Goal: Task Accomplishment & Management: Complete application form

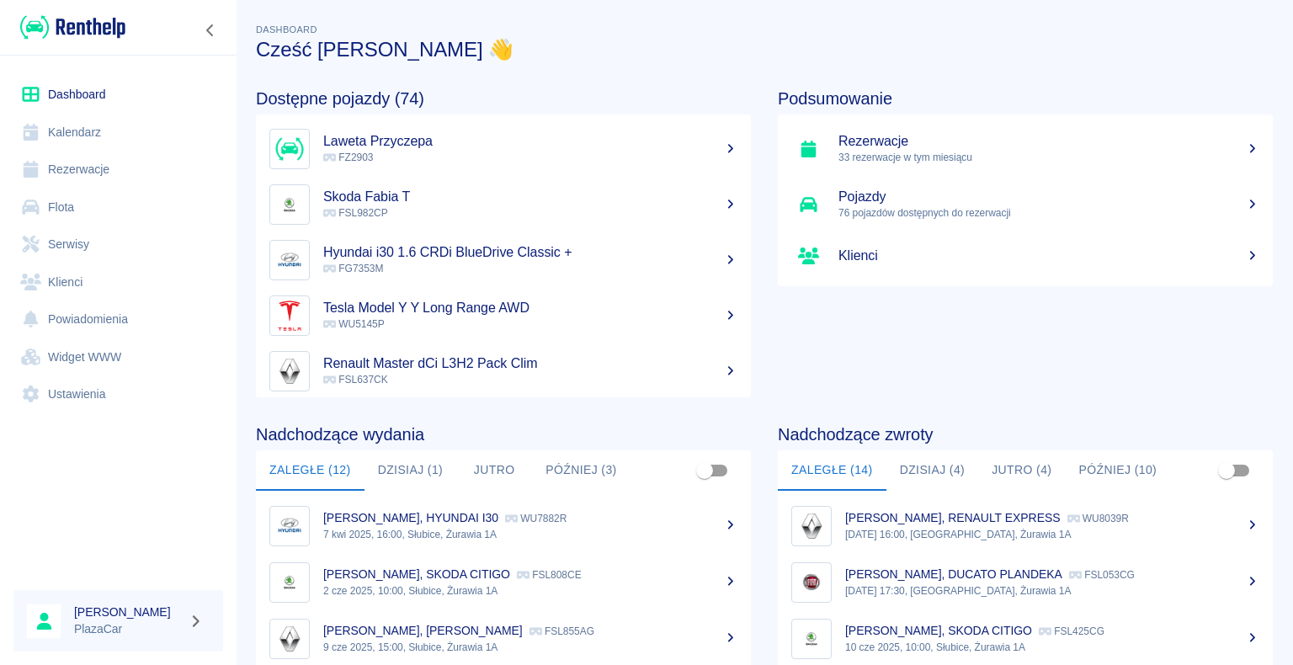
scroll to position [351, 0]
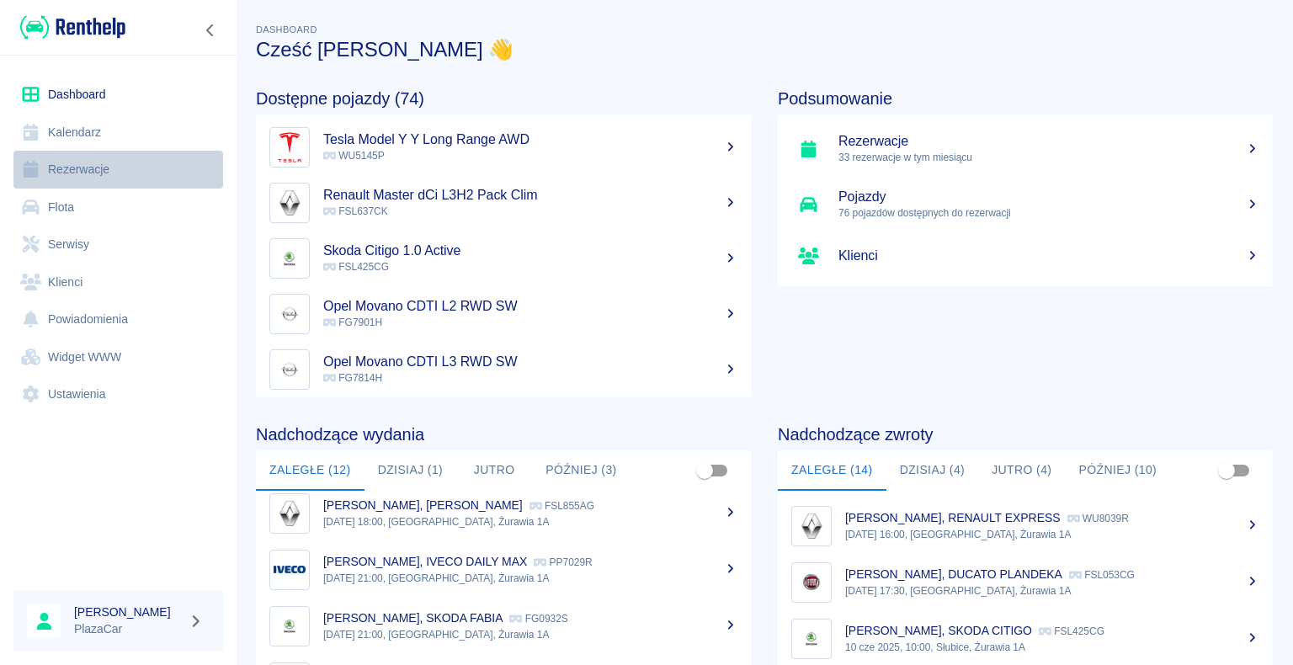
click at [69, 170] on link "Rezerwacje" at bounding box center [118, 170] width 210 height 38
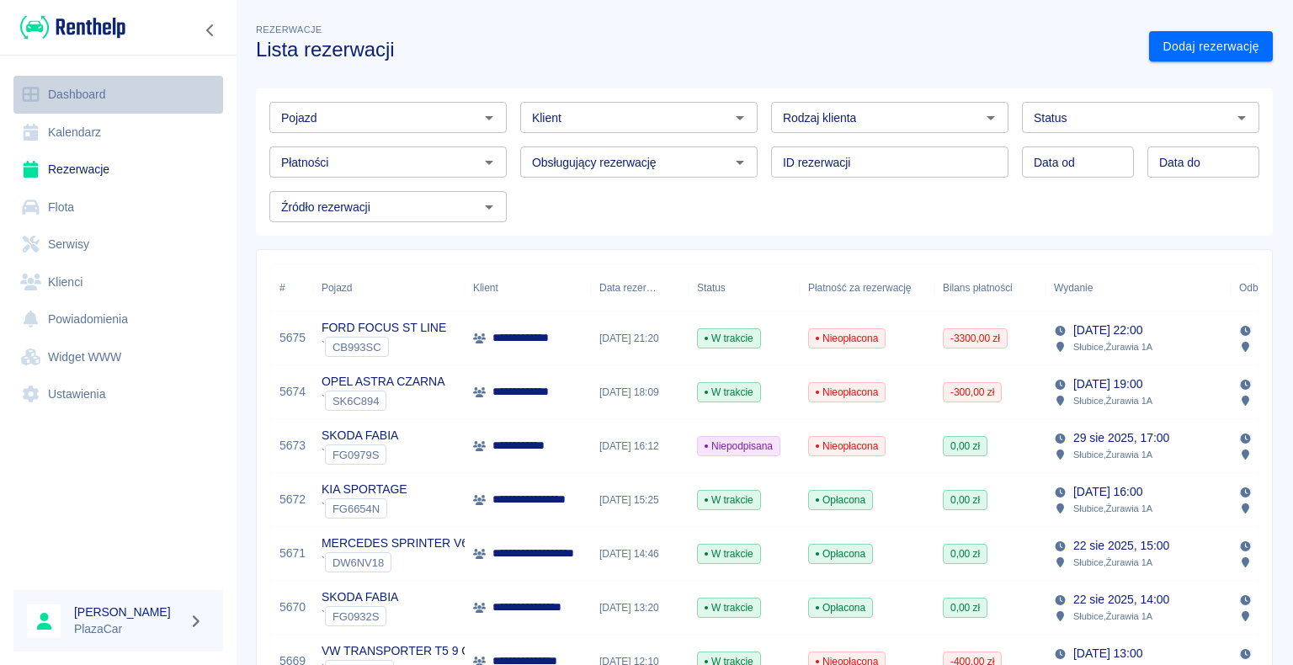
click at [96, 93] on link "Dashboard" at bounding box center [118, 95] width 210 height 38
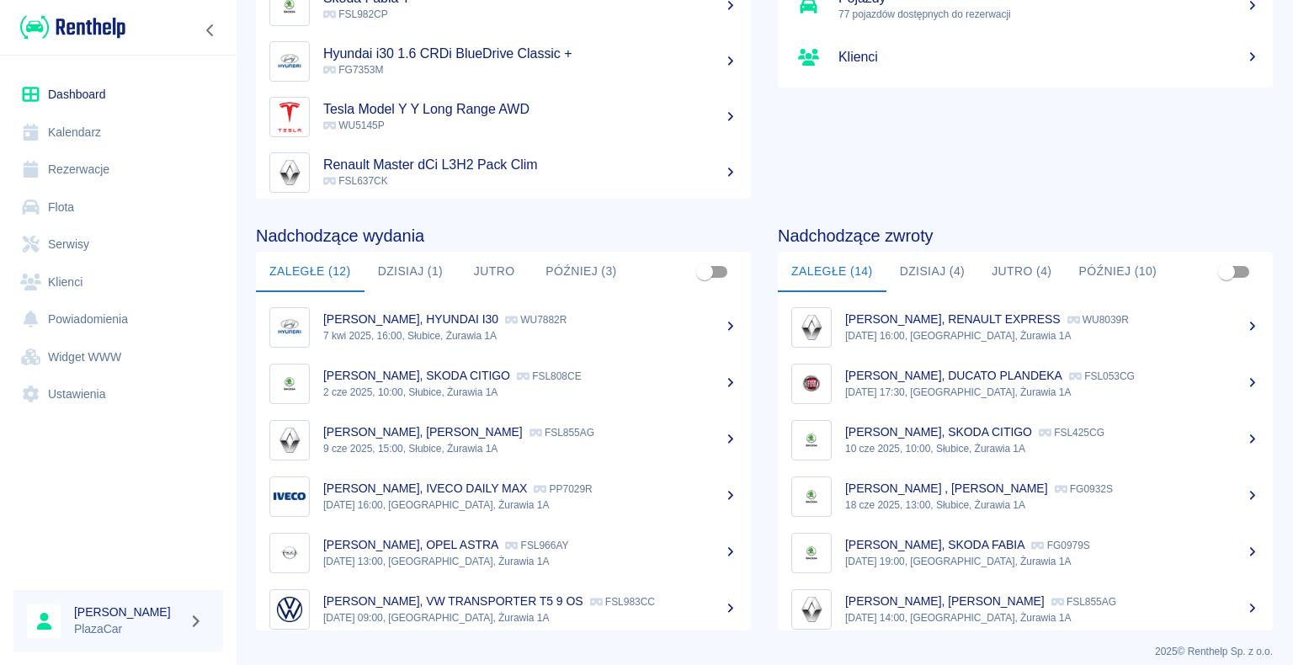
scroll to position [212, 0]
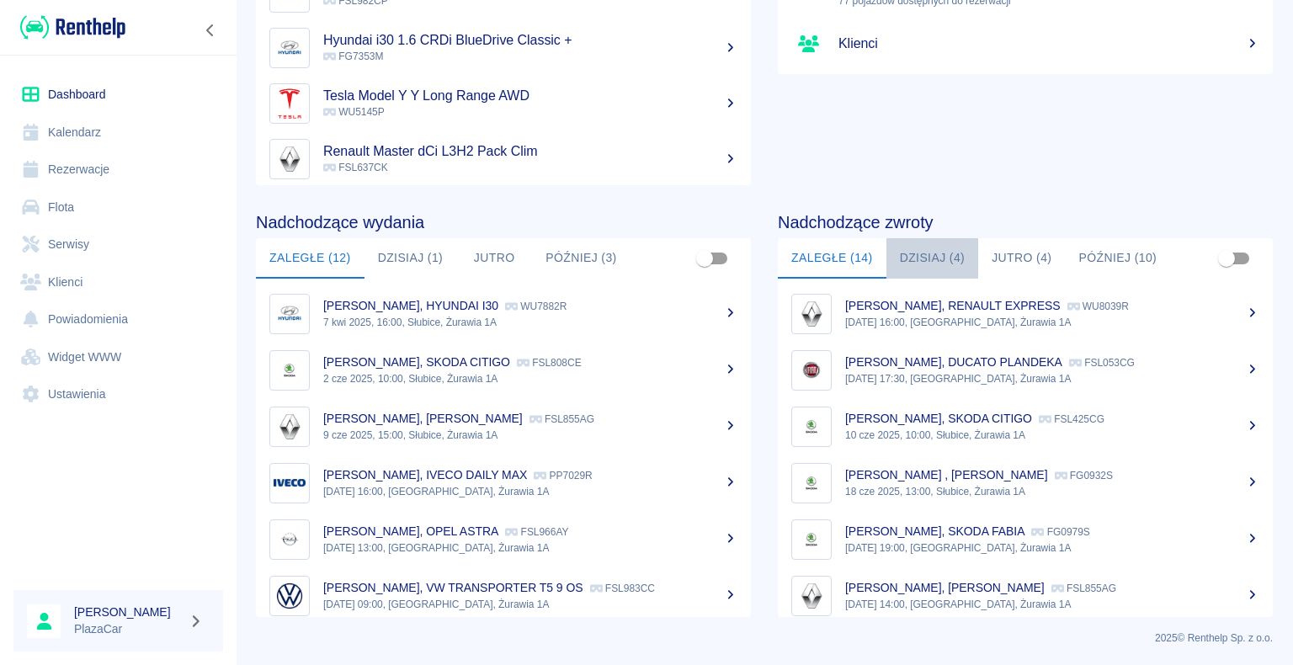
click at [925, 258] on button "Dzisiaj (4)" at bounding box center [933, 258] width 93 height 40
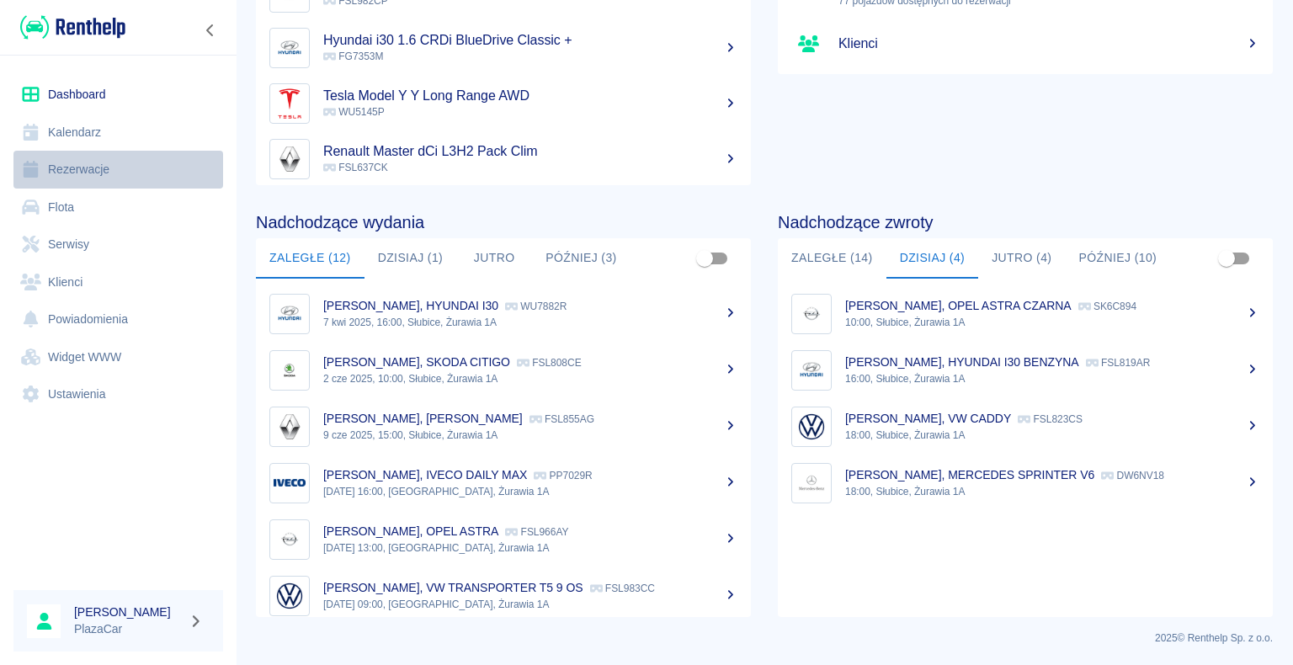
click at [94, 169] on link "Rezerwacje" at bounding box center [118, 170] width 210 height 38
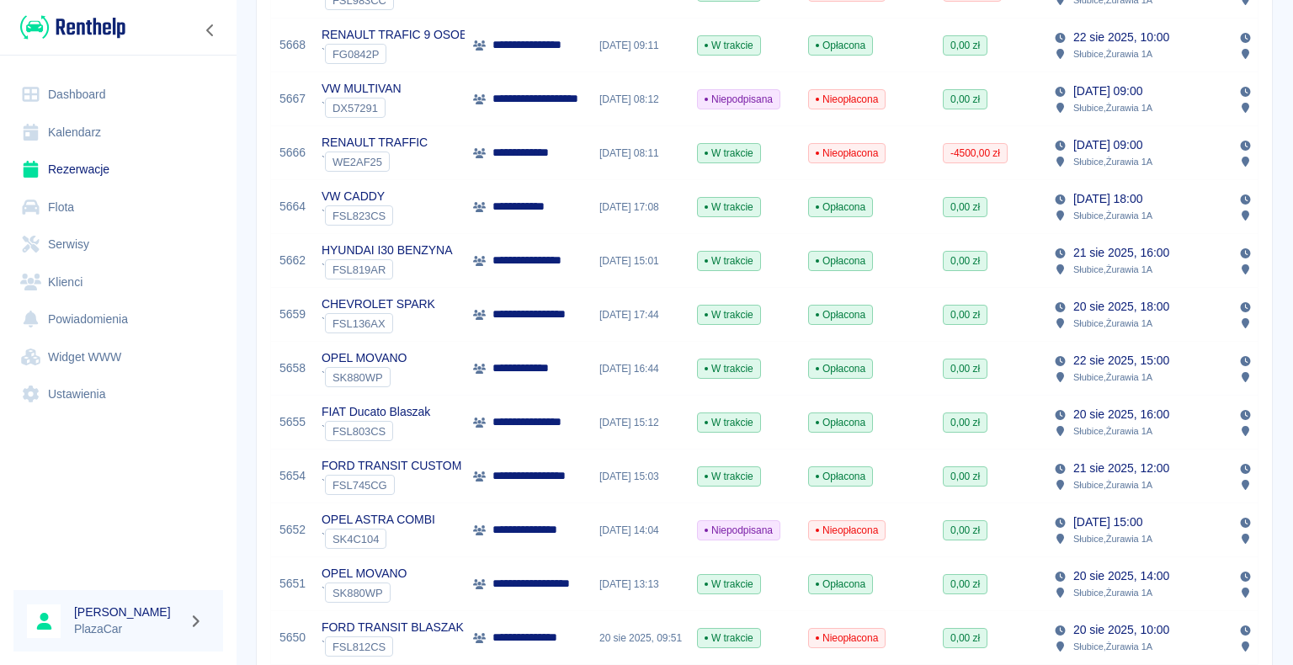
scroll to position [674, 0]
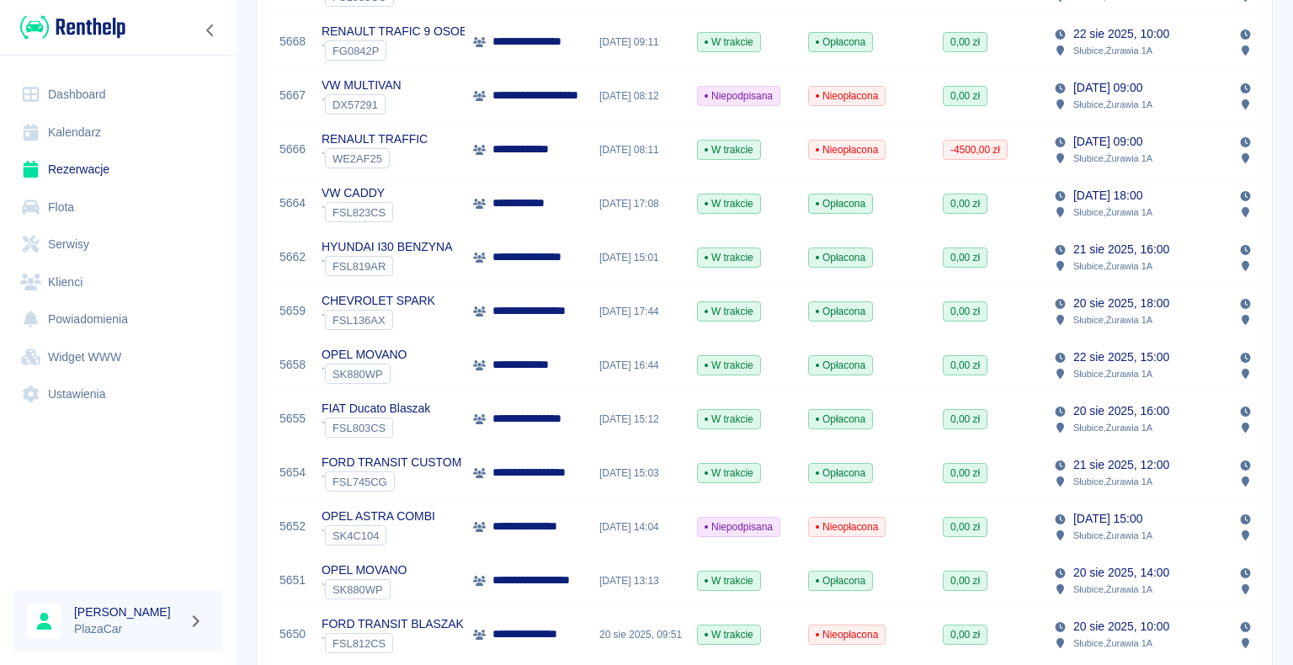
click at [521, 367] on p "**********" at bounding box center [528, 365] width 70 height 18
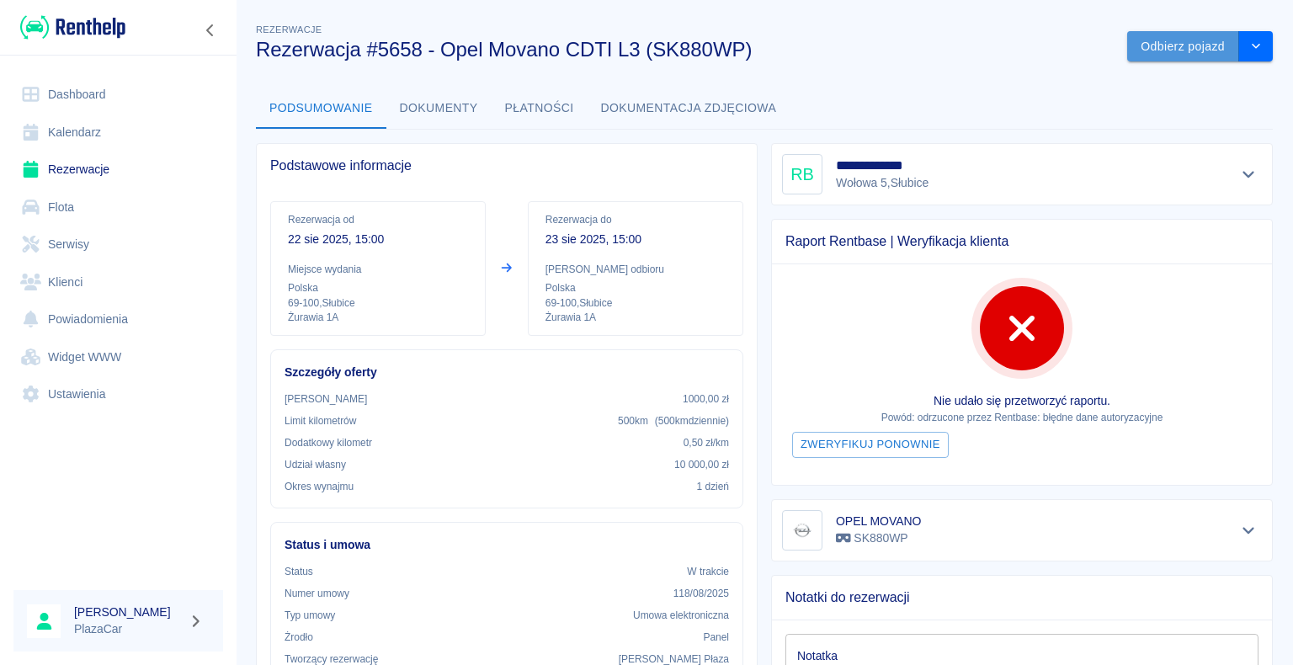
click at [1158, 43] on button "Odbierz pojazd" at bounding box center [1183, 46] width 112 height 31
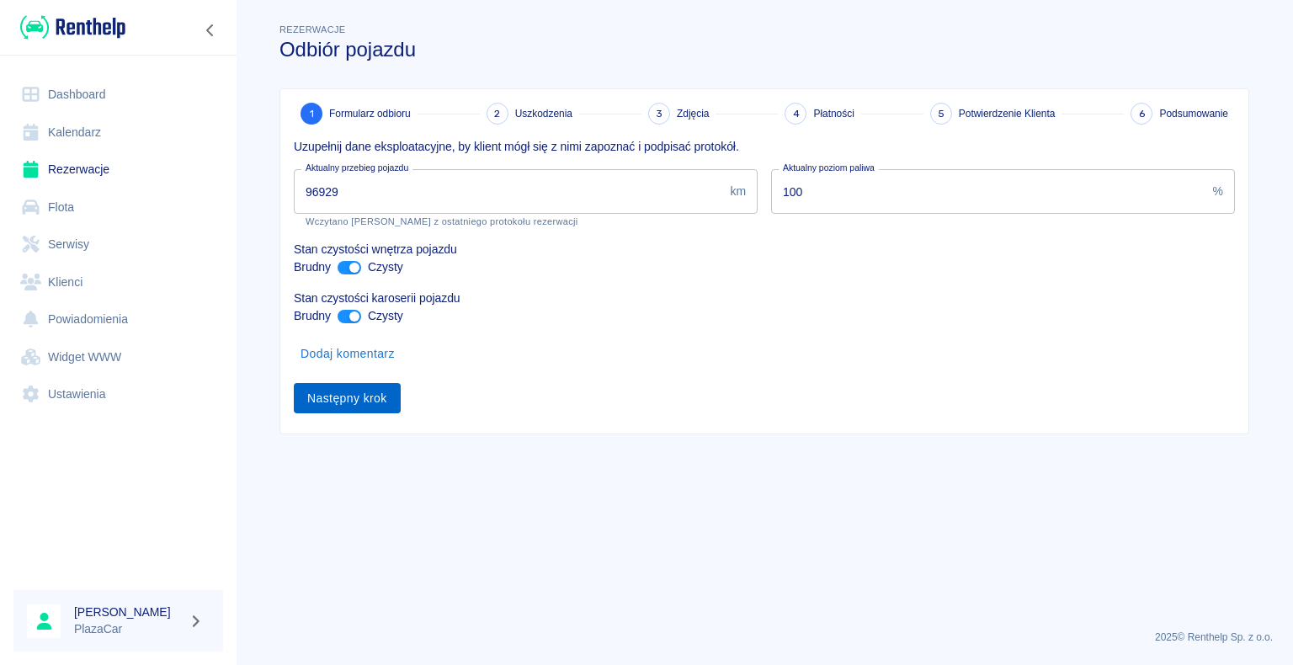
click at [350, 395] on button "Następny krok" at bounding box center [347, 398] width 107 height 31
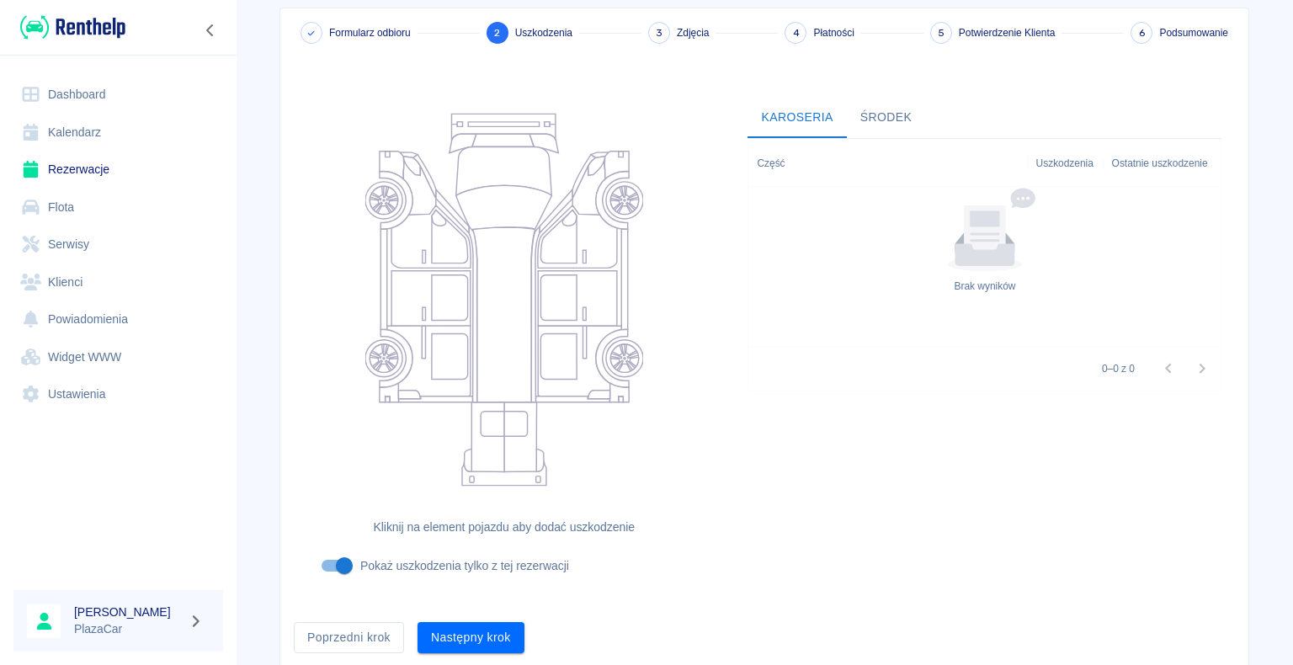
scroll to position [138, 0]
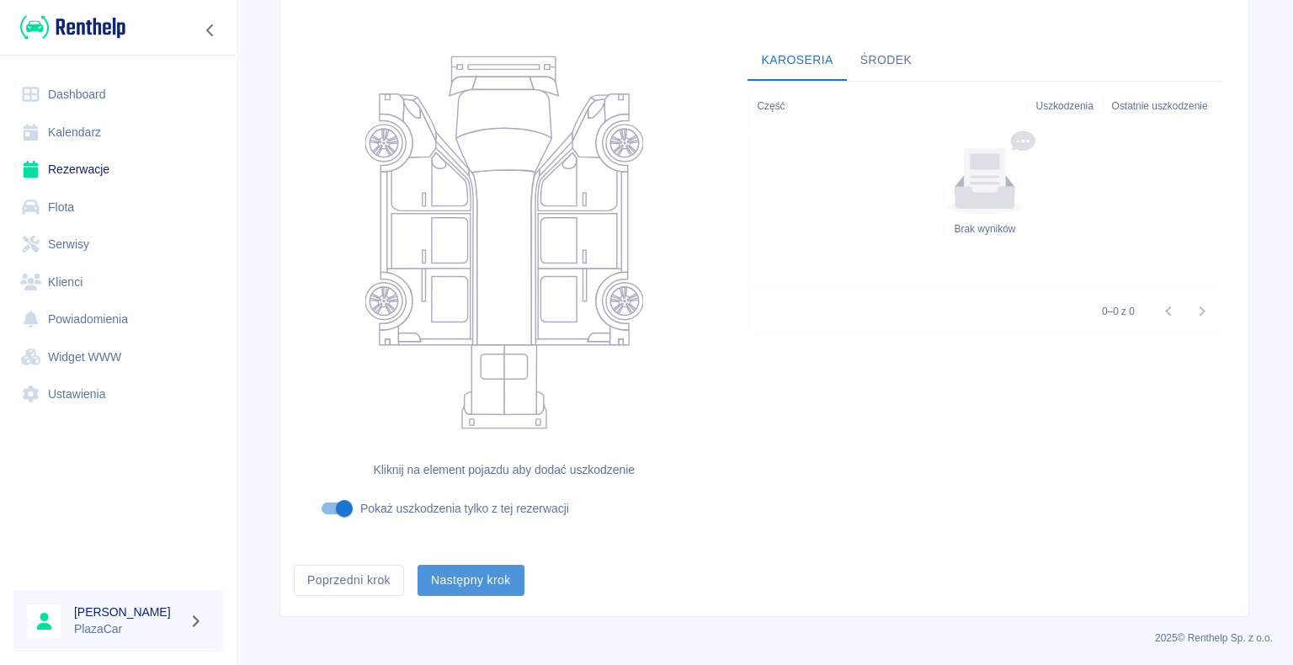
click at [455, 582] on button "Następny krok" at bounding box center [471, 580] width 107 height 31
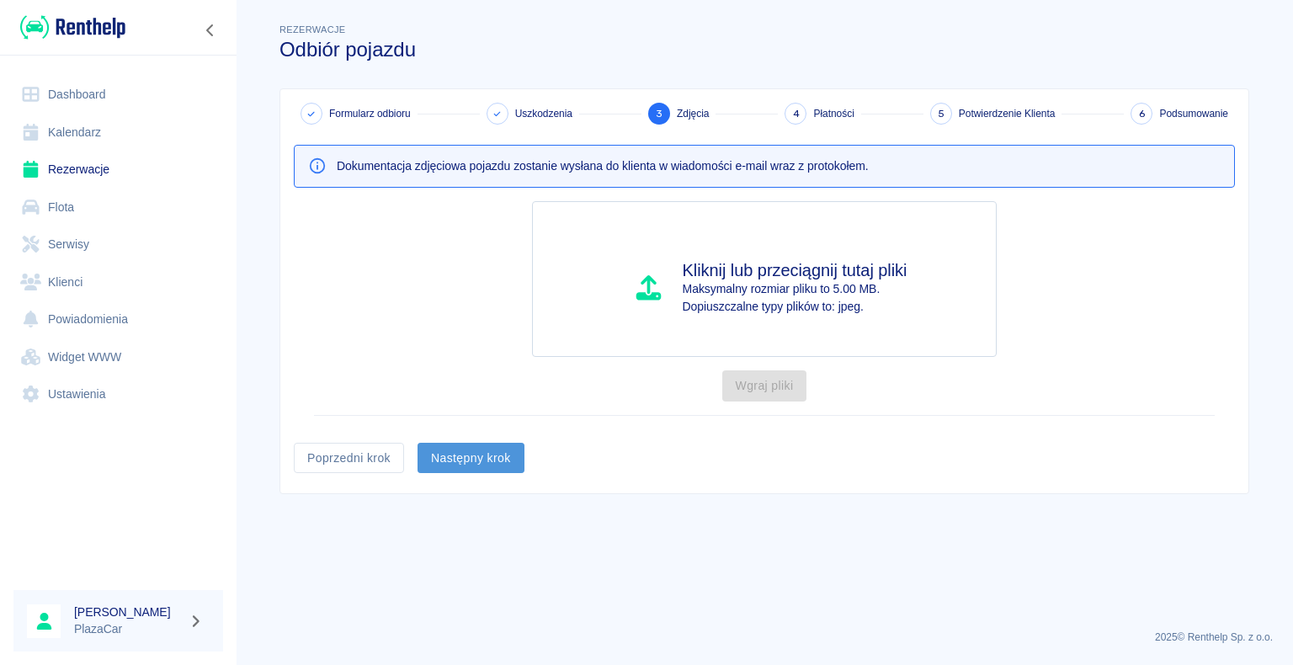
click at [466, 456] on button "Następny krok" at bounding box center [471, 458] width 107 height 31
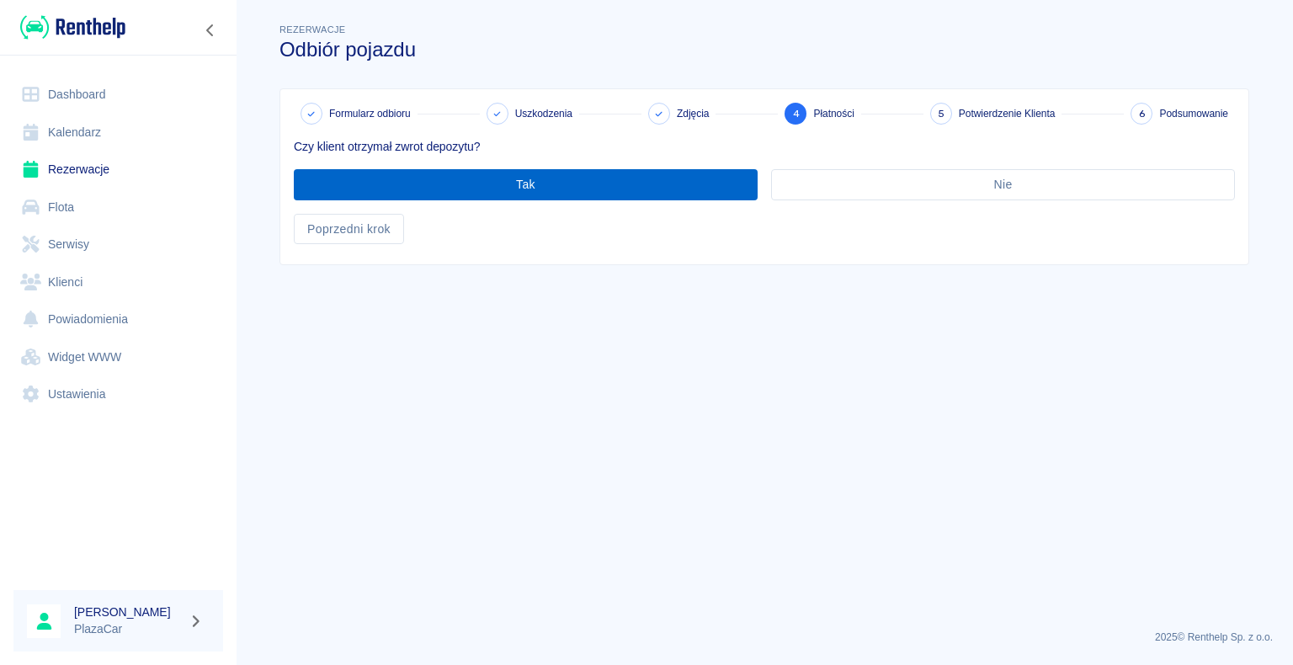
click at [525, 186] on button "Tak" at bounding box center [526, 184] width 464 height 31
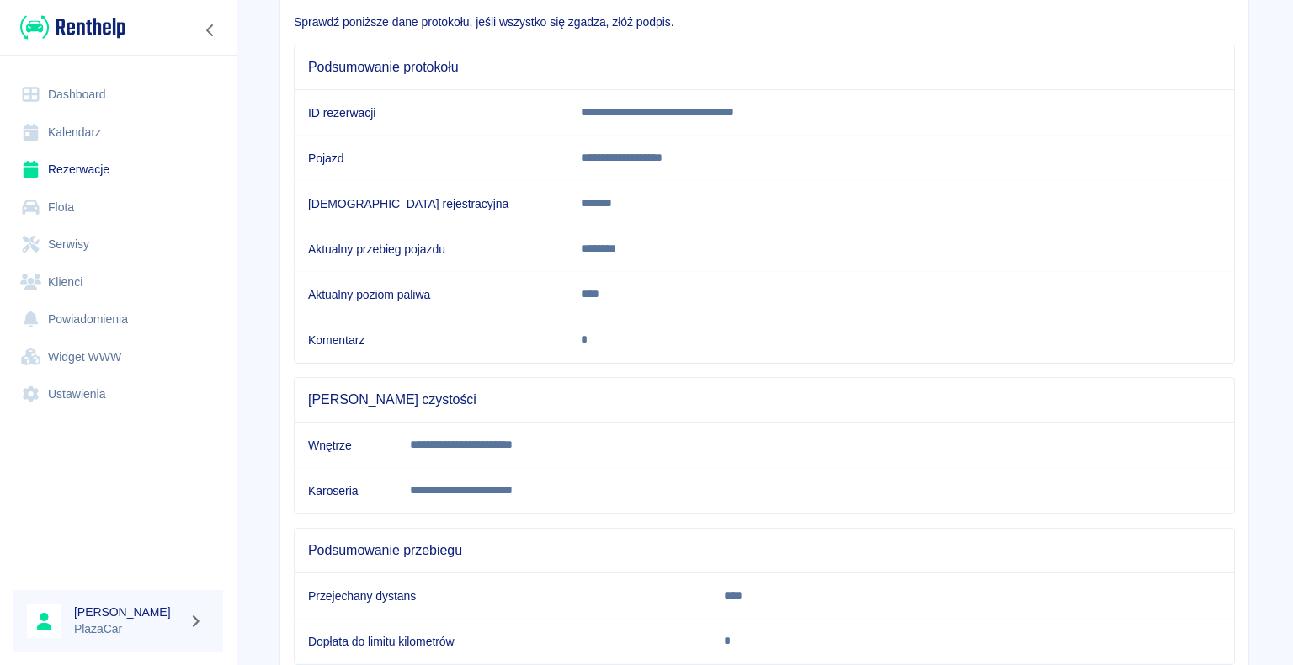
scroll to position [235, 0]
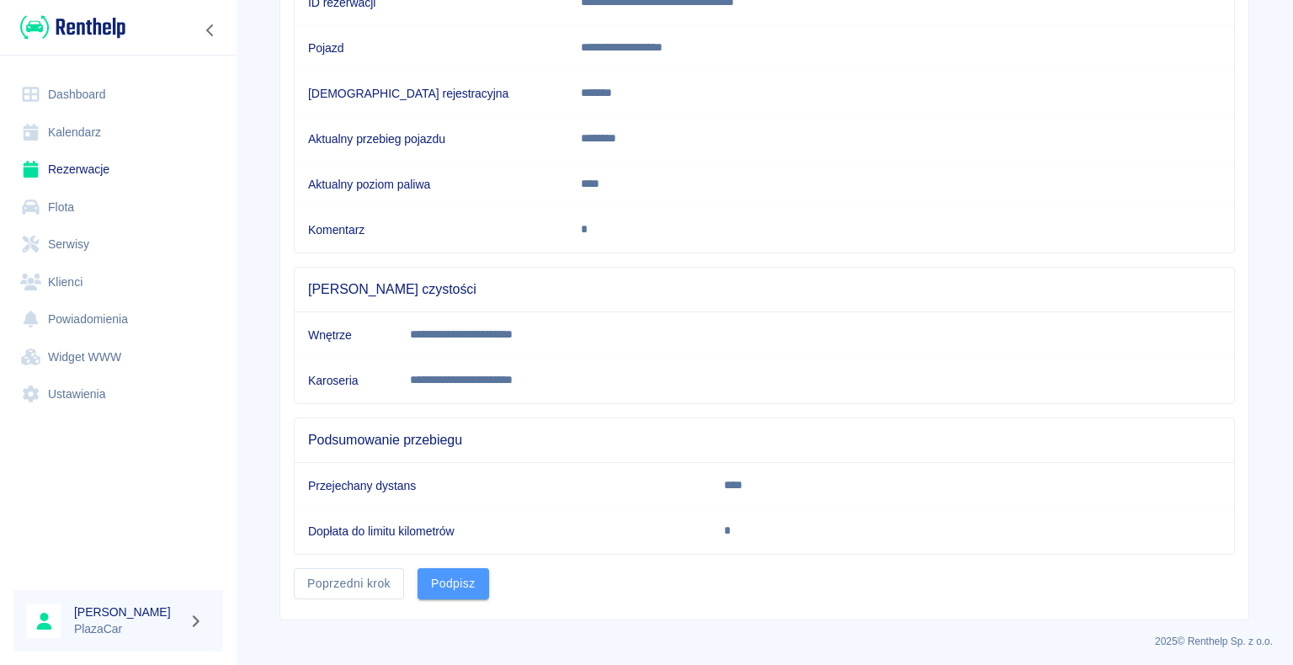
drag, startPoint x: 460, startPoint y: 567, endPoint x: 455, endPoint y: 575, distance: 9.1
click at [457, 571] on button "Podpisz" at bounding box center [454, 583] width 72 height 31
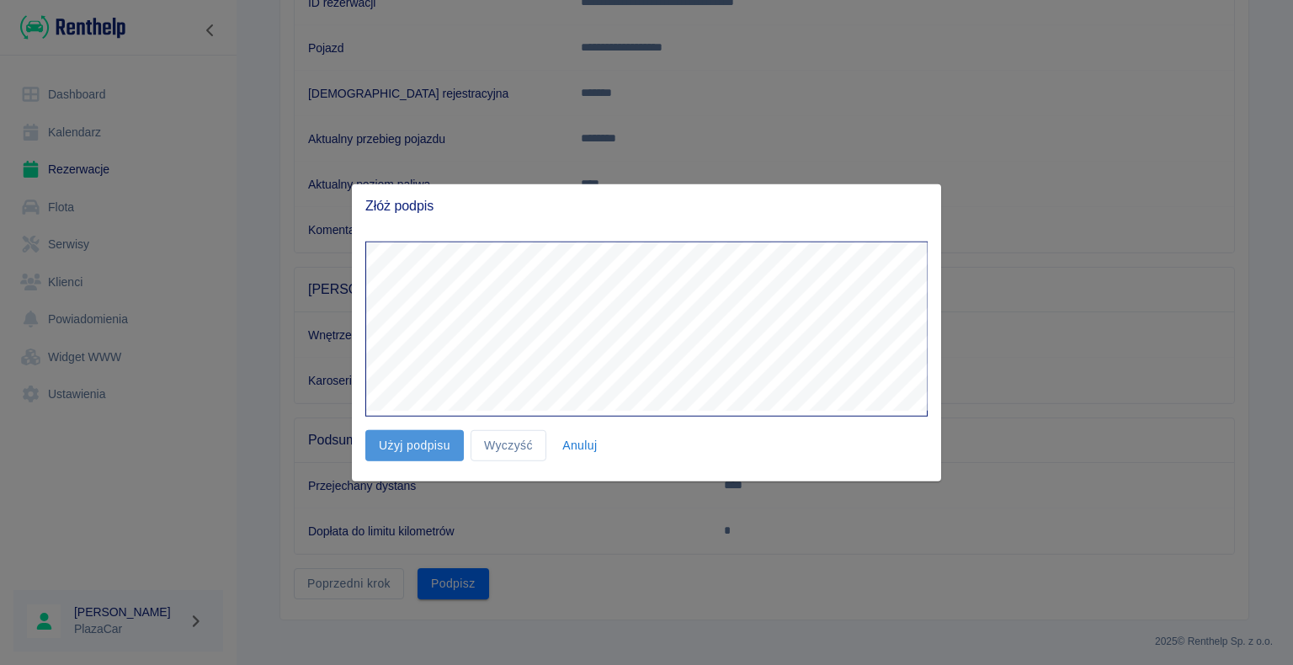
click at [415, 448] on button "Użyj podpisu" at bounding box center [414, 445] width 99 height 31
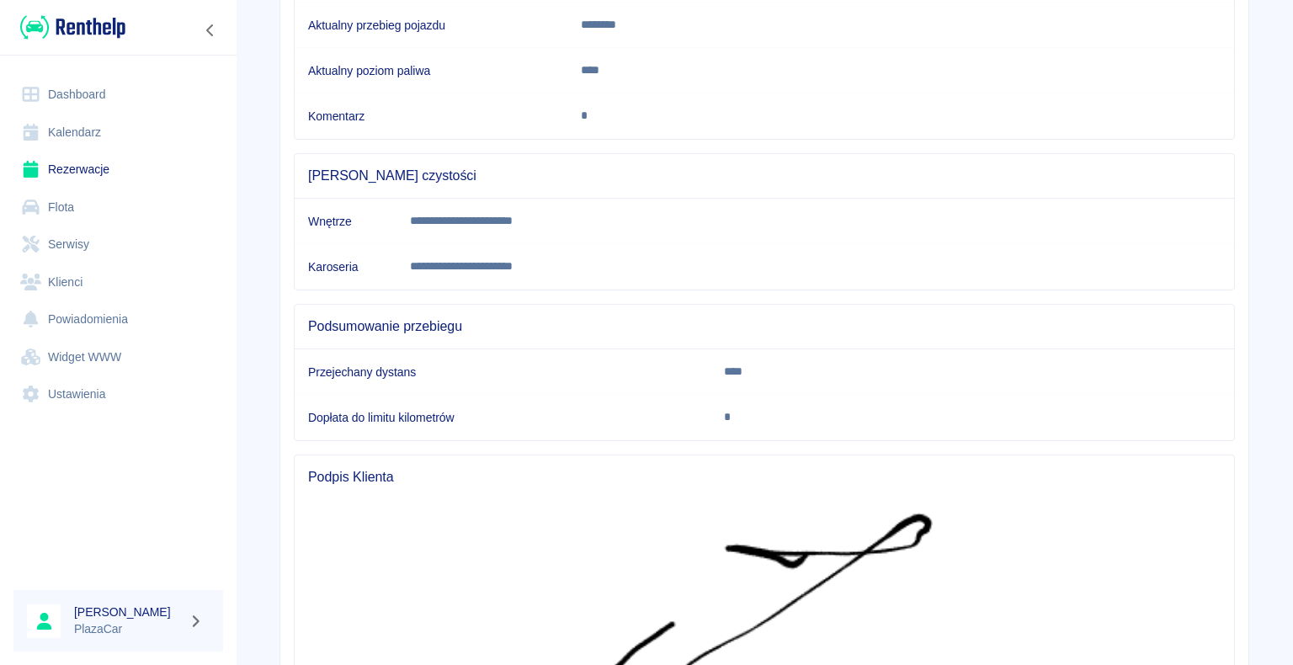
scroll to position [564, 0]
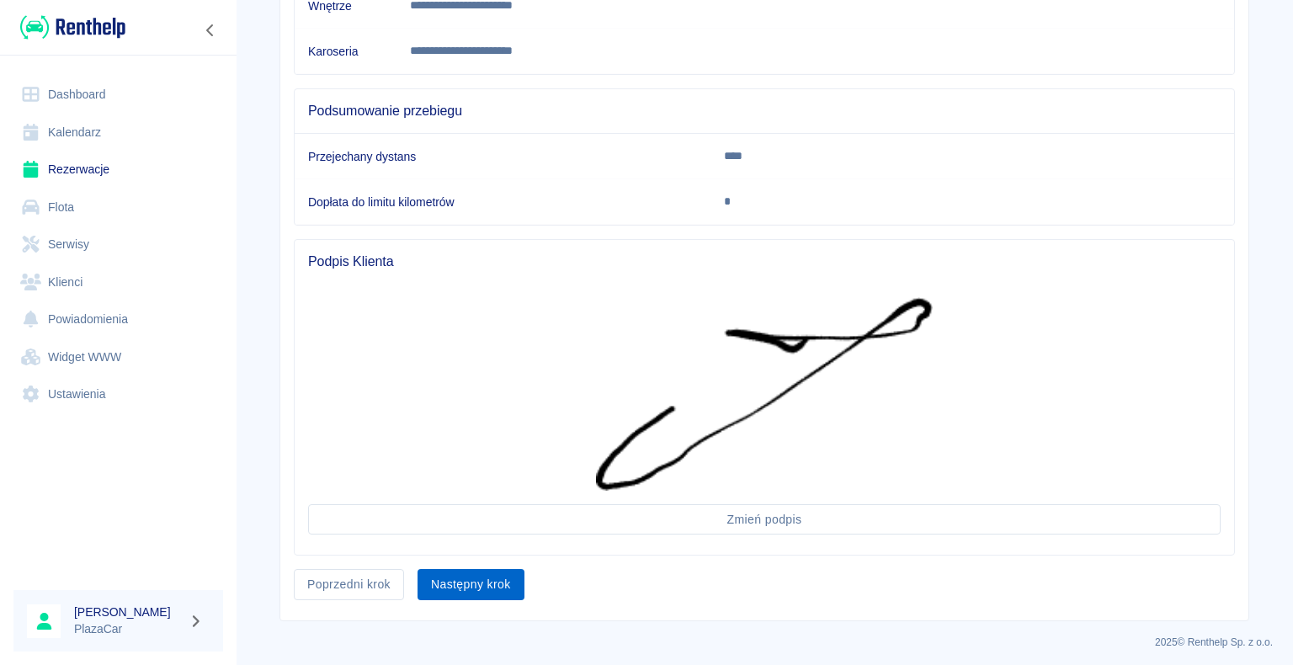
click at [457, 572] on button "Następny krok" at bounding box center [471, 584] width 107 height 31
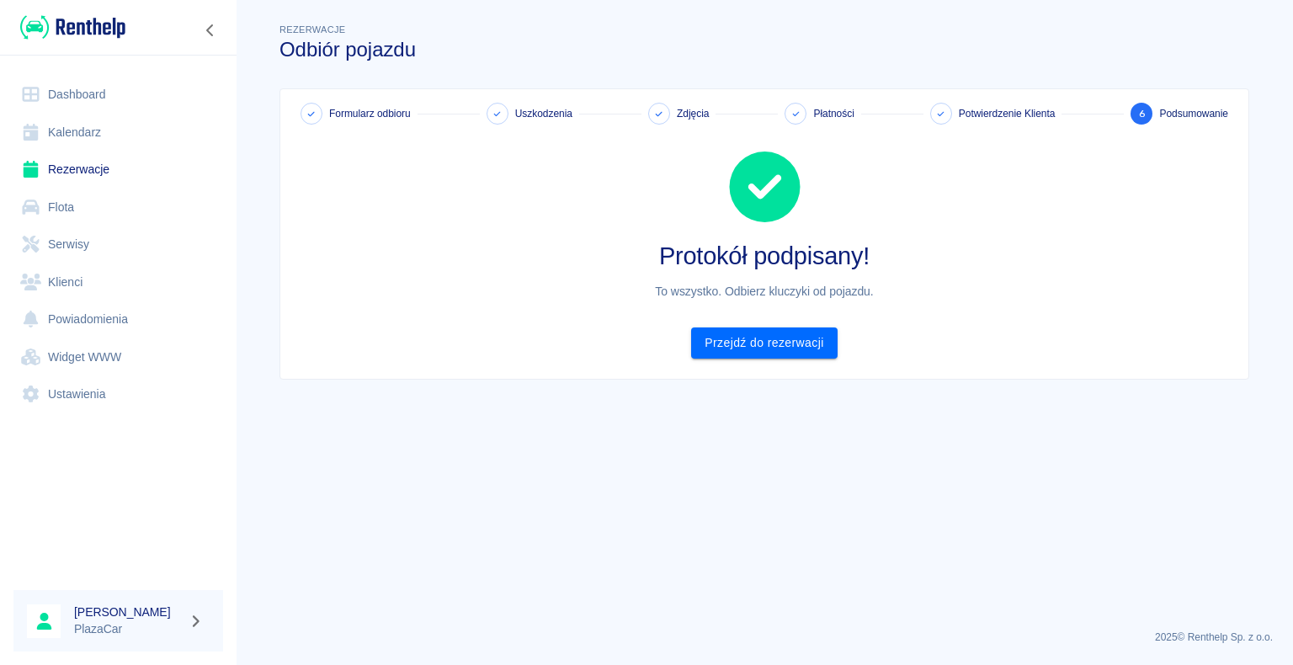
scroll to position [0, 0]
click at [768, 341] on link "Przejdź do rezerwacji" at bounding box center [764, 343] width 146 height 31
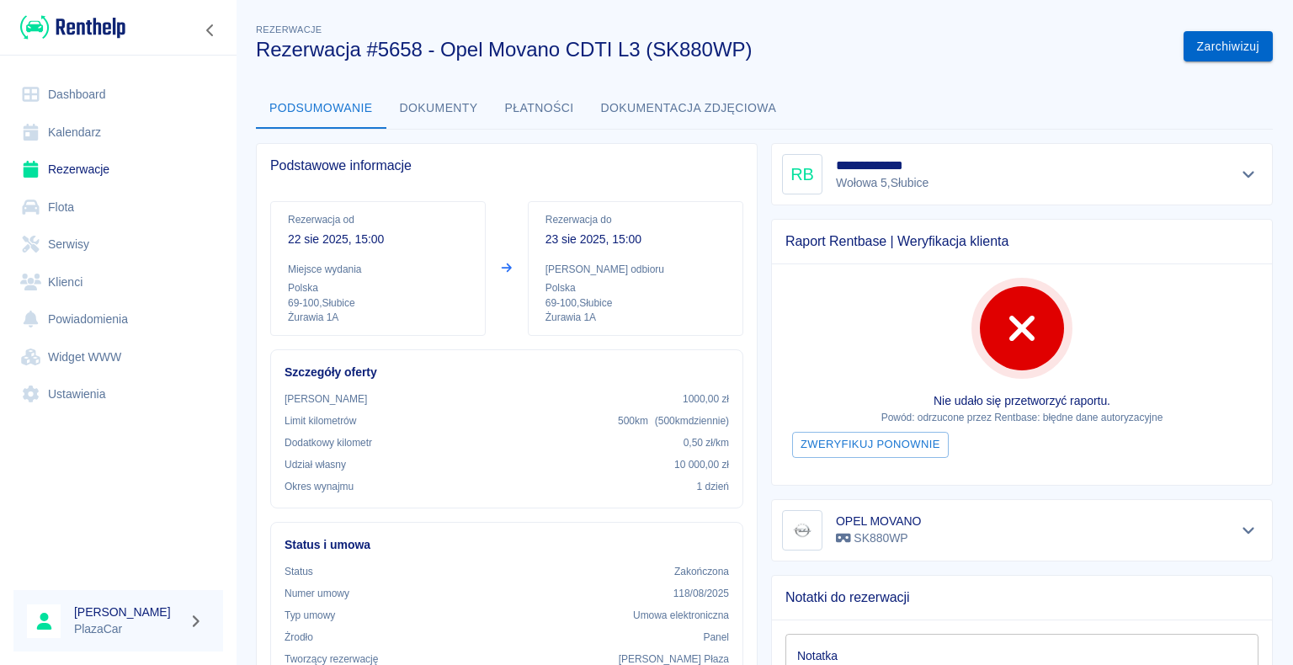
click at [1216, 41] on button "Zarchiwizuj" at bounding box center [1228, 46] width 89 height 31
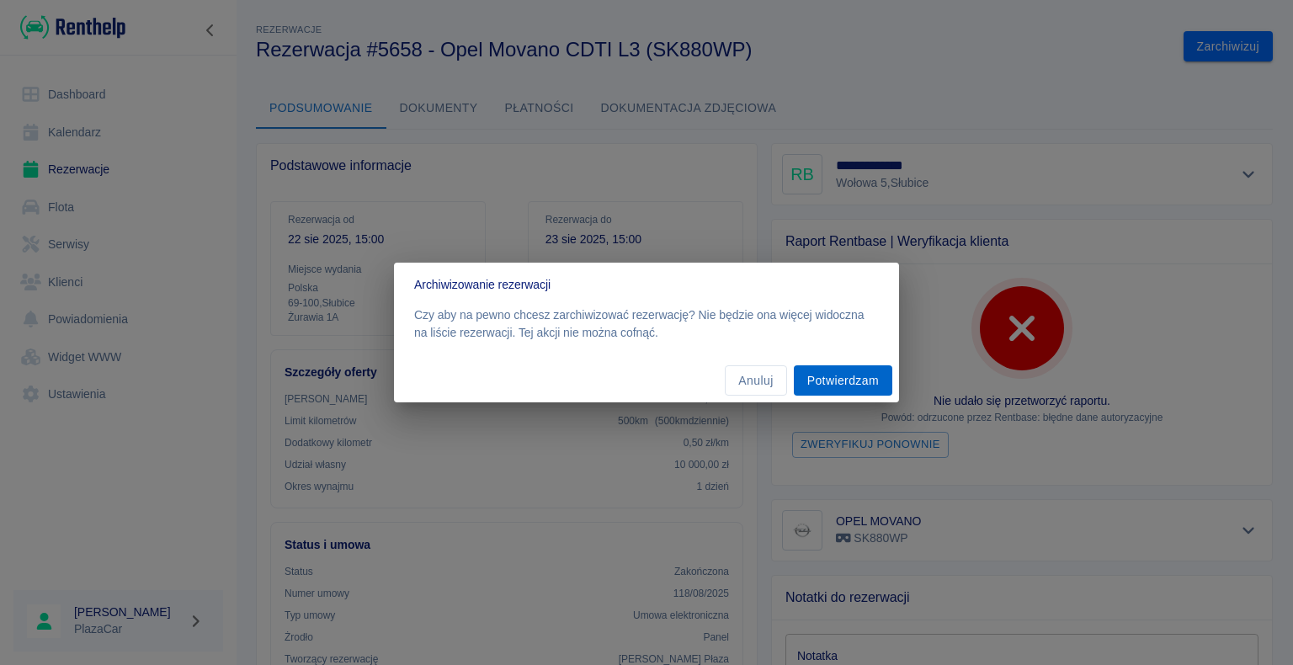
click at [842, 377] on button "Potwierdzam" at bounding box center [843, 380] width 99 height 31
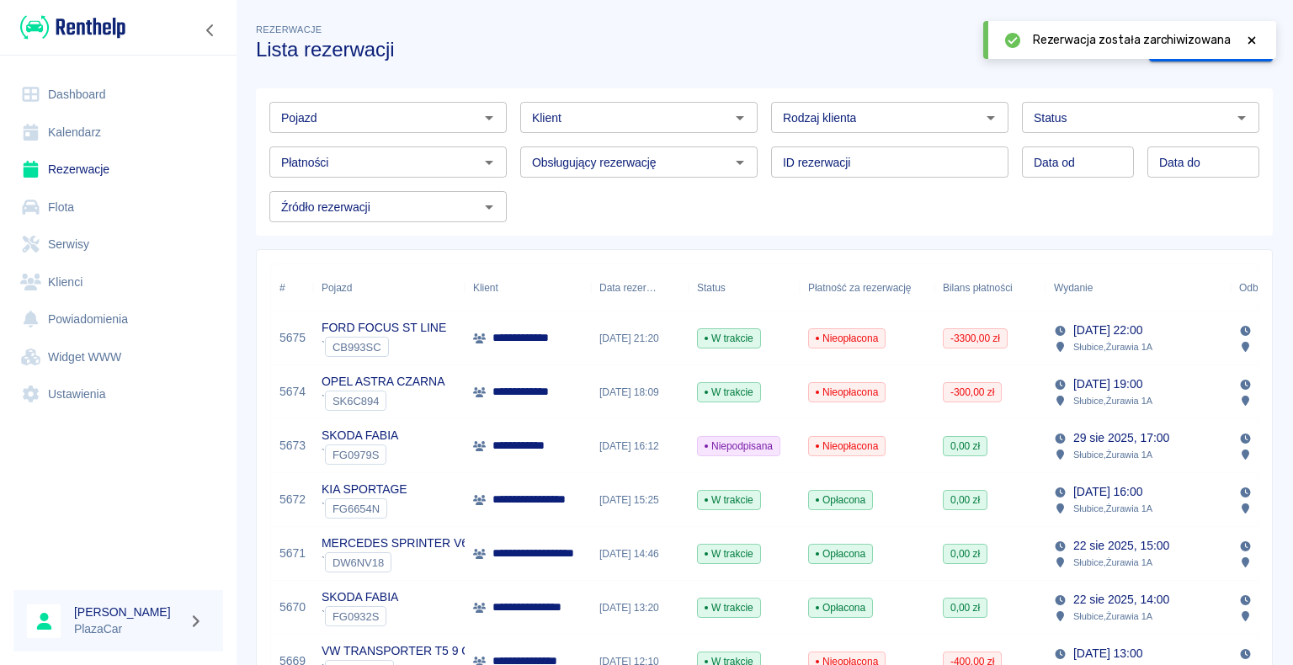
click at [626, 331] on div "[DATE] 21:20" at bounding box center [640, 339] width 98 height 54
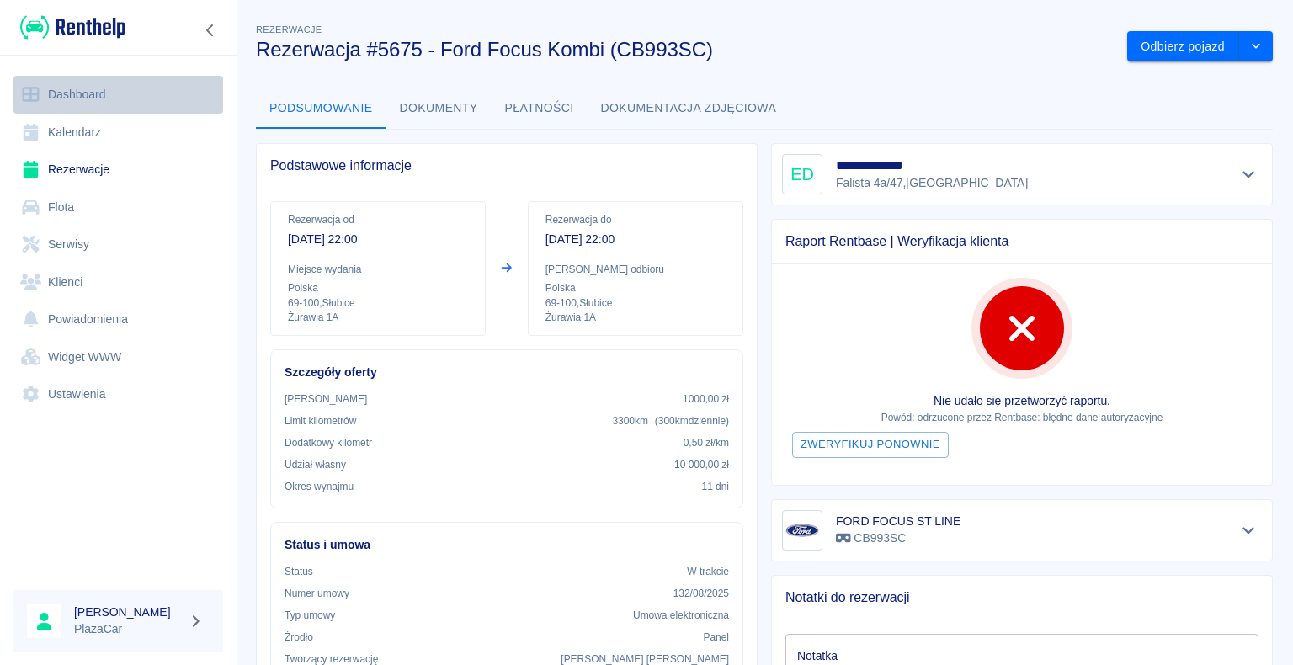
click at [73, 86] on link "Dashboard" at bounding box center [118, 95] width 210 height 38
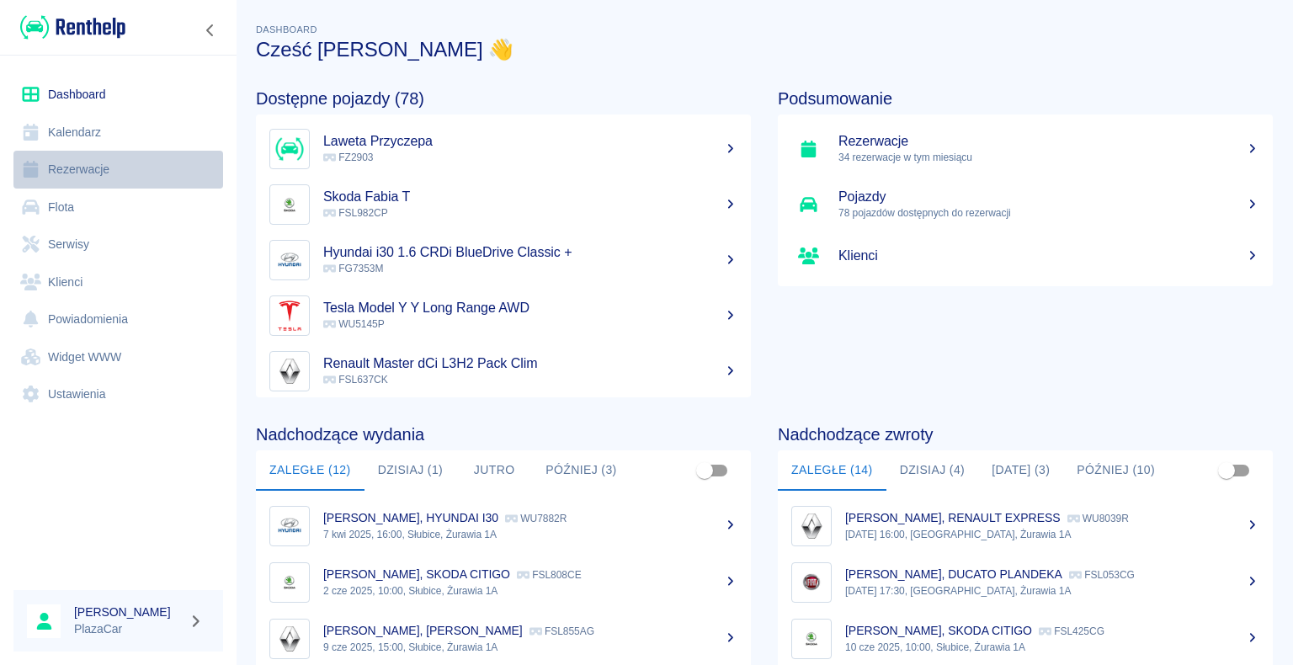
click at [92, 168] on link "Rezerwacje" at bounding box center [118, 170] width 210 height 38
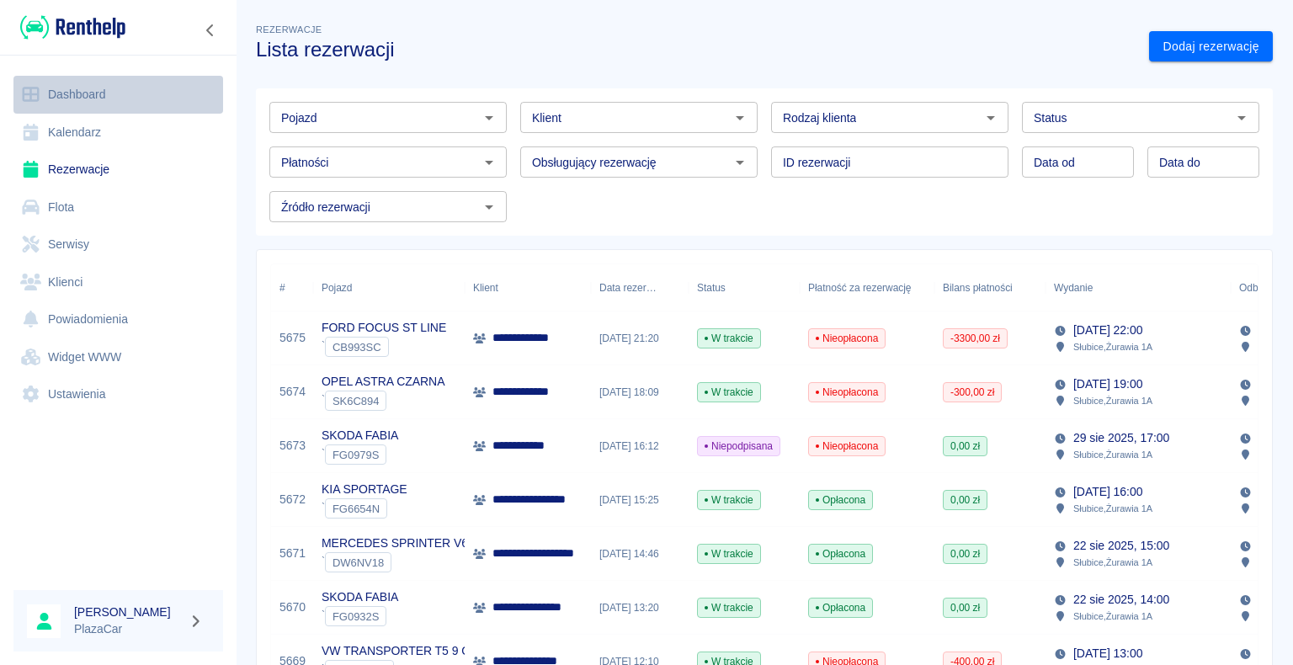
click at [85, 94] on link "Dashboard" at bounding box center [118, 95] width 210 height 38
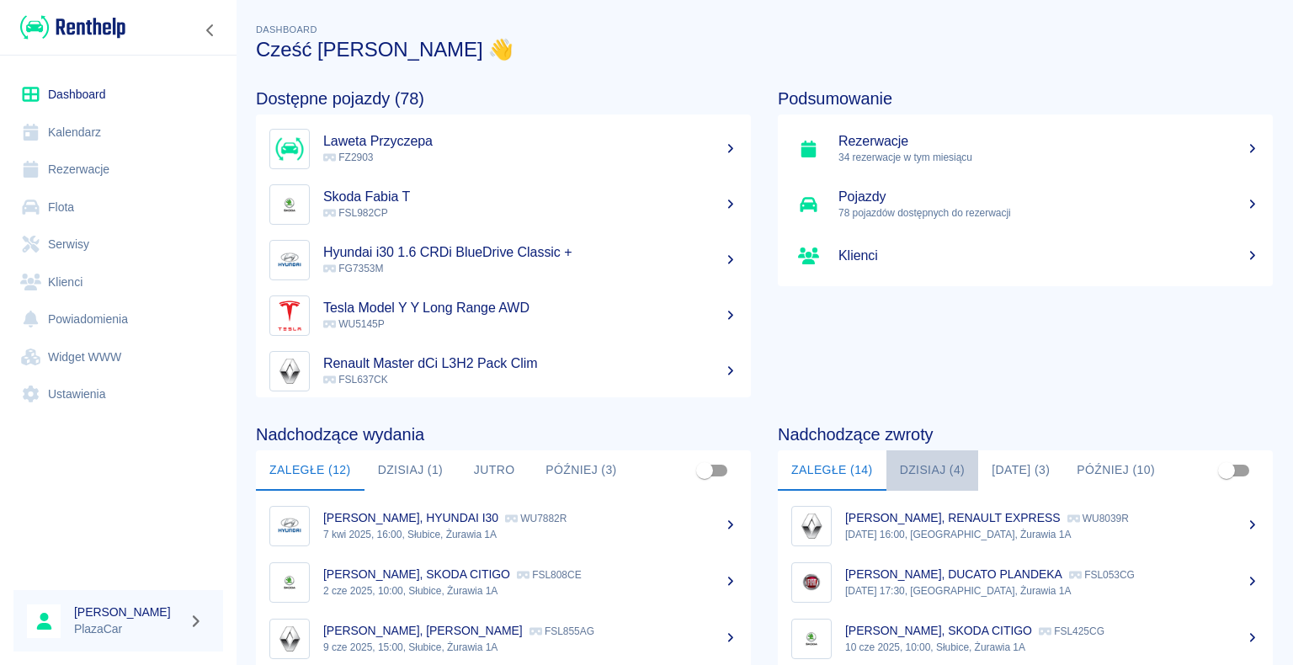
click at [940, 472] on button "Dzisiaj (4)" at bounding box center [933, 470] width 93 height 40
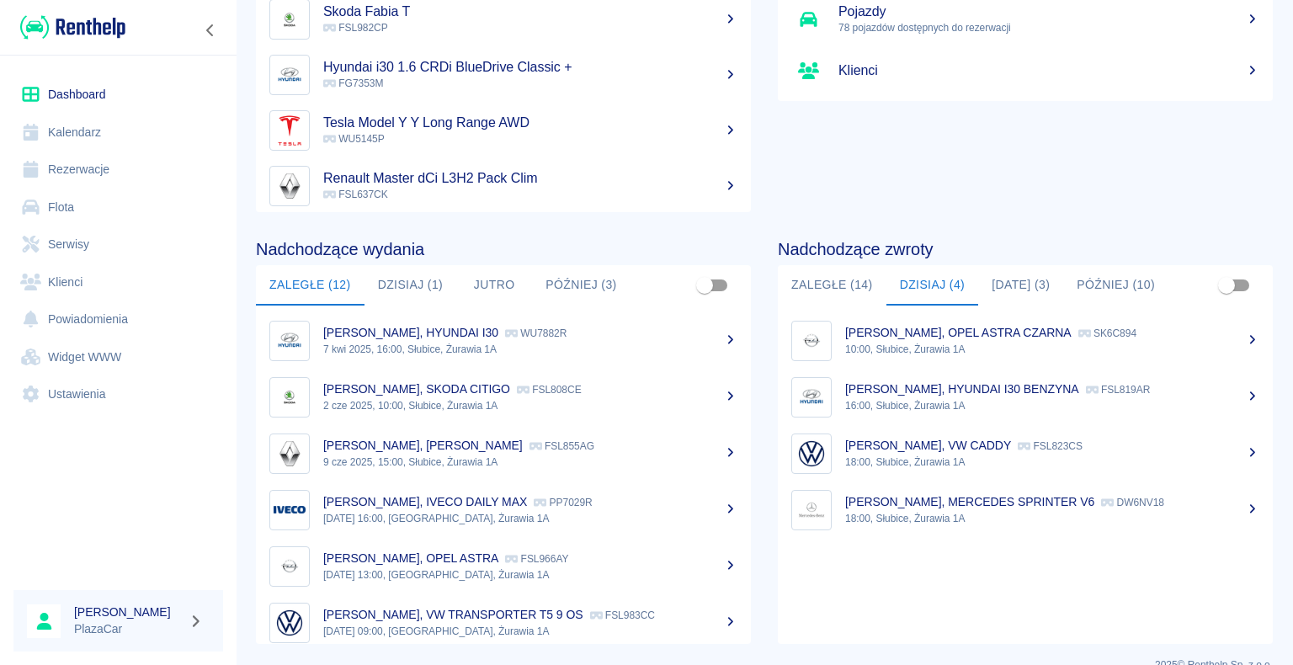
scroll to position [212, 0]
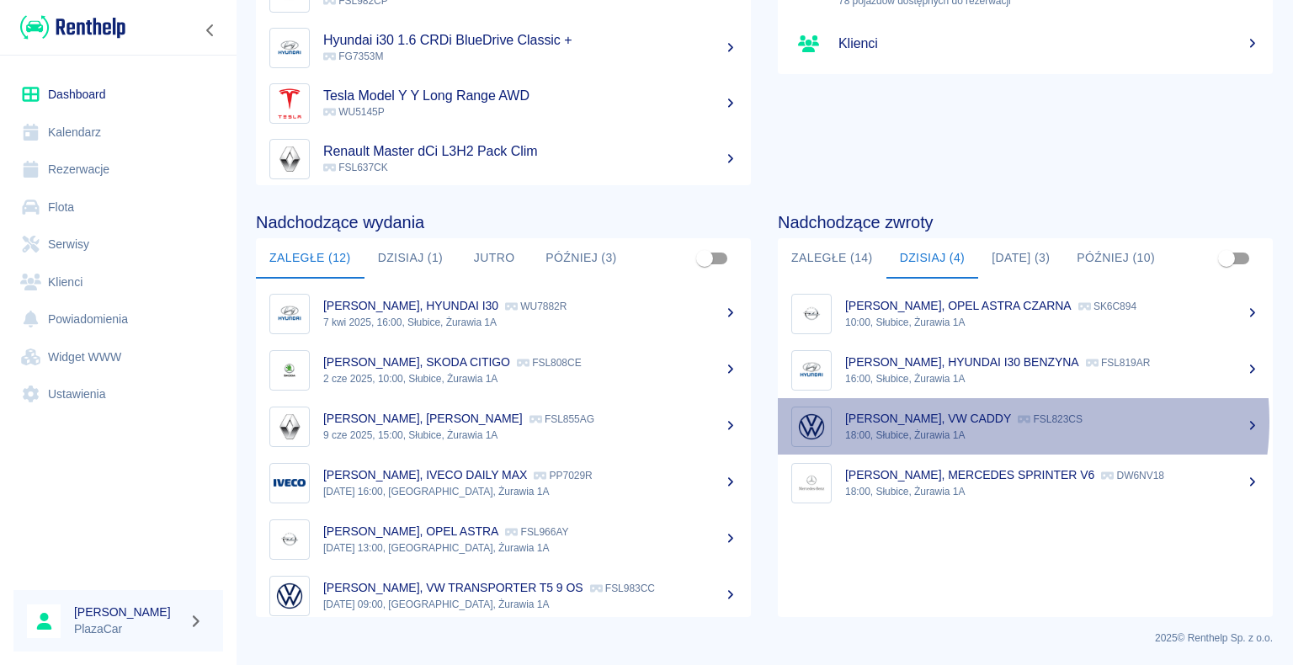
click at [1018, 420] on p "FSL823CS" at bounding box center [1050, 419] width 65 height 12
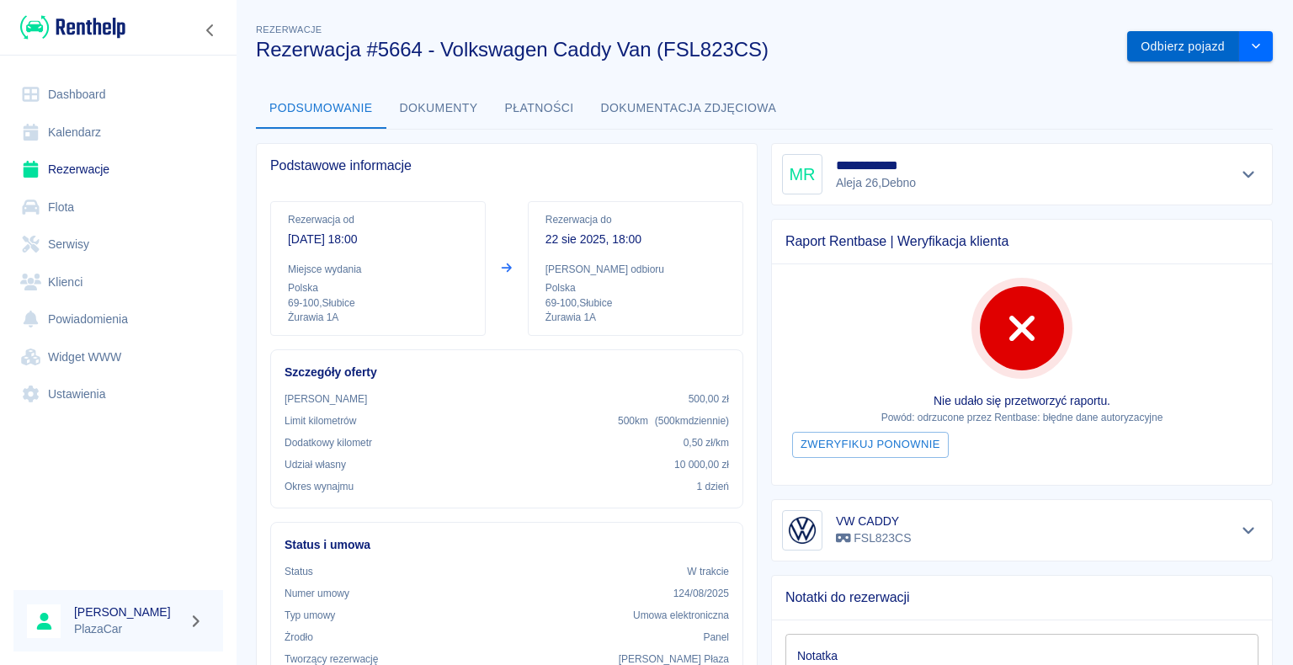
click at [1159, 44] on button "Odbierz pojazd" at bounding box center [1183, 46] width 112 height 31
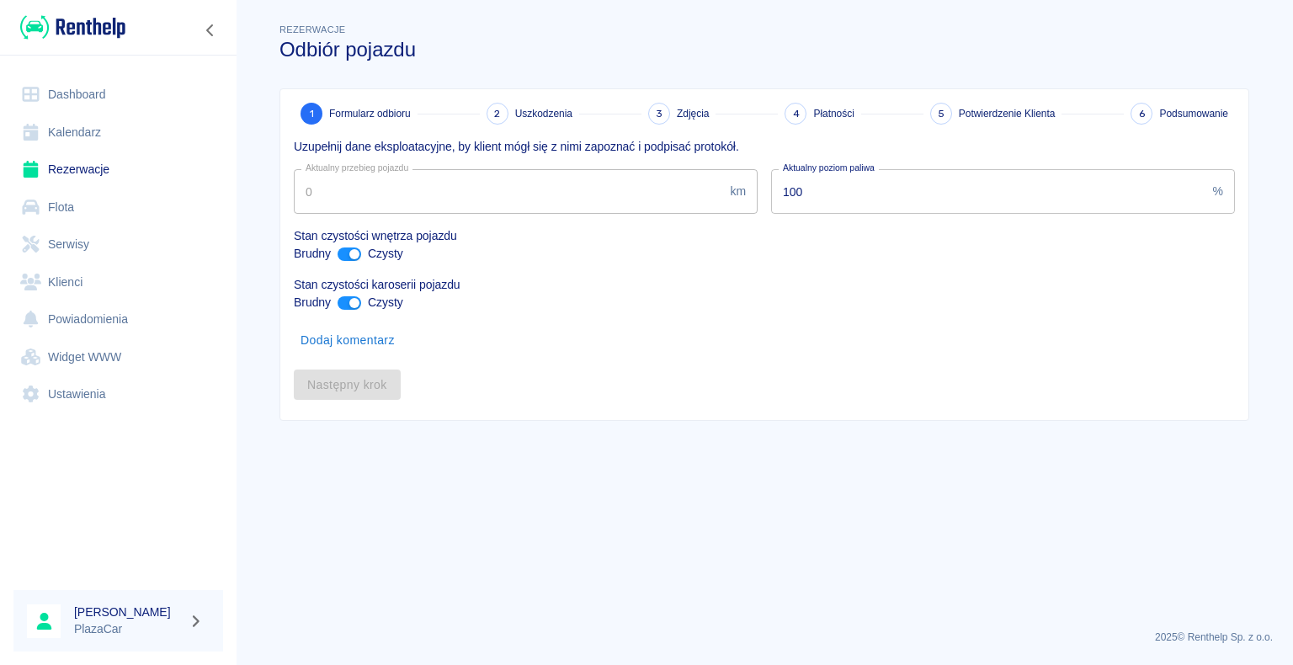
type input "197447"
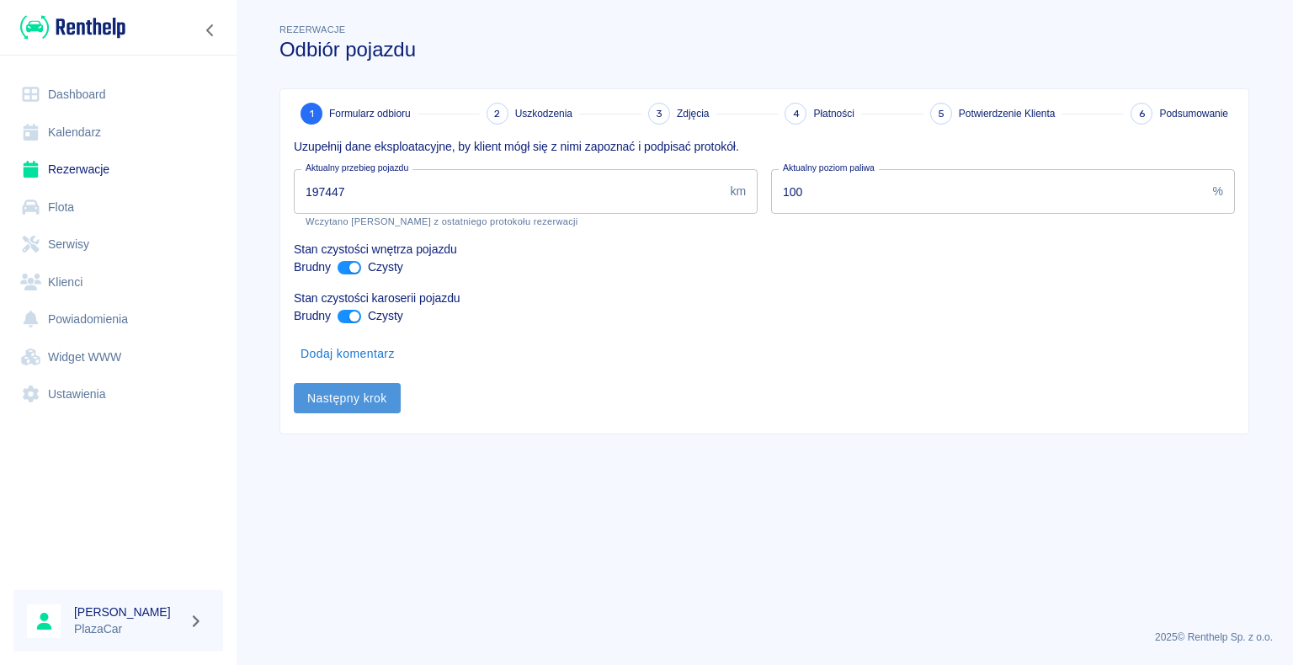
click at [350, 396] on button "Następny krok" at bounding box center [347, 398] width 107 height 31
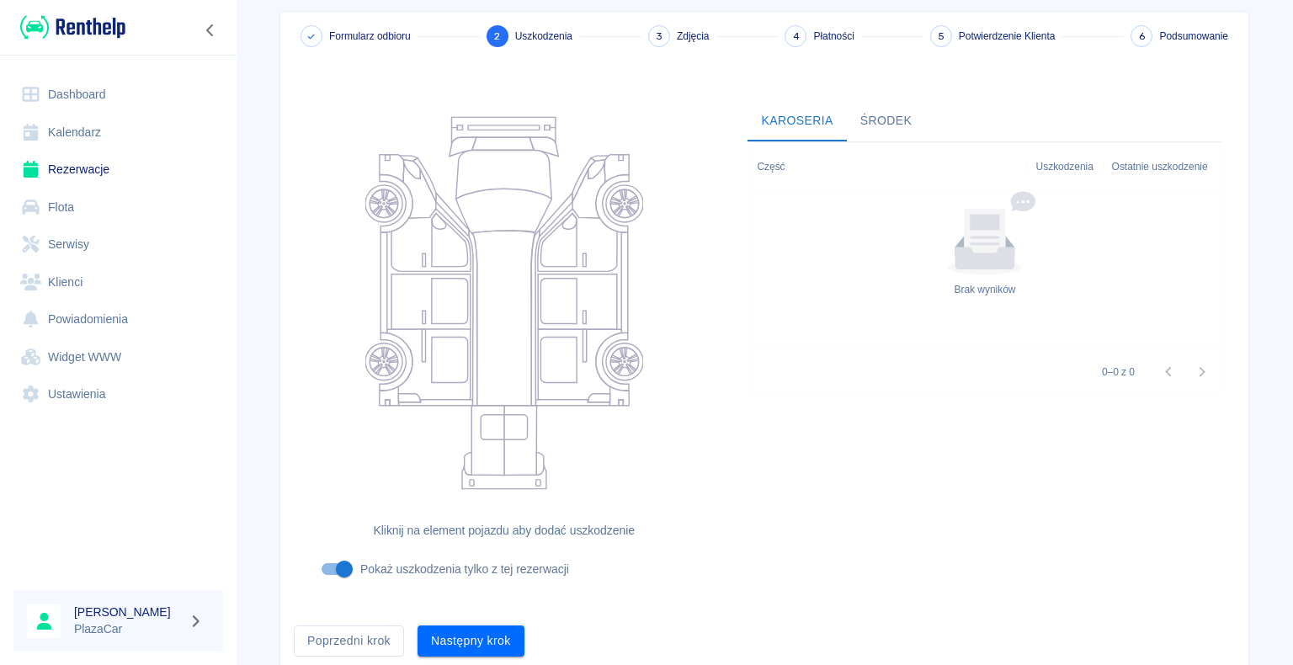
scroll to position [138, 0]
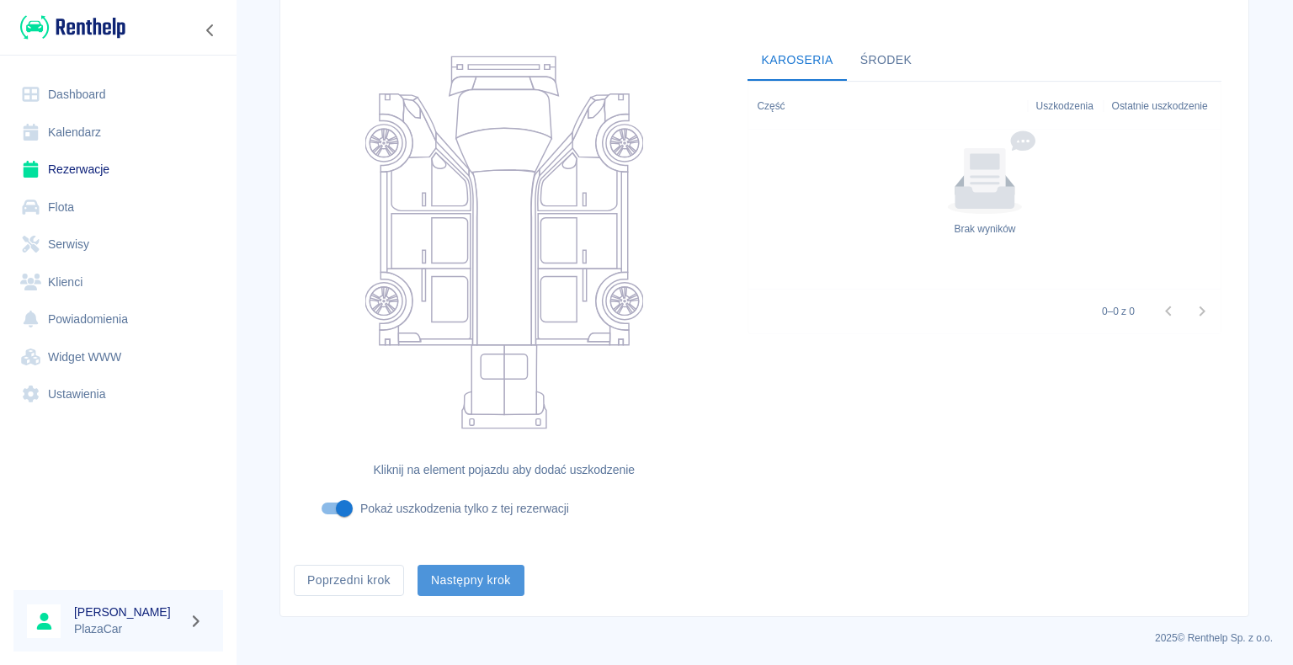
click at [461, 575] on button "Następny krok" at bounding box center [471, 580] width 107 height 31
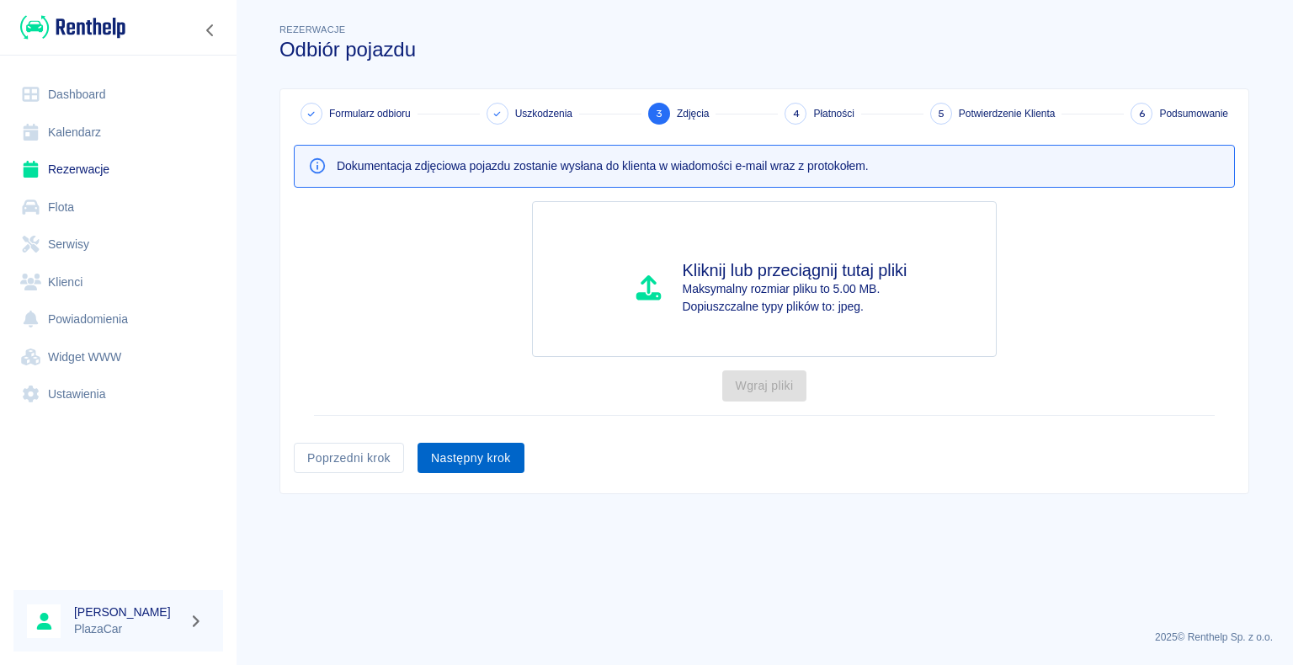
click at [475, 453] on button "Następny krok" at bounding box center [471, 458] width 107 height 31
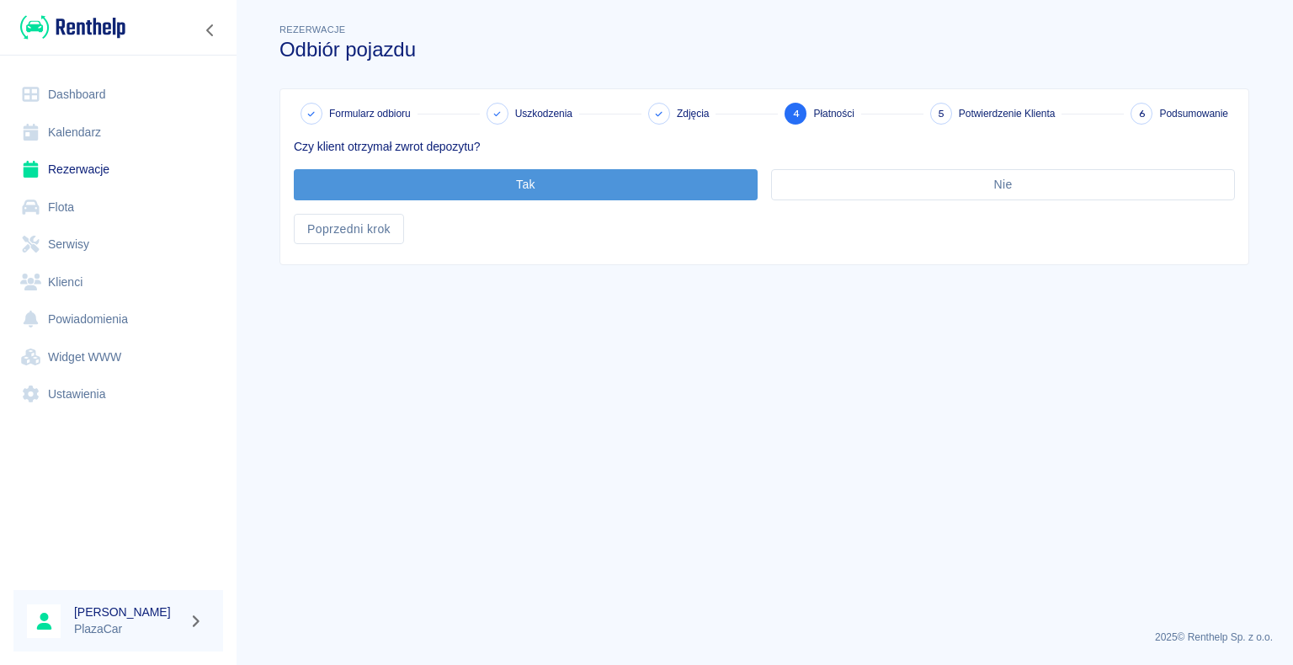
click at [522, 188] on button "Tak" at bounding box center [526, 184] width 464 height 31
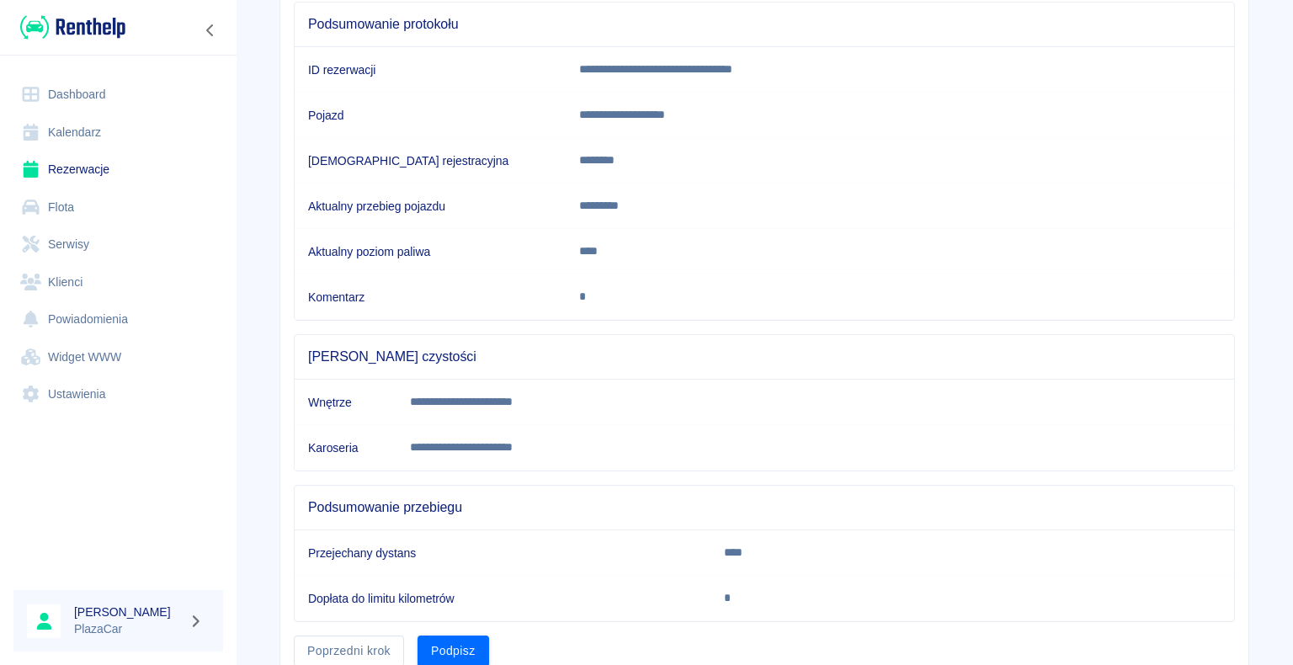
scroll to position [235, 0]
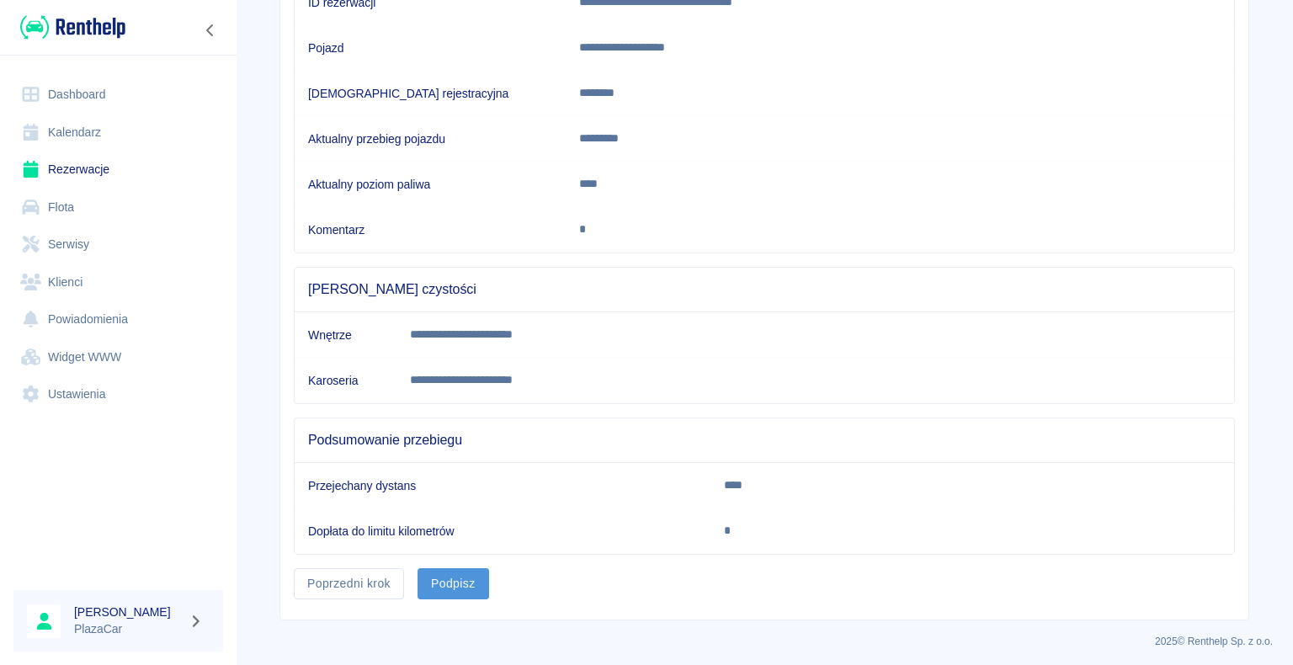
click at [442, 578] on button "Podpisz" at bounding box center [454, 583] width 72 height 31
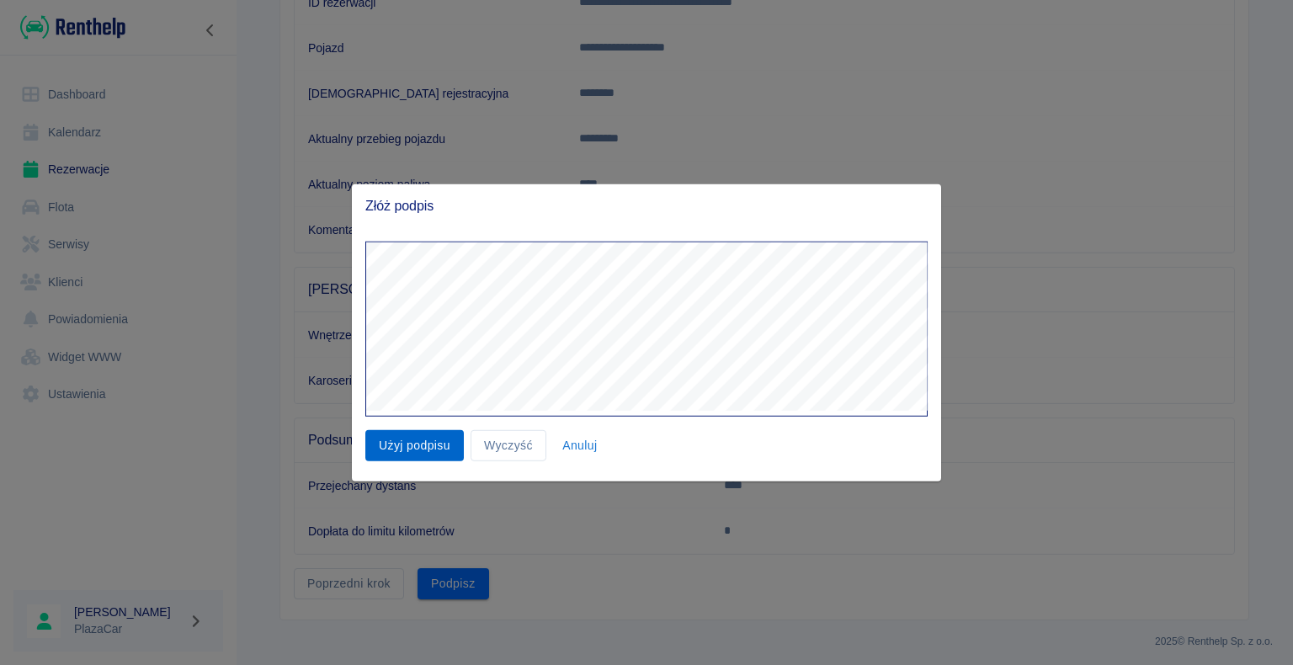
click at [418, 440] on button "Użyj podpisu" at bounding box center [414, 445] width 99 height 31
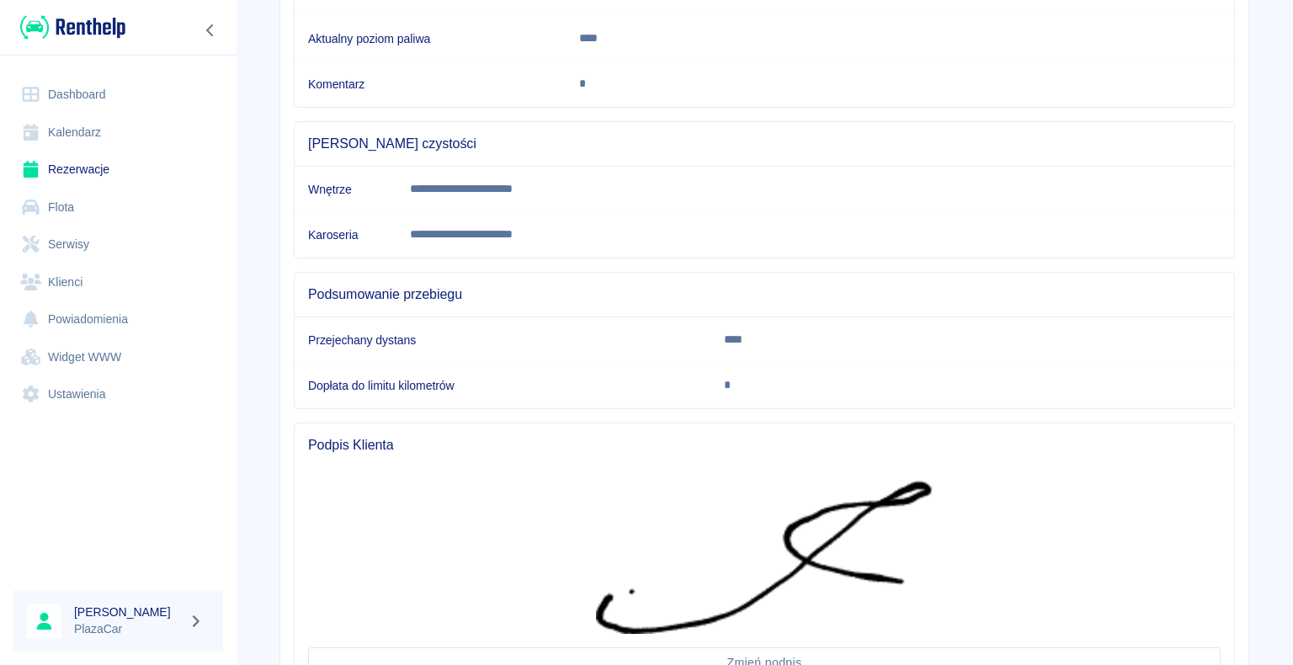
scroll to position [524, 0]
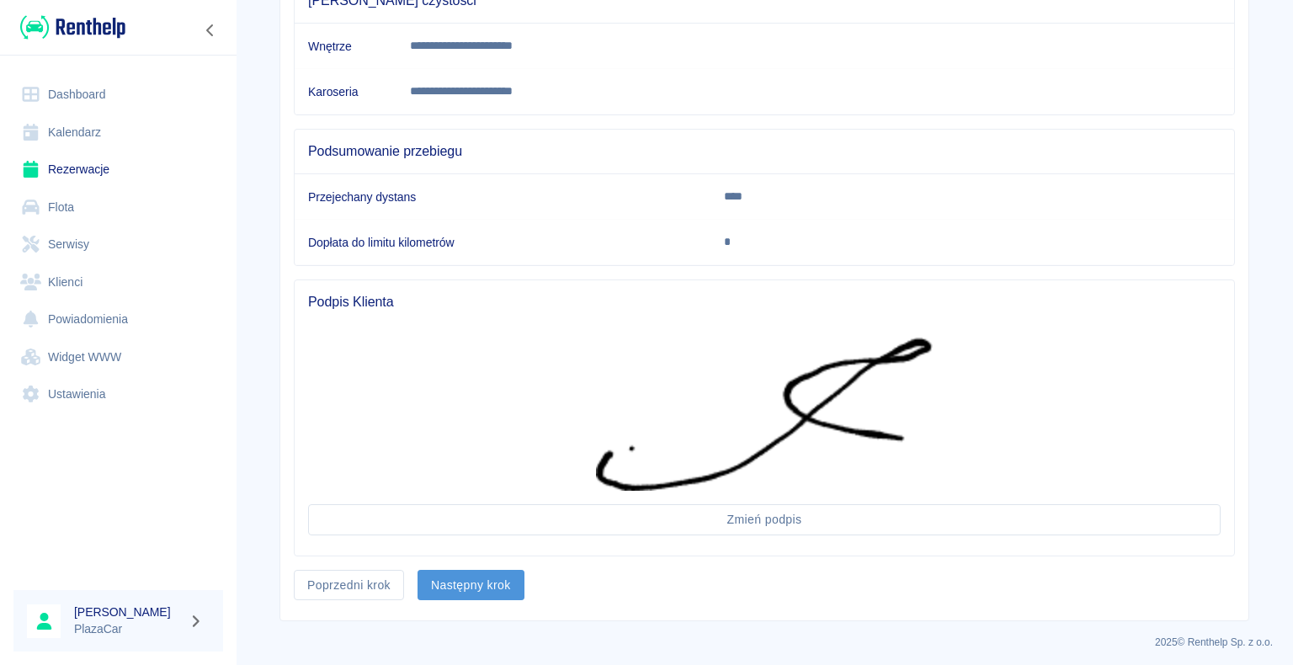
click at [467, 582] on button "Następny krok" at bounding box center [471, 585] width 107 height 31
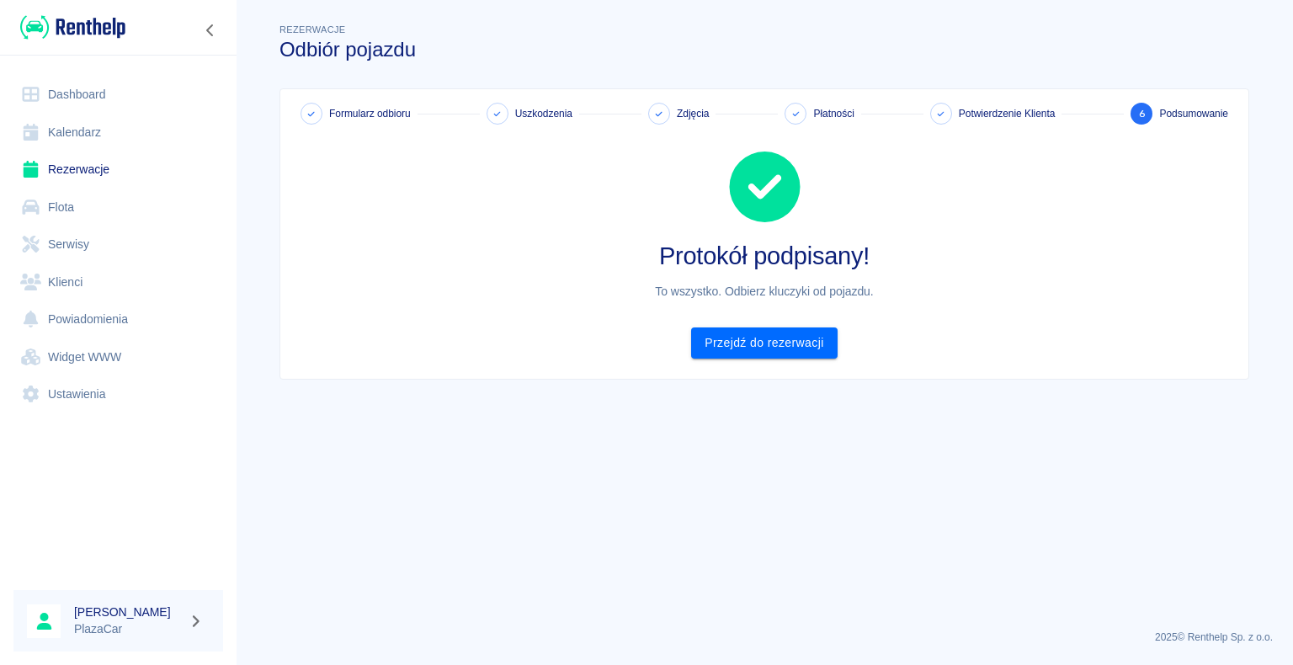
scroll to position [0, 0]
click at [754, 342] on link "Przejdź do rezerwacji" at bounding box center [764, 343] width 146 height 31
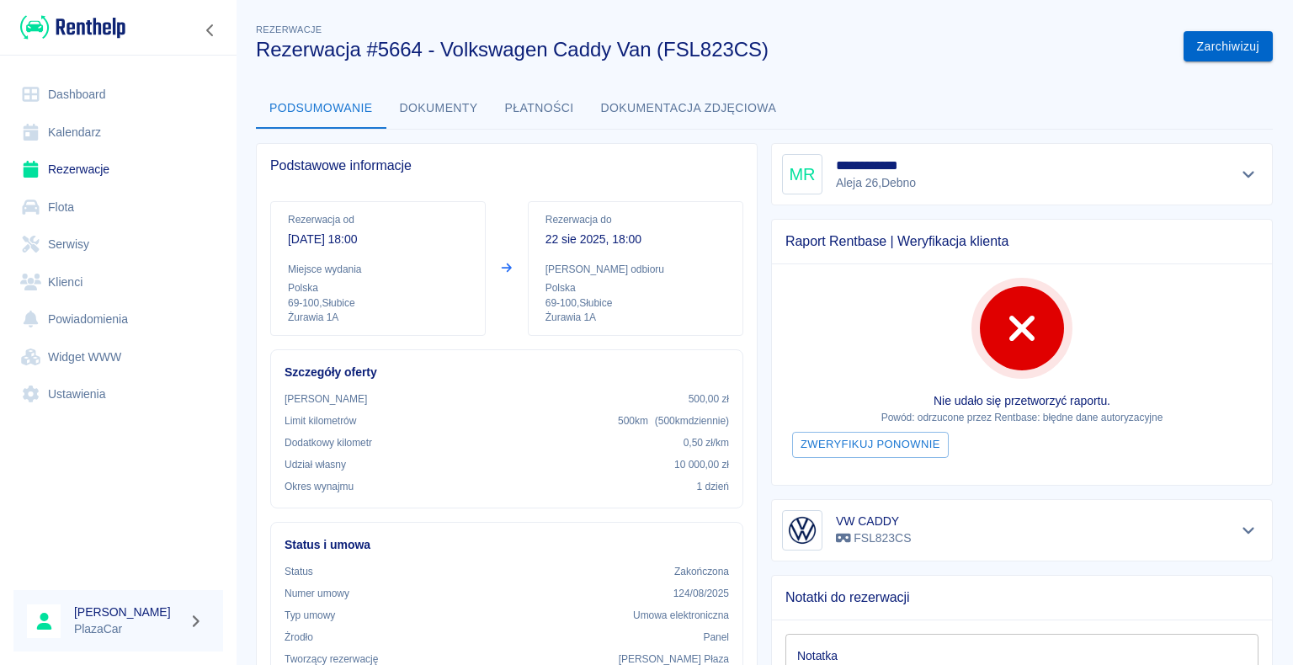
click at [1212, 42] on button "Zarchiwizuj" at bounding box center [1228, 46] width 89 height 31
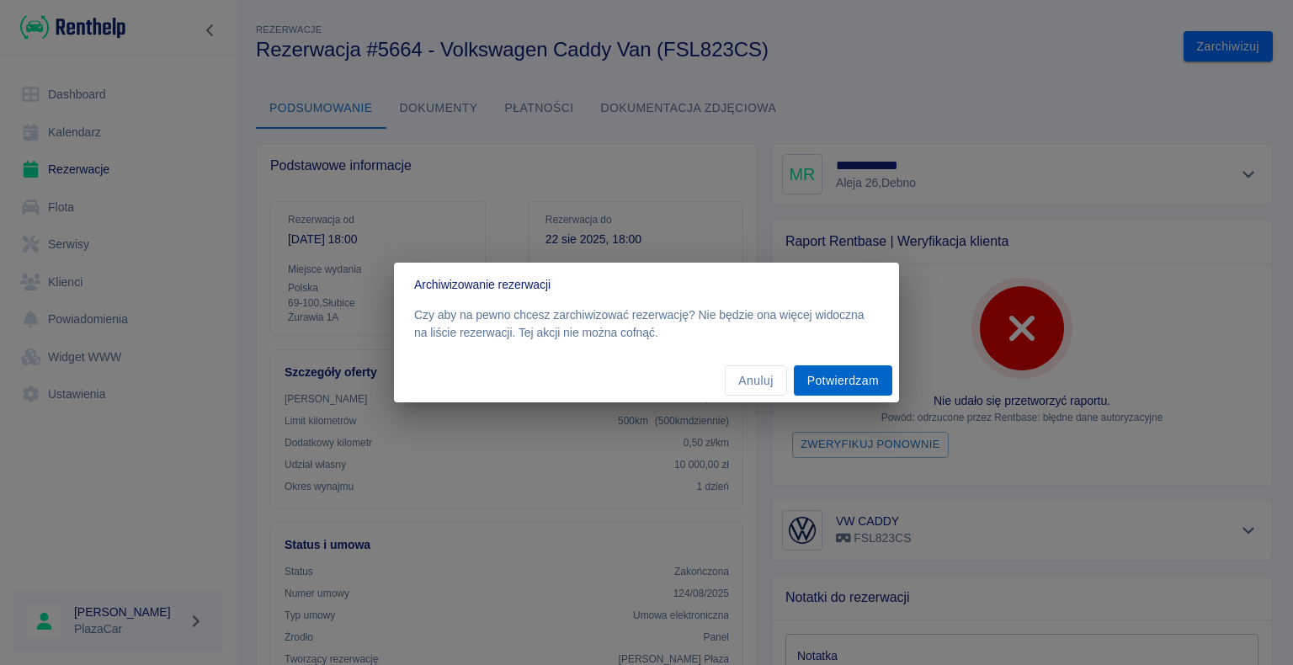
click at [850, 377] on button "Potwierdzam" at bounding box center [843, 380] width 99 height 31
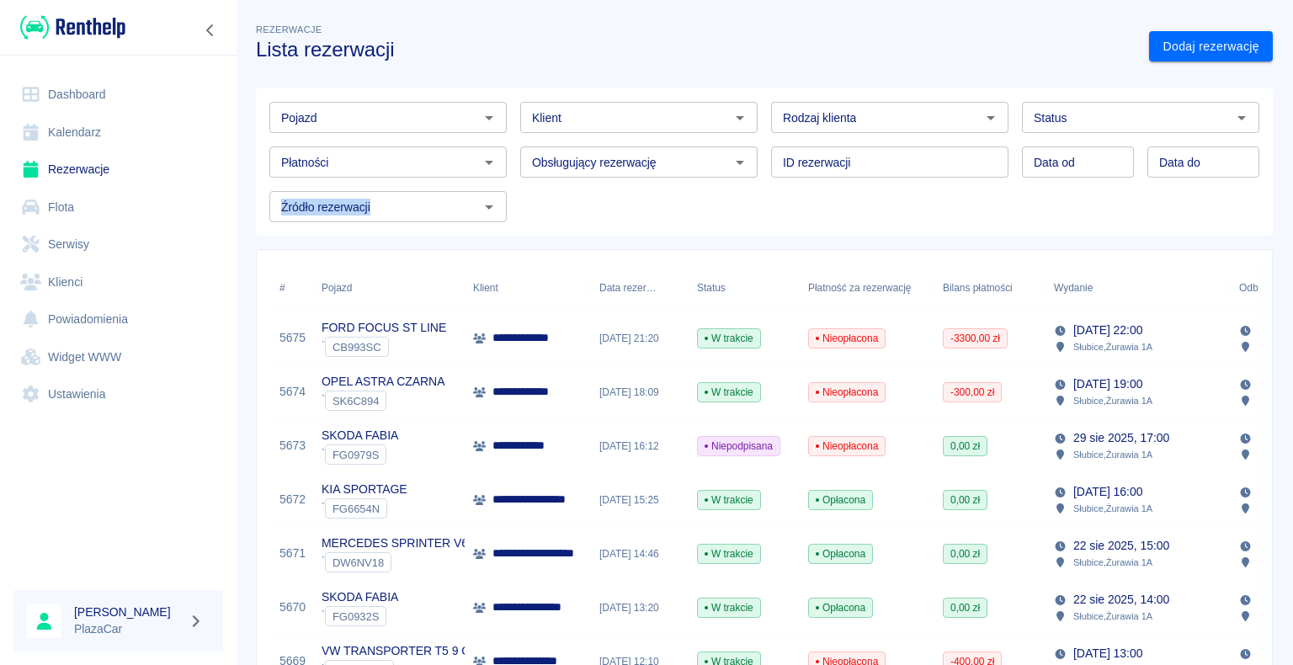
drag, startPoint x: 251, startPoint y: 219, endPoint x: 267, endPoint y: 240, distance: 26.4
click at [1232, 120] on icon "Otwórz" at bounding box center [1242, 118] width 20 height 20
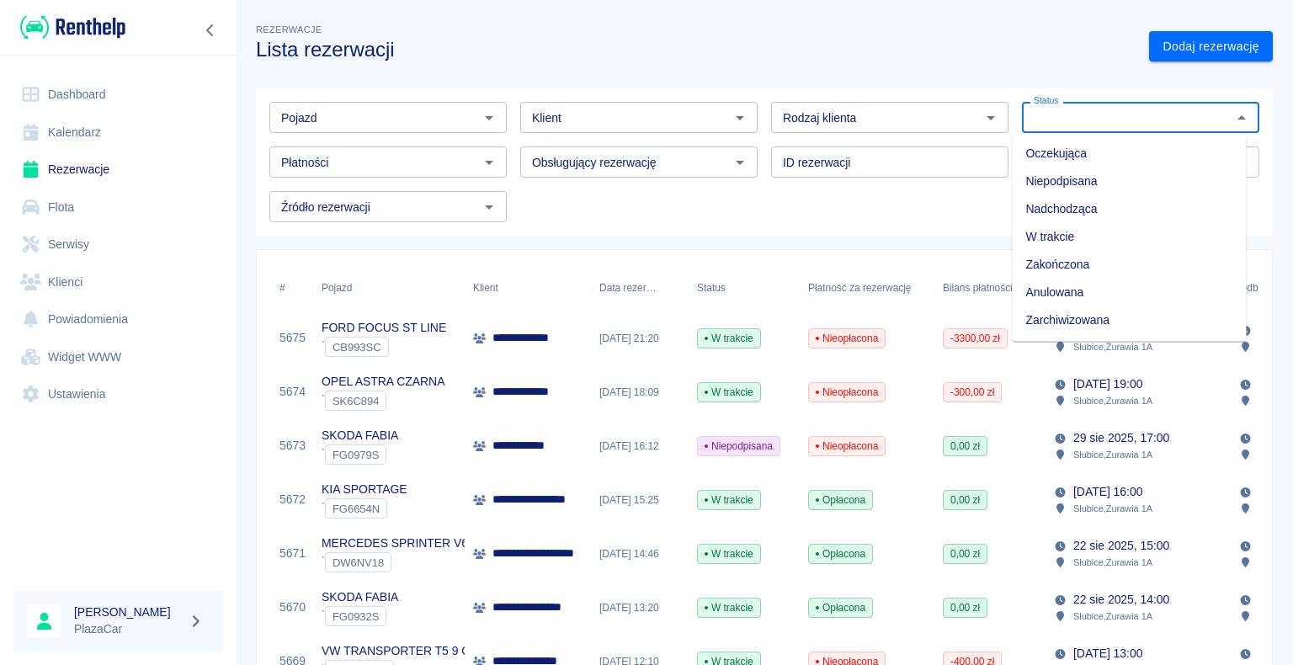
click at [1087, 313] on li "Zarchiwizowana" at bounding box center [1129, 320] width 234 height 28
type input "Zarchiwizowana"
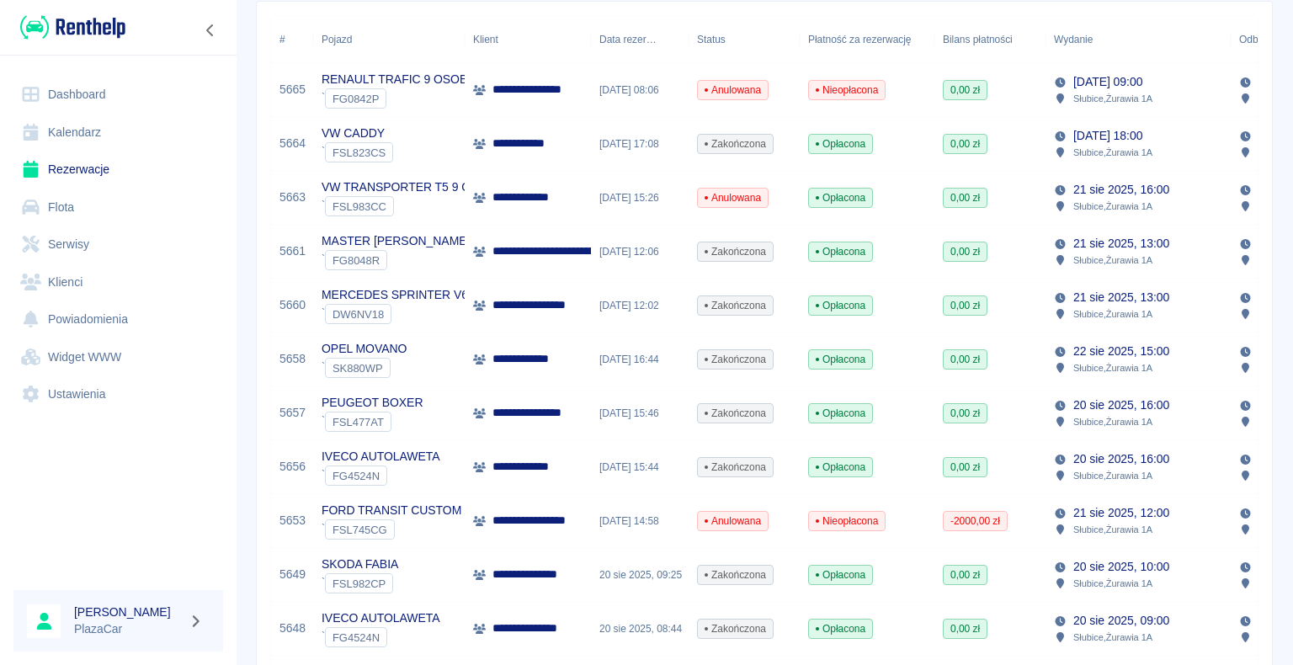
scroll to position [253, 0]
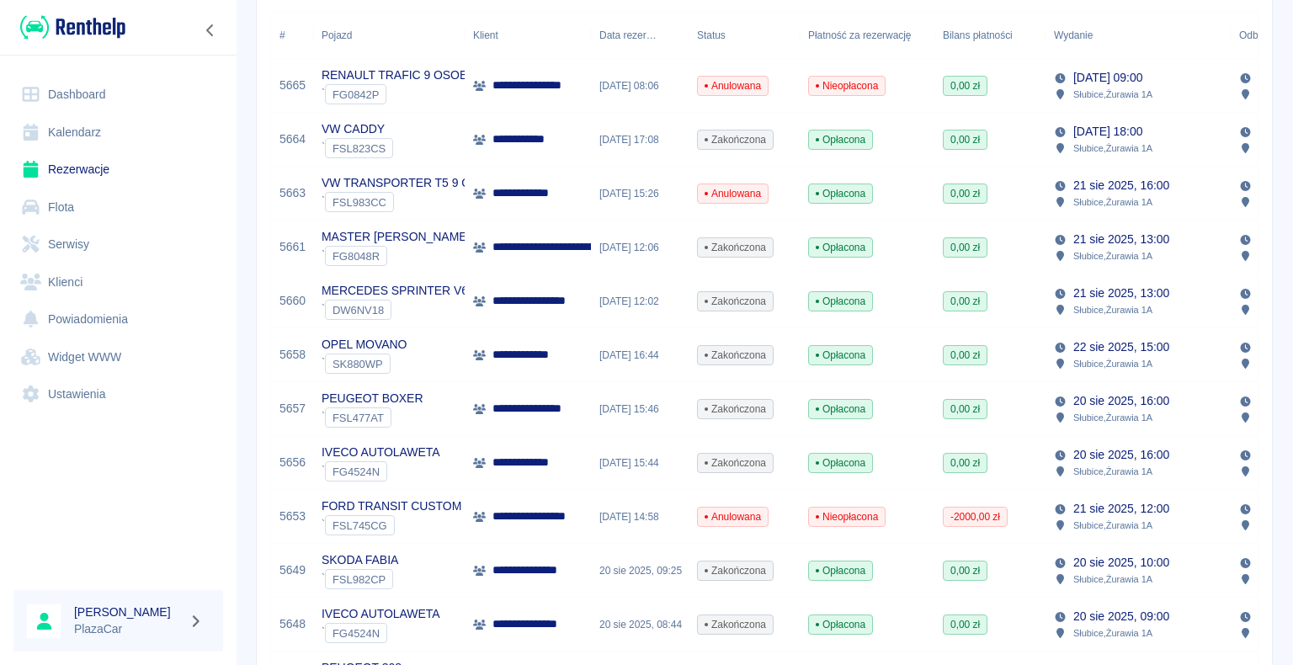
click at [563, 362] on div "**********" at bounding box center [528, 355] width 126 height 54
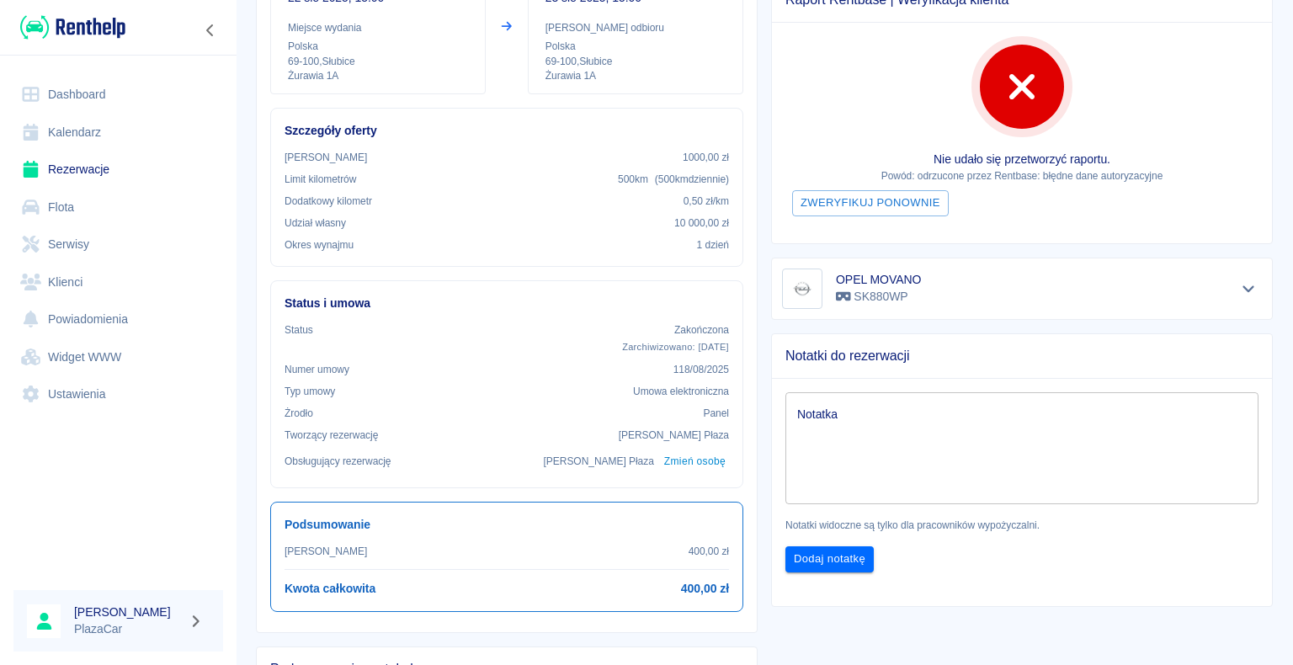
scroll to position [253, 0]
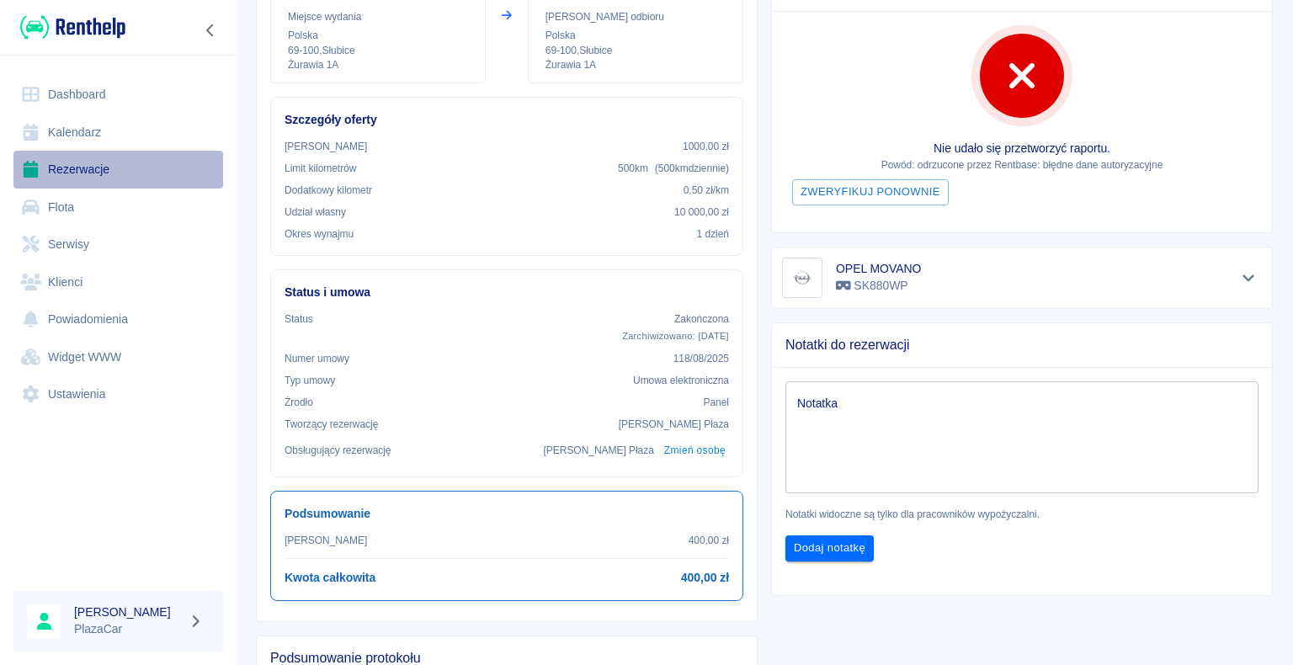
click at [98, 171] on link "Rezerwacje" at bounding box center [118, 170] width 210 height 38
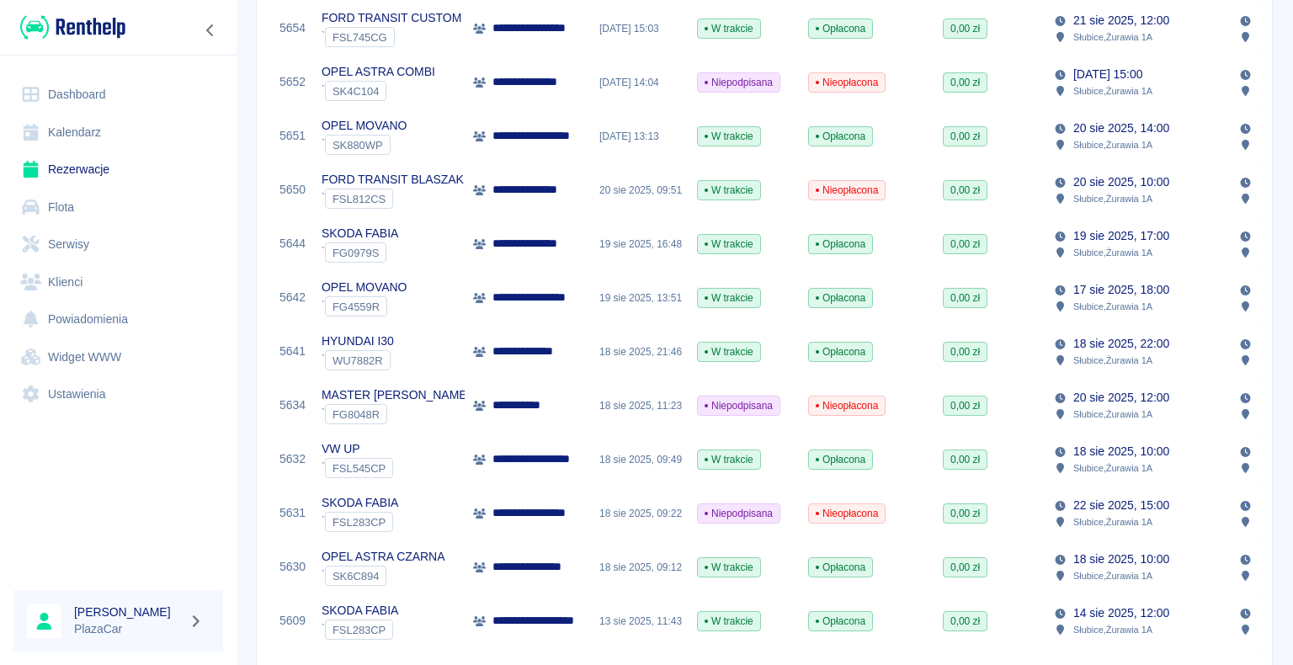
scroll to position [926, 0]
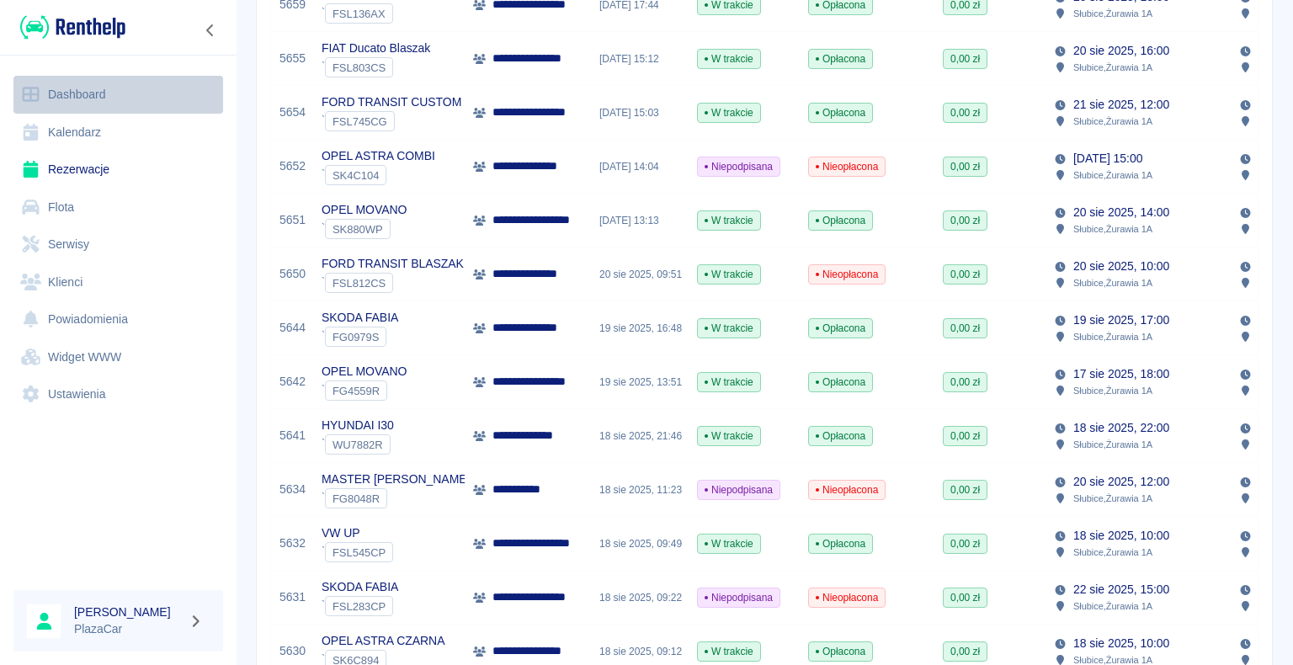
click at [98, 93] on link "Dashboard" at bounding box center [118, 95] width 210 height 38
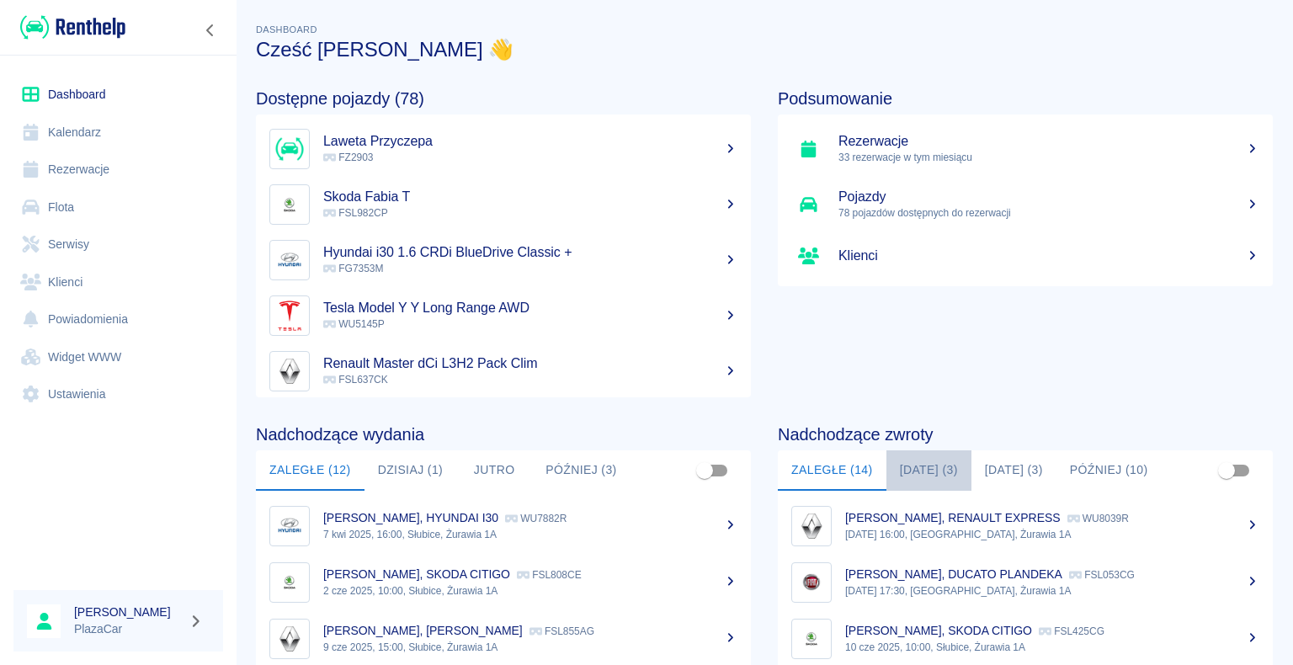
click at [910, 470] on button "[DATE] (3)" at bounding box center [929, 470] width 85 height 40
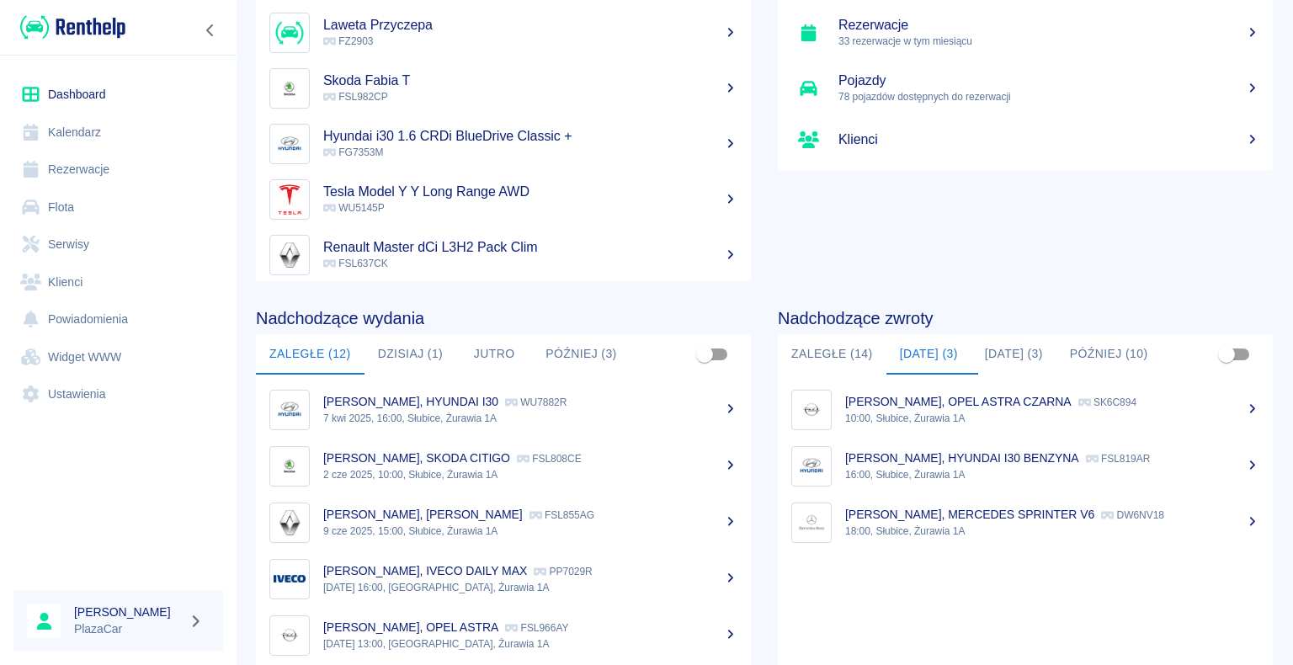
scroll to position [168, 0]
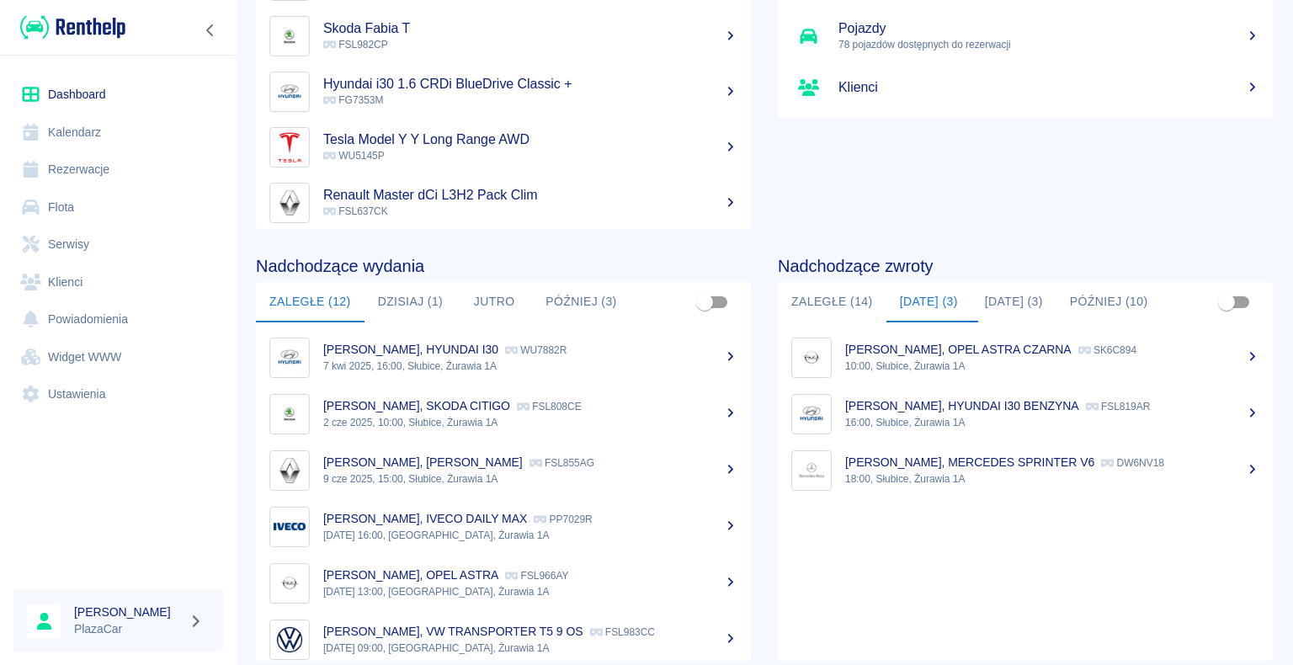
click at [923, 466] on p "[PERSON_NAME], MERCEDES SPRINTER V6" at bounding box center [969, 462] width 249 height 13
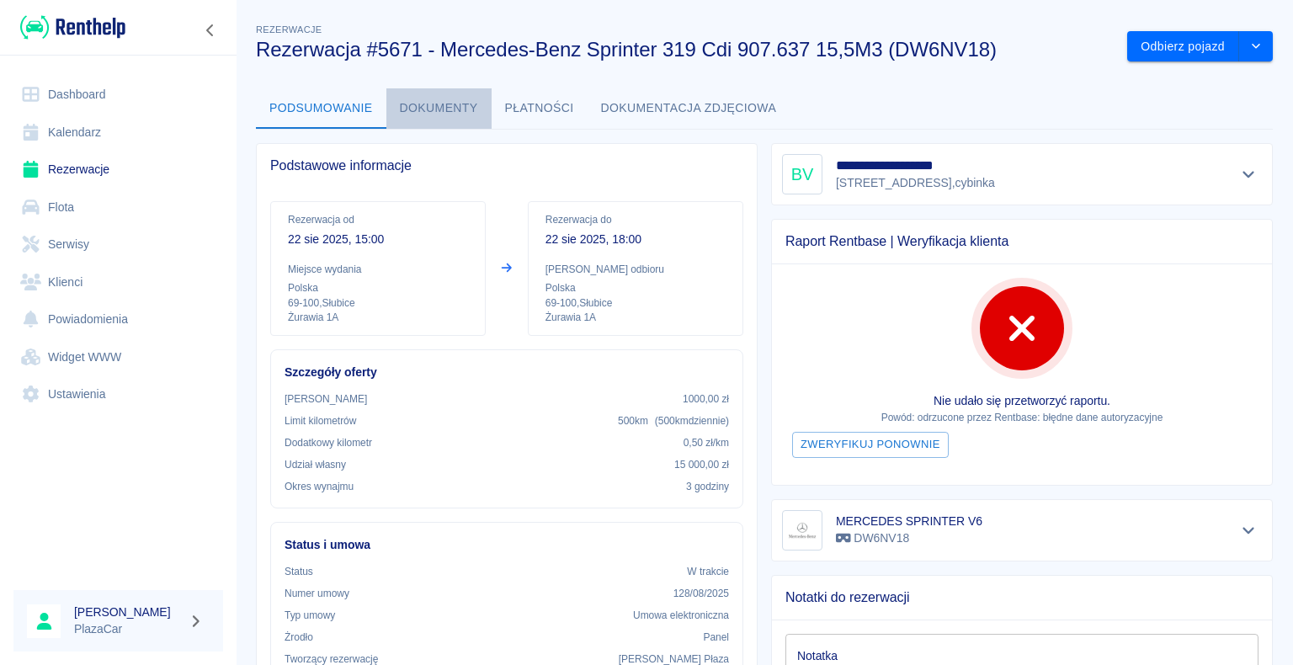
click at [446, 106] on button "Dokumenty" at bounding box center [438, 108] width 105 height 40
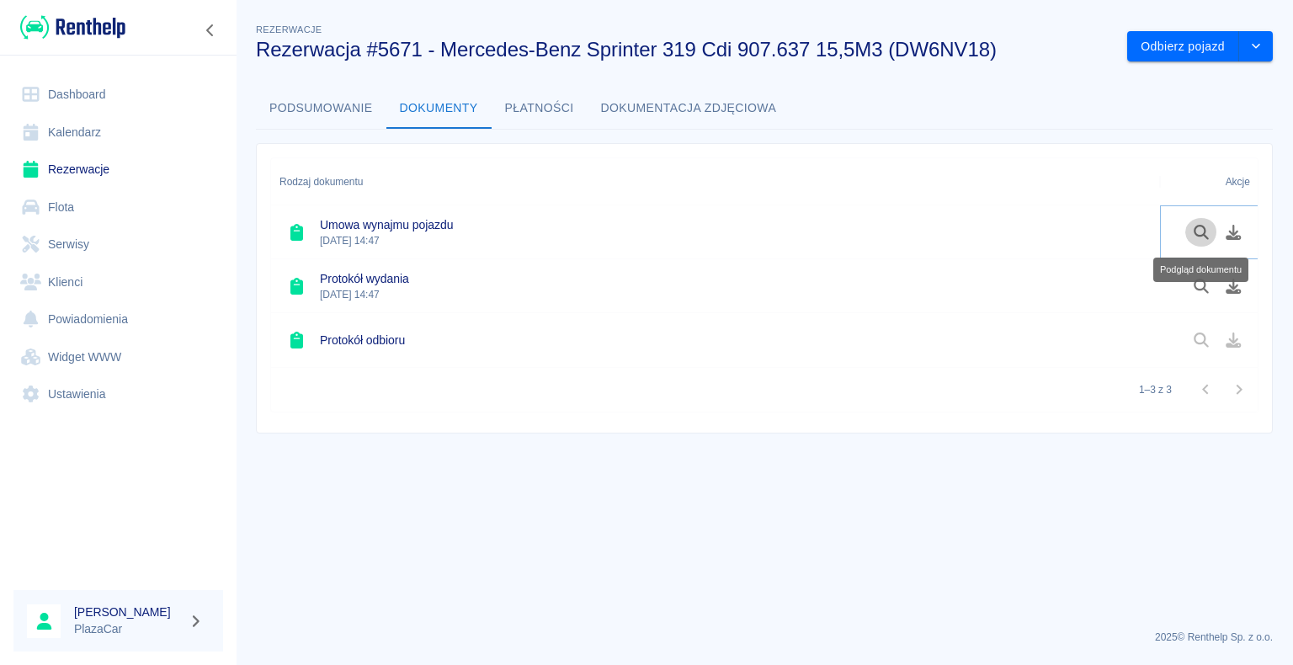
click at [1196, 231] on icon "Podgląd dokumentu" at bounding box center [1201, 232] width 19 height 15
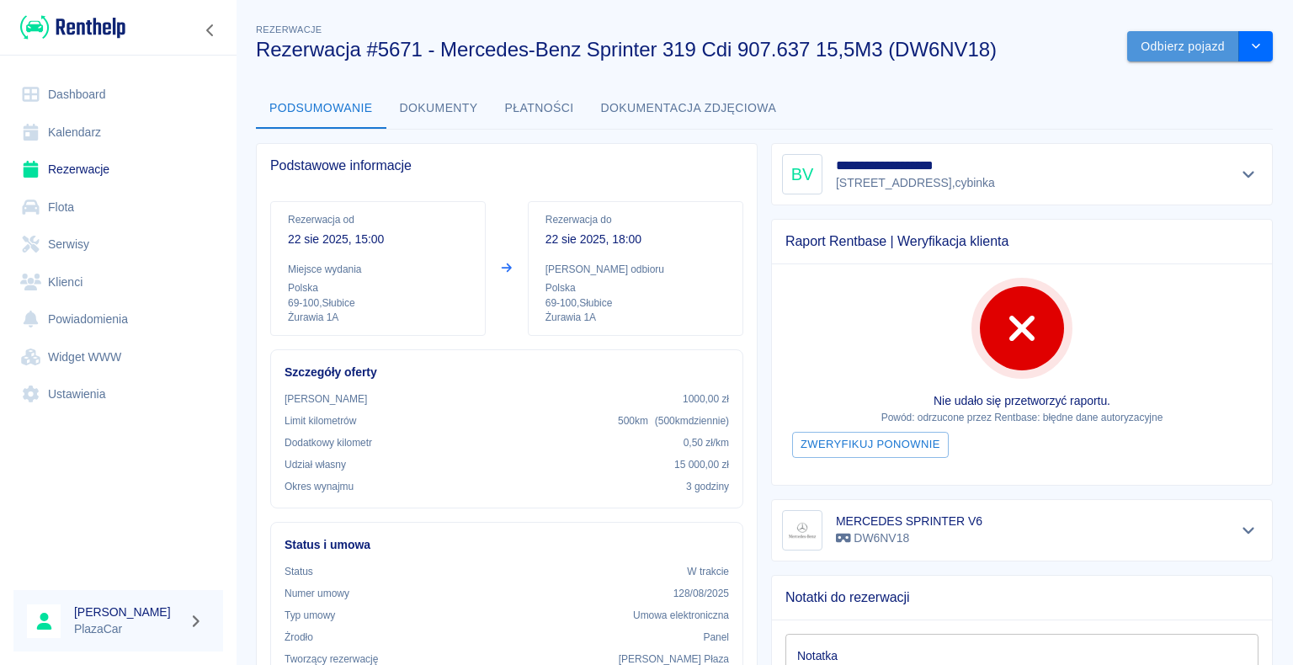
click at [1159, 47] on button "Odbierz pojazd" at bounding box center [1183, 46] width 112 height 31
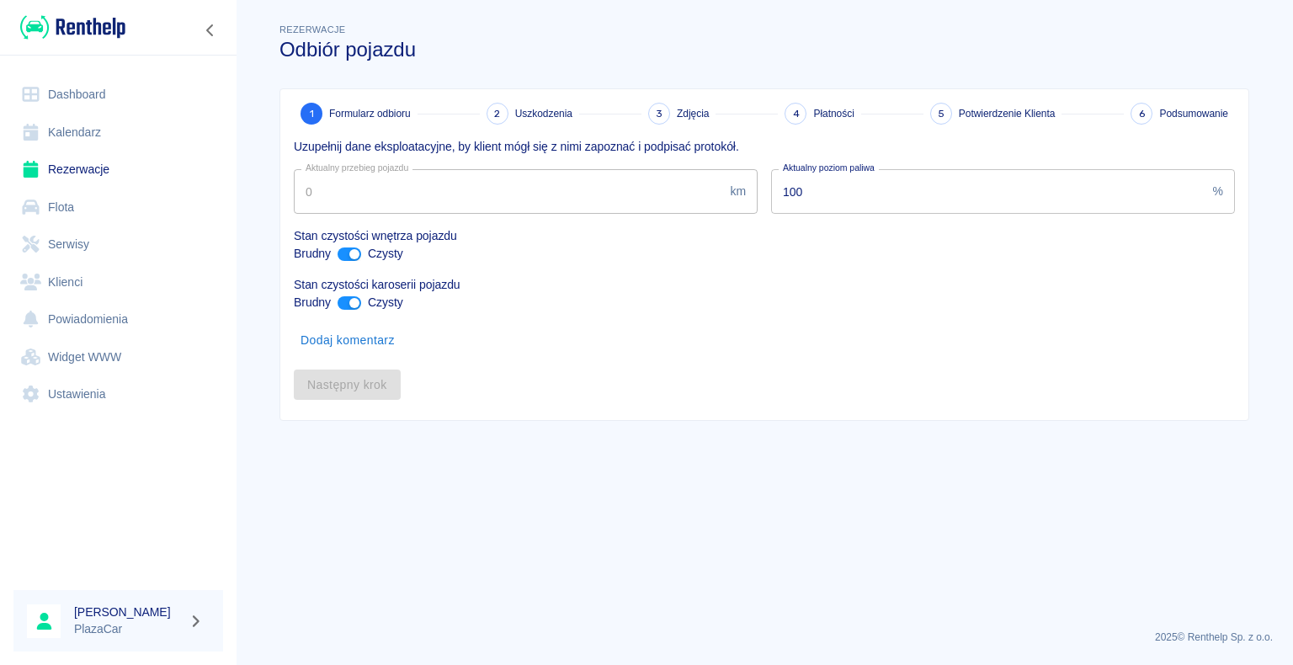
type input "327572"
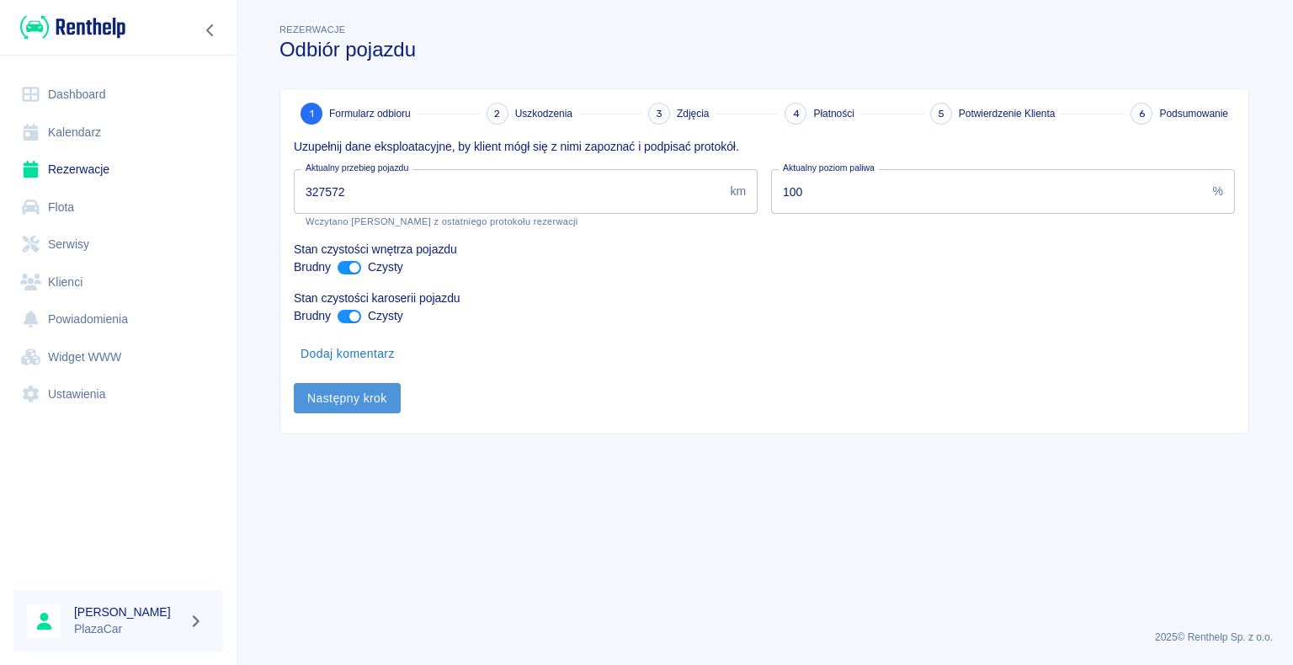
click at [343, 396] on button "Następny krok" at bounding box center [347, 398] width 107 height 31
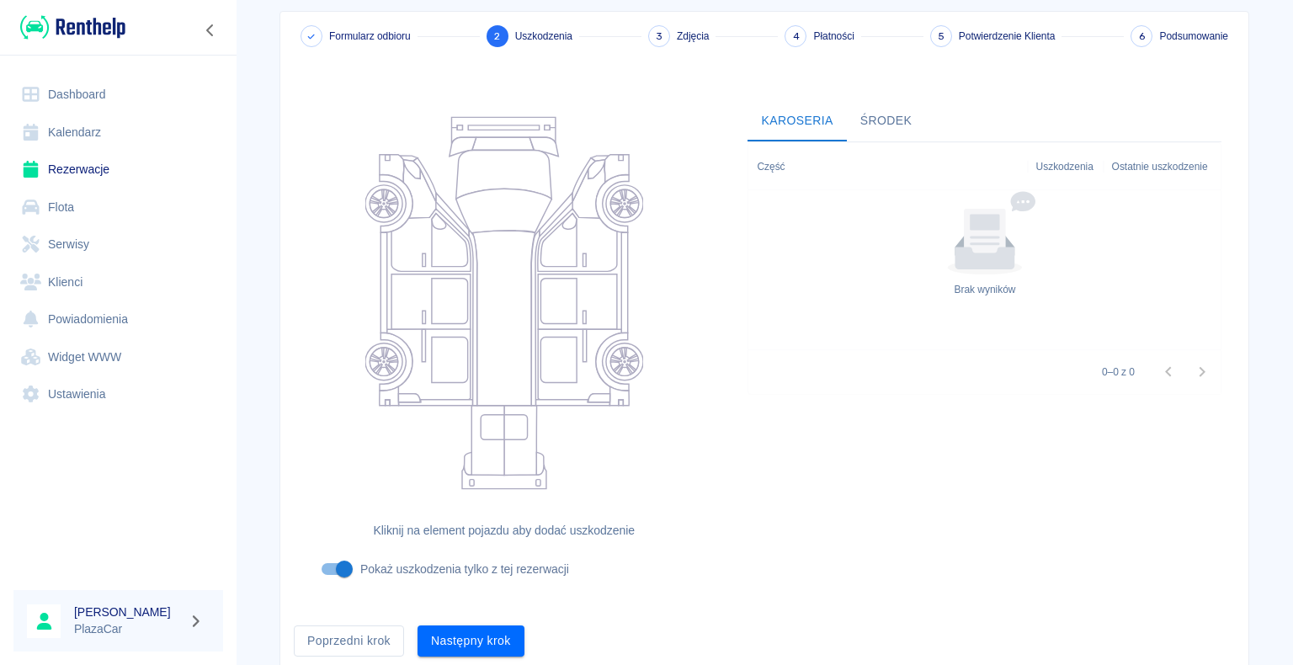
scroll to position [138, 0]
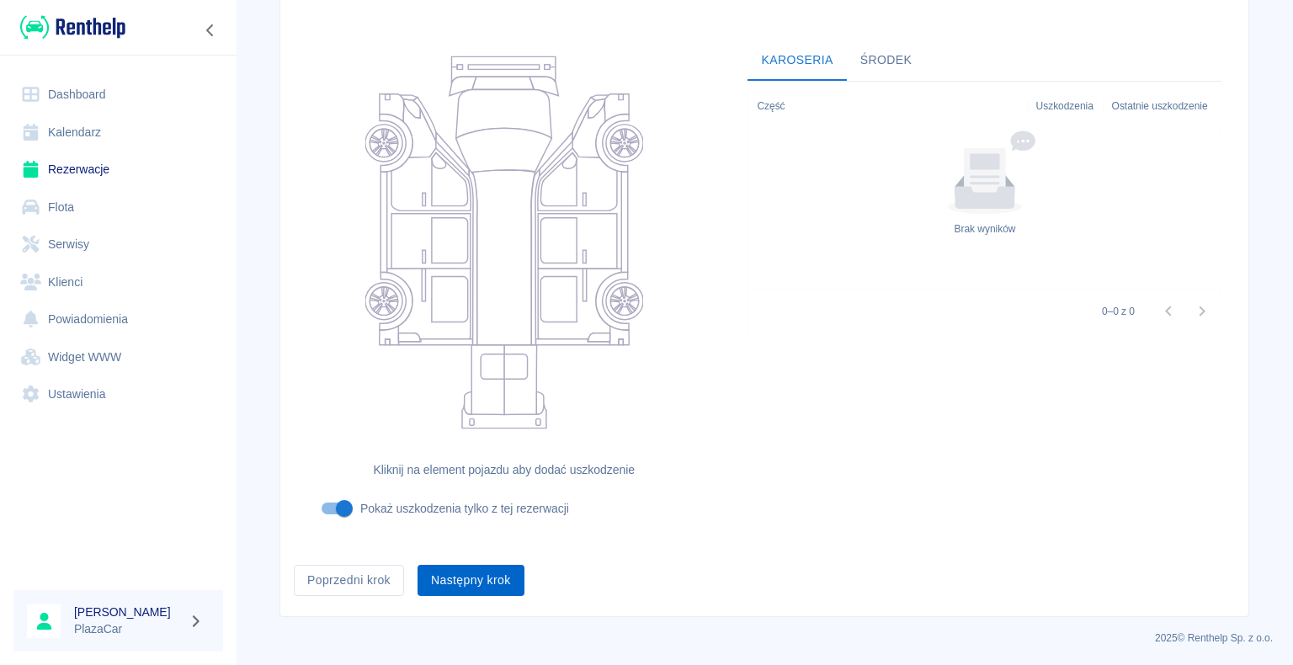
click at [464, 572] on button "Następny krok" at bounding box center [471, 580] width 107 height 31
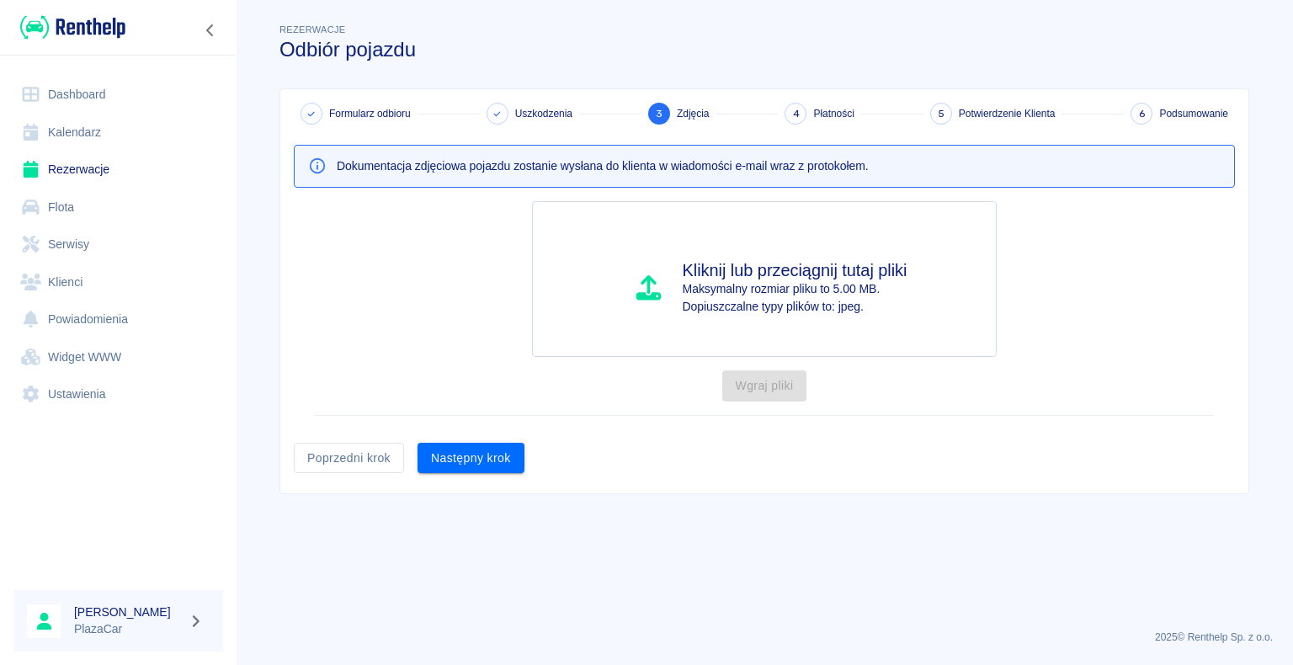
scroll to position [0, 0]
click at [466, 460] on button "Następny krok" at bounding box center [471, 458] width 107 height 31
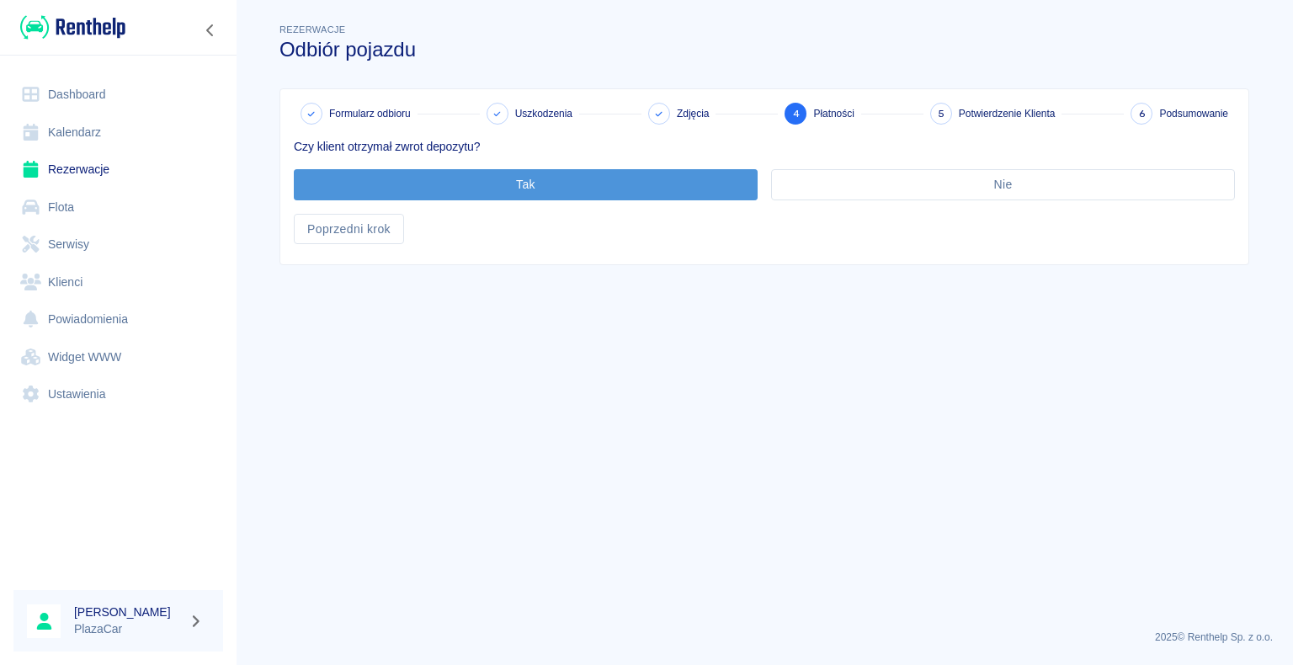
click at [519, 183] on button "Tak" at bounding box center [526, 184] width 464 height 31
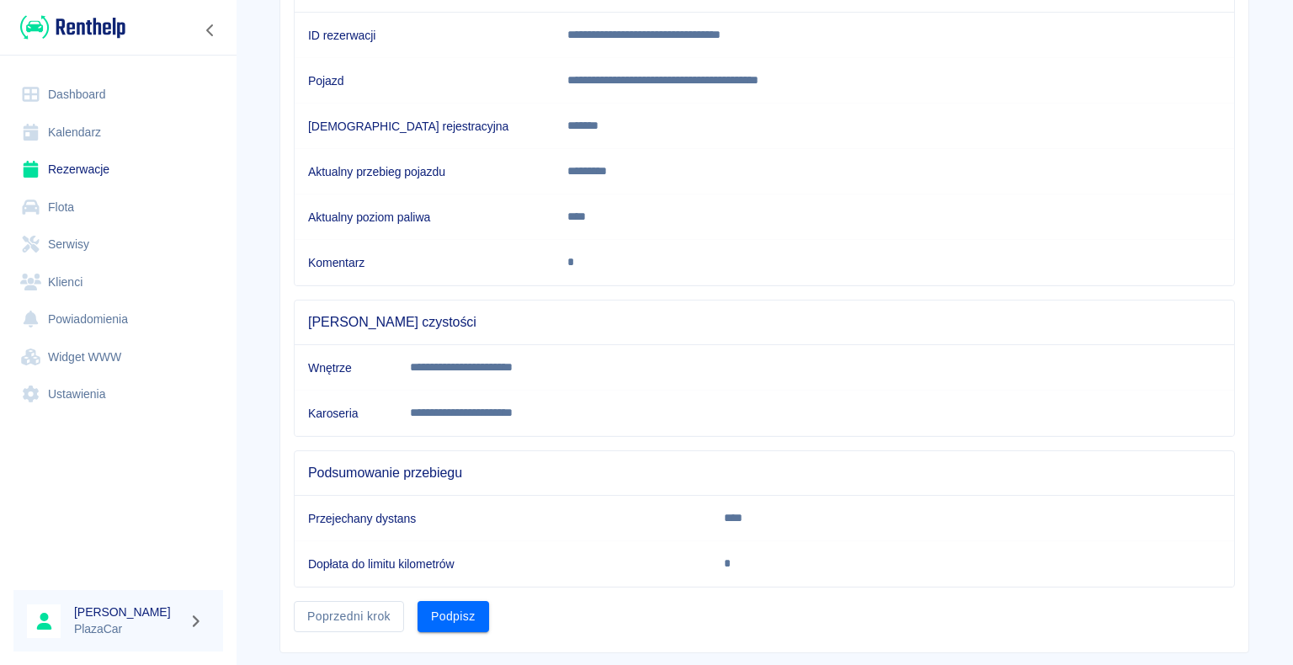
scroll to position [235, 0]
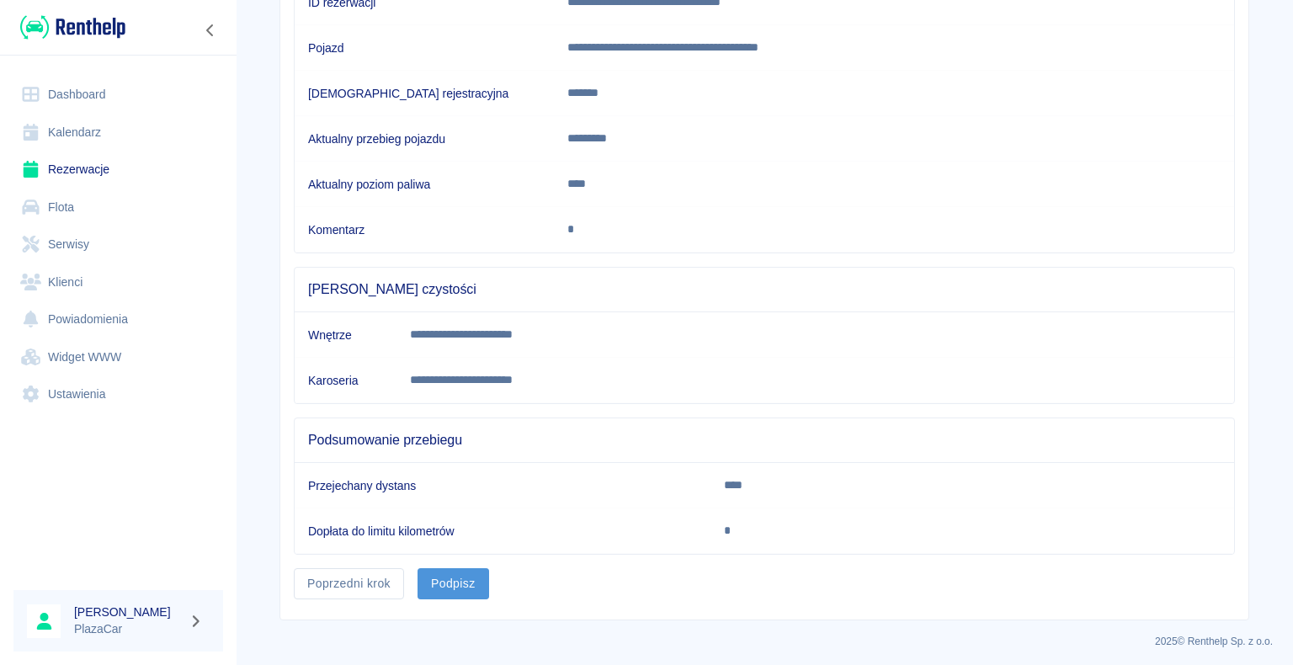
click at [445, 578] on button "Podpisz" at bounding box center [454, 583] width 72 height 31
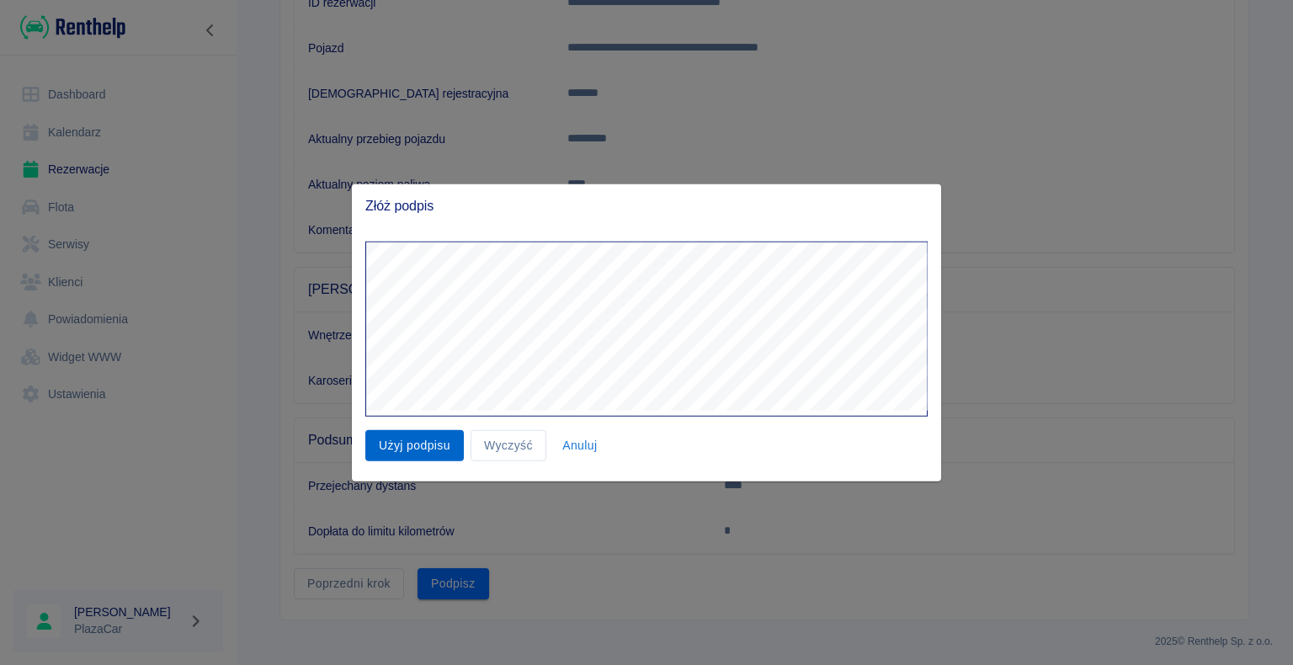
click at [408, 443] on button "Użyj podpisu" at bounding box center [414, 445] width 99 height 31
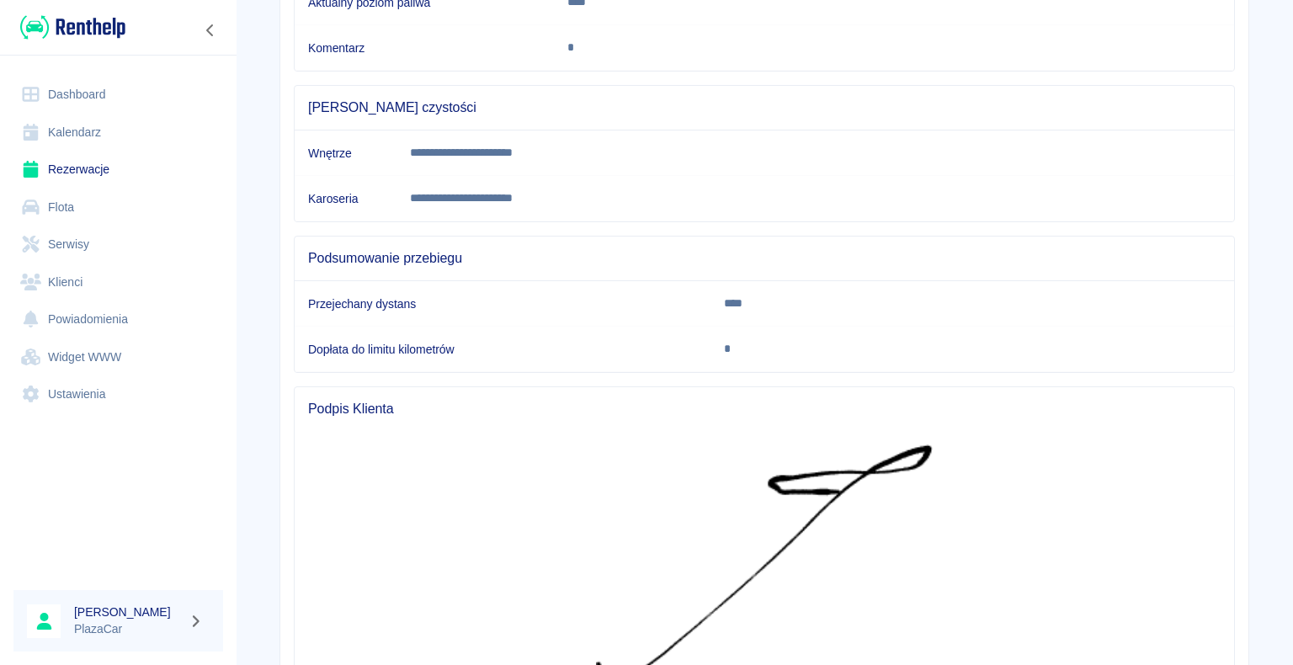
scroll to position [608, 0]
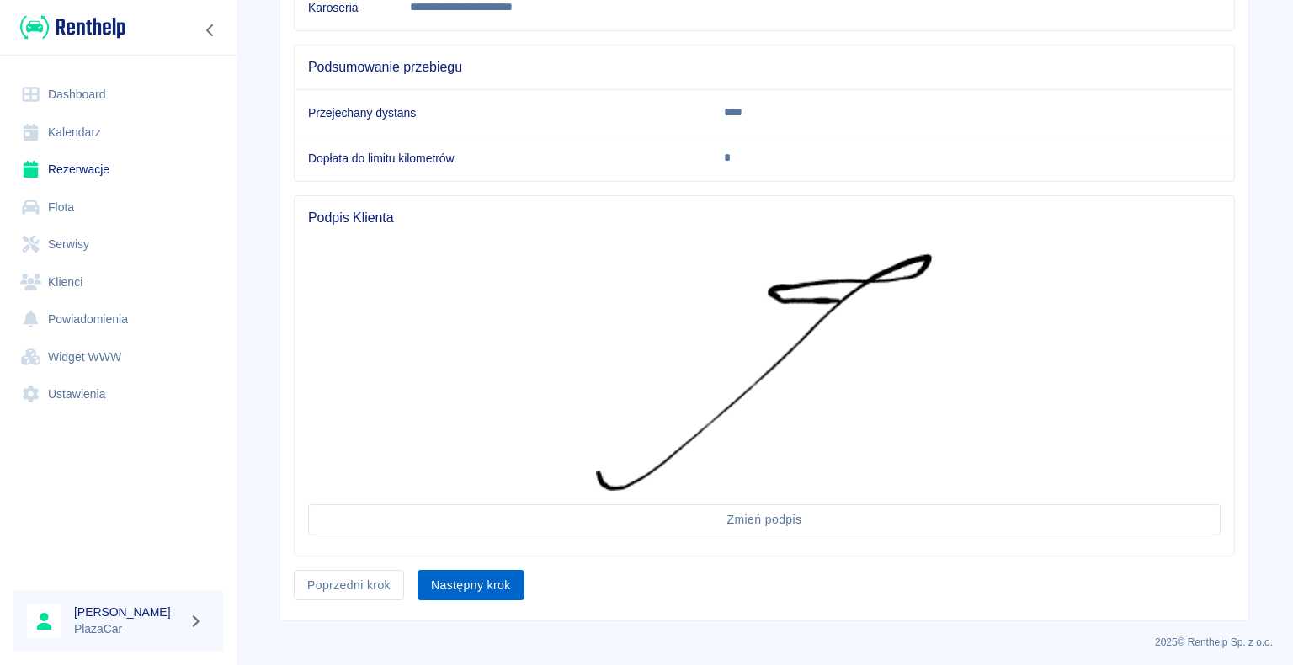
click at [477, 573] on button "Następny krok" at bounding box center [471, 585] width 107 height 31
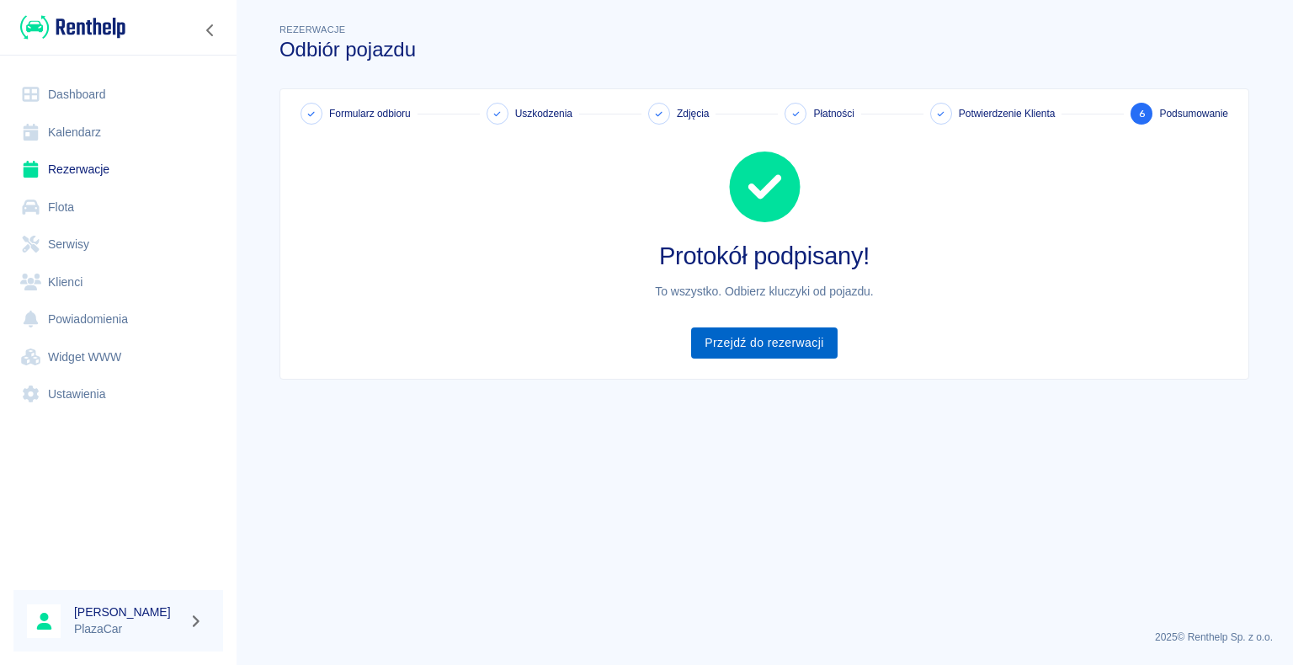
click at [744, 340] on link "Przejdź do rezerwacji" at bounding box center [764, 343] width 146 height 31
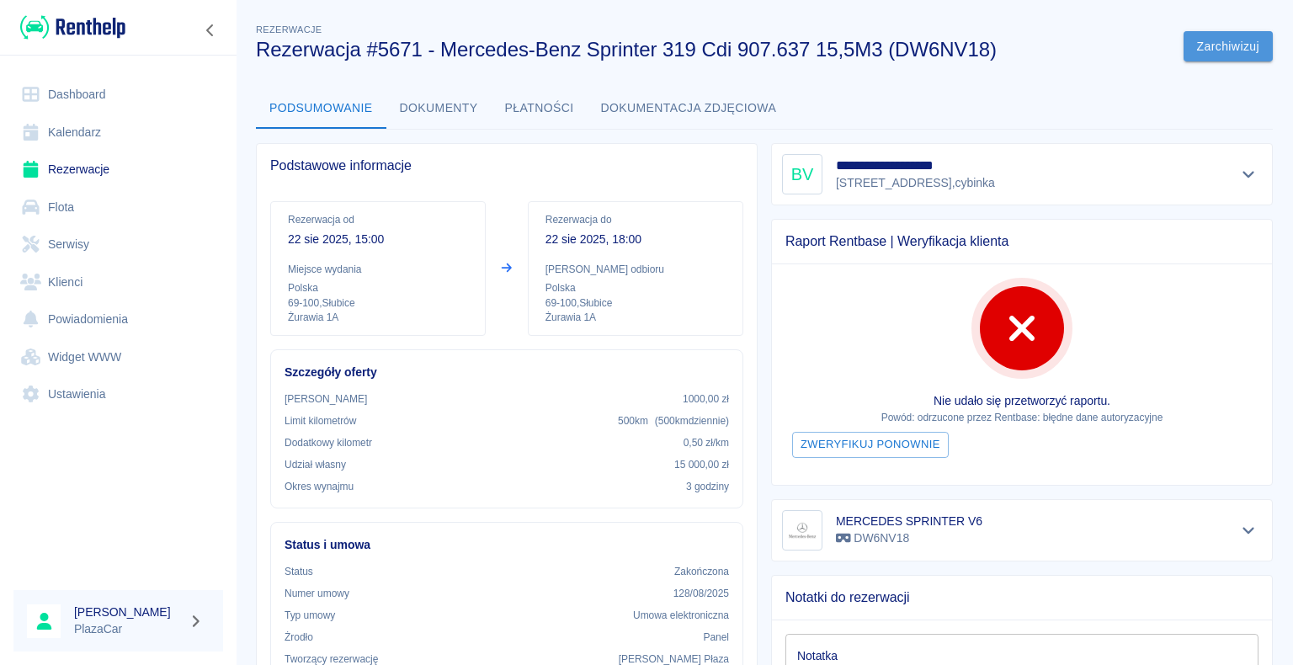
click at [1206, 40] on button "Zarchiwizuj" at bounding box center [1228, 46] width 89 height 31
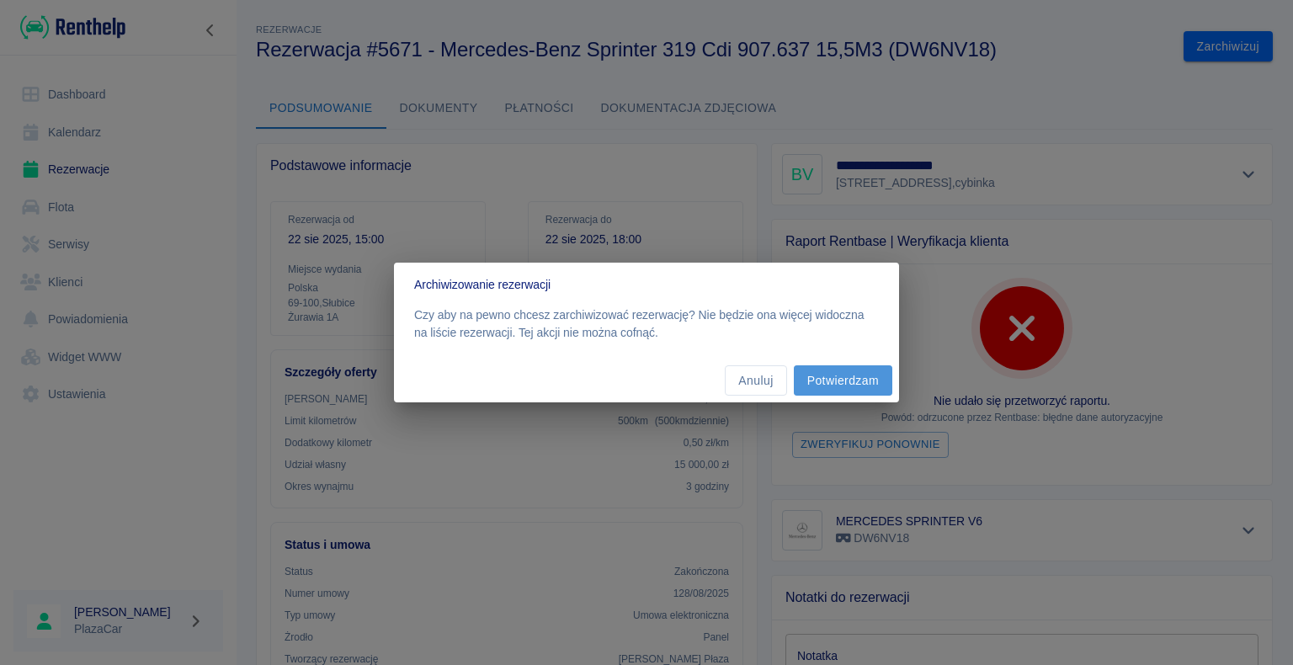
click at [839, 381] on button "Potwierdzam" at bounding box center [843, 380] width 99 height 31
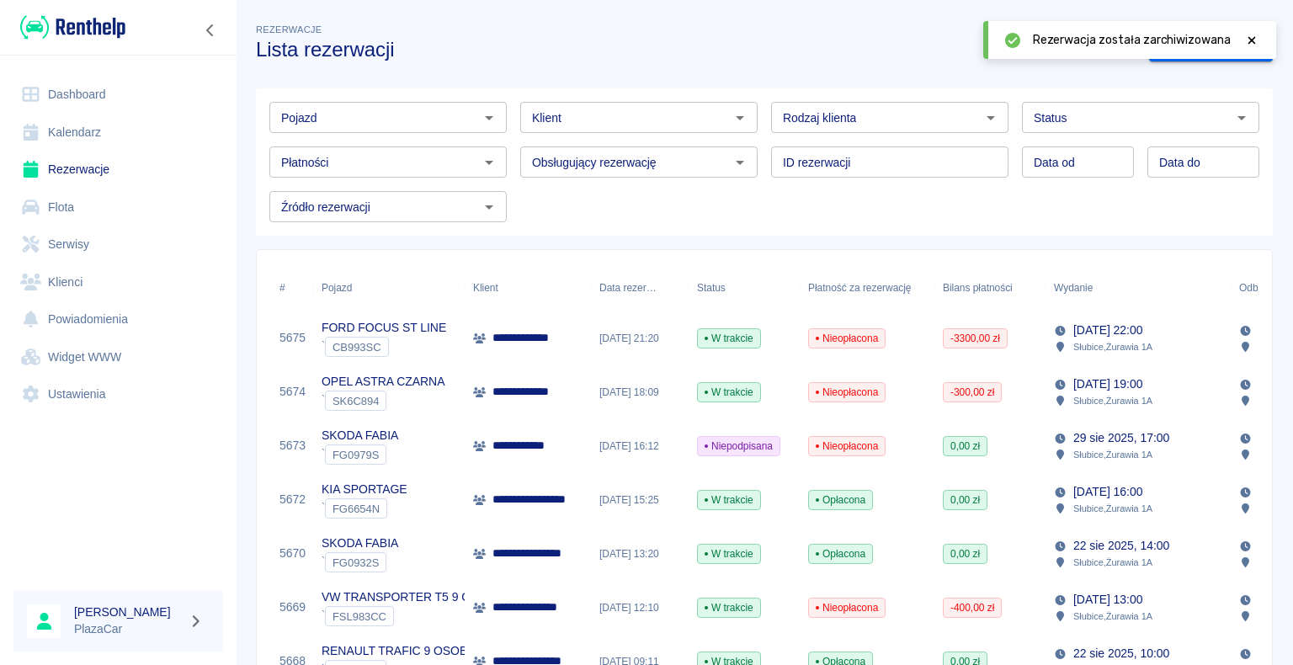
click at [468, 386] on div "**********" at bounding box center [528, 392] width 126 height 54
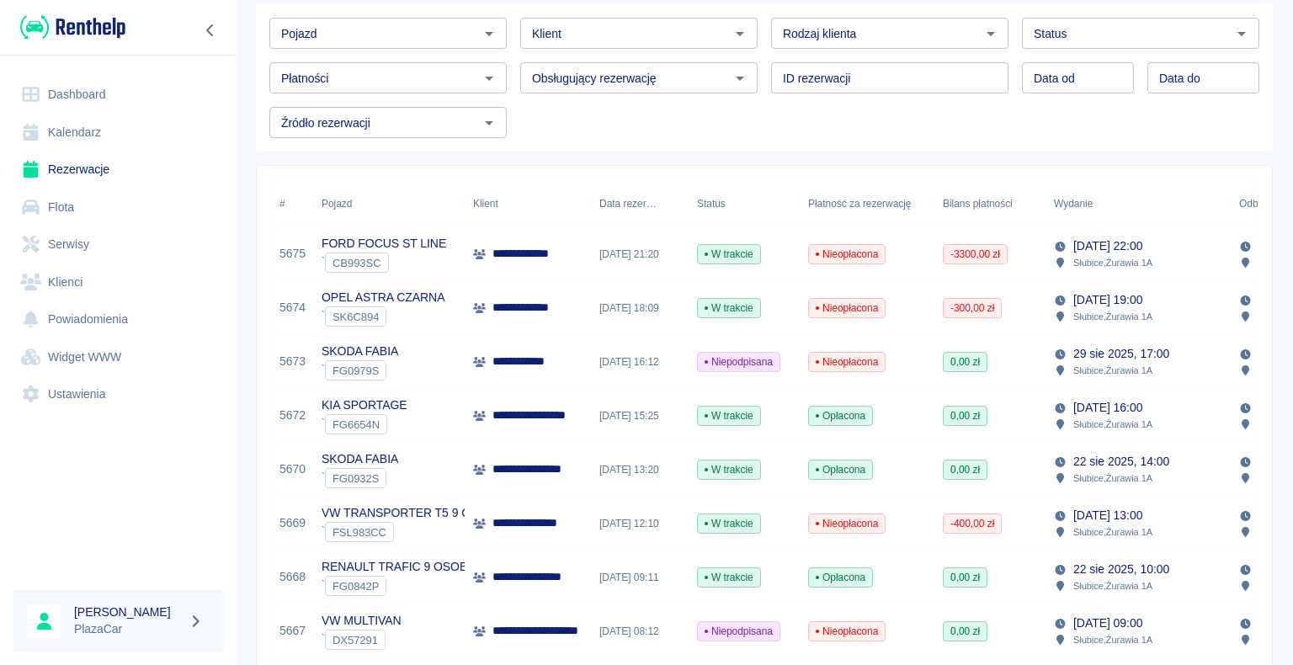
click at [377, 469] on div "FG0932S" at bounding box center [355, 478] width 61 height 20
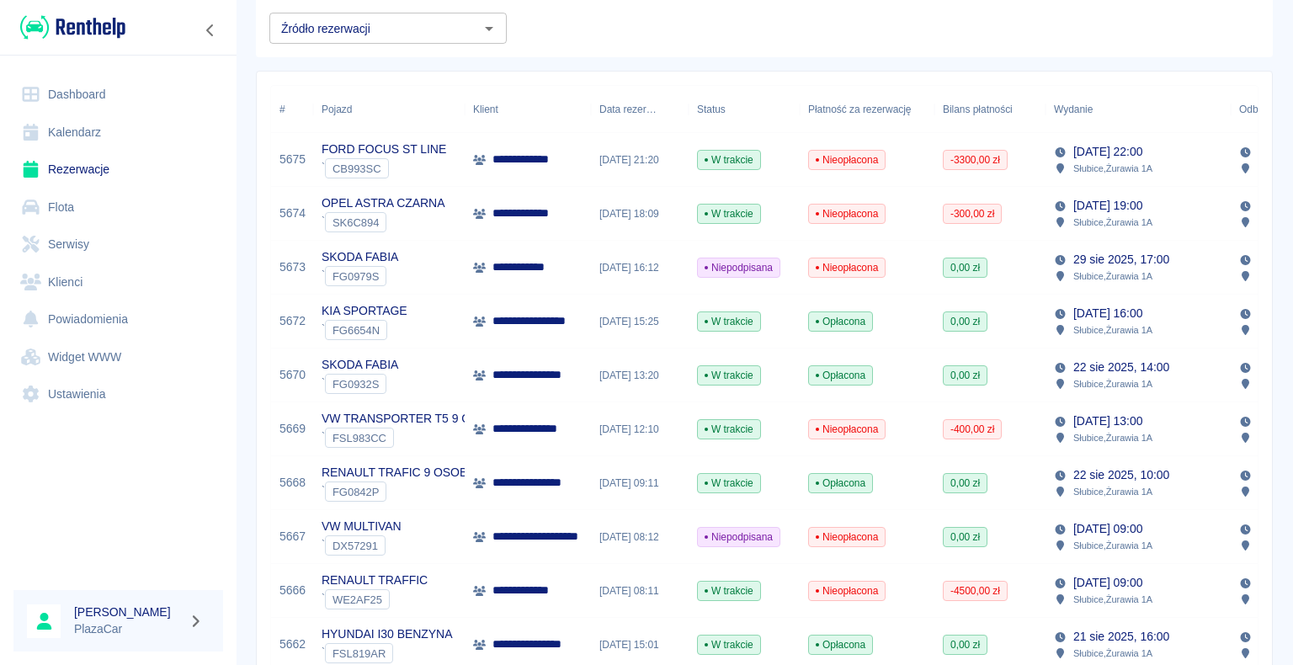
scroll to position [253, 0]
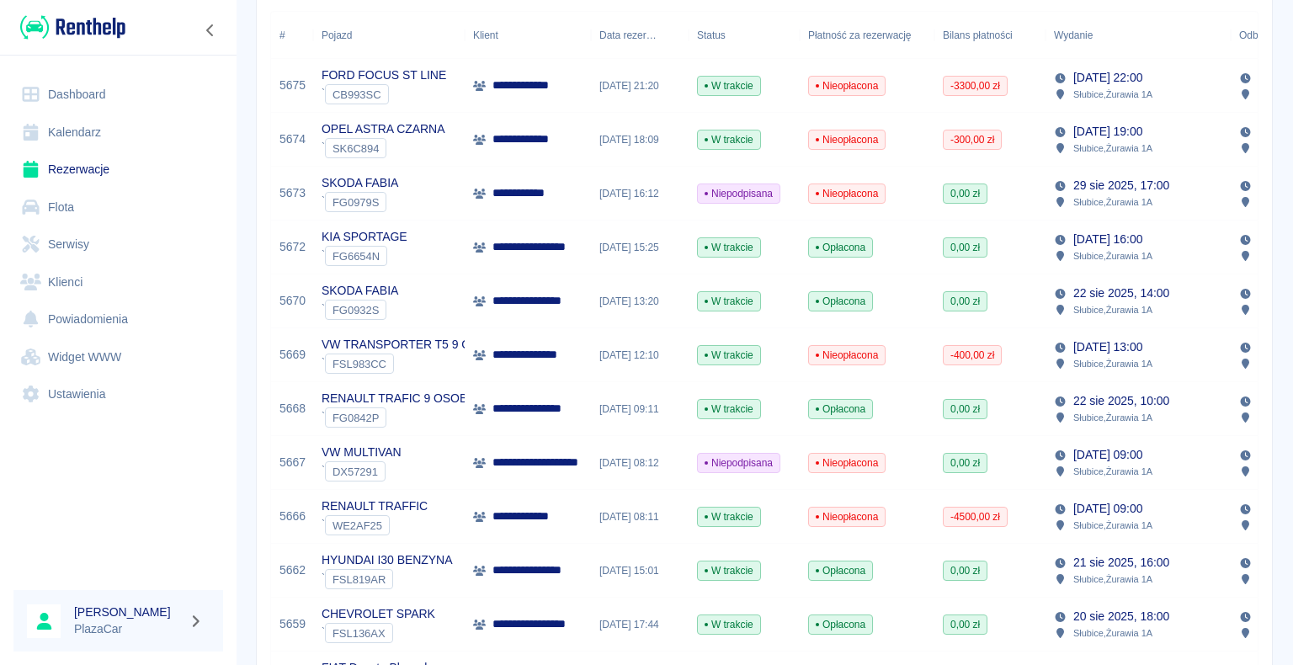
click at [450, 414] on div "` FG0842P" at bounding box center [409, 418] width 174 height 20
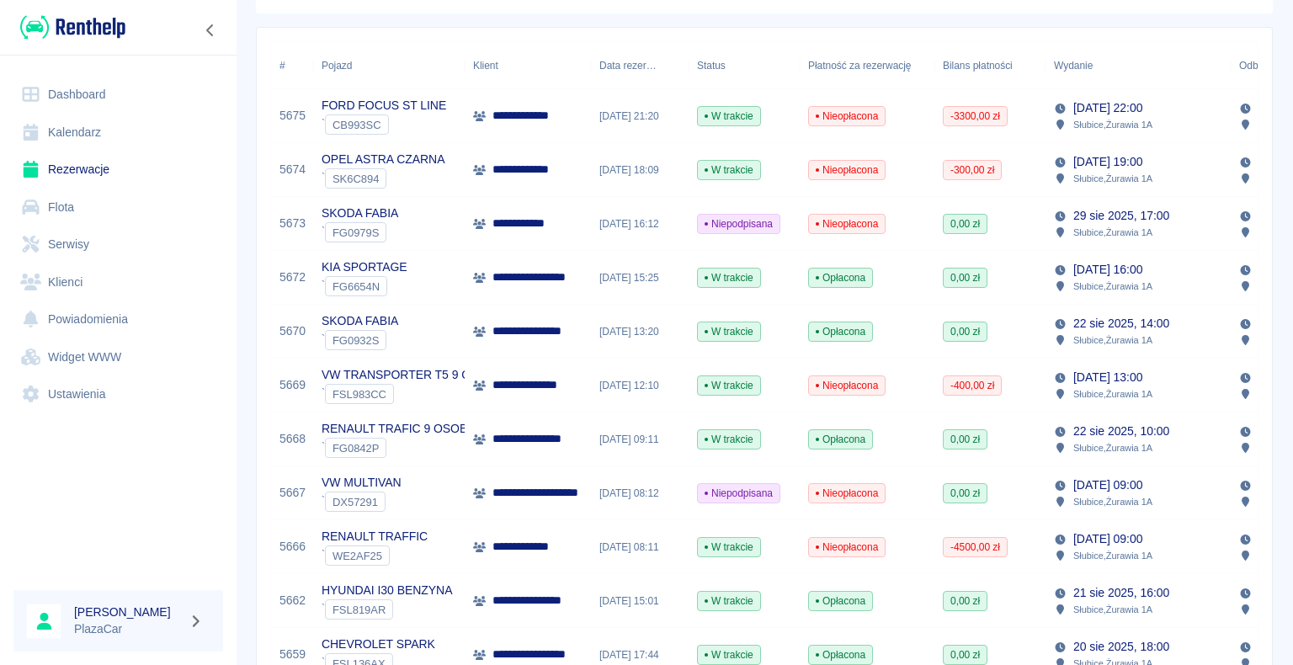
scroll to position [253, 0]
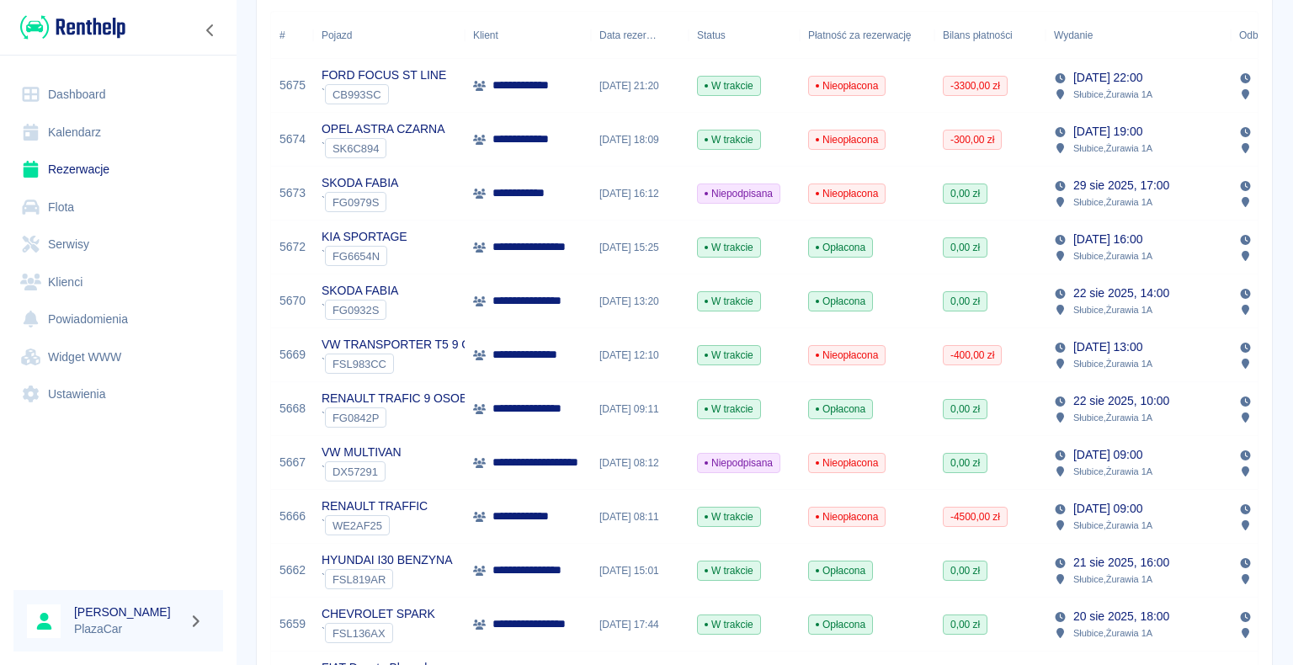
click at [562, 520] on div "**********" at bounding box center [528, 517] width 126 height 54
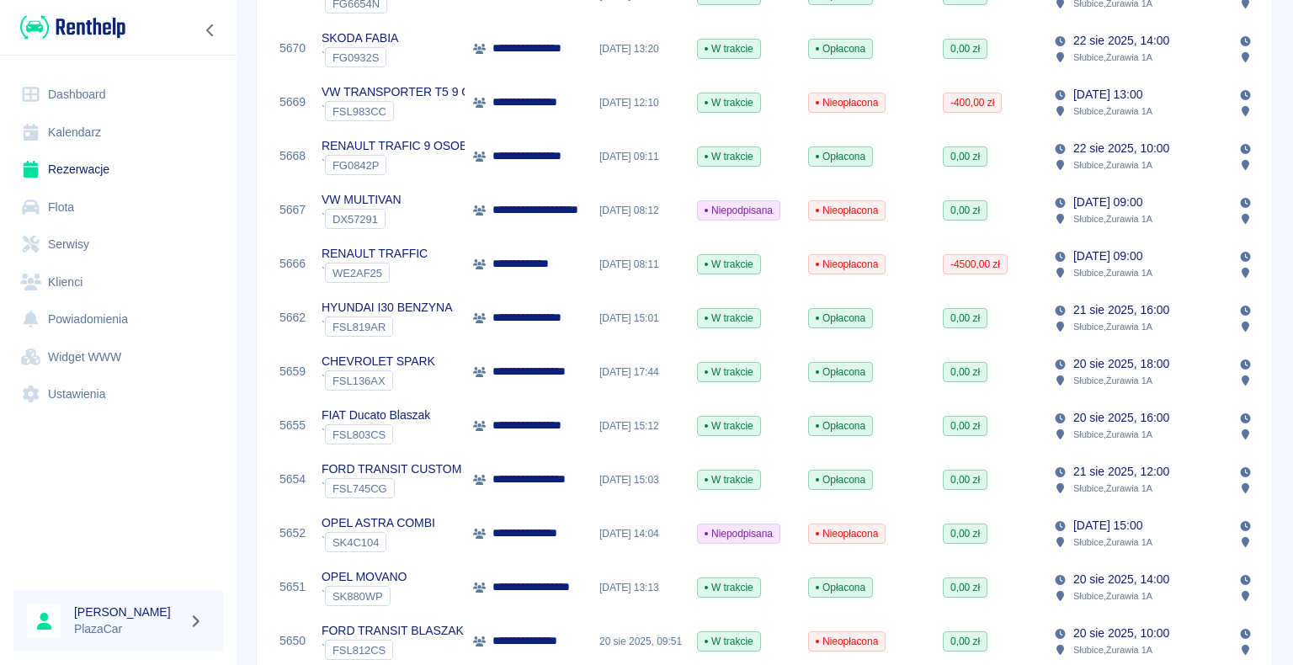
scroll to position [589, 0]
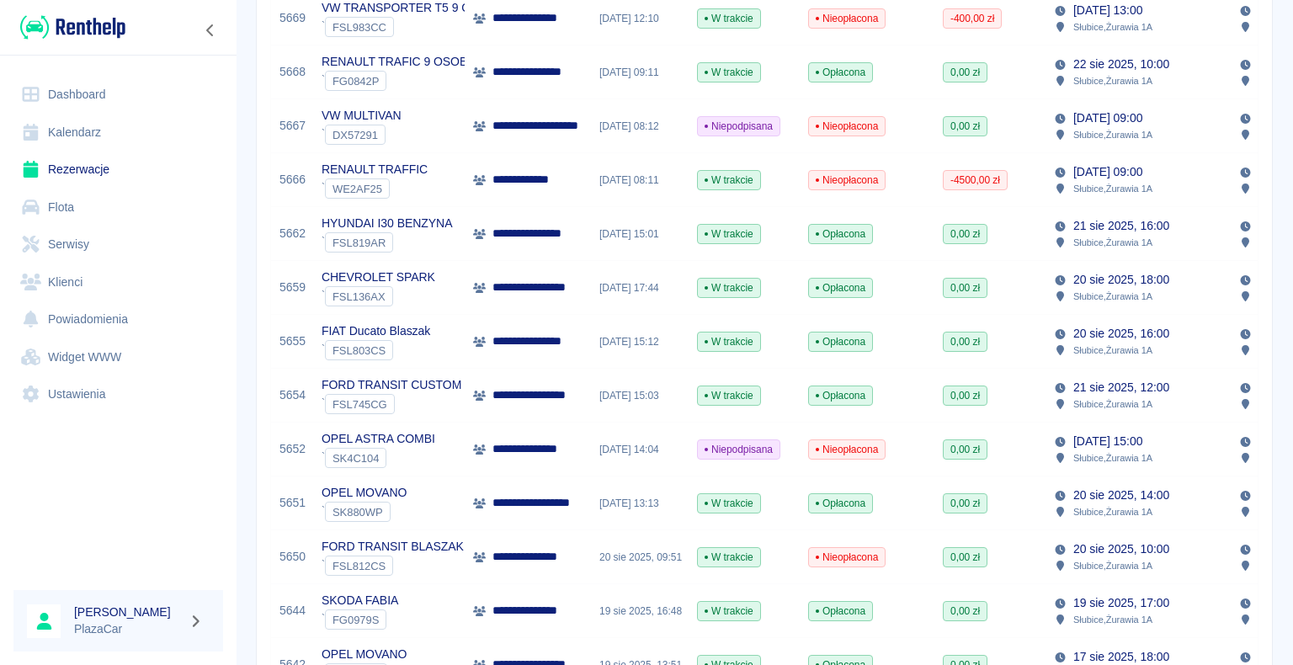
click at [426, 395] on div "` FSL745CG" at bounding box center [392, 404] width 140 height 20
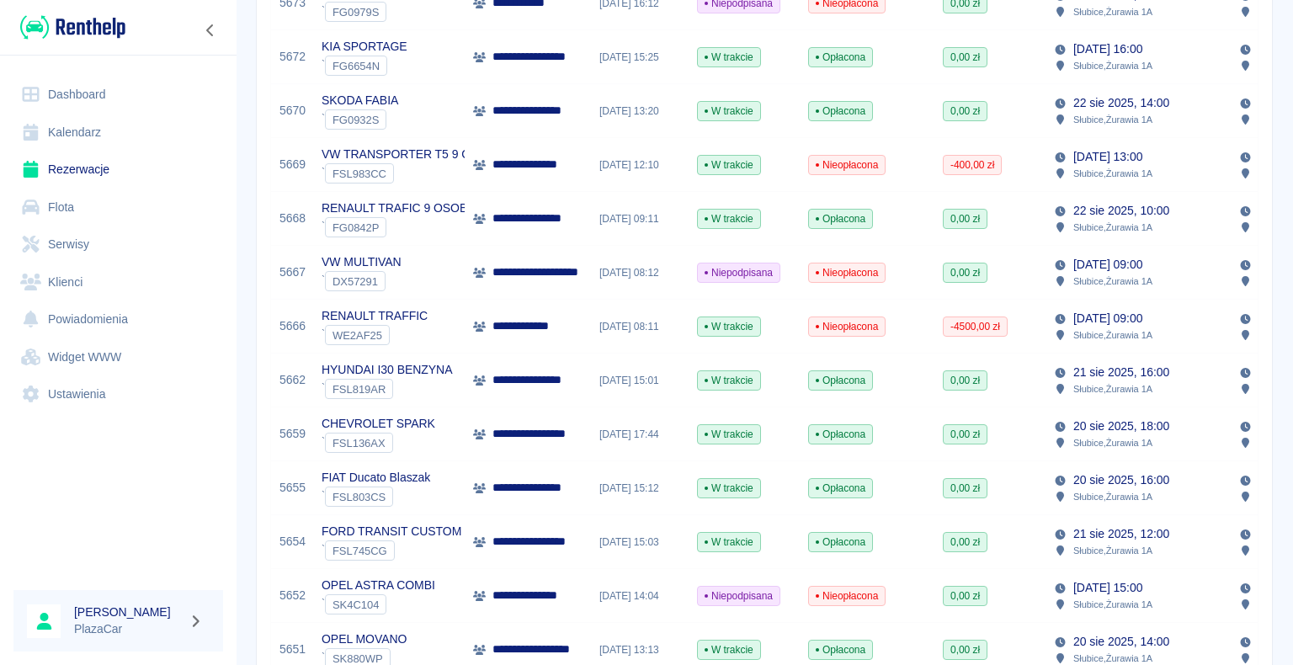
scroll to position [505, 0]
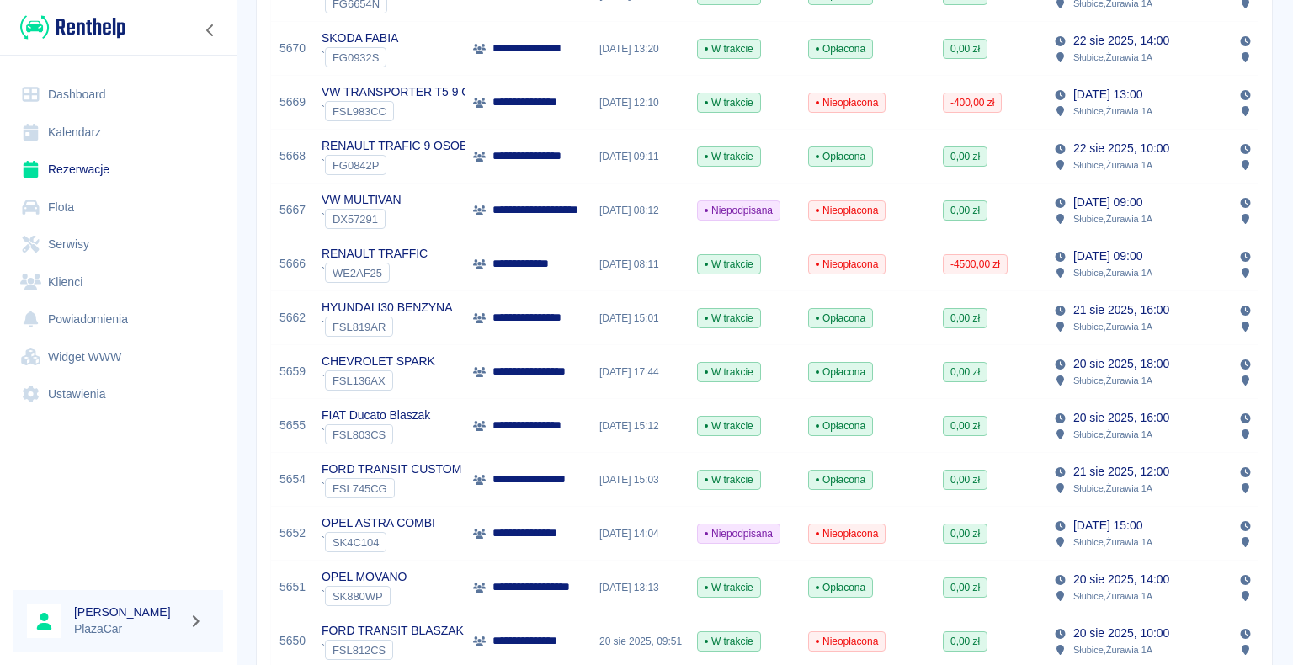
click at [555, 587] on p "**********" at bounding box center [540, 587] width 94 height 18
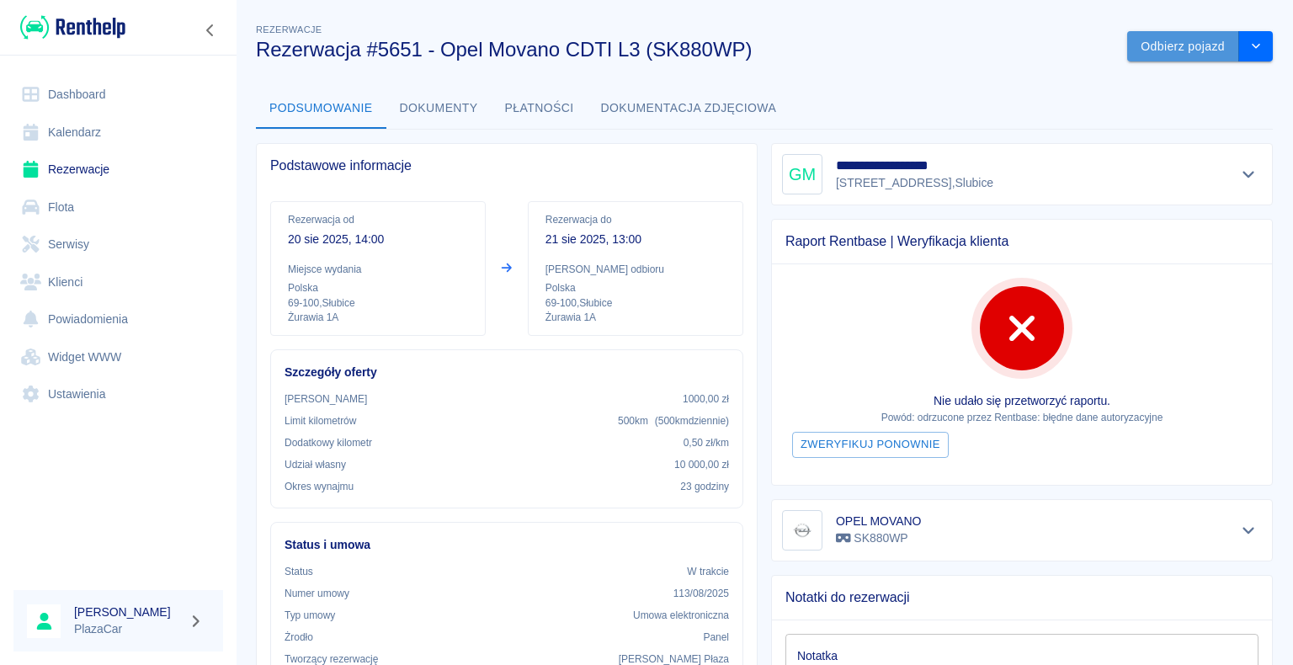
click at [1150, 45] on button "Odbierz pojazd" at bounding box center [1183, 46] width 112 height 31
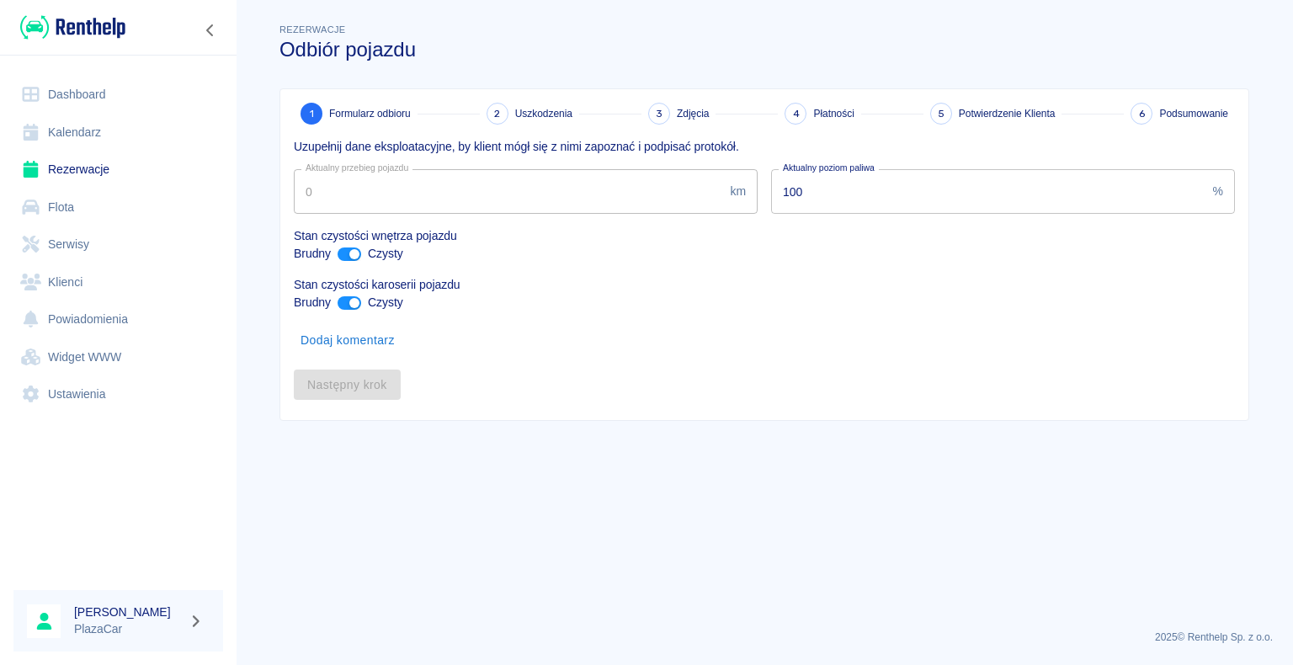
type input "96929"
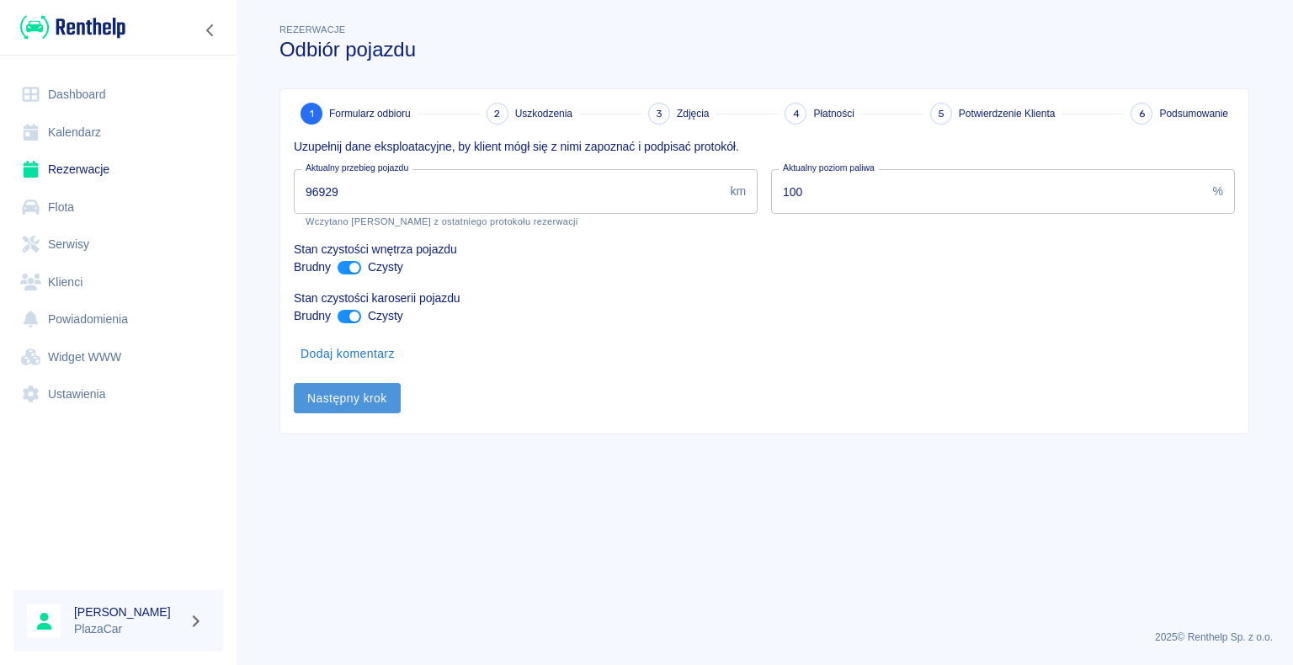
click at [341, 397] on button "Następny krok" at bounding box center [347, 398] width 107 height 31
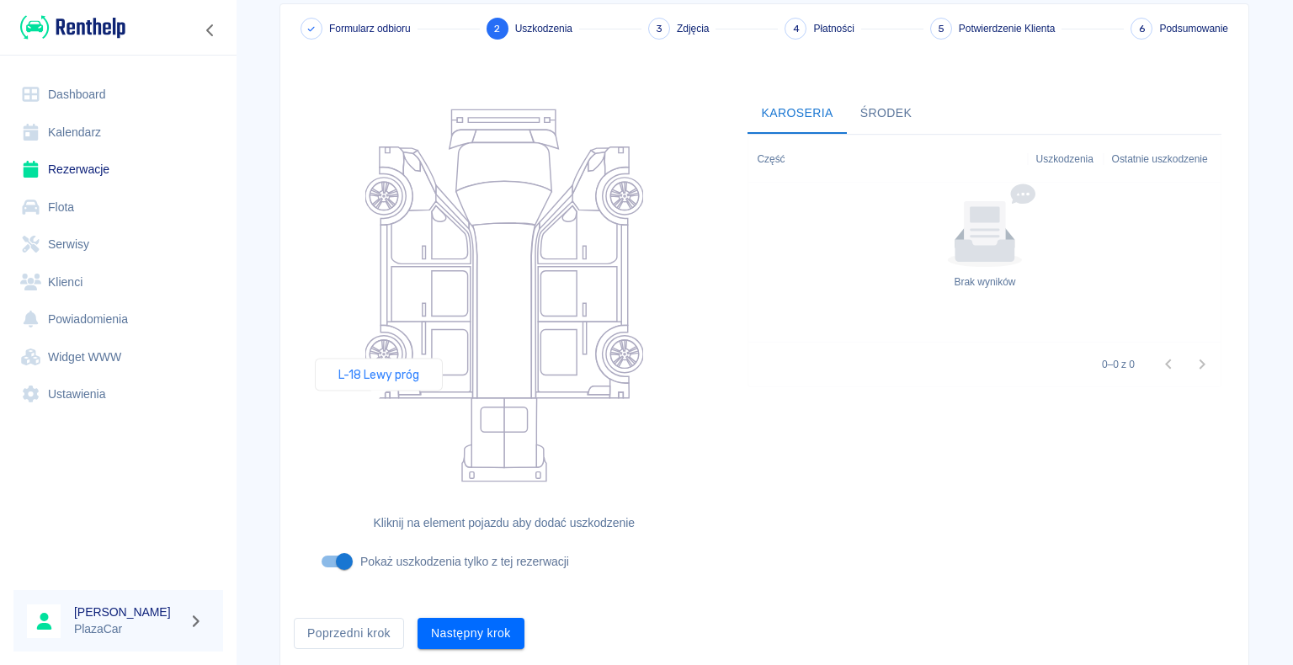
scroll to position [138, 0]
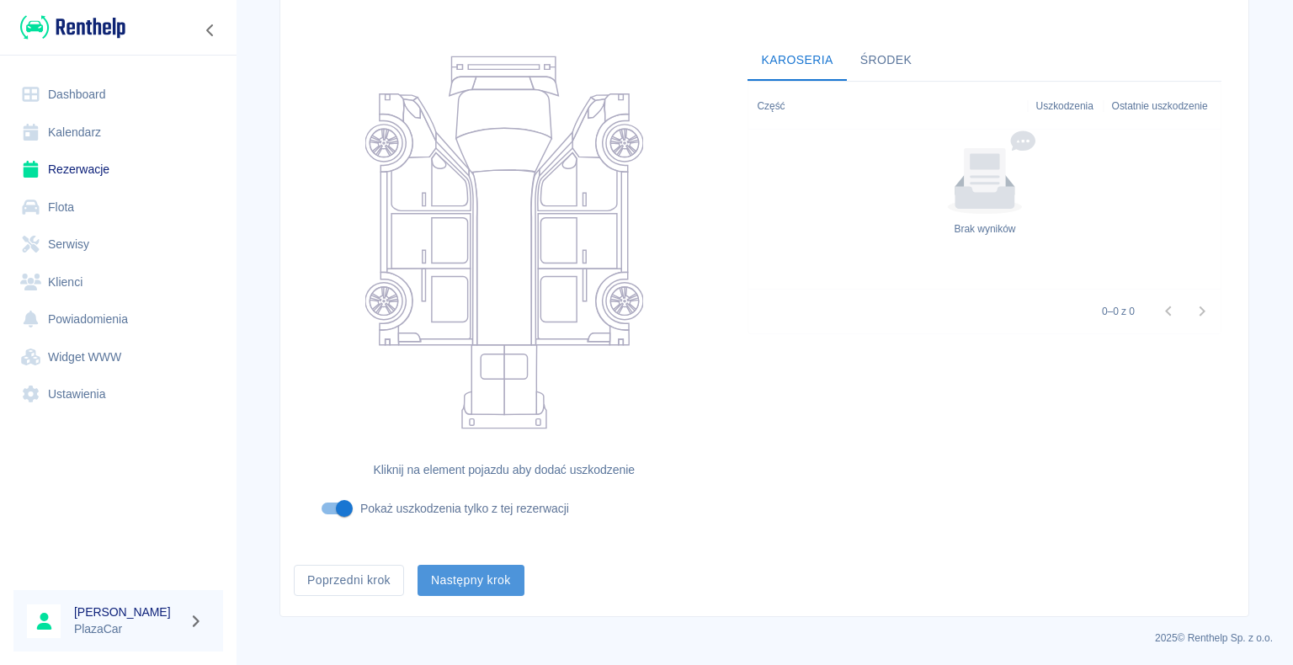
click at [469, 578] on button "Następny krok" at bounding box center [471, 580] width 107 height 31
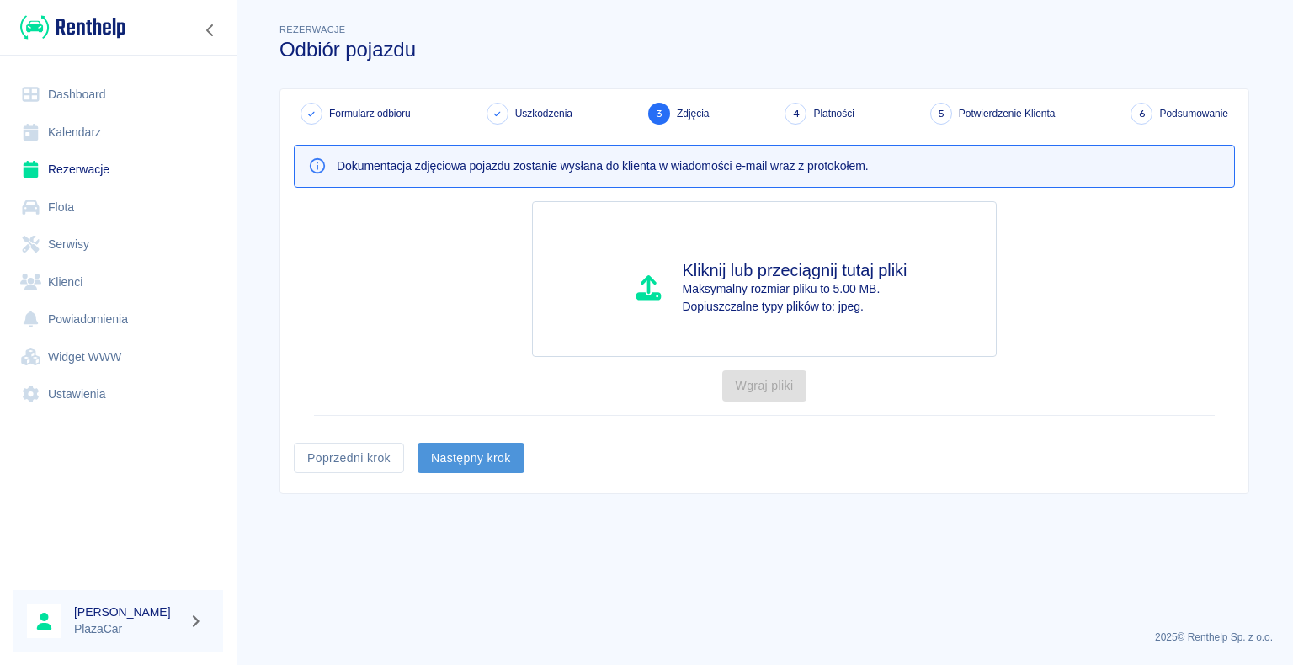
click at [472, 461] on button "Następny krok" at bounding box center [471, 458] width 107 height 31
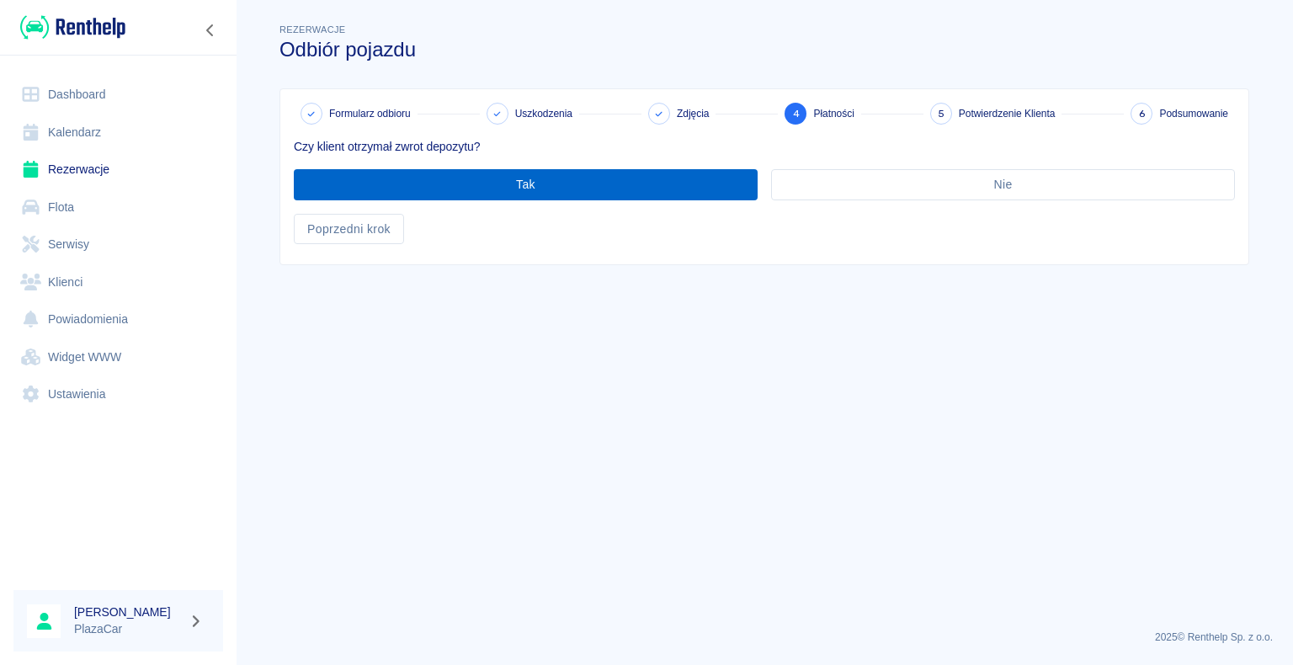
click at [532, 179] on button "Tak" at bounding box center [526, 184] width 464 height 31
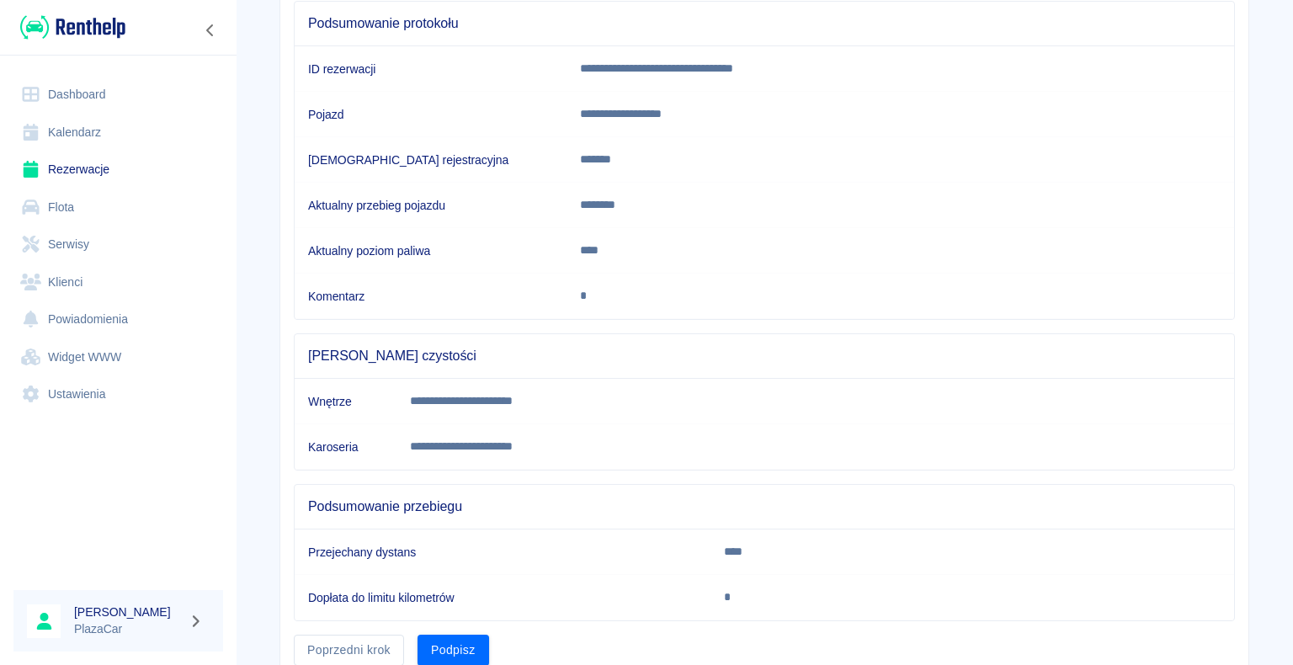
scroll to position [235, 0]
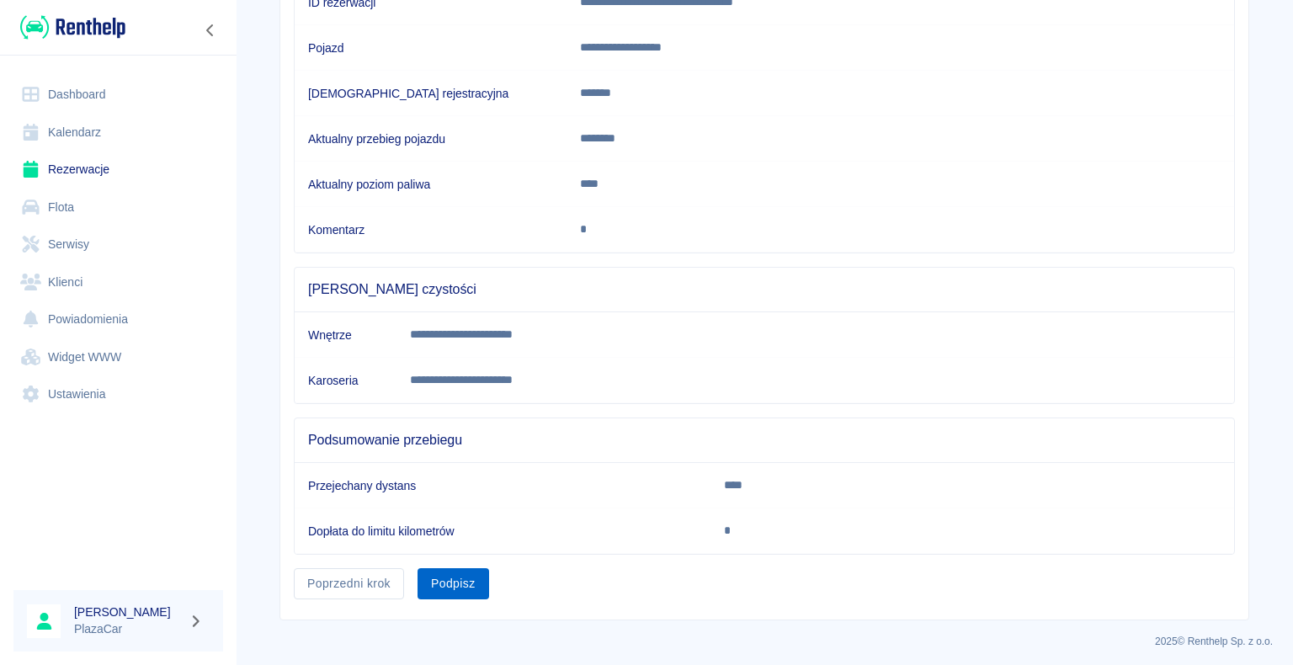
click at [454, 578] on button "Podpisz" at bounding box center [454, 583] width 72 height 31
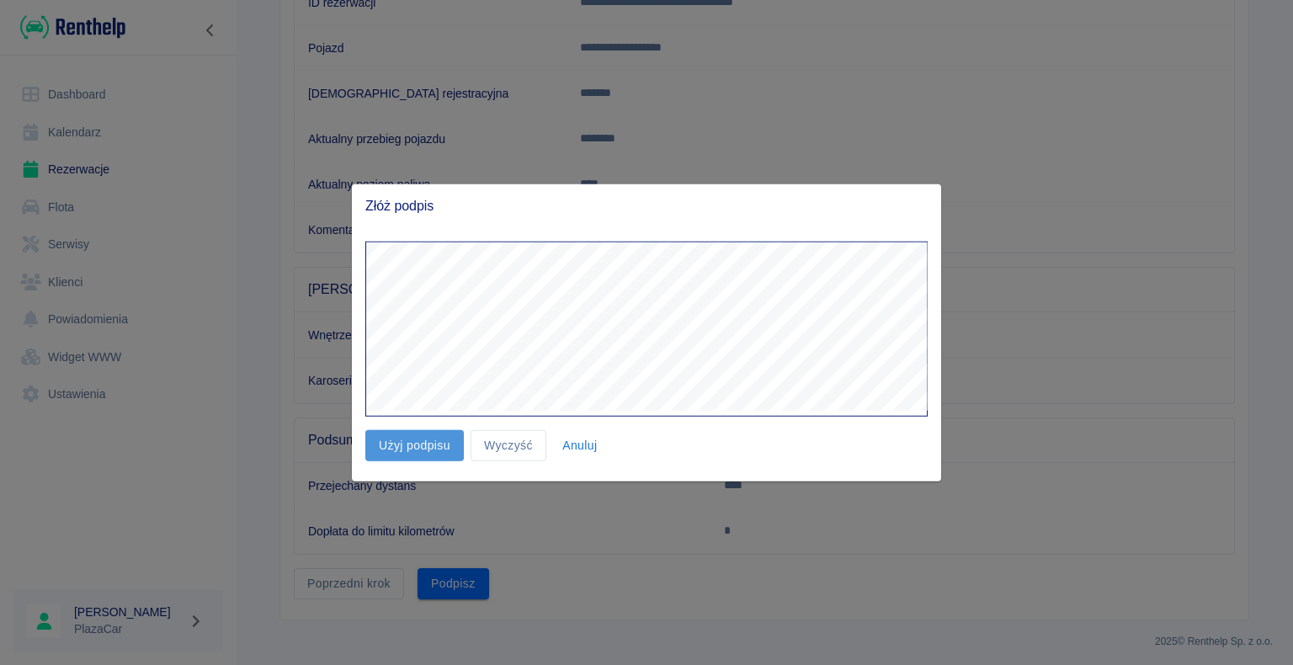
click at [418, 443] on button "Użyj podpisu" at bounding box center [414, 445] width 99 height 31
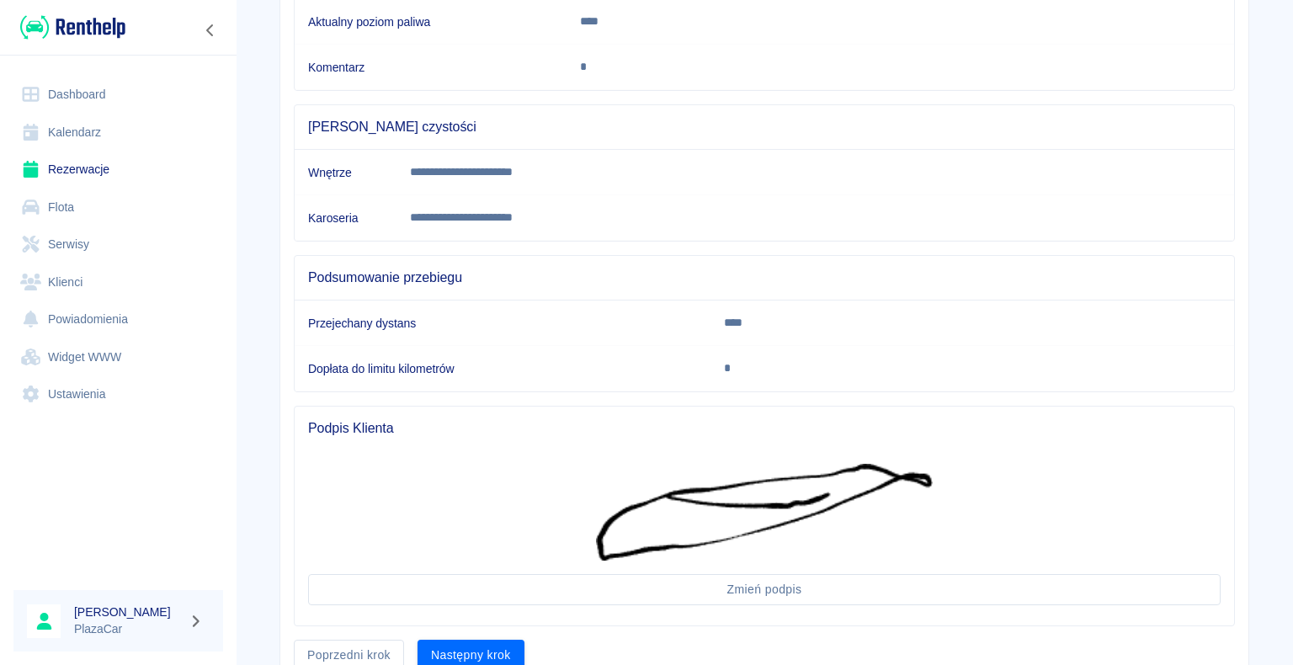
scroll to position [468, 0]
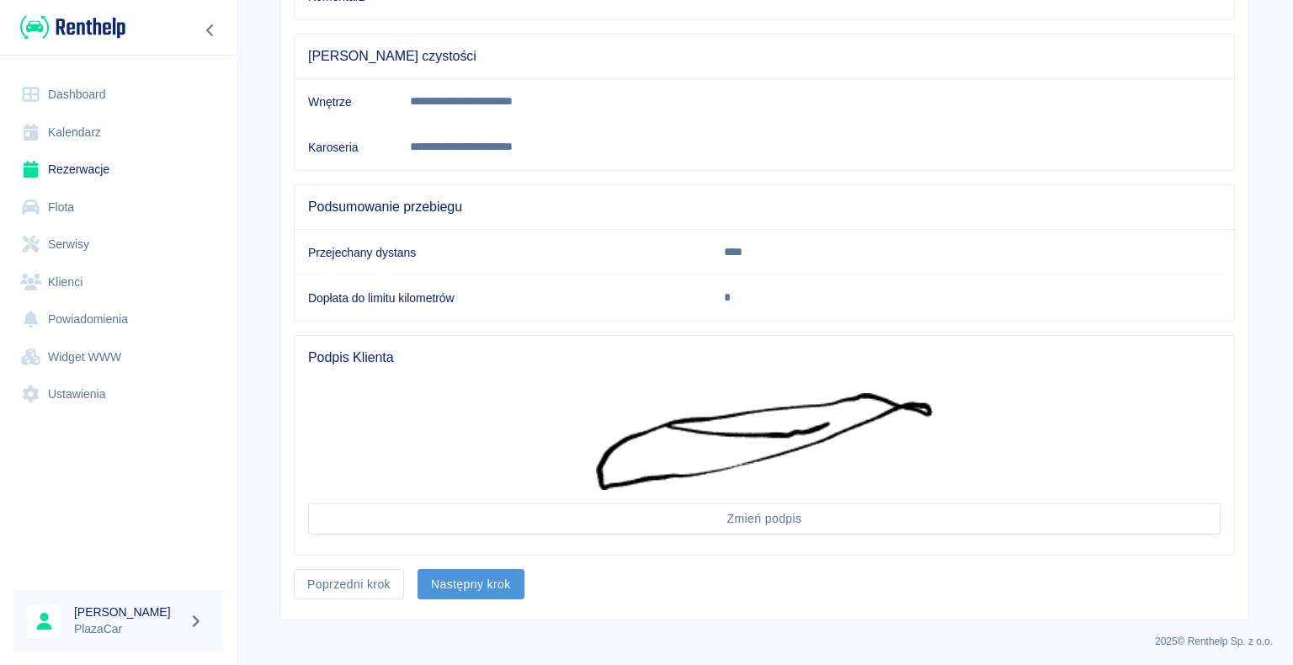
click at [472, 580] on button "Następny krok" at bounding box center [471, 584] width 107 height 31
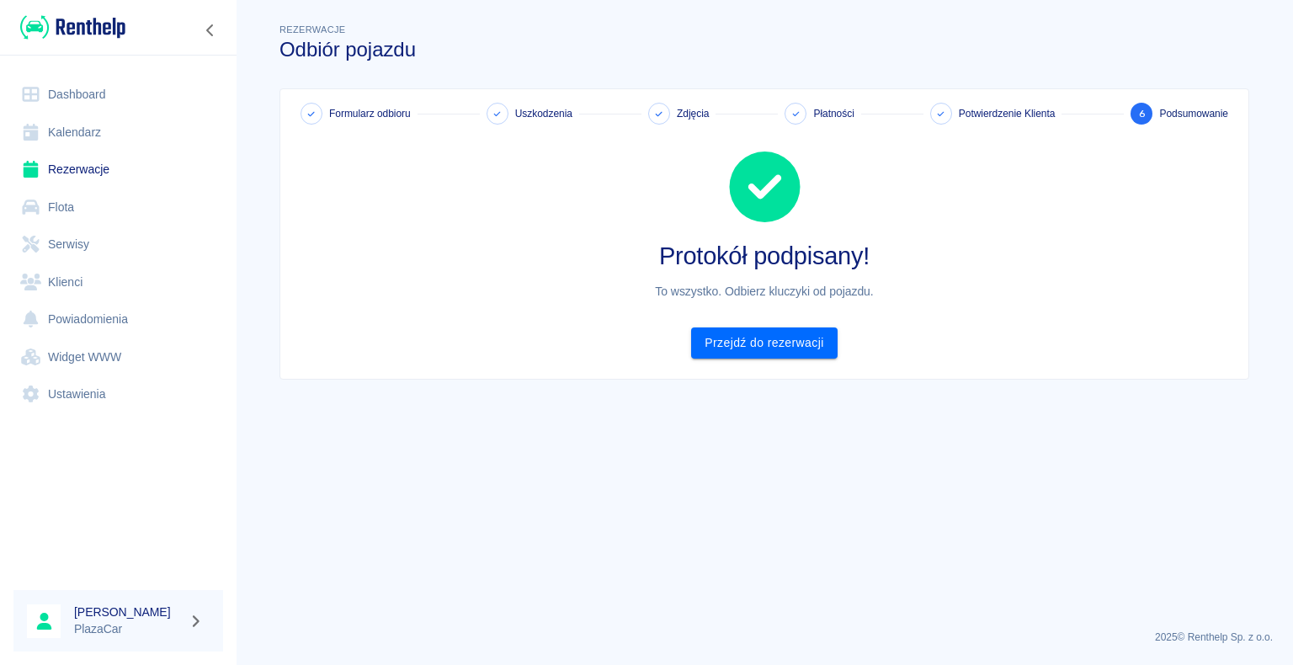
scroll to position [0, 0]
click at [775, 344] on link "Przejdź do rezerwacji" at bounding box center [764, 343] width 146 height 31
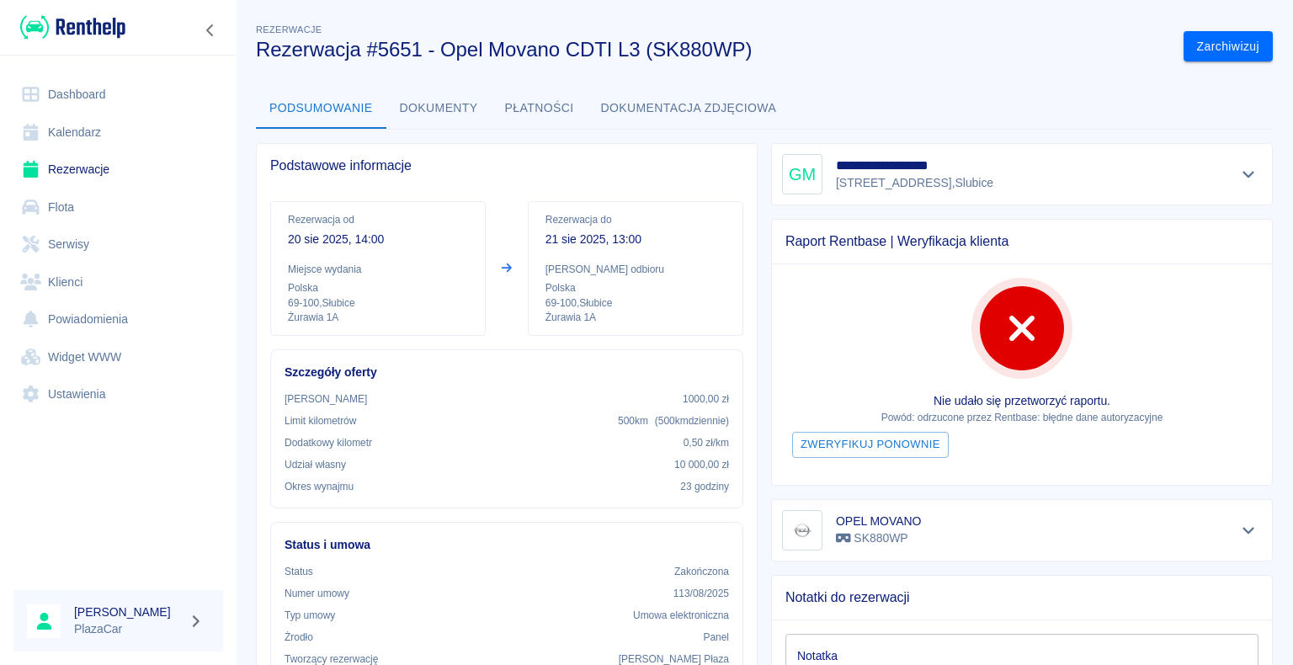
click at [1024, 9] on div "**********" at bounding box center [765, 332] width 1058 height 665
click at [1208, 45] on button "Zarchiwizuj" at bounding box center [1228, 46] width 89 height 31
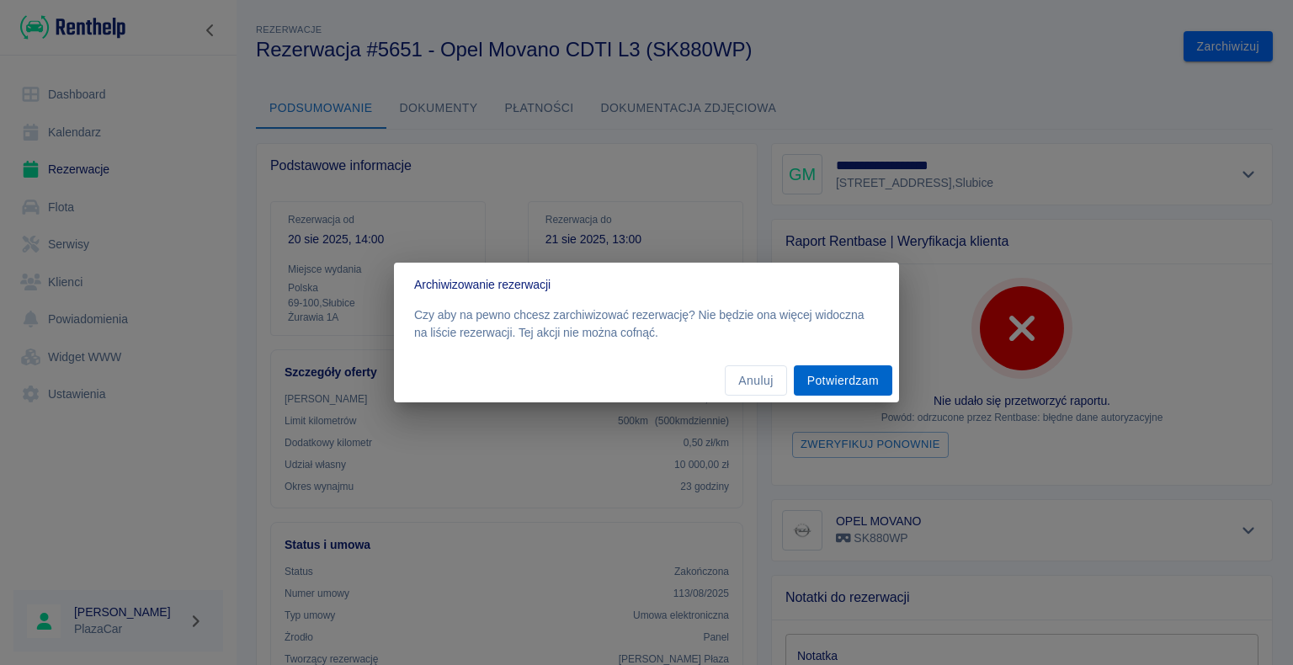
click at [837, 382] on button "Potwierdzam" at bounding box center [843, 380] width 99 height 31
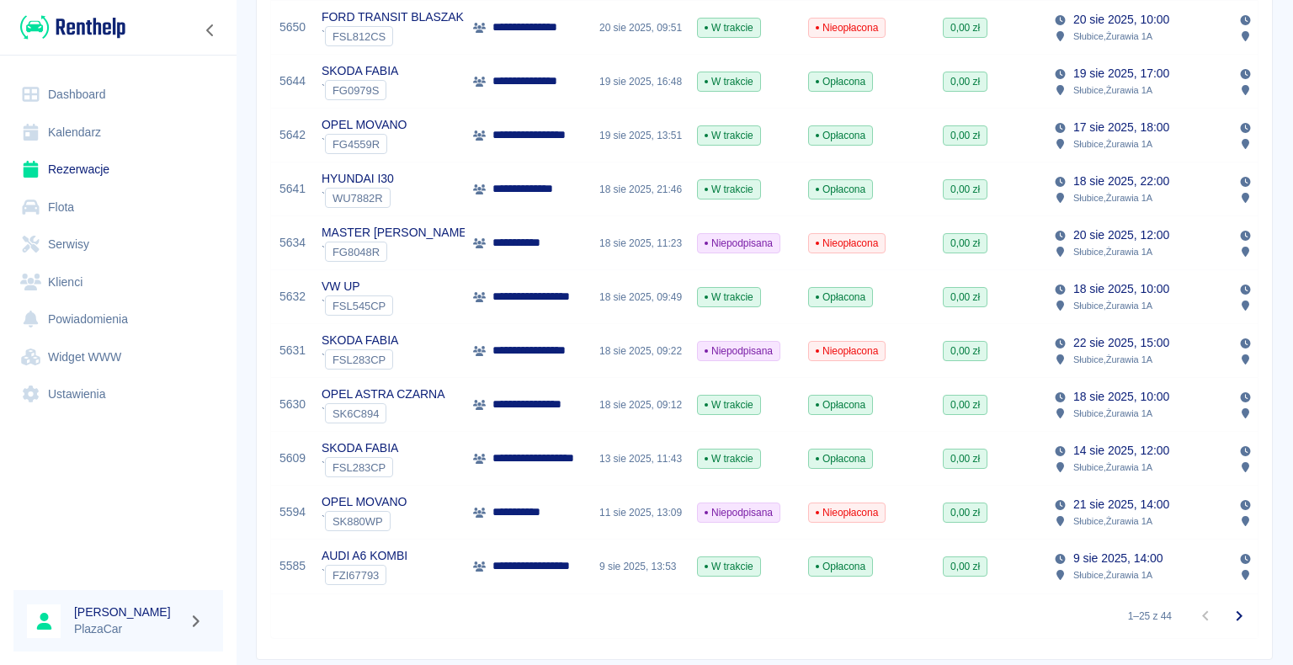
scroll to position [1095, 0]
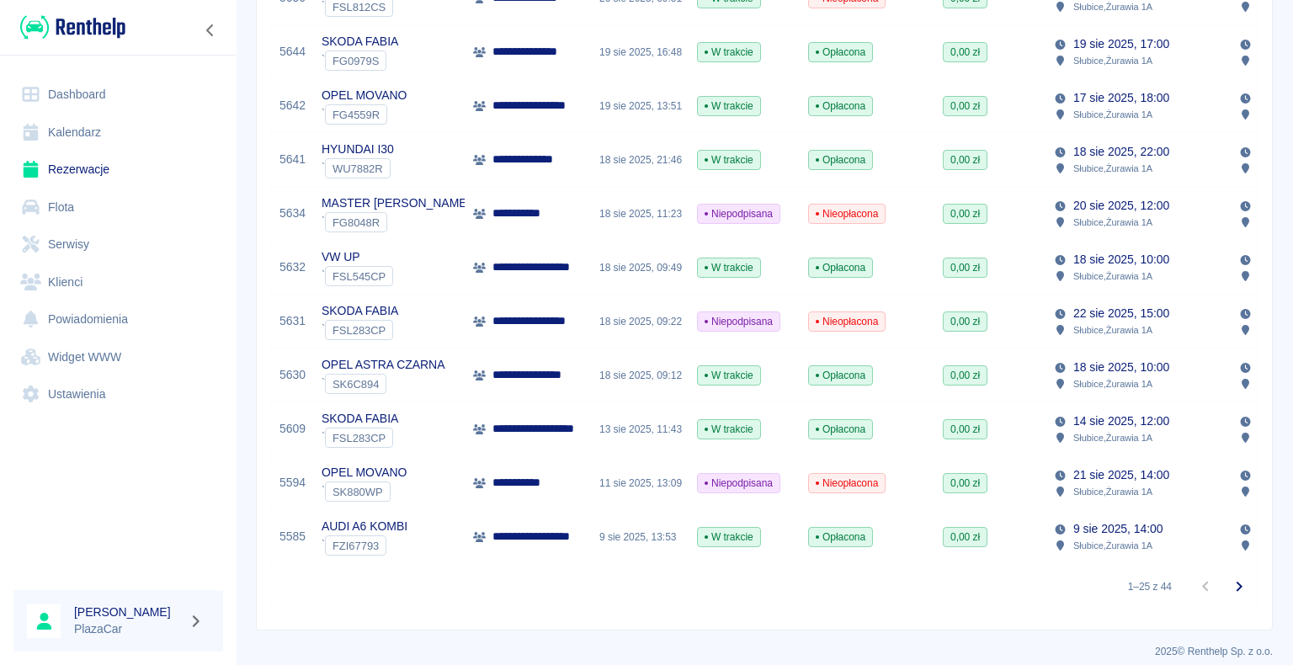
click at [527, 541] on p "**********" at bounding box center [536, 537] width 86 height 18
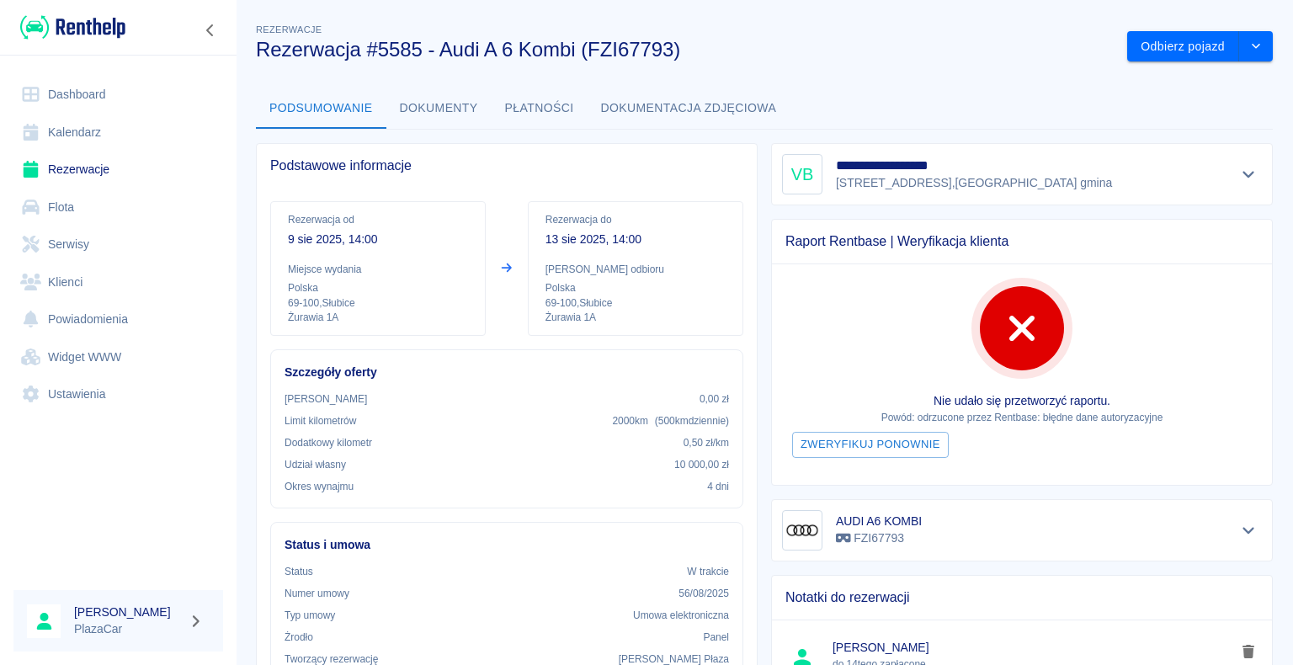
click at [72, 93] on link "Dashboard" at bounding box center [118, 95] width 210 height 38
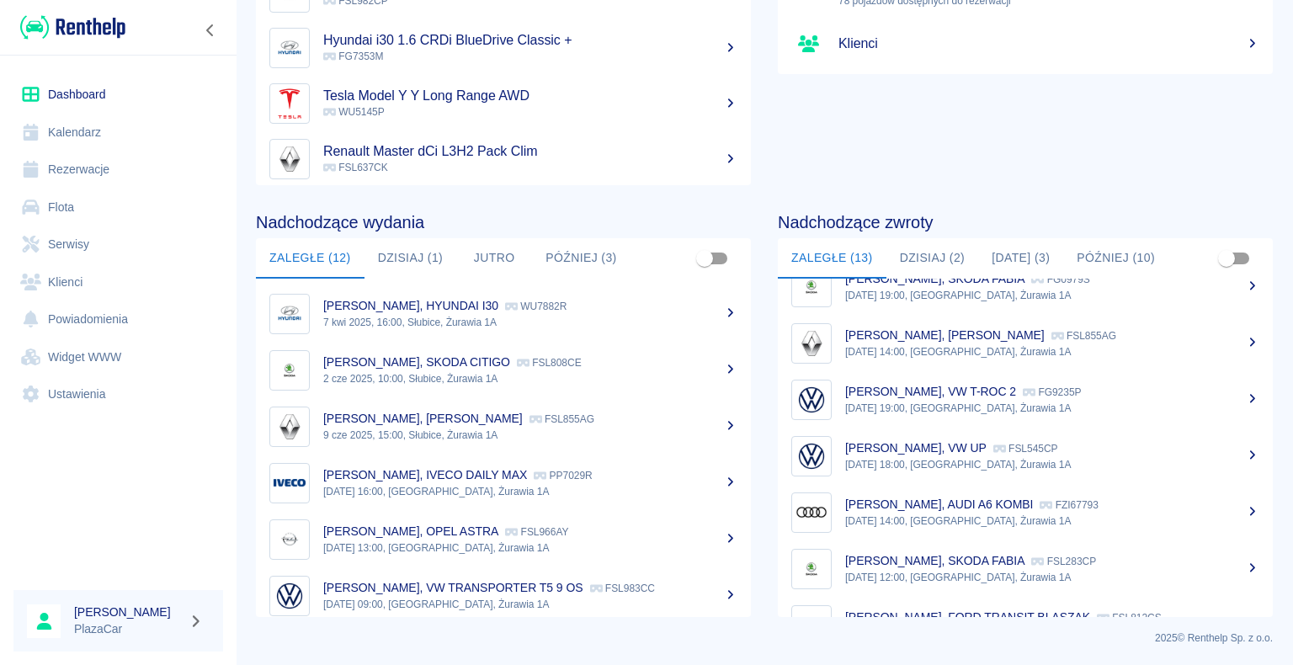
scroll to position [408, 0]
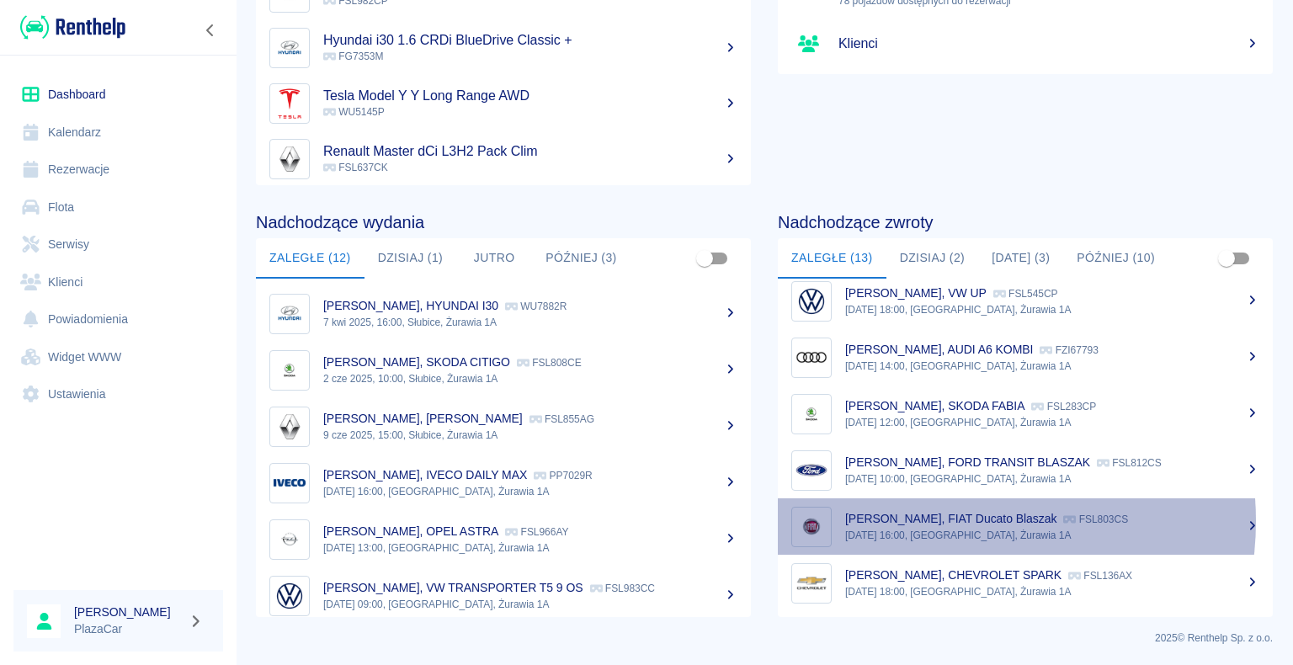
click at [939, 520] on p "[PERSON_NAME], FIAT Ducato Blaszak" at bounding box center [950, 518] width 211 height 13
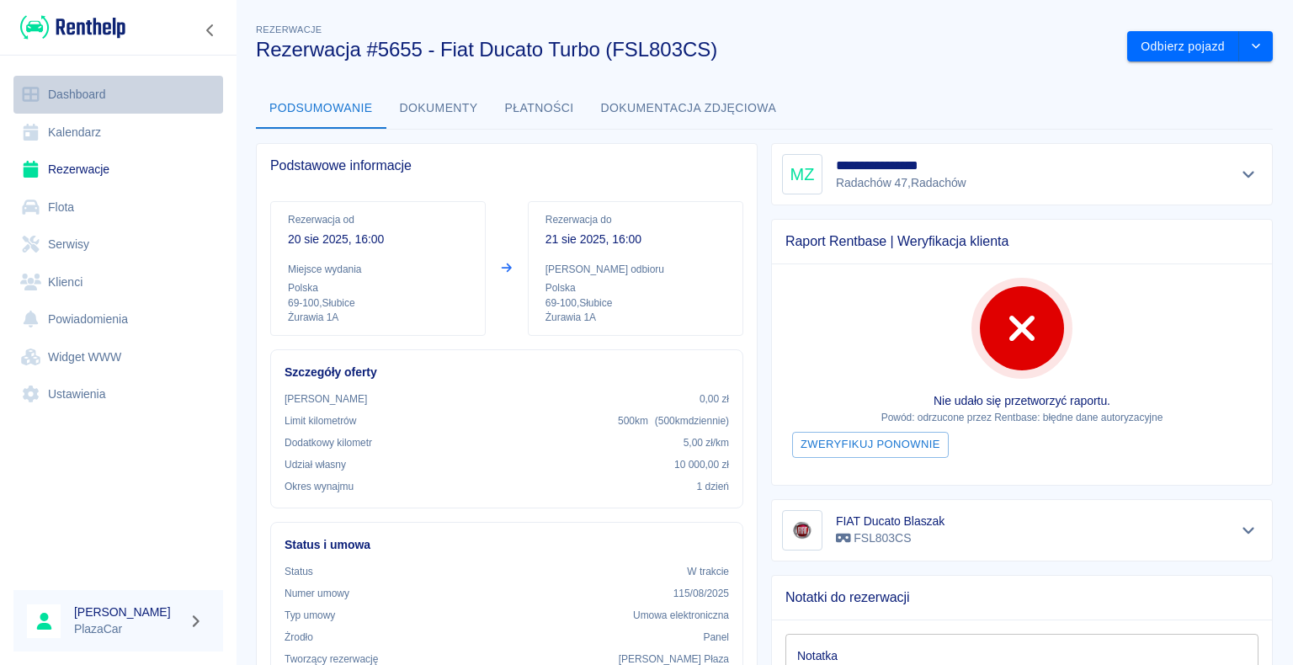
click at [84, 92] on link "Dashboard" at bounding box center [118, 95] width 210 height 38
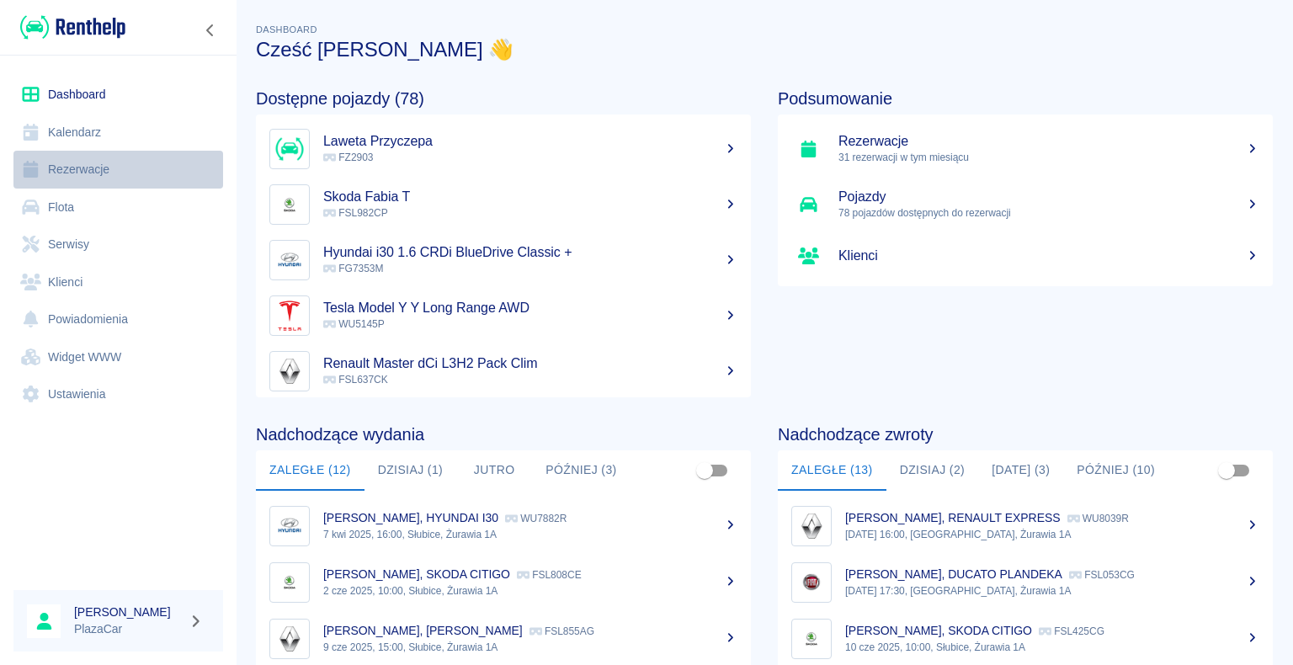
click at [91, 167] on link "Rezerwacje" at bounding box center [118, 170] width 210 height 38
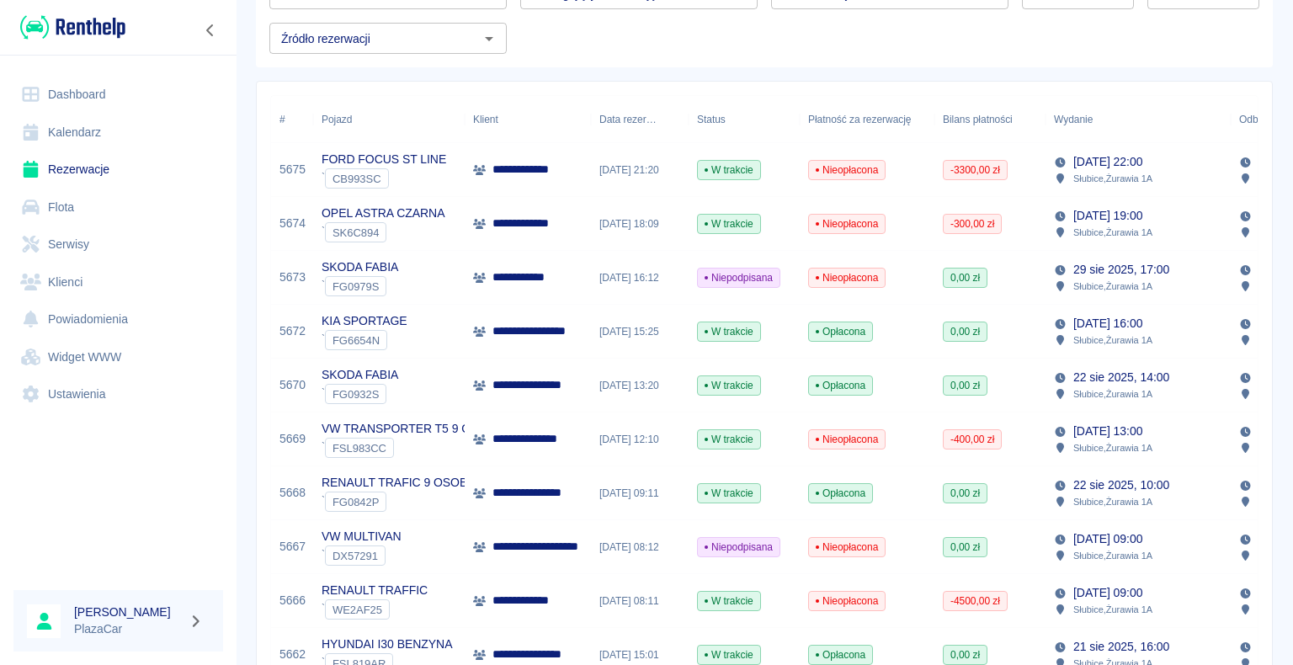
scroll to position [253, 0]
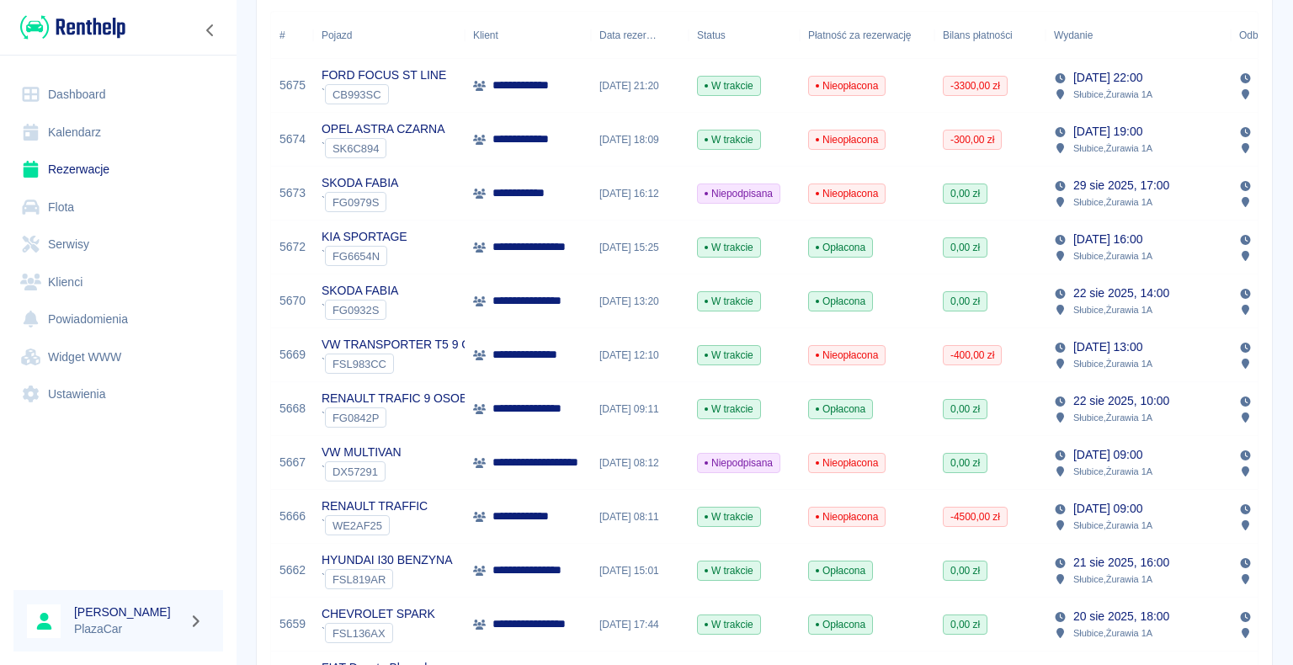
click at [435, 520] on div "RENAULT TRAFFIC ` WE2AF25" at bounding box center [389, 517] width 152 height 54
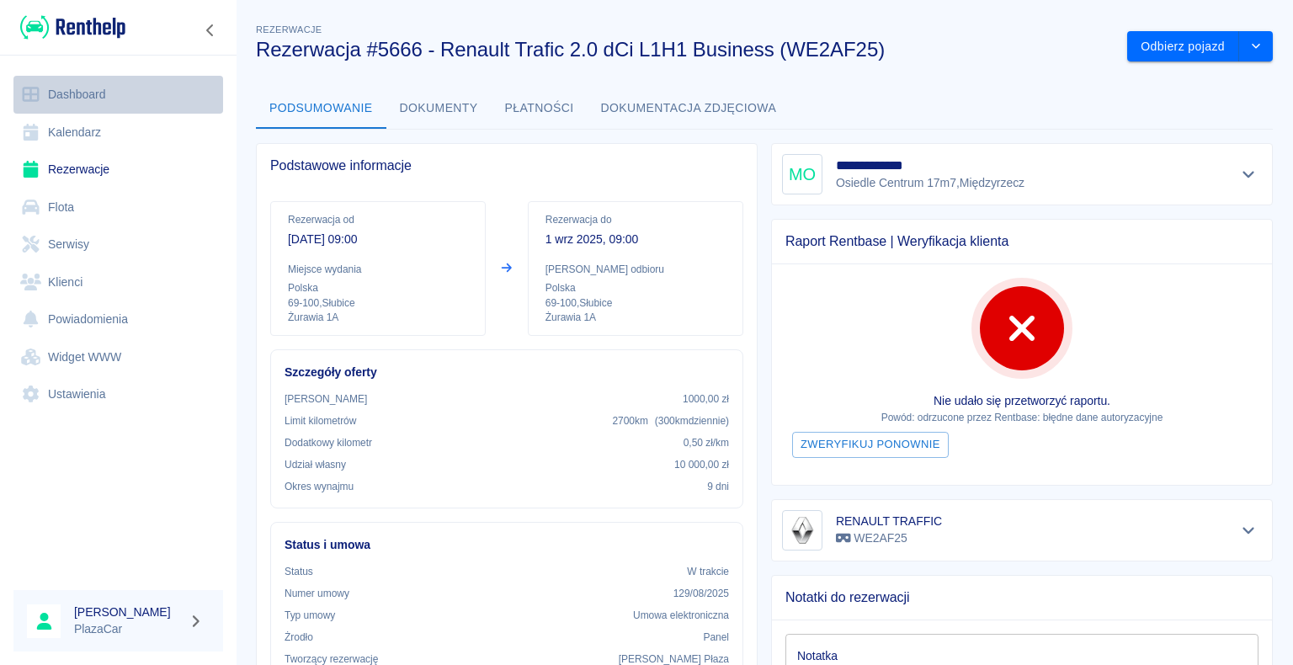
click at [72, 93] on link "Dashboard" at bounding box center [118, 95] width 210 height 38
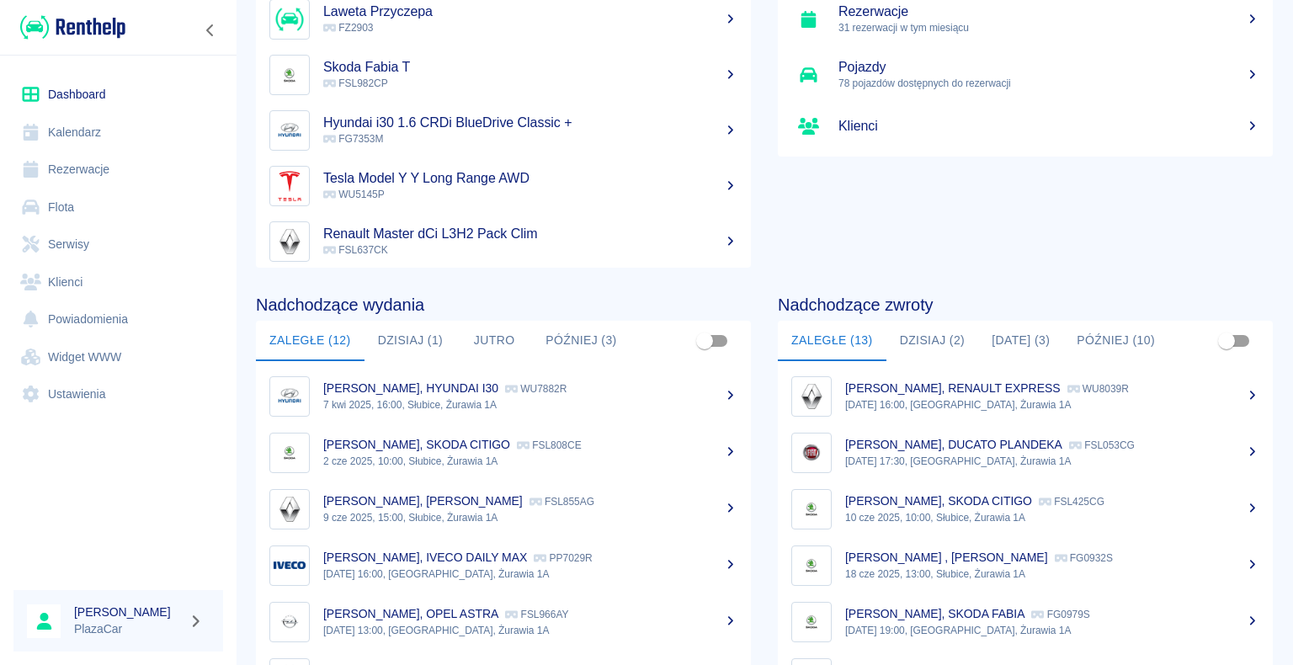
scroll to position [212, 0]
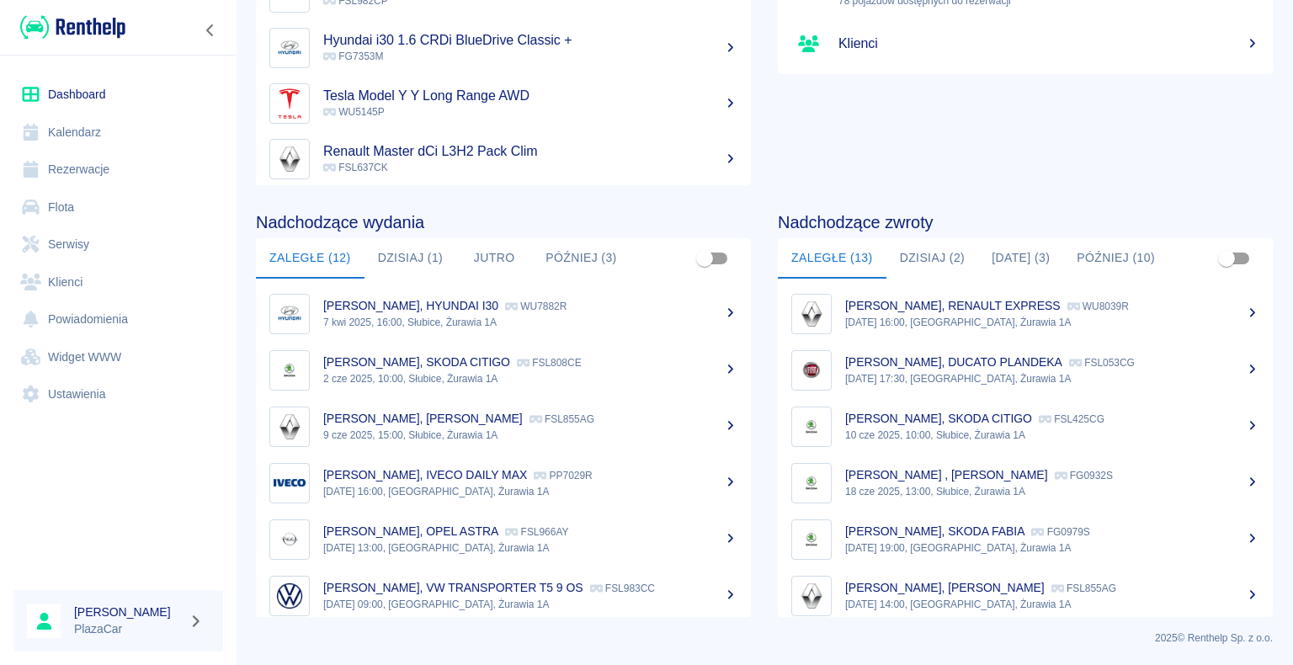
click at [248, 223] on div "Nadchodzące wydania Zaległe (12) [DATE] (1) [DATE] Później (3) [PERSON_NAME], H…" at bounding box center [490, 401] width 522 height 432
click at [98, 168] on link "Rezerwacje" at bounding box center [118, 170] width 210 height 38
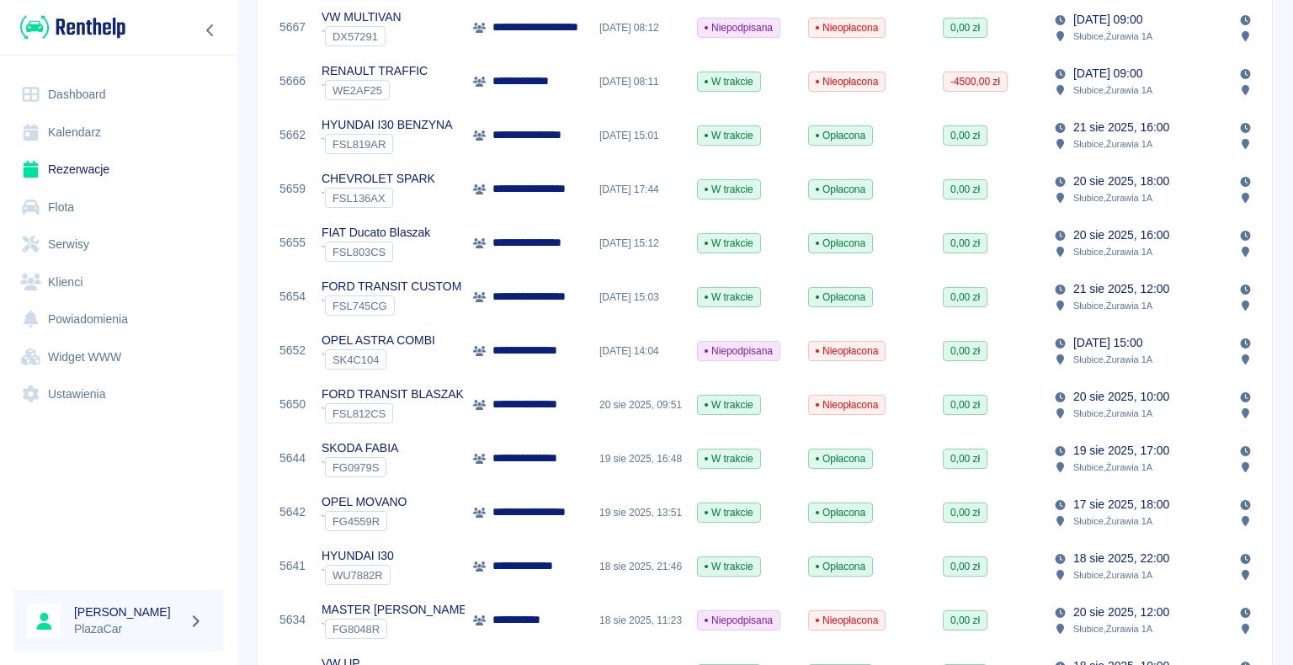
scroll to position [674, 0]
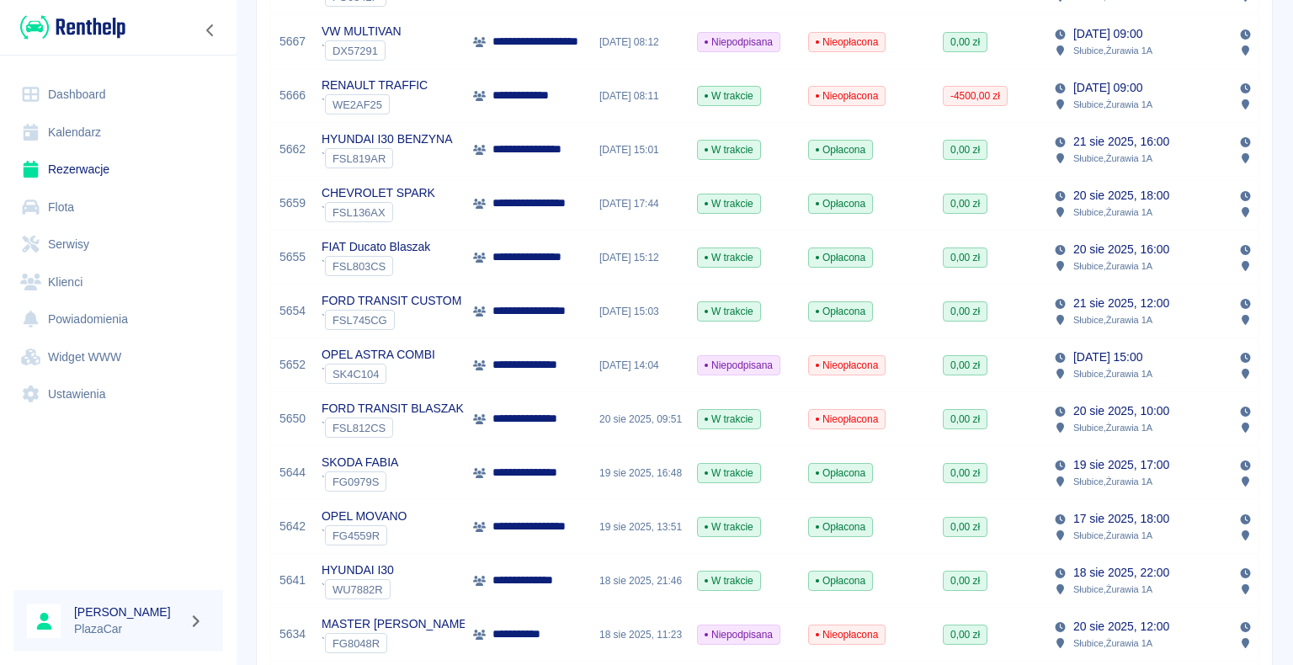
click at [104, 167] on link "Rezerwacje" at bounding box center [118, 170] width 210 height 38
click at [85, 167] on link "Rezerwacje" at bounding box center [118, 170] width 210 height 38
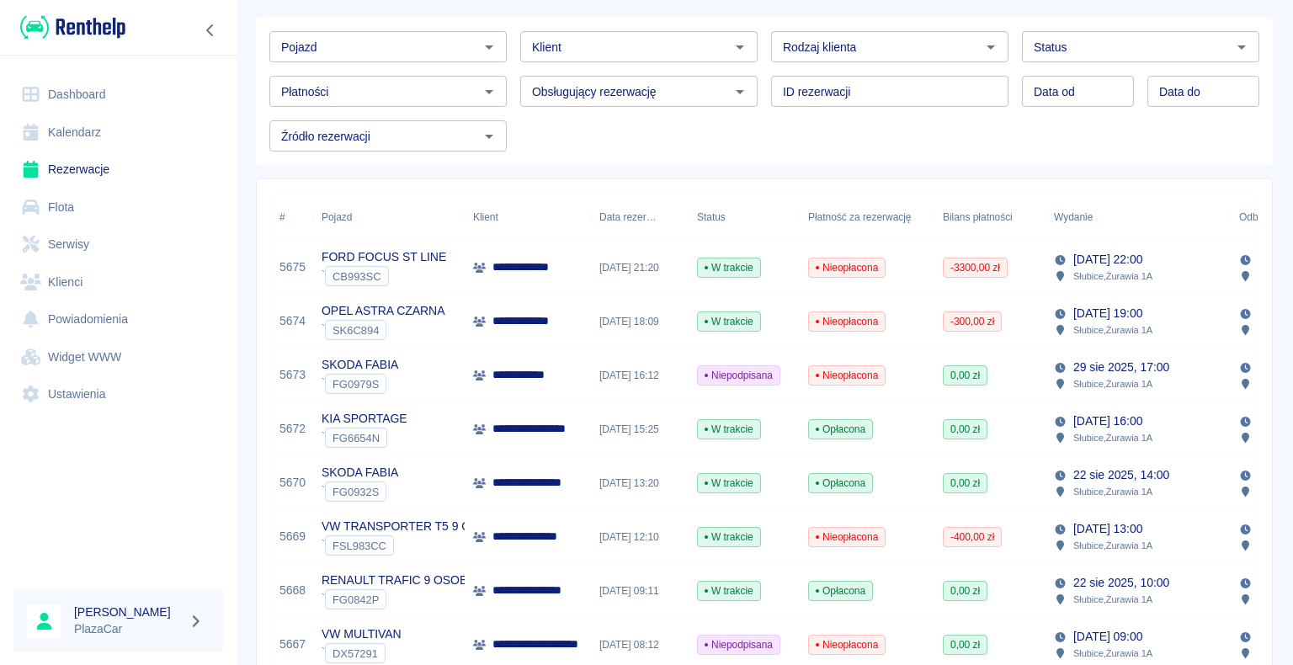
scroll to position [0, 0]
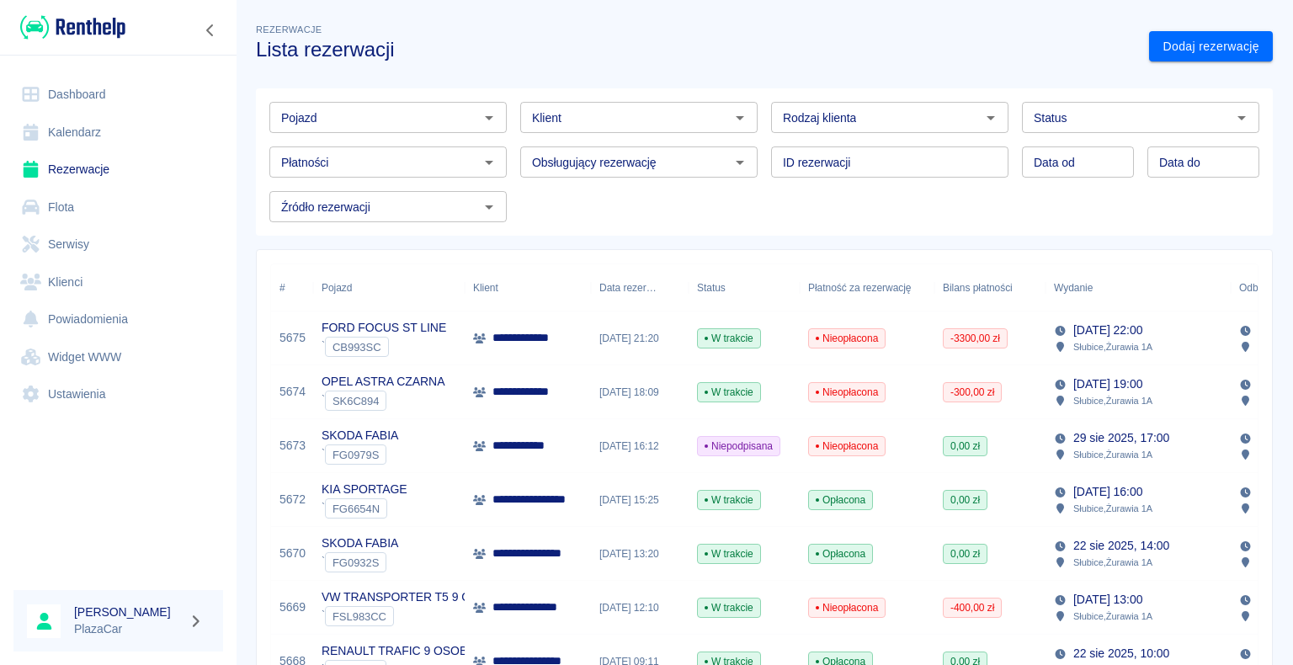
click at [983, 114] on icon "Otwórz" at bounding box center [991, 118] width 20 height 20
click at [932, 147] on li "Osoba prywatna" at bounding box center [882, 154] width 234 height 28
type input "Osoba prywatna"
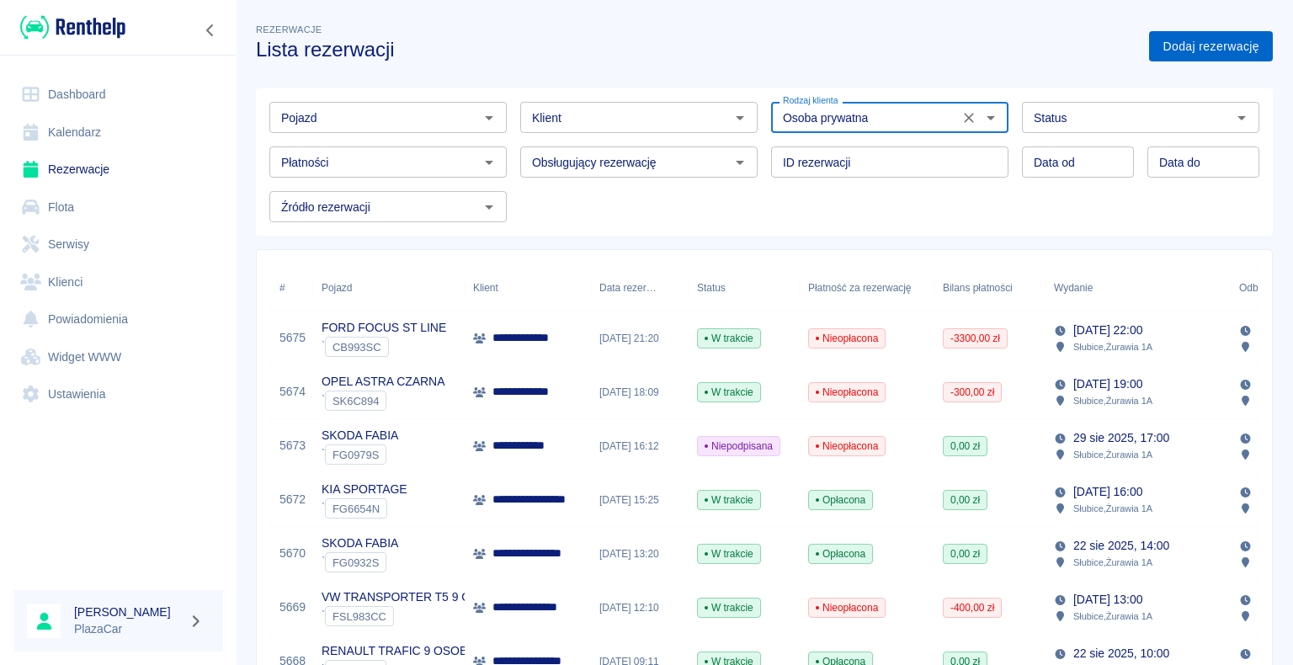
click at [1174, 45] on link "Dodaj rezerwację" at bounding box center [1211, 46] width 124 height 31
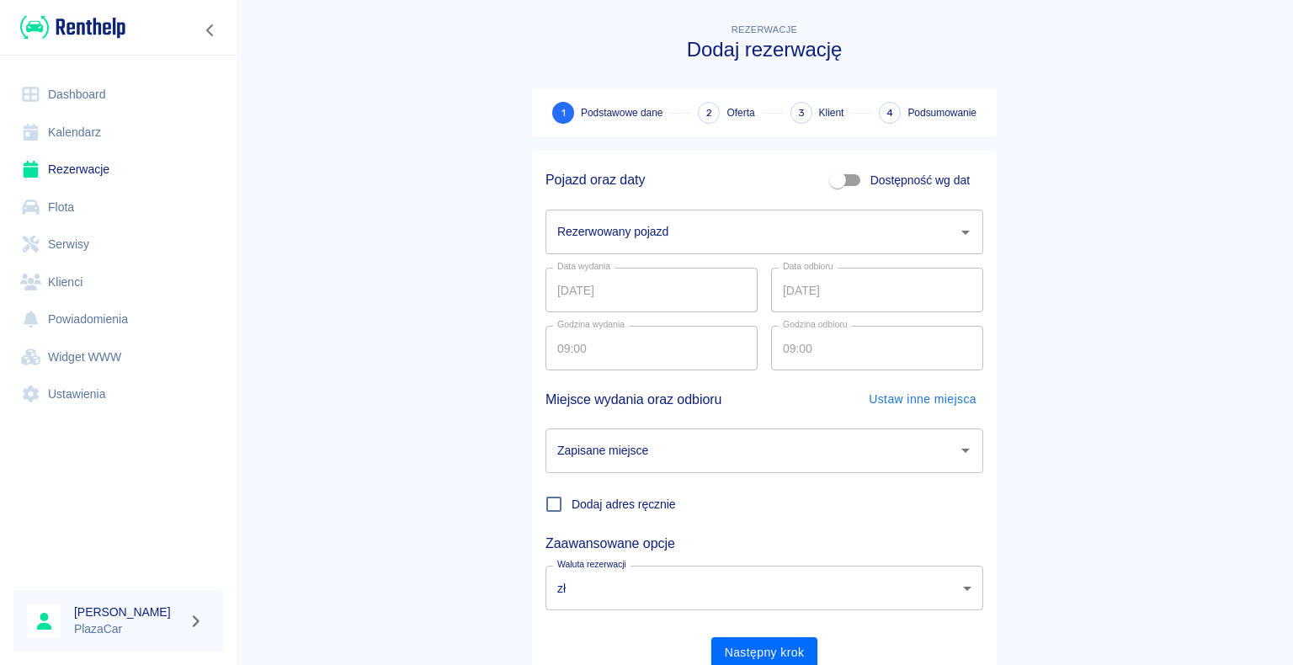
click at [957, 235] on icon "Otwórz" at bounding box center [966, 232] width 20 height 20
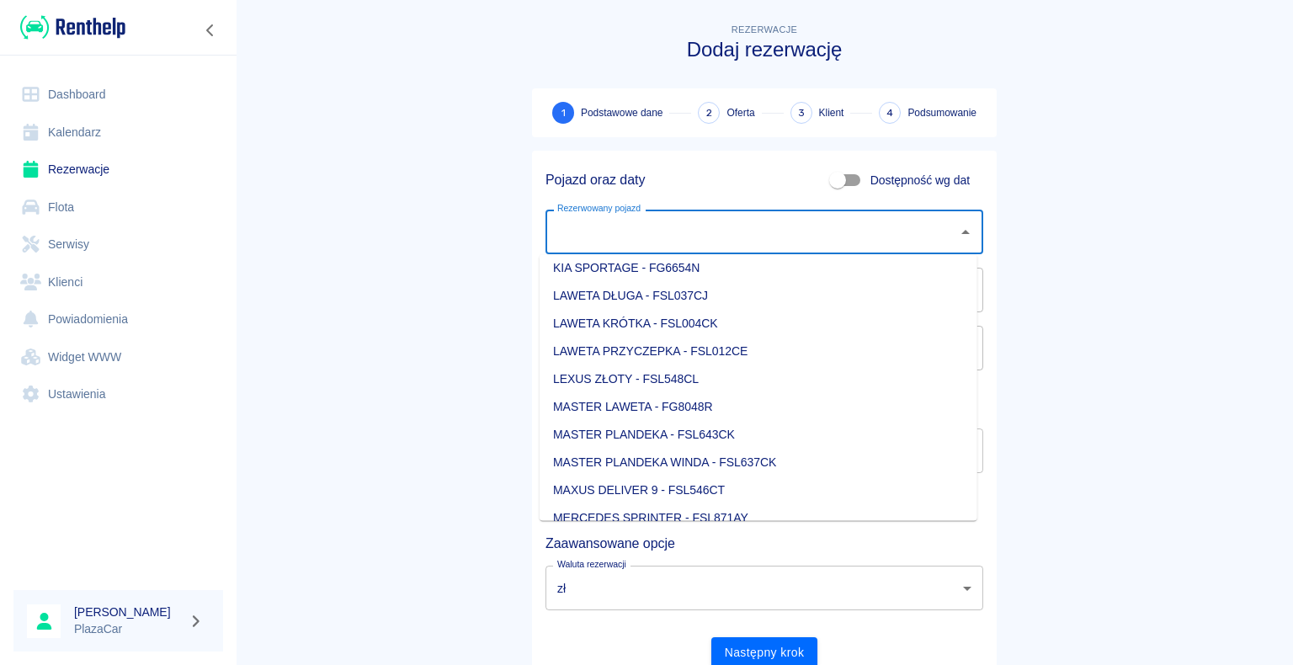
scroll to position [842, 0]
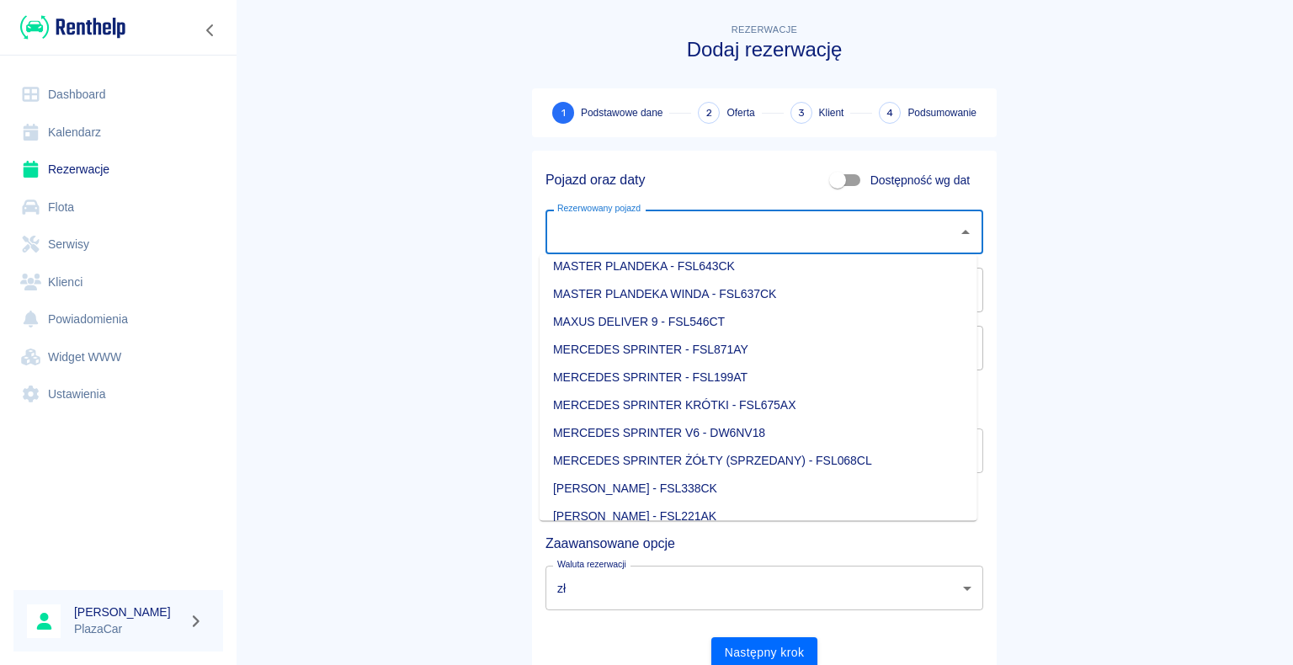
click at [839, 428] on li "MERCEDES SPRINTER V6 - DW6NV18" at bounding box center [759, 433] width 438 height 28
type input "MERCEDES SPRINTER V6 - DW6NV18"
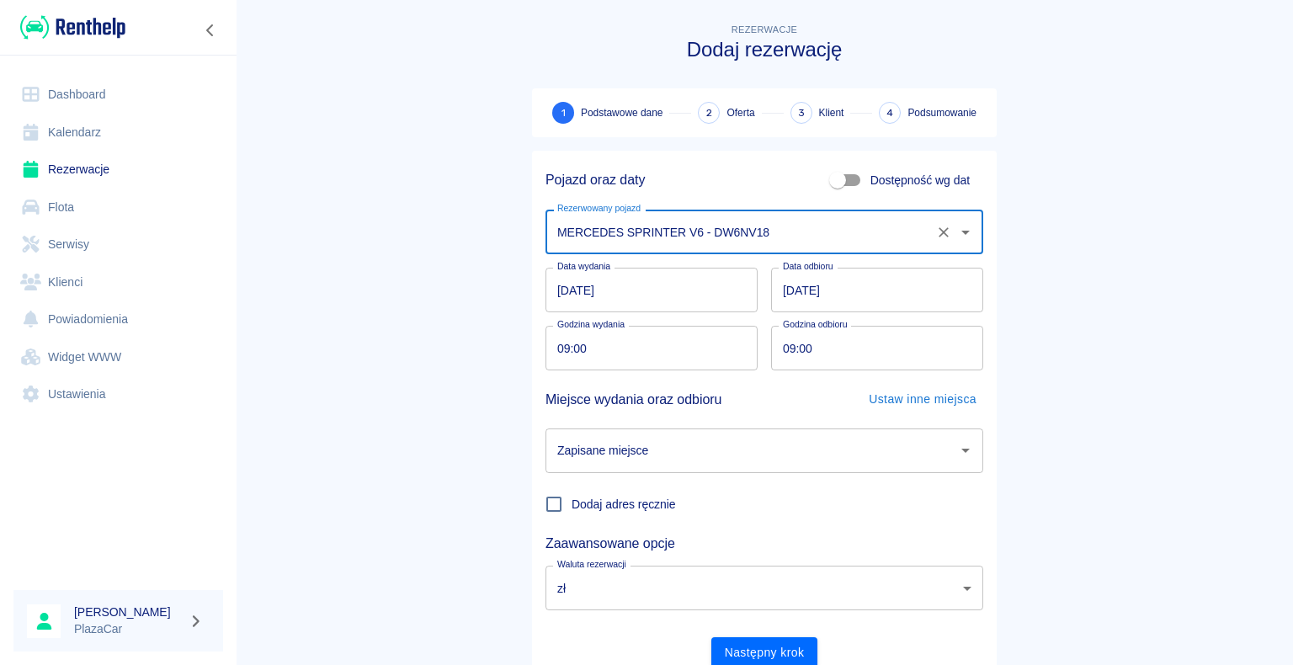
click at [962, 450] on icon "Otwórz" at bounding box center [966, 450] width 20 height 20
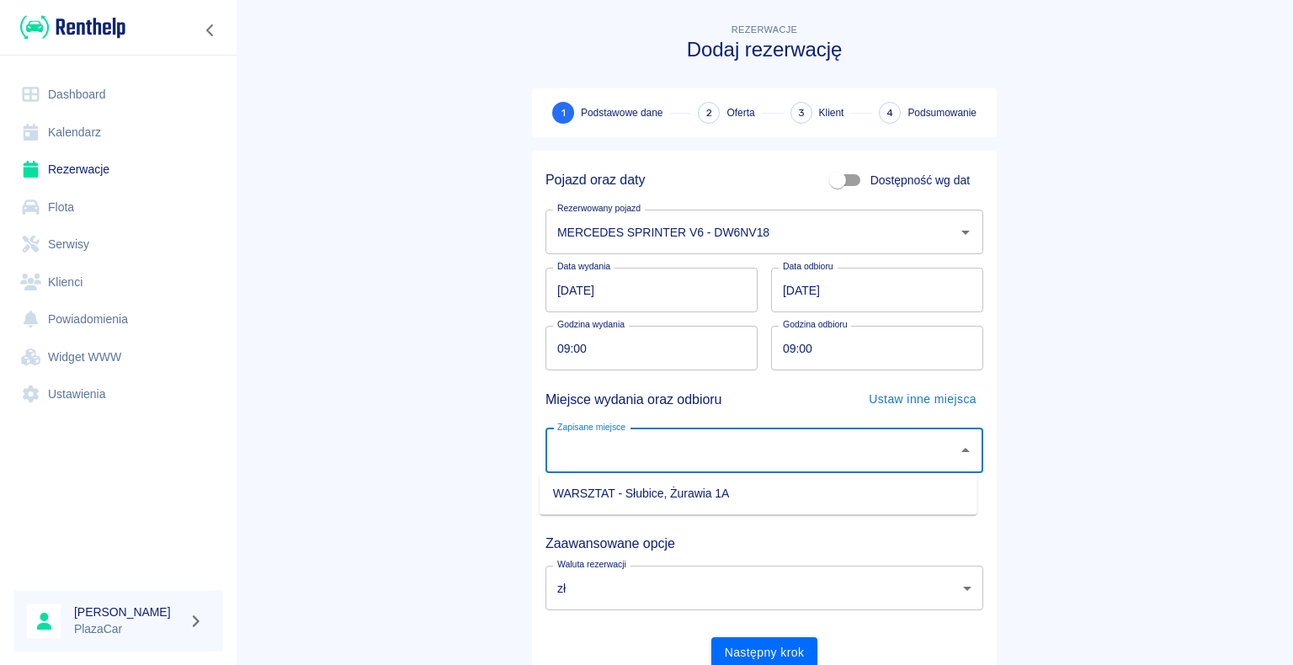
click at [834, 494] on li "WARSZTAT - Słubice, Żurawia 1A" at bounding box center [759, 494] width 438 height 28
type input "WARSZTAT - Słubice, Żurawia 1A"
click at [759, 651] on button "Następny krok" at bounding box center [764, 652] width 107 height 31
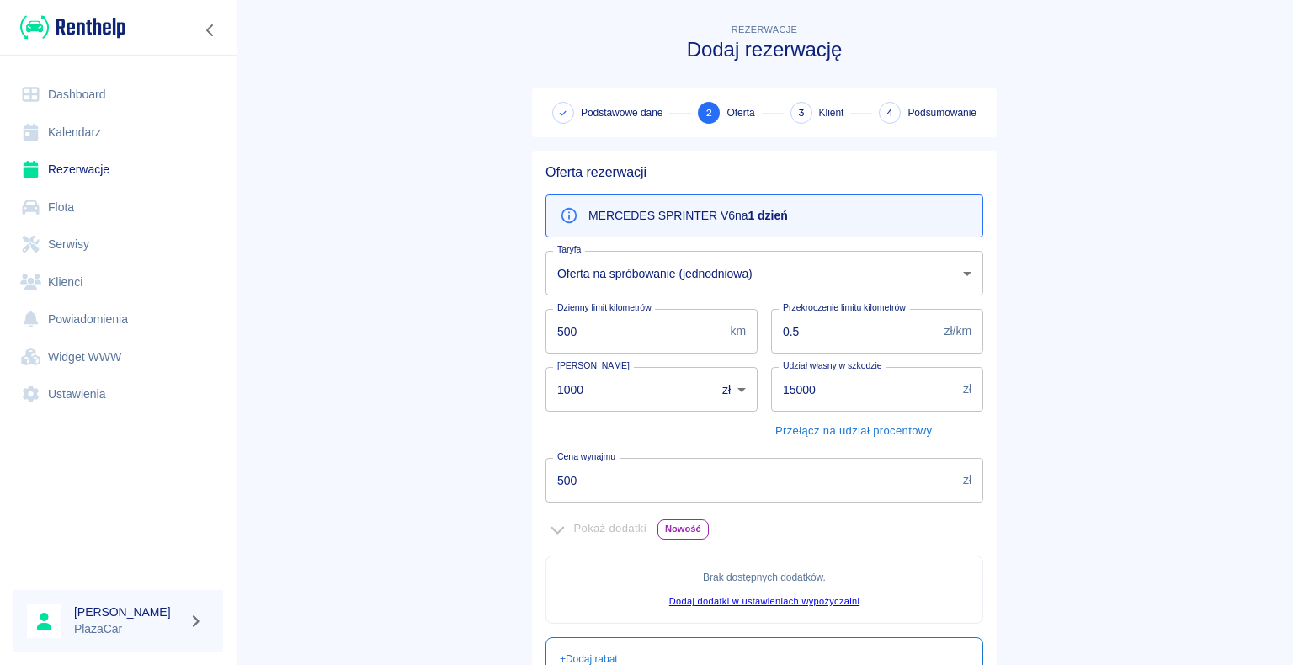
click at [71, 167] on link "Rezerwacje" at bounding box center [118, 170] width 210 height 38
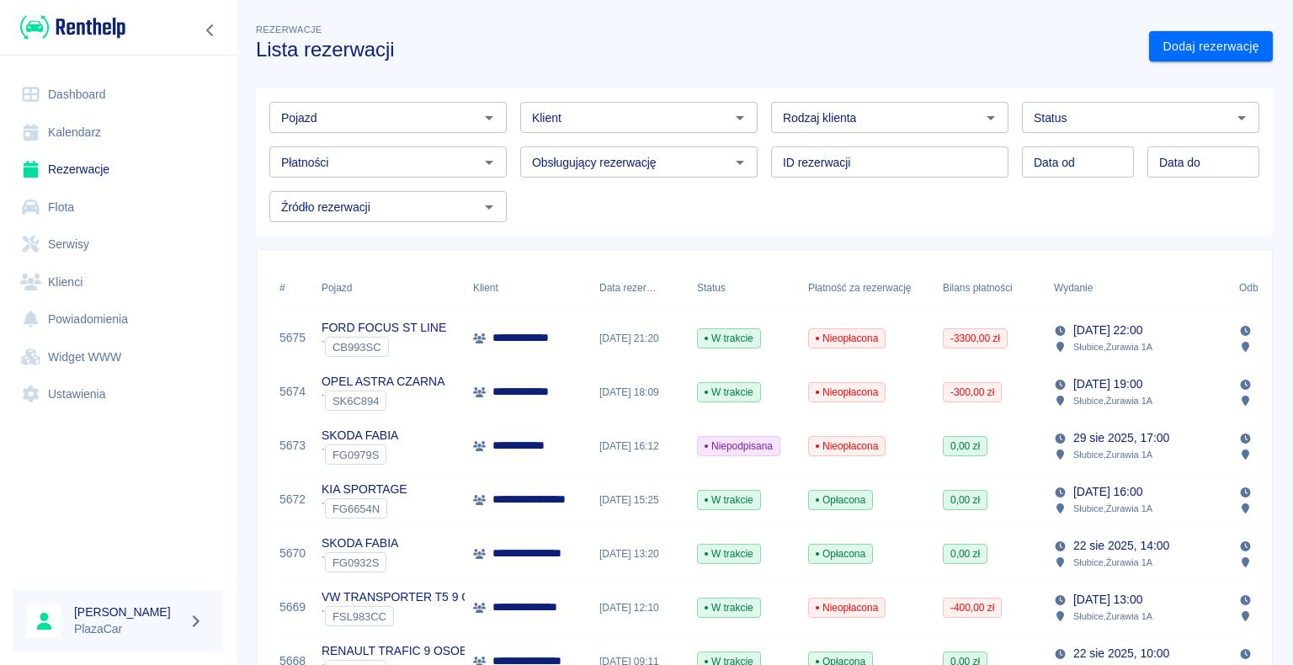
click at [987, 117] on icon "Otwórz" at bounding box center [991, 118] width 8 height 4
click at [941, 147] on li "Osoba prywatna" at bounding box center [882, 154] width 234 height 28
type input "Osoba prywatna"
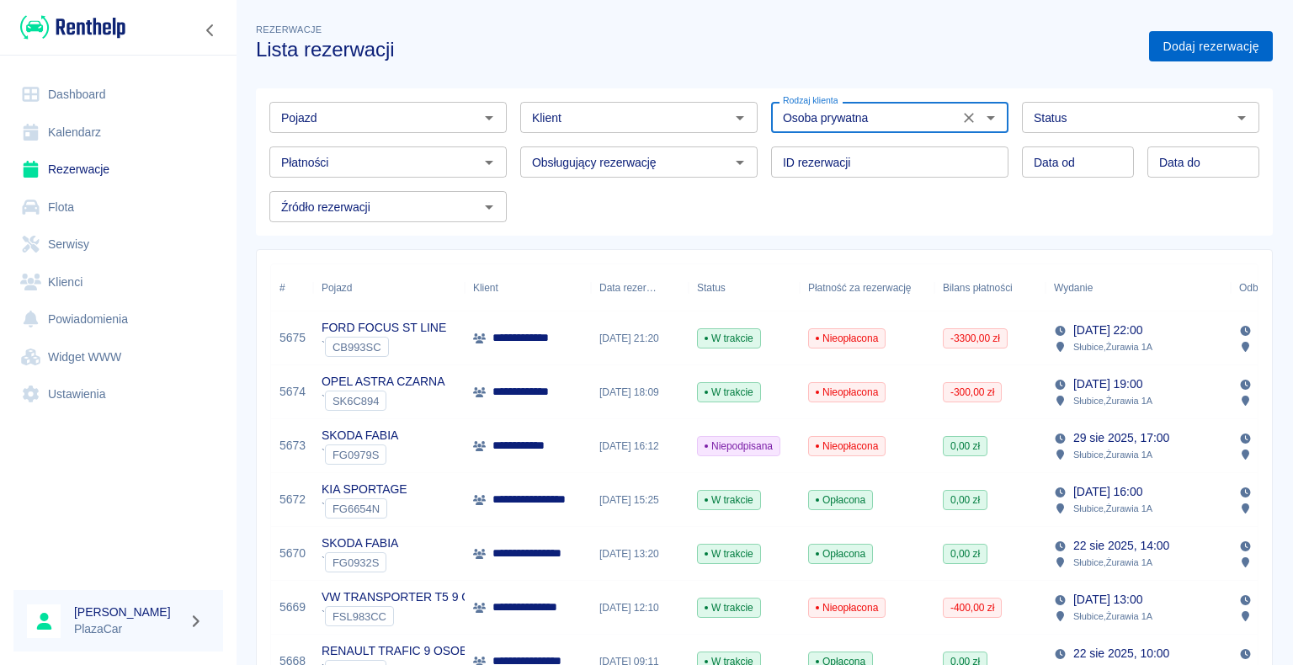
click at [1165, 49] on link "Dodaj rezerwację" at bounding box center [1211, 46] width 124 height 31
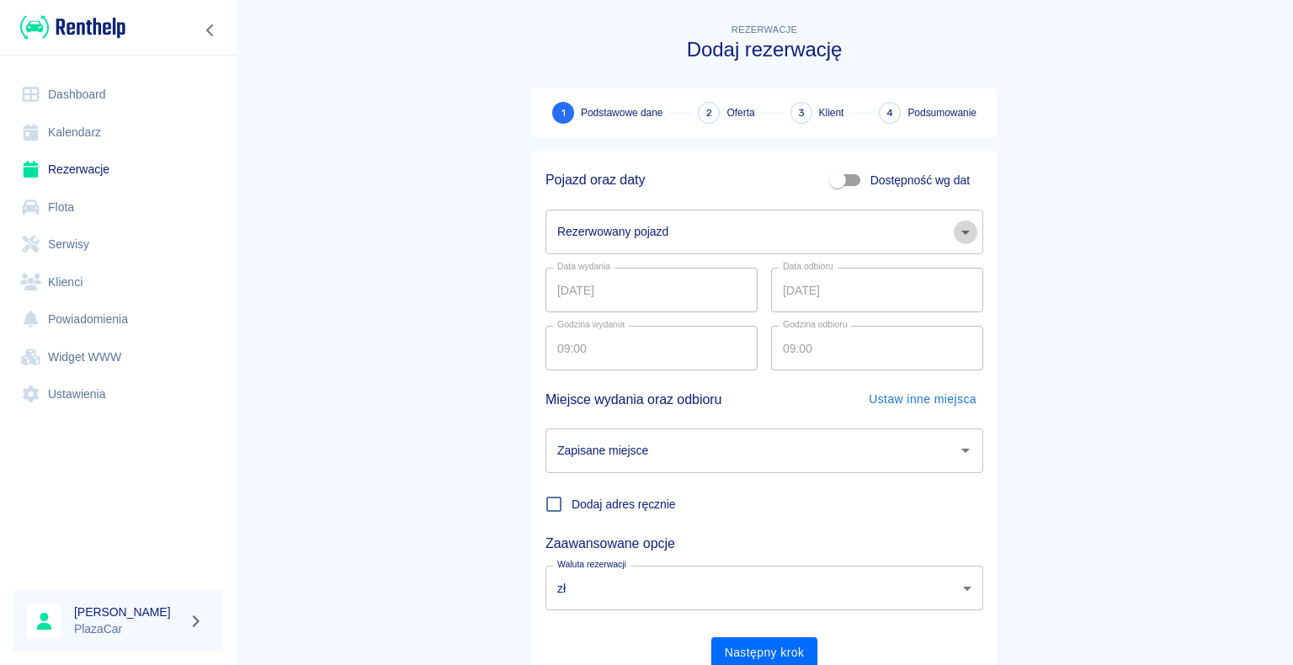
click at [956, 235] on icon "Otwórz" at bounding box center [966, 232] width 20 height 20
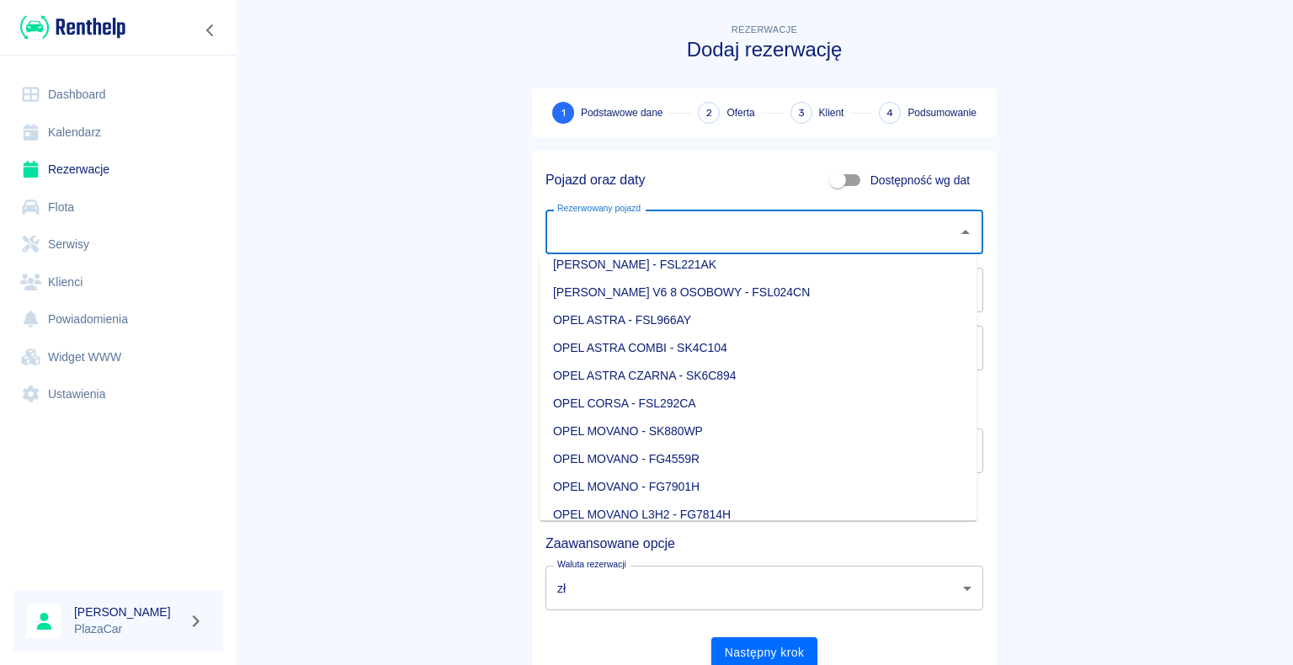
scroll to position [1095, 0]
click at [742, 429] on li "OPEL MOVANO - SK880WP" at bounding box center [759, 431] width 438 height 28
type input "OPEL MOVANO - SK880WP"
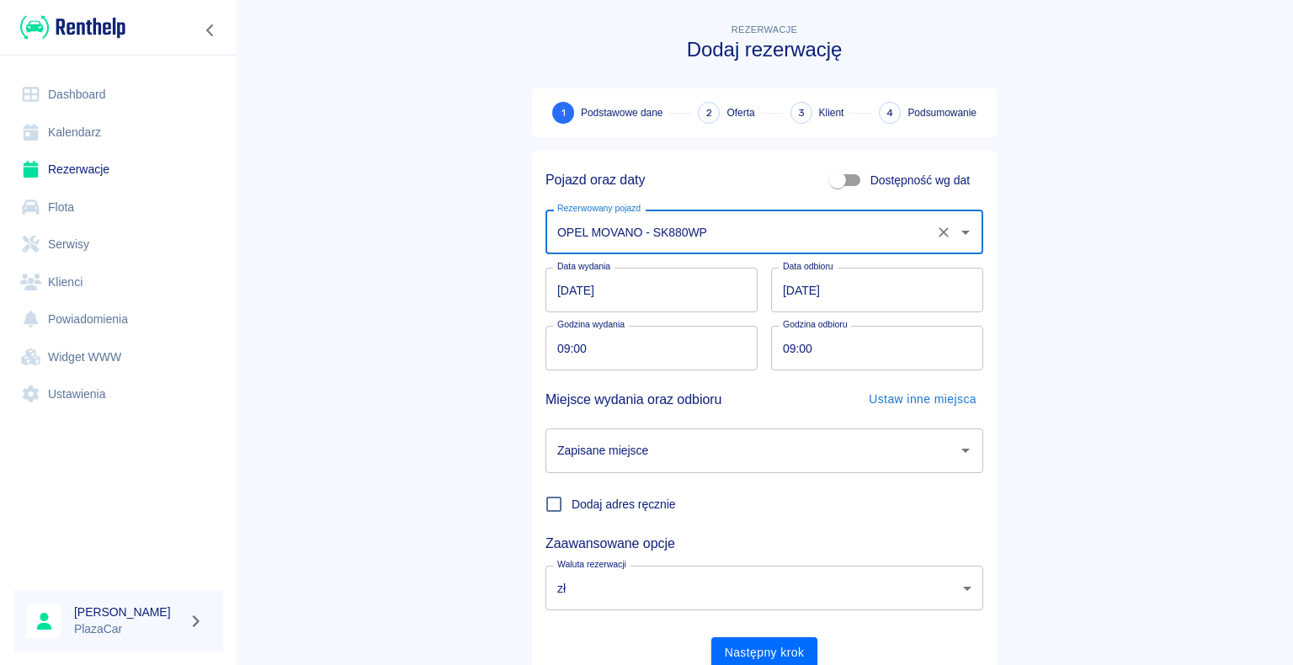
click at [962, 450] on icon "Otwórz" at bounding box center [966, 450] width 20 height 20
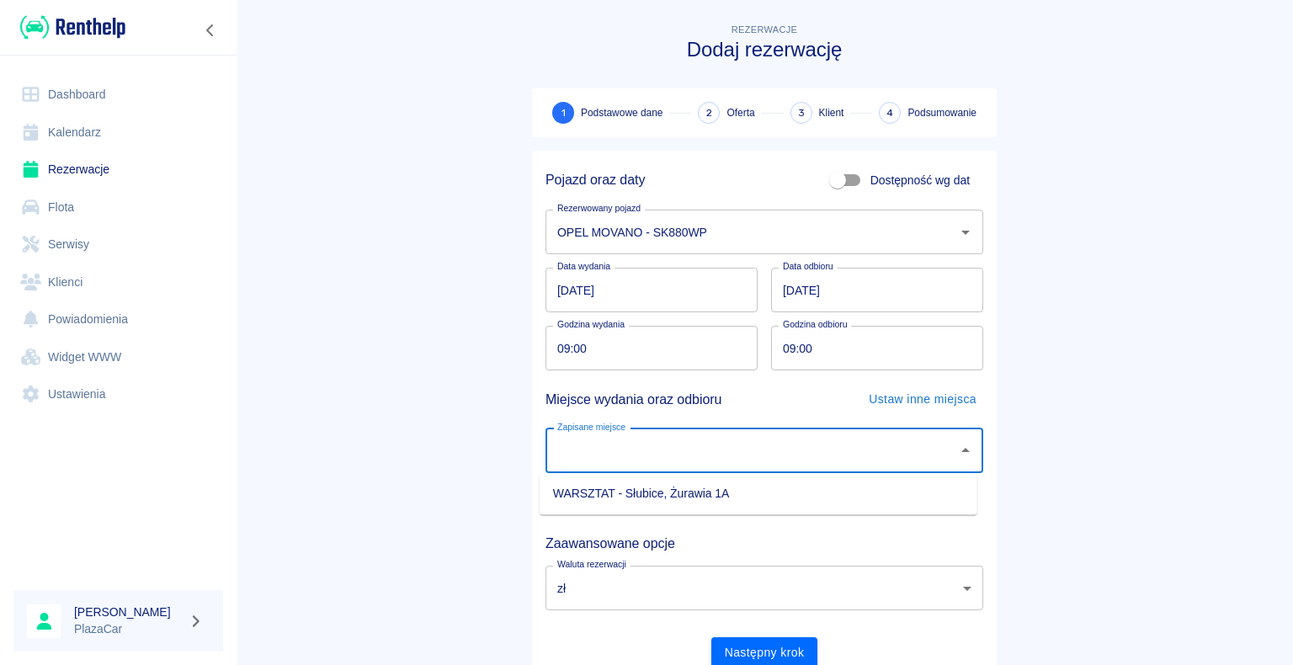
click at [812, 495] on li "WARSZTAT - Słubice, Żurawia 1A" at bounding box center [759, 494] width 438 height 28
type input "WARSZTAT - Słubice, Żurawia 1A"
click at [757, 642] on button "Następny krok" at bounding box center [764, 652] width 107 height 31
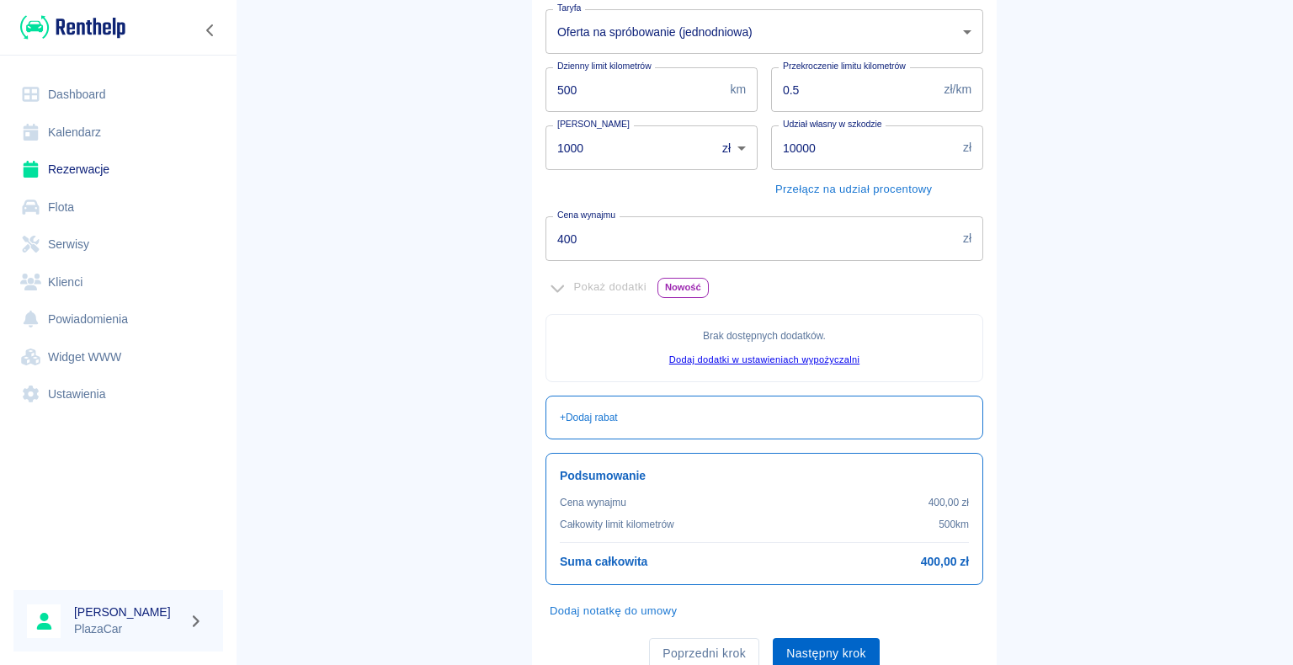
scroll to position [306, 0]
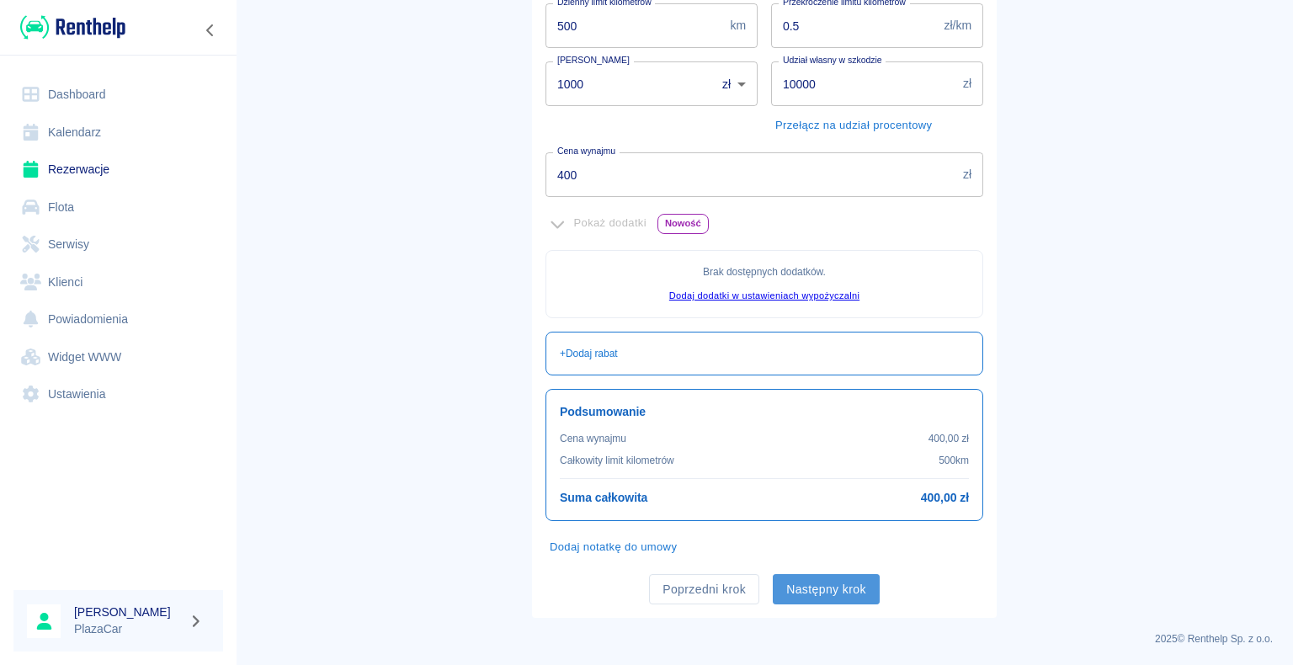
click at [820, 584] on button "Następny krok" at bounding box center [826, 589] width 107 height 31
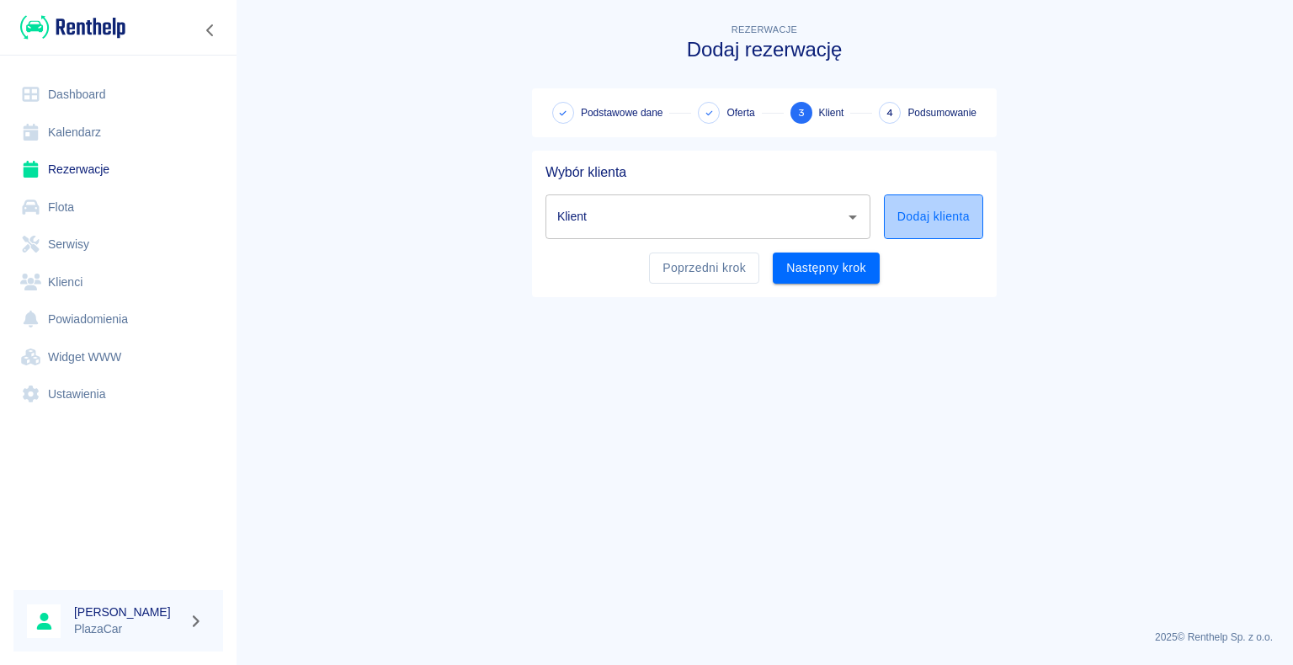
click at [916, 217] on button "Dodaj klienta" at bounding box center [933, 216] width 99 height 45
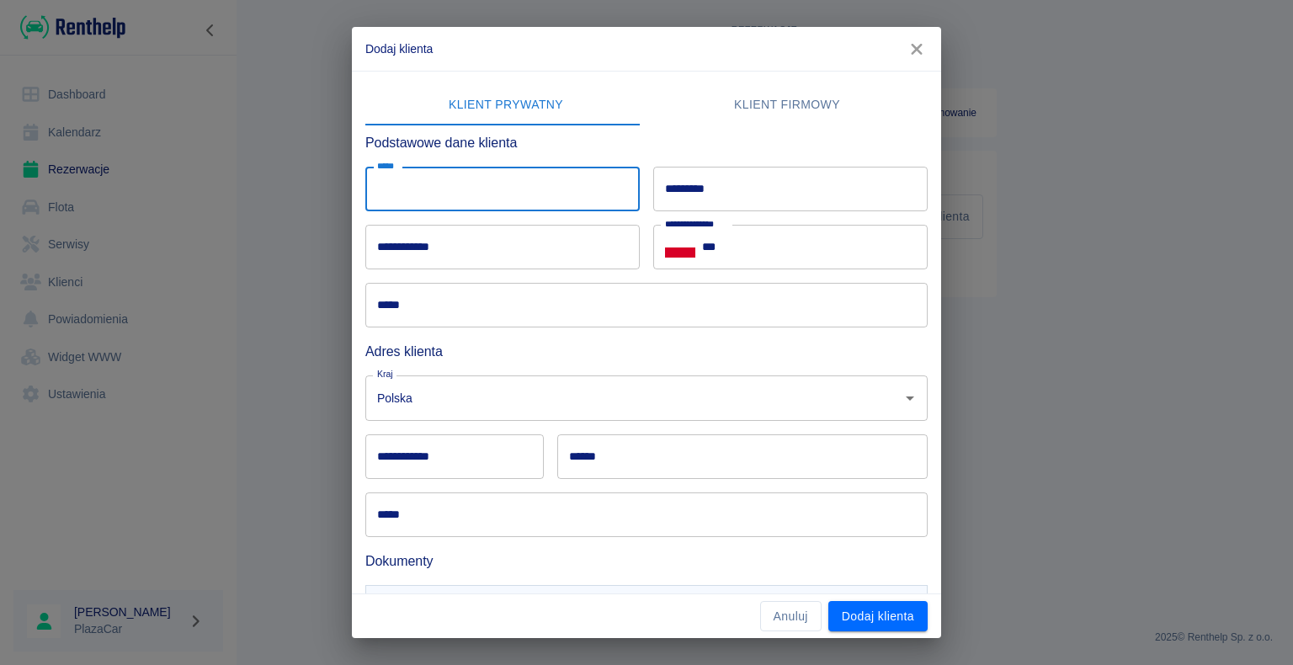
click at [418, 190] on input "*****" at bounding box center [502, 189] width 274 height 45
type input "*****"
click at [663, 185] on input "*********" at bounding box center [790, 189] width 274 height 45
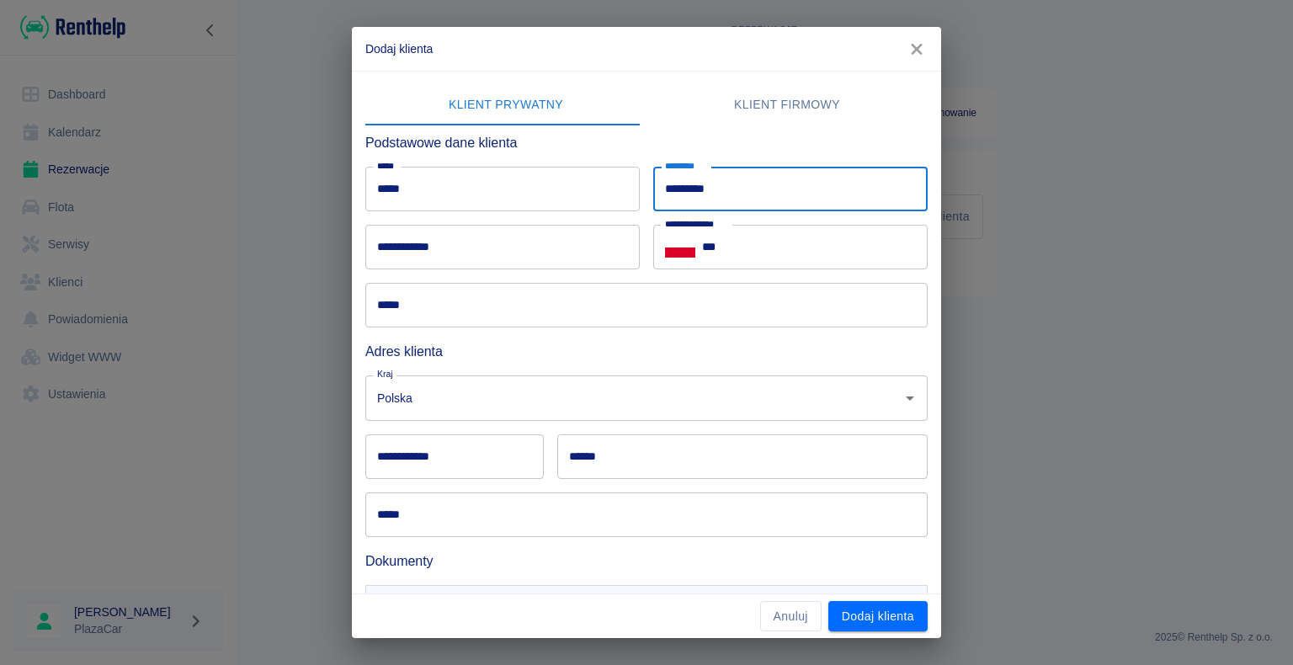
type input "*********"
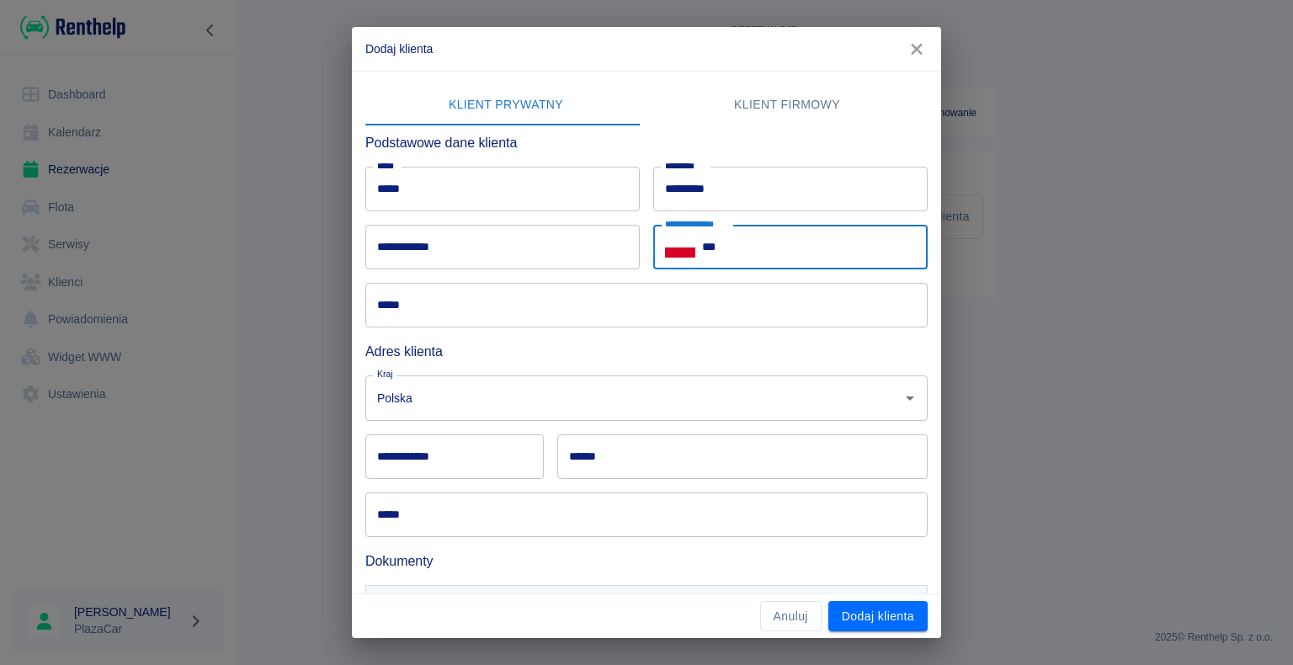
click at [722, 243] on input "***" at bounding box center [815, 247] width 226 height 45
type input "**********"
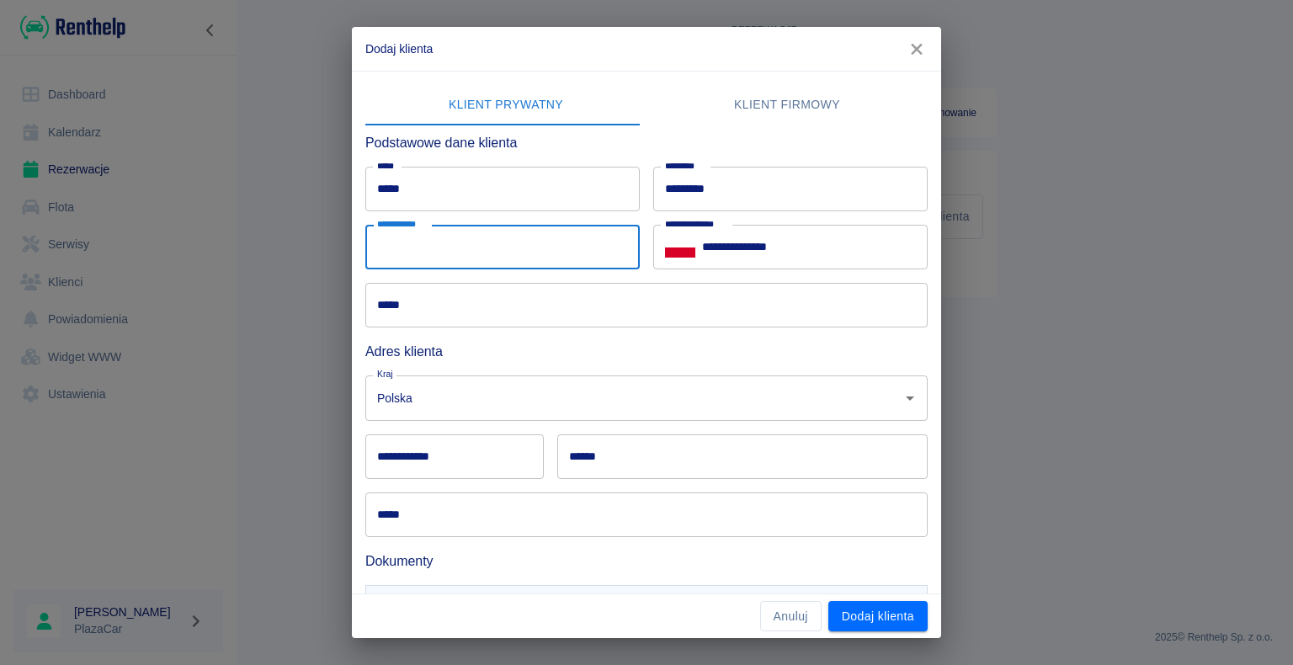
click at [402, 251] on input "**********" at bounding box center [502, 247] width 274 height 45
type input "**********"
type input "******"
type input "********"
type input "**********"
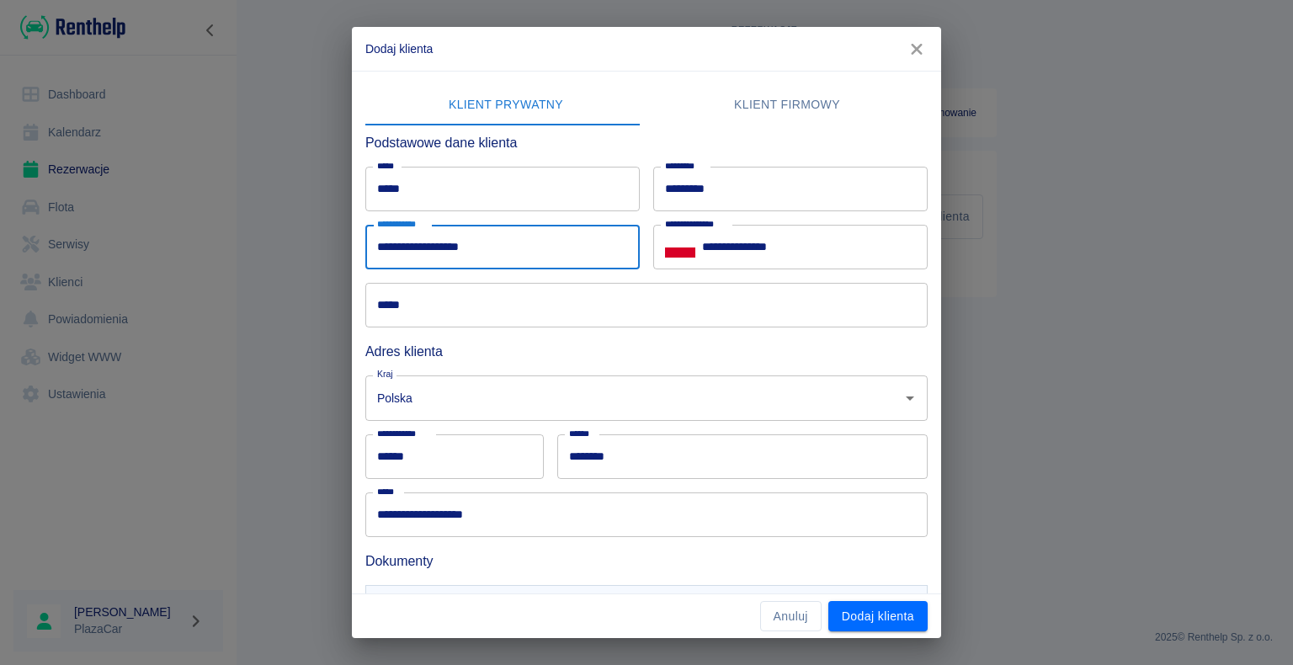
click at [406, 304] on input "*****" at bounding box center [646, 305] width 562 height 45
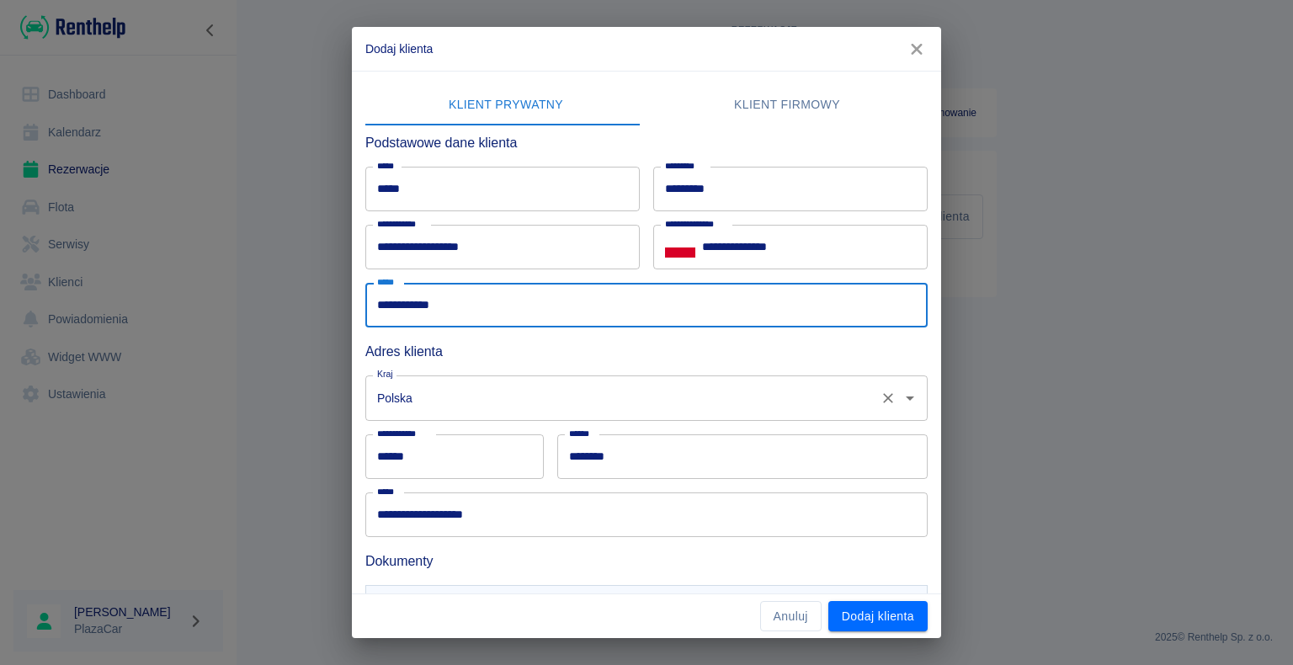
type input "**********"
click at [451, 399] on input "Polska" at bounding box center [623, 397] width 500 height 29
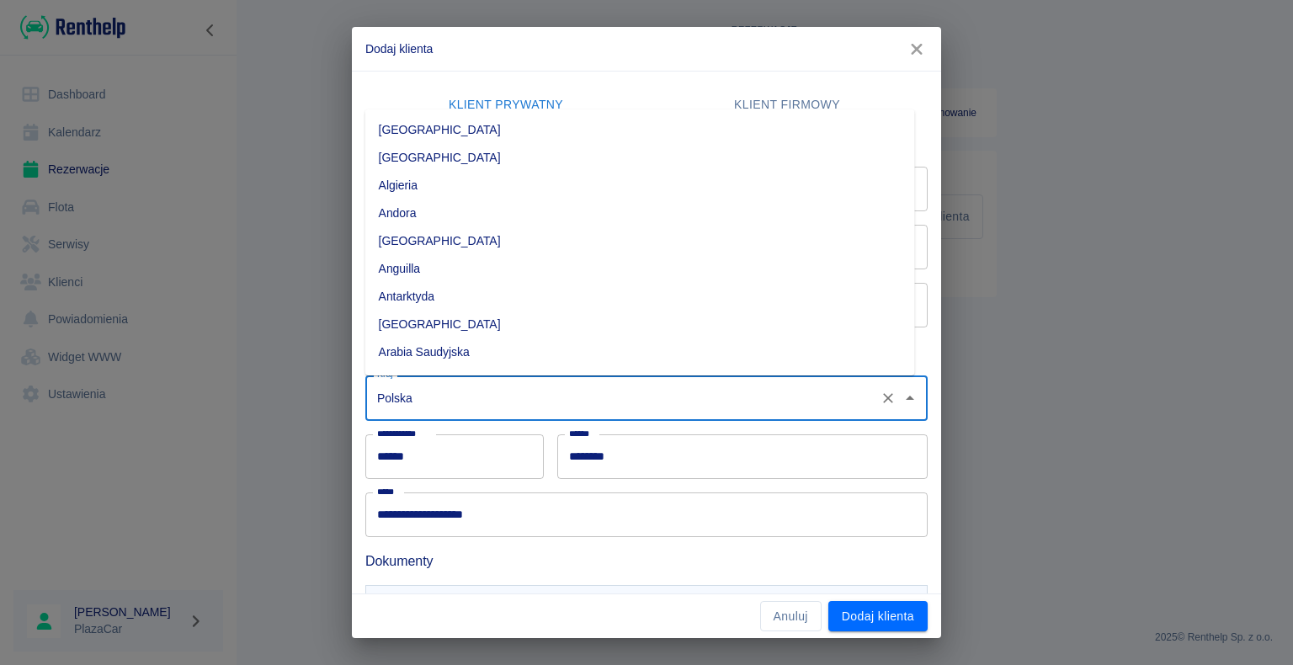
scroll to position [4436, 0]
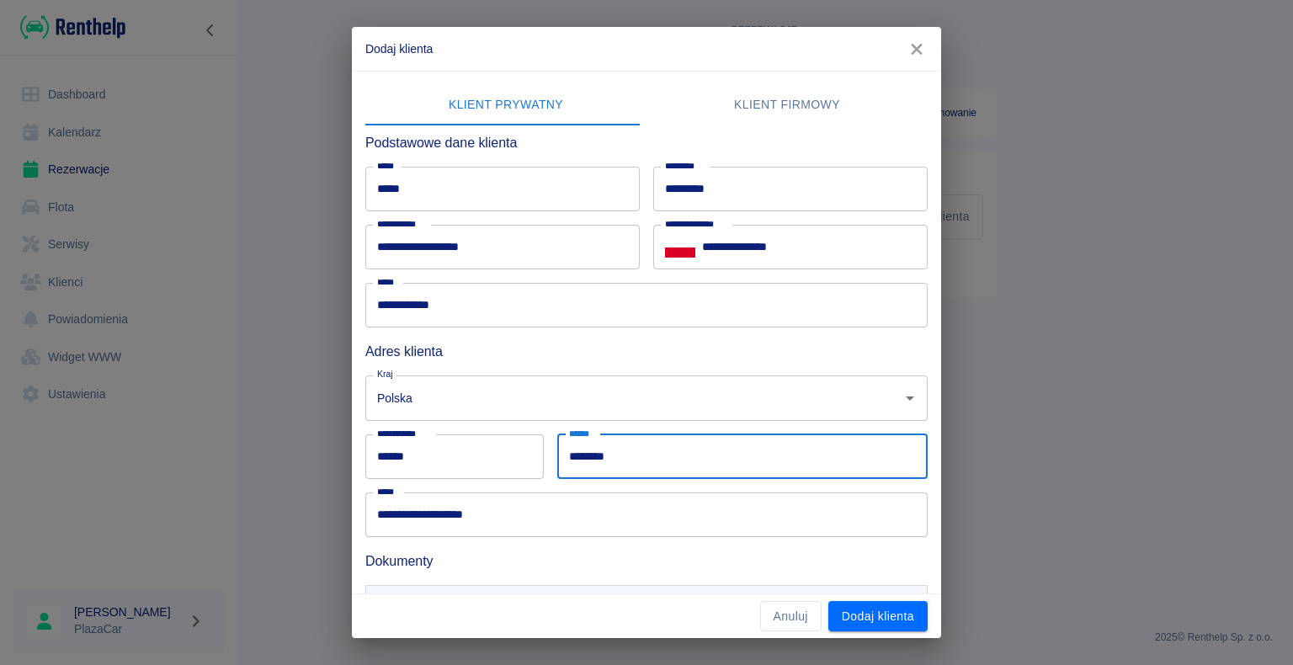
click at [610, 460] on input "********" at bounding box center [742, 456] width 370 height 45
type input "*"
type input "*******"
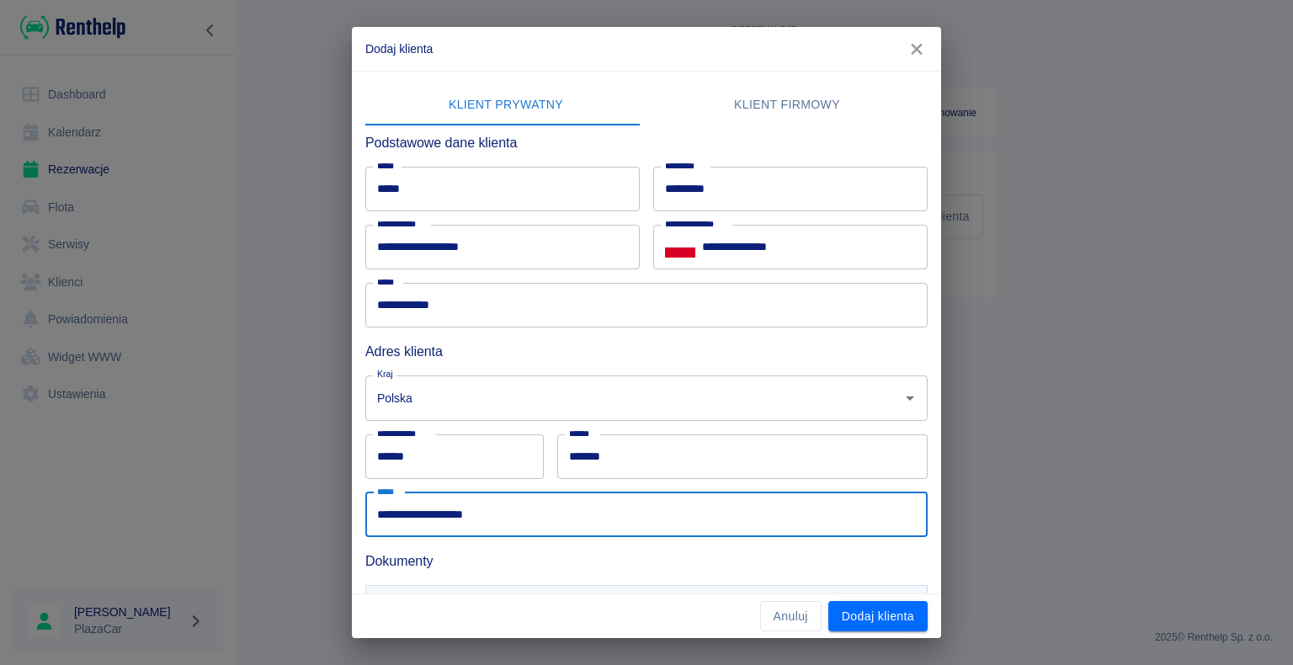
click at [481, 514] on input "**********" at bounding box center [646, 515] width 562 height 45
type input "*"
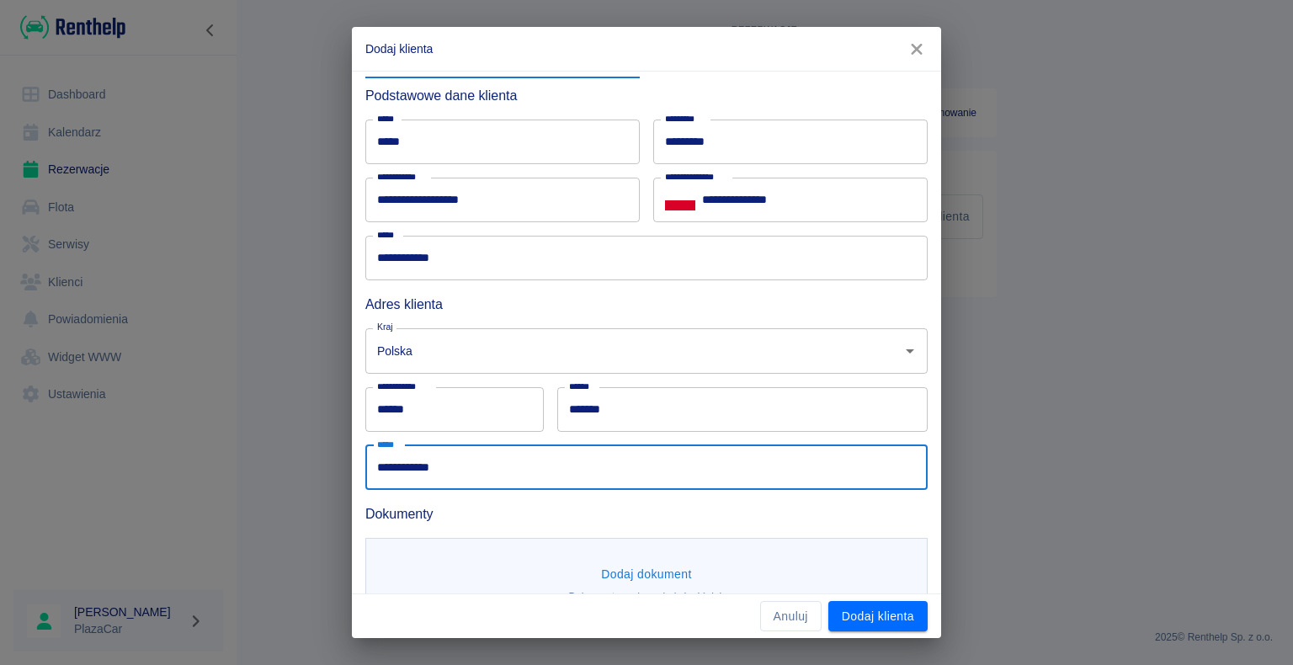
scroll to position [92, 0]
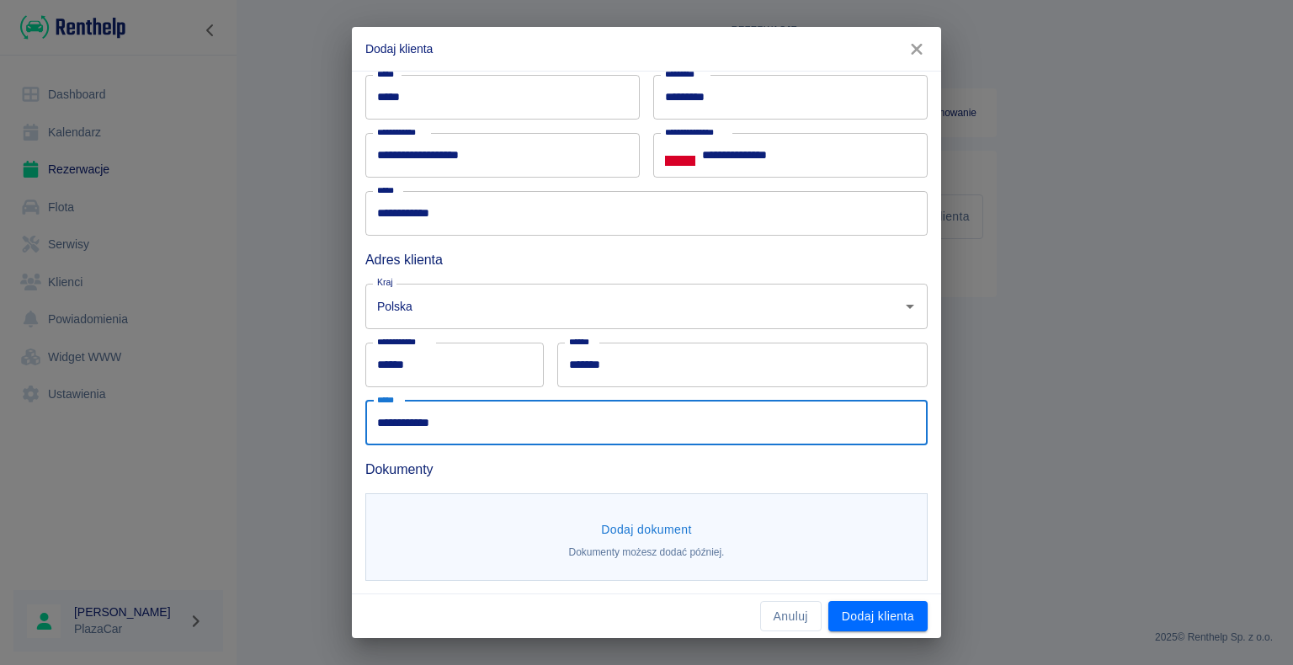
type input "**********"
click at [637, 530] on button "Dodaj dokument" at bounding box center [646, 529] width 104 height 31
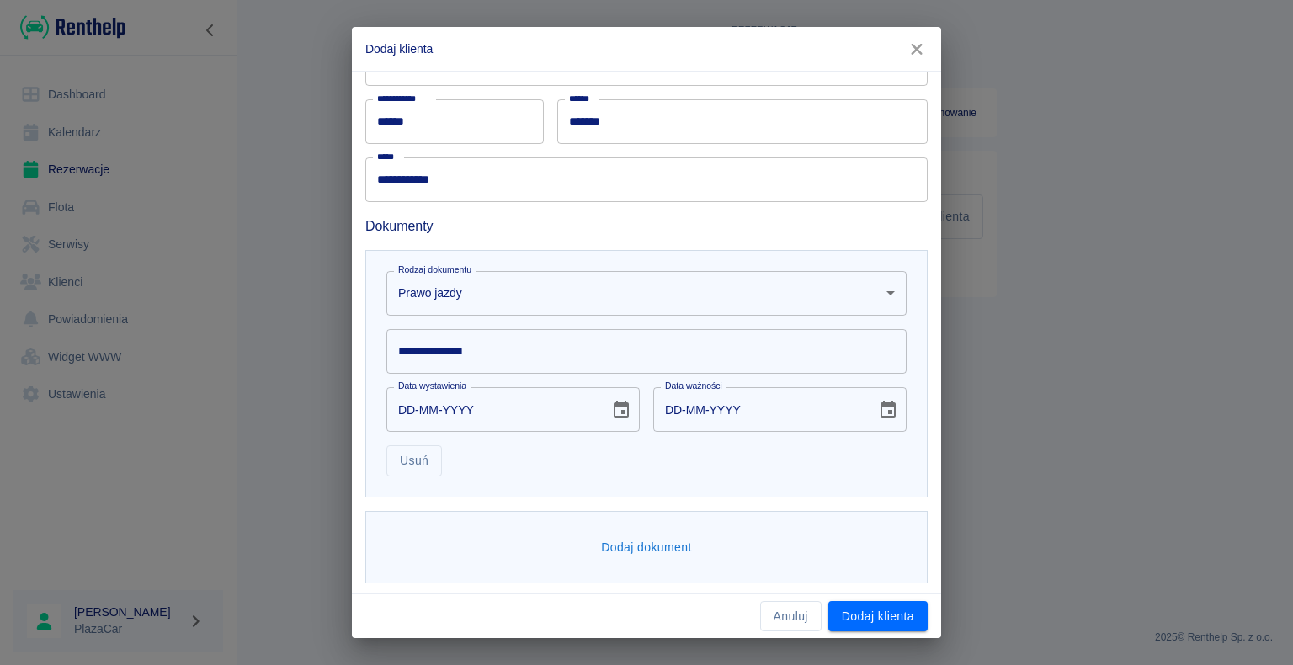
scroll to position [337, 0]
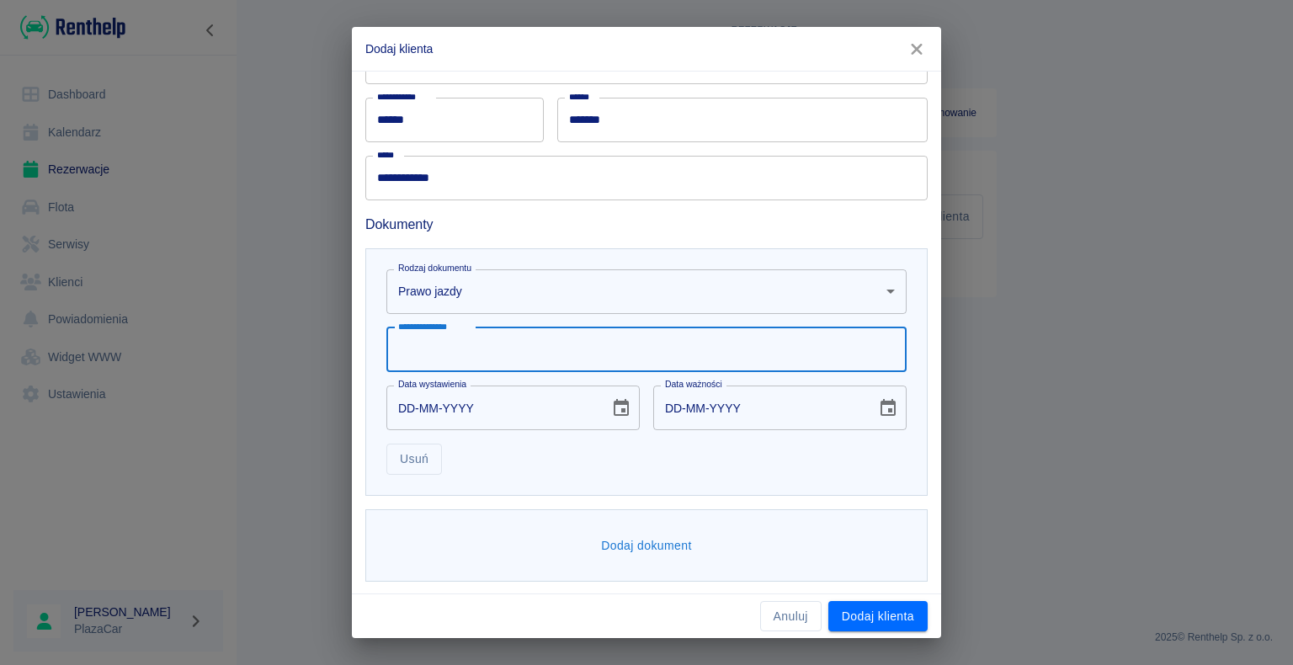
click at [472, 349] on input "**********" at bounding box center [646, 350] width 520 height 45
type input "**********"
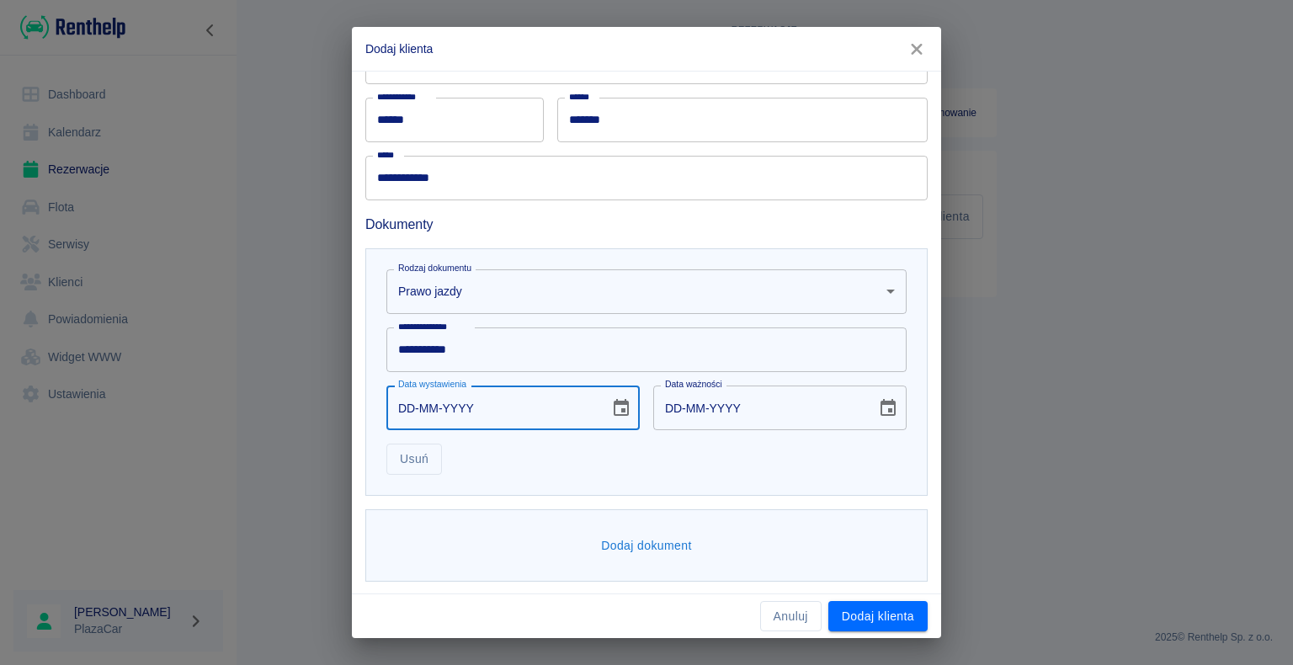
click at [437, 399] on input "DD-MM-YYYY" at bounding box center [491, 408] width 211 height 45
type input "DD-02-0021"
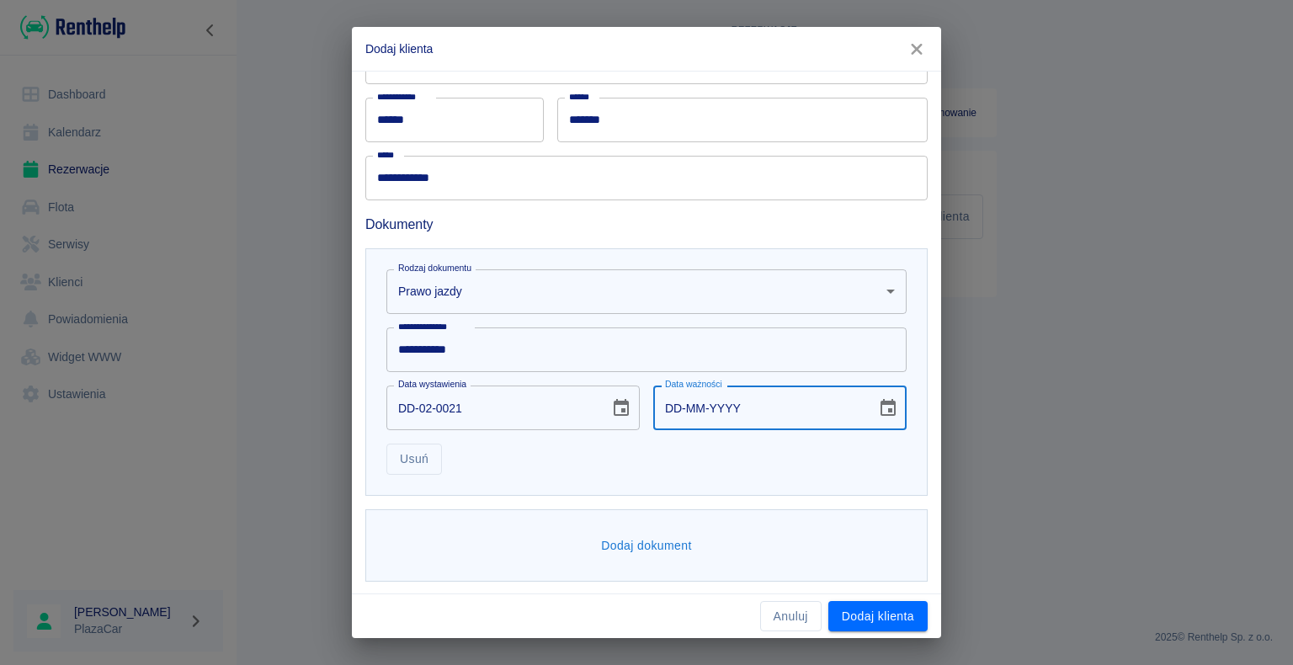
click at [674, 404] on input "DD-MM-YYYY" at bounding box center [758, 408] width 211 height 45
type input "[DATE]"
click at [1029, 389] on div "**********" at bounding box center [646, 332] width 1293 height 665
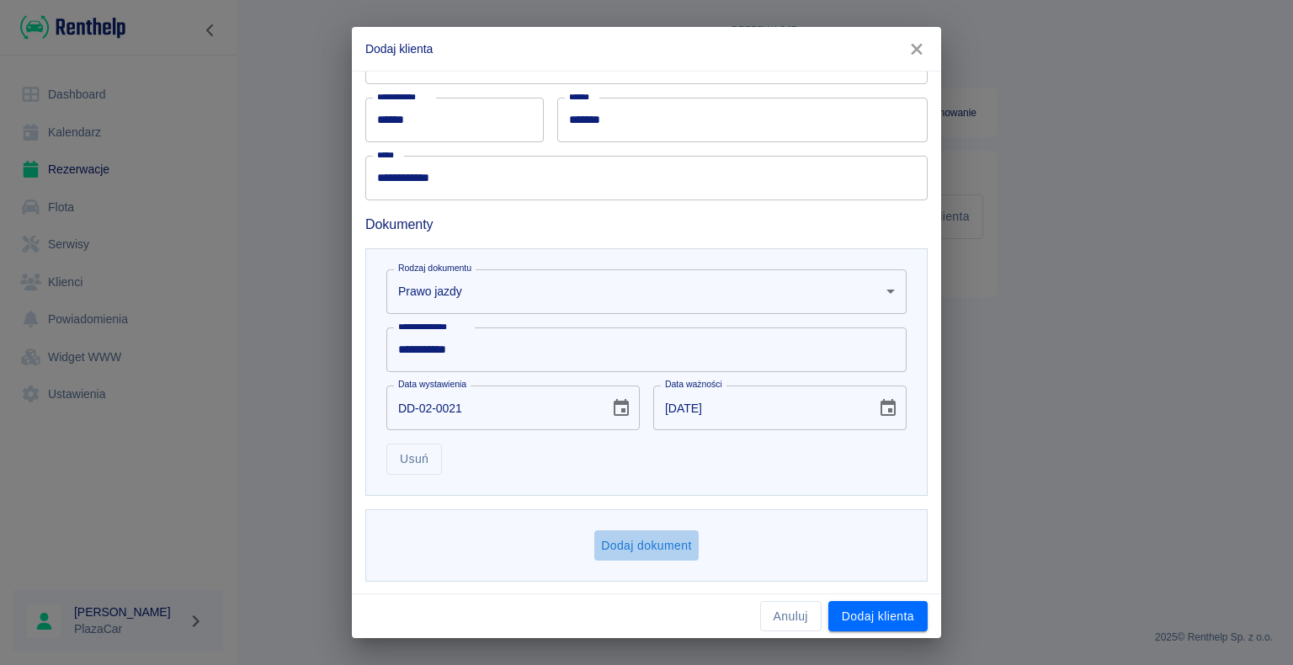
click at [639, 544] on button "Dodaj dokument" at bounding box center [646, 545] width 104 height 31
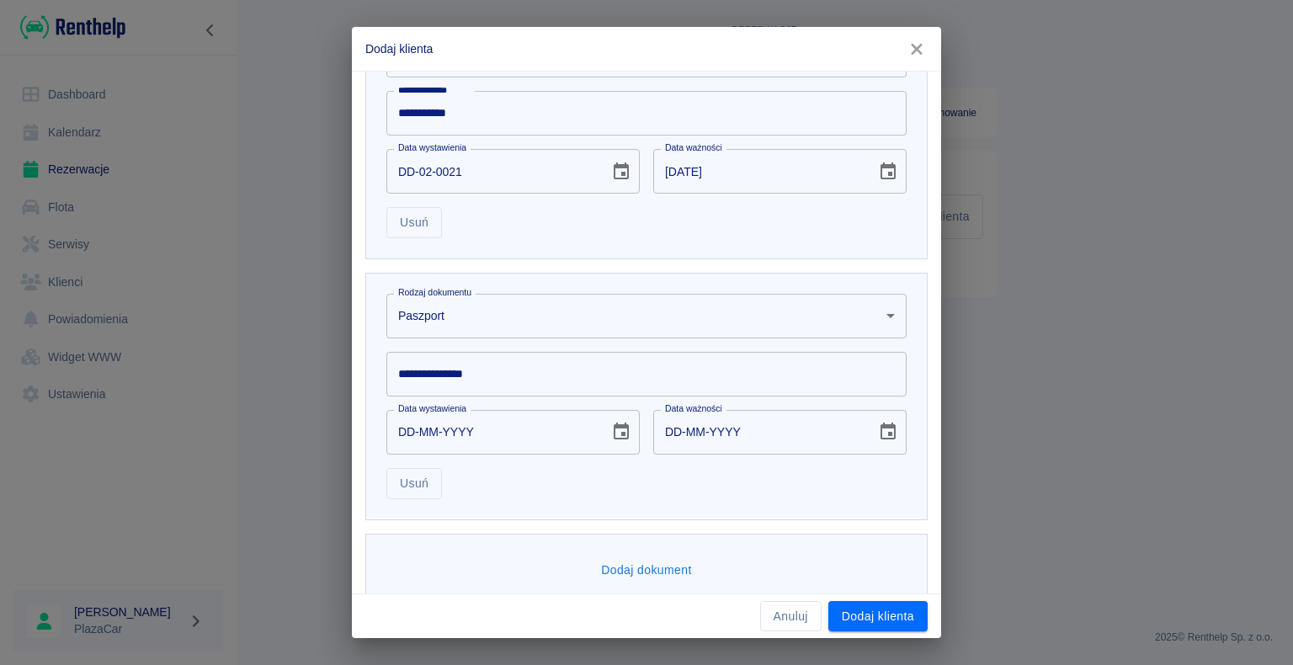
scroll to position [589, 0]
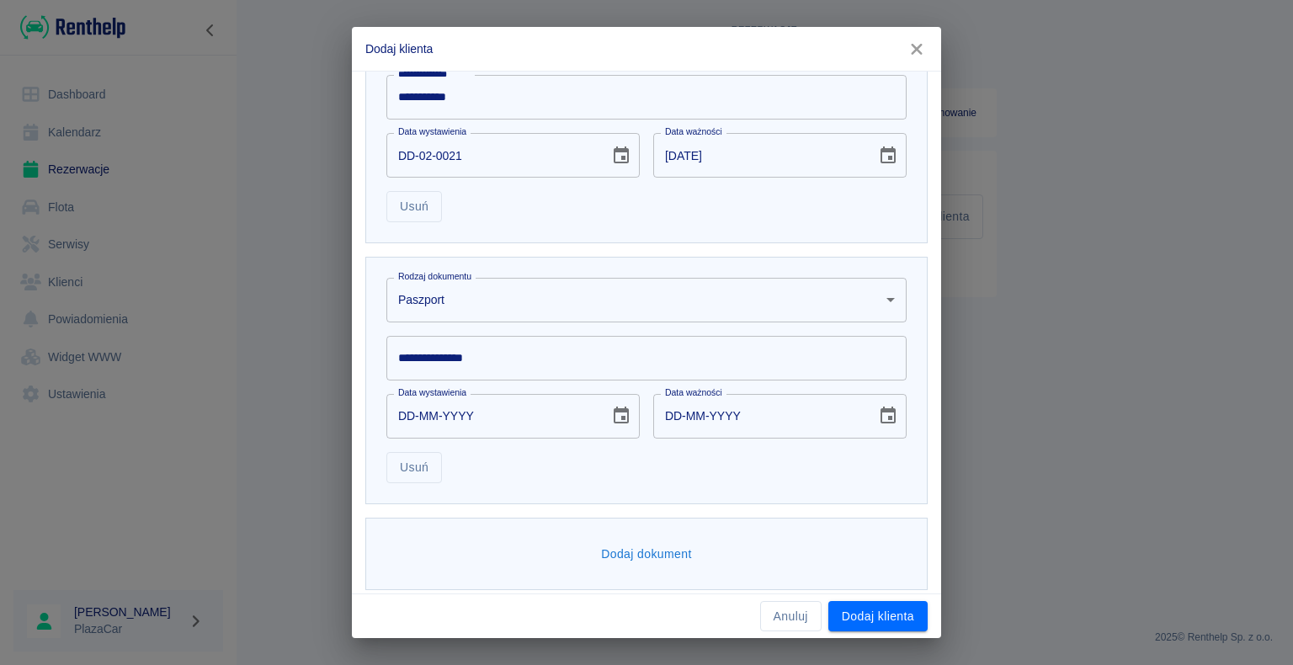
click at [874, 295] on body "**********" at bounding box center [646, 332] width 1293 height 665
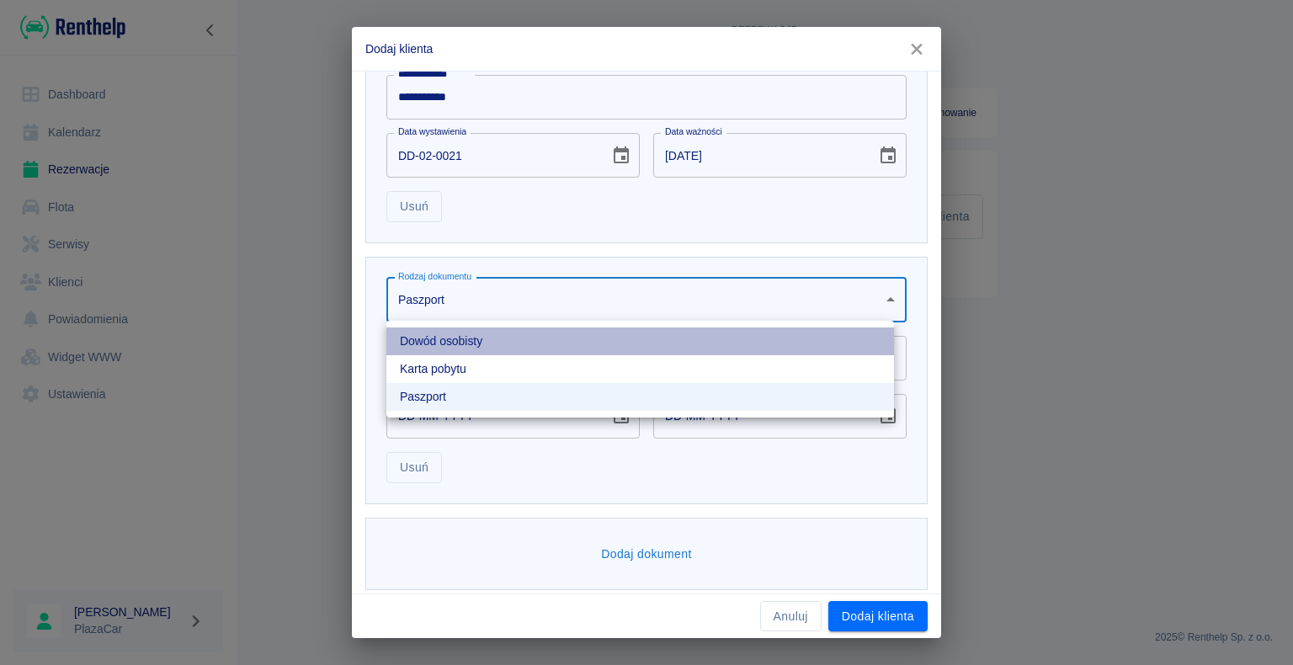
click at [637, 338] on li "Dowód osobisty" at bounding box center [640, 342] width 508 height 28
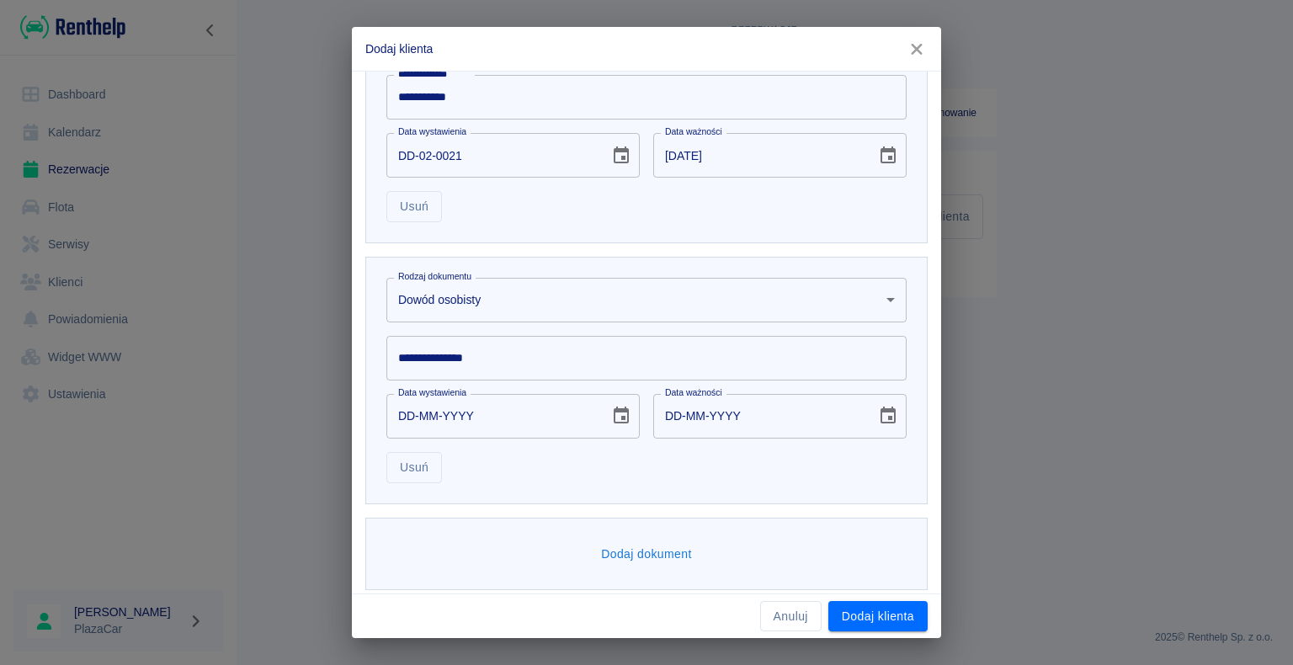
click at [506, 362] on input "**********" at bounding box center [646, 358] width 520 height 45
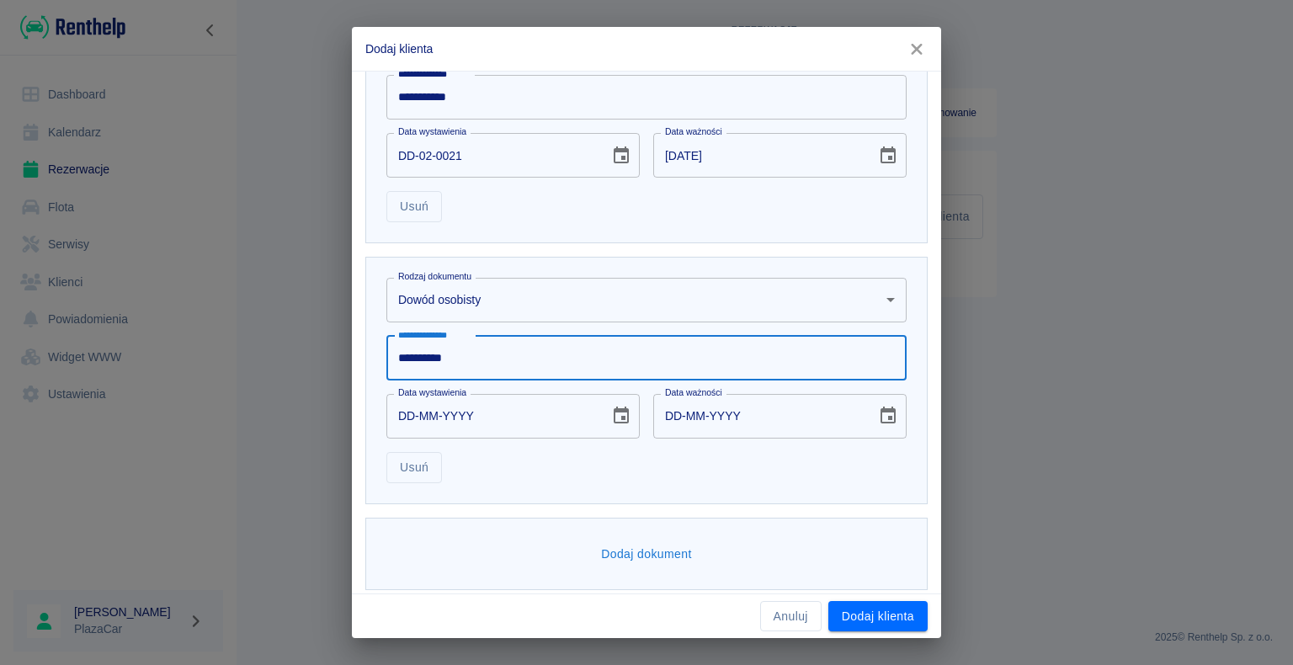
type input "**********"
click at [412, 413] on input "DD-MM-YYYY" at bounding box center [491, 416] width 211 height 45
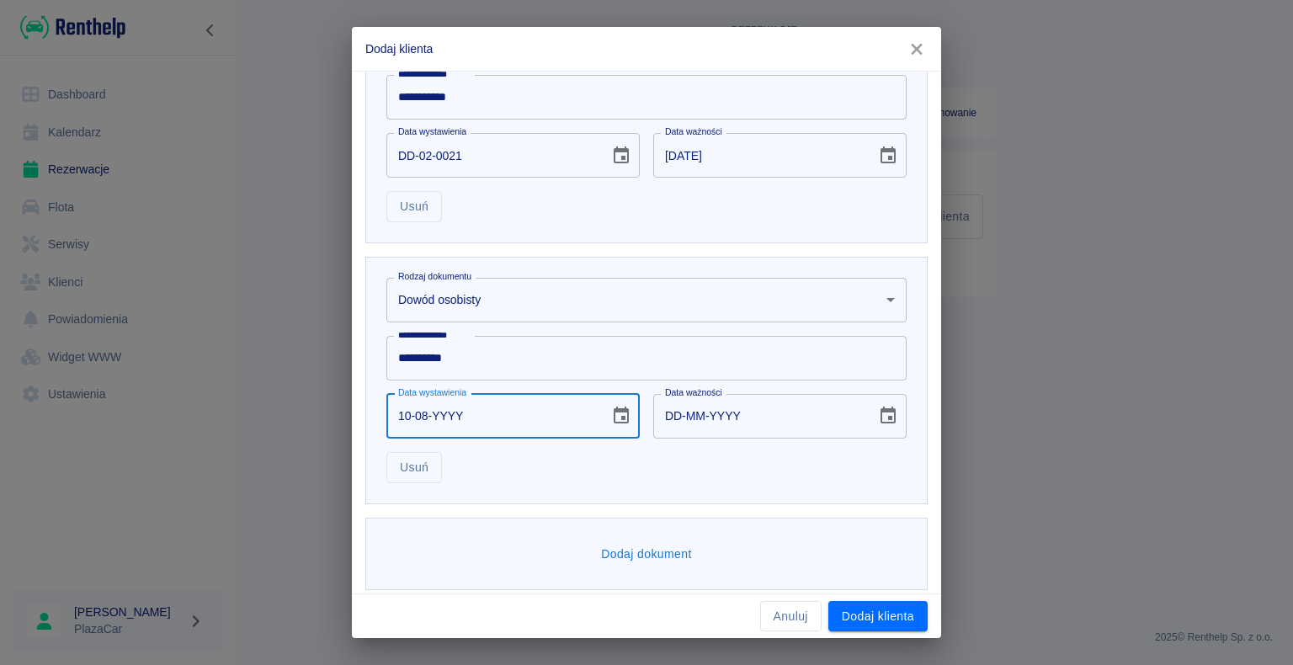
type input "10-08-0002"
type input "10-08-0012"
type input "10-08-0020"
type input "10-08-0030"
type input "10-08-0201"
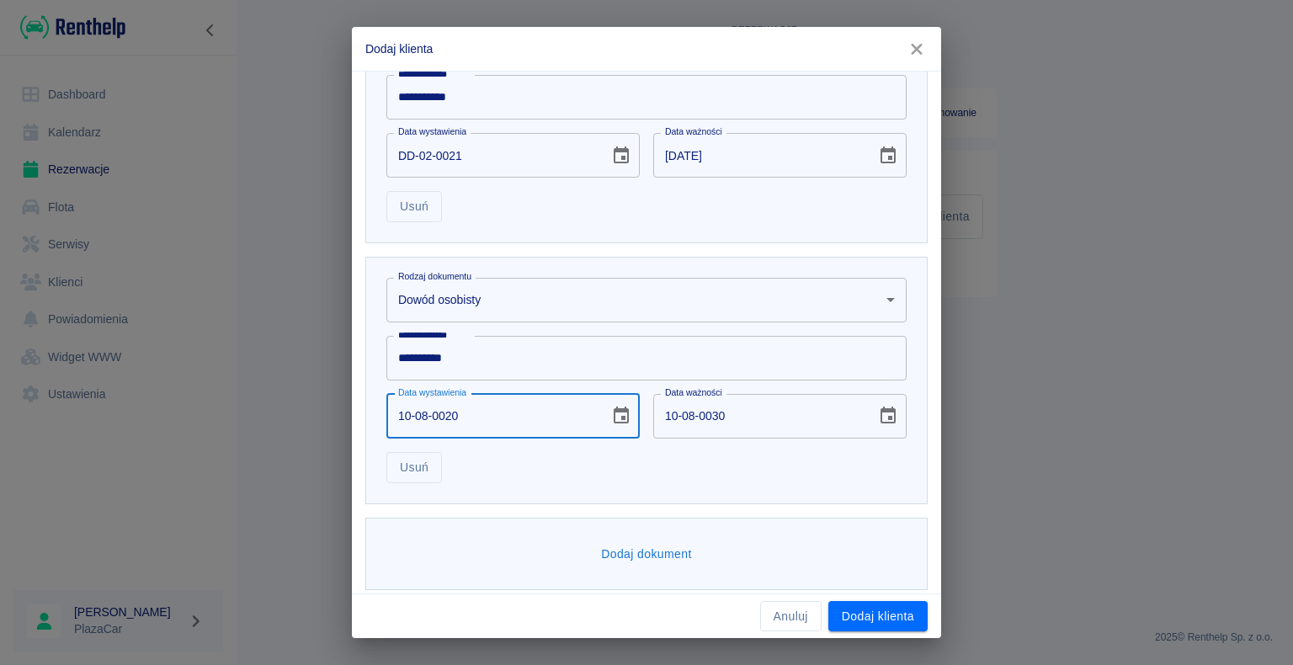
type input "10-08-0211"
type input "[DATE]"
click at [704, 415] on input "[DATE]" at bounding box center [758, 416] width 211 height 45
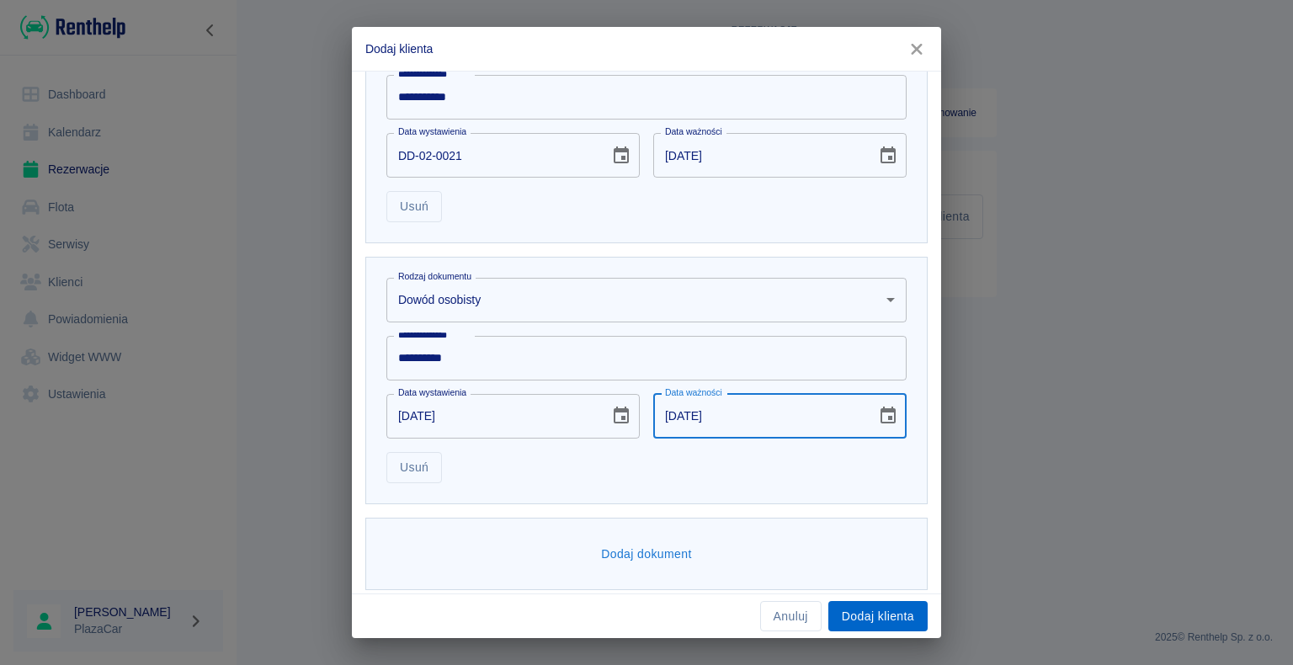
type input "[DATE]"
click at [878, 612] on button "Dodaj klienta" at bounding box center [878, 616] width 99 height 31
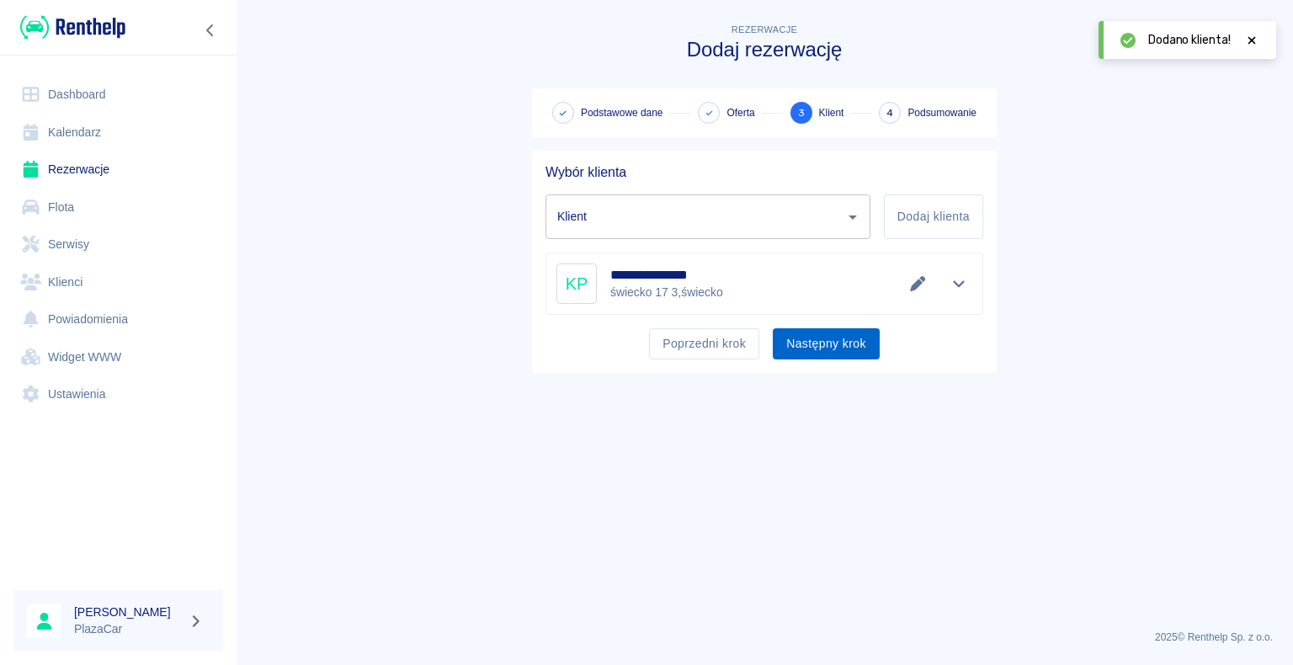
type input "[PERSON_NAME] ([PHONE_NUMBER])"
click at [816, 339] on button "Następny krok" at bounding box center [826, 343] width 107 height 31
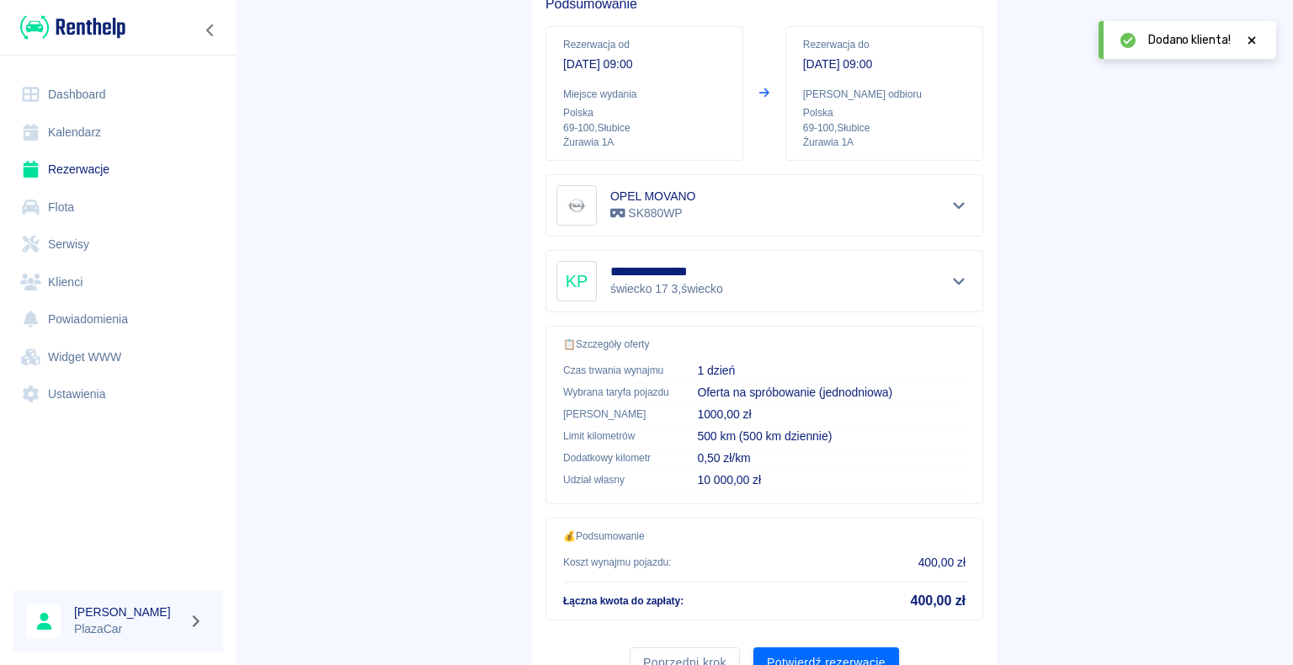
scroll to position [240, 0]
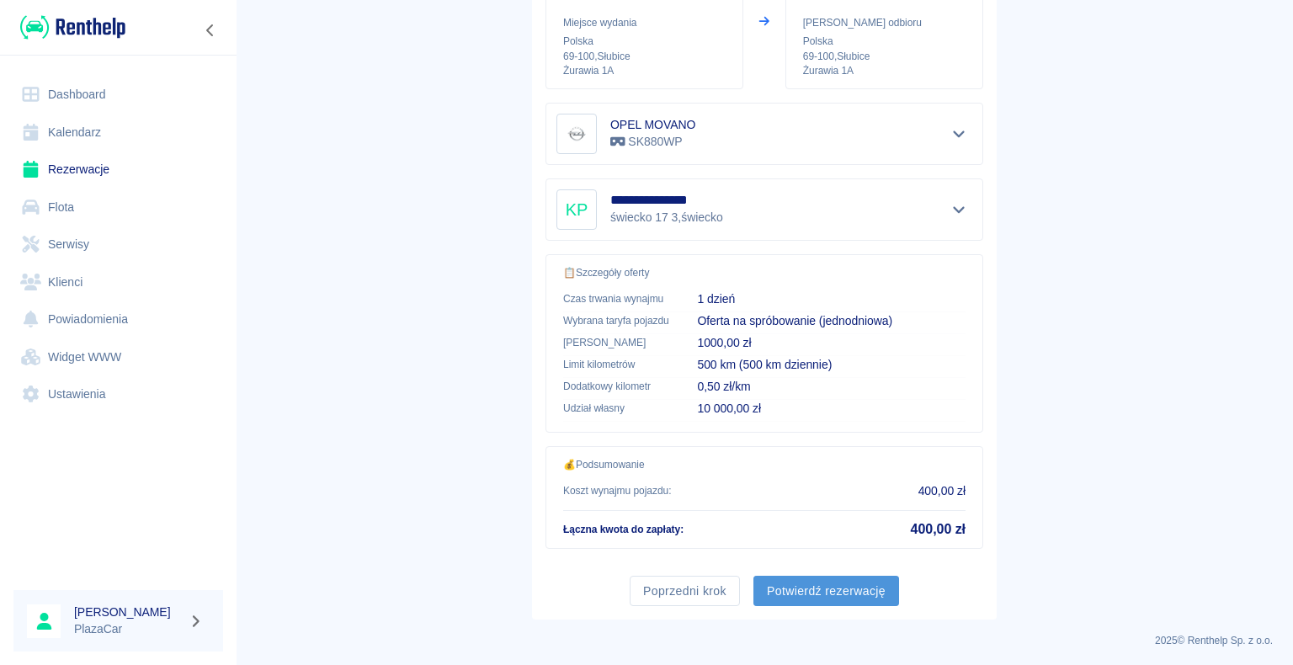
click at [819, 582] on button "Potwierdź rezerwację" at bounding box center [827, 591] width 146 height 31
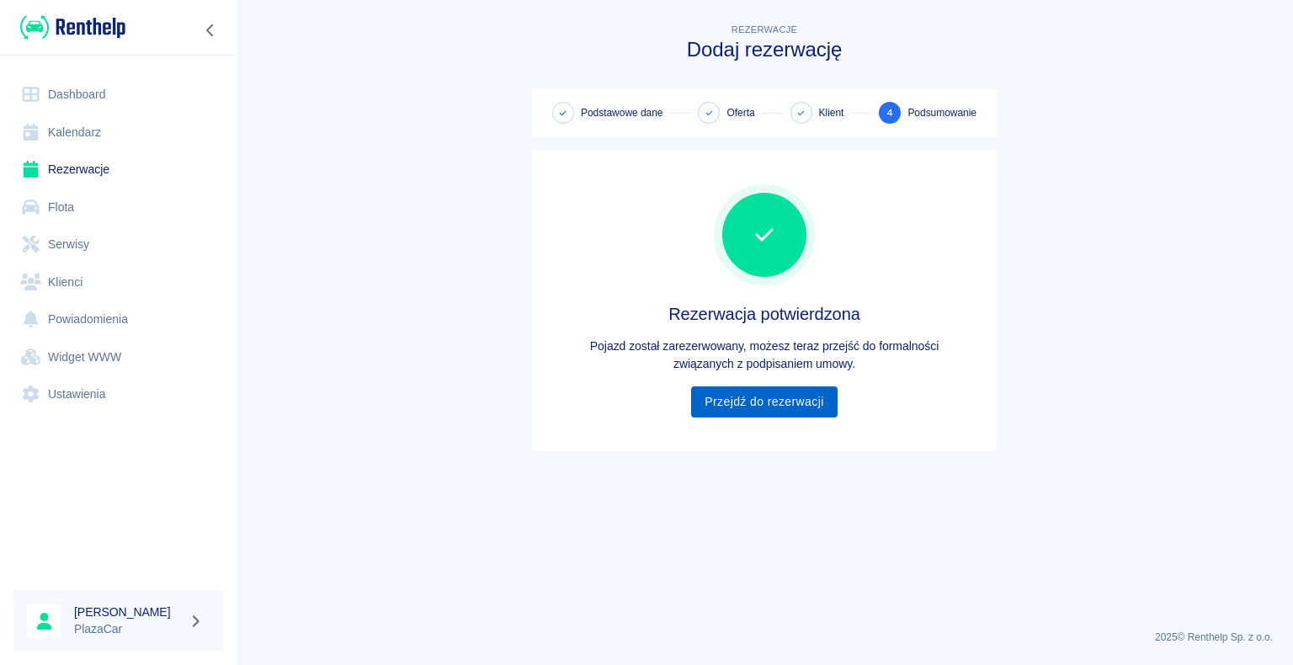
click at [762, 401] on link "Przejdź do rezerwacji" at bounding box center [764, 401] width 146 height 31
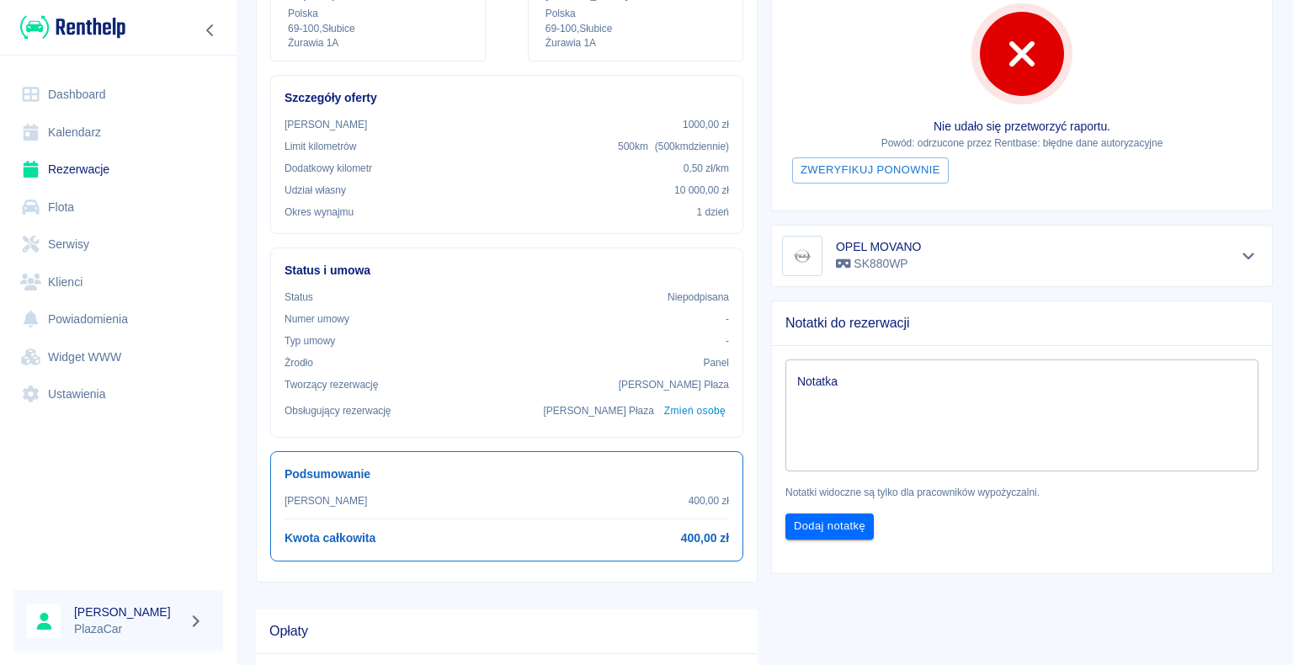
scroll to position [337, 0]
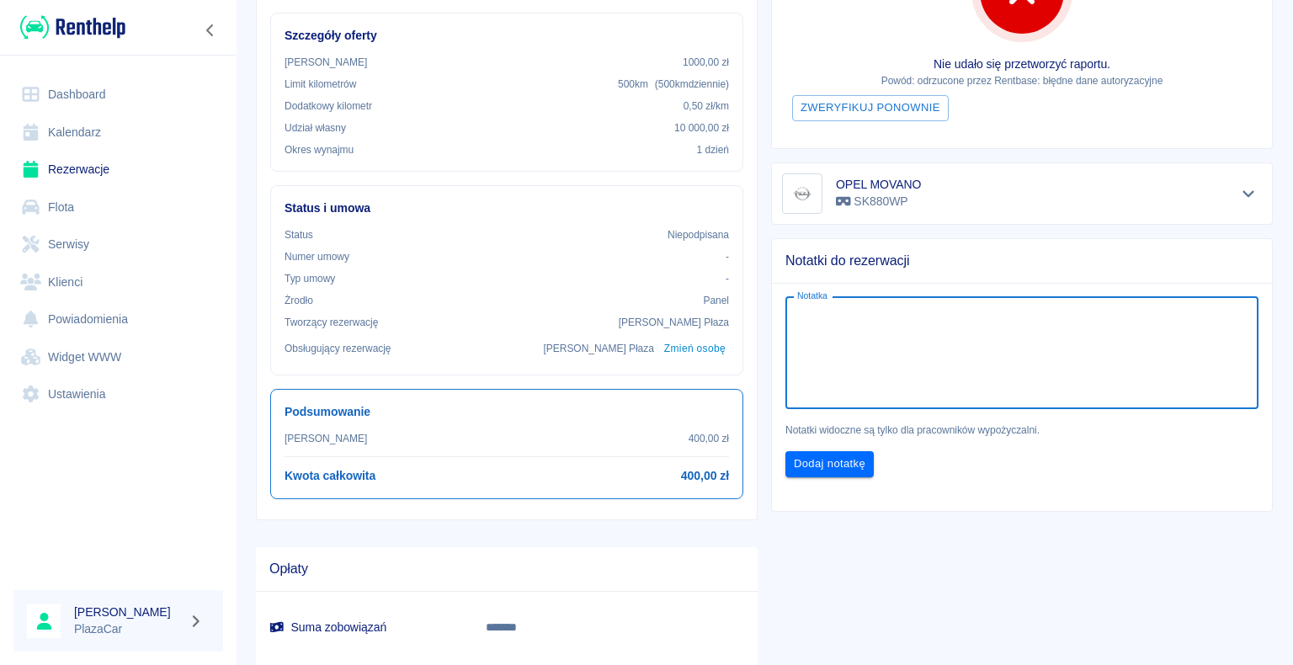
click at [837, 313] on textarea "Notatka" at bounding box center [1022, 353] width 450 height 84
type textarea "kaucja 500zł a nie 1000zł"
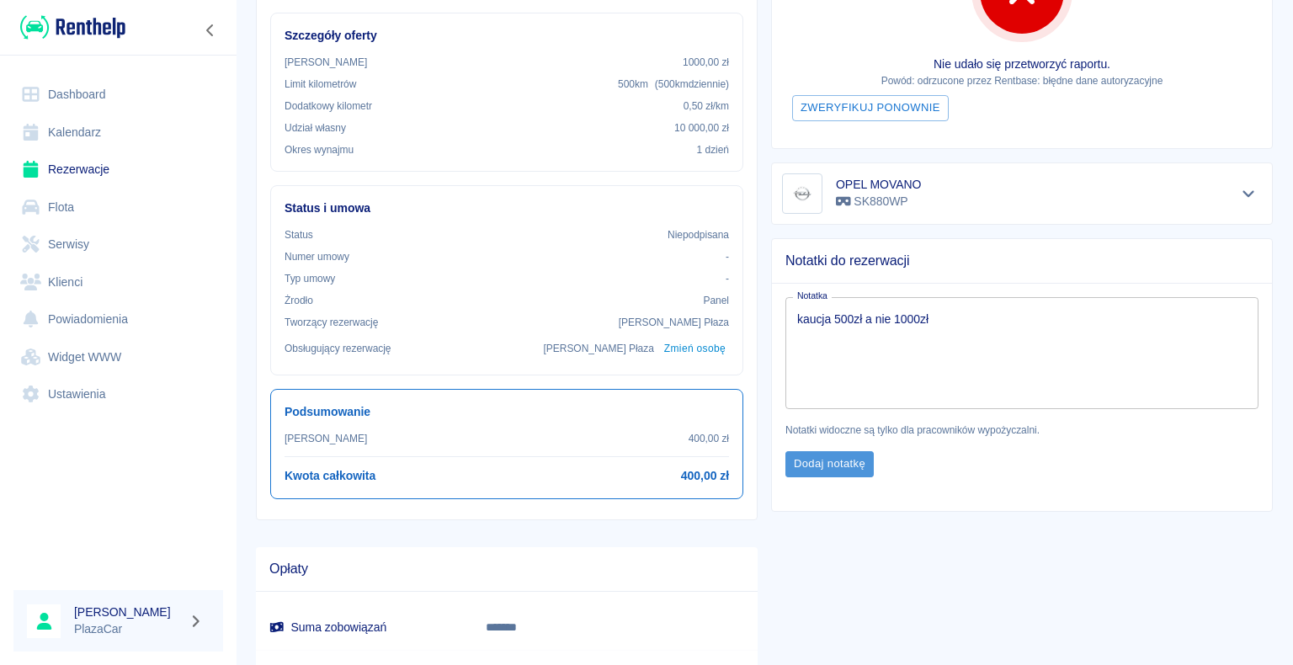
click at [821, 460] on button "Dodaj notatkę" at bounding box center [830, 464] width 88 height 26
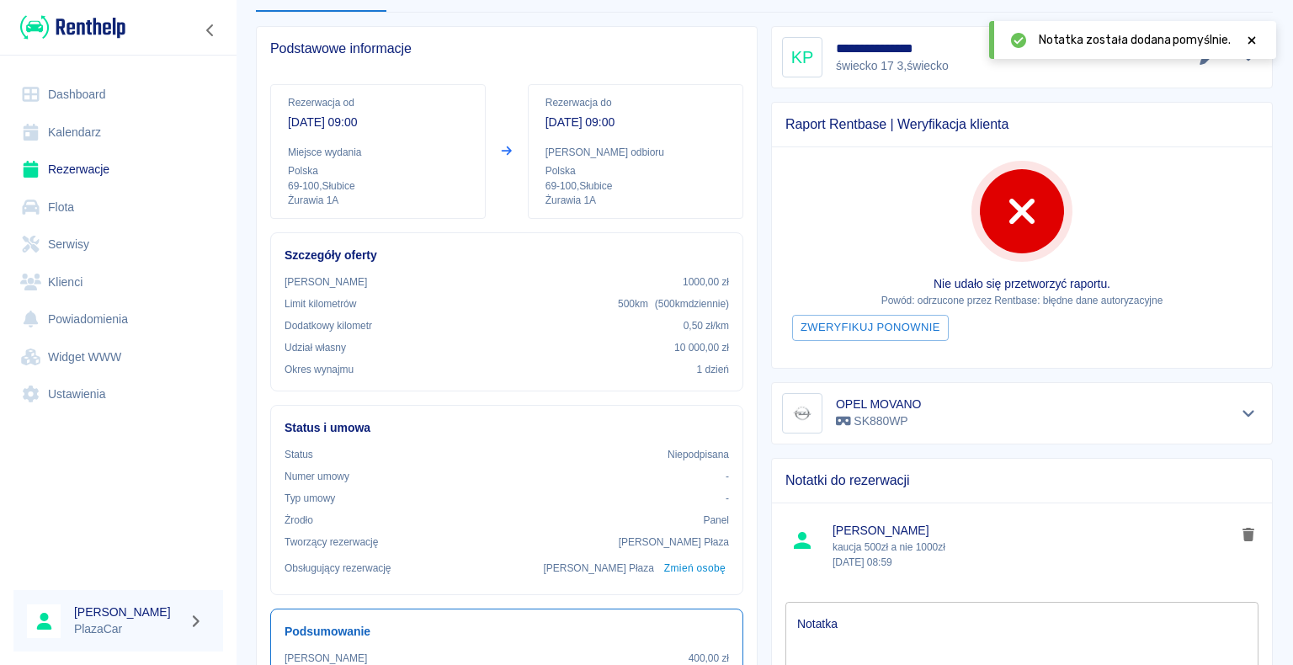
scroll to position [0, 0]
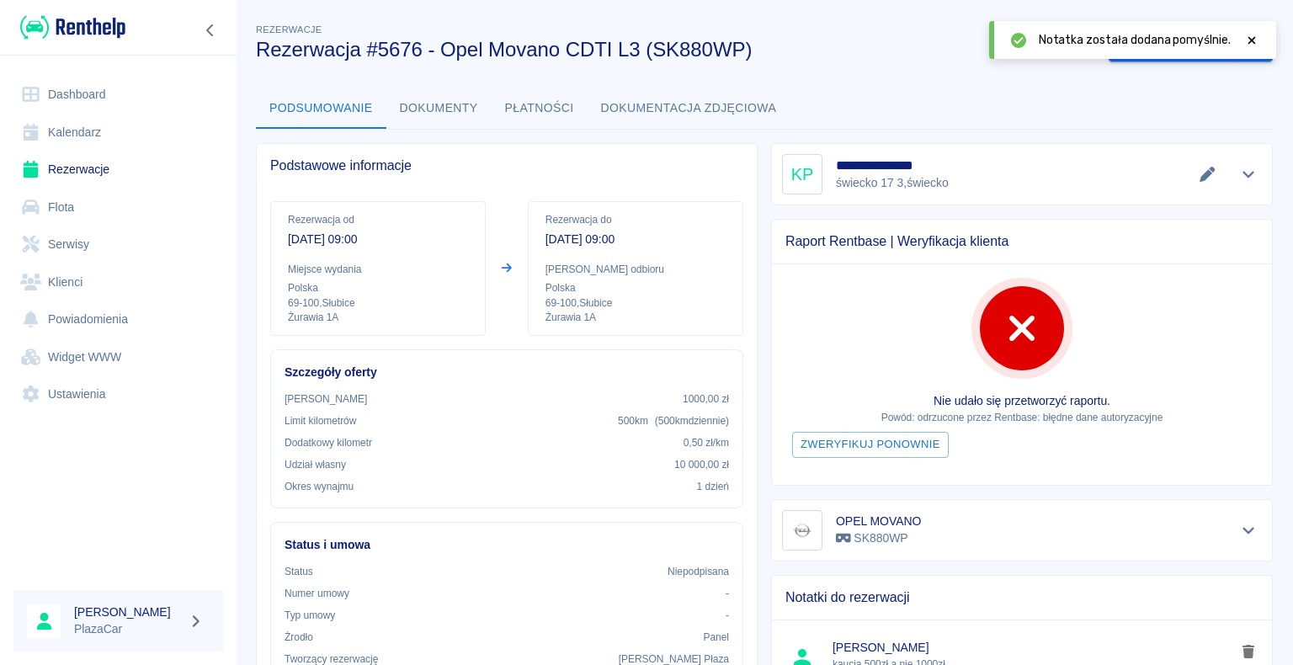
click at [1253, 39] on icon at bounding box center [1253, 40] width 8 height 8
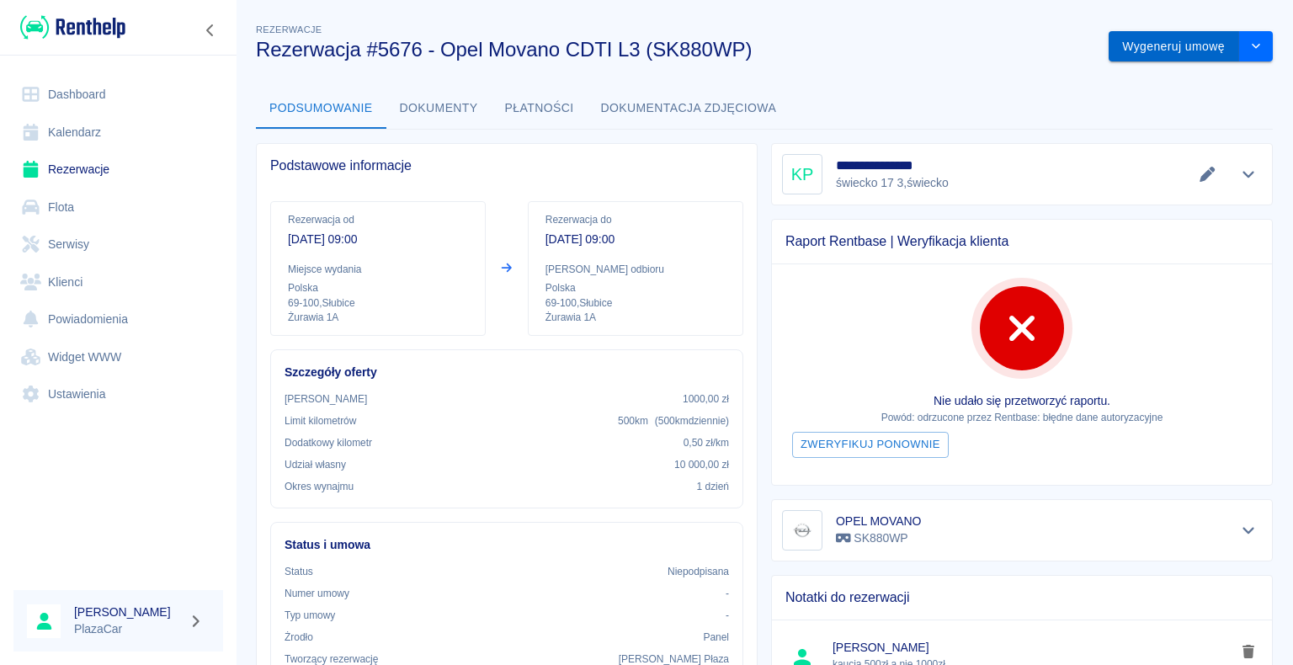
click at [1159, 45] on button "Wygeneruj umowę" at bounding box center [1174, 46] width 131 height 31
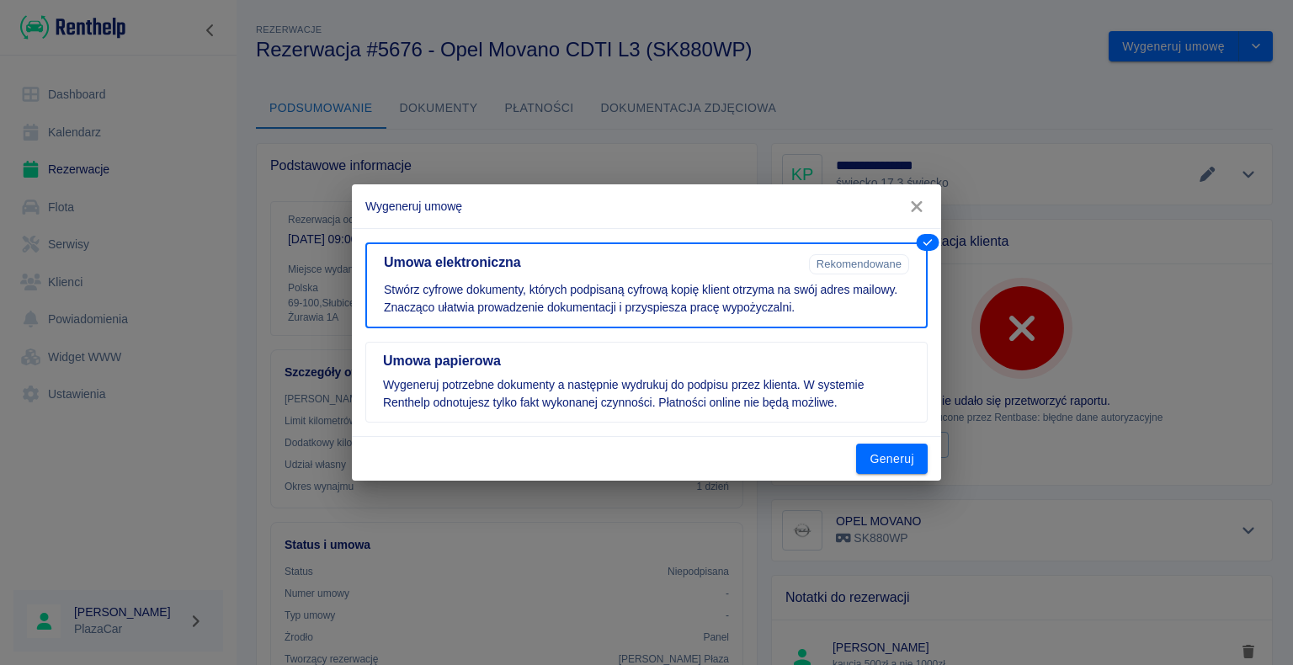
click at [882, 456] on button "Generuj" at bounding box center [892, 459] width 72 height 31
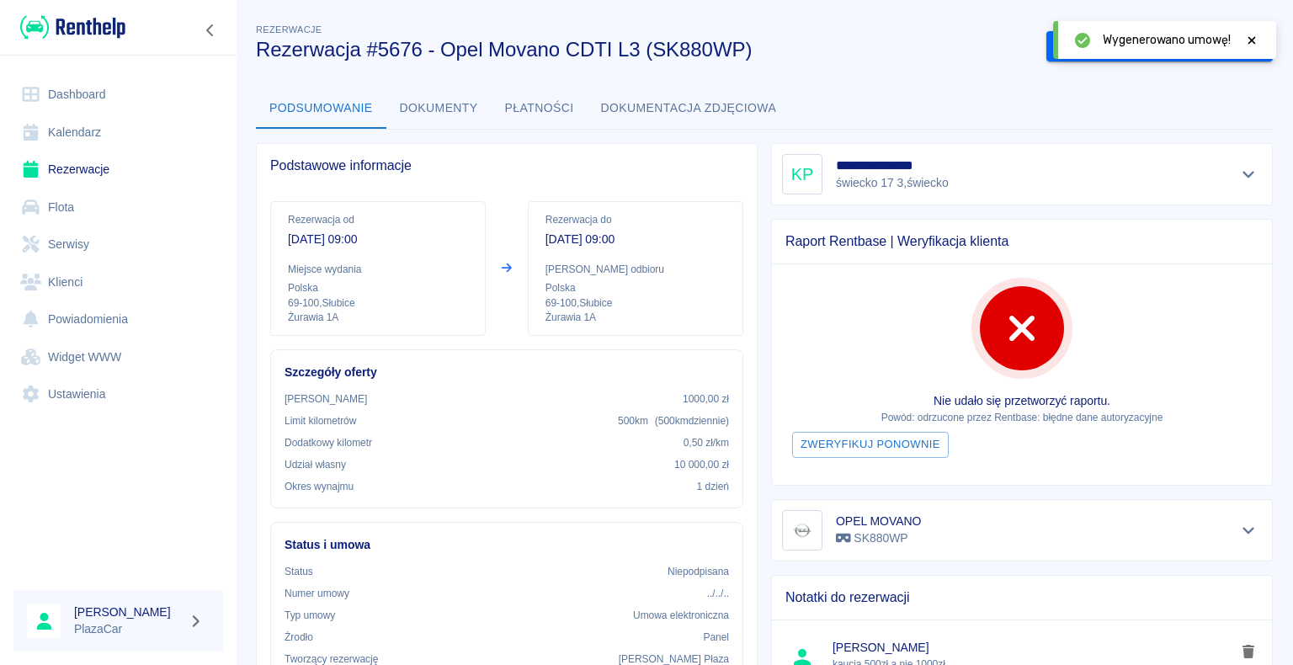
click at [1253, 39] on icon at bounding box center [1253, 40] width 8 height 8
click at [77, 165] on link "Rezerwacje" at bounding box center [118, 170] width 210 height 38
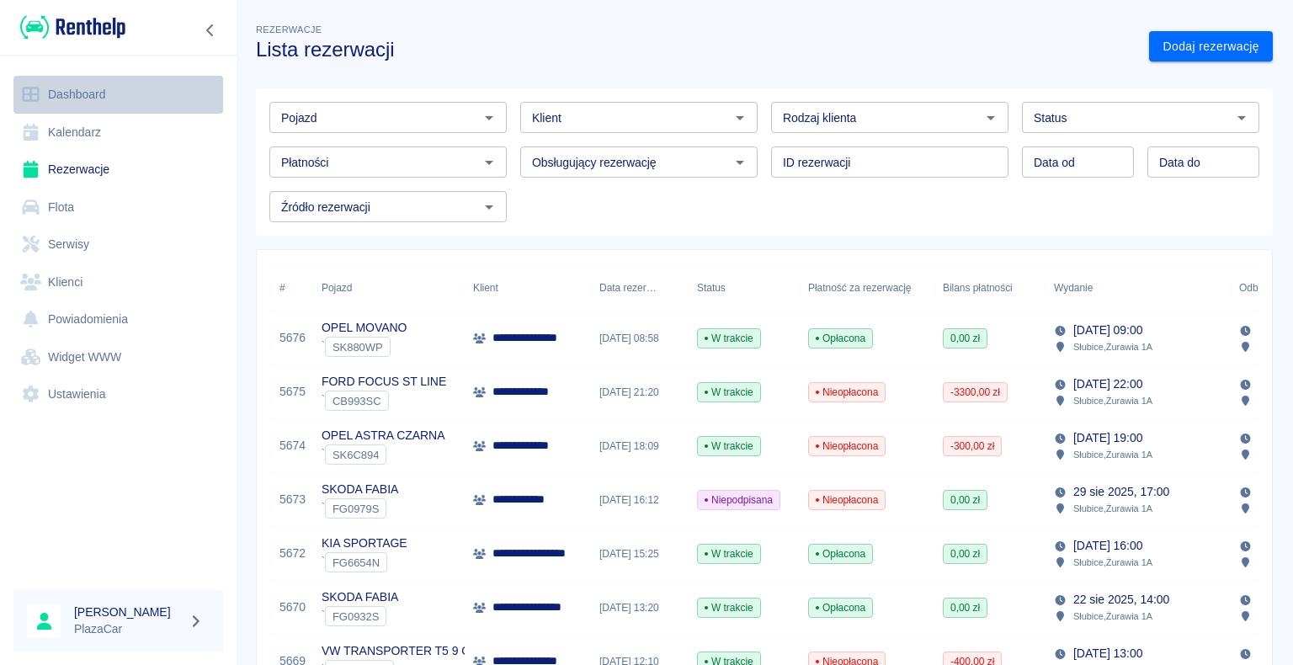
click at [40, 109] on link "Dashboard" at bounding box center [118, 95] width 210 height 38
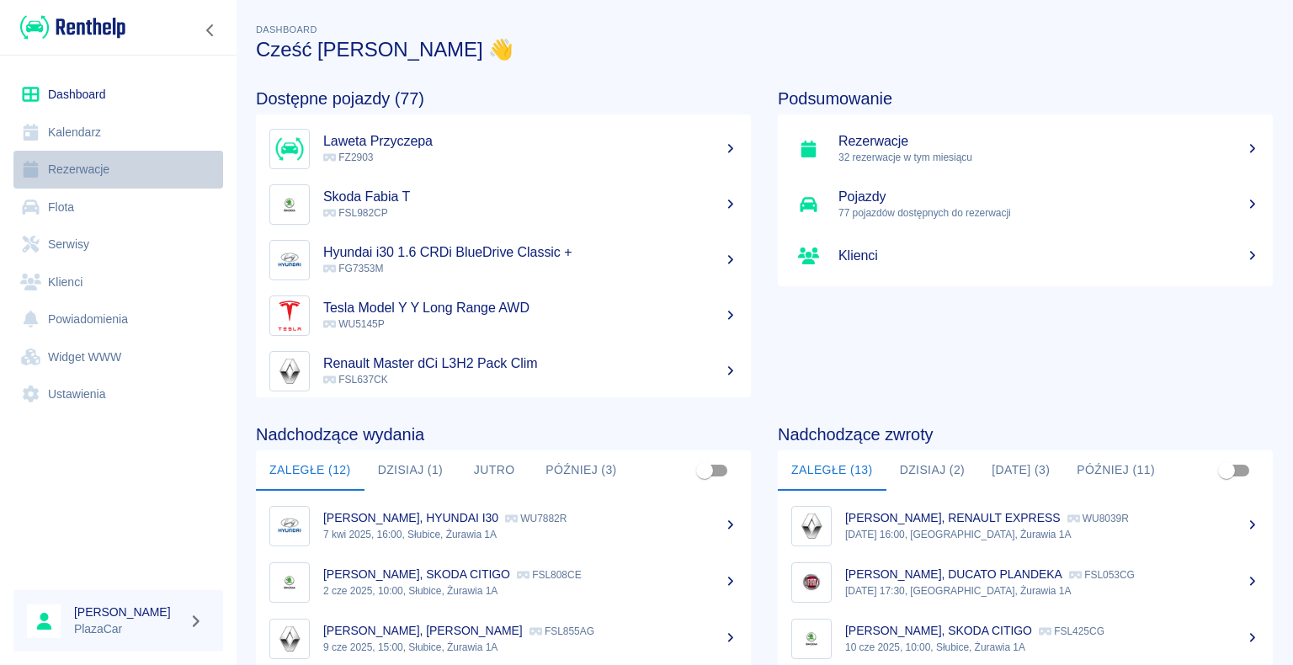
click at [154, 173] on link "Rezerwacje" at bounding box center [118, 170] width 210 height 38
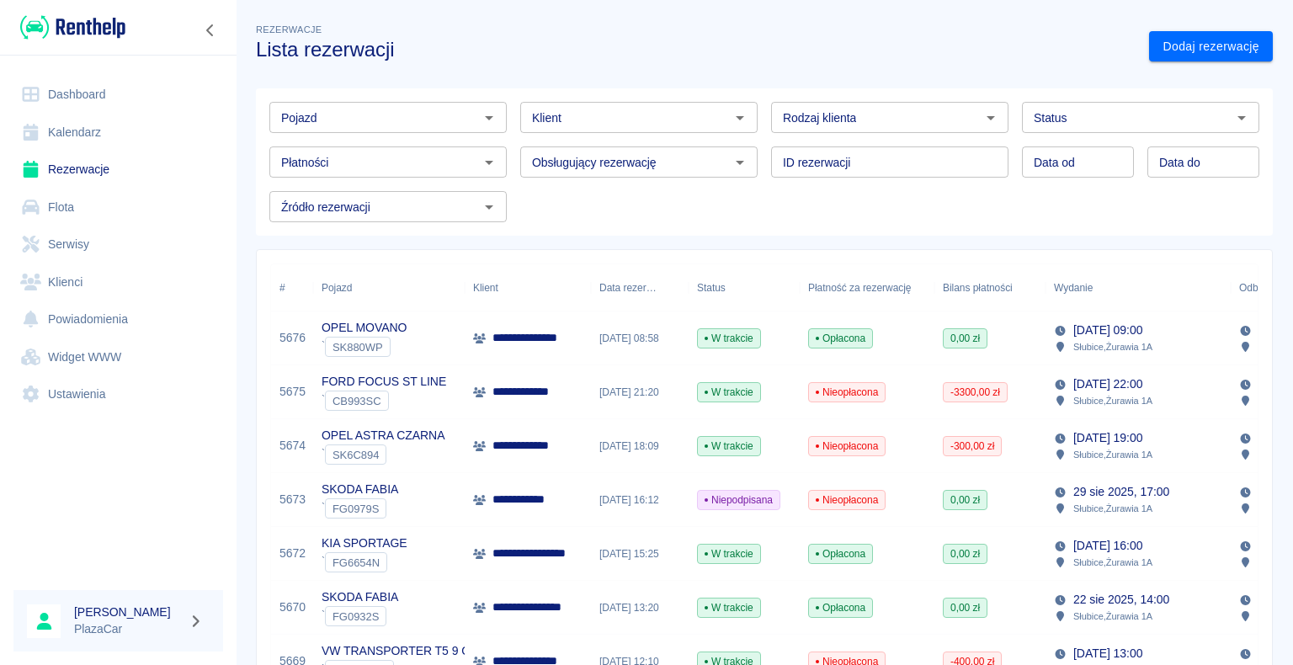
click at [1238, 118] on icon "Otwórz" at bounding box center [1242, 118] width 8 height 4
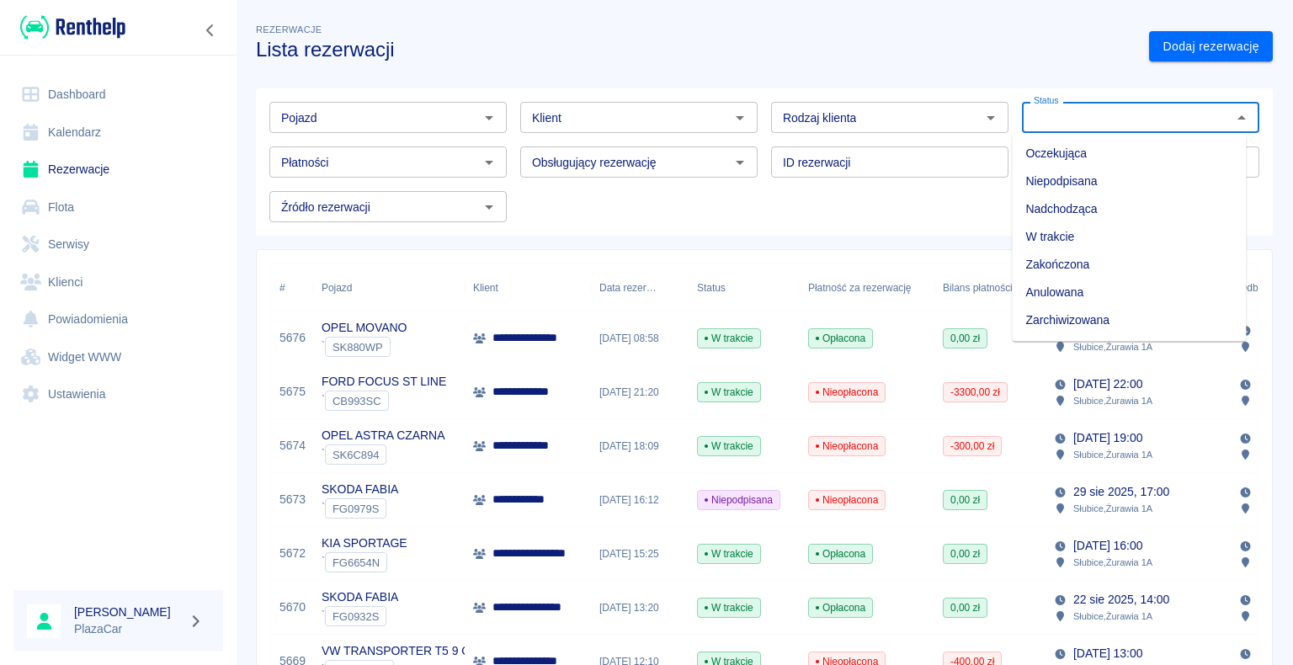
click at [1122, 321] on li "Zarchiwizowana" at bounding box center [1129, 320] width 234 height 28
type input "Zarchiwizowana"
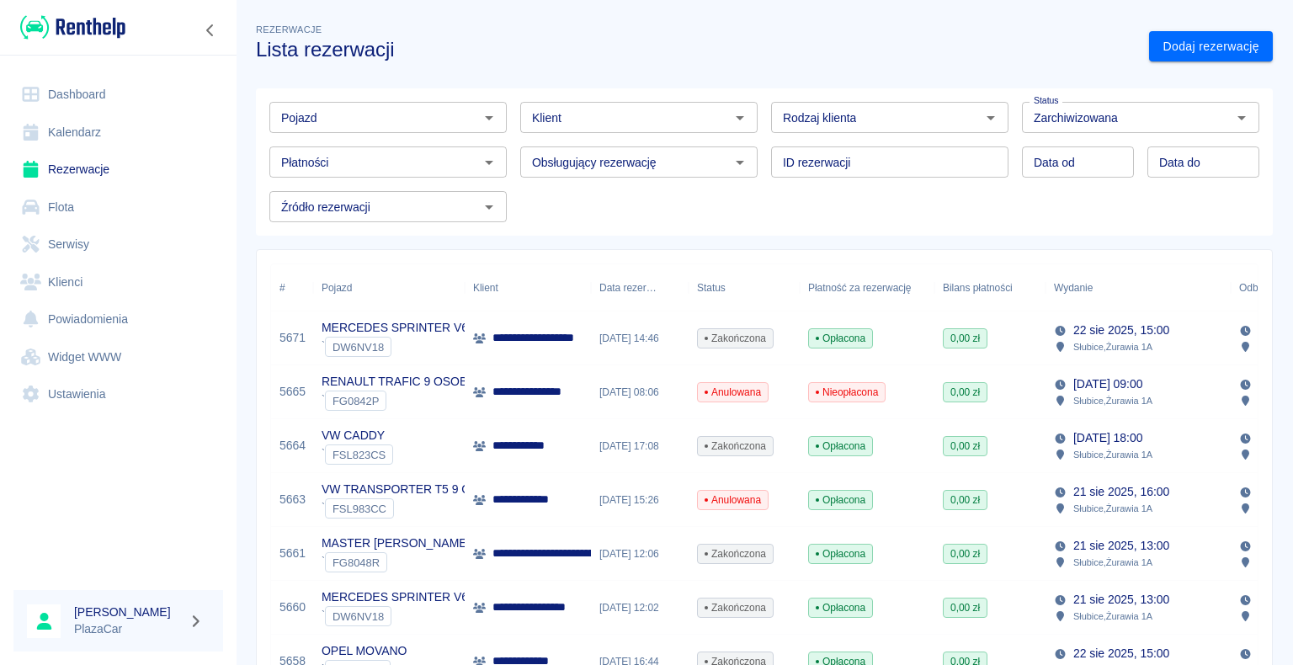
click at [568, 340] on p "**********" at bounding box center [549, 338] width 112 height 18
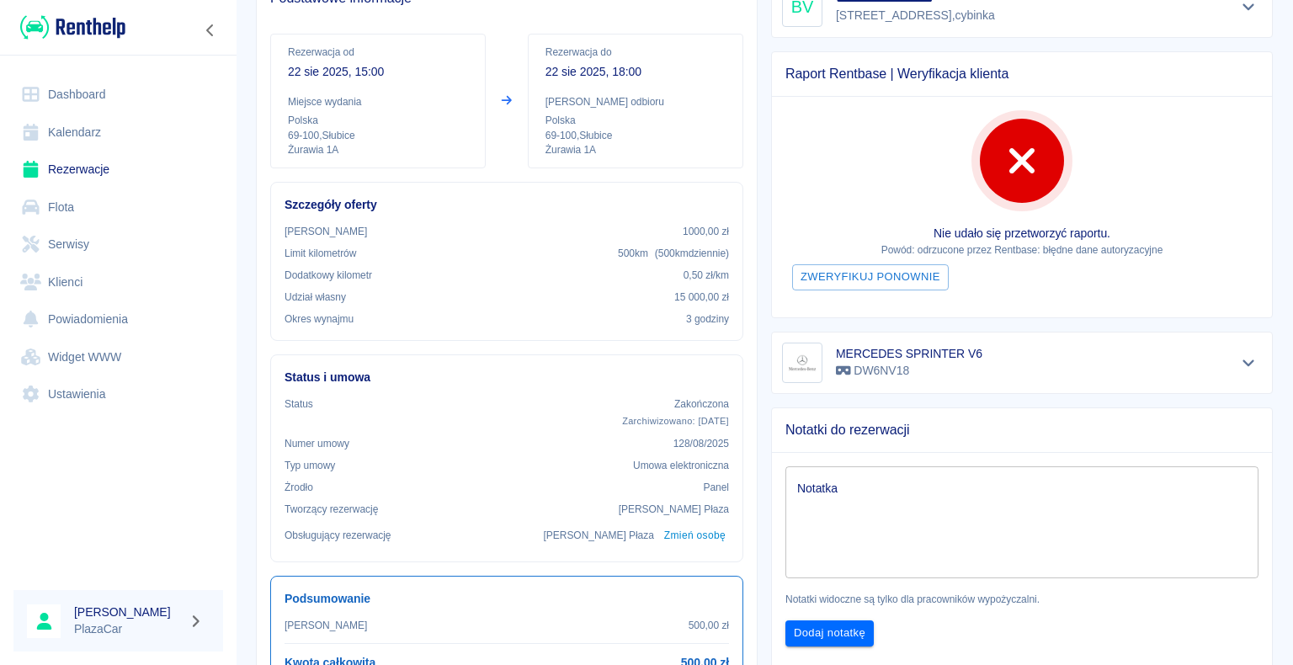
scroll to position [253, 0]
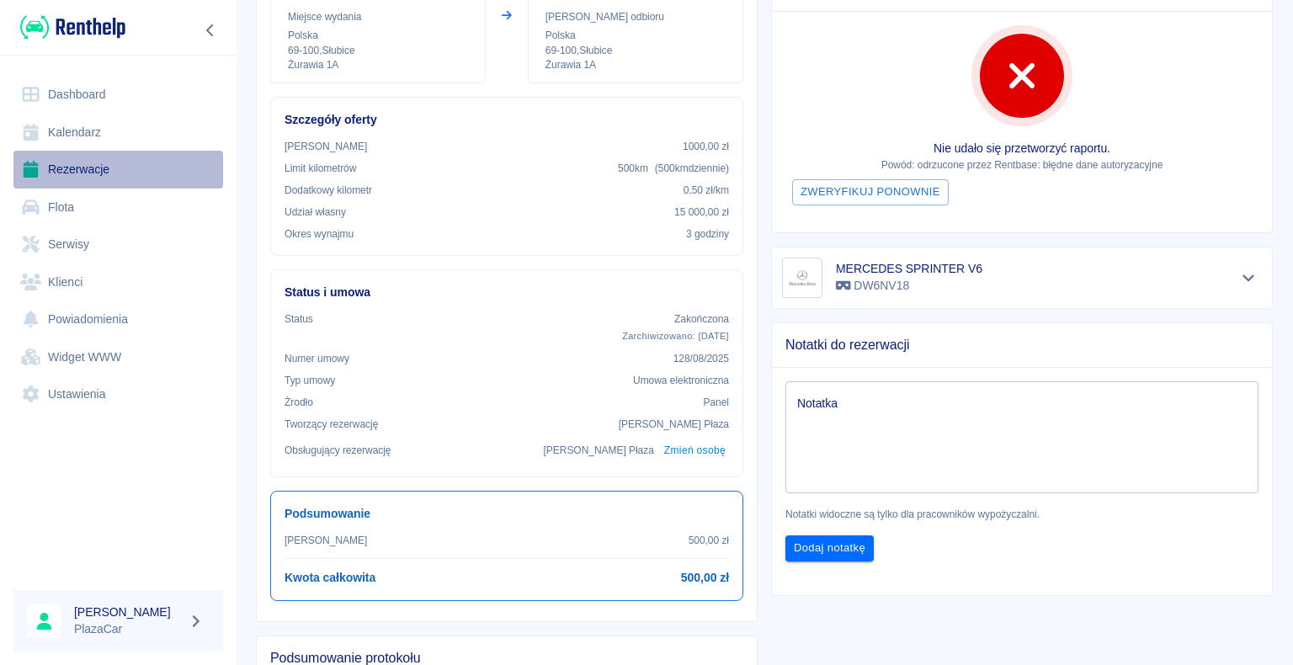
click at [99, 161] on link "Rezerwacje" at bounding box center [118, 170] width 210 height 38
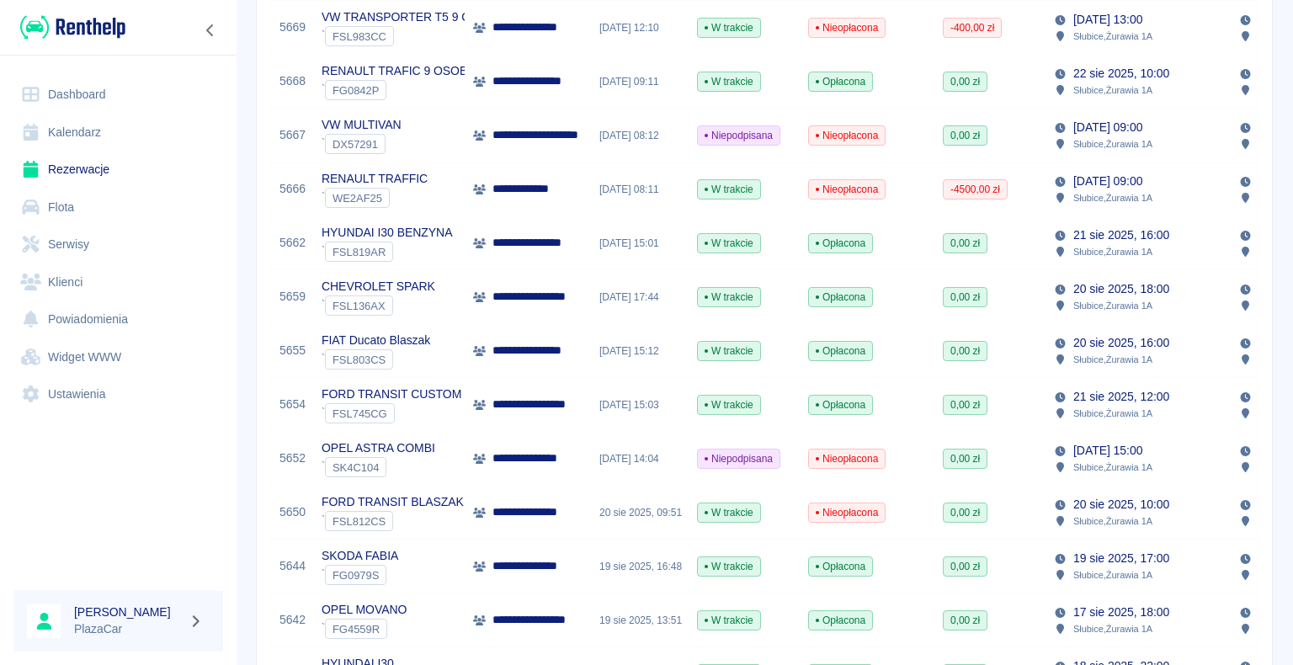
scroll to position [615, 0]
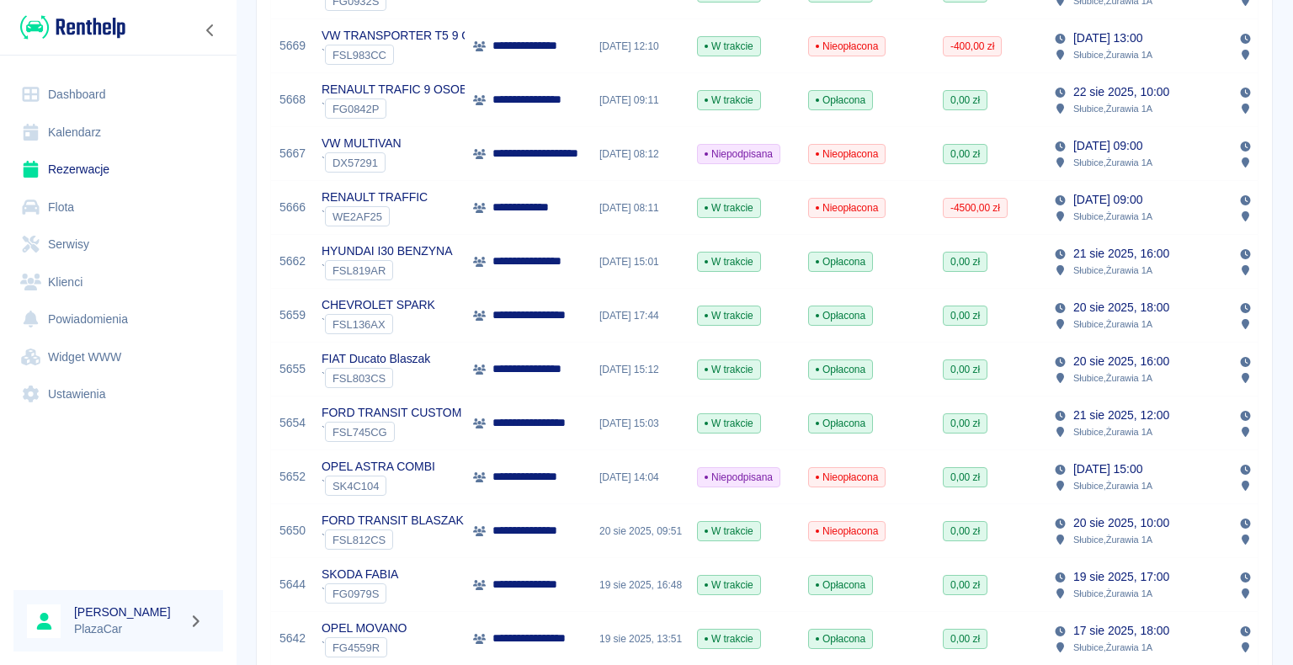
click at [489, 205] on div "**********" at bounding box center [517, 208] width 88 height 18
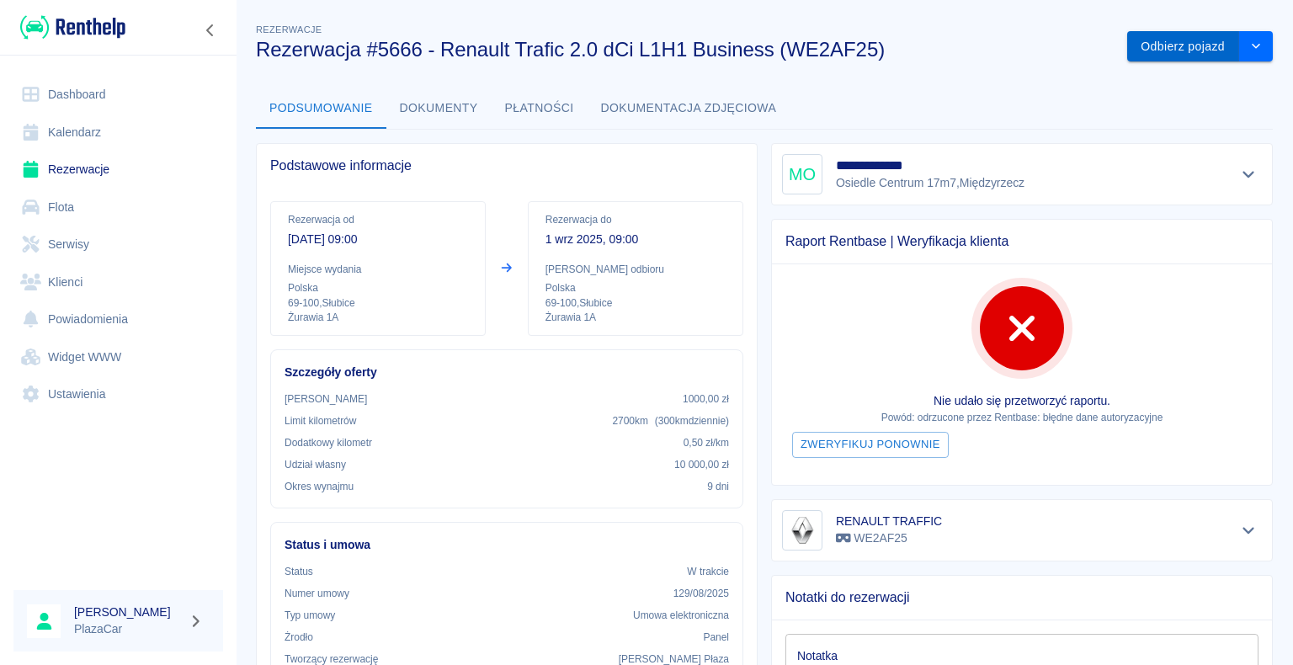
click at [1155, 45] on button "Odbierz pojazd" at bounding box center [1183, 46] width 112 height 31
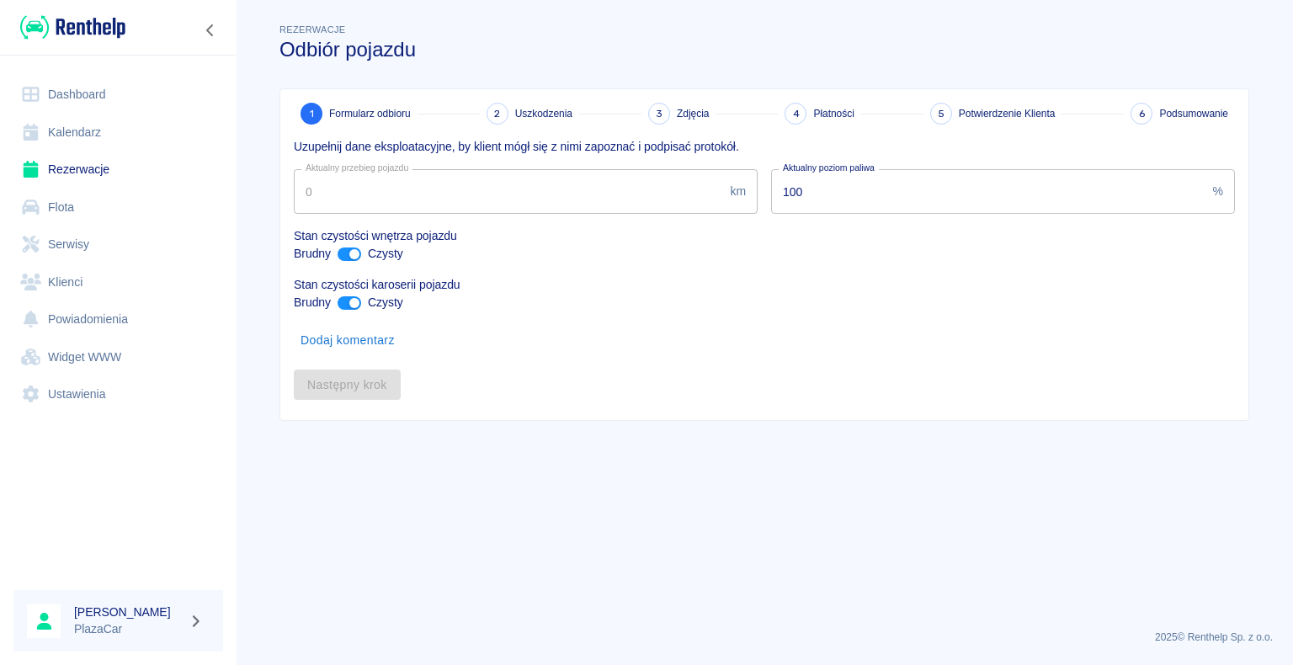
type input "74627"
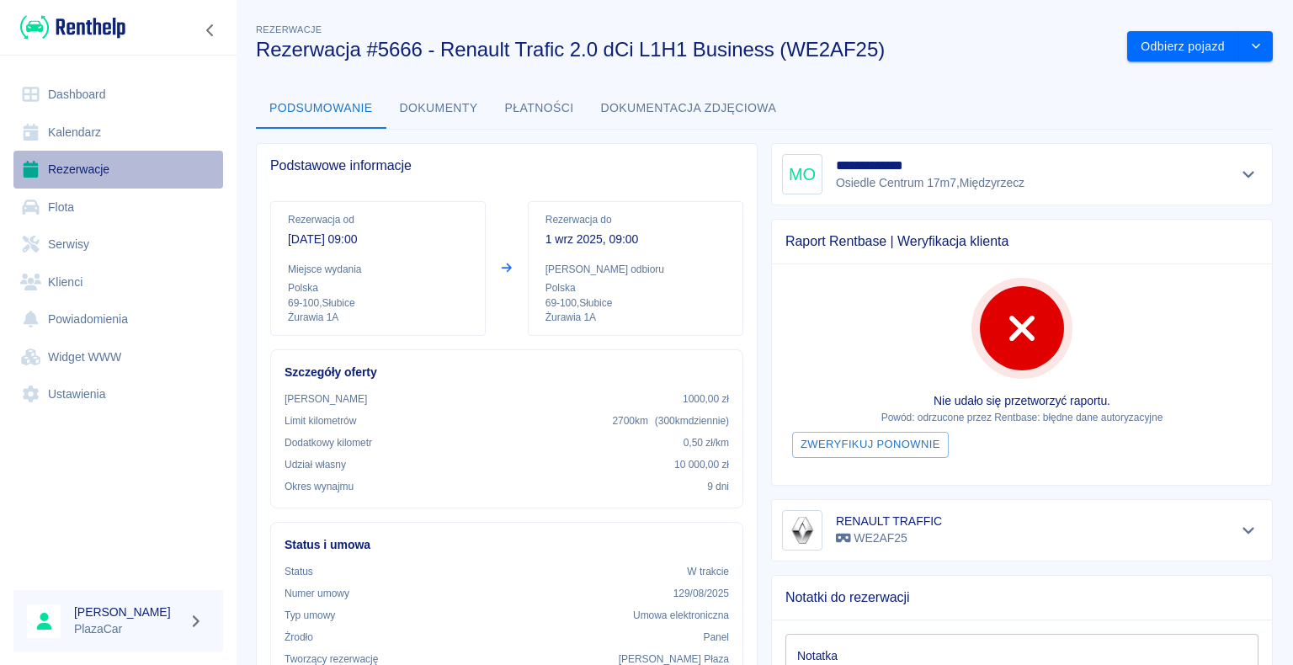
click at [59, 171] on link "Rezerwacje" at bounding box center [118, 170] width 210 height 38
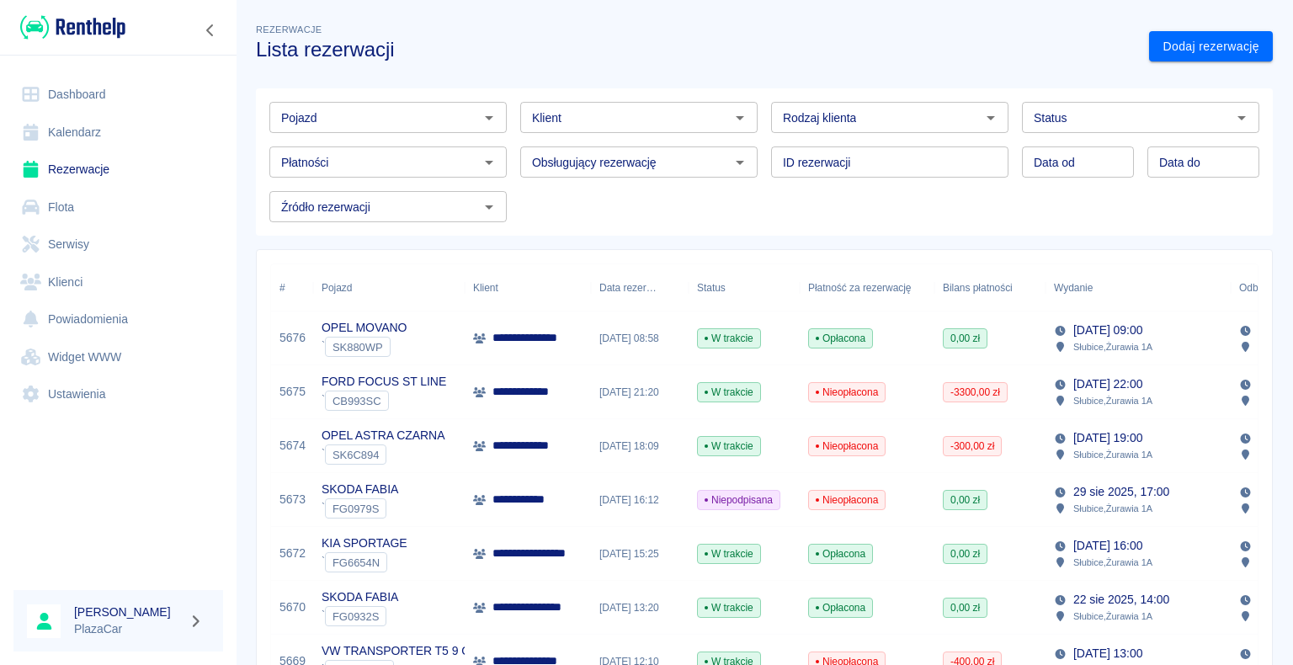
click at [987, 117] on icon "Otwórz" at bounding box center [991, 118] width 8 height 4
click at [941, 148] on li "Osoba prywatna" at bounding box center [882, 154] width 234 height 28
type input "Osoba prywatna"
click at [1170, 46] on link "Dodaj rezerwację" at bounding box center [1211, 46] width 124 height 31
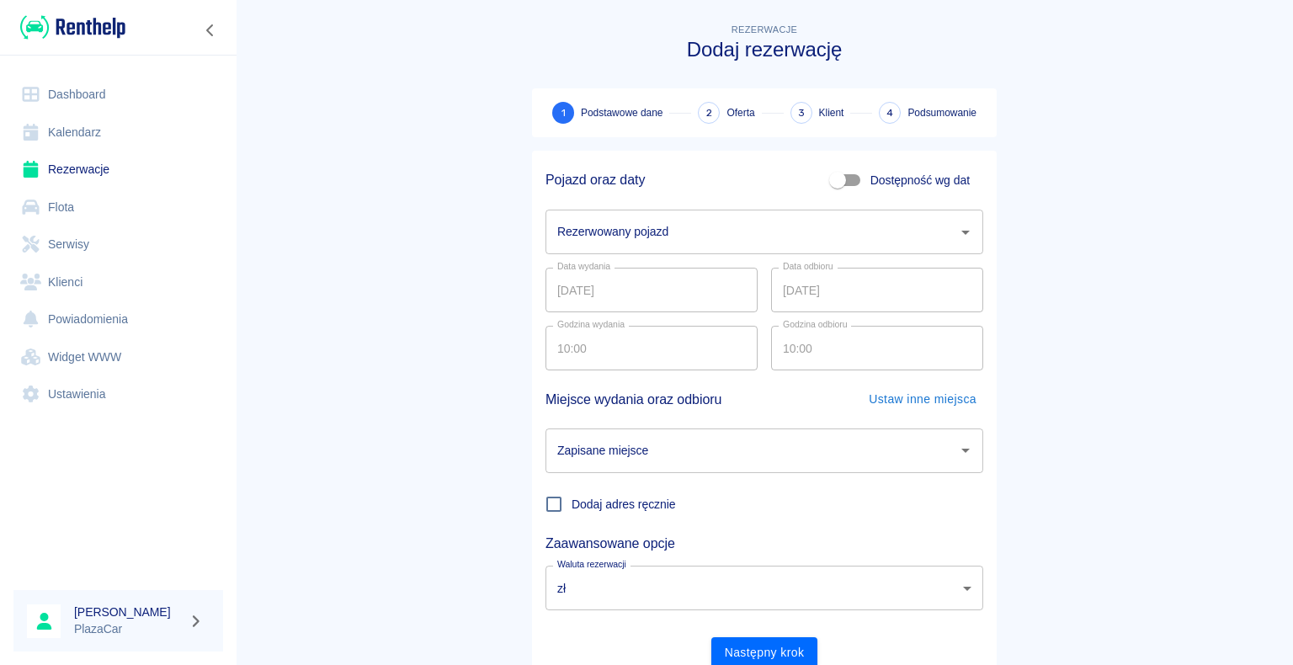
click at [960, 234] on icon "Otwórz" at bounding box center [966, 232] width 20 height 20
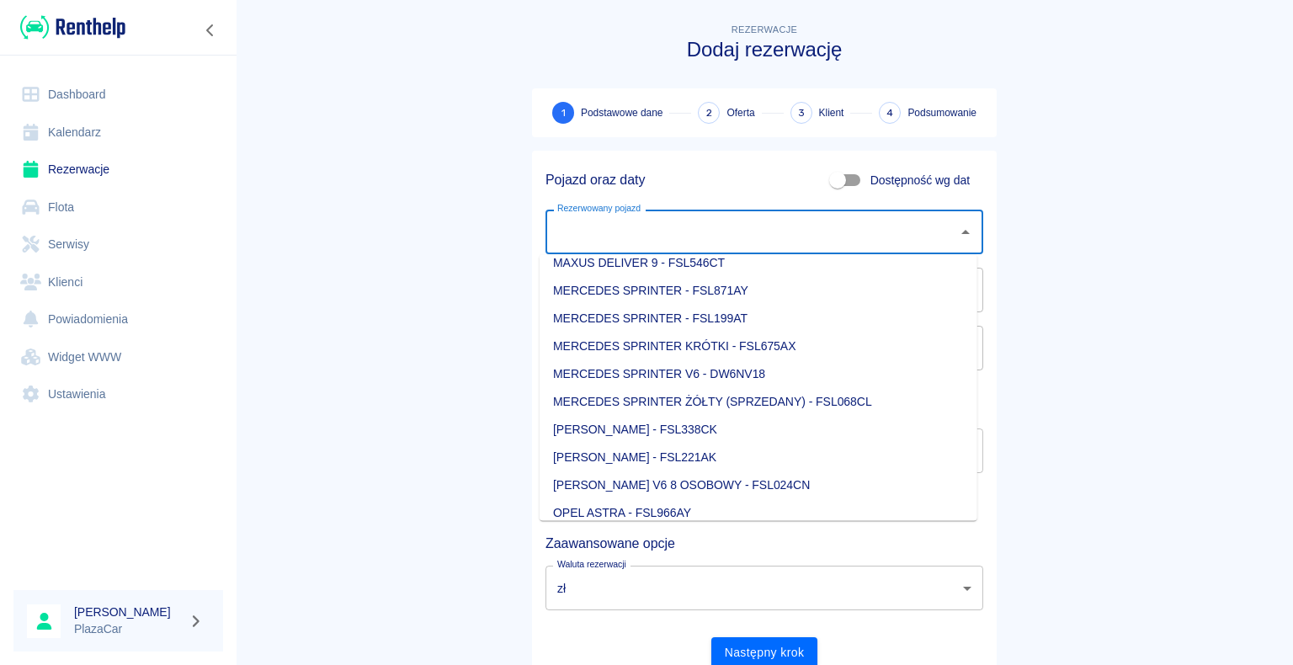
scroll to position [926, 0]
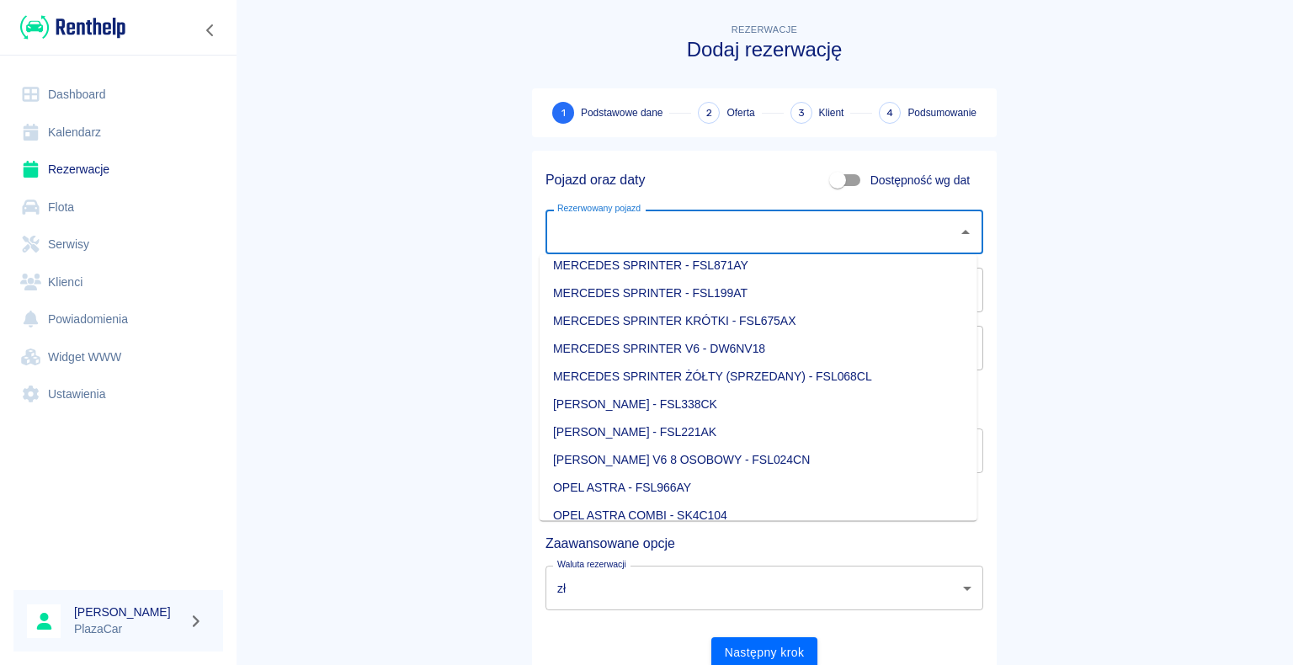
click at [808, 349] on li "MERCEDES SPRINTER V6 - DW6NV18" at bounding box center [759, 349] width 438 height 28
type input "MERCEDES SPRINTER V6 - DW6NV18"
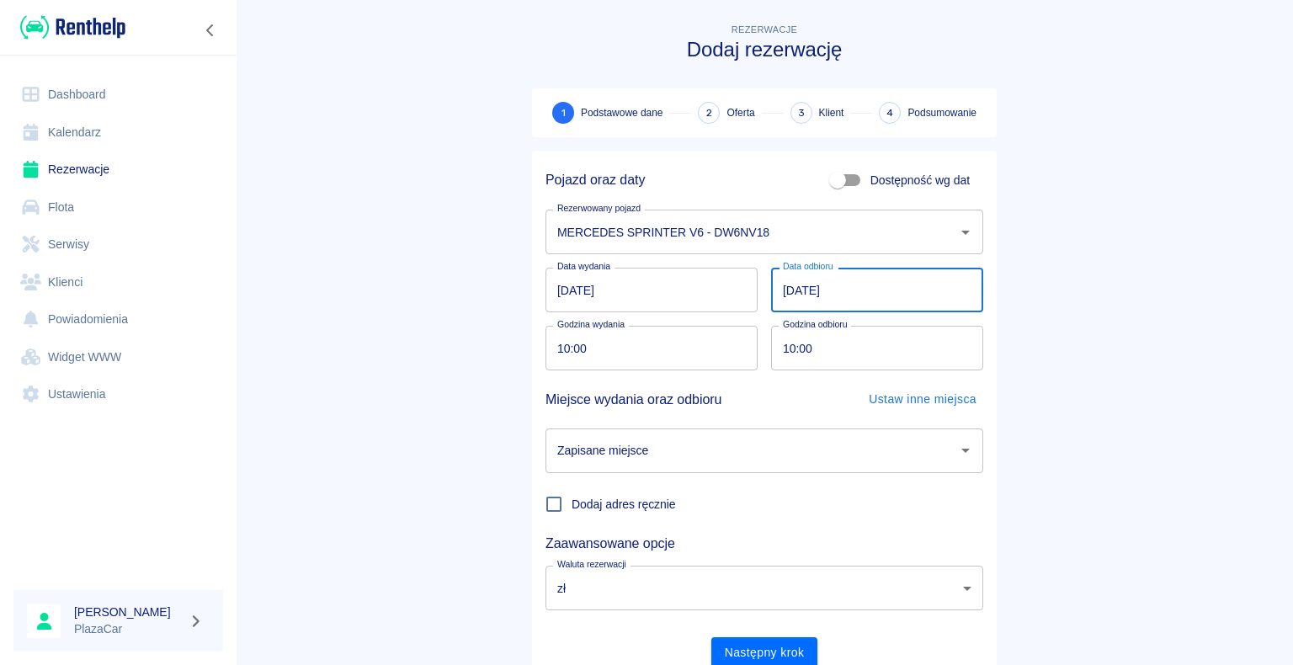
click at [788, 288] on input "[DATE]" at bounding box center [877, 290] width 212 height 45
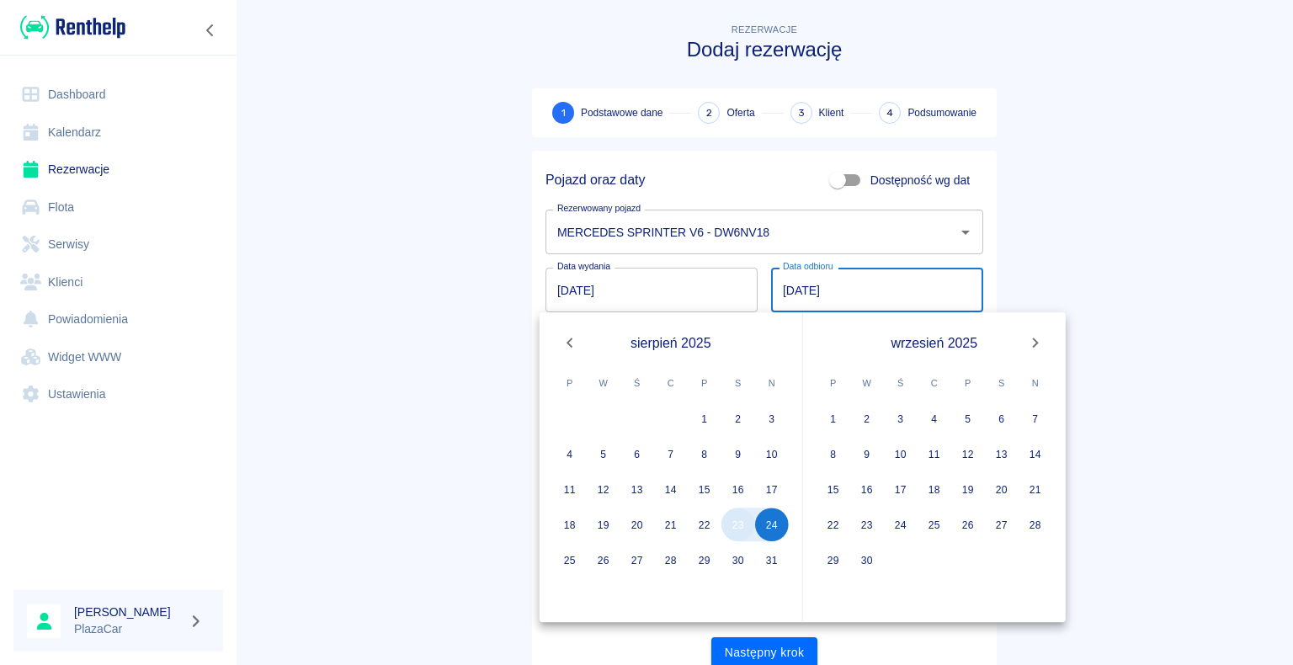
click at [738, 529] on button "23" at bounding box center [739, 525] width 34 height 34
click at [738, 517] on button "23" at bounding box center [739, 525] width 34 height 34
type input "[DATE]"
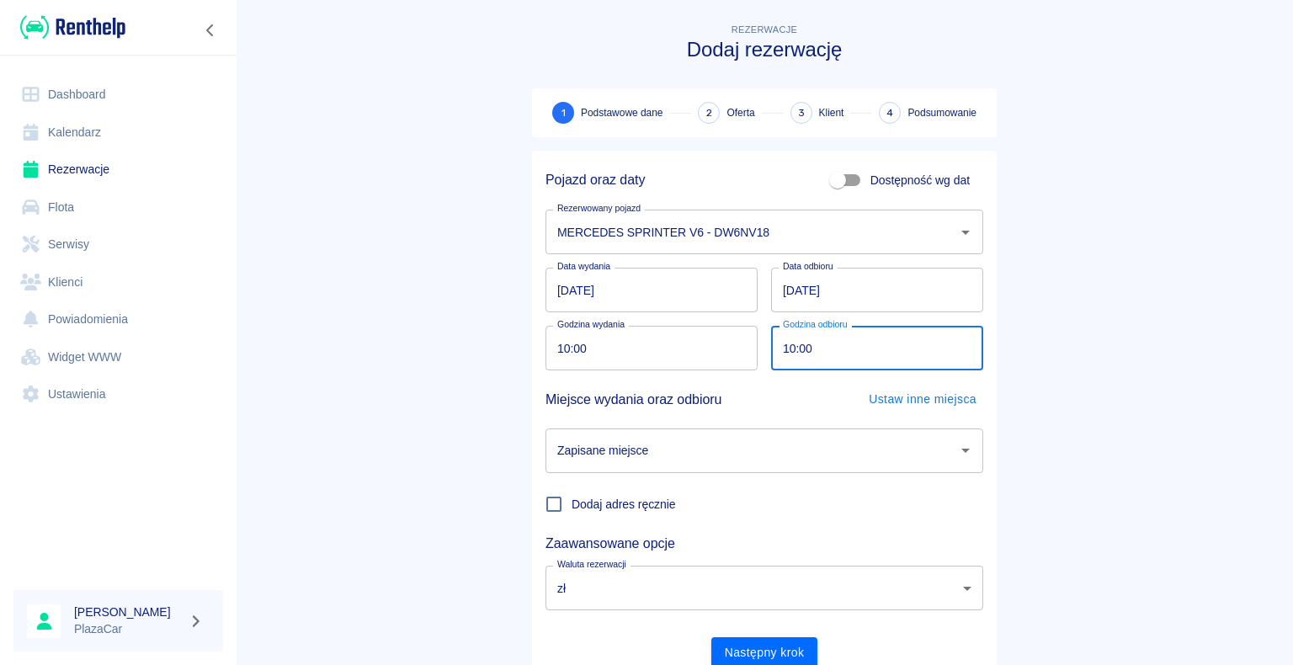
click at [789, 345] on input "10:00" at bounding box center [871, 348] width 200 height 45
type input "16:00"
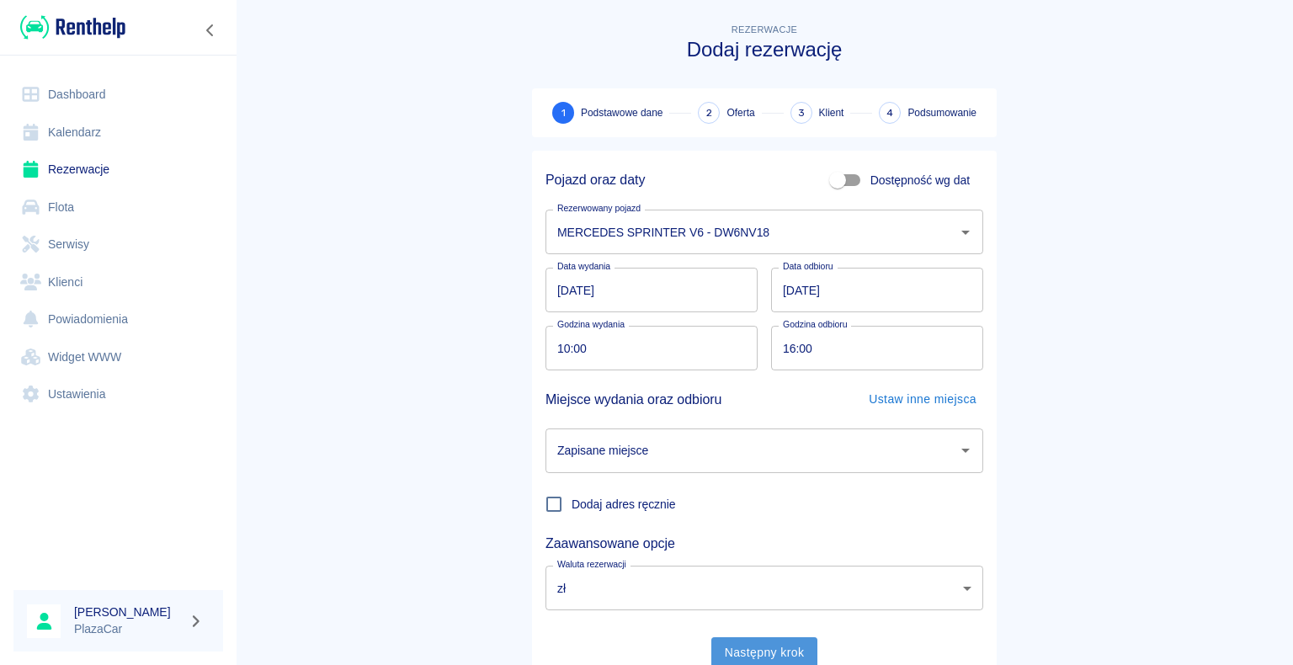
click at [759, 646] on button "Następny krok" at bounding box center [764, 652] width 107 height 31
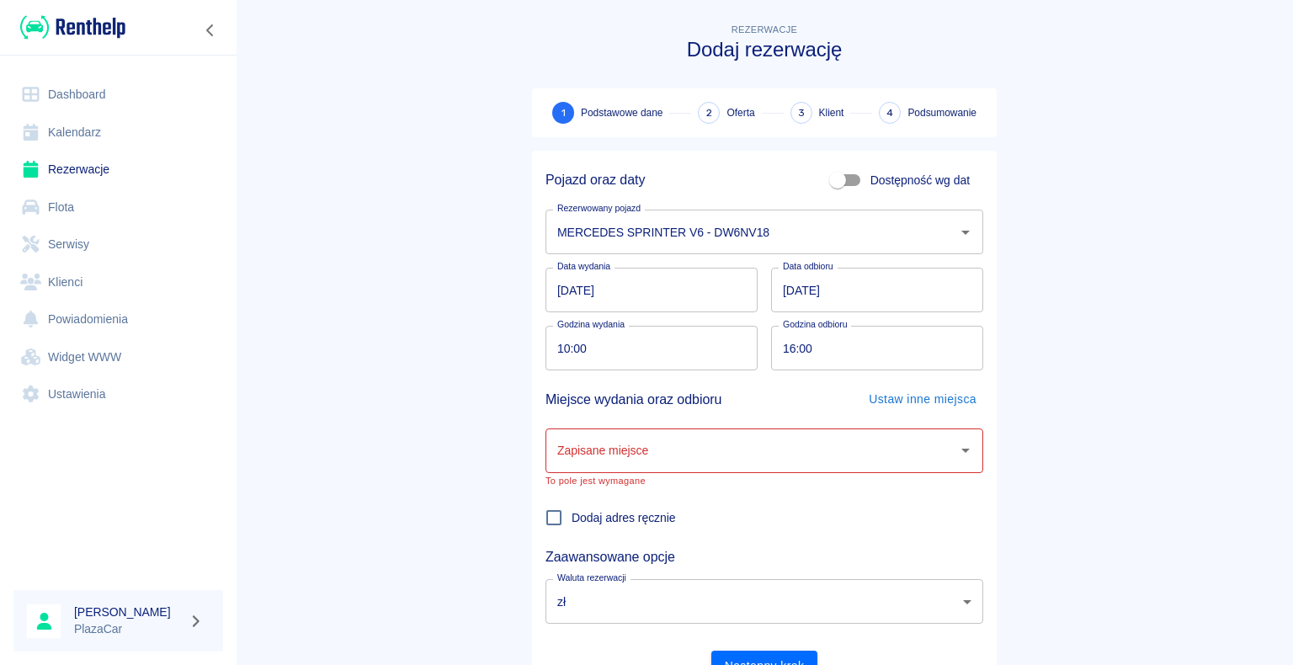
click at [962, 450] on icon "Otwórz" at bounding box center [966, 451] width 8 height 4
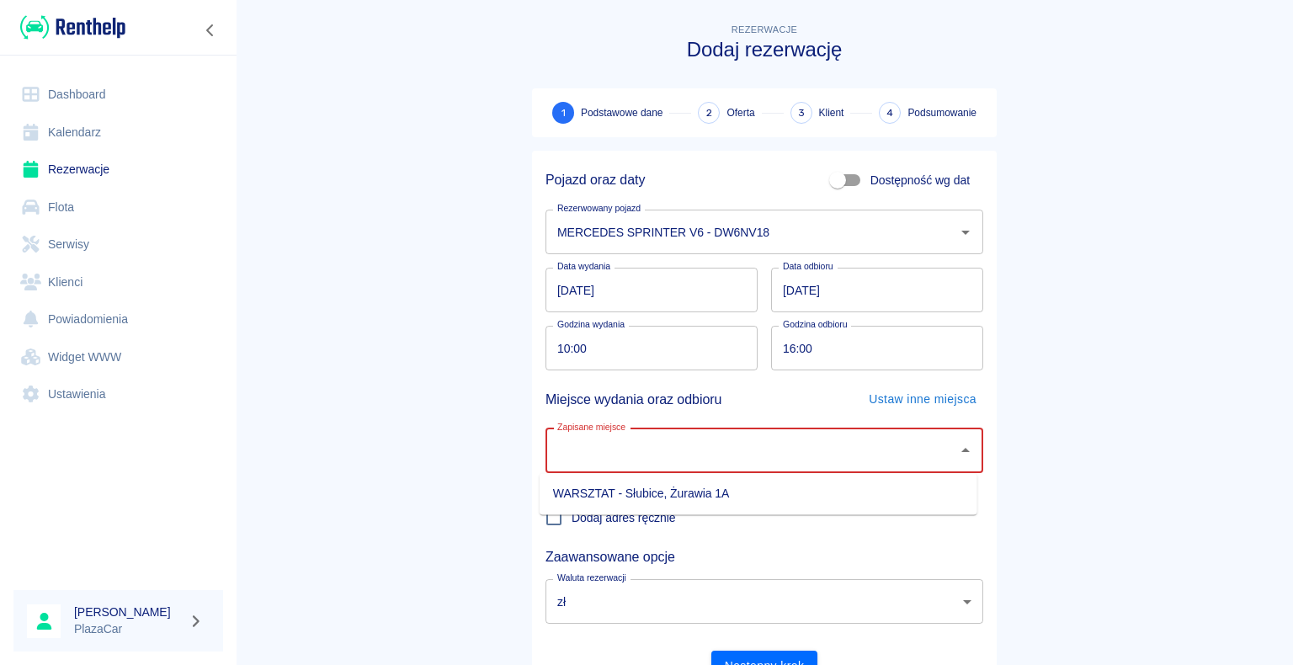
click at [887, 496] on li "WARSZTAT - Słubice, Żurawia 1A" at bounding box center [759, 494] width 438 height 28
type input "WARSZTAT - Słubice, Żurawia 1A"
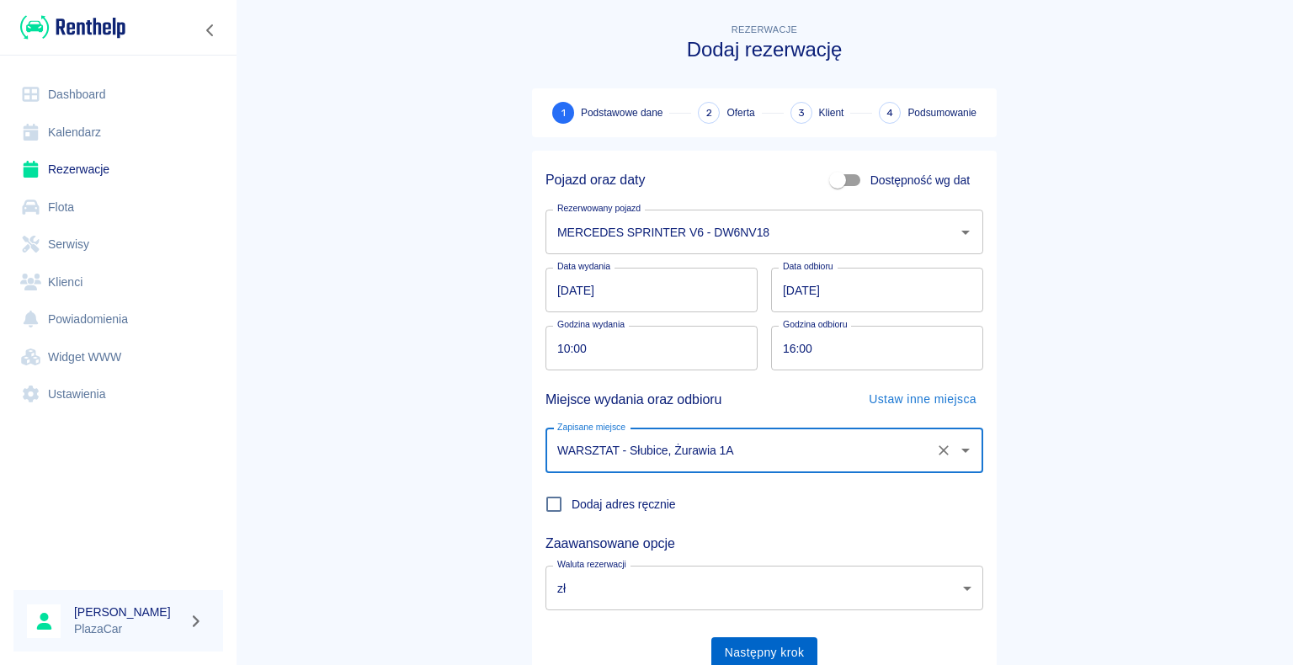
click at [769, 654] on button "Następny krok" at bounding box center [764, 652] width 107 height 31
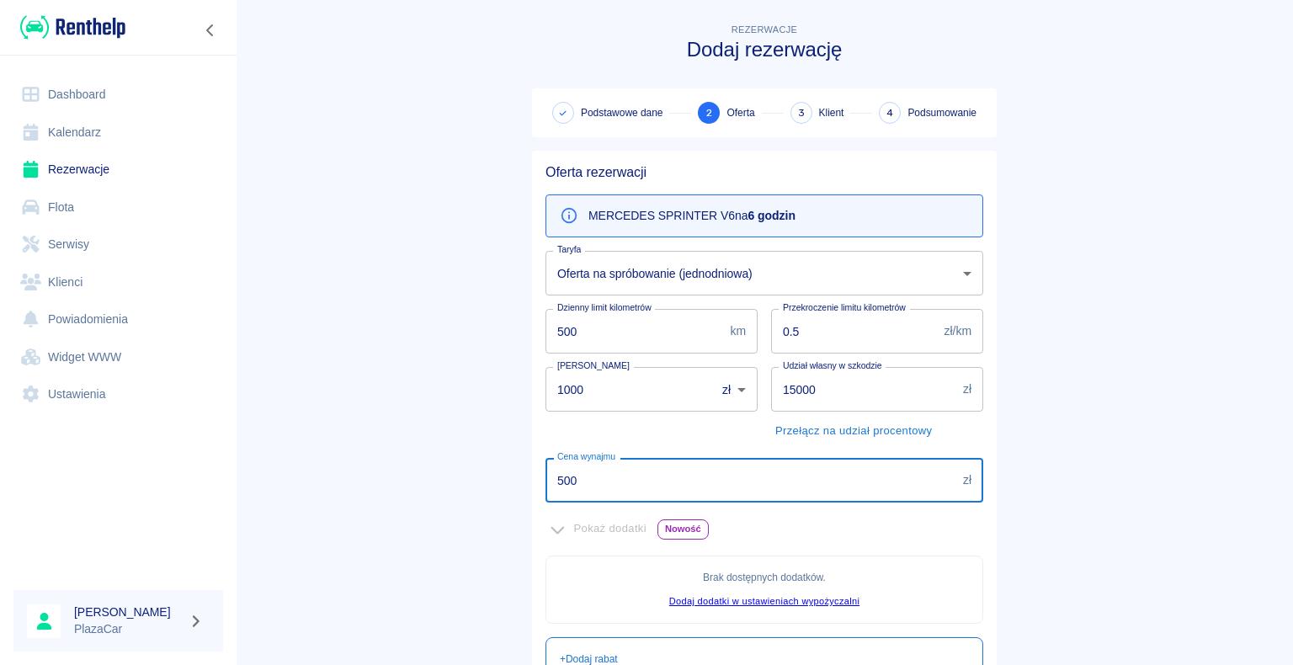
click at [573, 480] on input "500" at bounding box center [751, 480] width 411 height 45
type input "5"
type input "300"
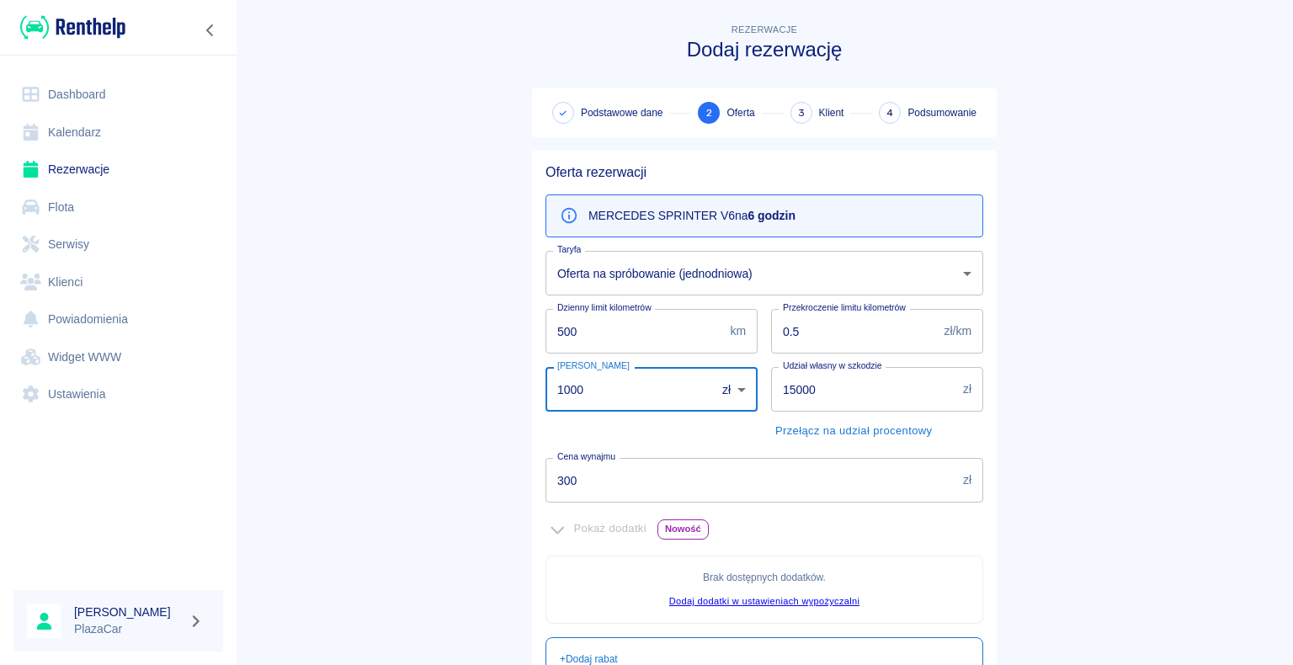
click at [579, 390] on input "1000" at bounding box center [625, 389] width 158 height 45
type input "1"
type input "500"
click at [360, 322] on main "Rezerwacje Dodaj rezerwację Podstawowe dane 2 Oferta 3 Klient 4 Podsumowanie Of…" at bounding box center [765, 471] width 1058 height 903
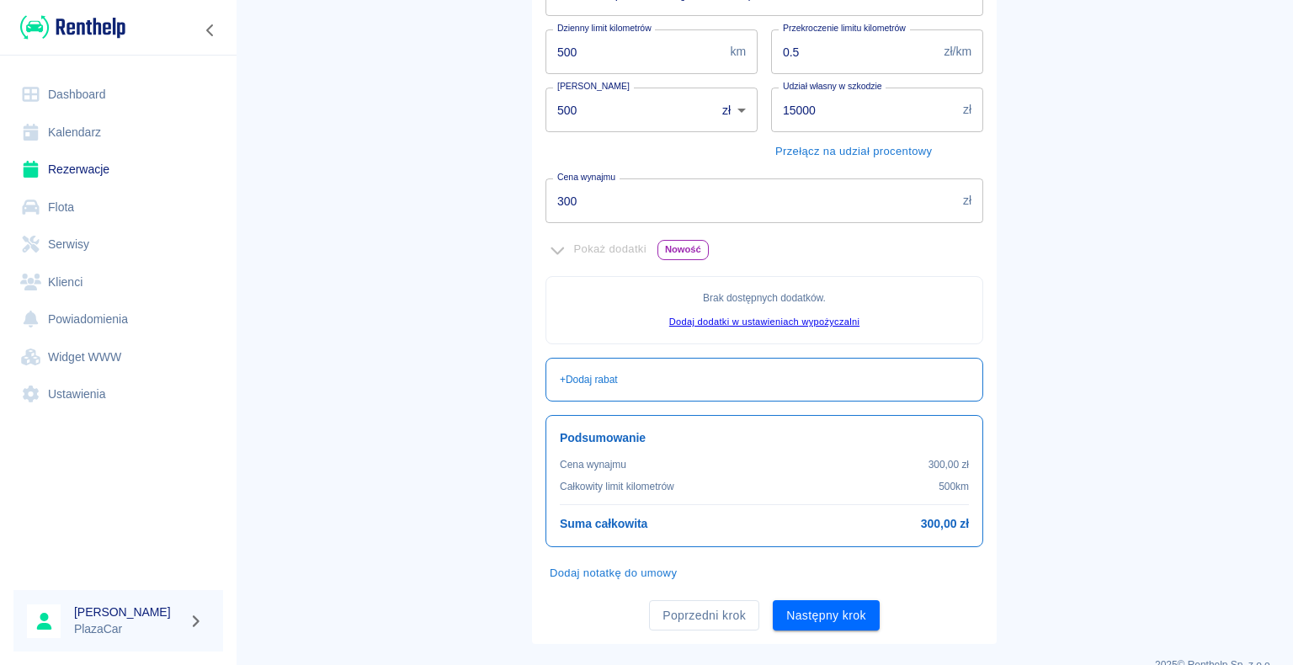
scroll to position [306, 0]
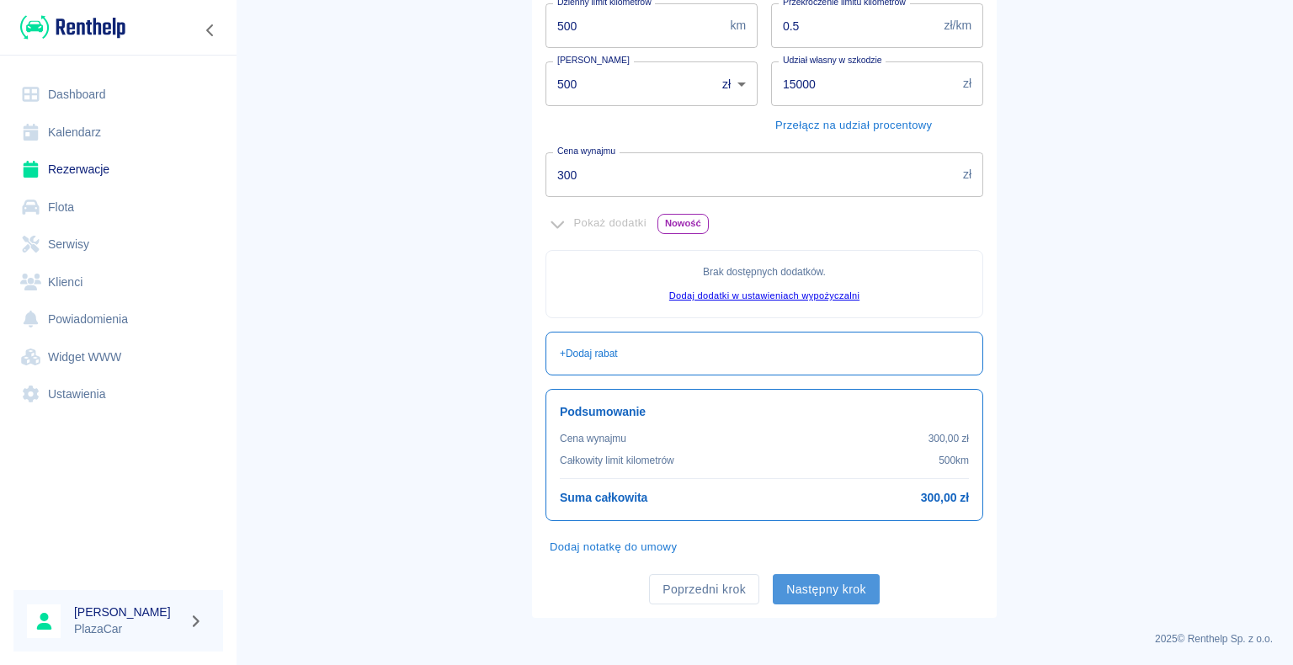
click at [816, 589] on button "Następny krok" at bounding box center [826, 589] width 107 height 31
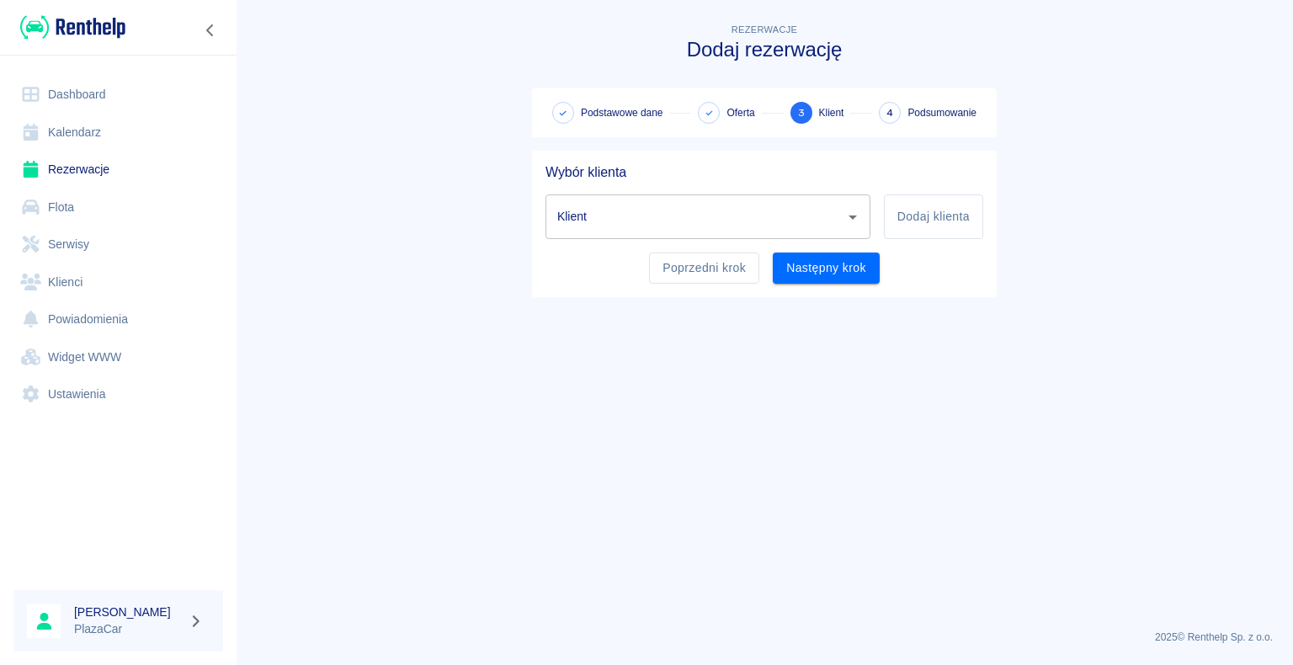
click at [626, 221] on input "Klient" at bounding box center [695, 216] width 285 height 29
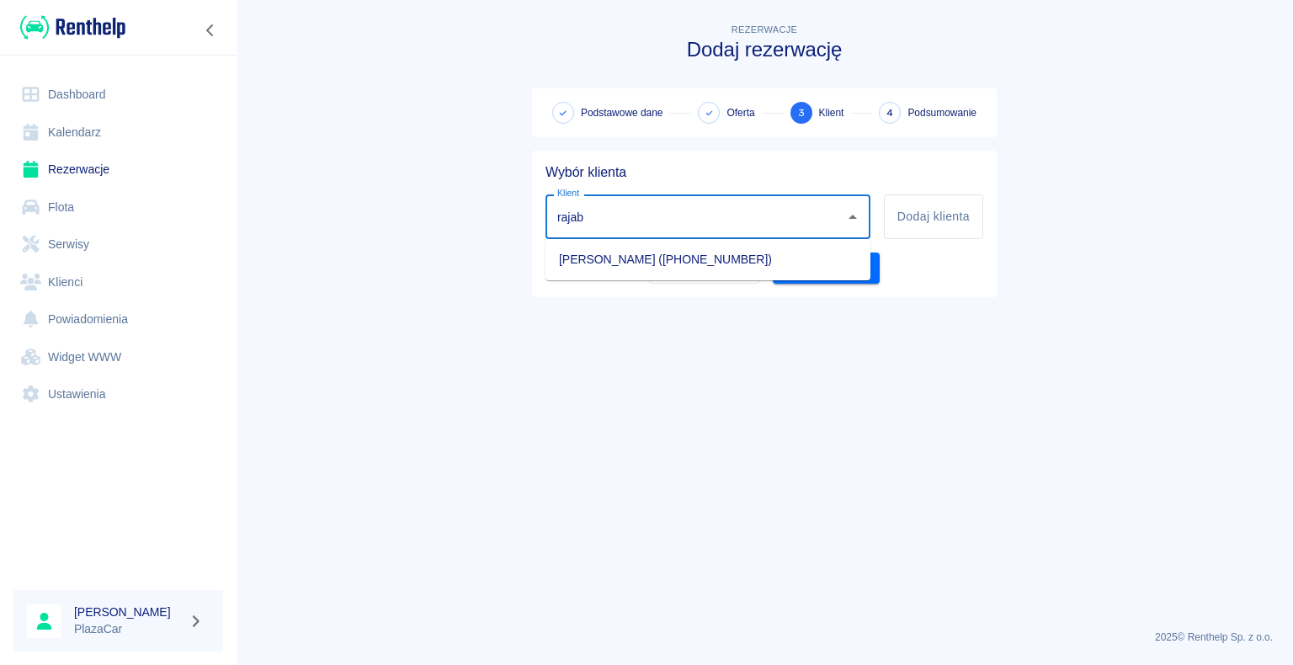
click at [647, 264] on li "[PERSON_NAME] ([PHONE_NUMBER])" at bounding box center [708, 260] width 325 height 28
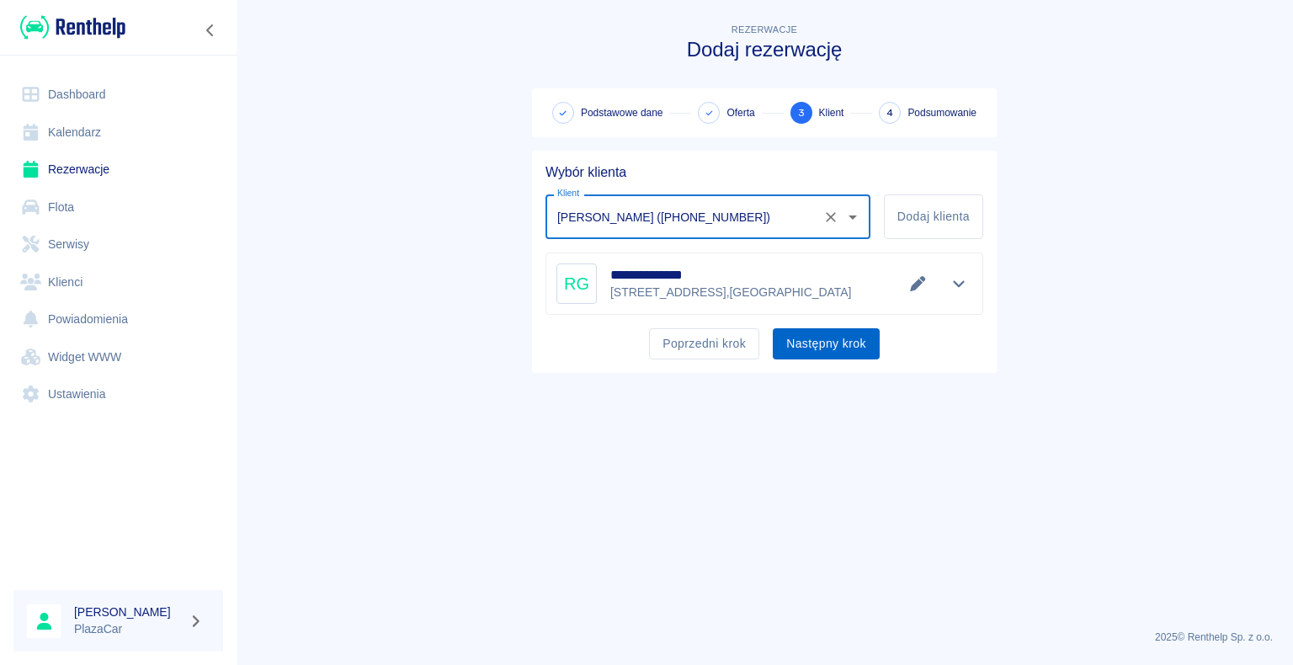
type input "[PERSON_NAME] ([PHONE_NUMBER])"
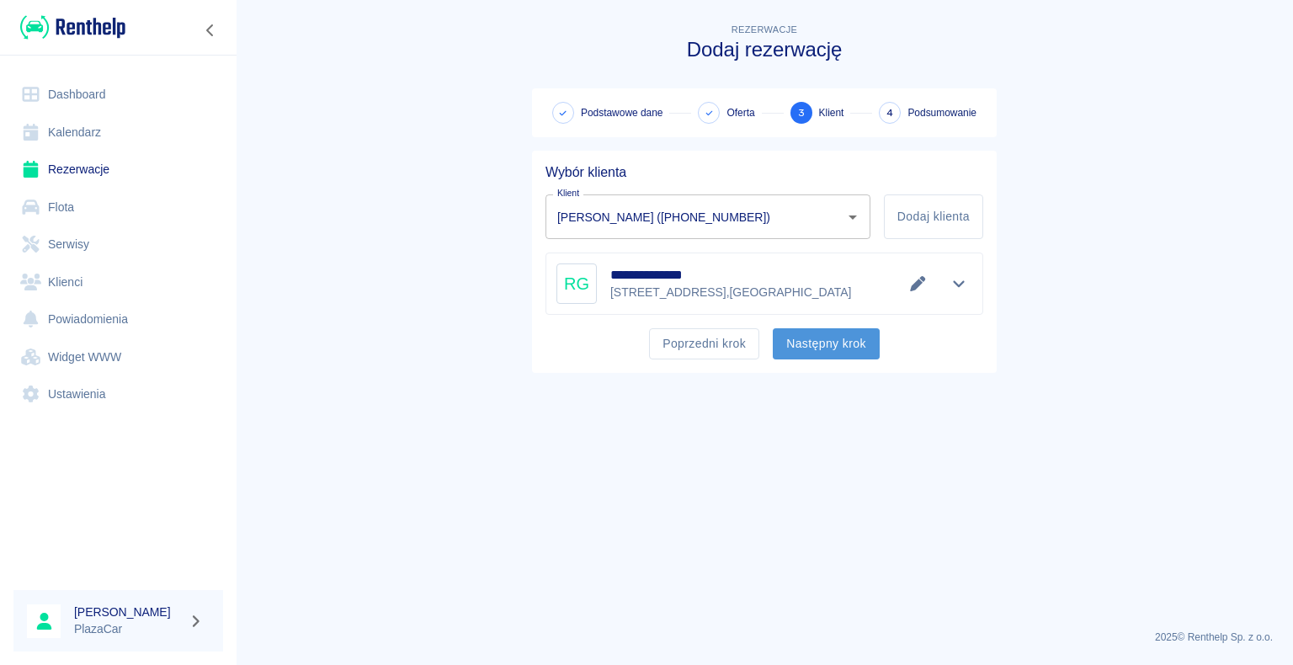
click at [820, 340] on button "Następny krok" at bounding box center [826, 343] width 107 height 31
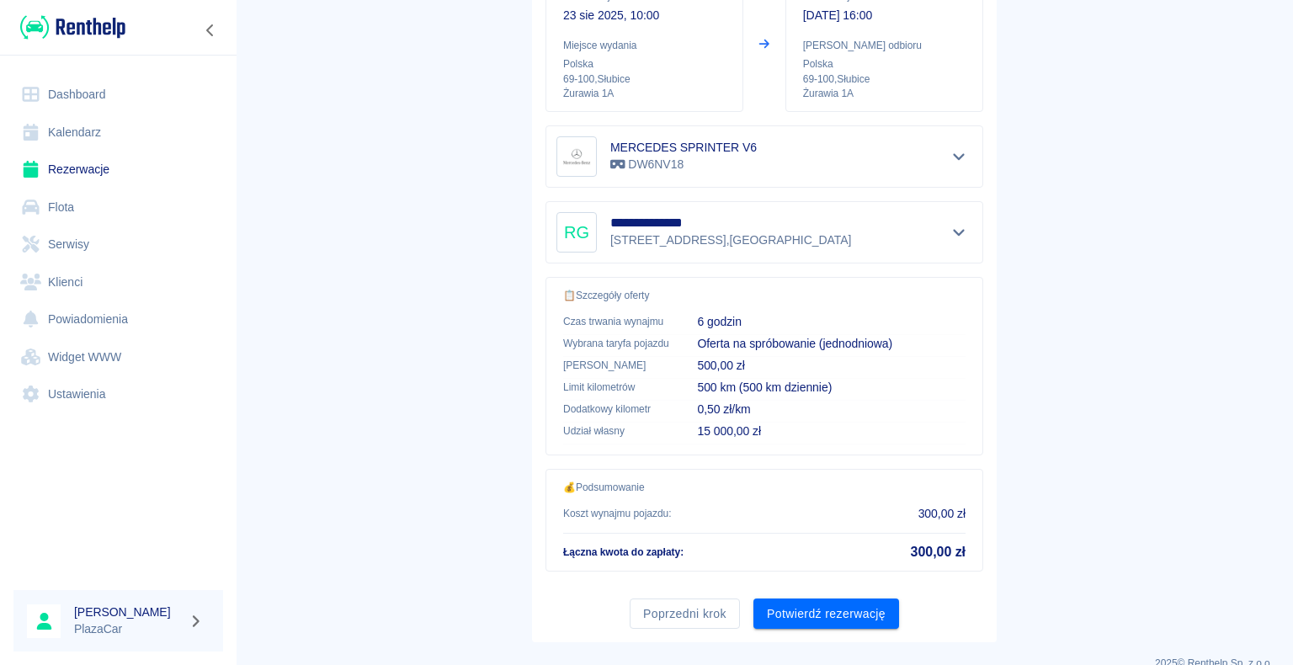
scroll to position [240, 0]
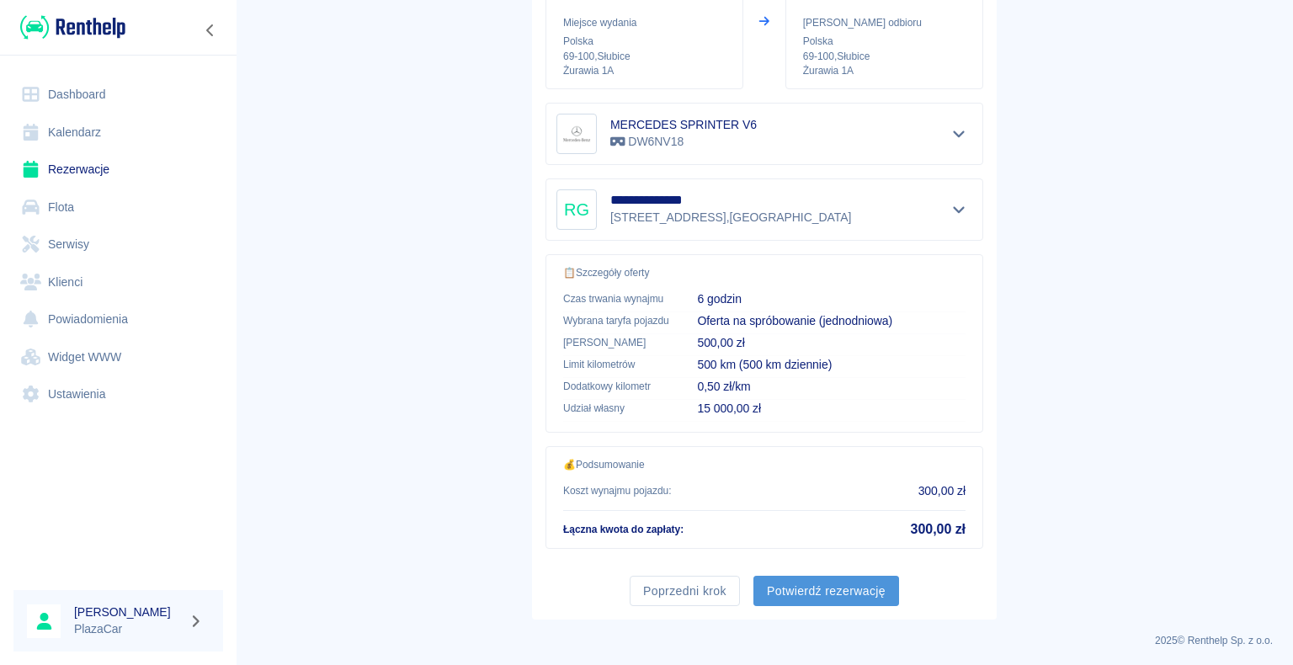
click at [815, 588] on button "Potwierdź rezerwację" at bounding box center [827, 591] width 146 height 31
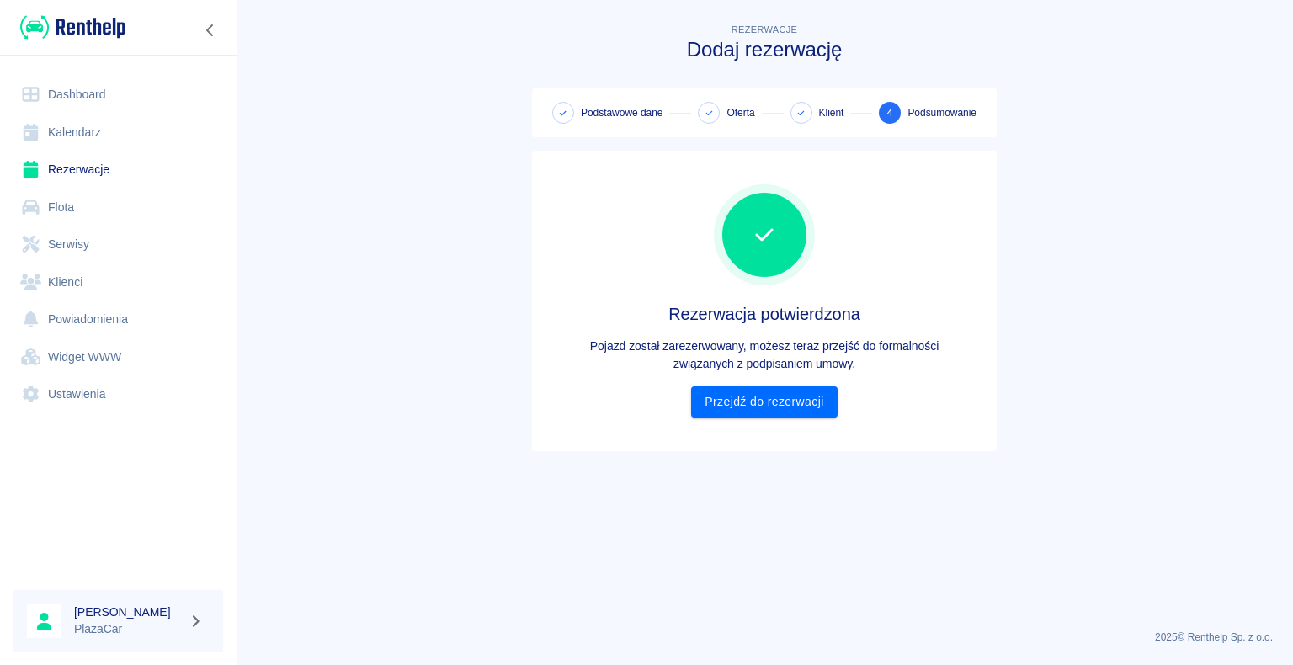
scroll to position [0, 0]
click at [758, 403] on link "Przejdź do rezerwacji" at bounding box center [764, 401] width 146 height 31
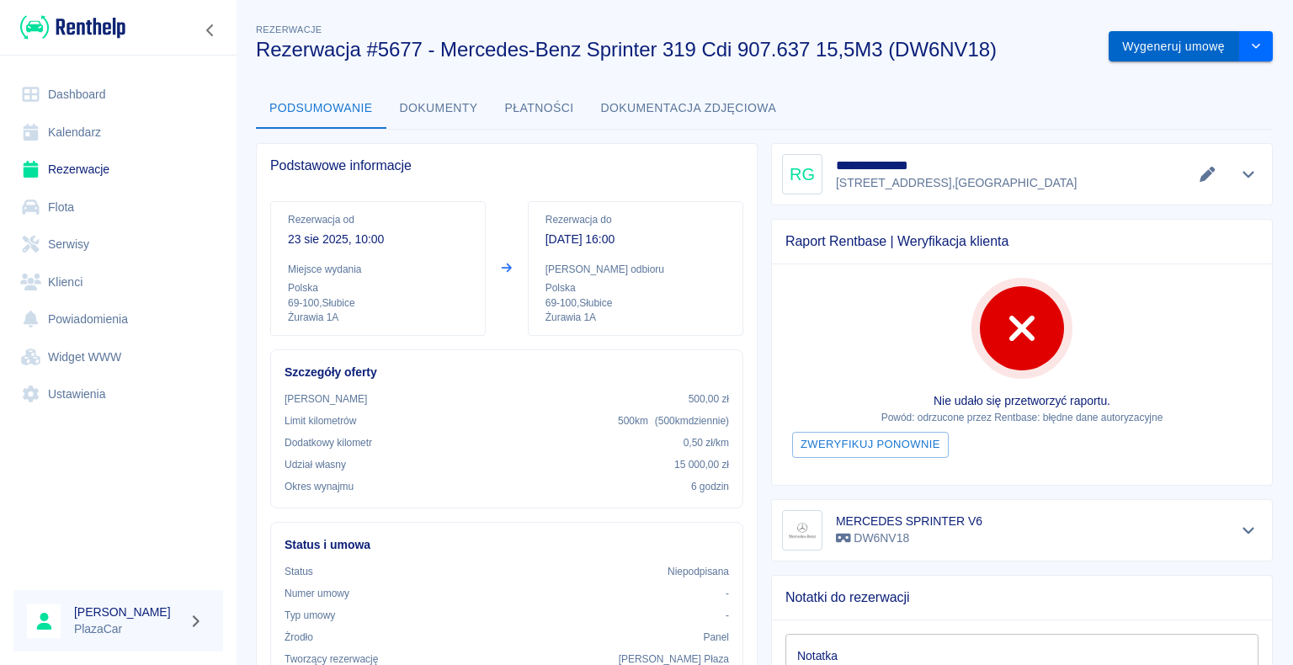
click at [1138, 45] on button "Wygeneruj umowę" at bounding box center [1174, 46] width 131 height 31
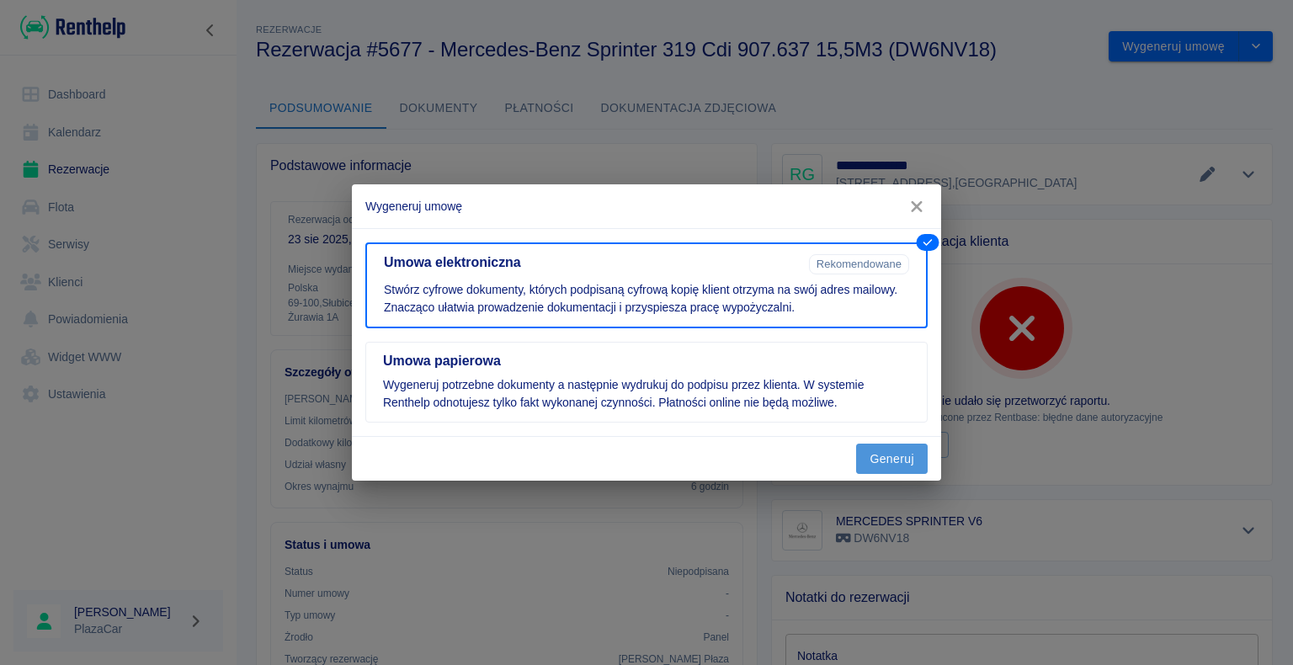
click at [887, 456] on button "Generuj" at bounding box center [892, 459] width 72 height 31
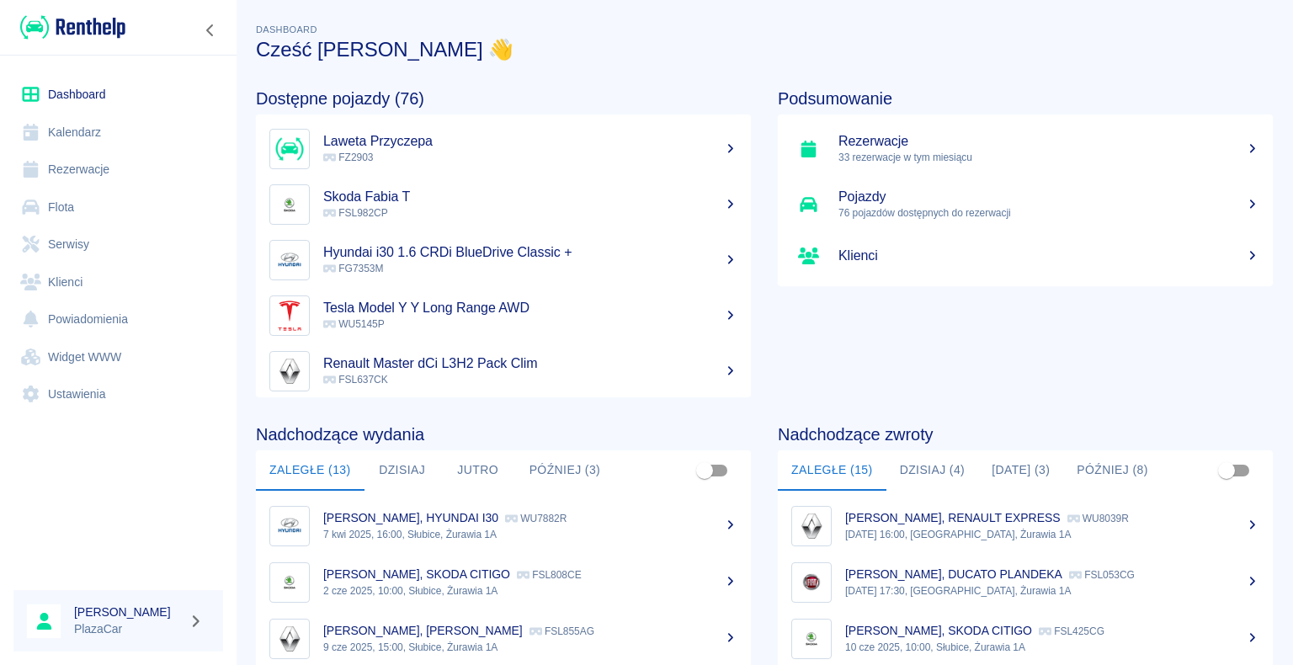
click at [917, 474] on button "Dzisiaj (4)" at bounding box center [933, 470] width 93 height 40
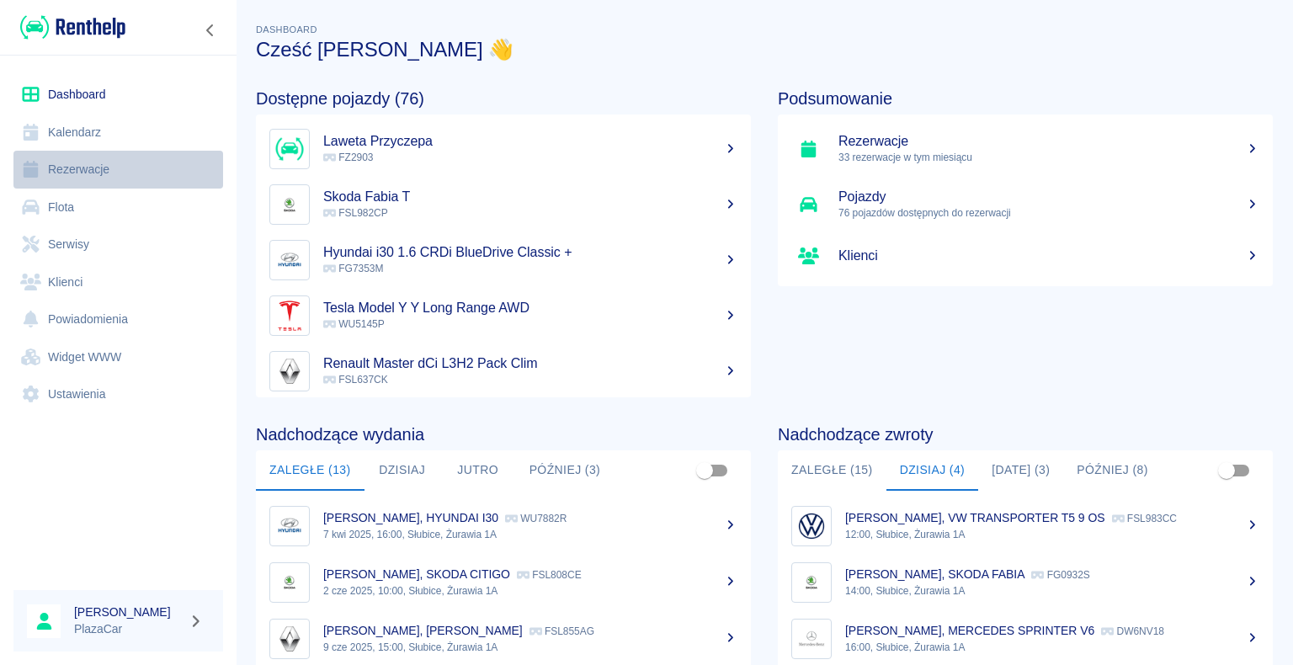
click at [67, 167] on link "Rezerwacje" at bounding box center [118, 170] width 210 height 38
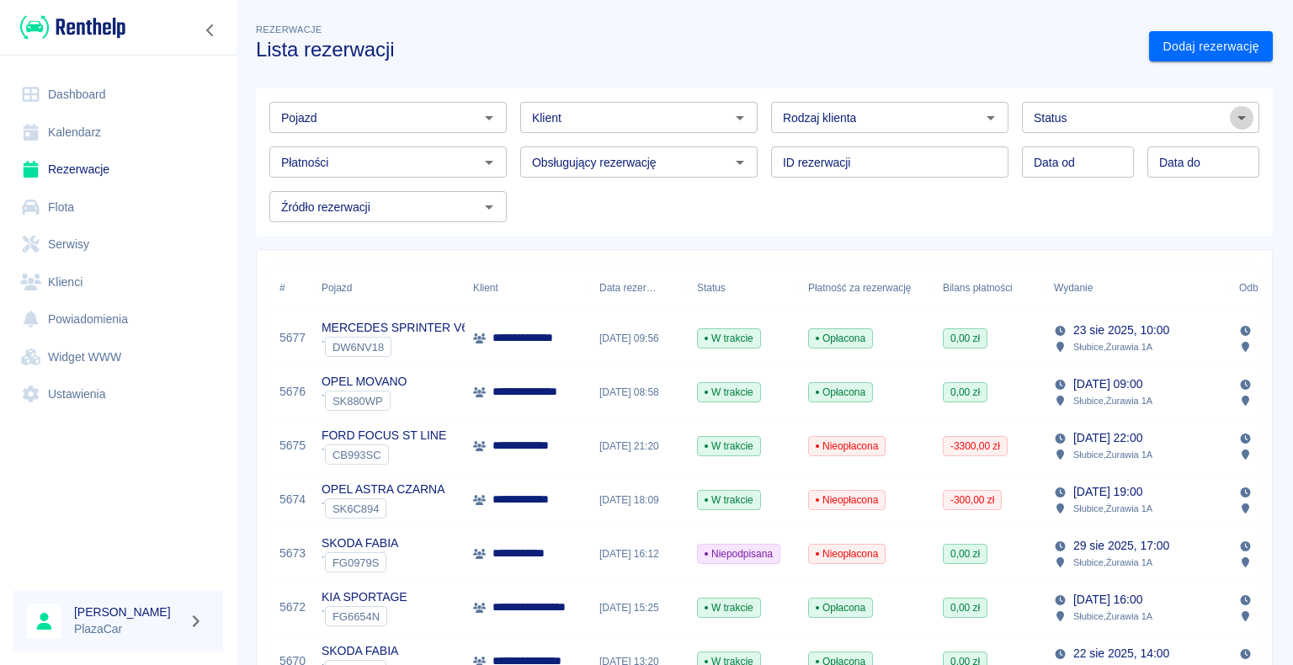
click at [1238, 119] on icon "Otwórz" at bounding box center [1242, 118] width 8 height 4
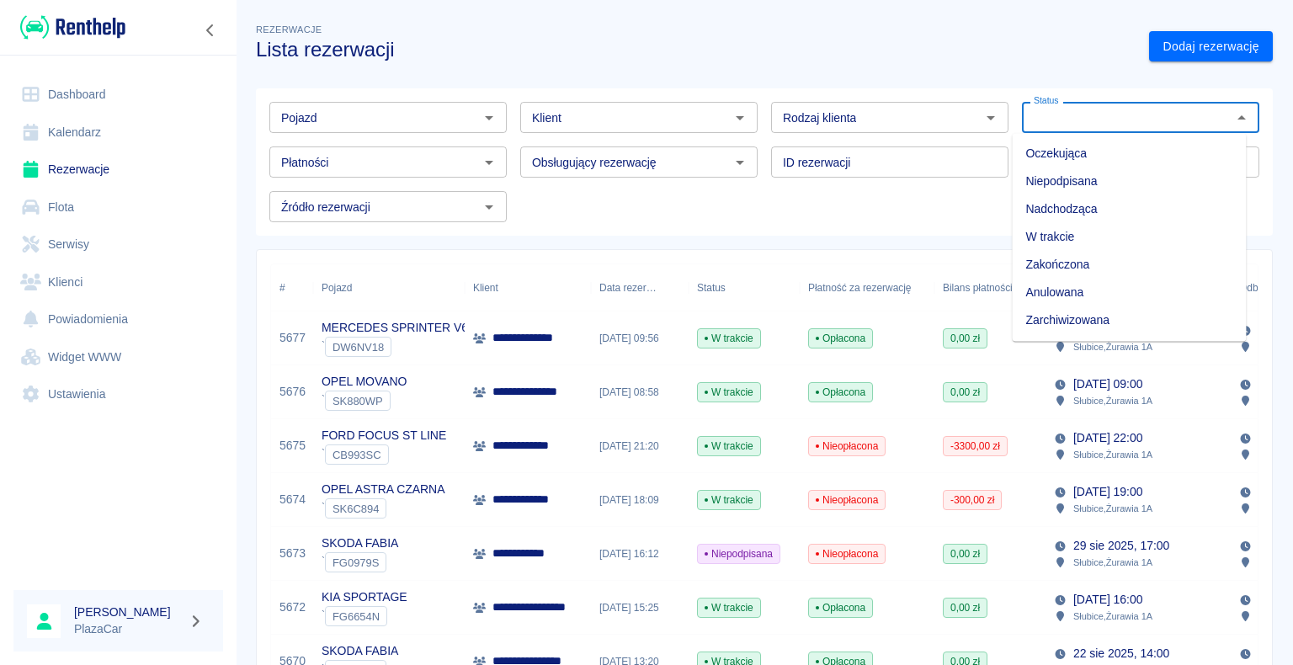
click at [1152, 315] on li "Zarchiwizowana" at bounding box center [1129, 320] width 234 height 28
type input "Zarchiwizowana"
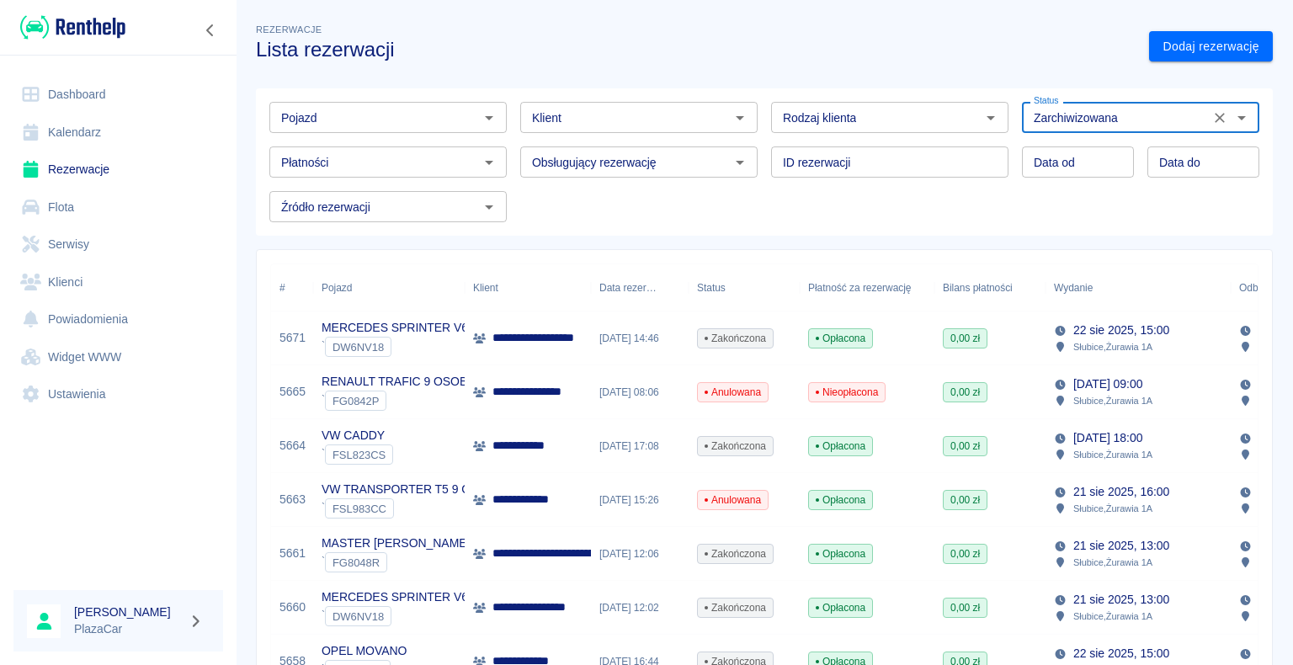
click at [482, 120] on icon "Otwórz" at bounding box center [489, 118] width 20 height 20
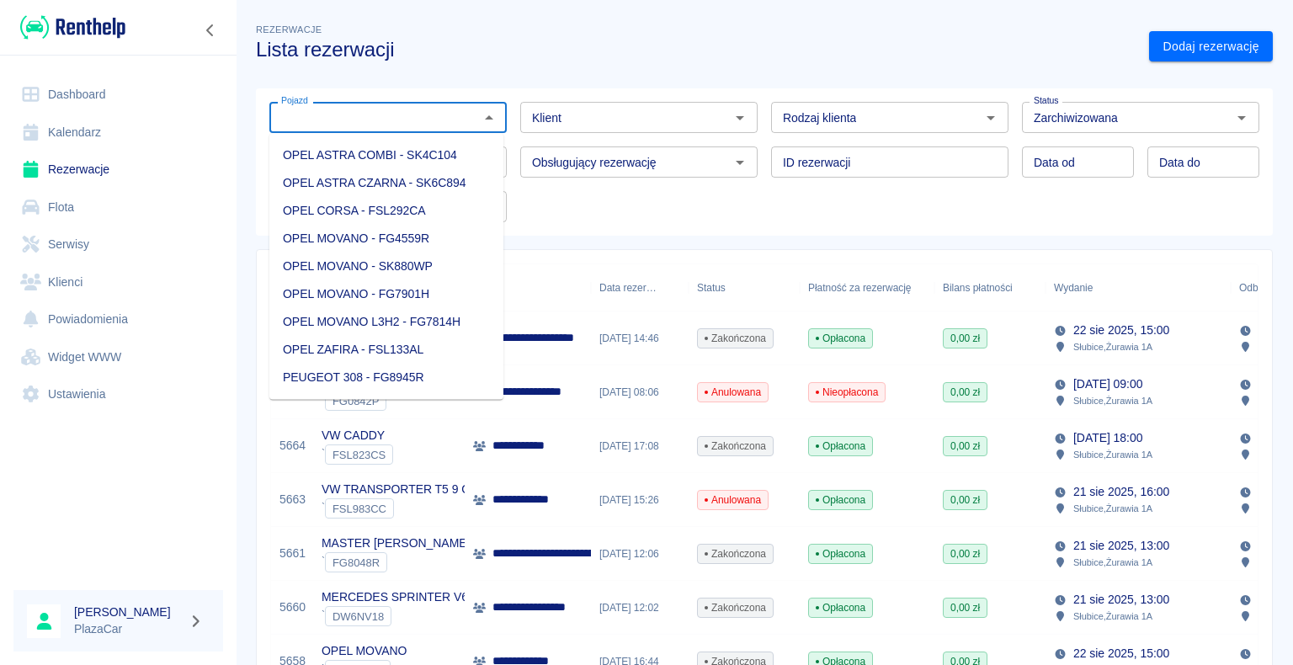
scroll to position [1516, 0]
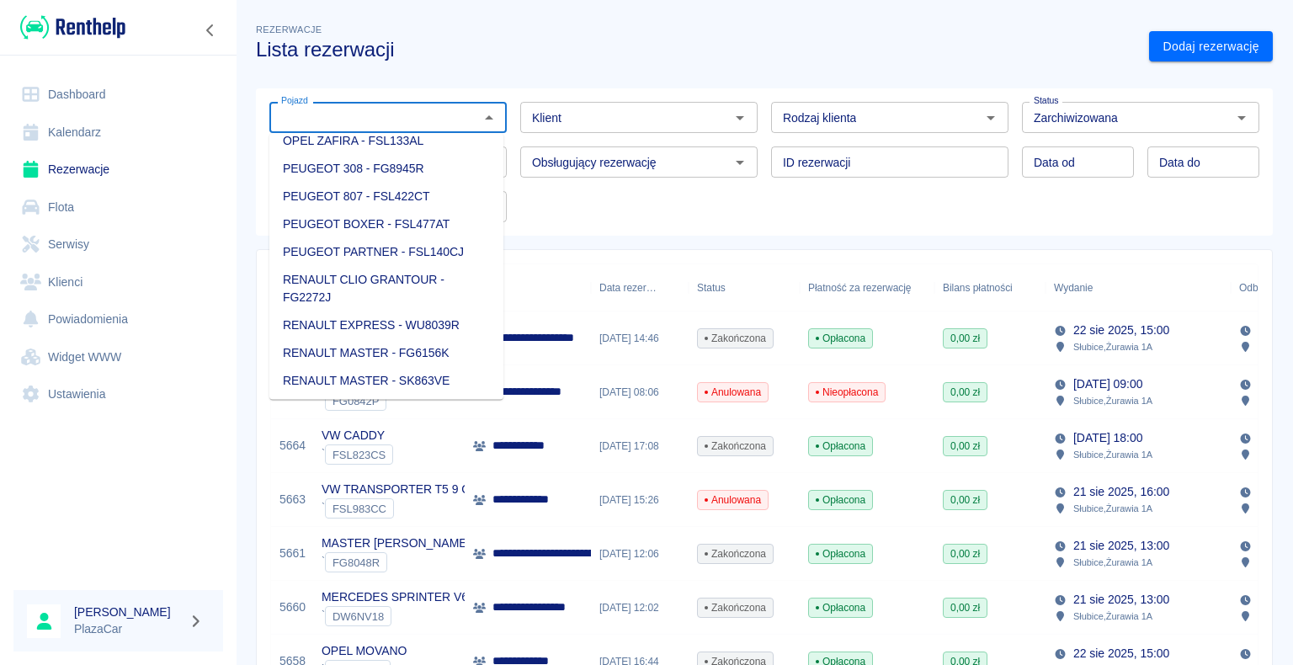
click at [444, 266] on li "PEUGEOT PARTNER - FSL140CJ" at bounding box center [386, 252] width 234 height 28
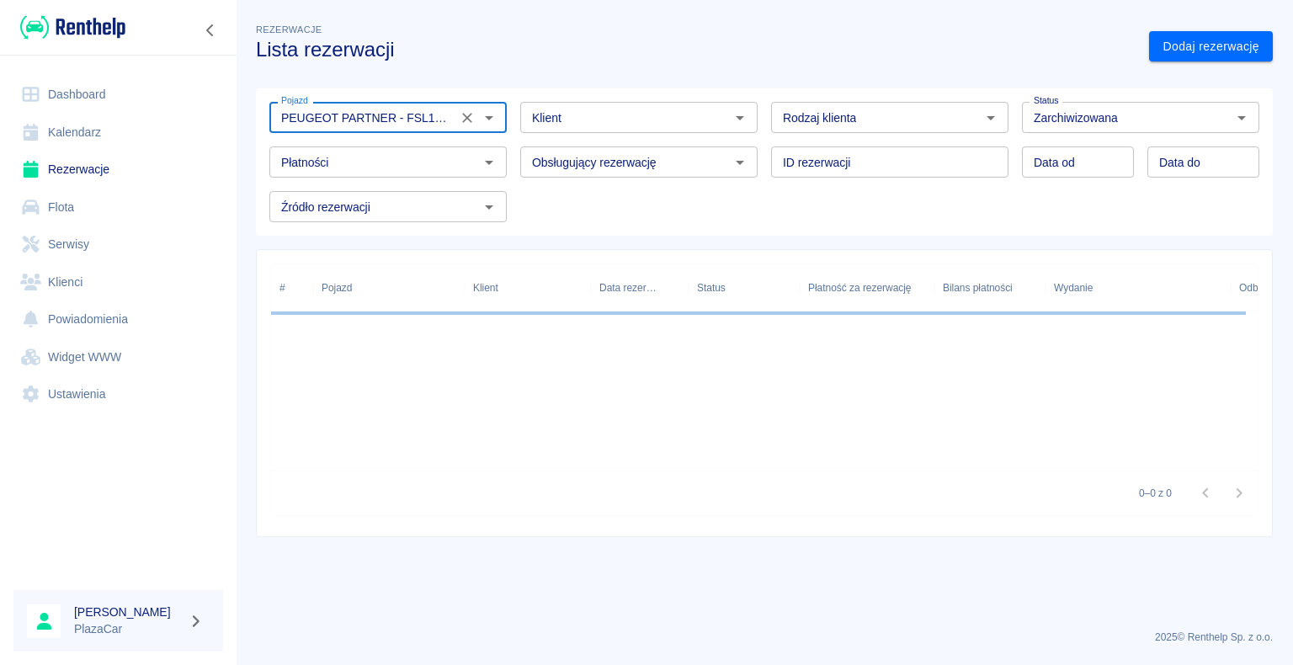
type input "PEUGEOT PARTNER - FSL140CJ"
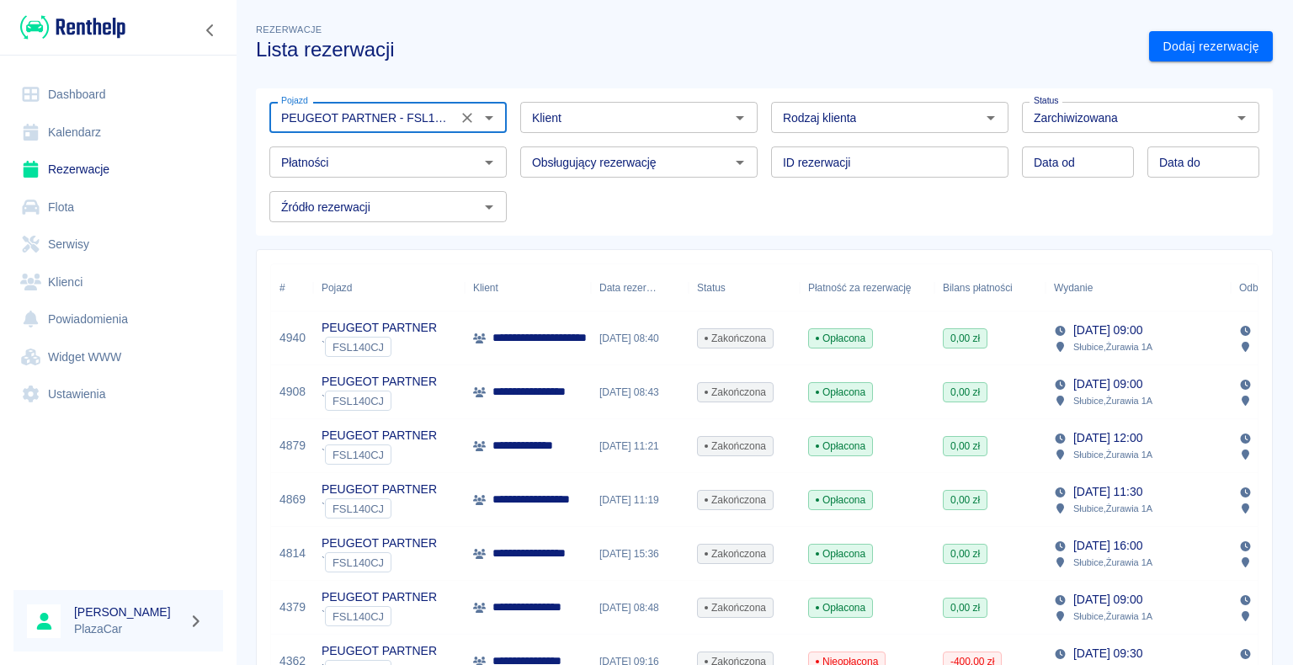
type input "DD.MM.YYYY"
click at [1044, 160] on input "DD.MM.YYYY" at bounding box center [1078, 162] width 112 height 31
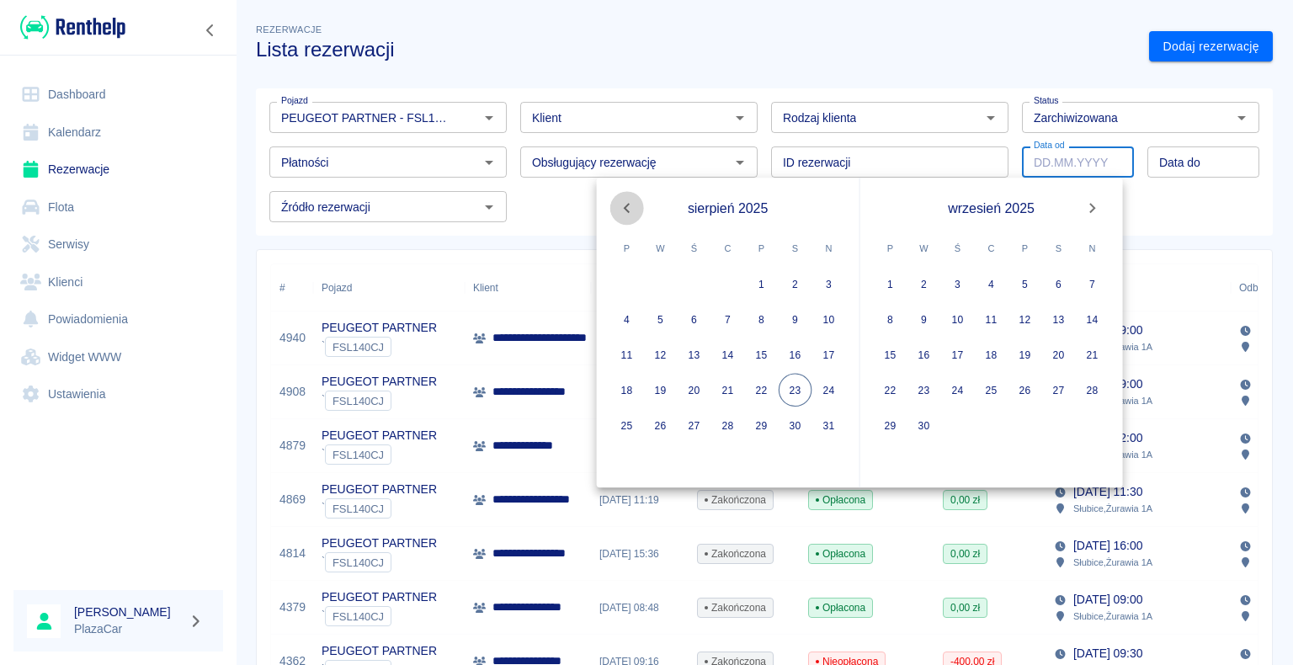
click at [622, 205] on icon "Previous month" at bounding box center [627, 208] width 20 height 20
click at [757, 352] on button "18" at bounding box center [762, 355] width 34 height 34
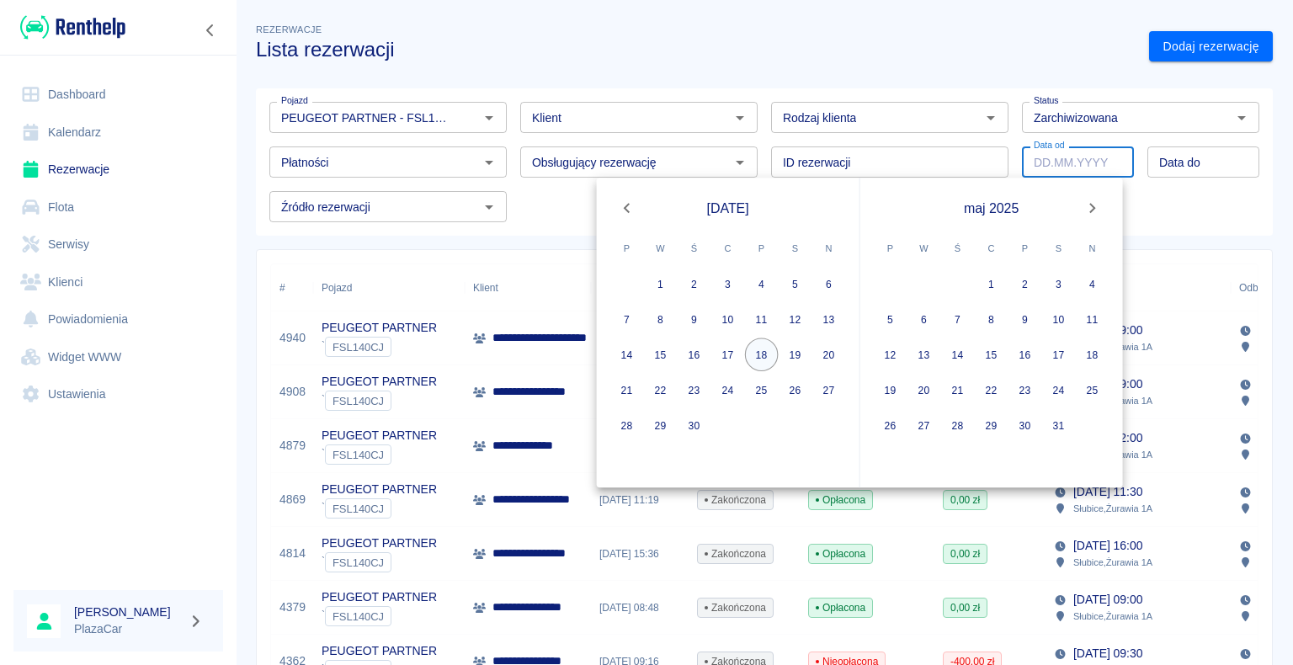
type input "18.04.2025"
type input "DD.MM.YYYY"
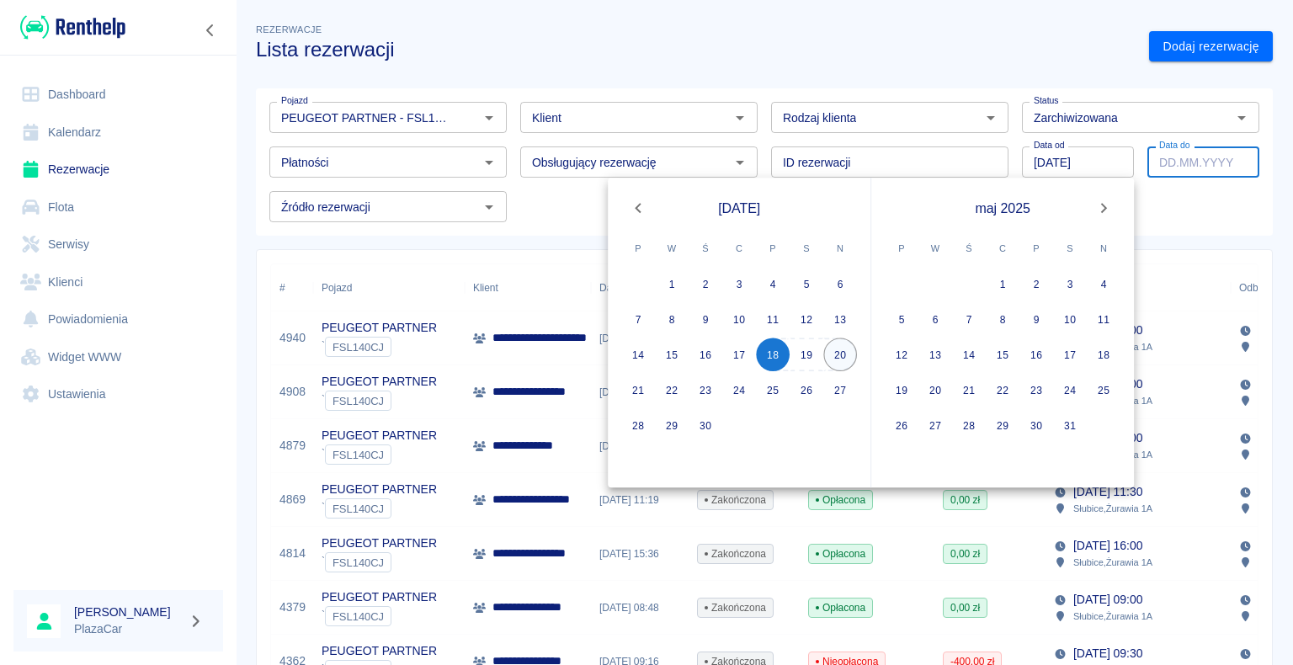
click at [843, 354] on button "20" at bounding box center [840, 355] width 34 height 34
type input "20.04.2025"
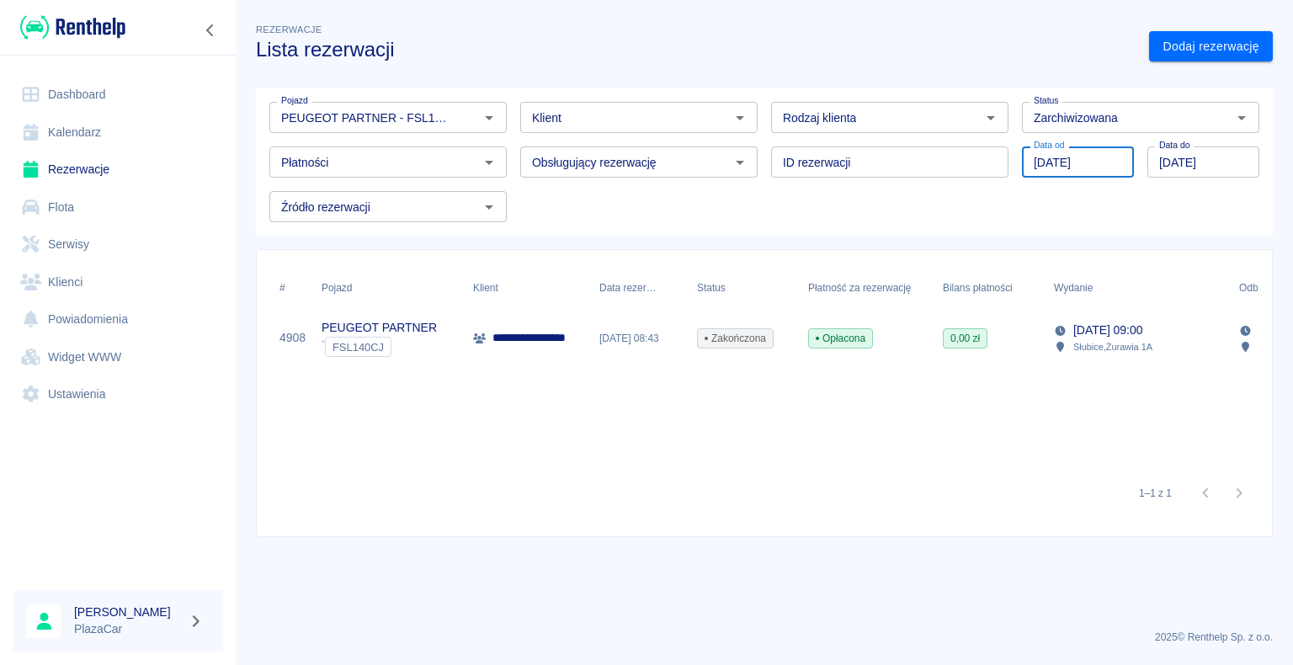
click at [1041, 169] on input "18.04.2025" at bounding box center [1078, 162] width 112 height 31
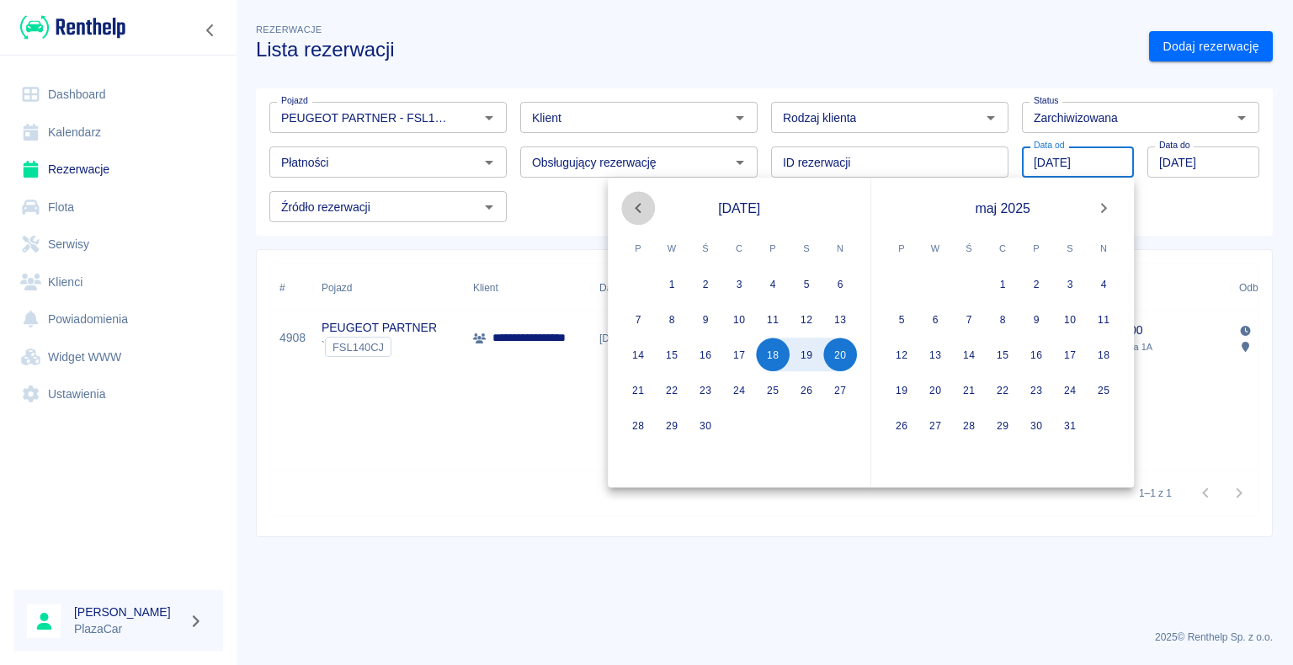
click at [640, 204] on icon "Previous month" at bounding box center [638, 208] width 6 height 10
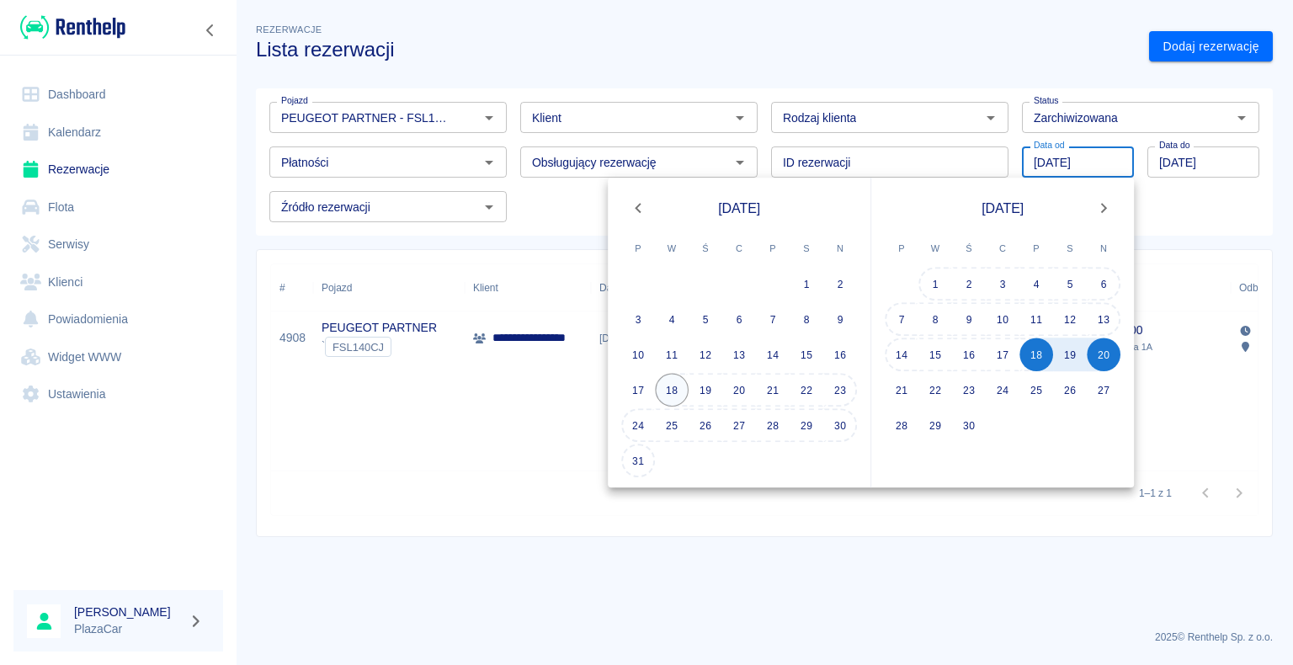
click at [677, 386] on button "18" at bounding box center [672, 390] width 34 height 34
type input "18.03.2025"
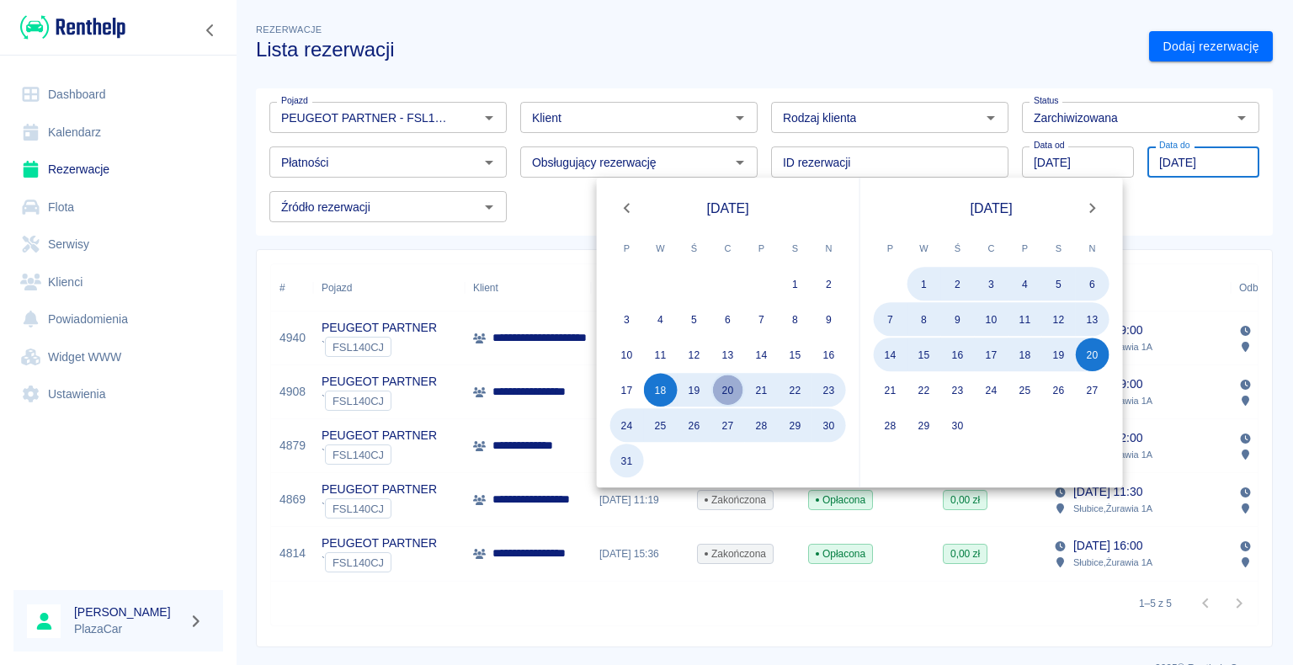
click at [743, 386] on button "20" at bounding box center [728, 390] width 34 height 34
type input "20.03.2025"
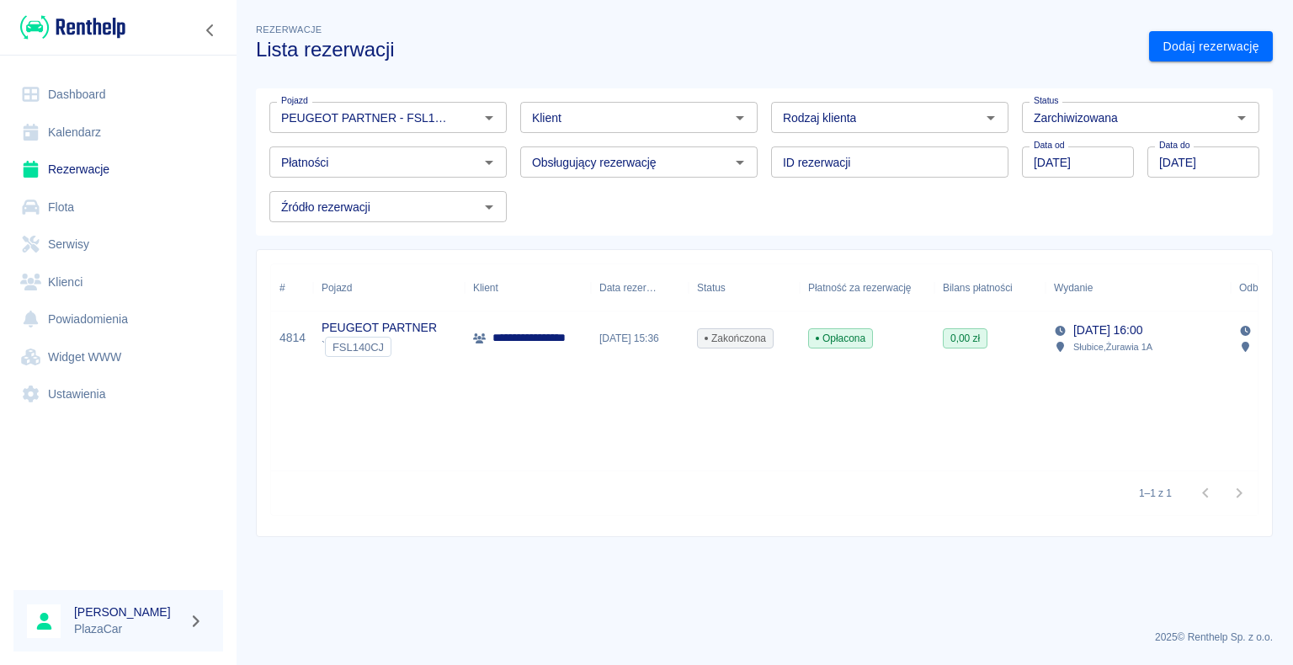
click at [562, 336] on p "**********" at bounding box center [545, 338] width 104 height 18
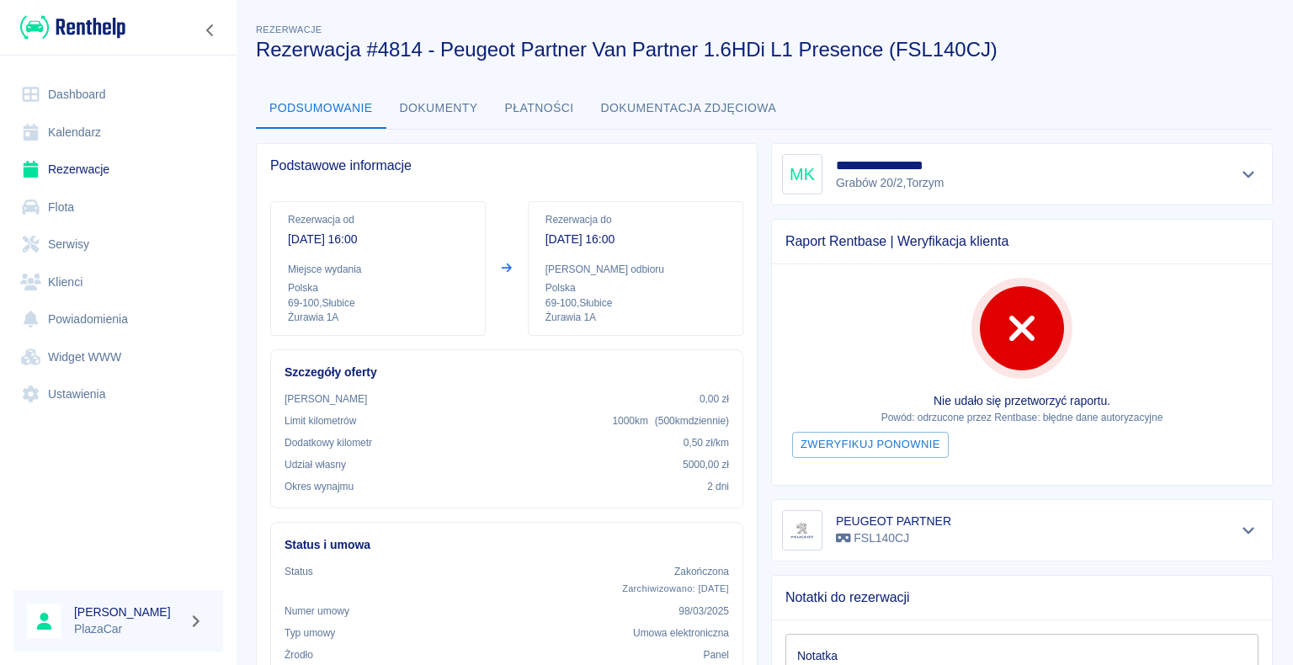
click at [443, 109] on button "Dokumenty" at bounding box center [438, 108] width 105 height 40
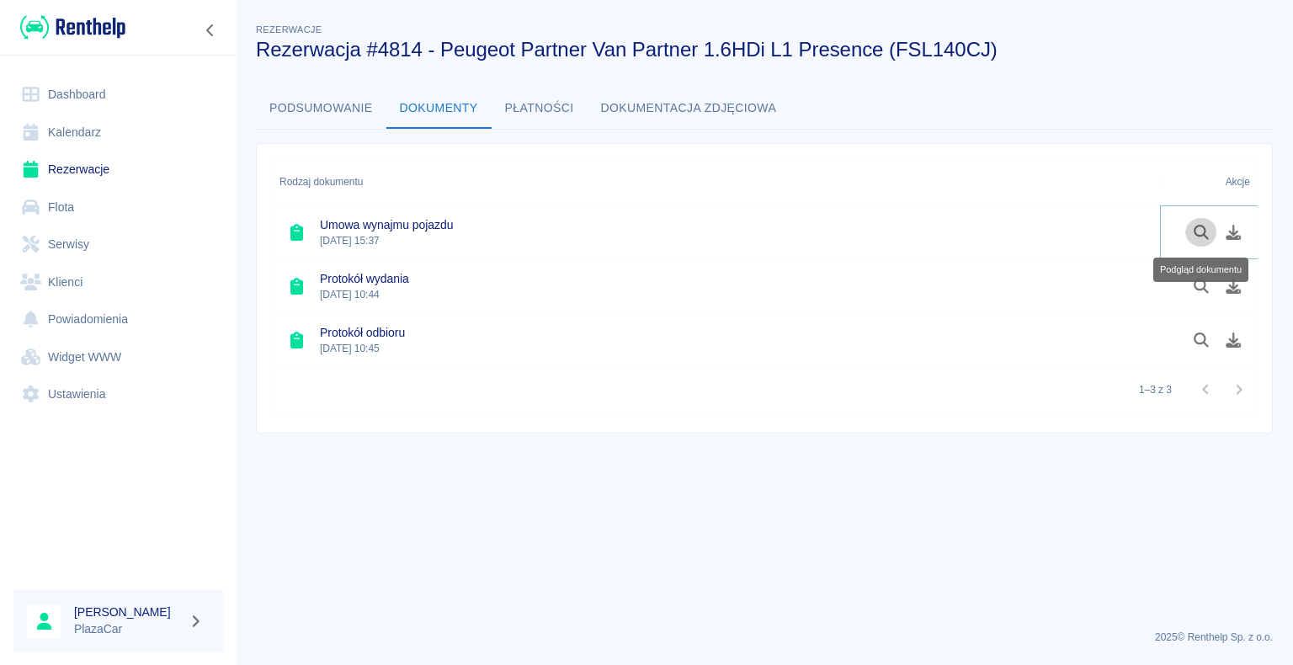
click at [1200, 231] on icon "Podgląd dokumentu" at bounding box center [1201, 232] width 19 height 15
drag, startPoint x: 1292, startPoint y: 262, endPoint x: 1286, endPoint y: 651, distance: 389.1
click at [1292, 551] on main "Rezerwacje Rezerwacja #4814 - Peugeot Partner Van Partner 1.6HDi L1 Presence (F…" at bounding box center [765, 318] width 1058 height 596
click at [921, 116] on div "Podsumowanie Dokumenty Płatności Dokumentacja zdjęciowa" at bounding box center [764, 108] width 1017 height 40
click at [84, 168] on link "Rezerwacje" at bounding box center [118, 170] width 210 height 38
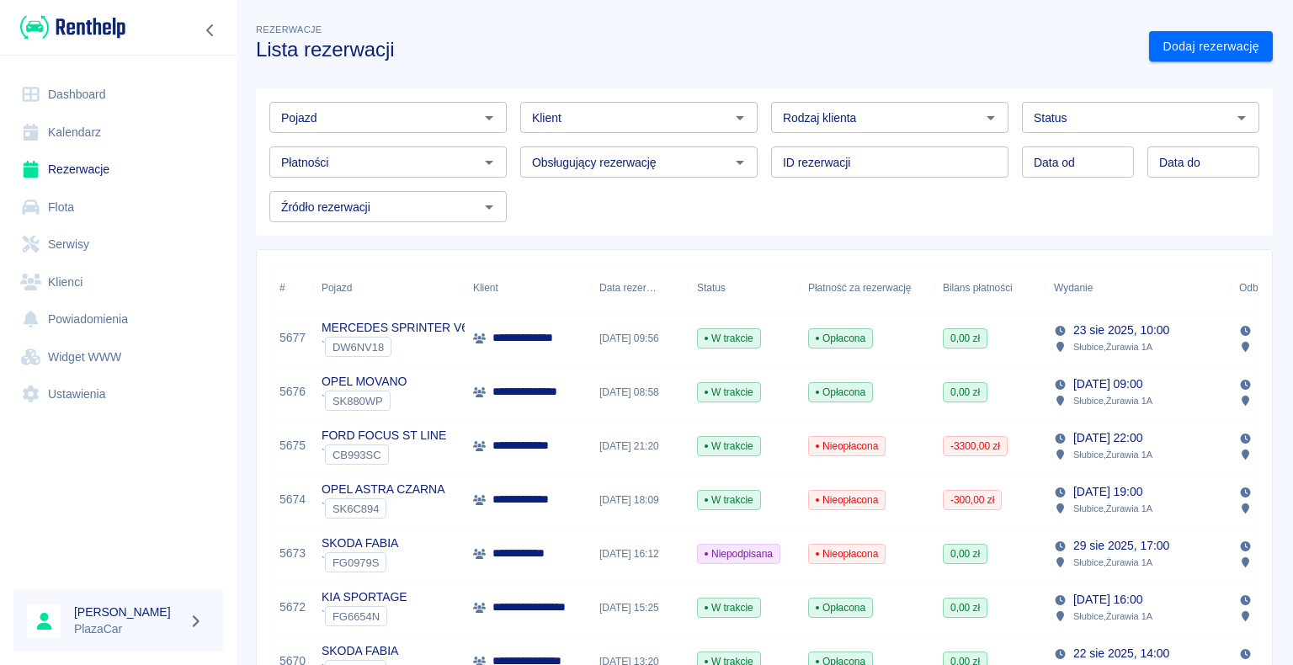
click at [88, 95] on link "Dashboard" at bounding box center [118, 95] width 210 height 38
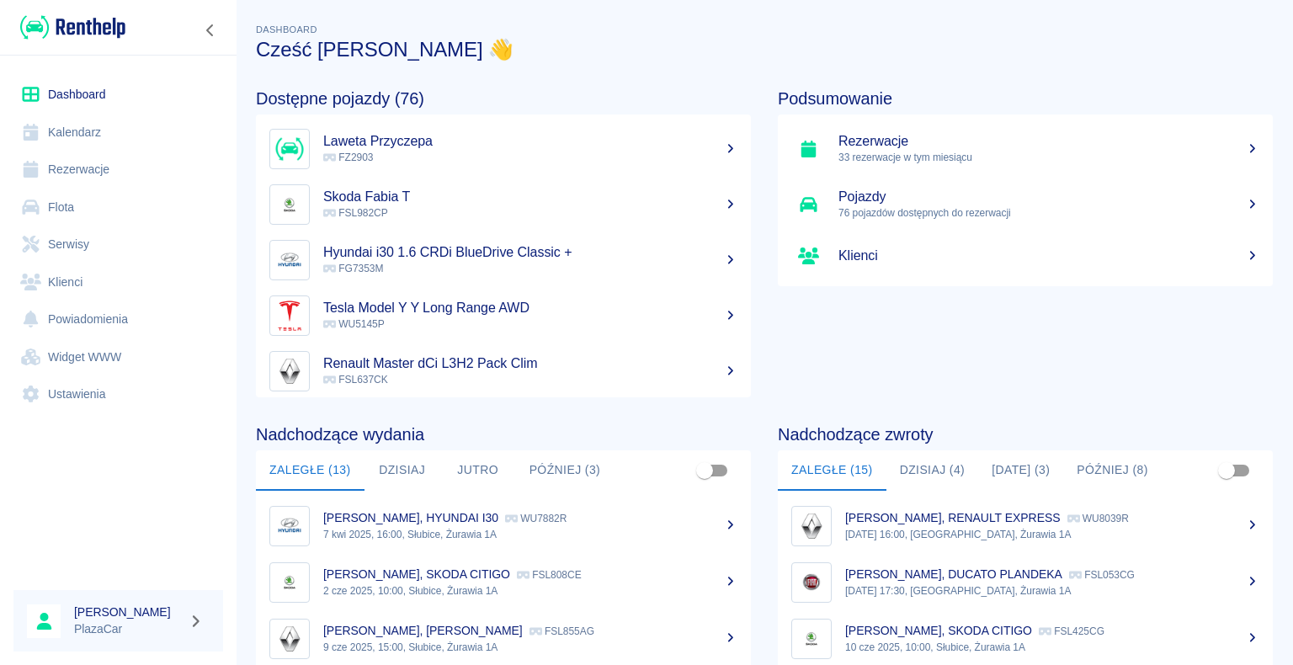
scroll to position [337, 0]
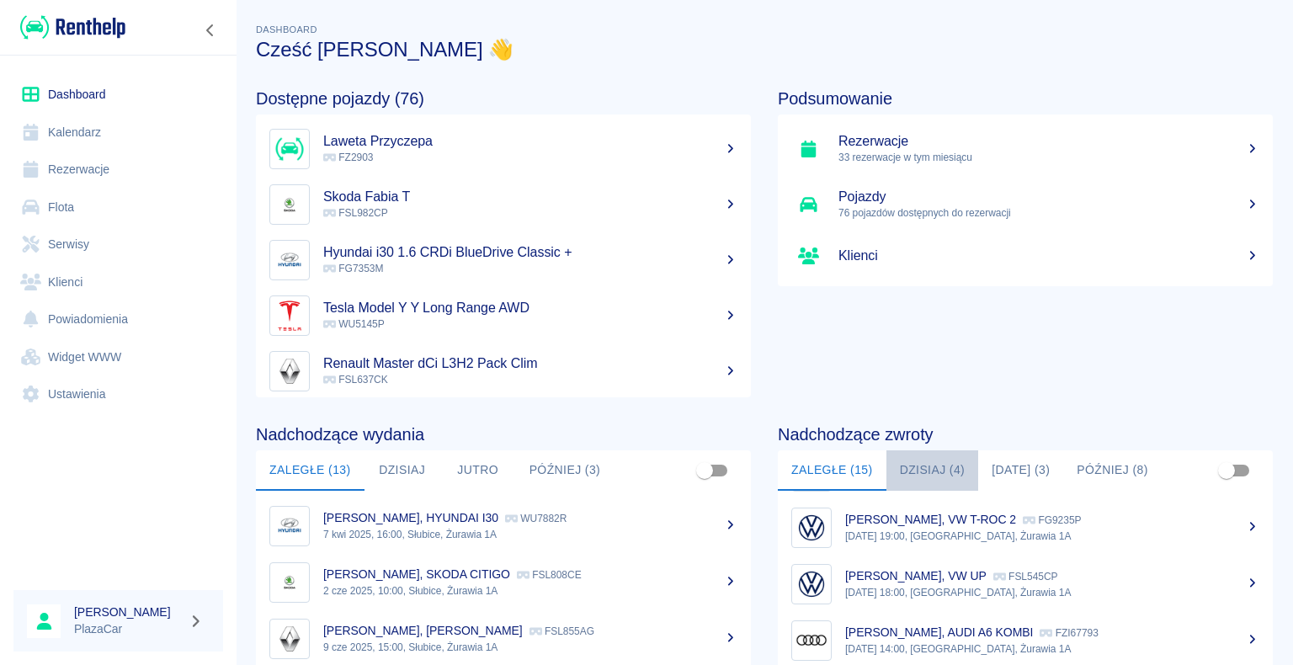
click at [932, 468] on button "Dzisiaj (4)" at bounding box center [933, 470] width 93 height 40
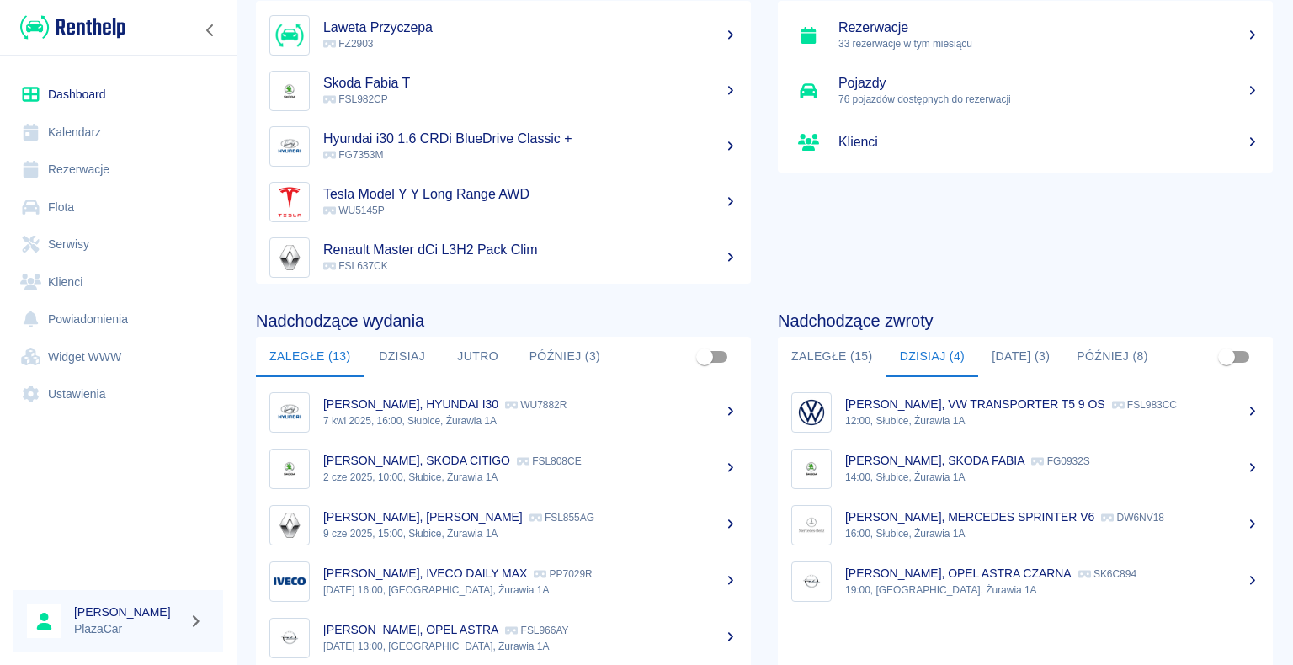
scroll to position [84, 0]
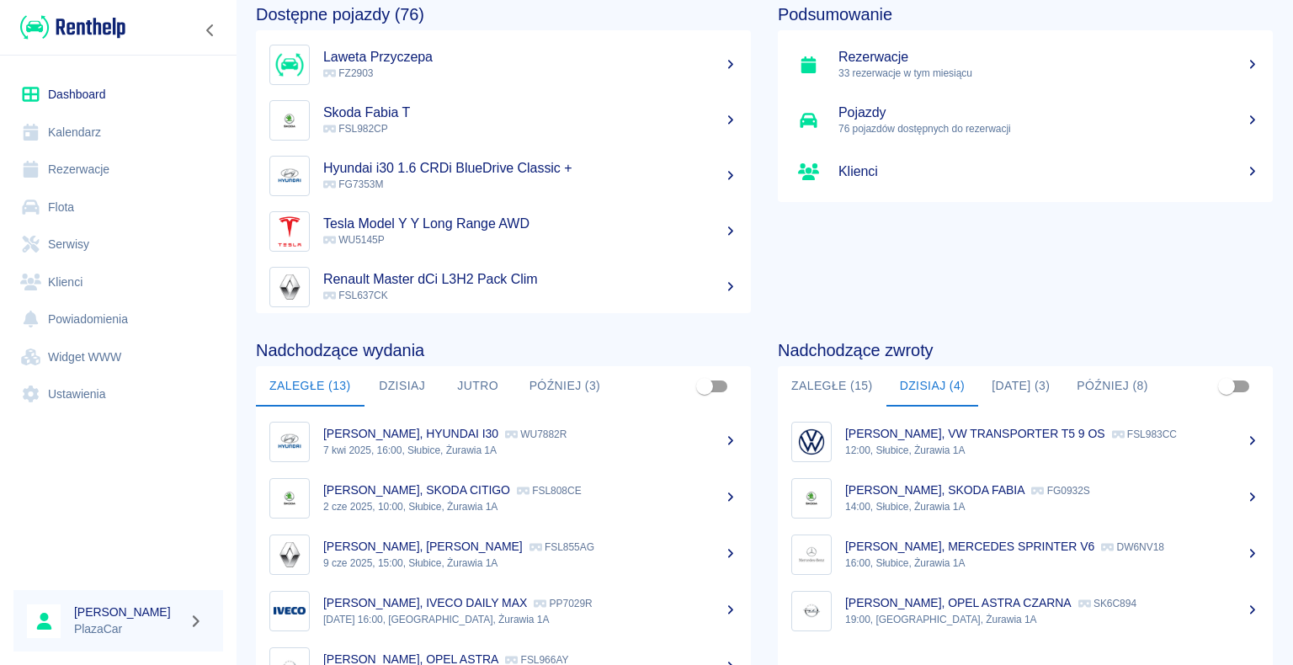
click at [90, 170] on link "Rezerwacje" at bounding box center [118, 170] width 210 height 38
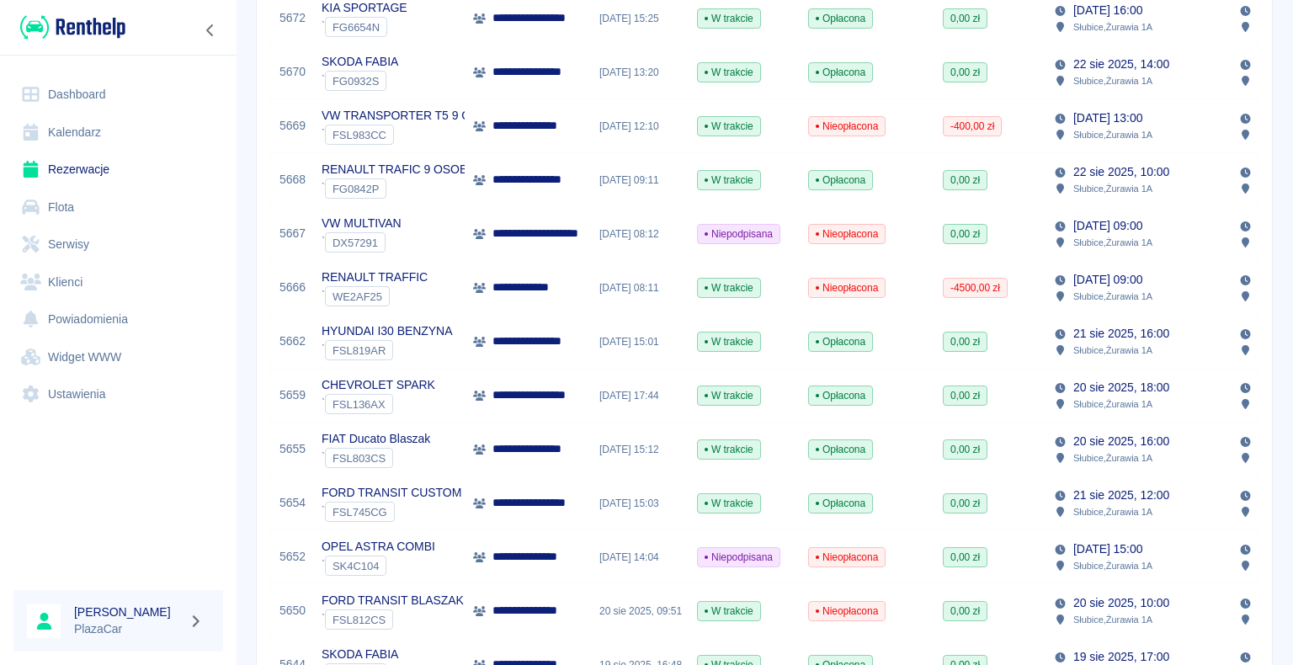
scroll to position [674, 0]
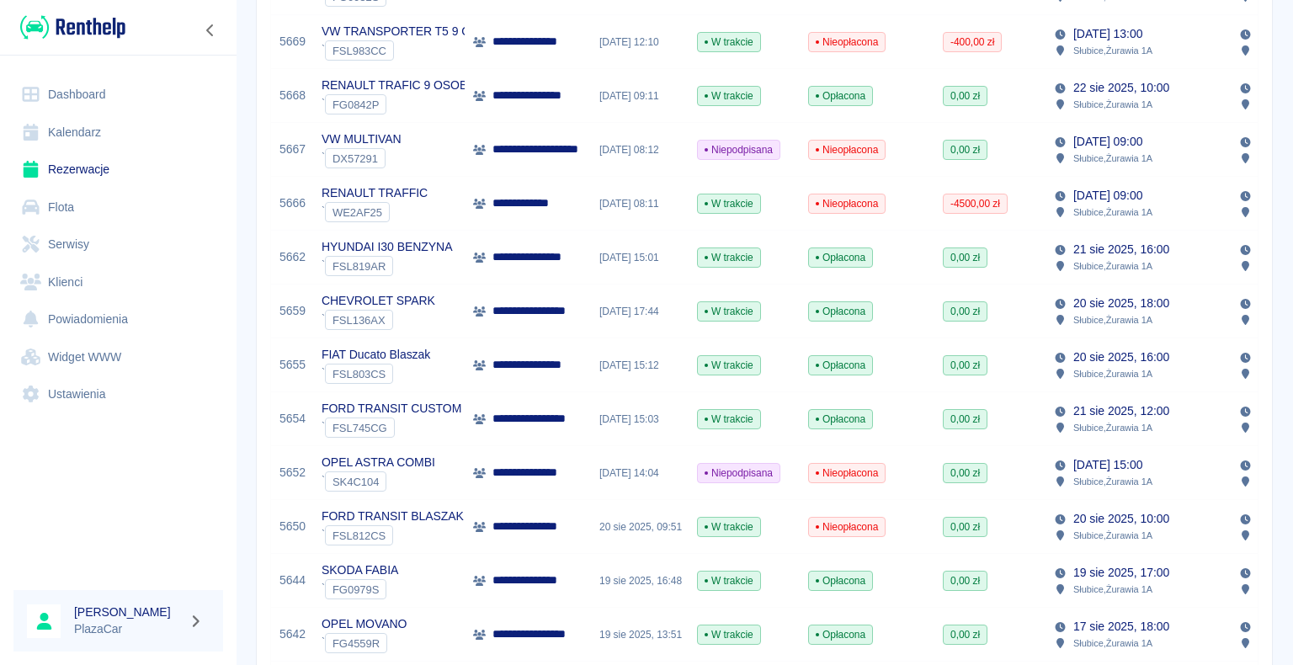
click at [496, 531] on p "**********" at bounding box center [529, 527] width 72 height 18
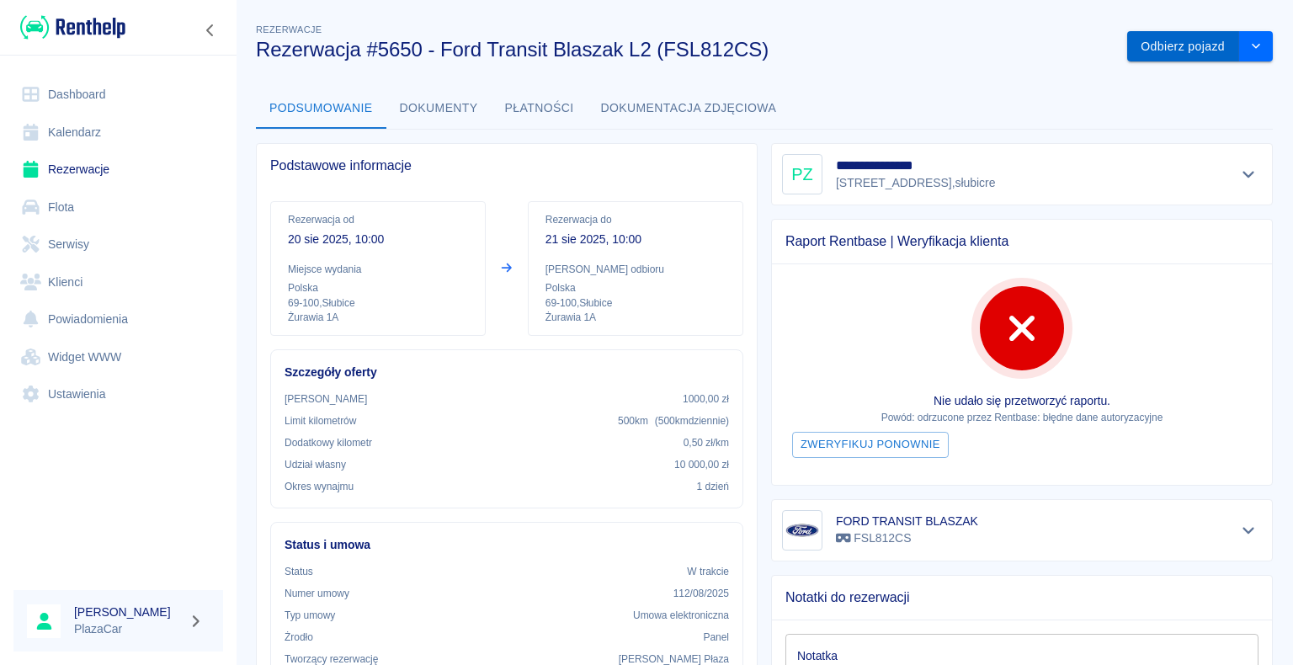
click at [1148, 46] on button "Odbierz pojazd" at bounding box center [1183, 46] width 112 height 31
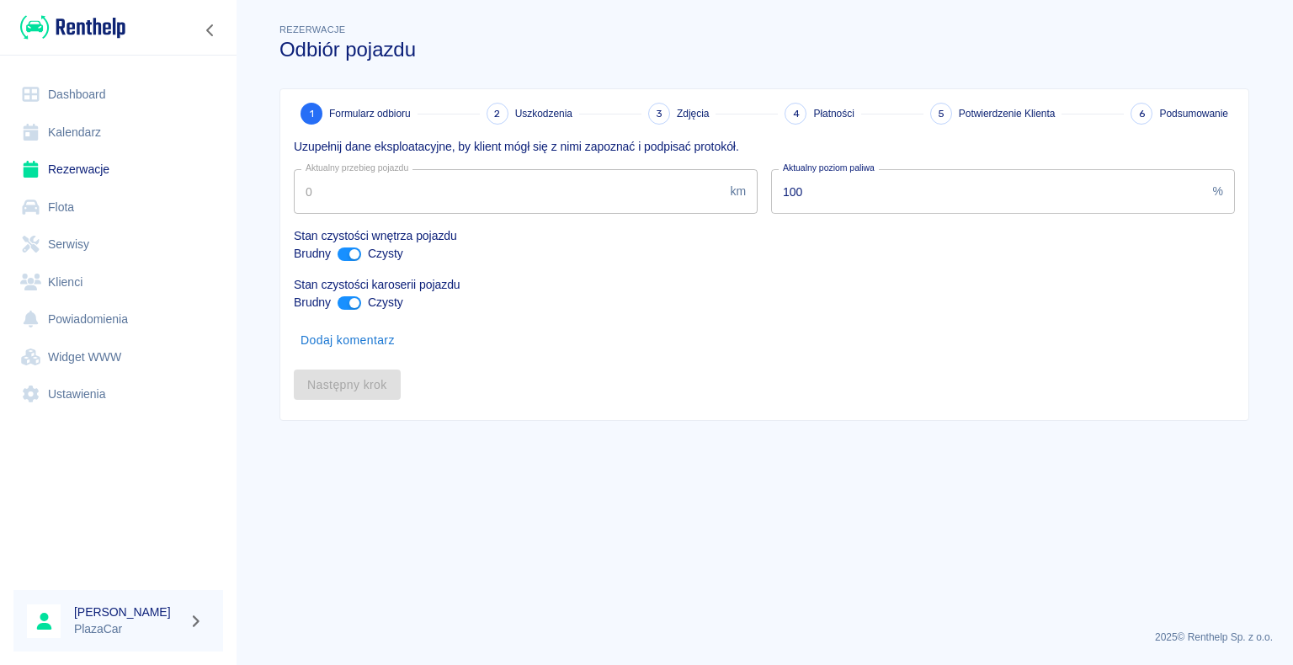
type input "315451"
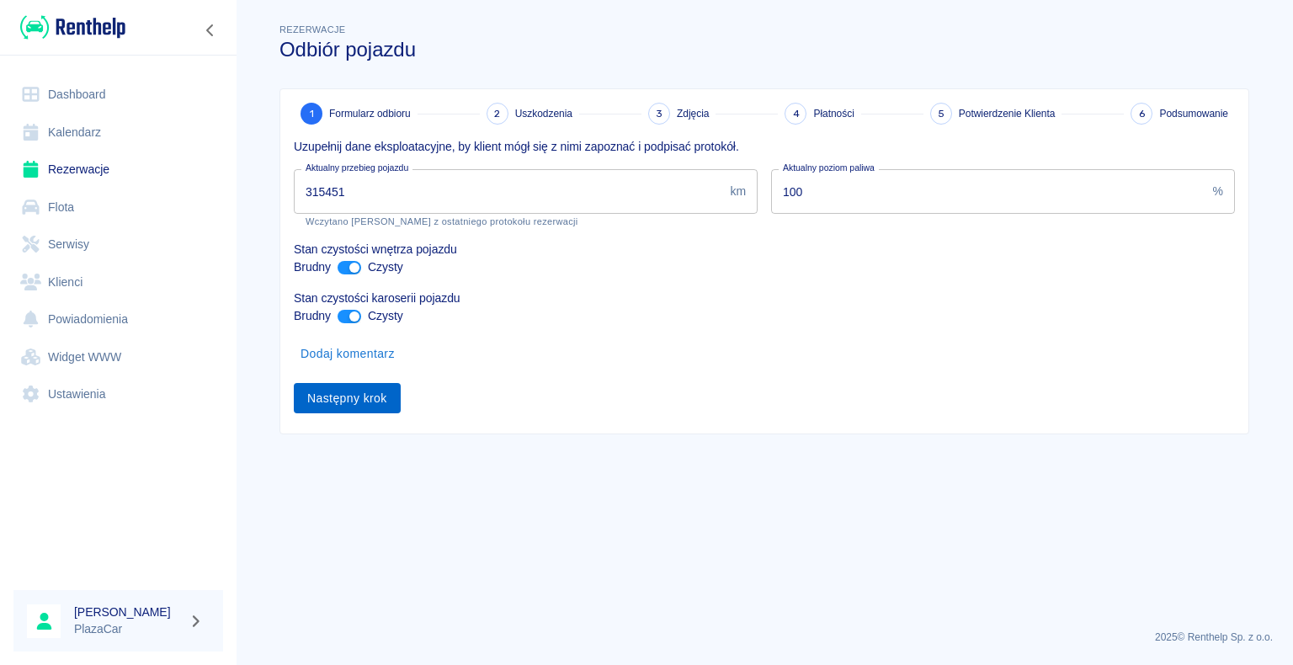
click at [343, 405] on button "Następny krok" at bounding box center [347, 398] width 107 height 31
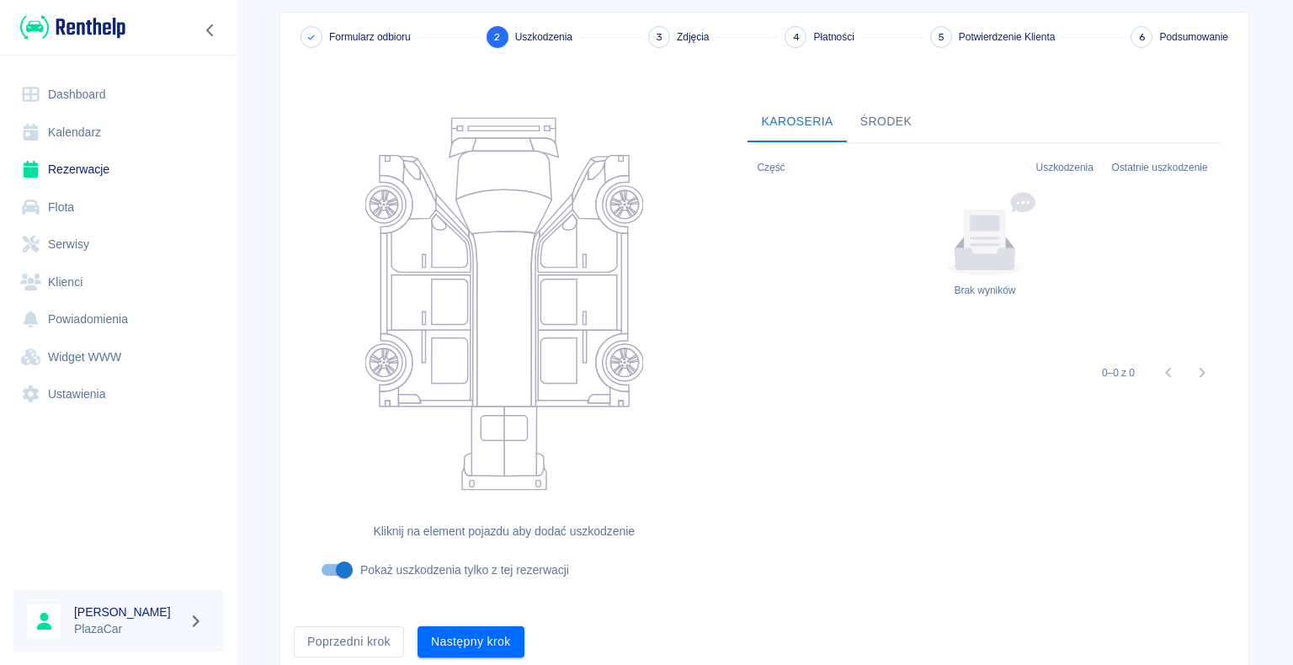
scroll to position [138, 0]
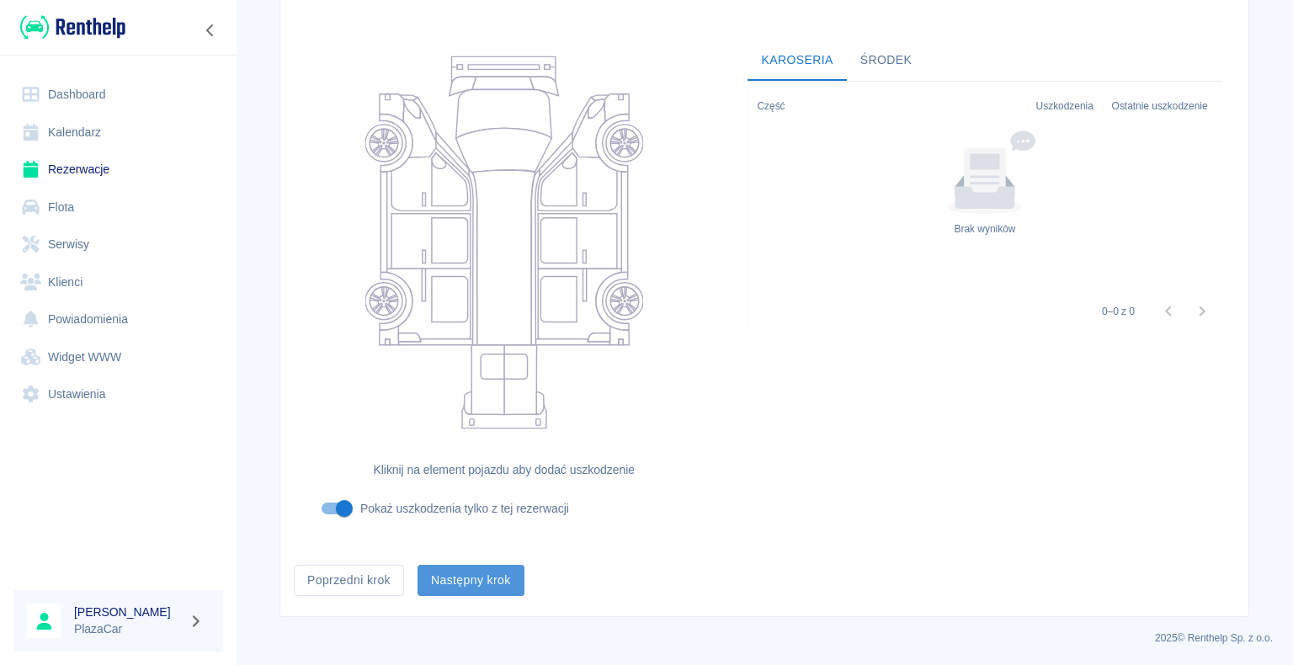
click at [471, 582] on button "Następny krok" at bounding box center [471, 580] width 107 height 31
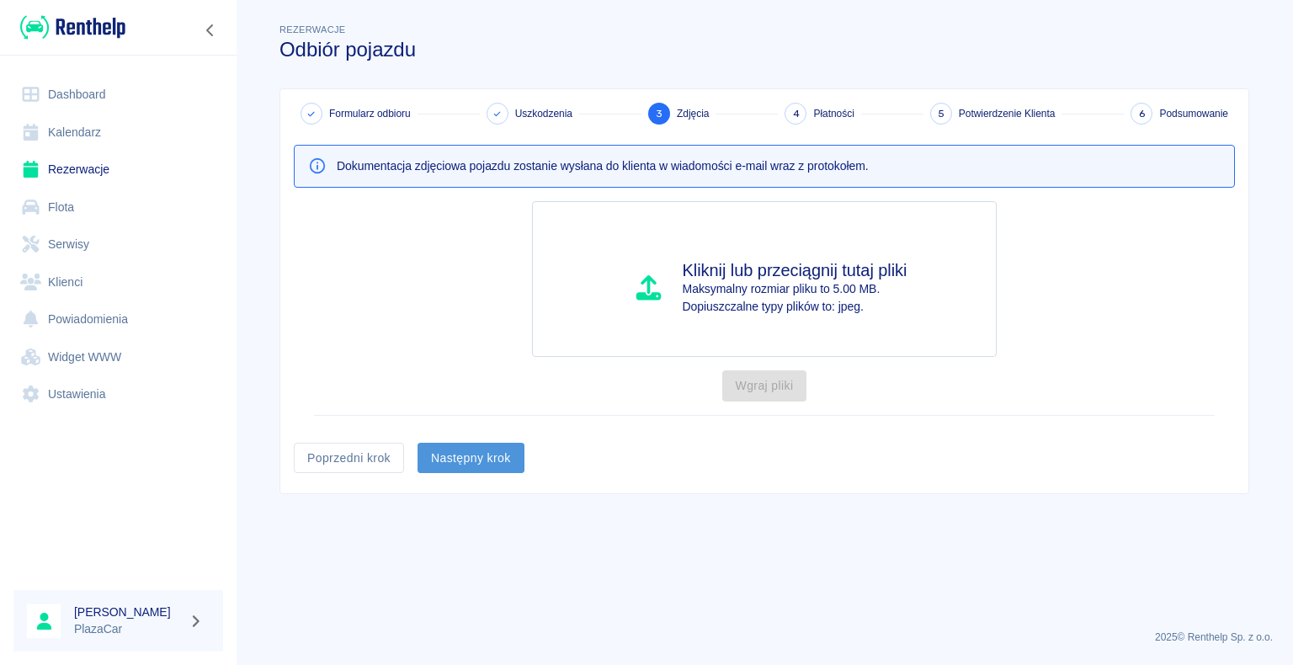
click at [461, 457] on button "Następny krok" at bounding box center [471, 458] width 107 height 31
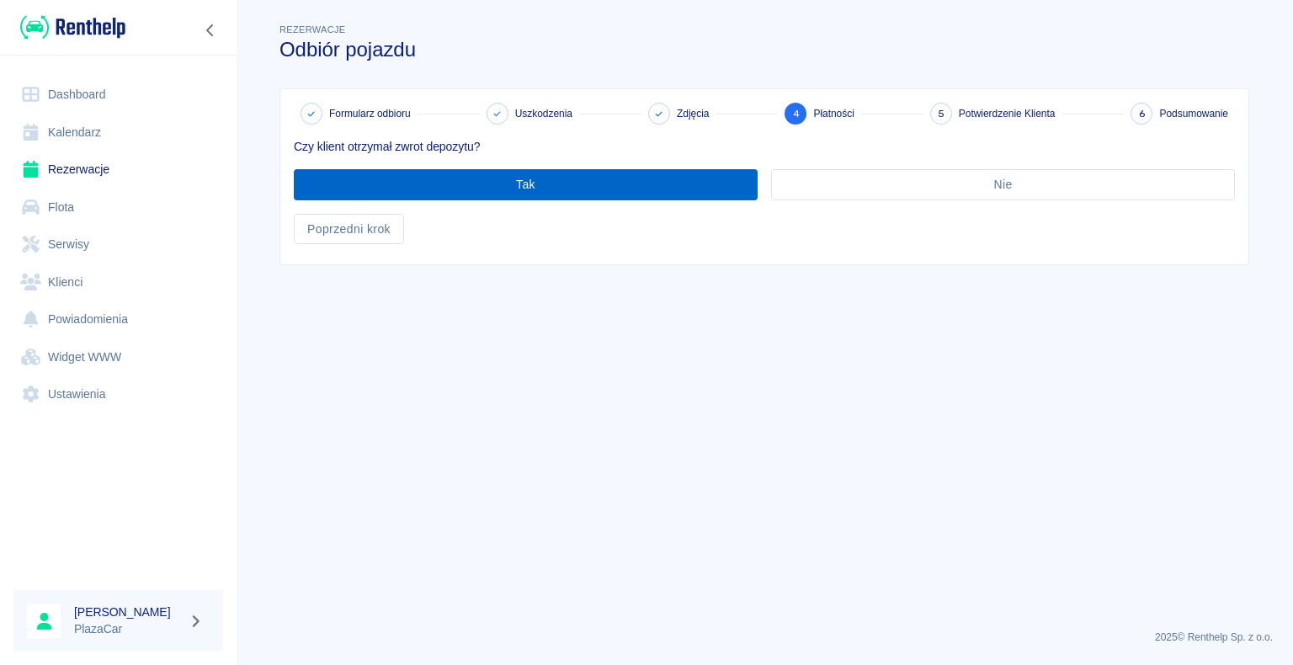
click at [532, 188] on button "Tak" at bounding box center [526, 184] width 464 height 31
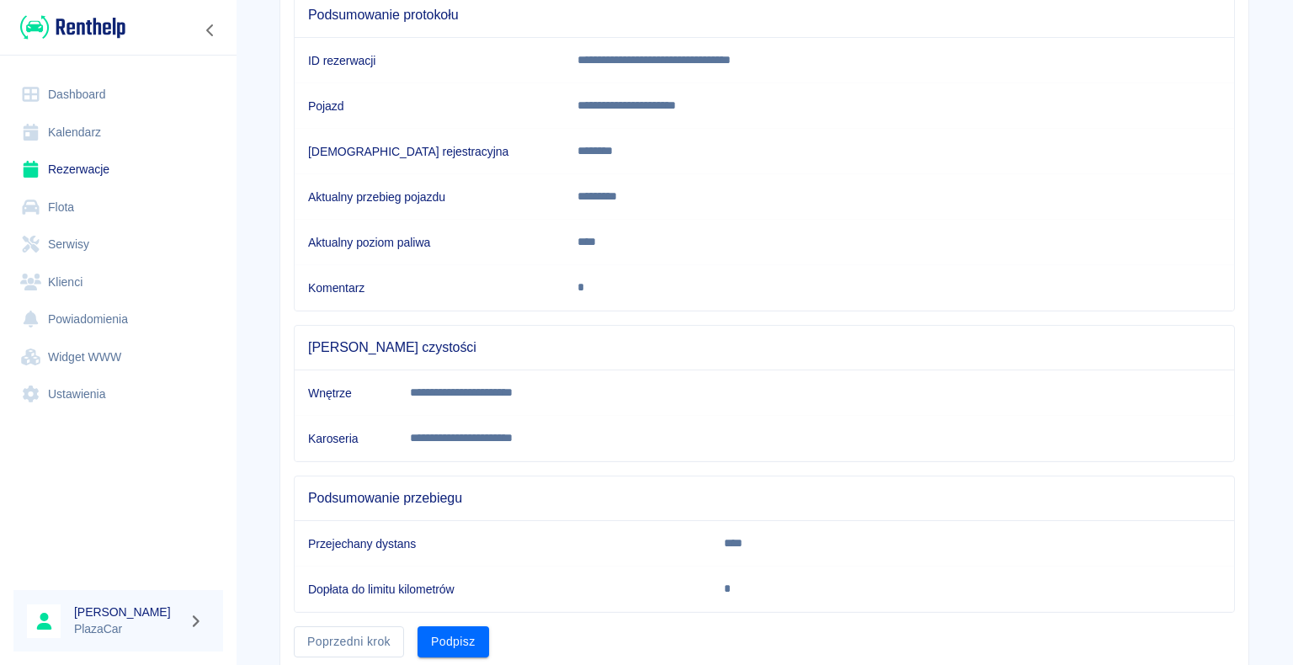
scroll to position [235, 0]
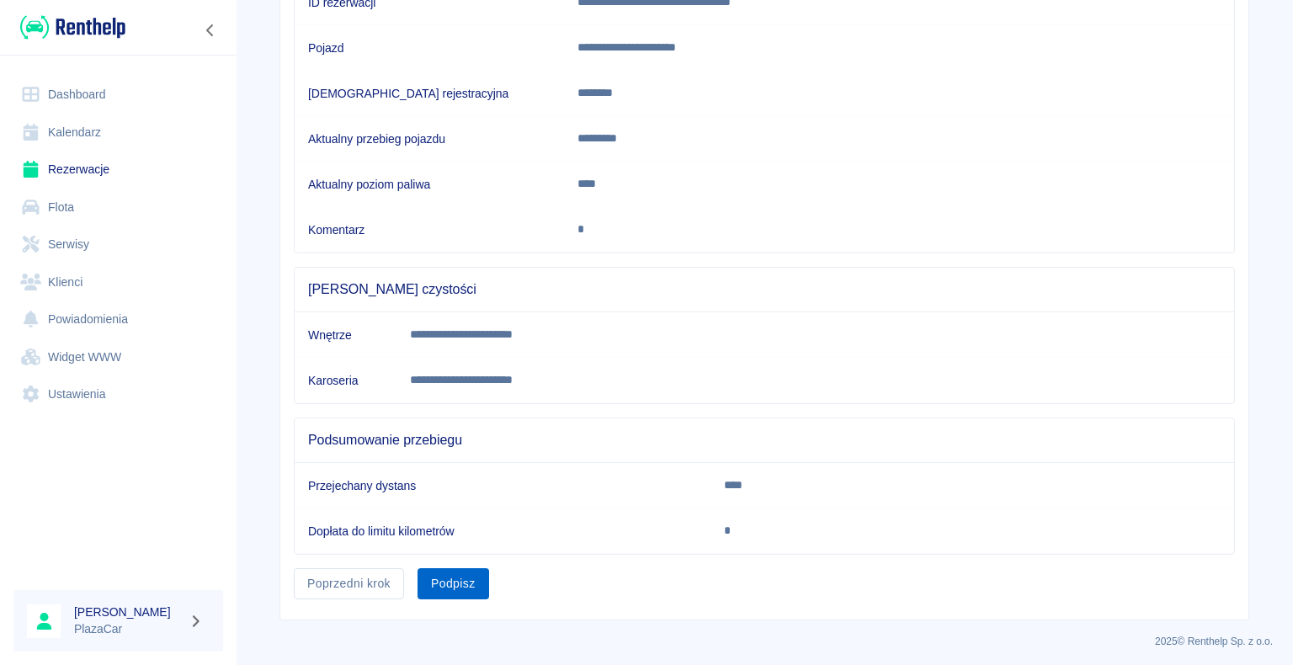
click at [459, 575] on button "Podpisz" at bounding box center [454, 583] width 72 height 31
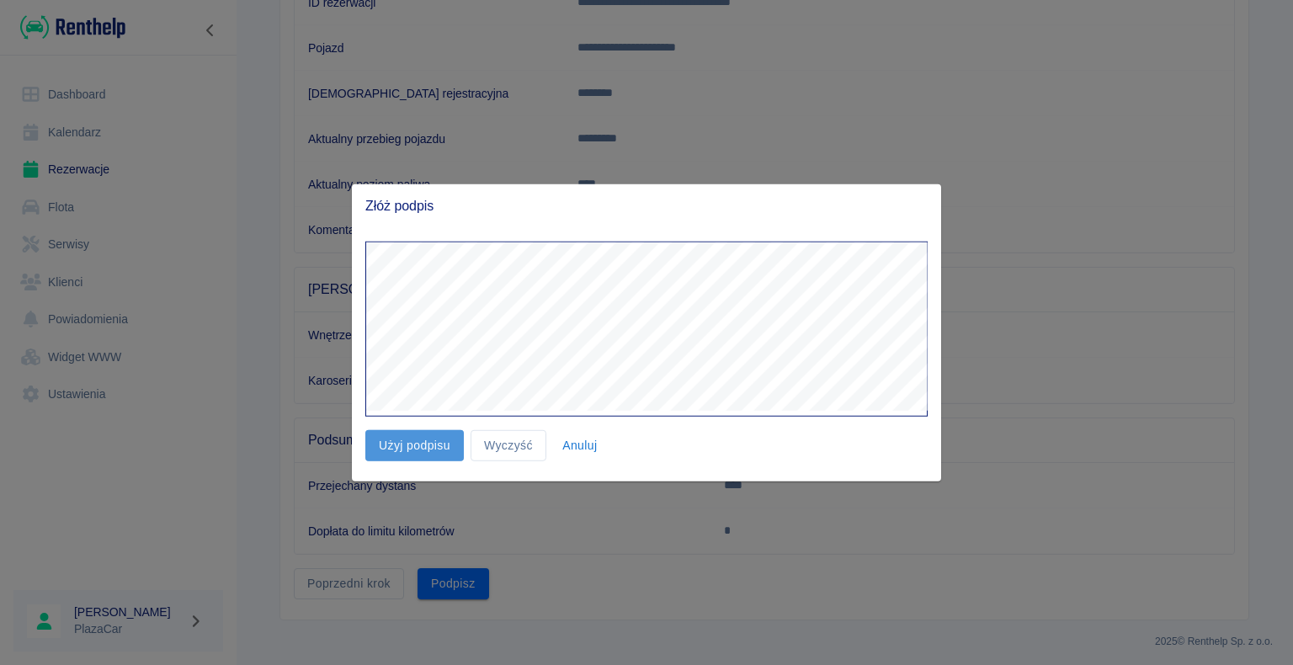
click at [408, 442] on button "Użyj podpisu" at bounding box center [414, 445] width 99 height 31
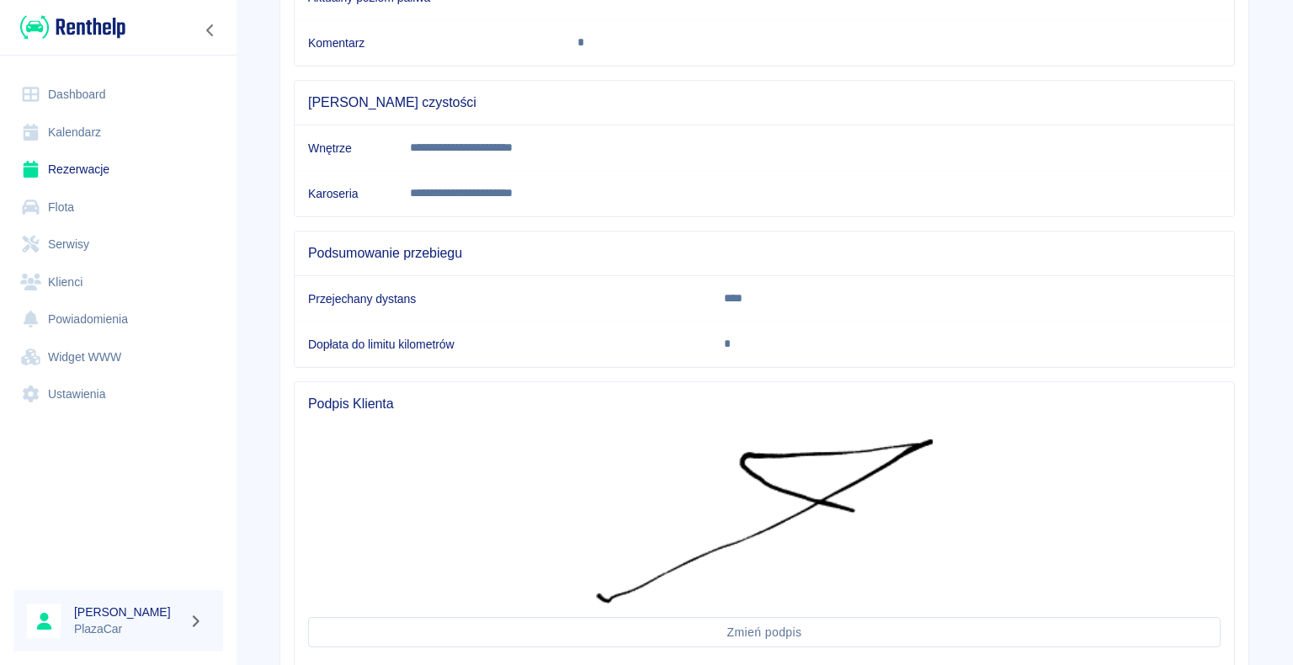
scroll to position [535, 0]
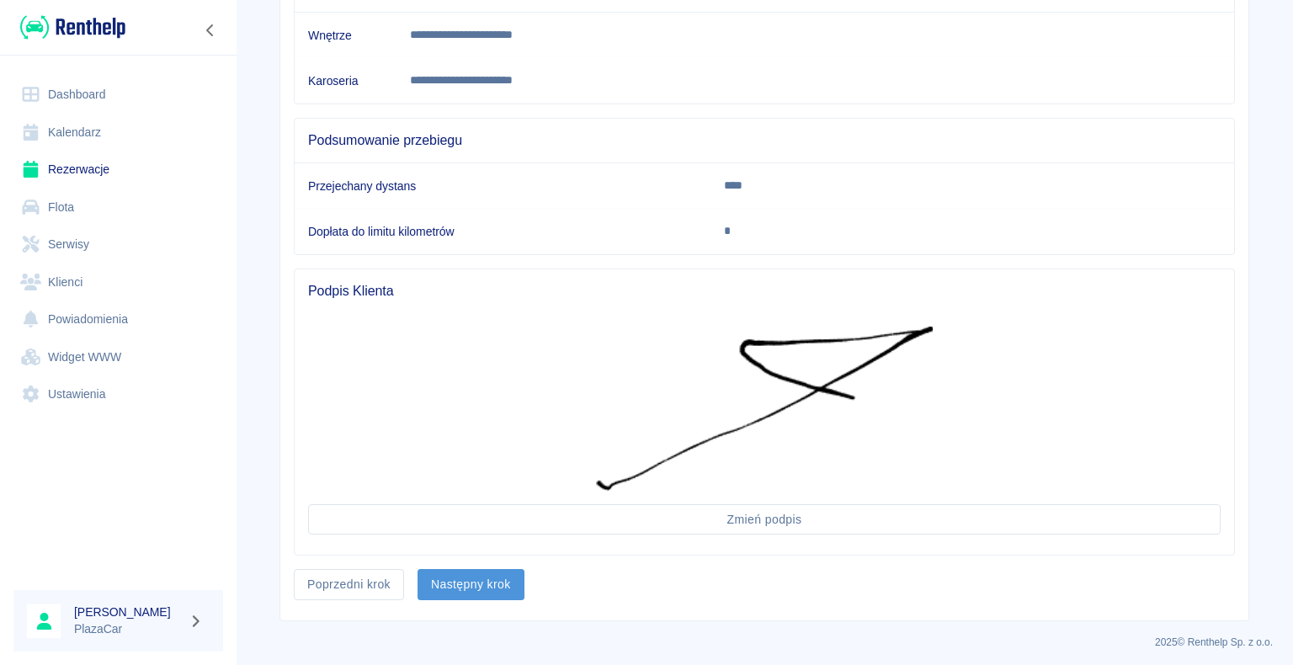
click at [465, 580] on button "Następny krok" at bounding box center [471, 584] width 107 height 31
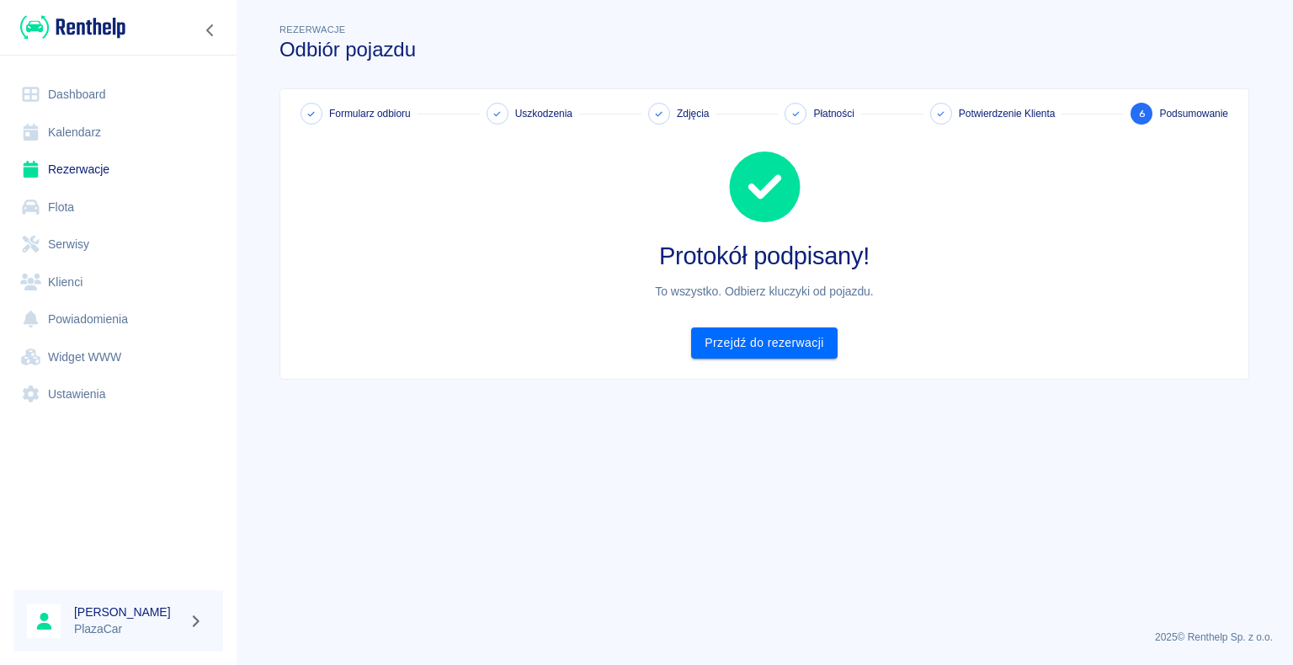
scroll to position [0, 0]
click at [759, 342] on link "Przejdź do rezerwacji" at bounding box center [764, 343] width 146 height 31
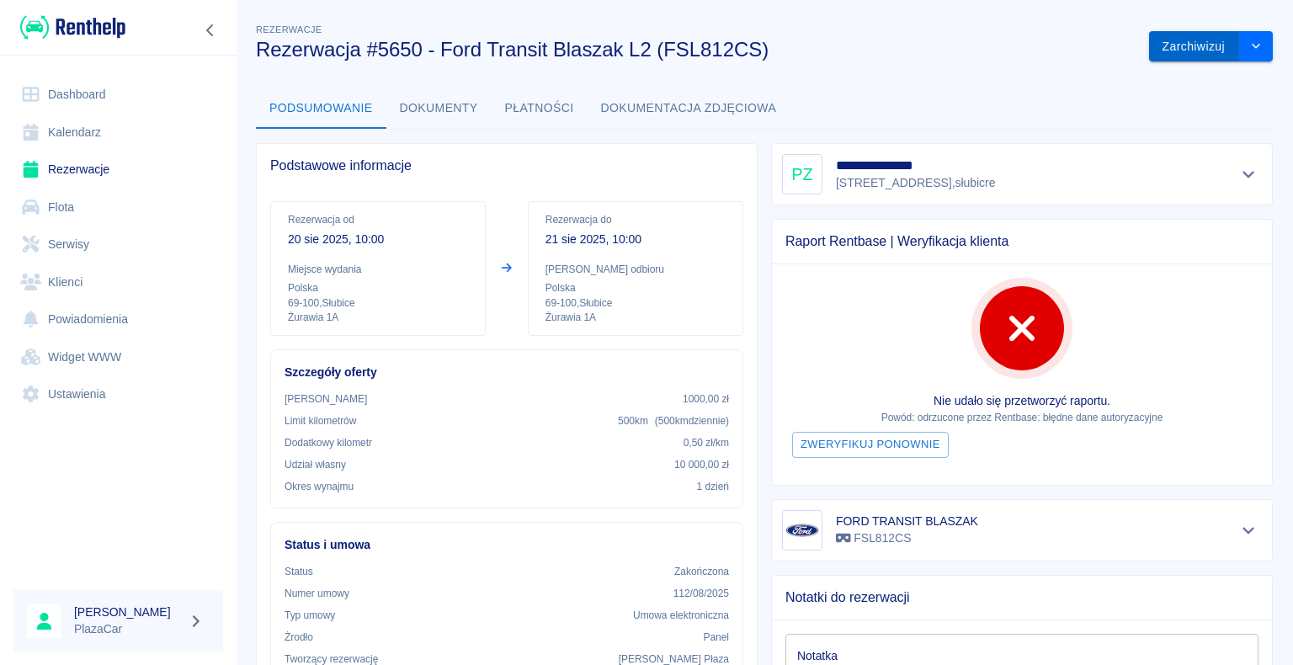
click at [1172, 44] on button "Zarchiwizuj" at bounding box center [1194, 46] width 90 height 31
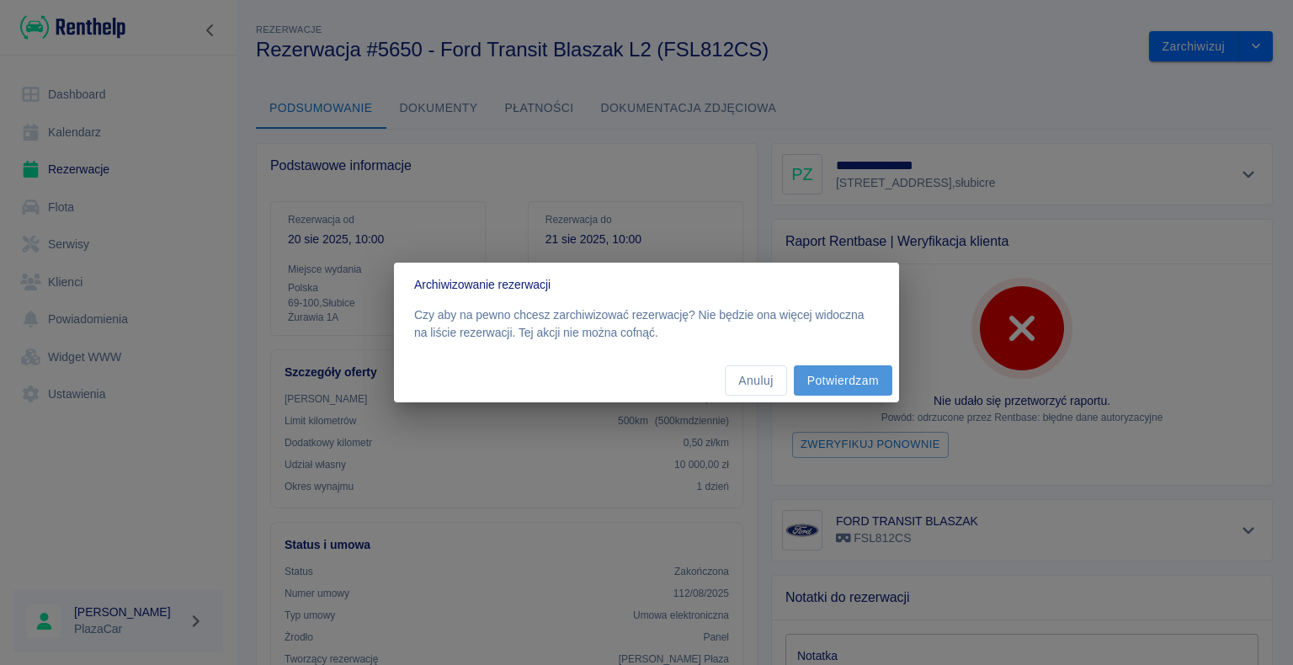
click at [840, 382] on button "Potwierdzam" at bounding box center [843, 380] width 99 height 31
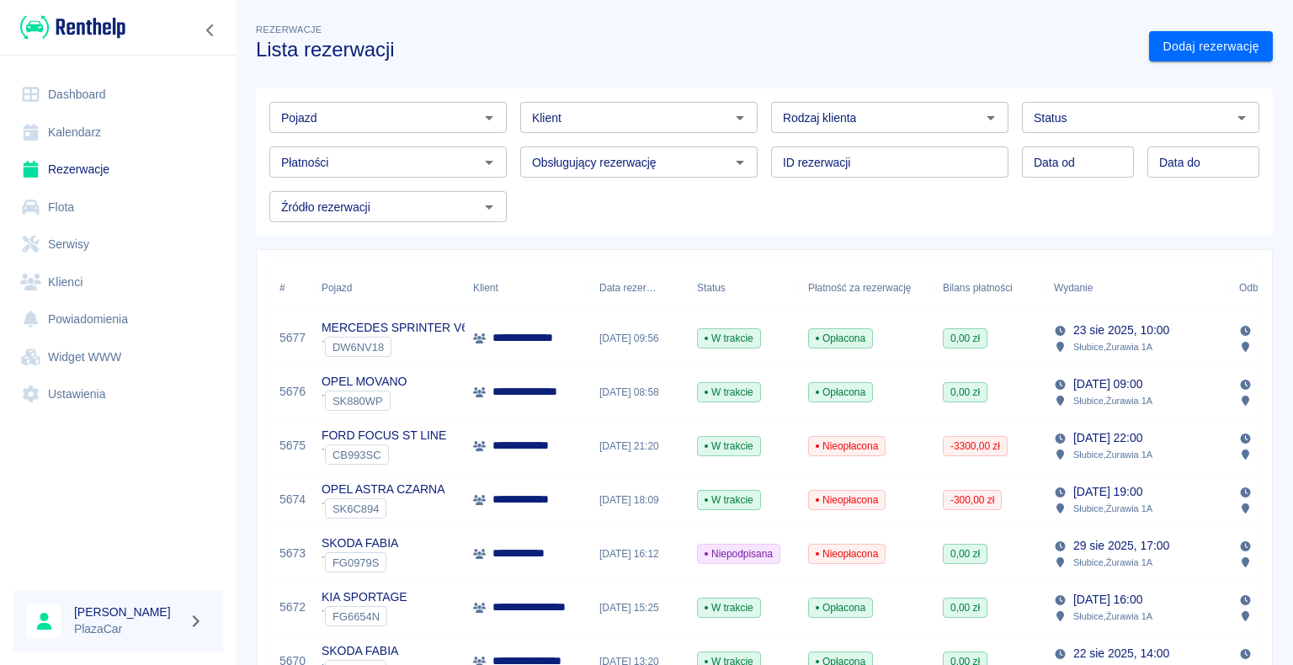
click at [981, 115] on icon "Otwórz" at bounding box center [991, 118] width 20 height 20
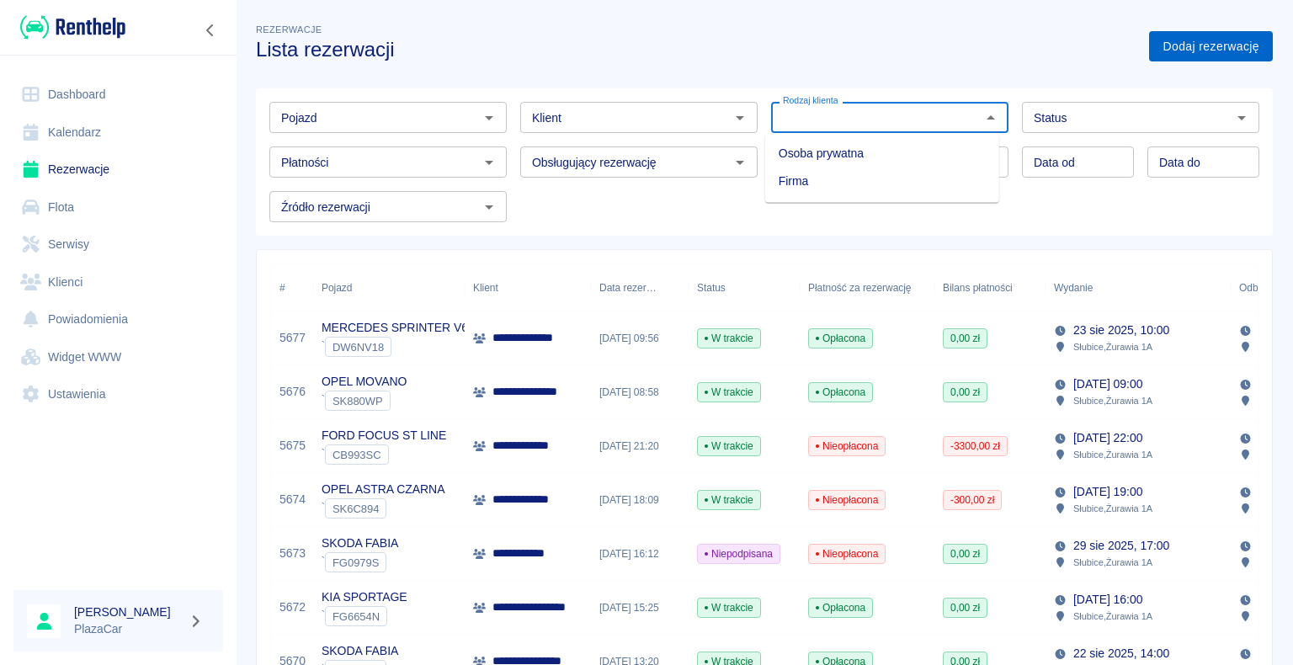
click at [1169, 45] on link "Dodaj rezerwację" at bounding box center [1211, 46] width 124 height 31
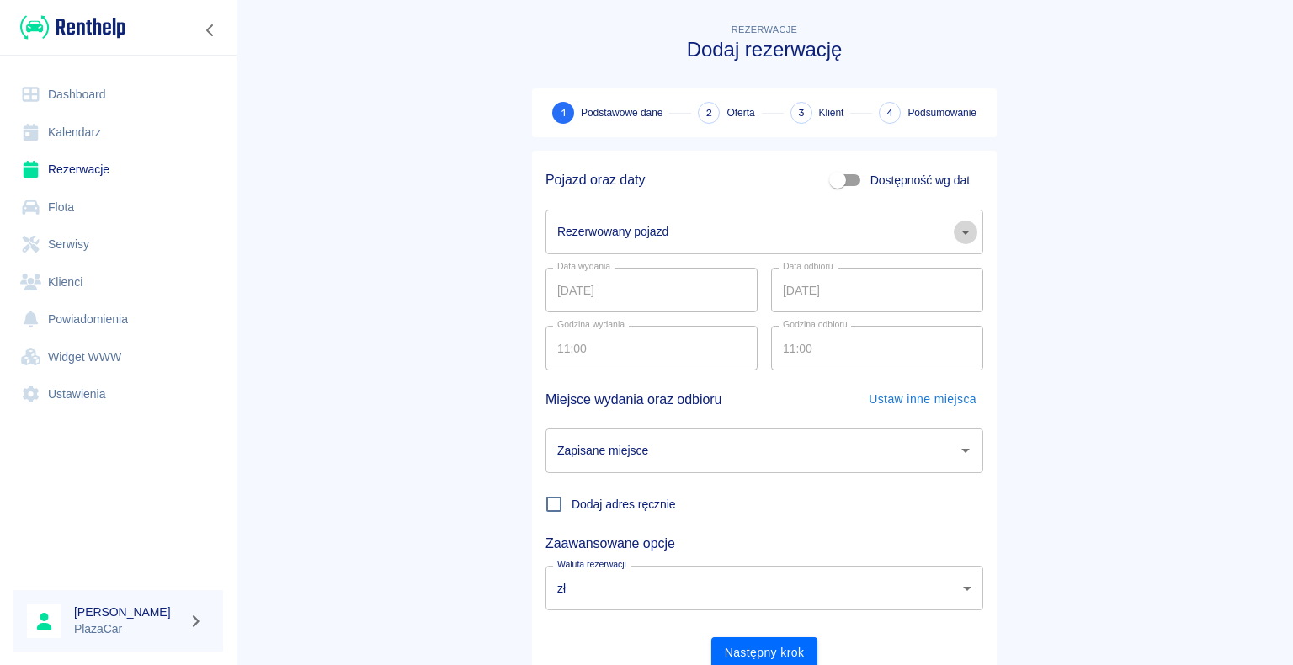
click at [959, 234] on icon "Otwórz" at bounding box center [966, 232] width 20 height 20
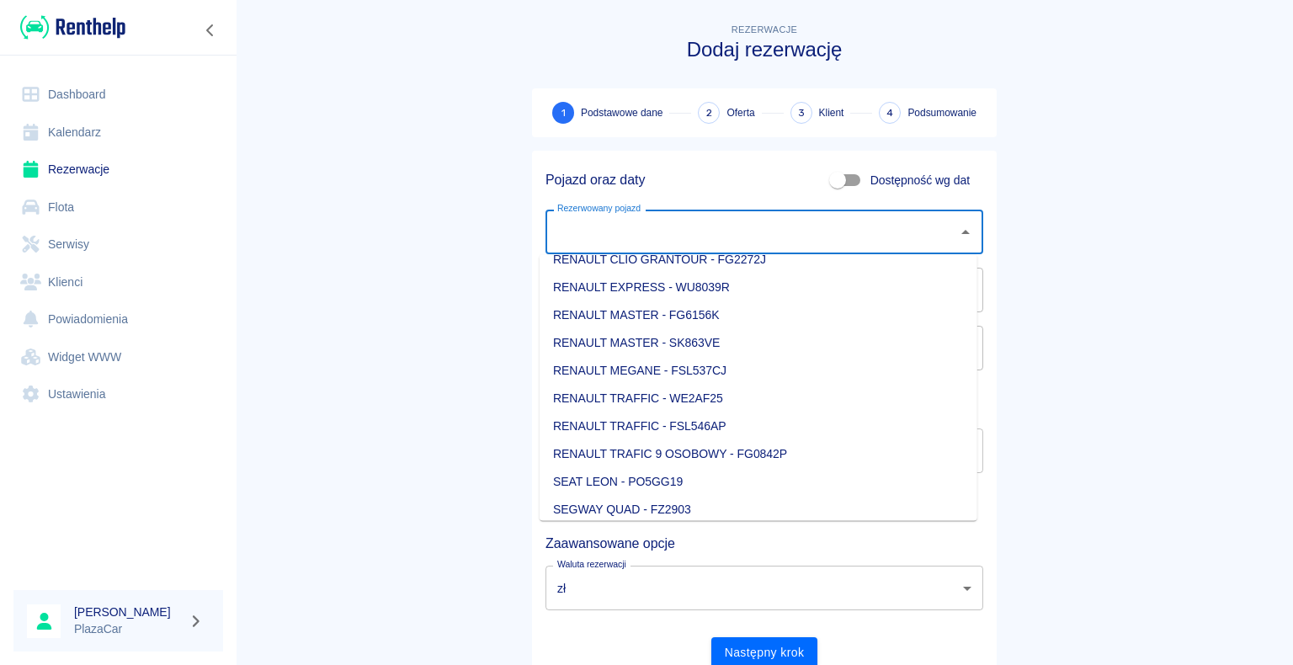
scroll to position [1347, 0]
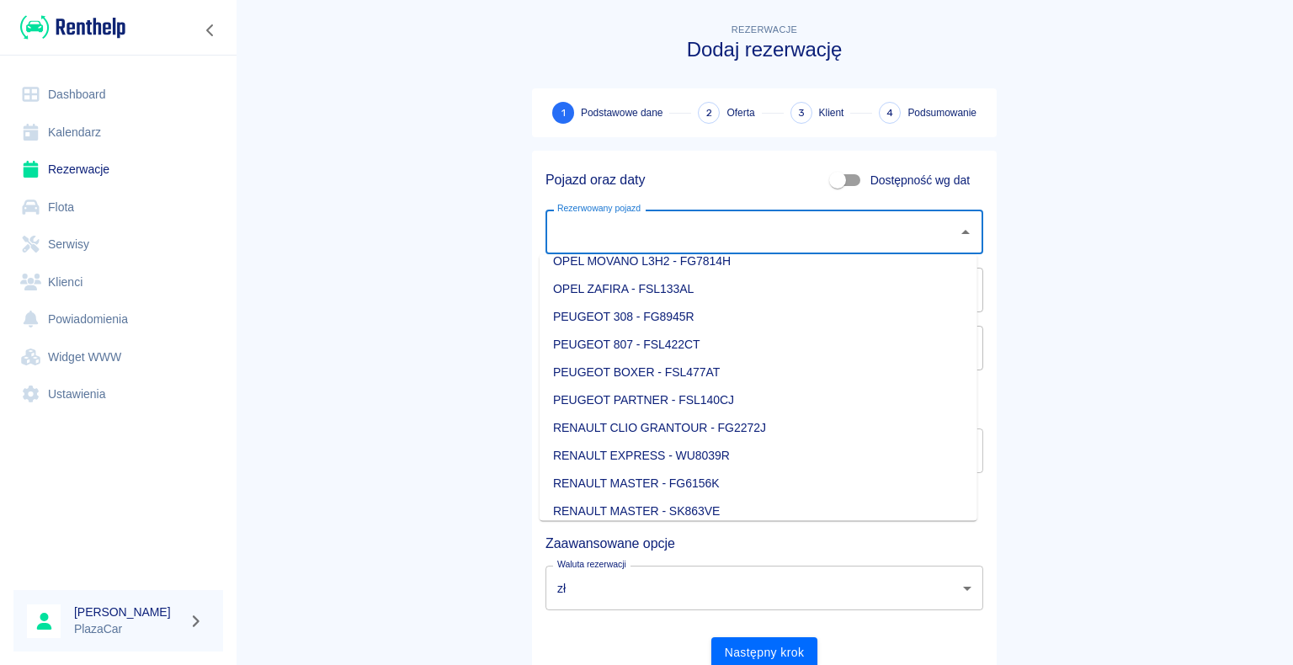
click at [775, 371] on li "PEUGEOT BOXER - FSL477AT" at bounding box center [759, 373] width 438 height 28
type input "PEUGEOT BOXER - FSL477AT"
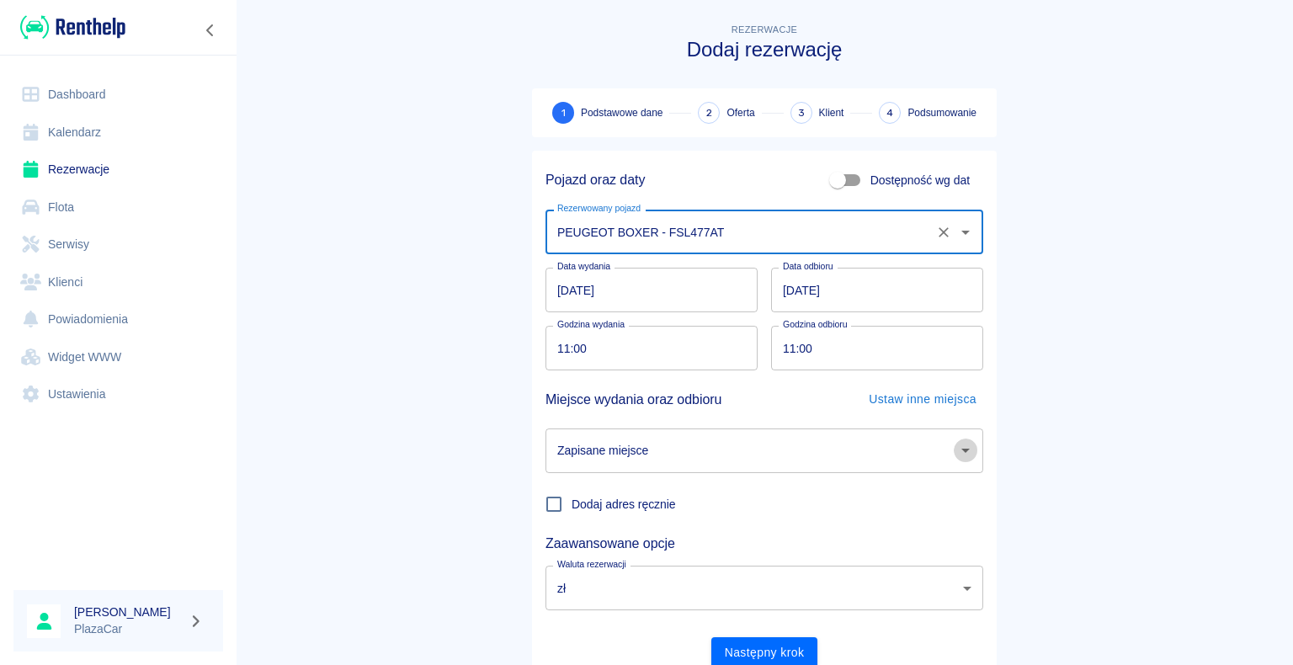
click at [960, 453] on icon "Otwórz" at bounding box center [966, 450] width 20 height 20
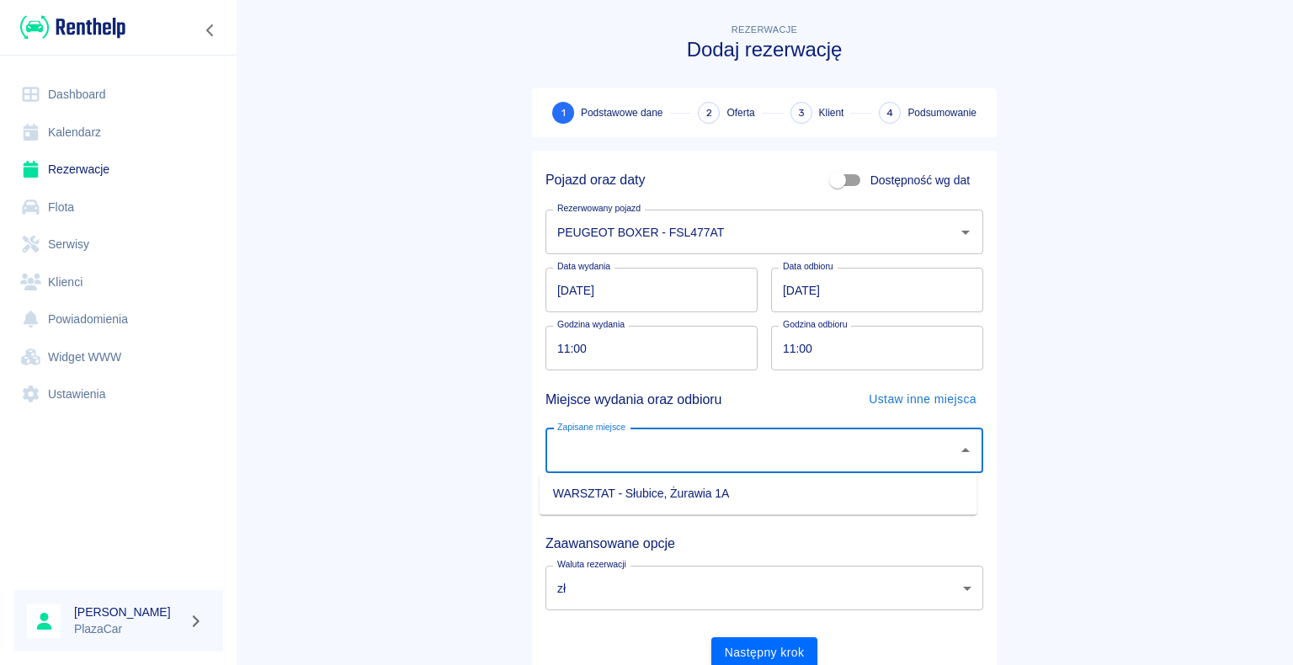
click at [894, 488] on li "WARSZTAT - Słubice, Żurawia 1A" at bounding box center [759, 494] width 438 height 28
type input "WARSZTAT - Słubice, Żurawia 1A"
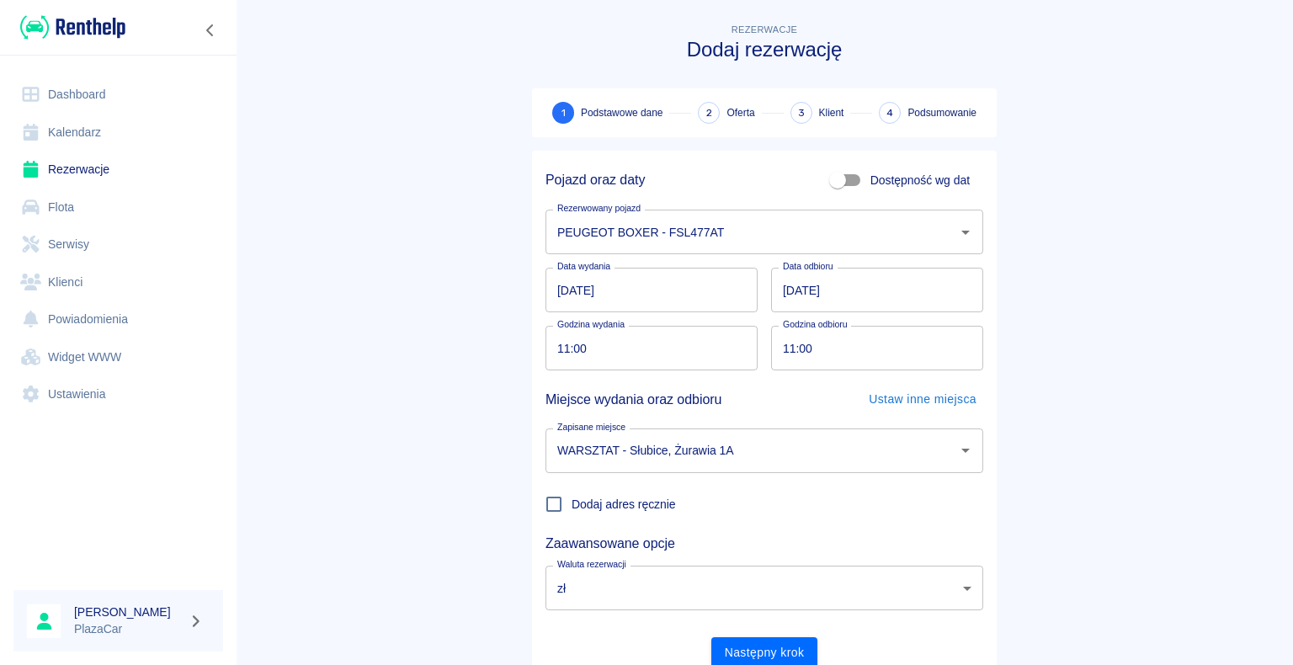
click at [1083, 373] on main "Rezerwacje Dodaj rezerwację 1 Podstawowe dane 2 Oferta 3 Klient 4 Podsumowanie …" at bounding box center [765, 351] width 1058 height 662
click at [757, 650] on button "Następny krok" at bounding box center [764, 652] width 107 height 31
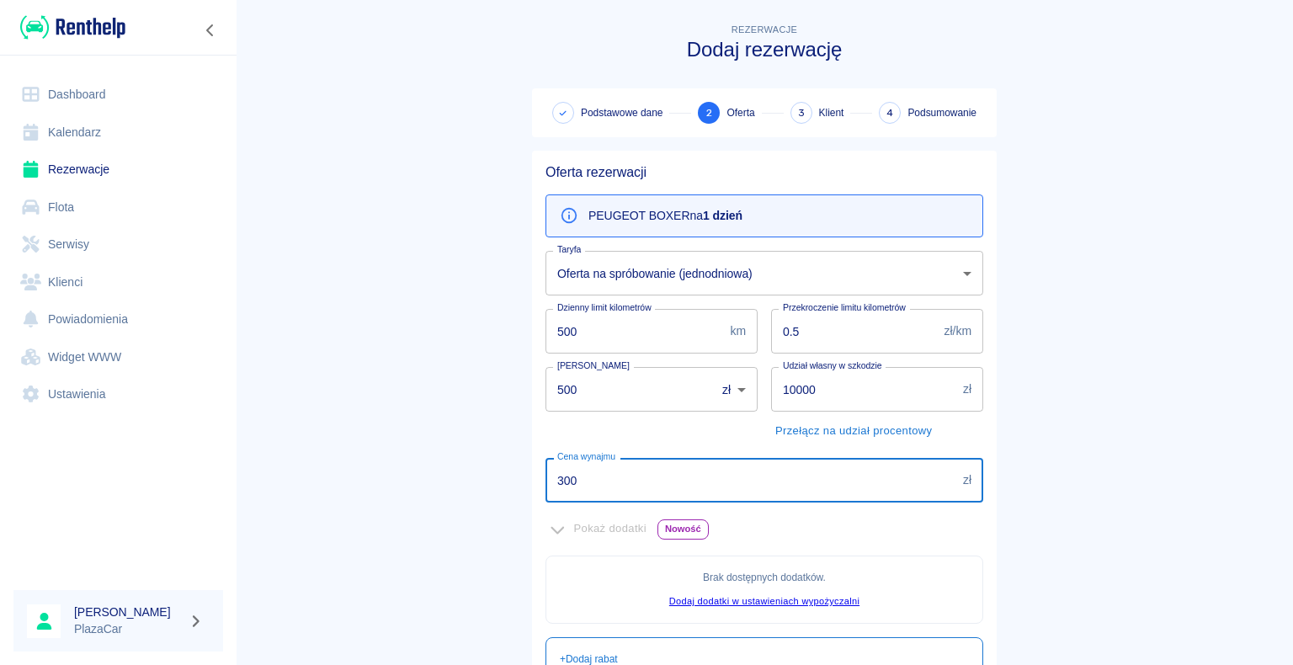
click at [572, 481] on input "300" at bounding box center [751, 480] width 411 height 45
type input "3"
type input "500"
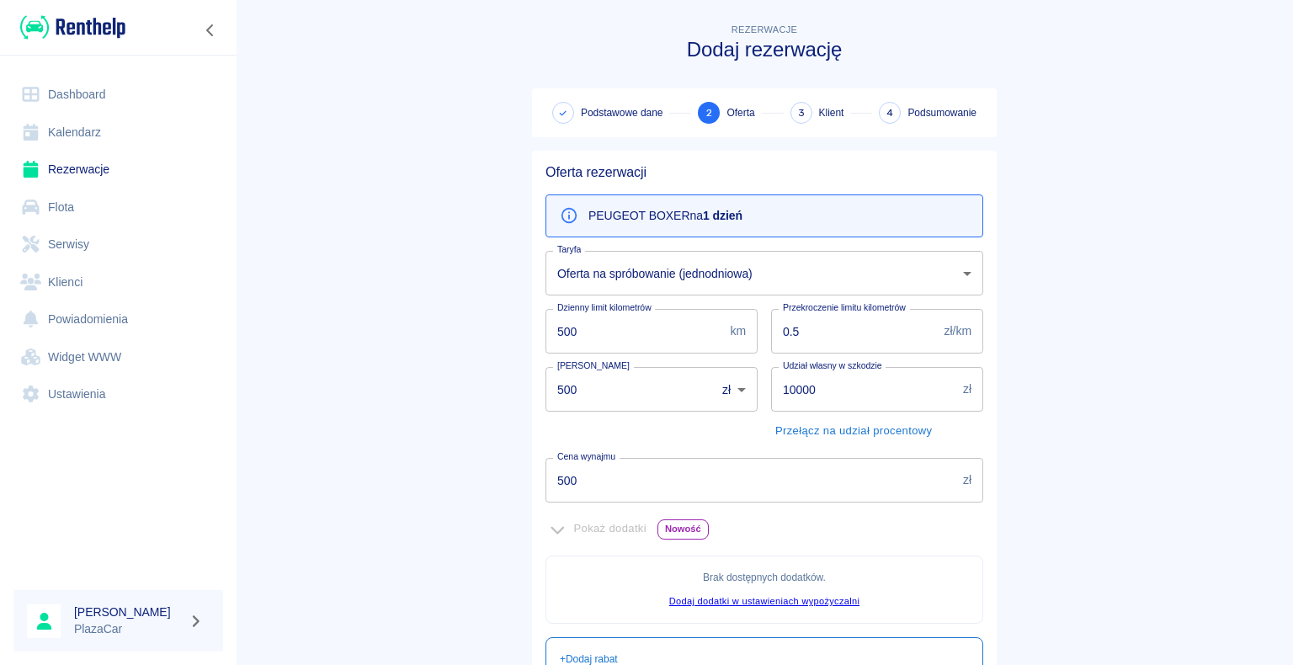
click at [447, 499] on main "Rezerwacje Dodaj rezerwację Podstawowe dane 2 Oferta 3 Klient 4 Podsumowanie Of…" at bounding box center [765, 471] width 1058 height 903
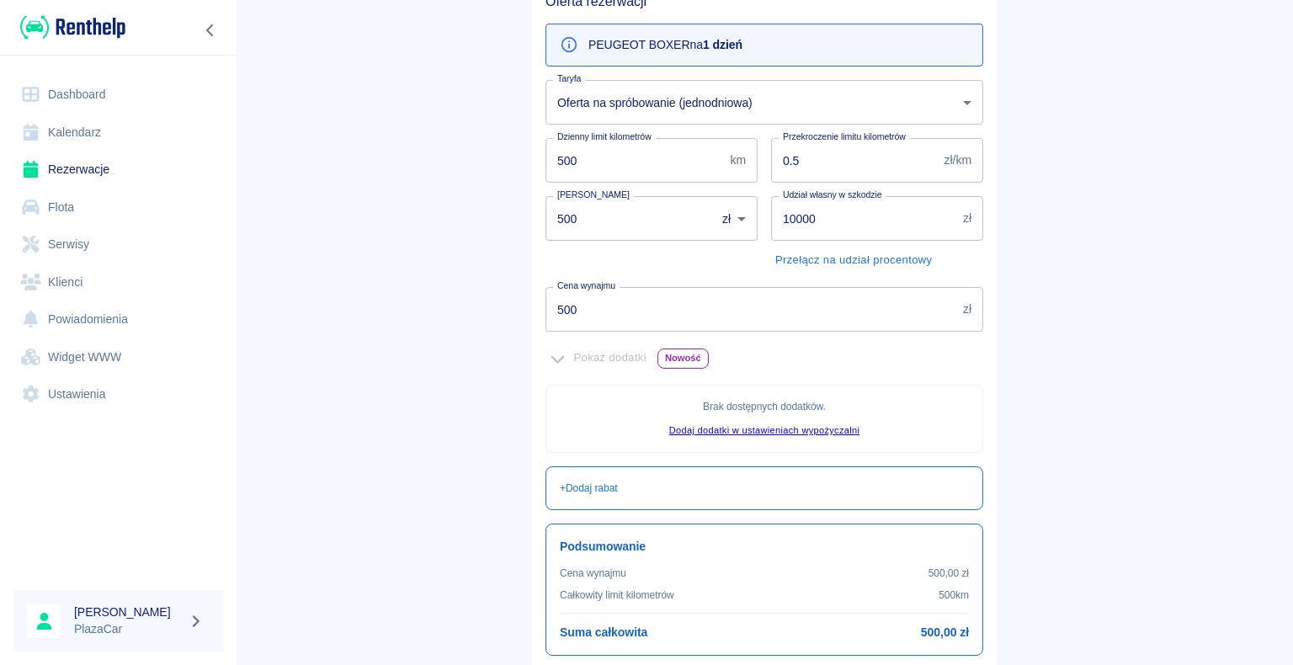
scroll to position [306, 0]
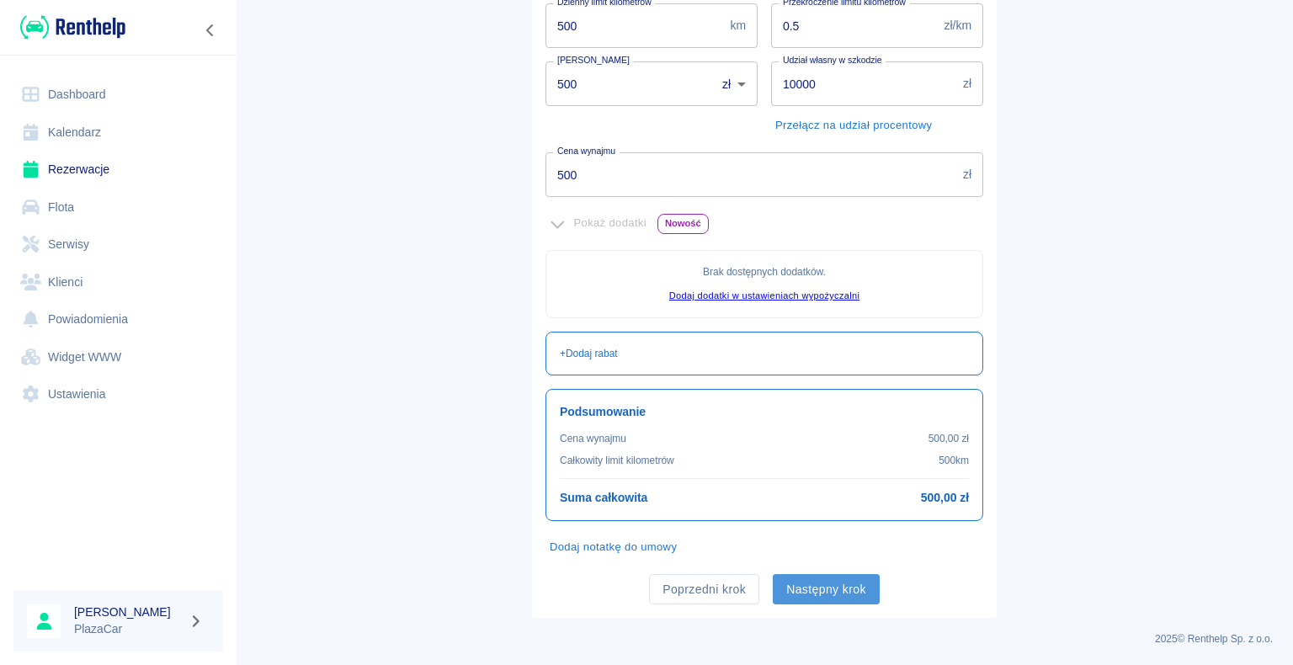
click at [813, 584] on button "Następny krok" at bounding box center [826, 589] width 107 height 31
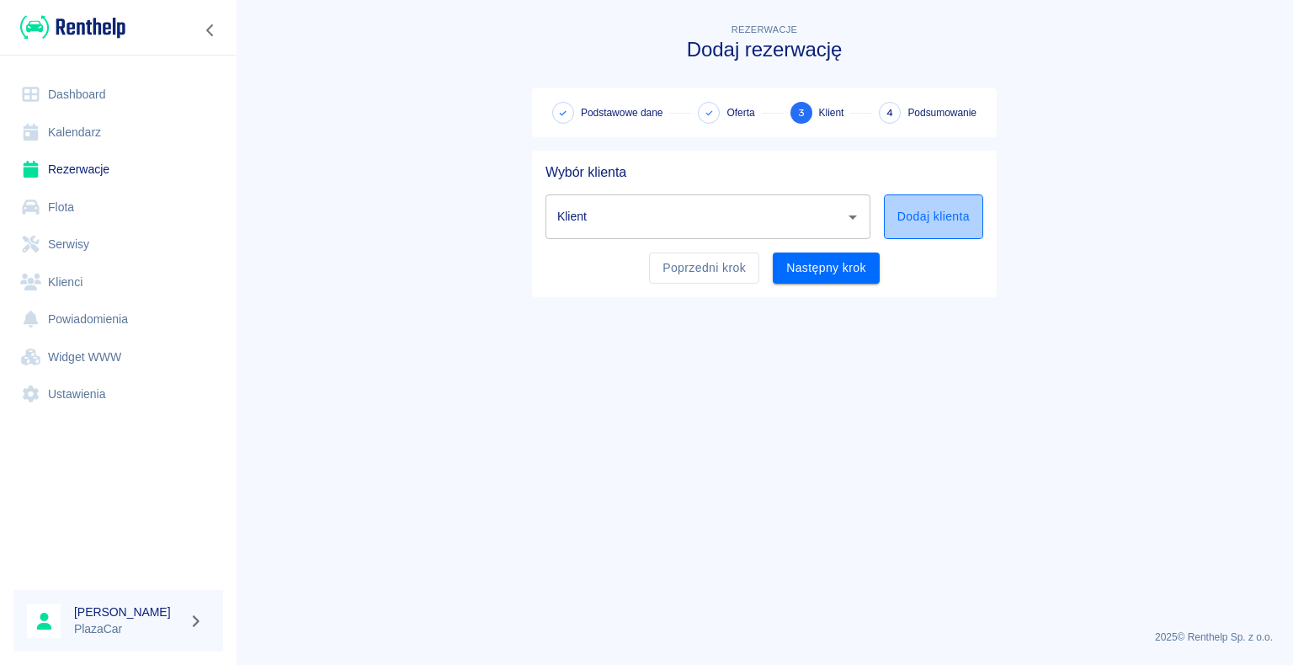
click at [914, 216] on button "Dodaj klienta" at bounding box center [933, 216] width 99 height 45
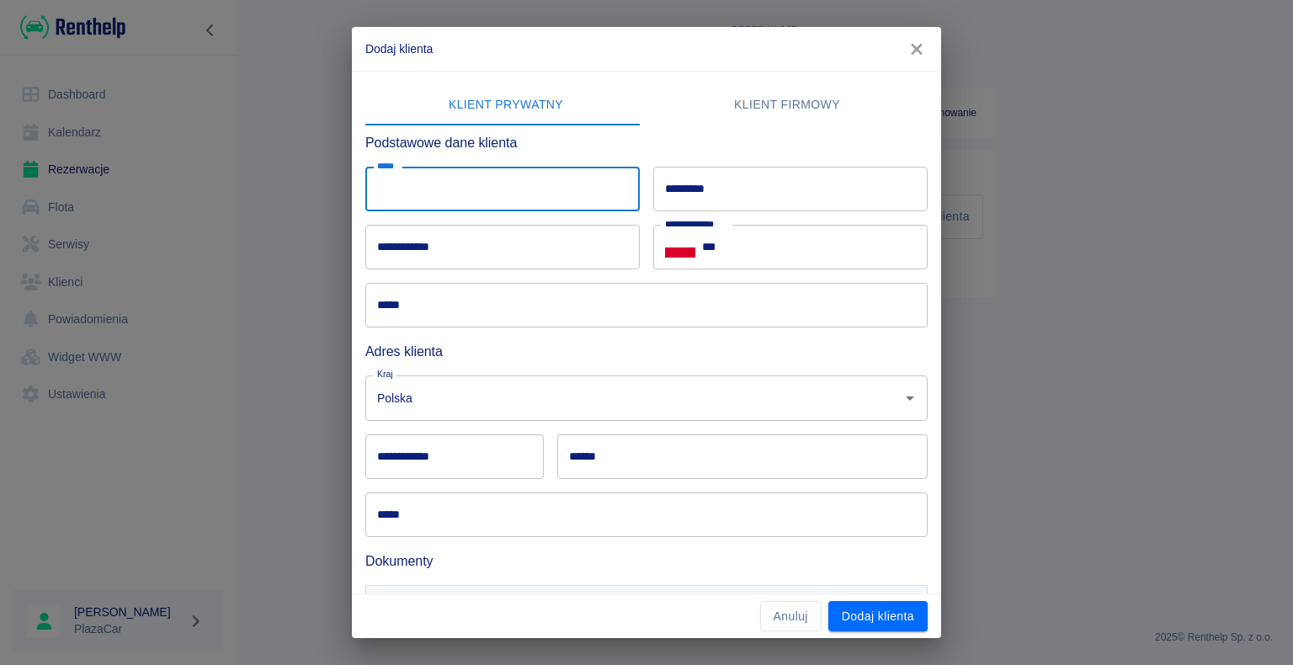
click at [425, 189] on input "*****" at bounding box center [502, 189] width 274 height 45
type input "*****"
click at [670, 189] on input "*********" at bounding box center [790, 189] width 274 height 45
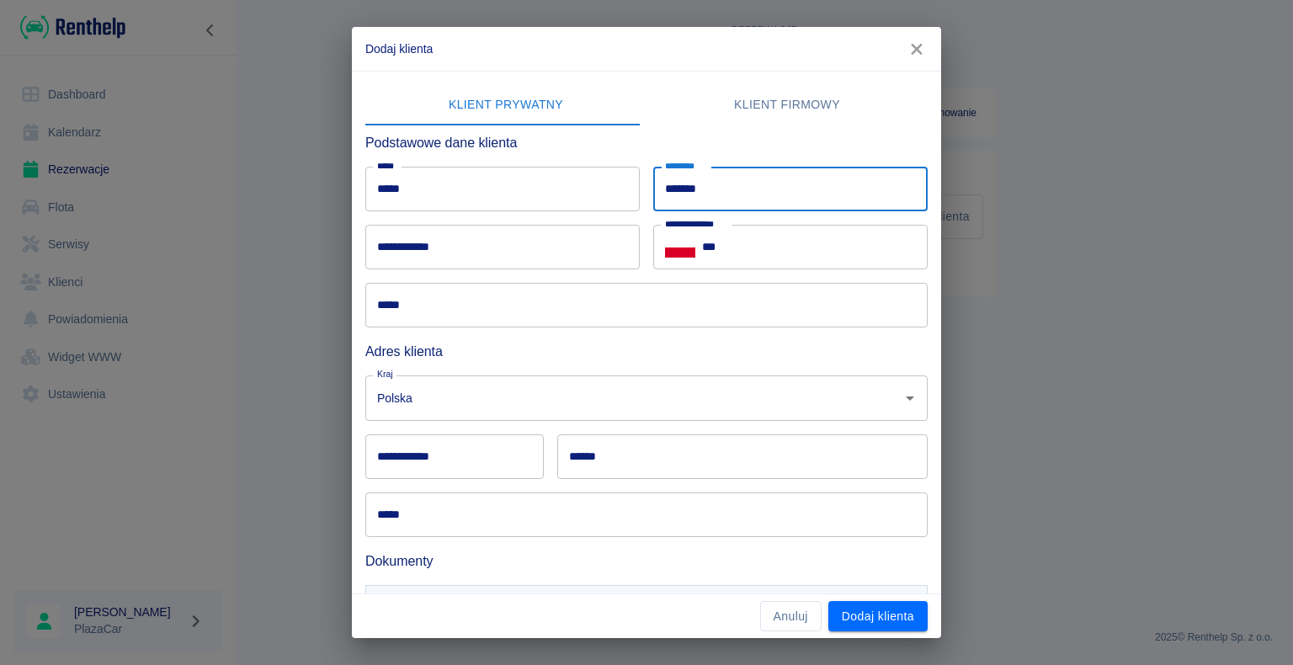
type input "*******"
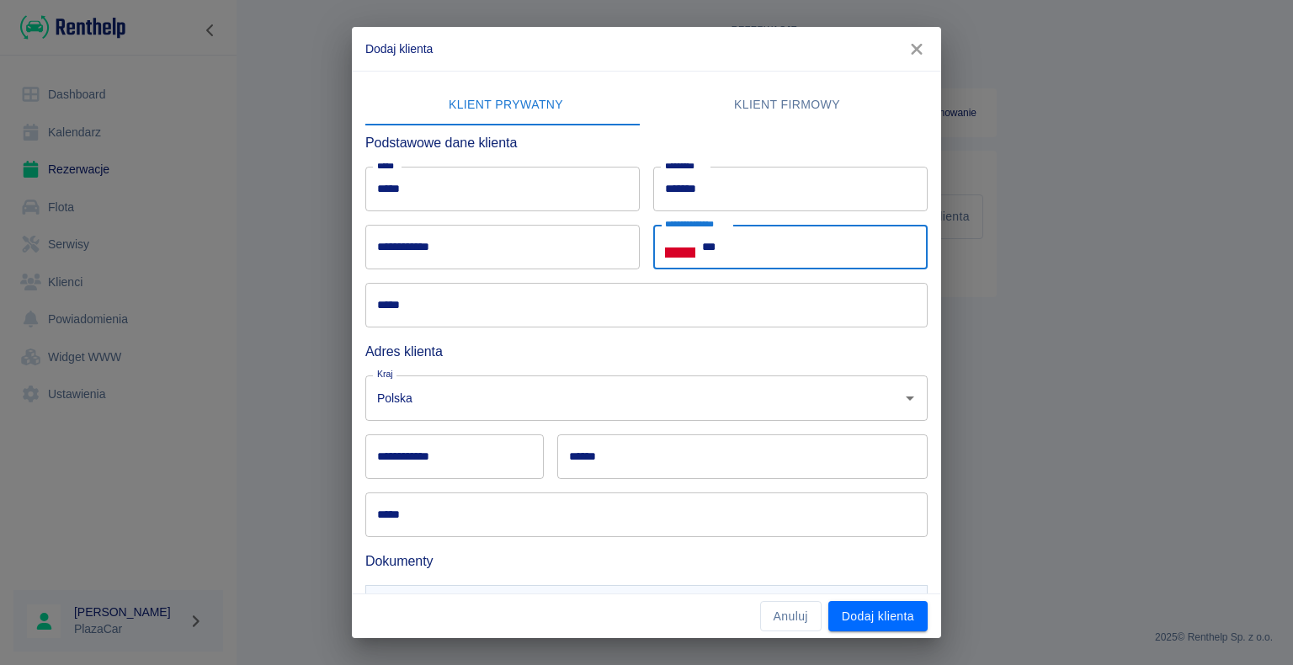
click at [724, 244] on input "***" at bounding box center [815, 247] width 226 height 45
click at [694, 245] on div "**********" at bounding box center [790, 247] width 274 height 45
click at [702, 246] on input "******" at bounding box center [815, 247] width 226 height 45
click at [678, 245] on icon "Select country" at bounding box center [680, 242] width 30 height 10
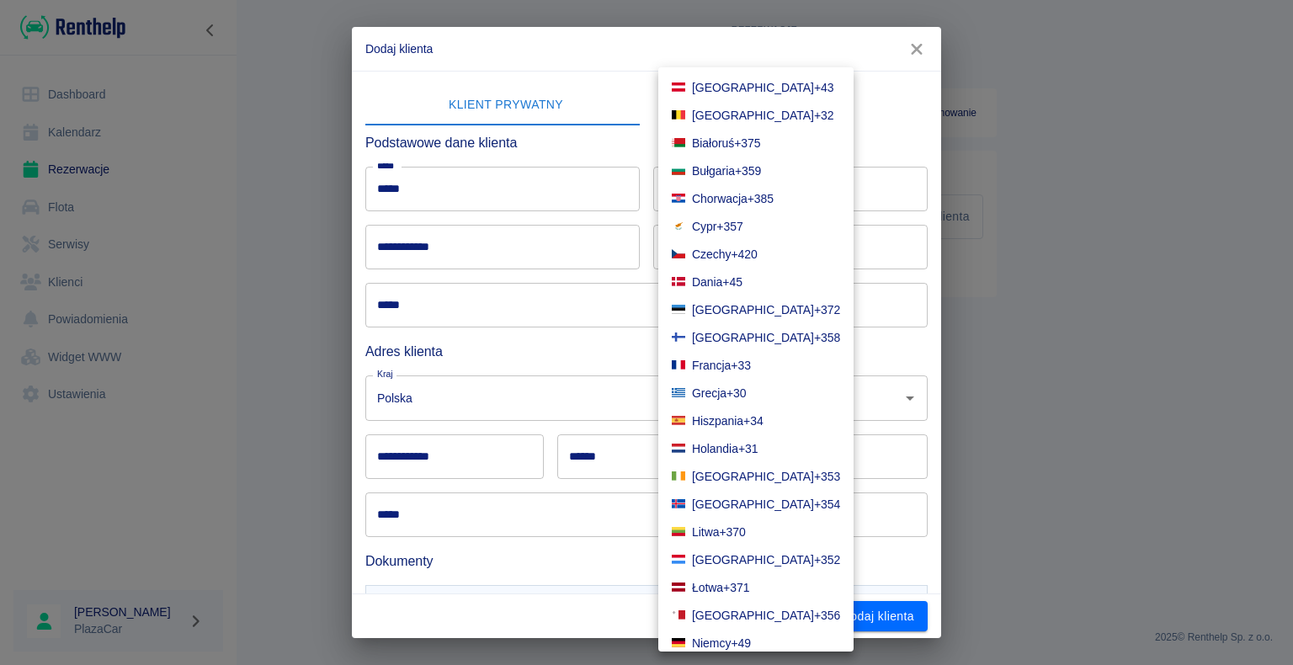
scroll to position [339, 0]
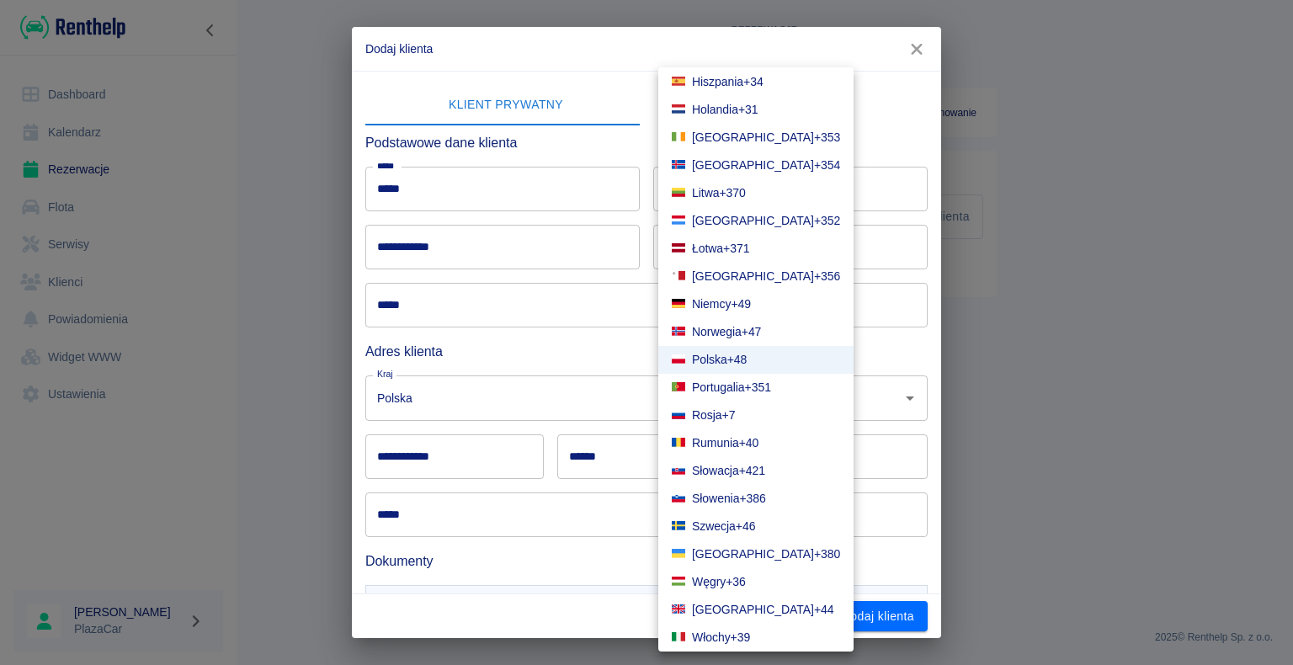
click at [723, 247] on span "+371" at bounding box center [736, 249] width 26 height 18
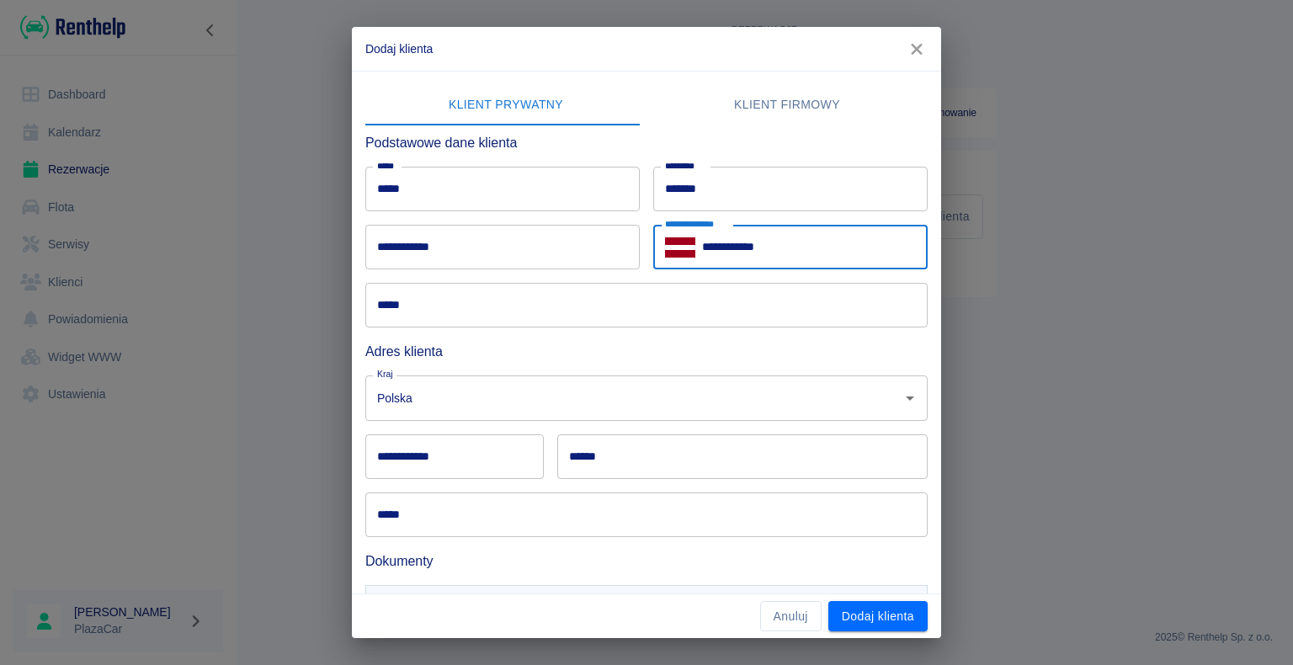
type input "**********"
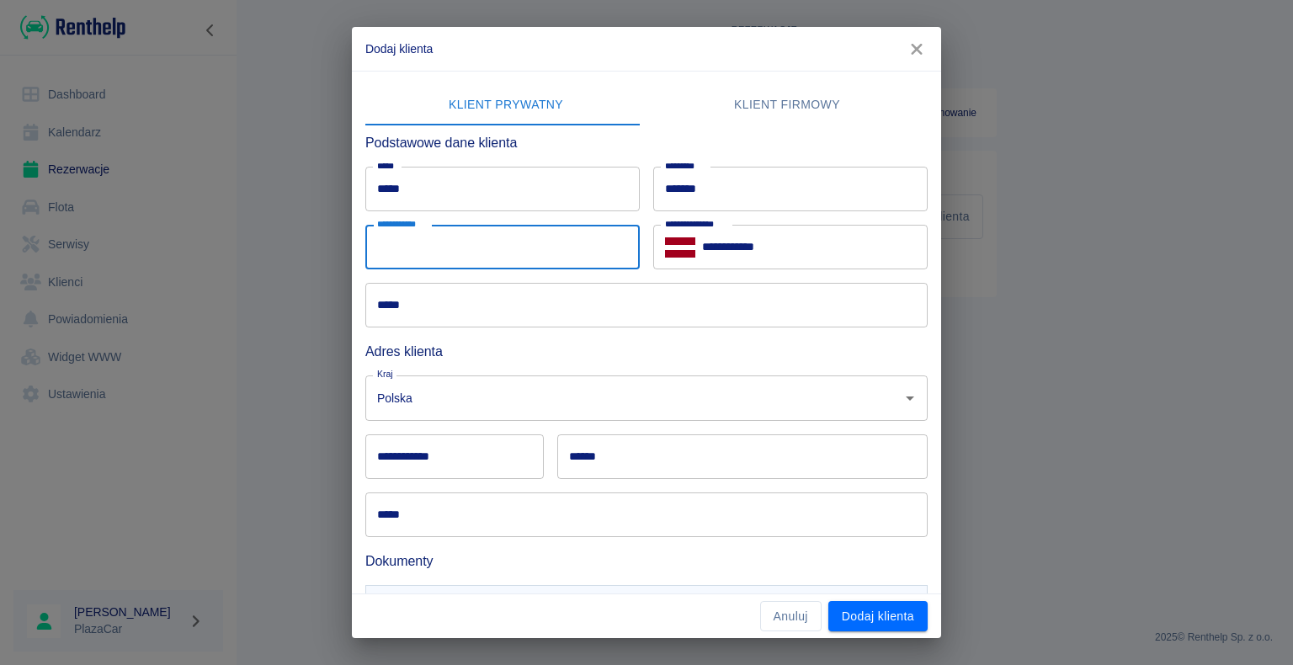
click at [405, 237] on input "**********" at bounding box center [502, 247] width 274 height 45
type input "**********"
click at [402, 305] on input "*****" at bounding box center [646, 305] width 562 height 45
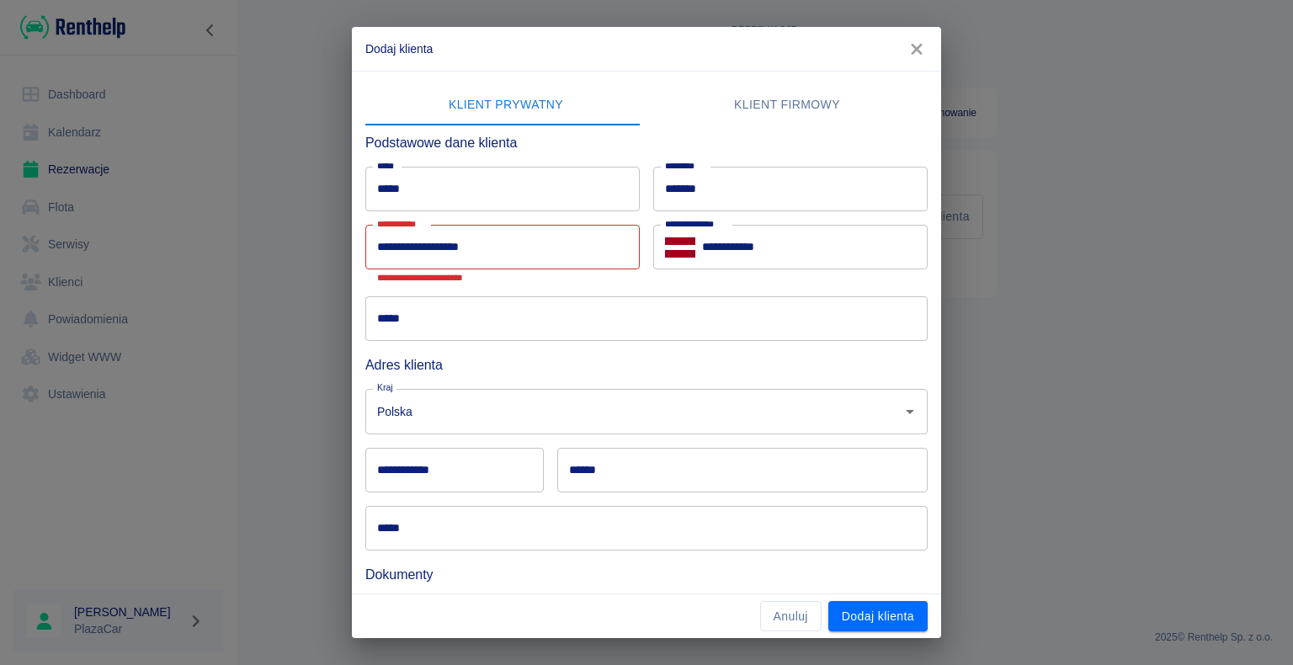
click at [317, 236] on div "**********" at bounding box center [646, 332] width 1293 height 665
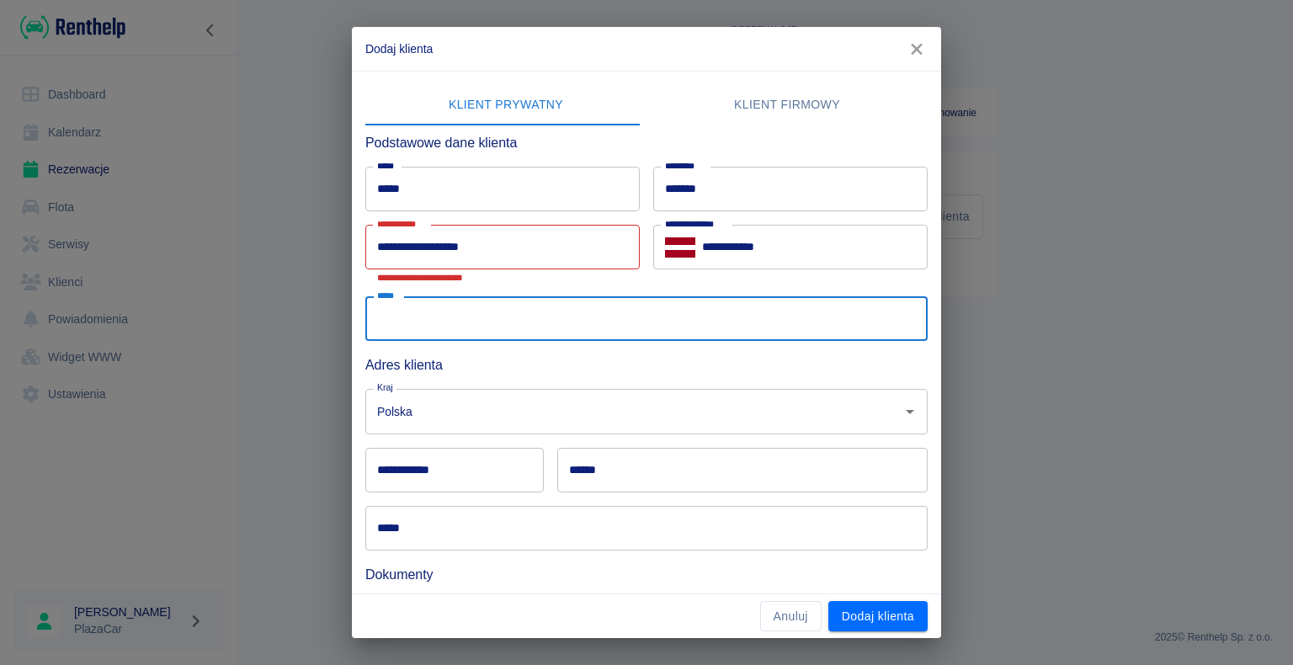
click at [432, 318] on input "*****" at bounding box center [646, 318] width 562 height 45
click at [883, 409] on icon "Wyczyść" at bounding box center [888, 412] width 10 height 10
type input "**********"
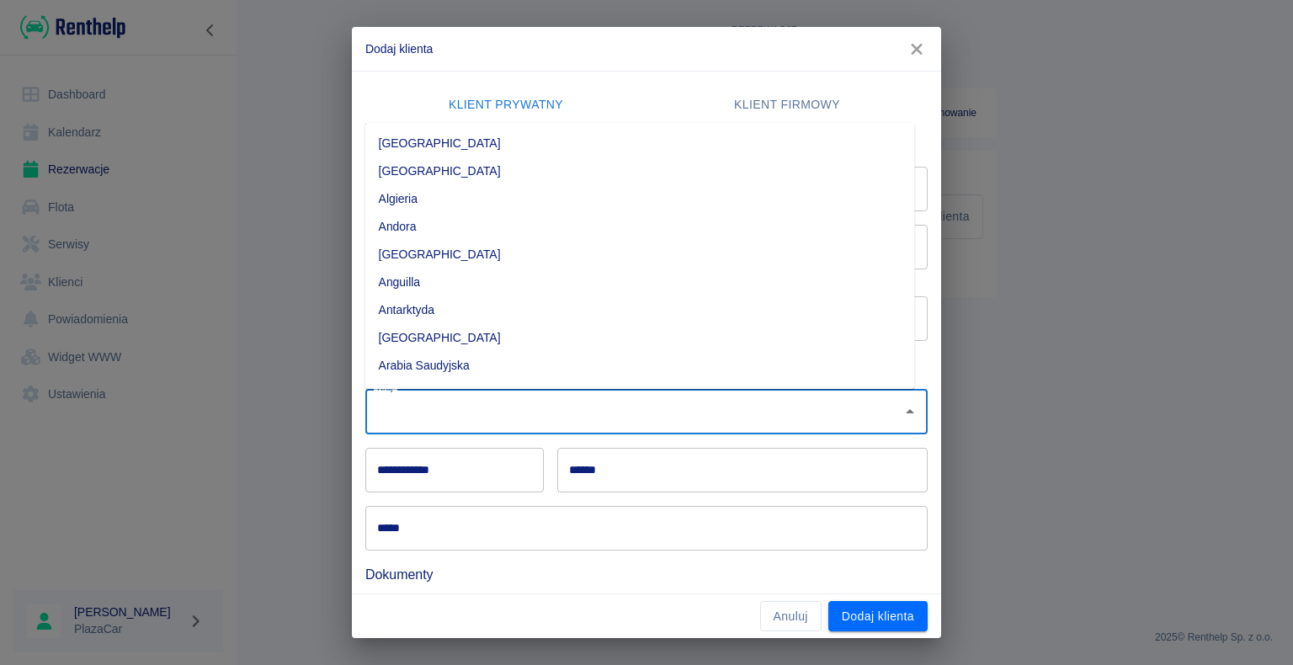
click at [401, 409] on input "Kraj" at bounding box center [634, 411] width 522 height 29
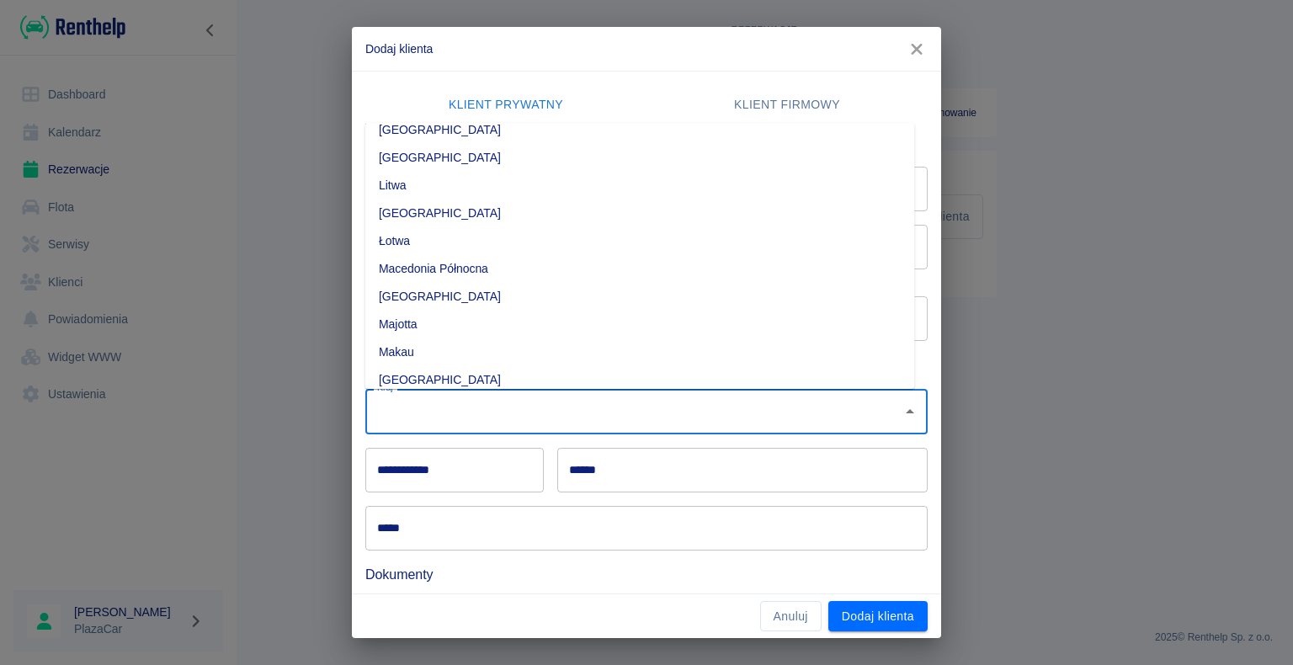
scroll to position [3200, 0]
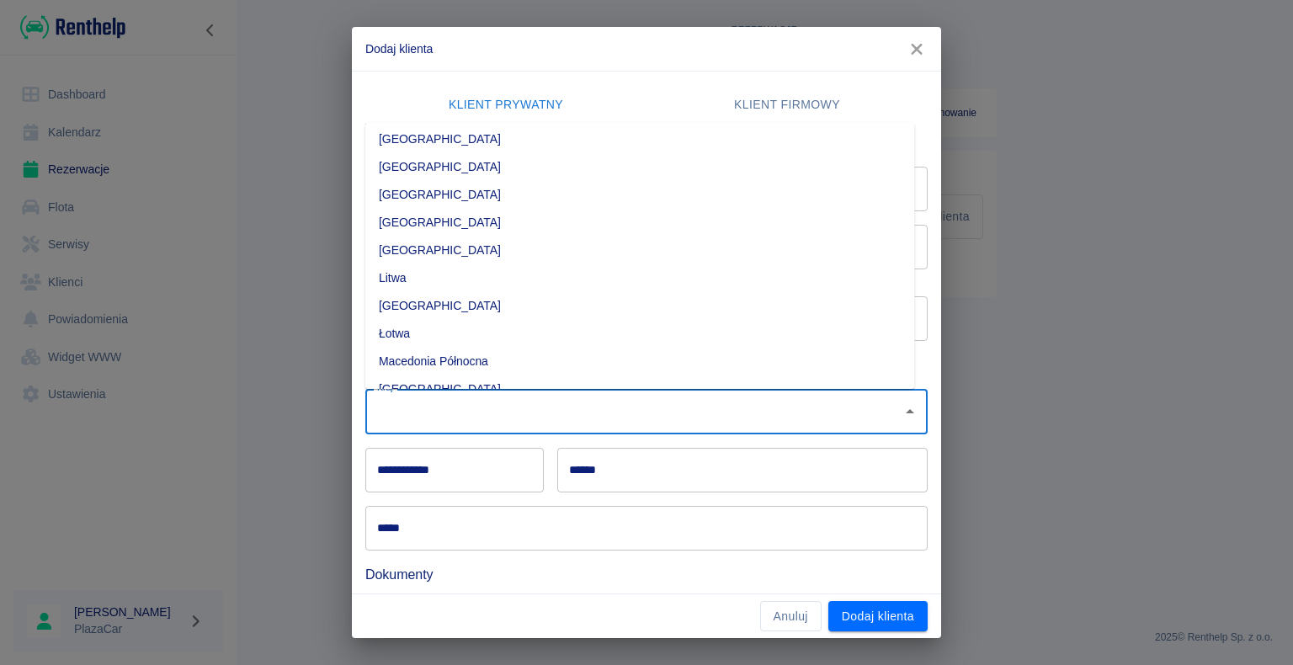
click at [444, 334] on li "Łotwa" at bounding box center [640, 334] width 550 height 28
type input "Łotwa"
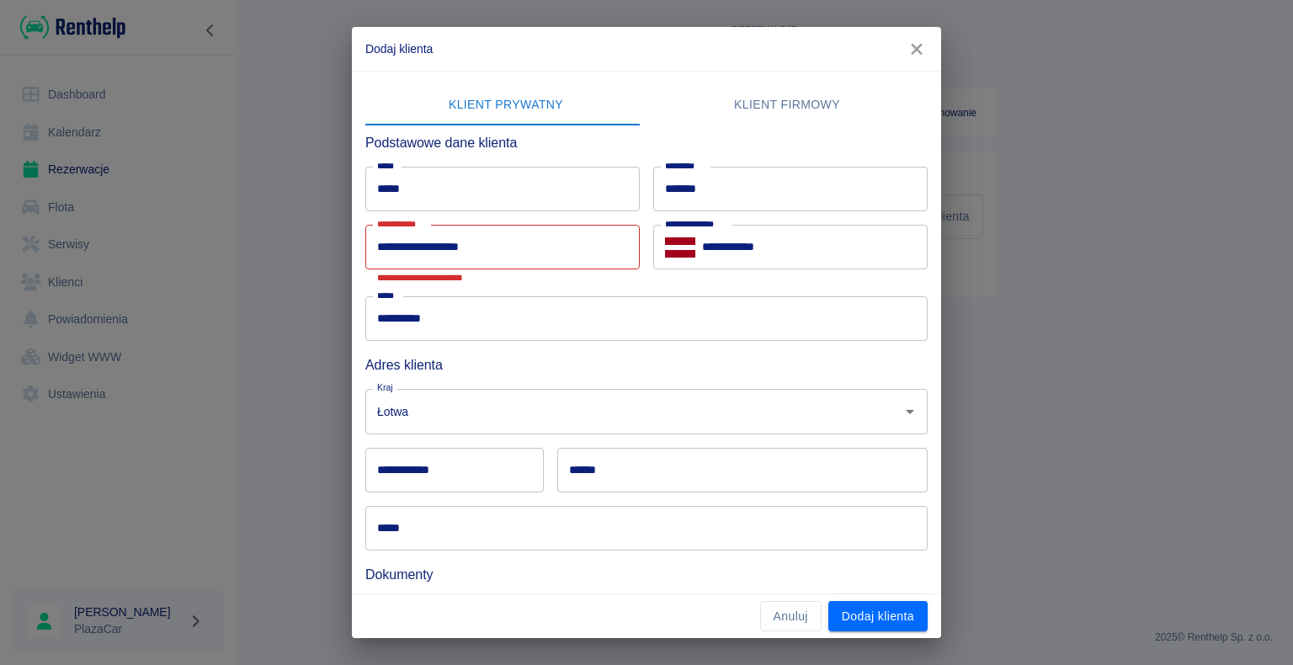
click at [332, 472] on div "**********" at bounding box center [646, 332] width 1293 height 665
click at [338, 294] on div "**********" at bounding box center [646, 332] width 1293 height 665
click at [402, 475] on input "**********" at bounding box center [454, 470] width 179 height 45
type input "*****"
click at [631, 472] on input "******" at bounding box center [742, 470] width 370 height 45
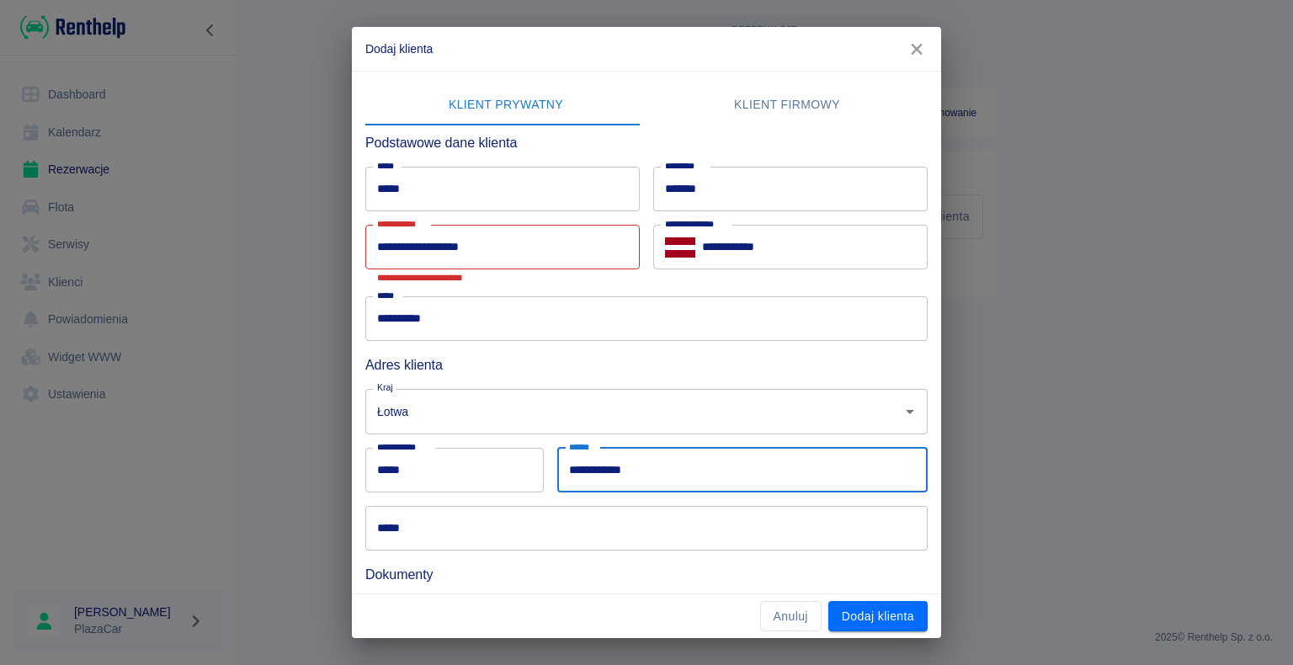
type input "**********"
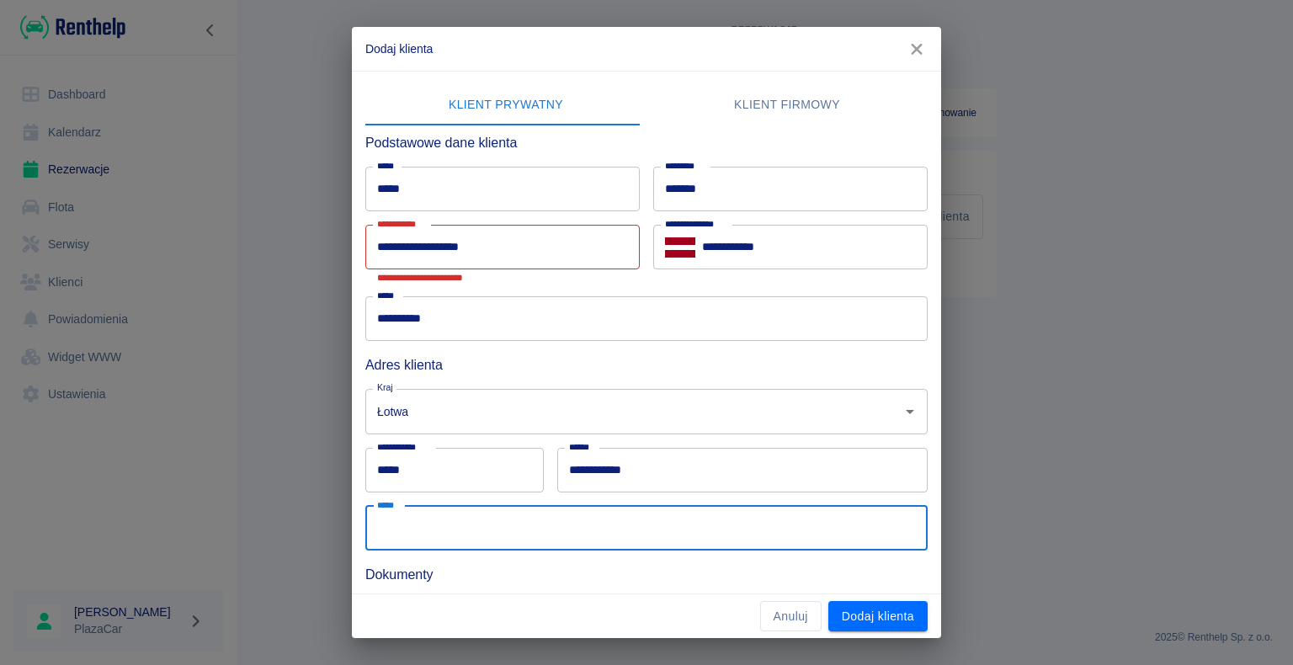
click at [637, 510] on input "*****" at bounding box center [646, 528] width 562 height 45
click at [461, 527] on input "*****" at bounding box center [646, 528] width 562 height 45
type input "**********"
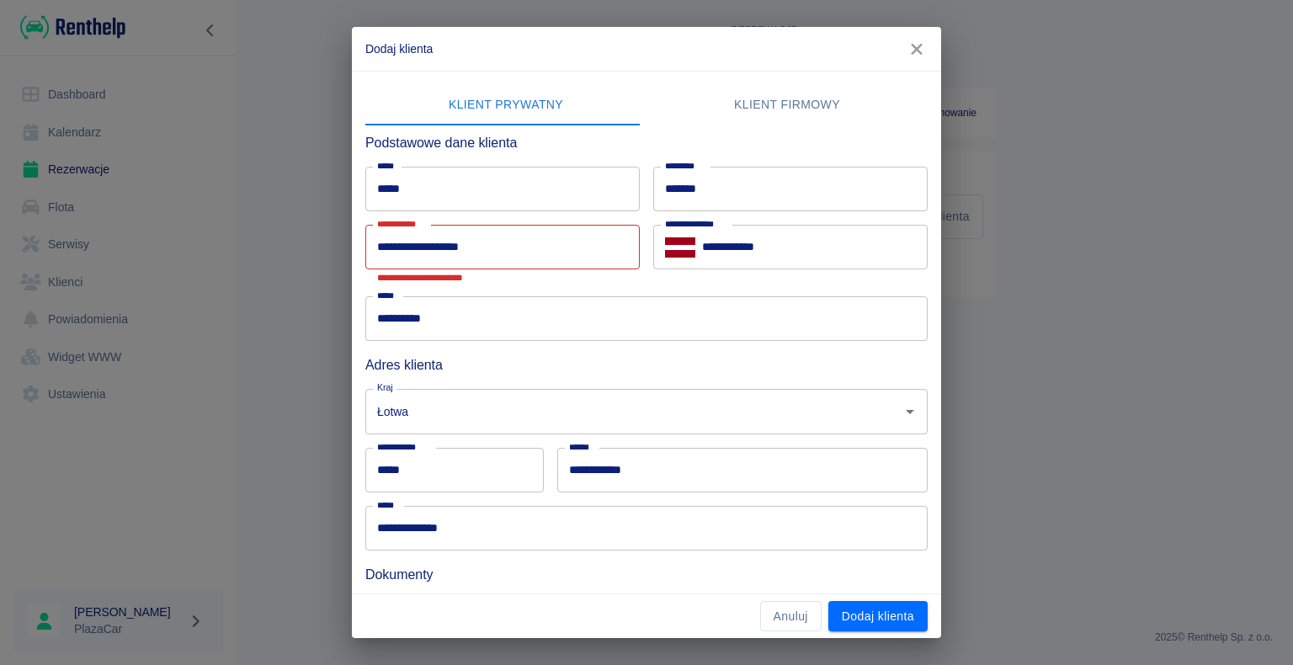
click at [276, 420] on div "**********" at bounding box center [646, 332] width 1293 height 665
click at [482, 248] on input "**********" at bounding box center [502, 247] width 274 height 45
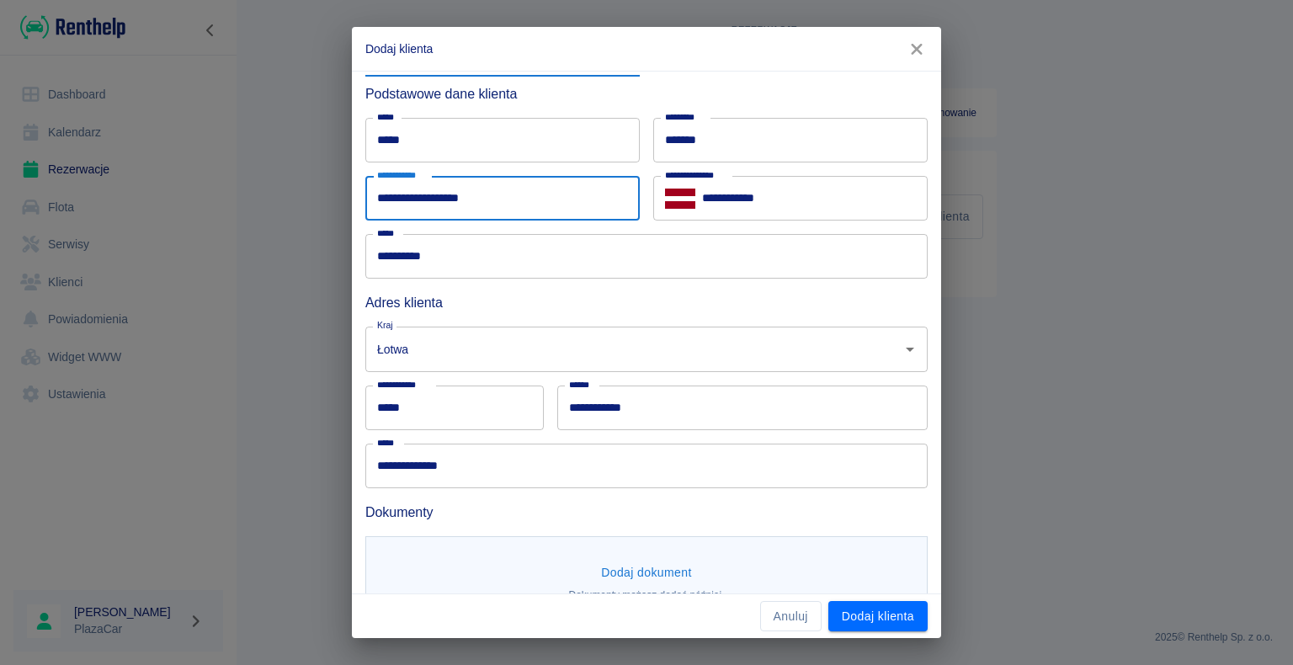
scroll to position [92, 0]
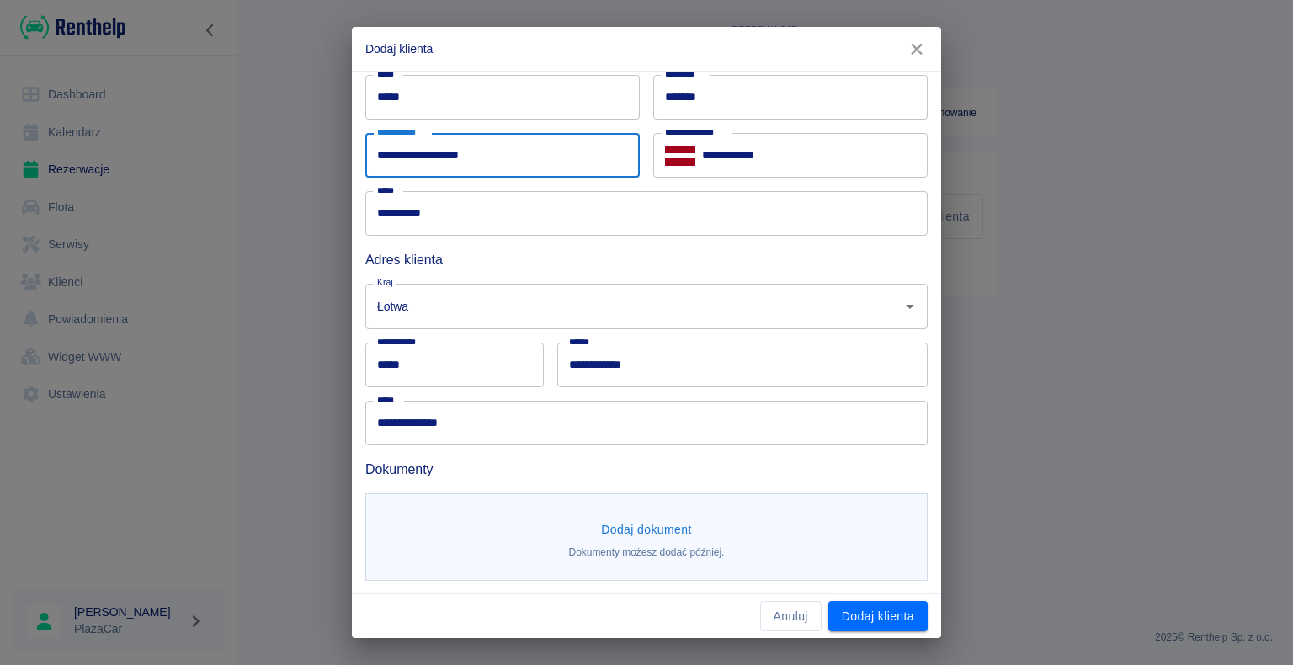
type input "**********"
click at [634, 525] on button "Dodaj dokument" at bounding box center [646, 529] width 104 height 31
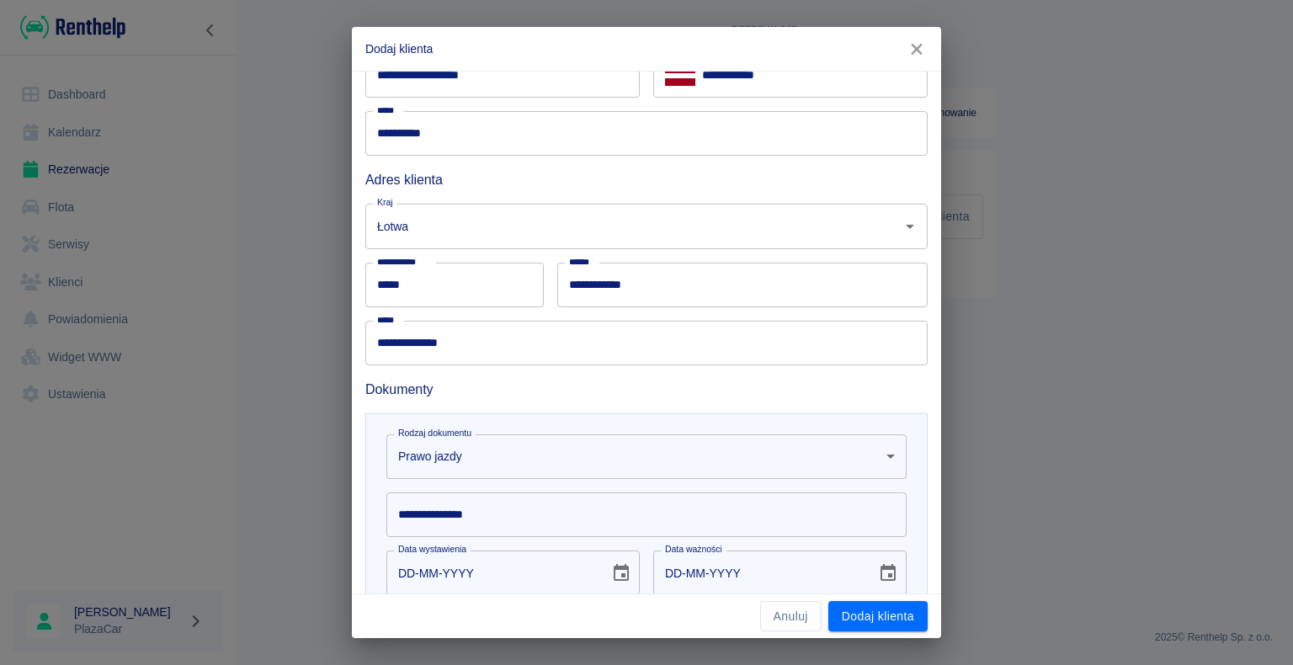
scroll to position [337, 0]
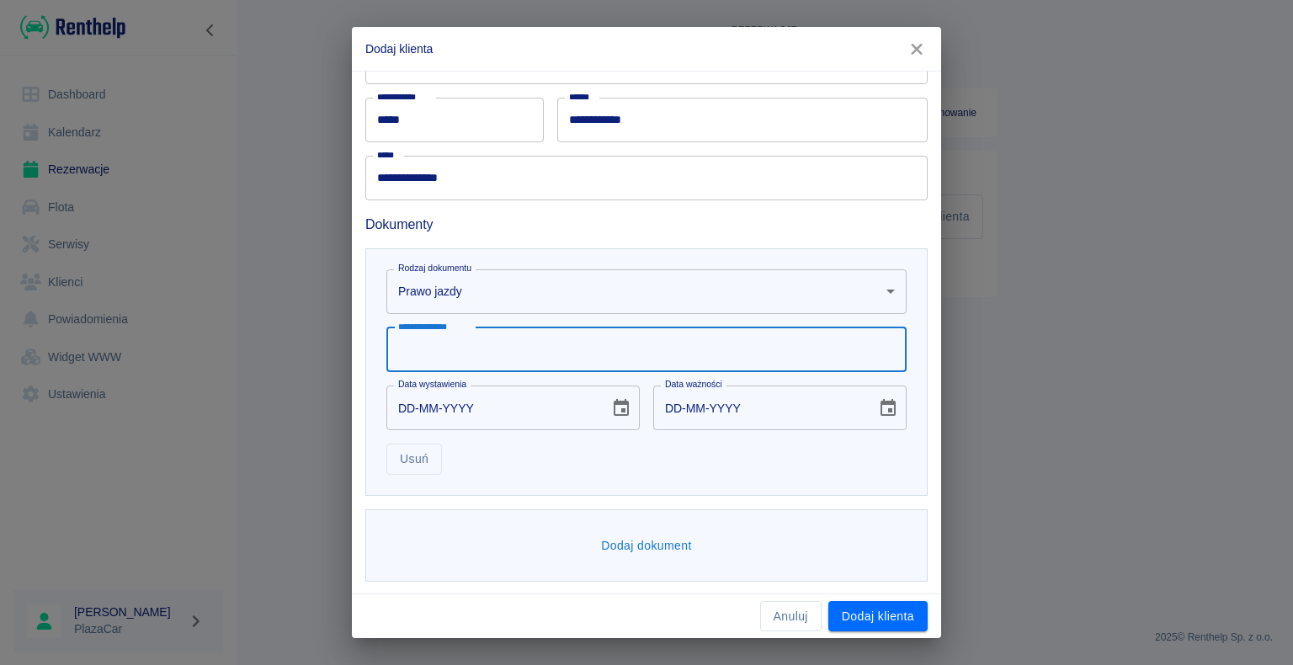
click at [551, 349] on input "**********" at bounding box center [646, 350] width 520 height 45
type input "********"
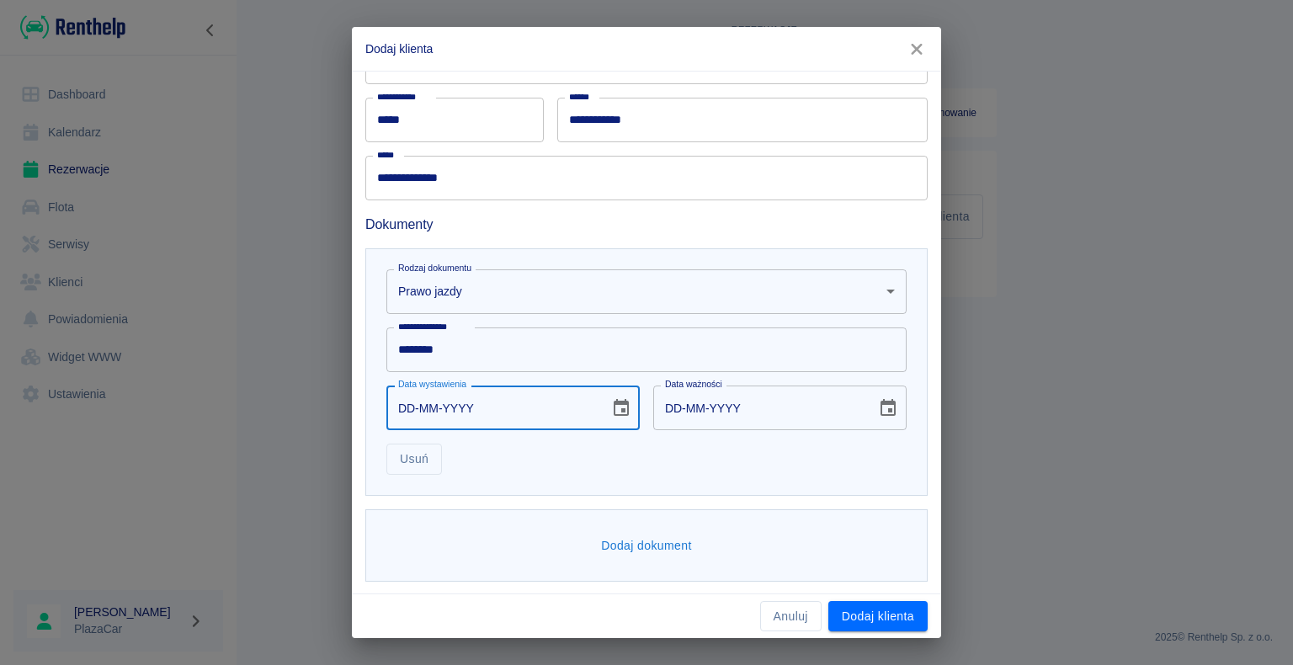
click at [416, 407] on input "DD-MM-YYYY" at bounding box center [491, 408] width 211 height 45
type input "01-03-0002"
type input "01-03-0012"
type input "01-03-0020"
type input "01-03-0030"
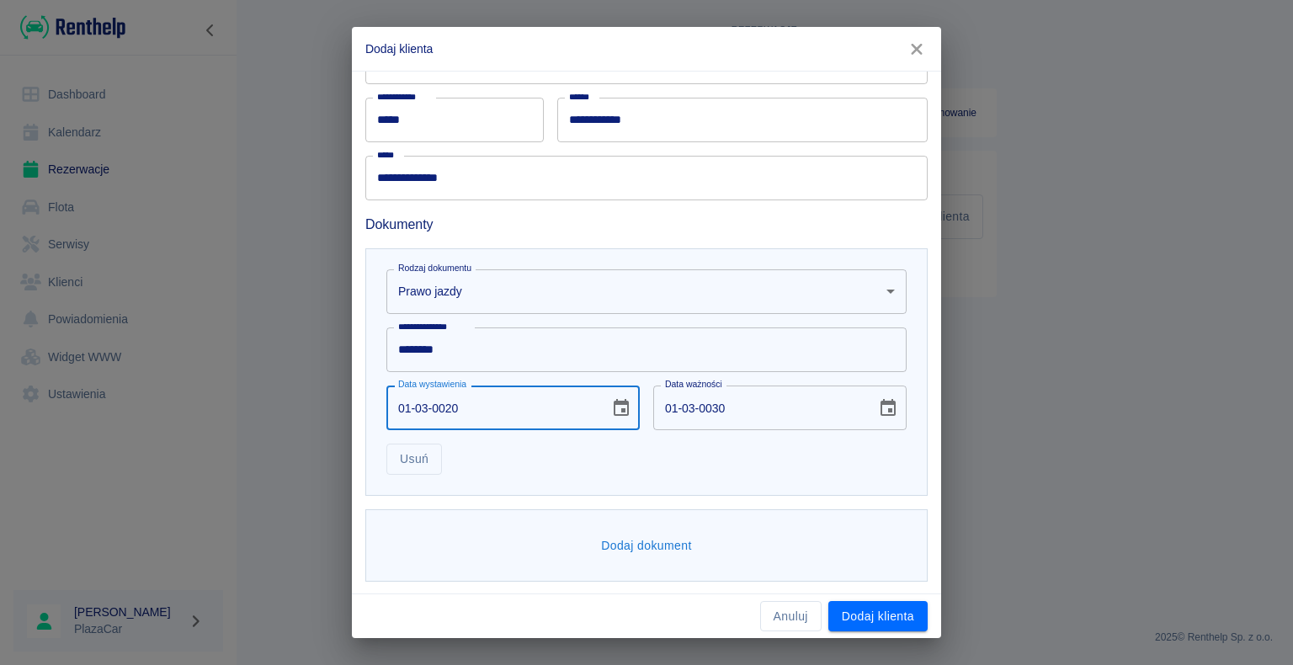
type input "01-03-0202"
type input "01-03-0212"
type input "01-03-2021"
type input "01-03-2031"
type input "01-03-2021"
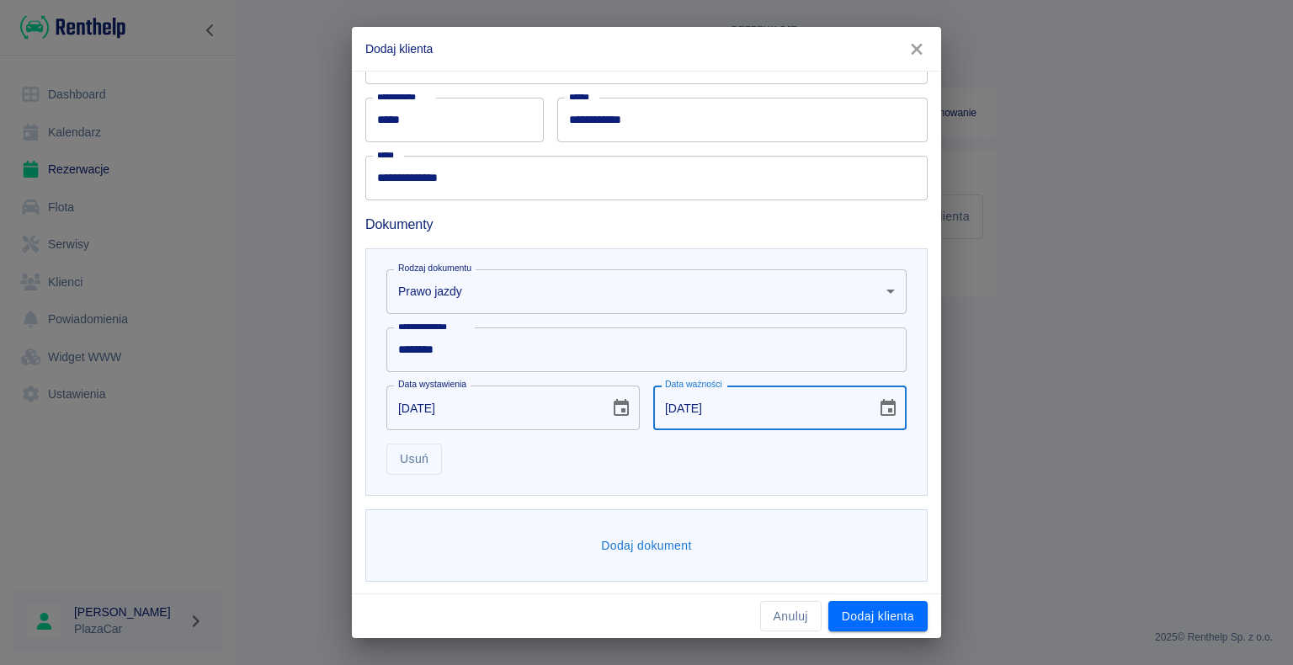
click at [699, 407] on input "01-03-2031" at bounding box center [758, 408] width 211 height 45
type input "01-03-2026"
click at [249, 459] on div "**********" at bounding box center [646, 332] width 1293 height 665
click at [866, 612] on button "Dodaj klienta" at bounding box center [878, 616] width 99 height 31
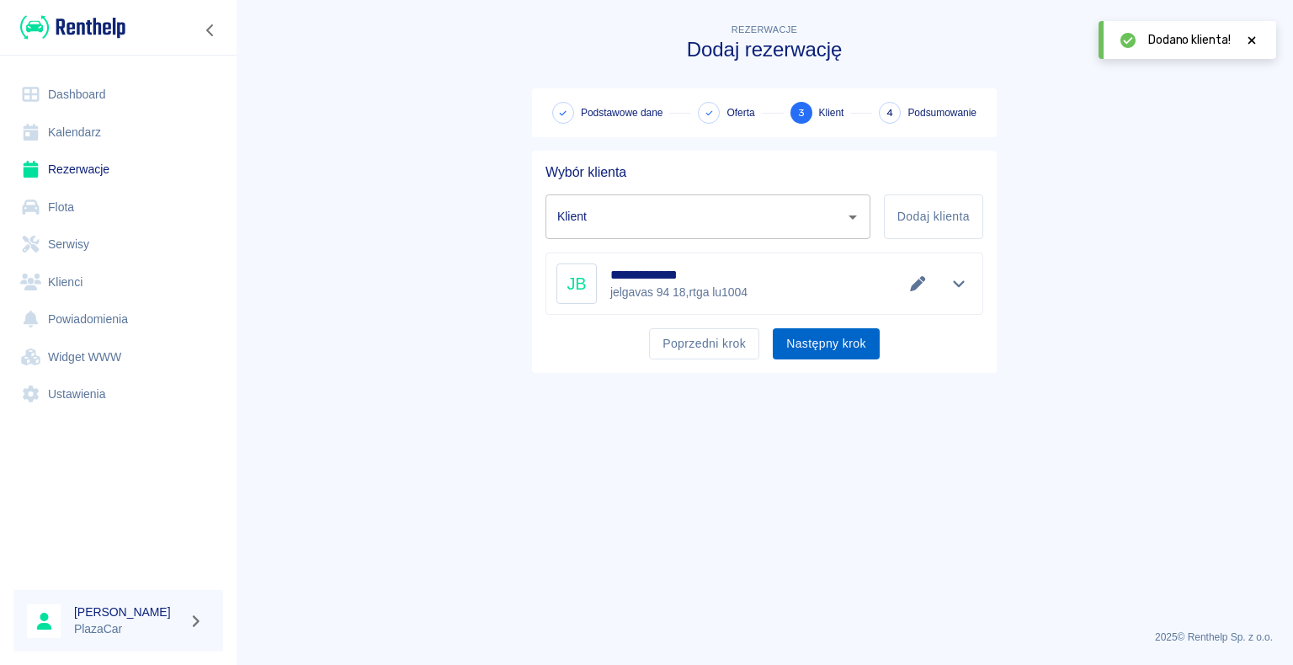
click at [813, 343] on button "Następny krok" at bounding box center [826, 343] width 107 height 31
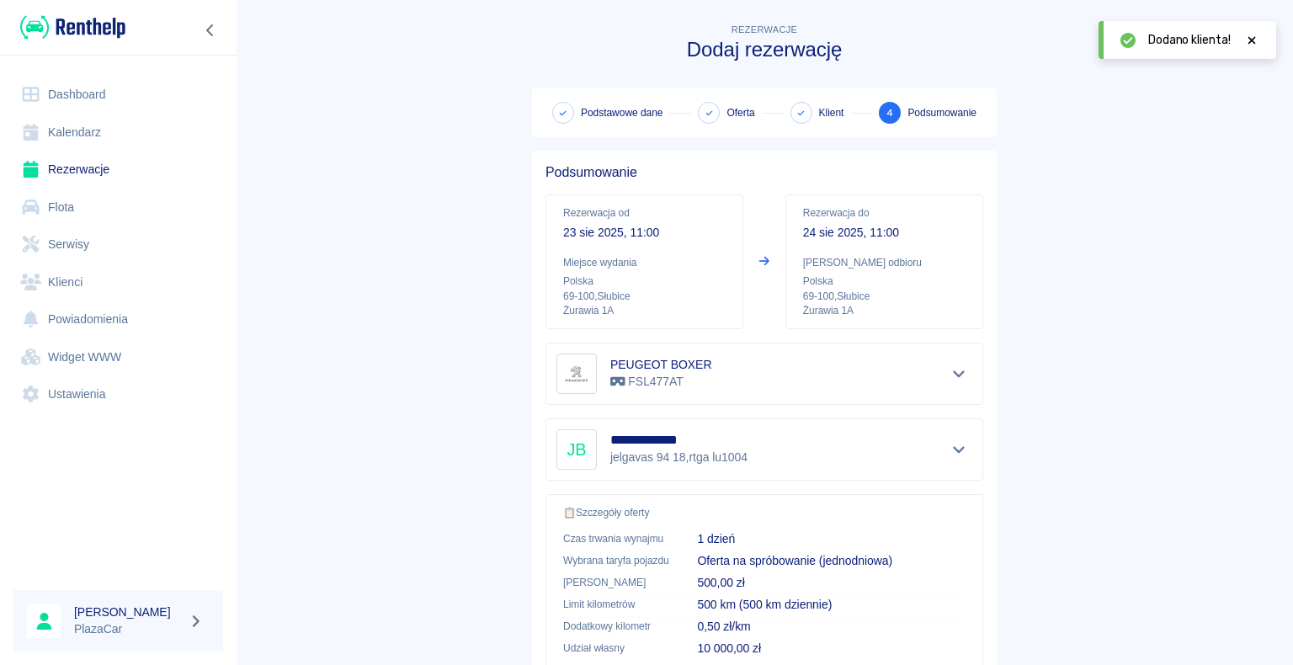
scroll to position [240, 0]
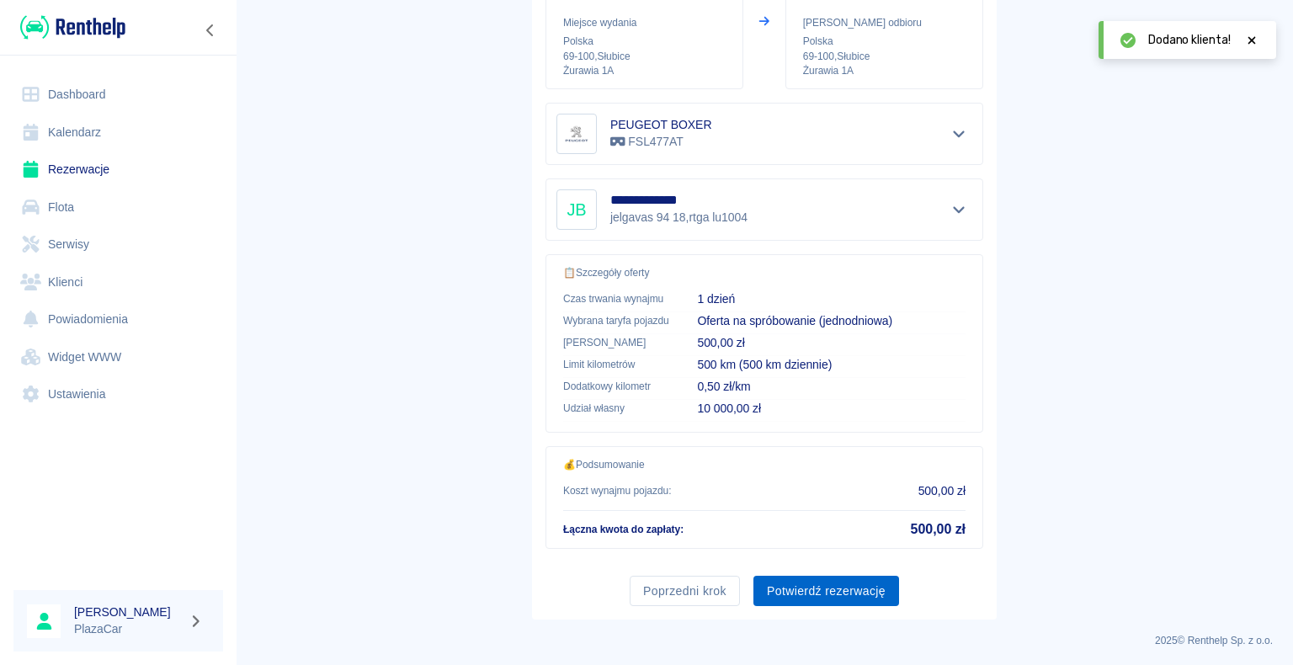
click at [806, 585] on button "Potwierdź rezerwację" at bounding box center [827, 591] width 146 height 31
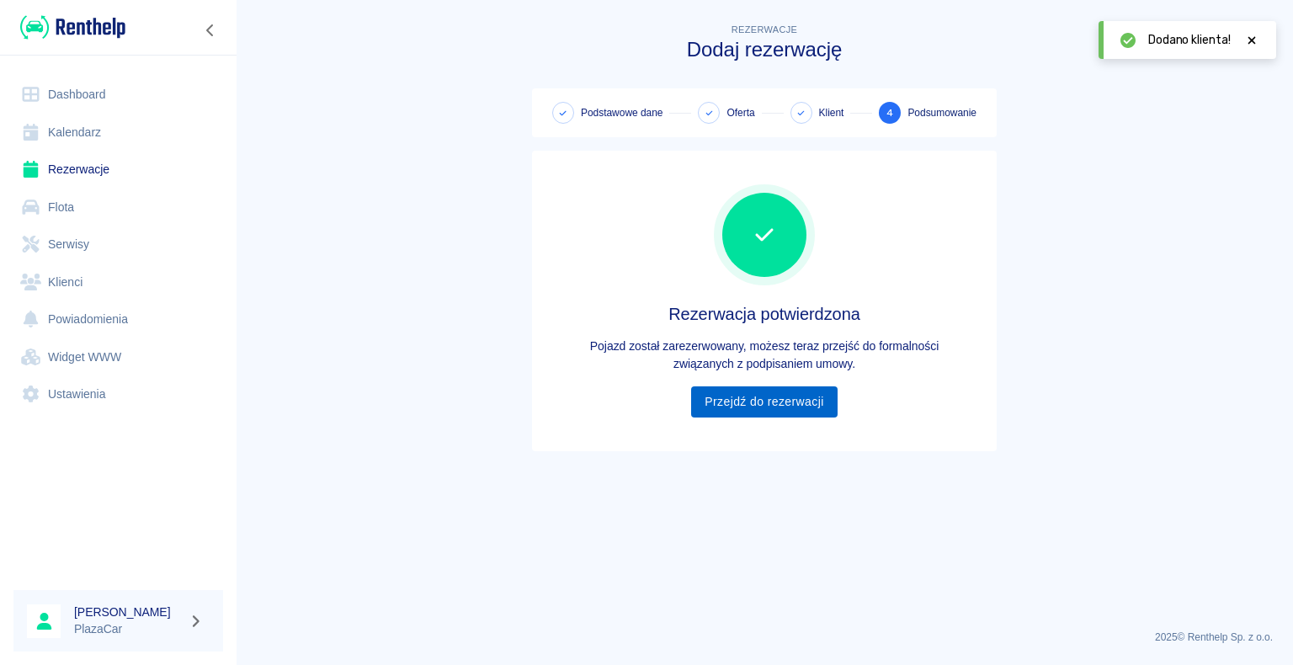
click at [761, 392] on link "Przejdź do rezerwacji" at bounding box center [764, 401] width 146 height 31
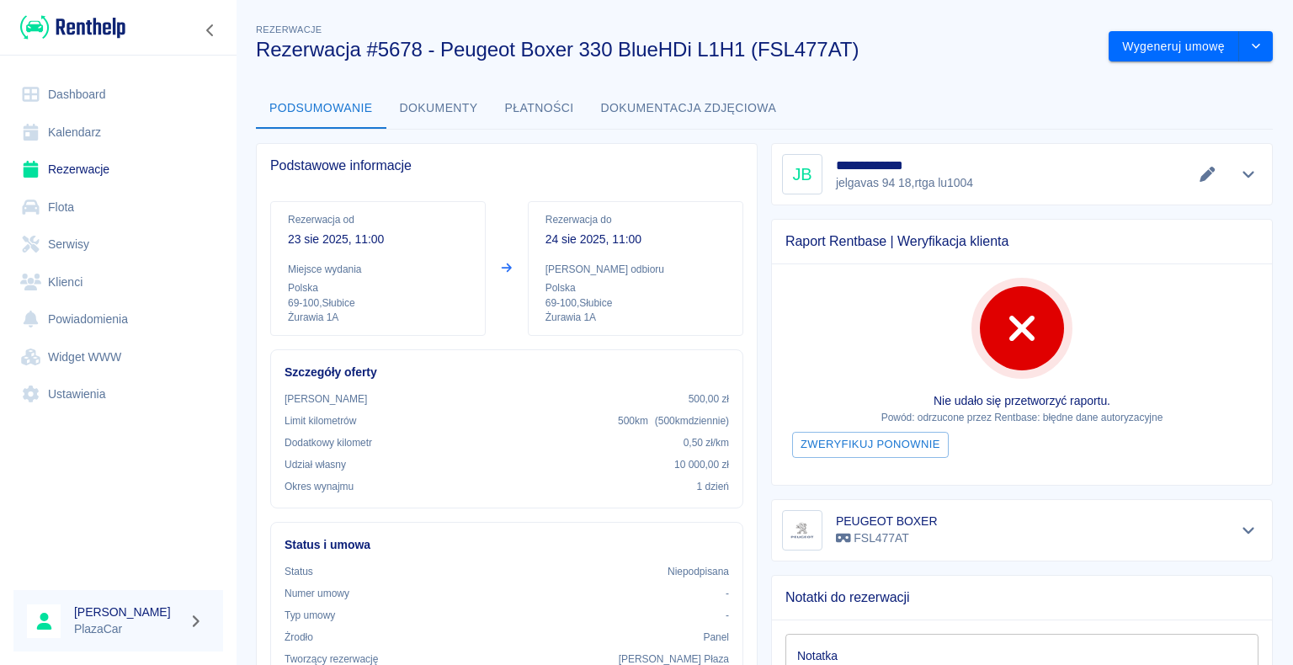
click at [1255, 36] on body "Używamy plików Cookies, by zapewnić Ci najlepsze możliwe doświadczenie. Aby dow…" at bounding box center [646, 332] width 1293 height 665
click at [1149, 41] on button "Wygeneruj umowę" at bounding box center [1174, 46] width 131 height 31
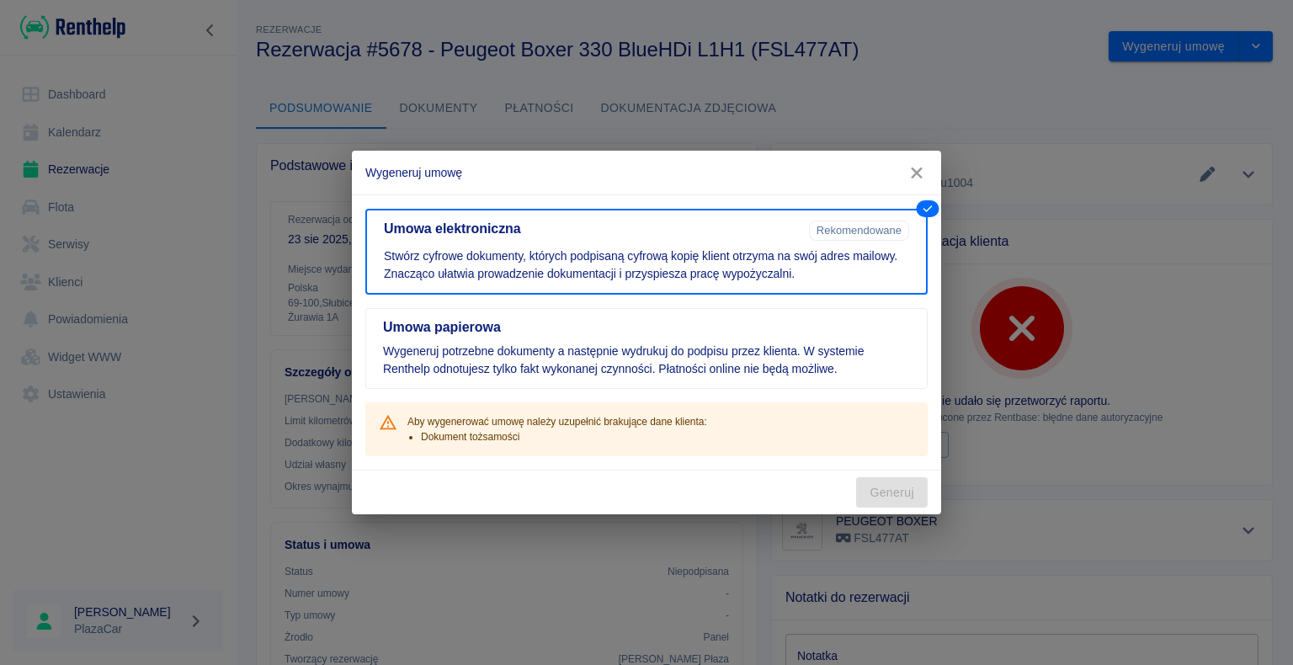
click at [914, 172] on icon "button" at bounding box center [916, 173] width 11 height 11
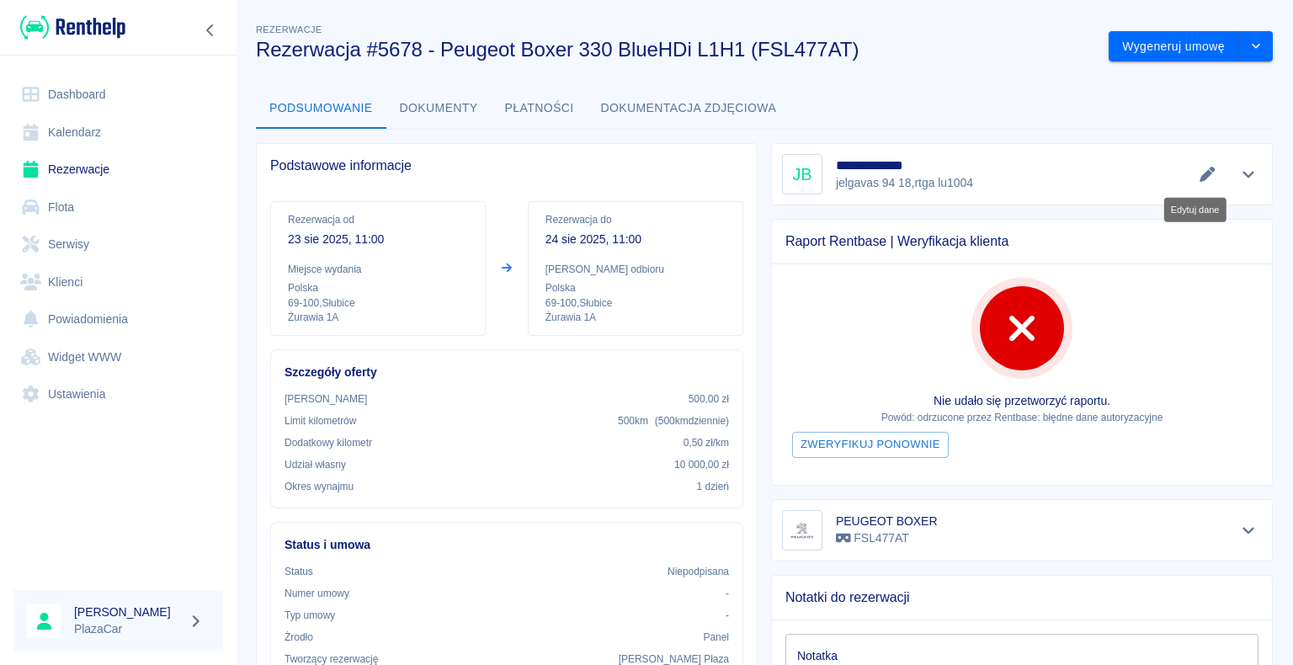
click at [1200, 173] on icon "Edytuj dane" at bounding box center [1207, 174] width 15 height 15
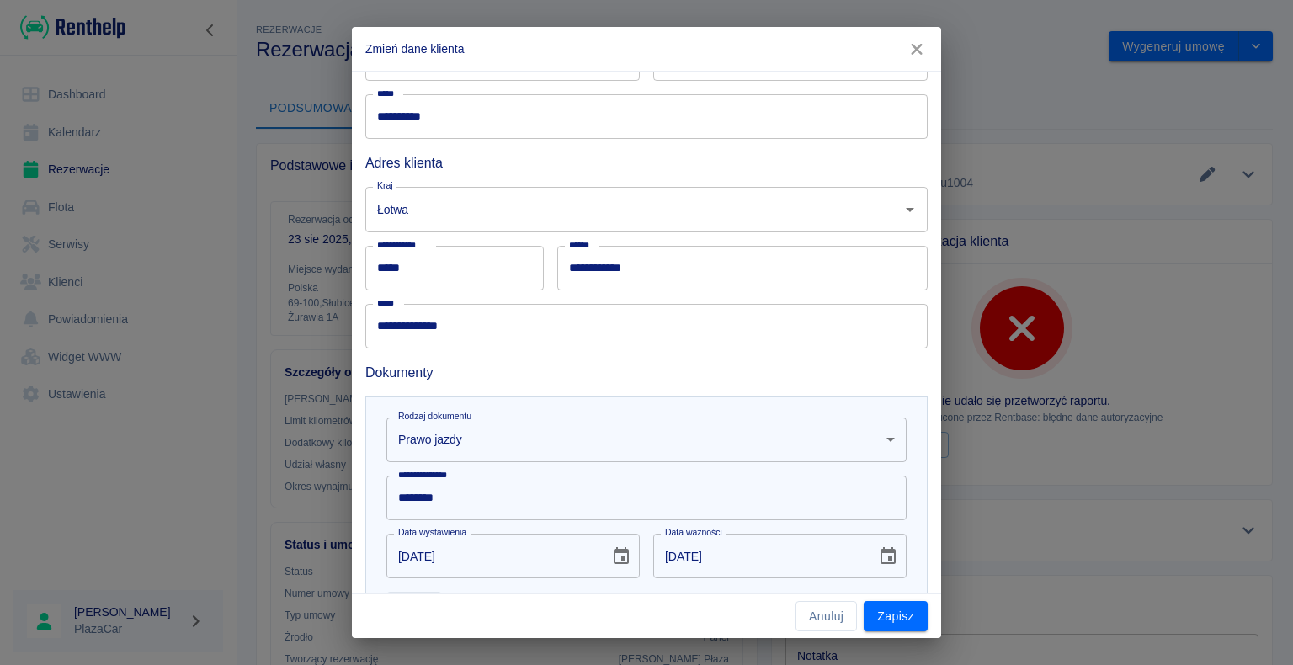
scroll to position [337, 0]
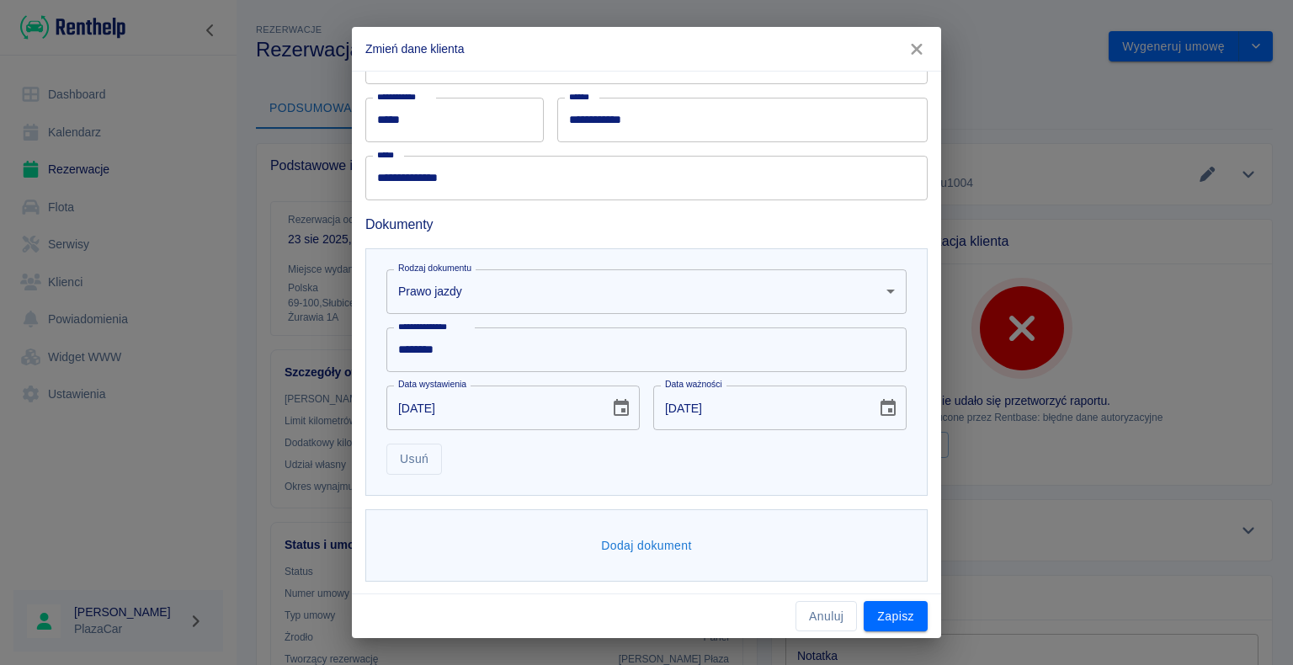
click at [641, 547] on button "Dodaj dokument" at bounding box center [646, 545] width 104 height 31
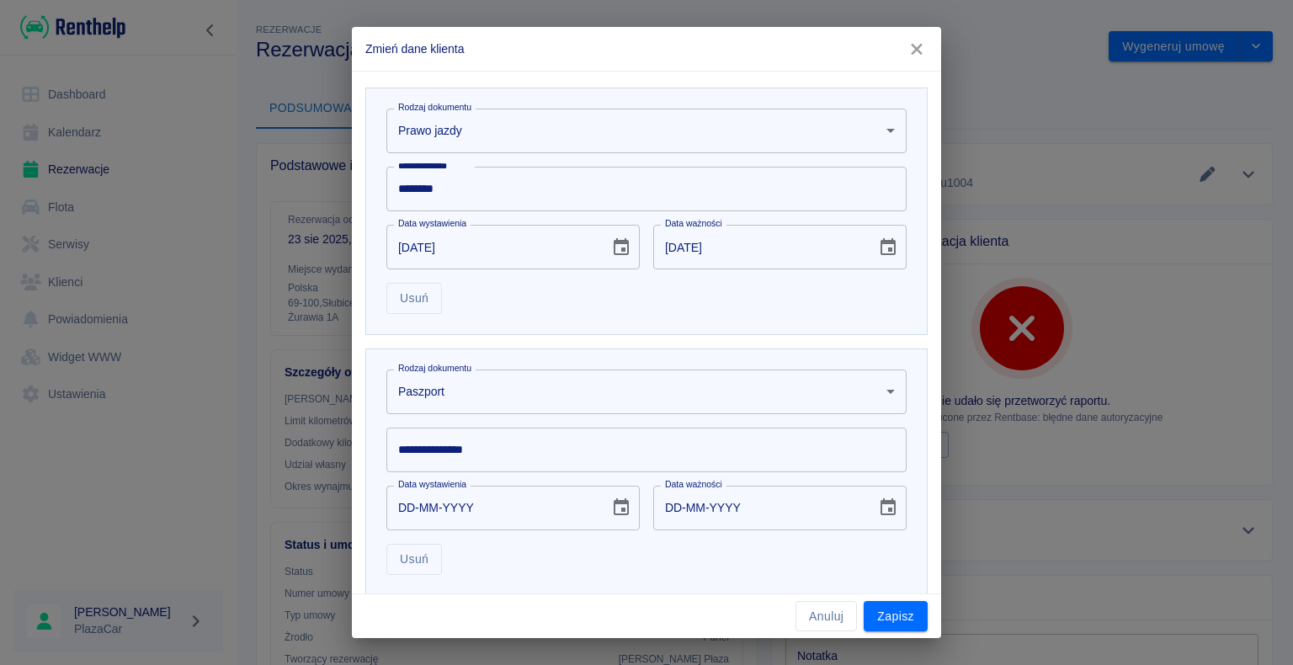
scroll to position [505, 0]
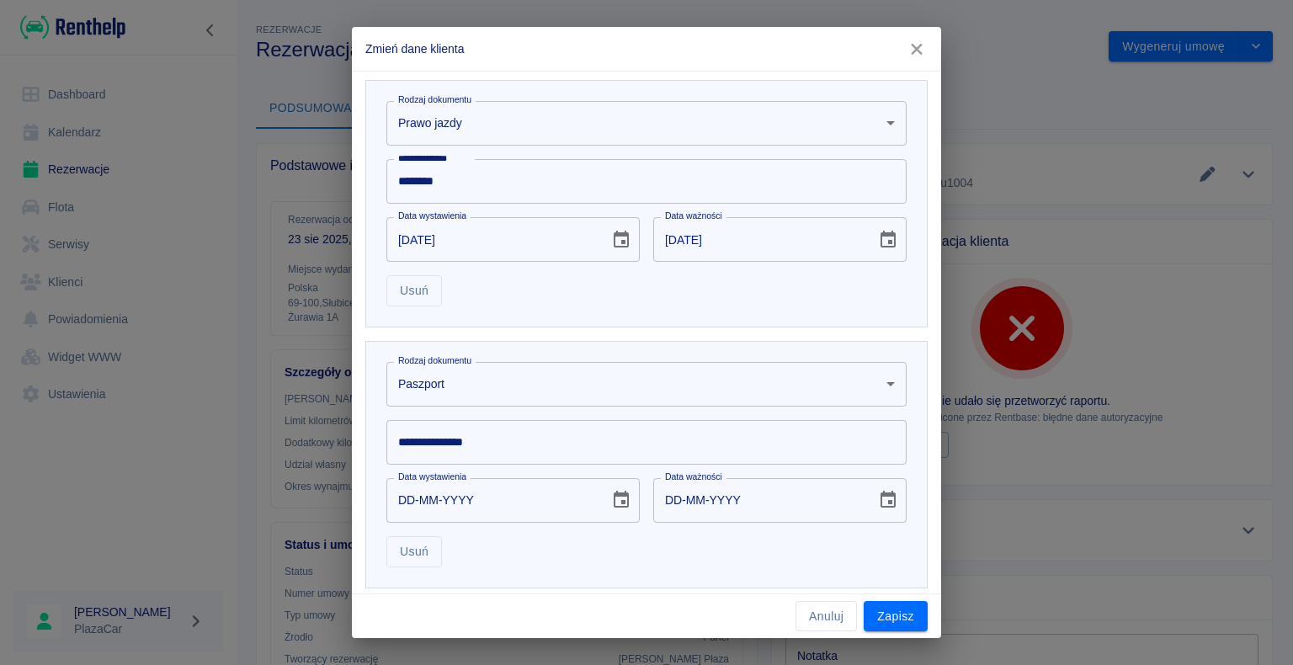
click at [484, 362] on body "Używamy plików Cookies, by zapewnić Ci najlepsze możliwe doświadczenie. Aby dow…" at bounding box center [646, 332] width 1293 height 665
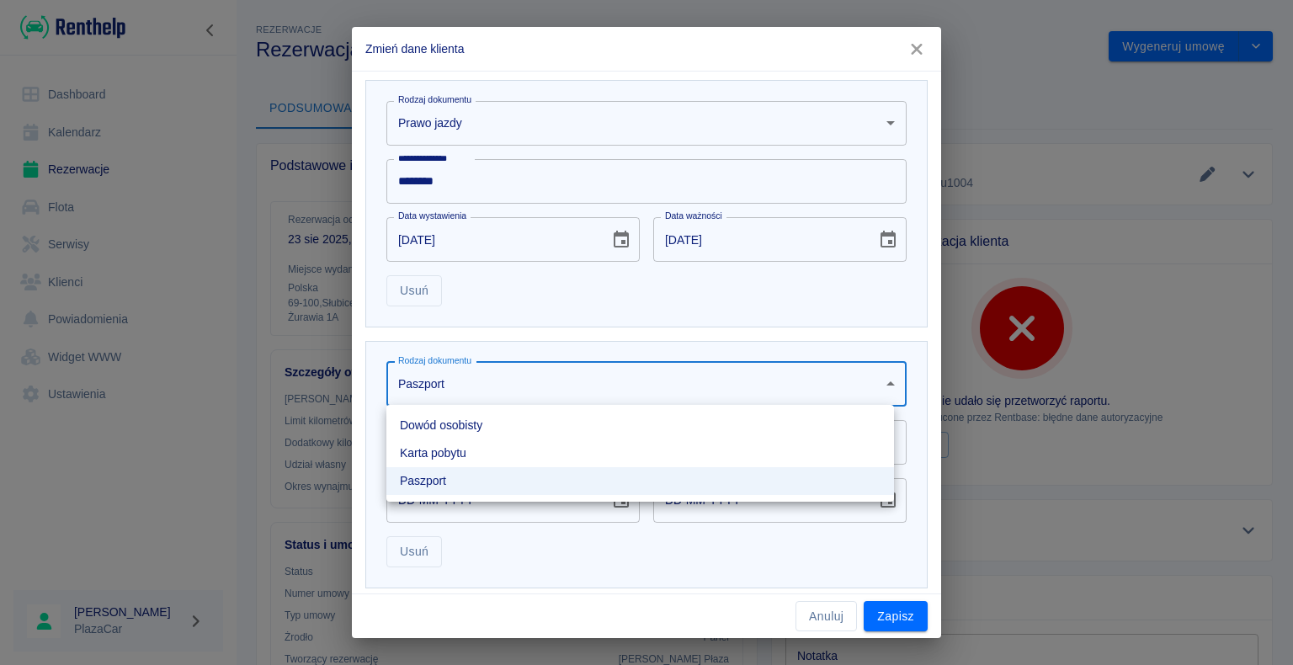
click at [492, 426] on li "Dowód osobisty" at bounding box center [640, 426] width 508 height 28
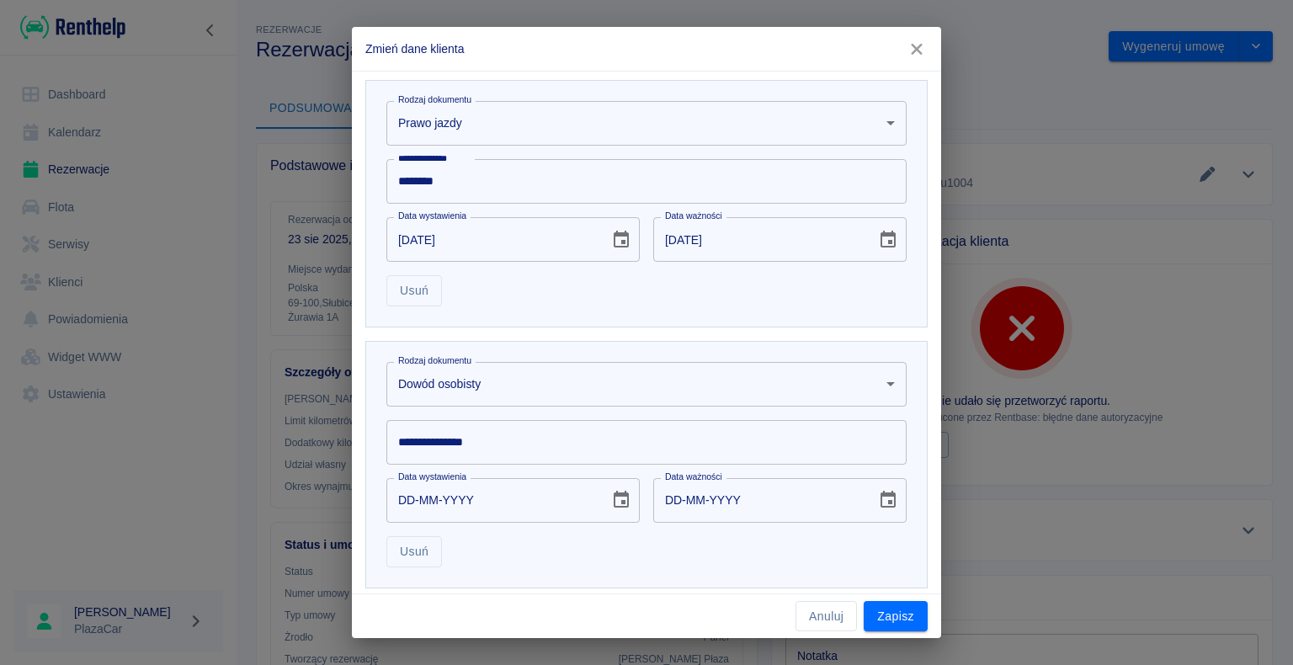
click at [495, 443] on input "**********" at bounding box center [646, 442] width 520 height 45
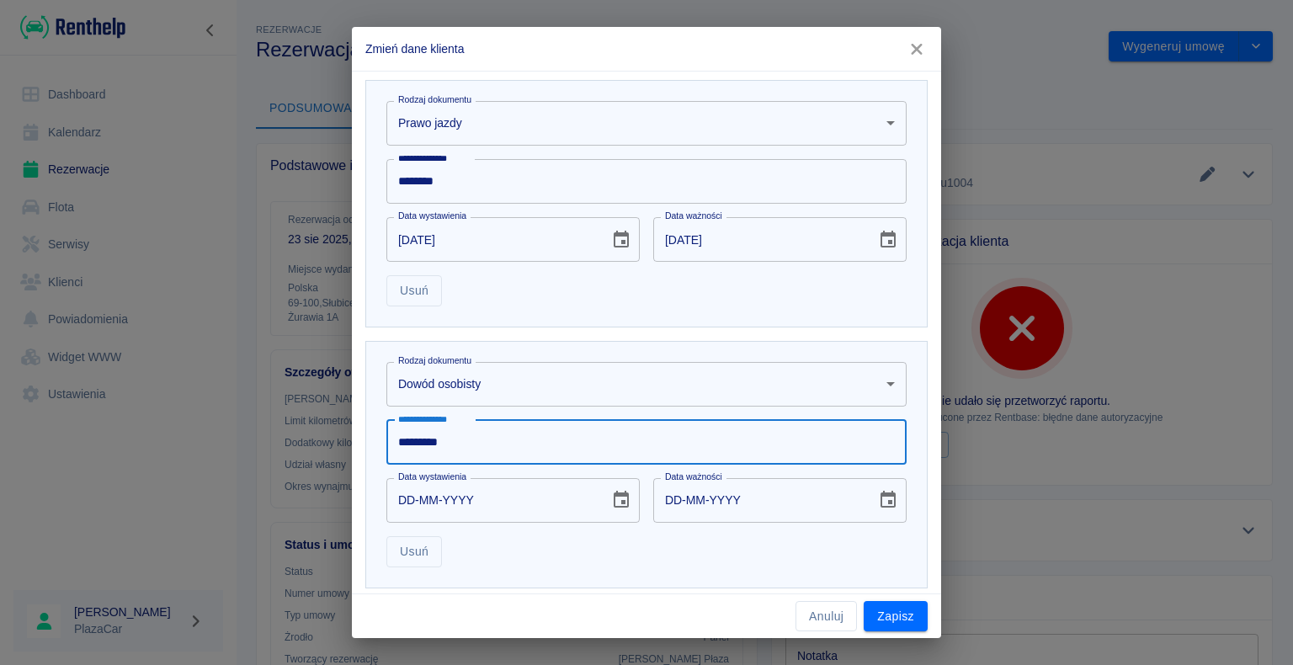
type input "*********"
click at [434, 500] on input "DD-MM-YYYY" at bounding box center [491, 500] width 211 height 45
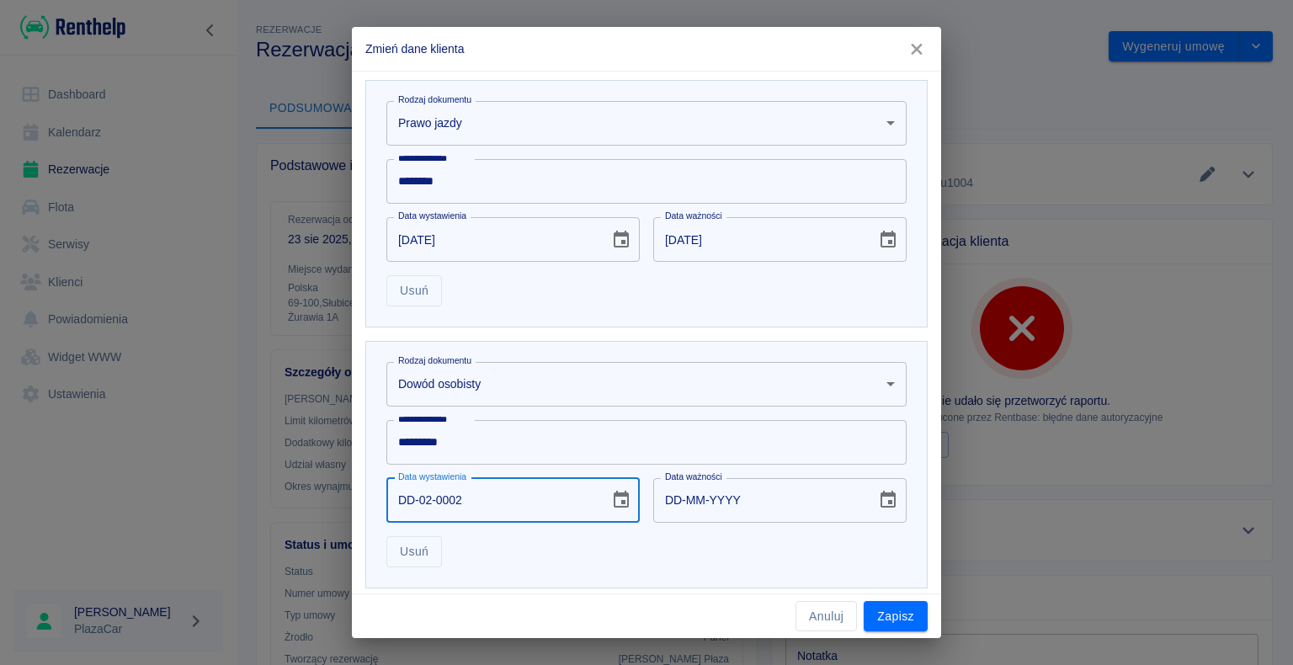
click at [413, 495] on input "DD-02-0002" at bounding box center [491, 500] width 211 height 45
type input "02-02-0002"
type input "02-02-0012"
type input "22-02-0002"
type input "22-02-0012"
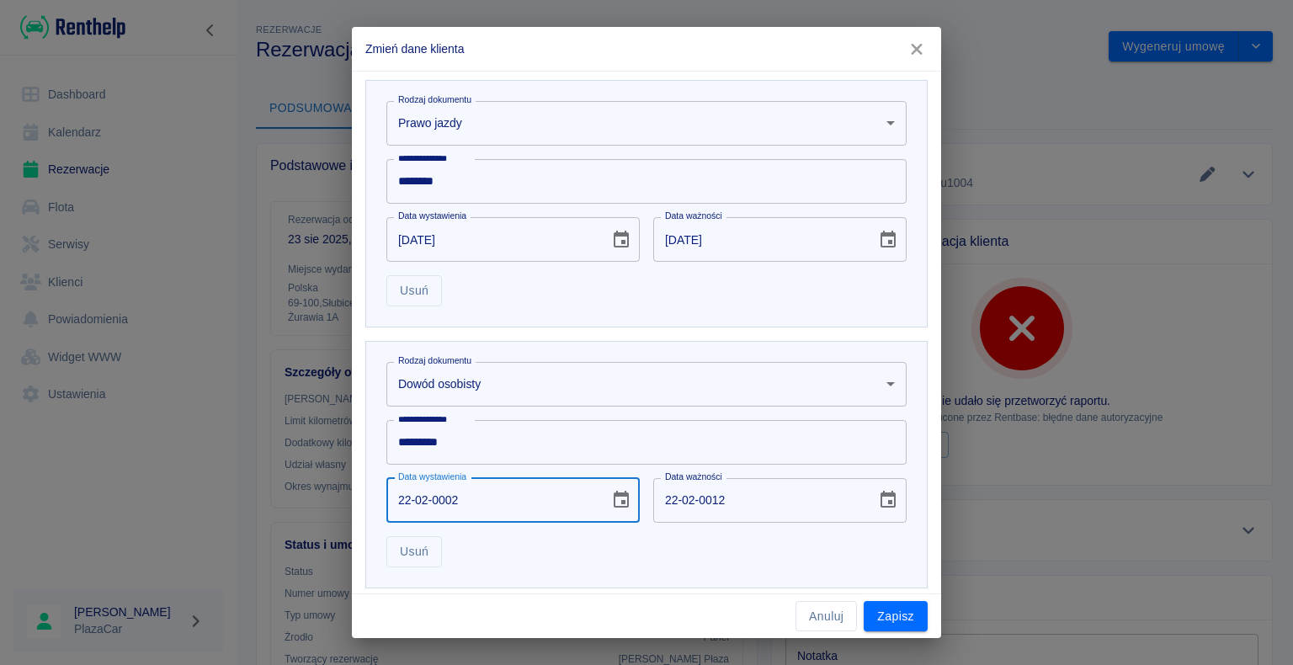
type input "22-03-0002"
type input "22-03-0012"
type input "22-03-0020"
type input "22-03-0030"
type input "22-03-0202"
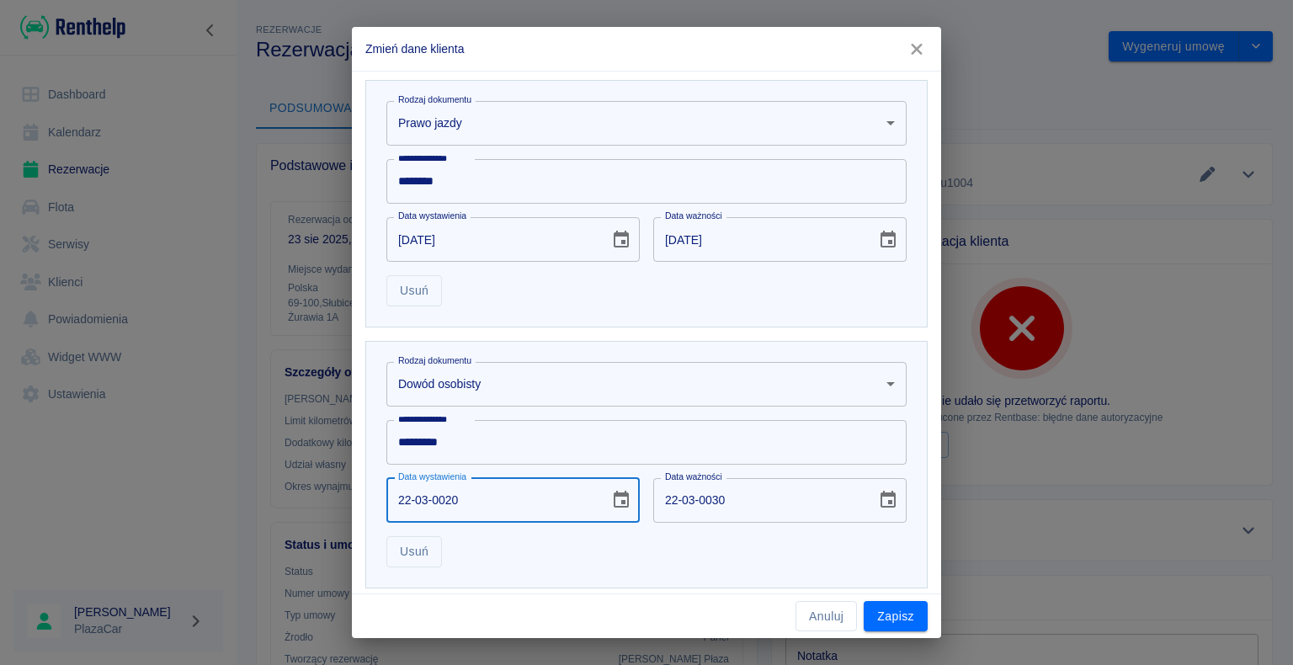
type input "22-03-0212"
type input "22-03-2024"
type input "22-03-2034"
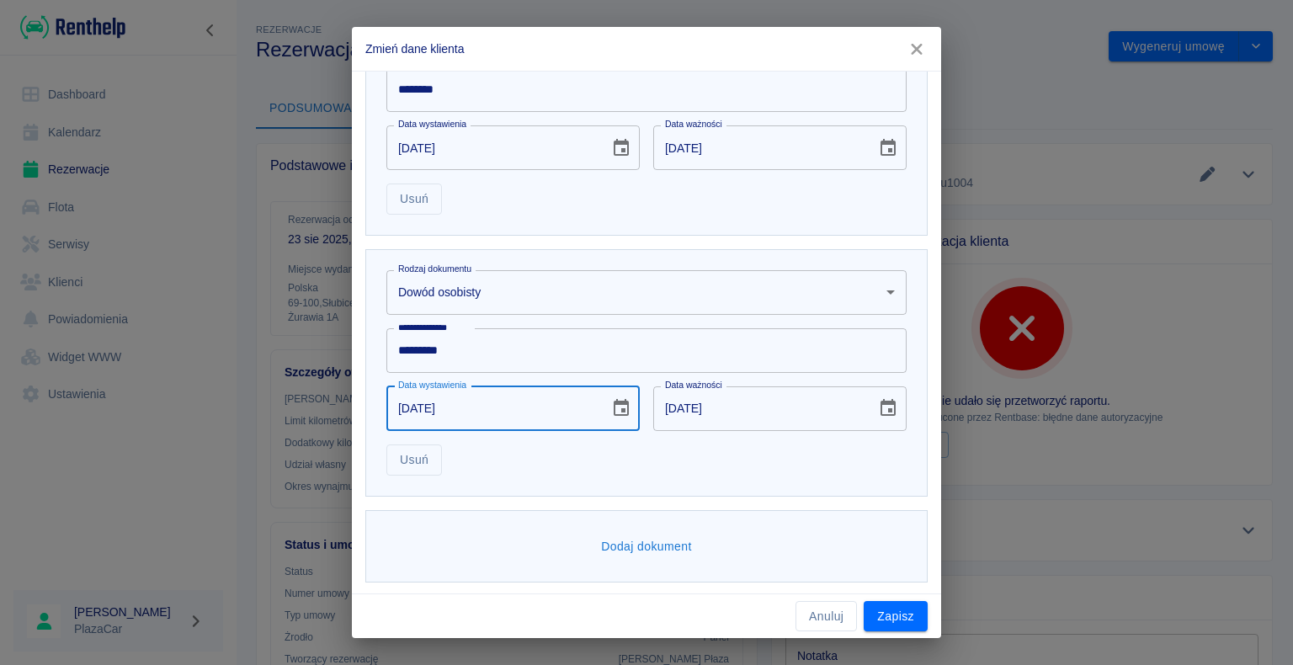
scroll to position [598, 0]
type input "22-03-2024"
click at [896, 615] on button "Zapisz" at bounding box center [896, 616] width 64 height 31
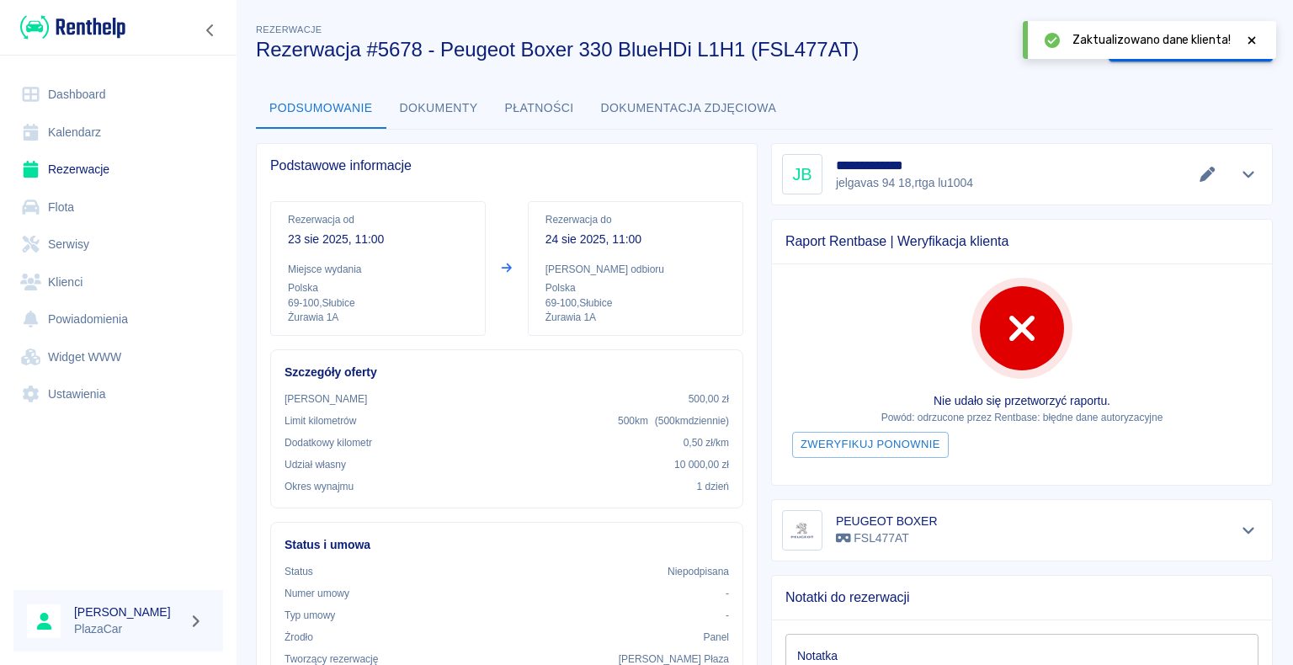
click at [1250, 40] on icon at bounding box center [1251, 41] width 15 height 12
click at [1167, 45] on button "Wygeneruj umowę" at bounding box center [1174, 46] width 131 height 31
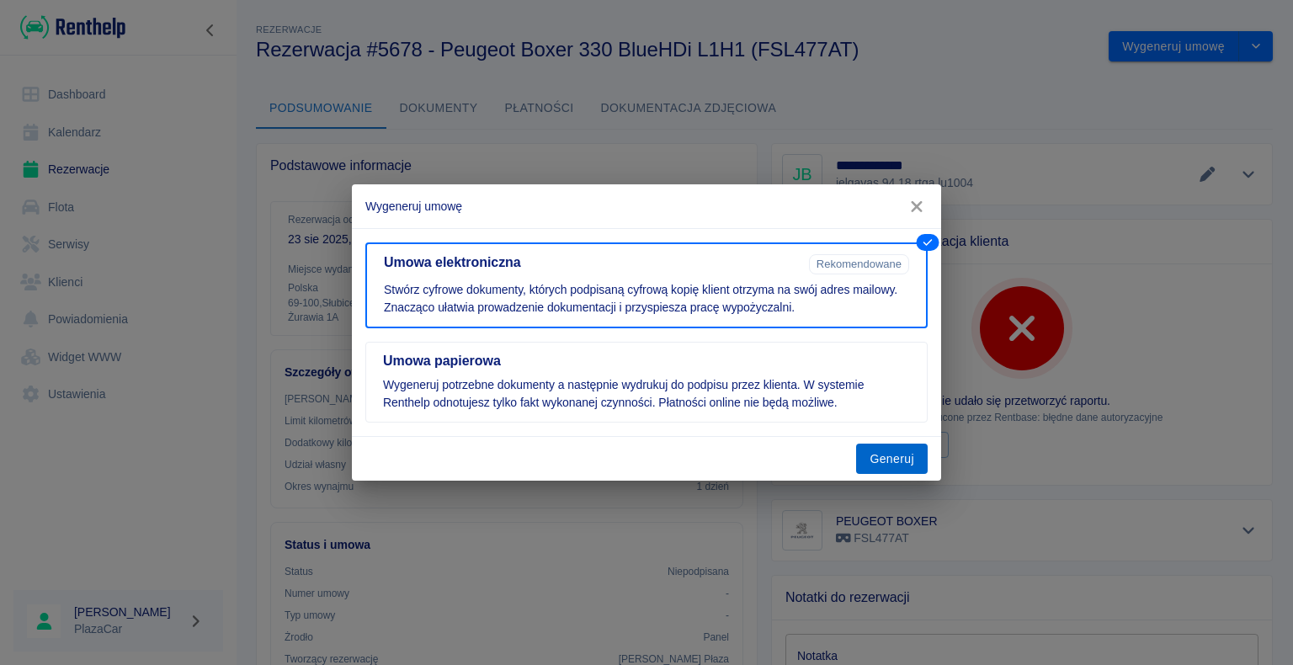
click at [889, 456] on button "Generuj" at bounding box center [892, 459] width 72 height 31
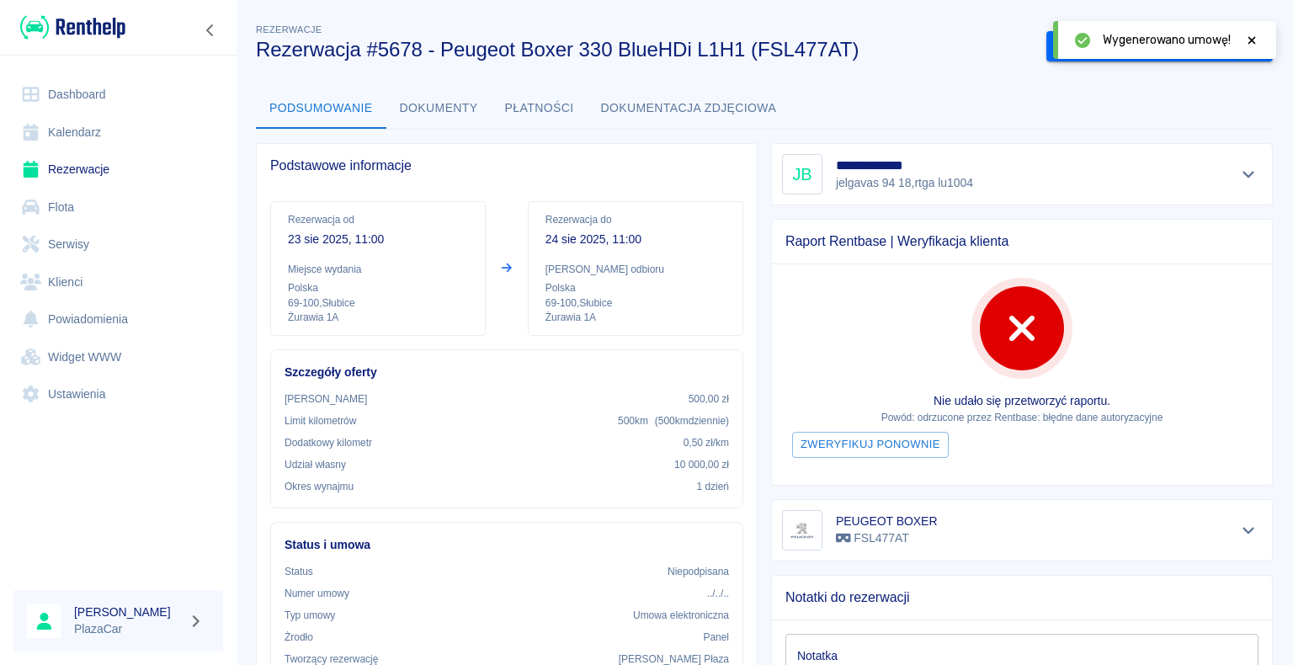
click at [1255, 37] on icon at bounding box center [1253, 40] width 8 height 8
click at [1137, 49] on button "Podpisz umowę elektroniczną" at bounding box center [1143, 46] width 193 height 31
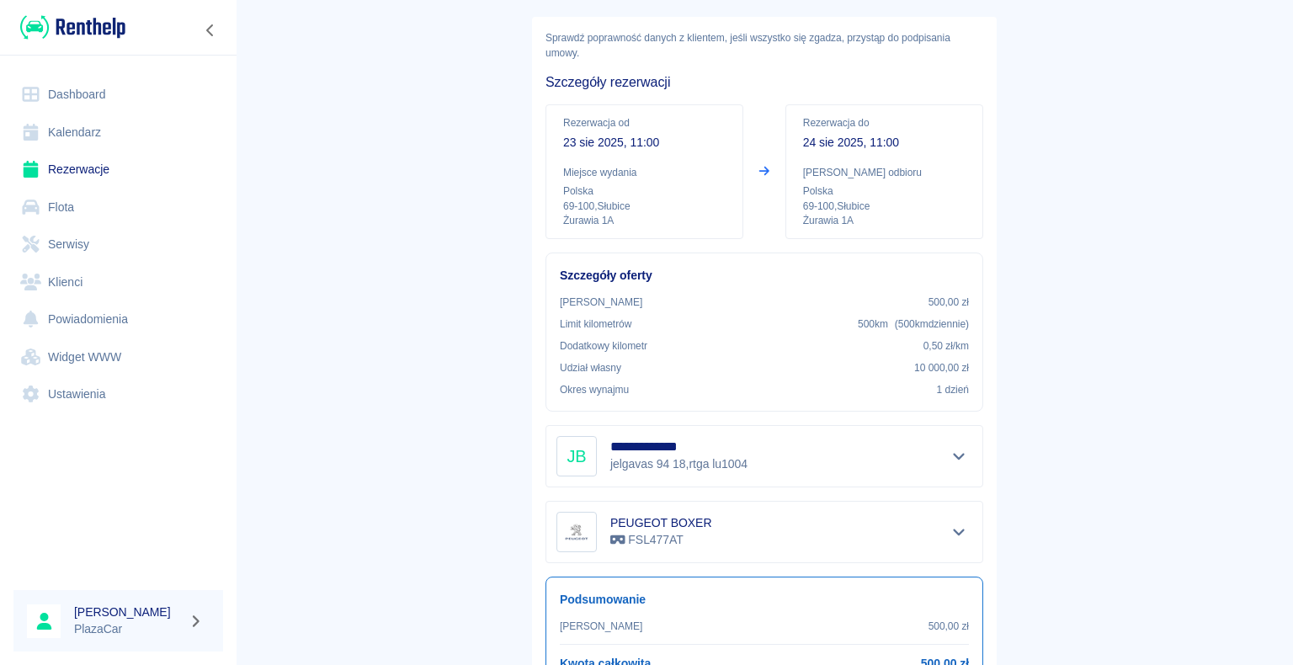
scroll to position [197, 0]
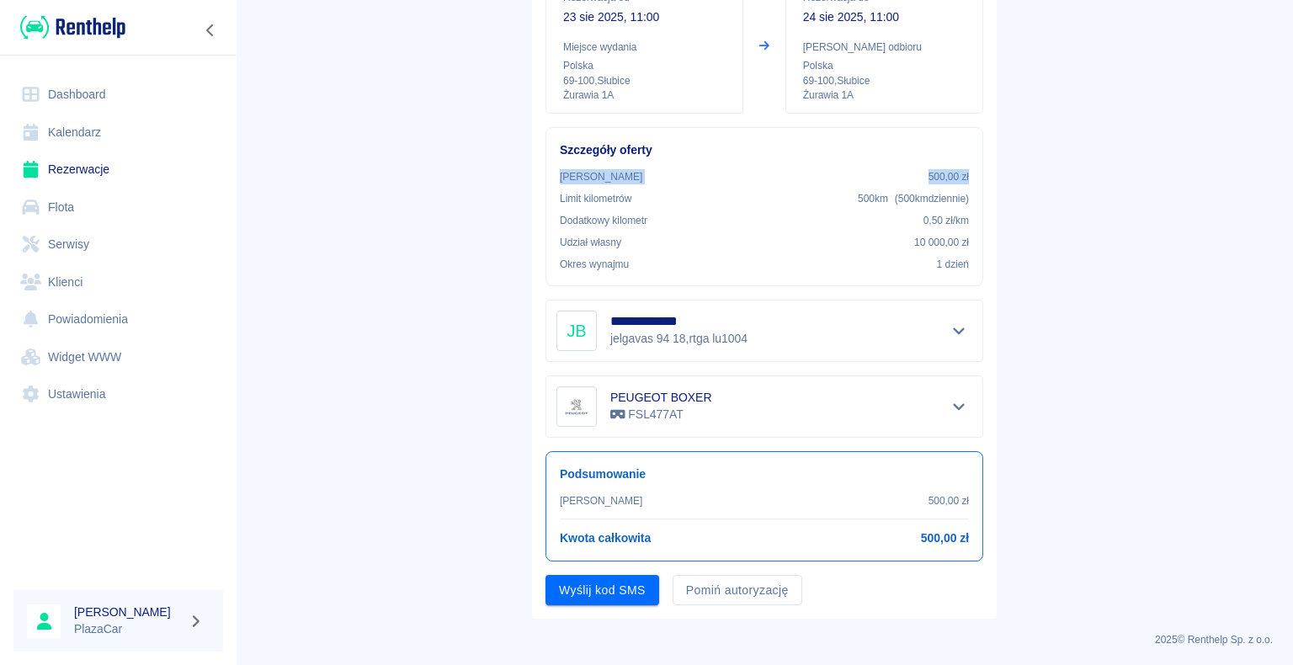
drag, startPoint x: 1108, startPoint y: 157, endPoint x: 1108, endPoint y: 178, distance: 20.2
click at [1108, 178] on main "**********" at bounding box center [765, 221] width 1058 height 796
click at [702, 591] on button "Pomiń autoryzację" at bounding box center [738, 590] width 130 height 31
click at [615, 585] on button "Wyślij kod SMS" at bounding box center [603, 590] width 114 height 31
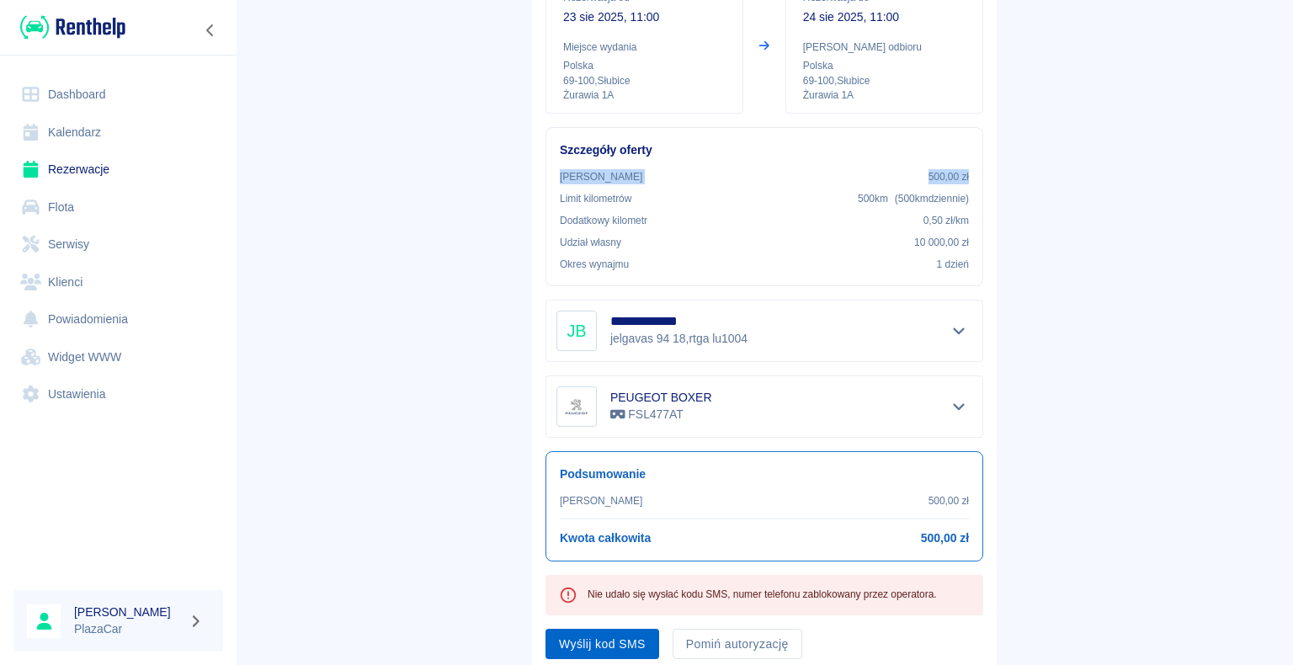
click at [631, 642] on button "Wyślij kod SMS" at bounding box center [603, 644] width 114 height 31
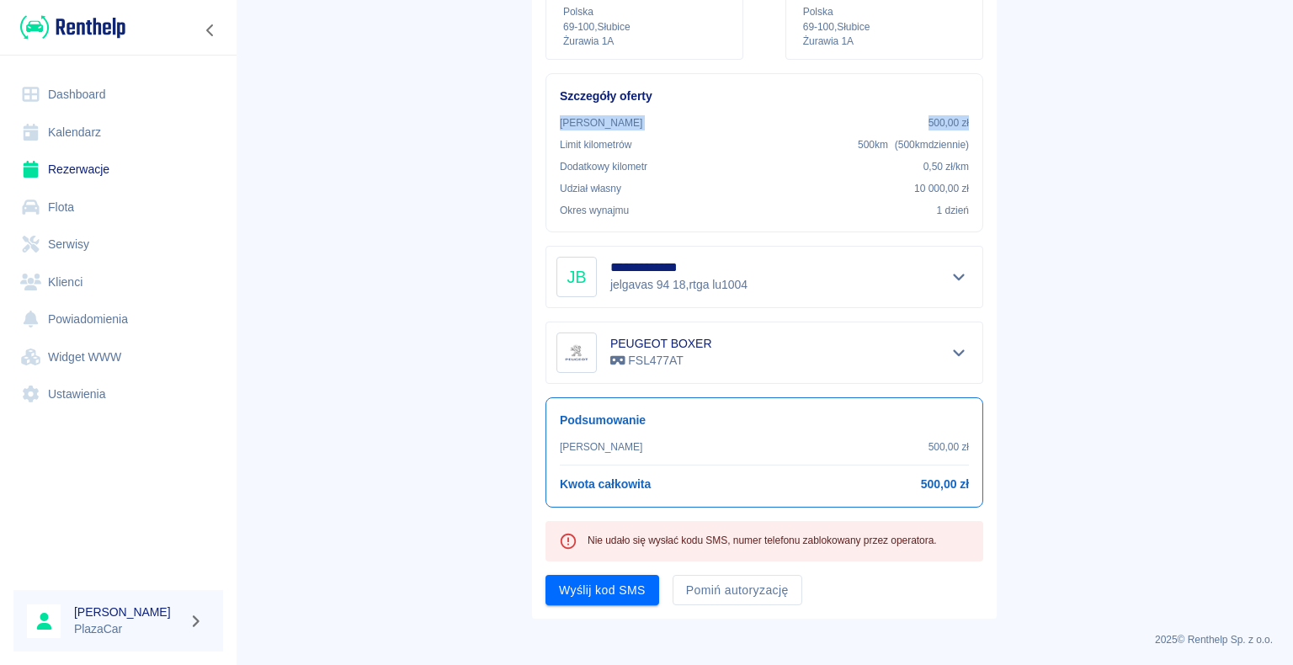
scroll to position [0, 0]
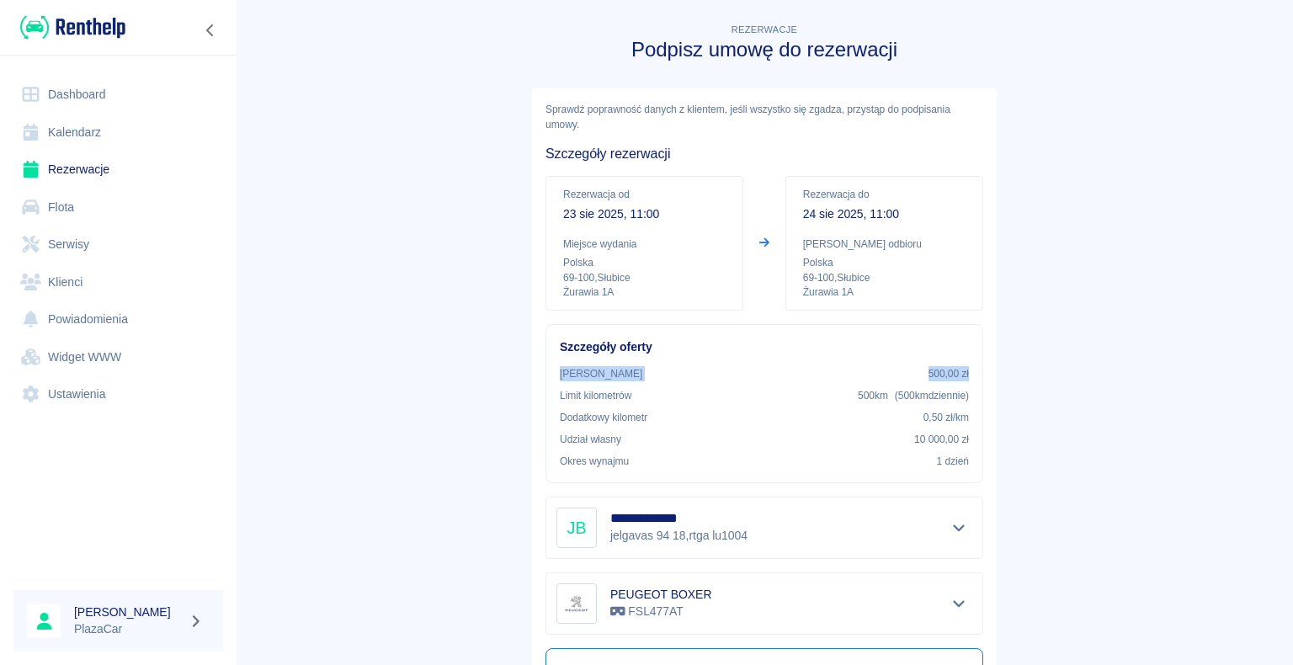
click at [1095, 360] on main "**********" at bounding box center [765, 445] width 1058 height 850
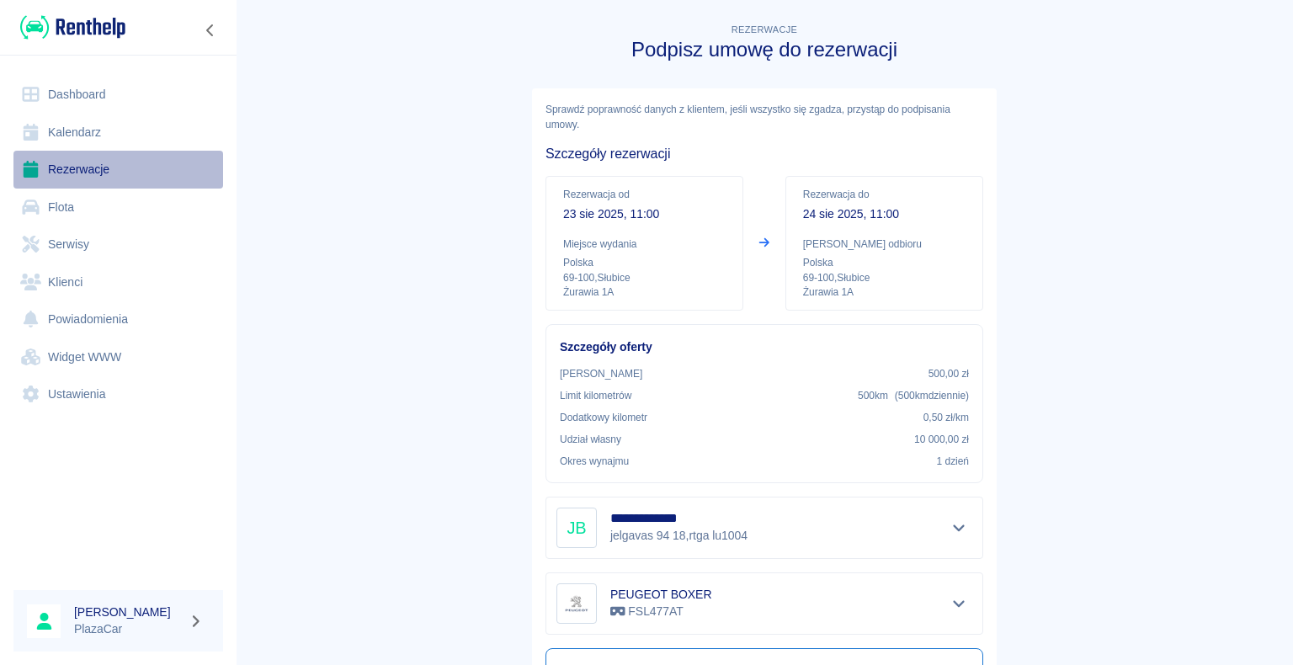
click at [111, 169] on link "Rezerwacje" at bounding box center [118, 170] width 210 height 38
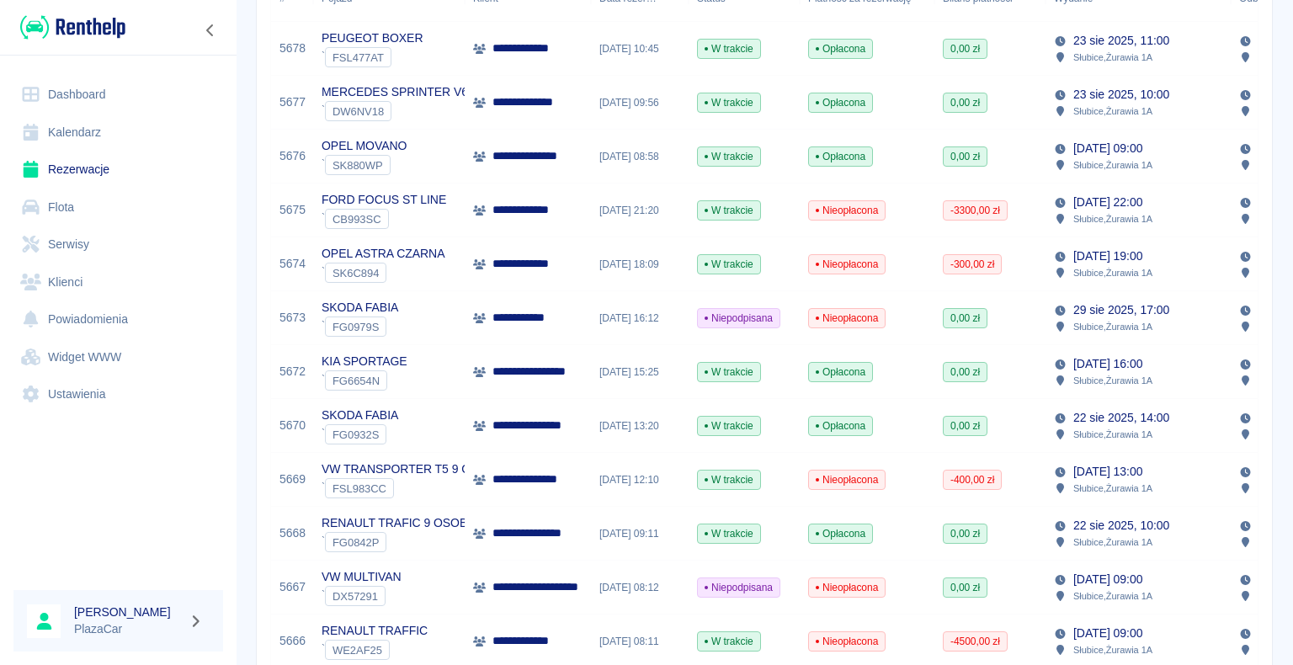
scroll to position [337, 0]
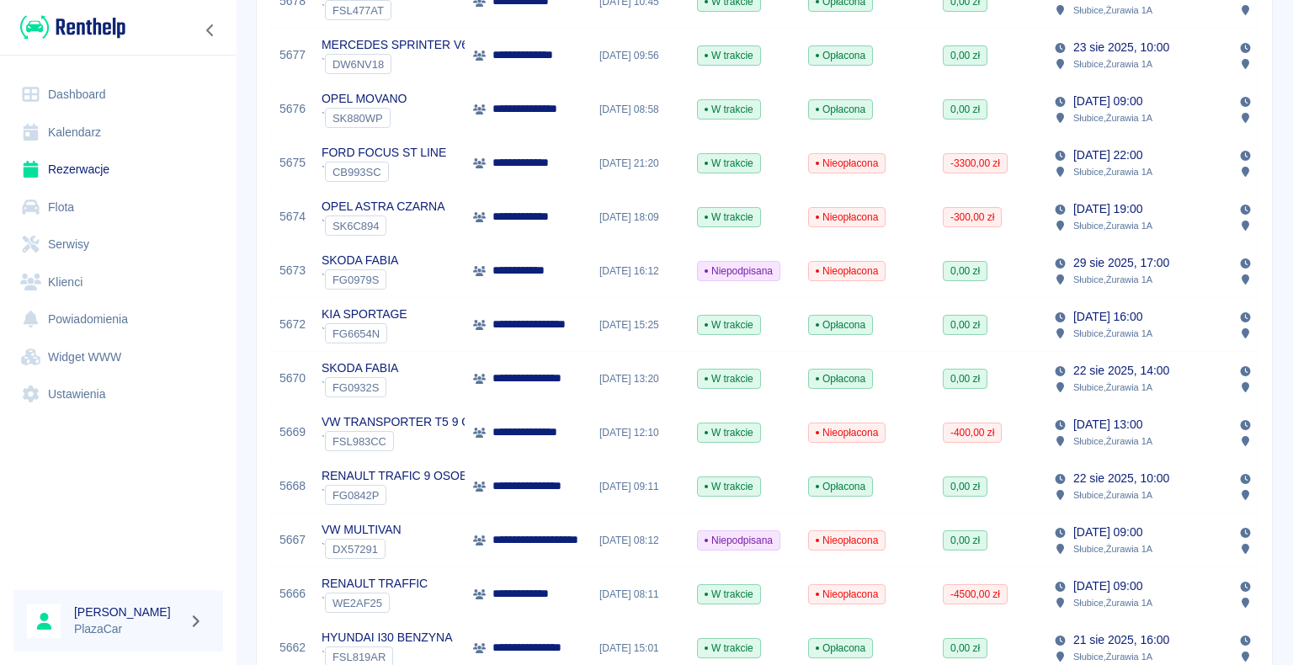
click at [456, 430] on p "VW TRANSPORTER T5 9 OS" at bounding box center [400, 422] width 157 height 18
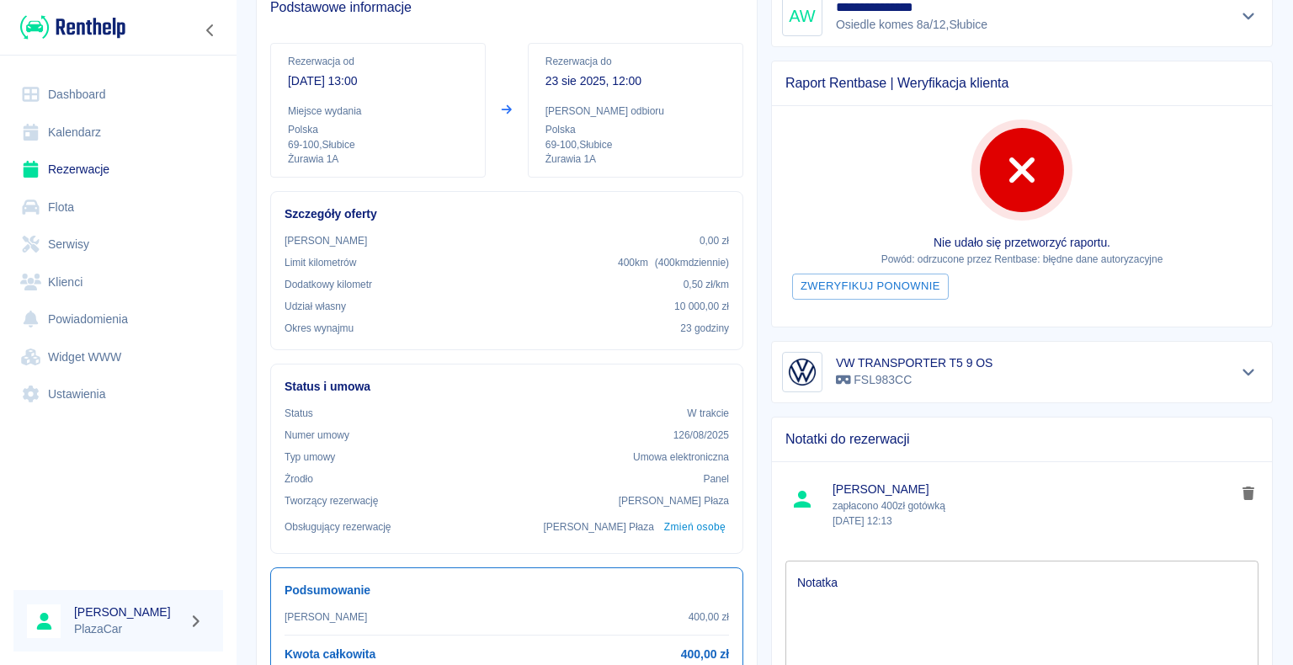
scroll to position [168, 0]
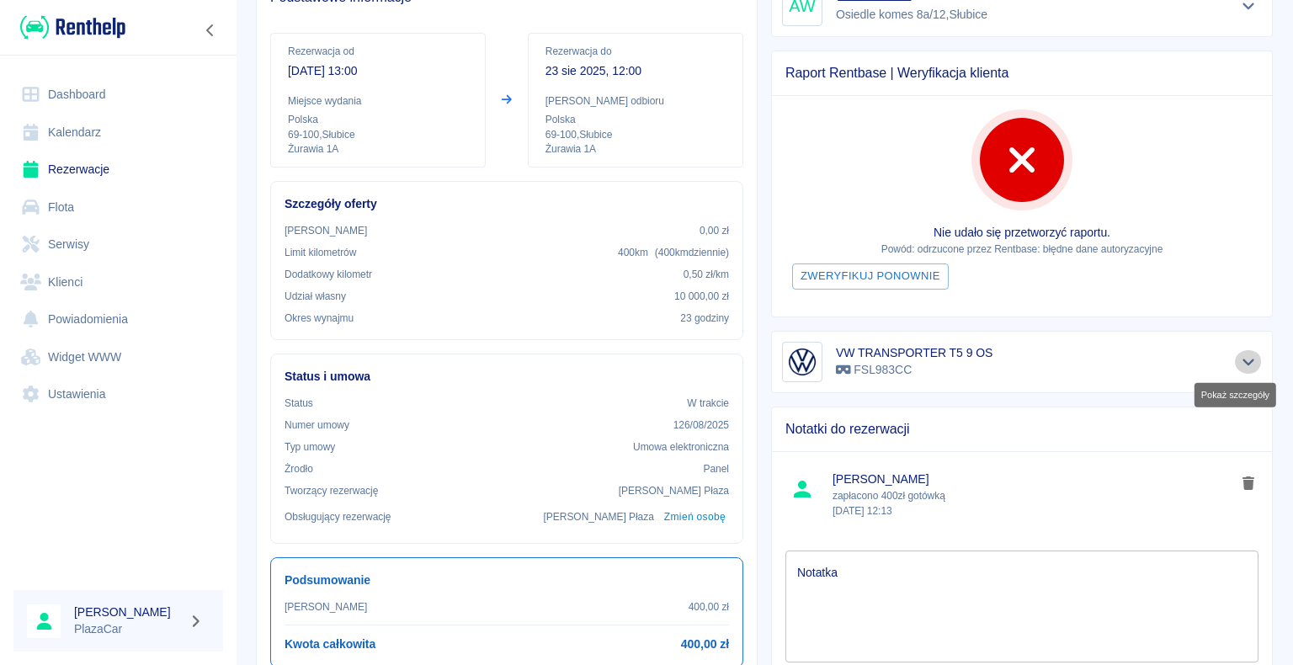
click at [1239, 362] on icon "Pokaż szczegóły" at bounding box center [1248, 361] width 19 height 15
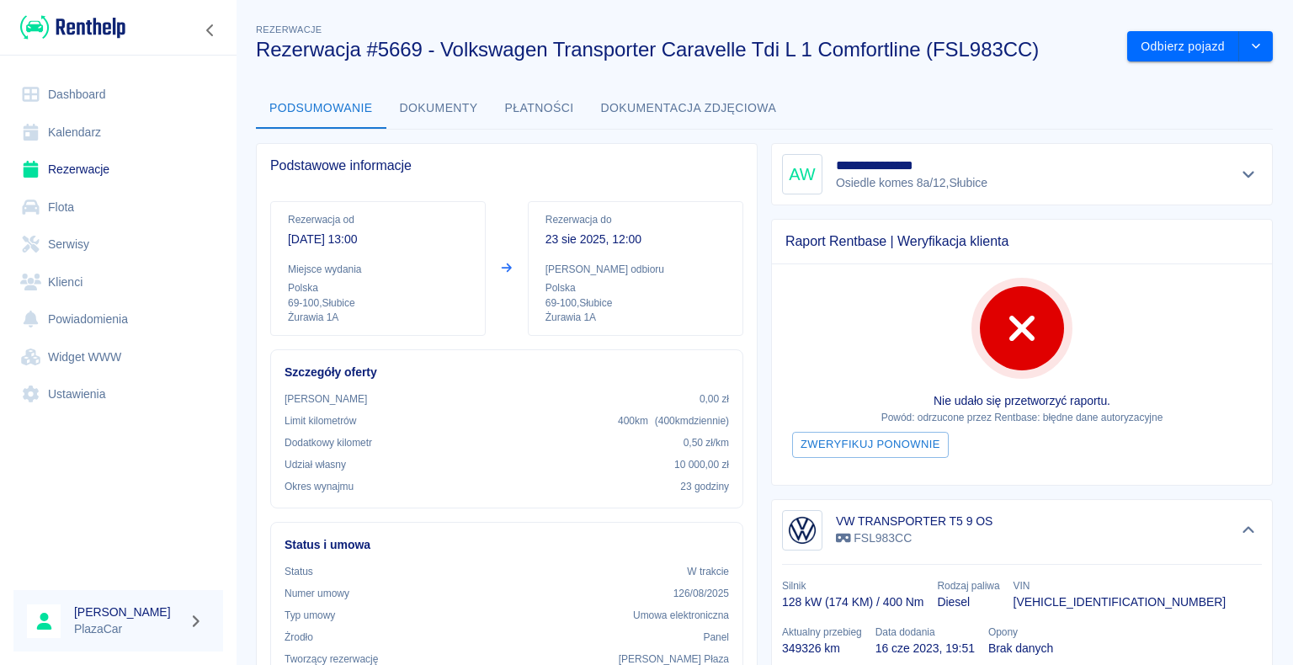
scroll to position [0, 0]
click at [1239, 173] on icon "Pokaż szczegóły" at bounding box center [1248, 174] width 19 height 15
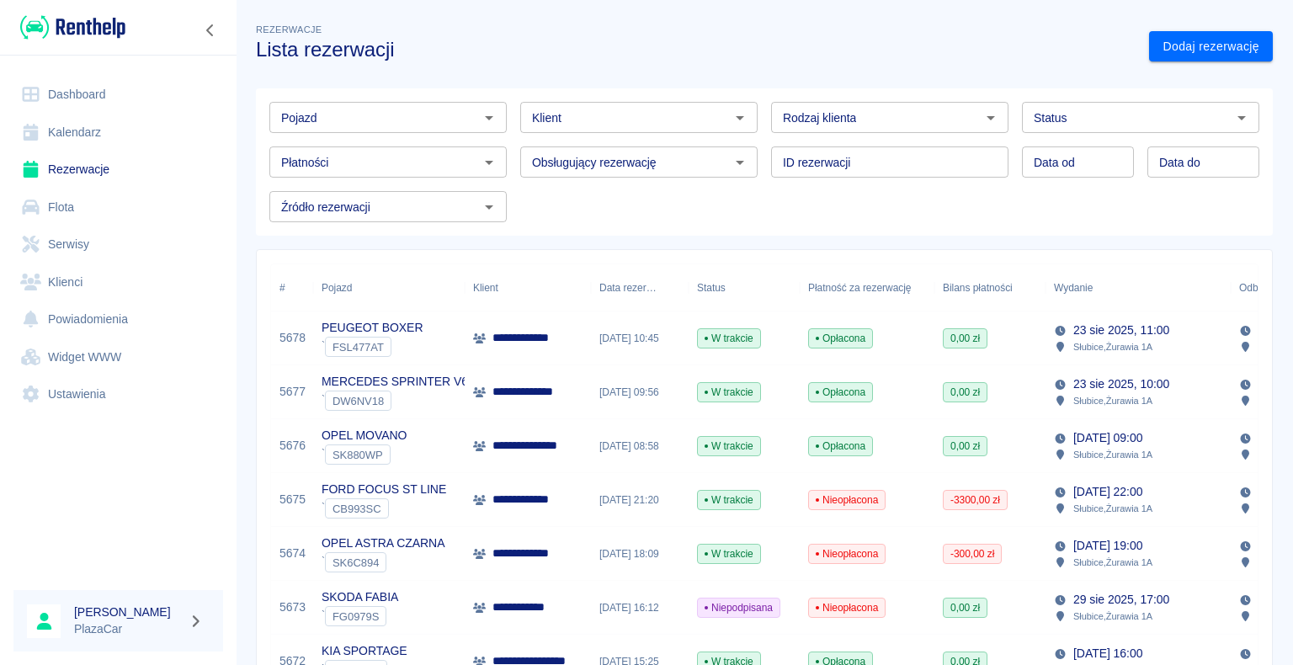
click at [514, 488] on div "**********" at bounding box center [528, 500] width 126 height 54
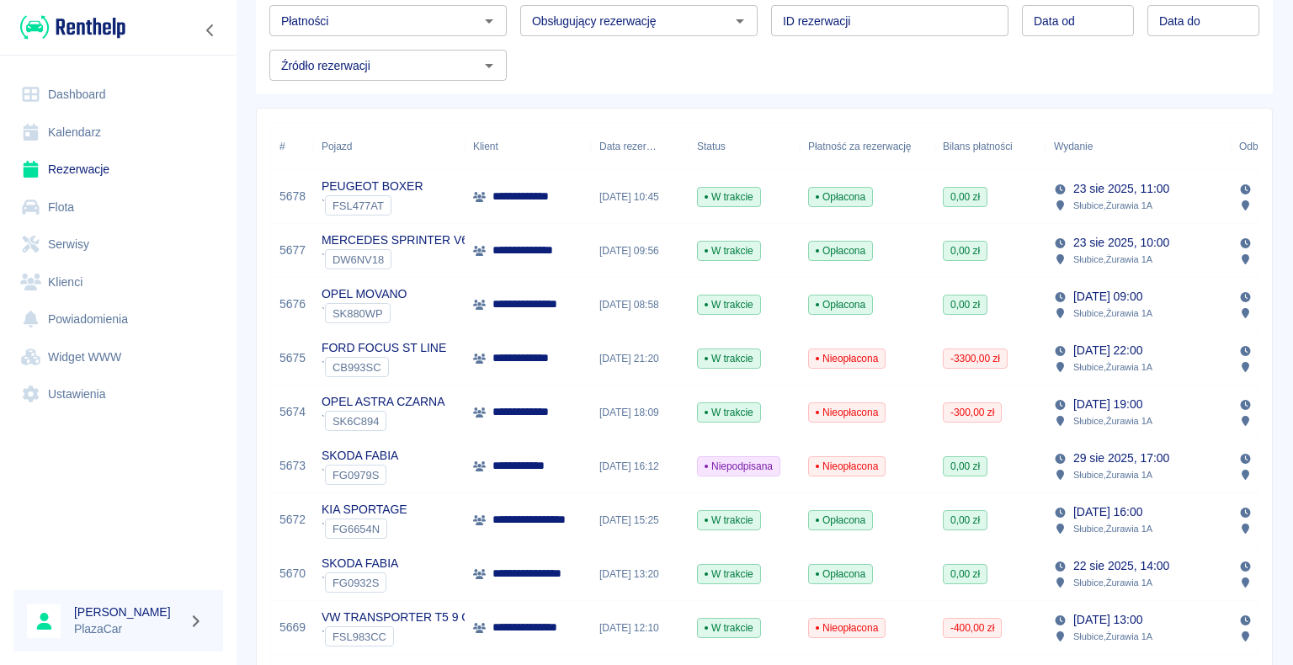
scroll to position [168, 0]
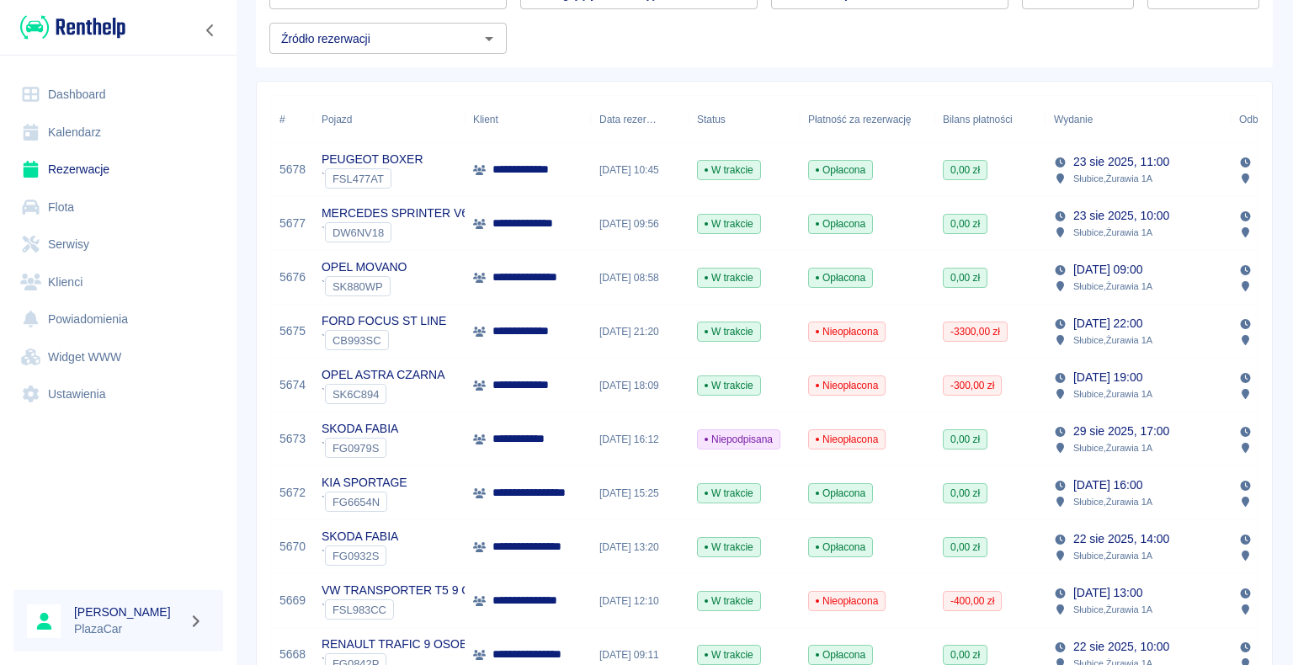
click at [909, 430] on div "Nieopłacona" at bounding box center [867, 440] width 135 height 54
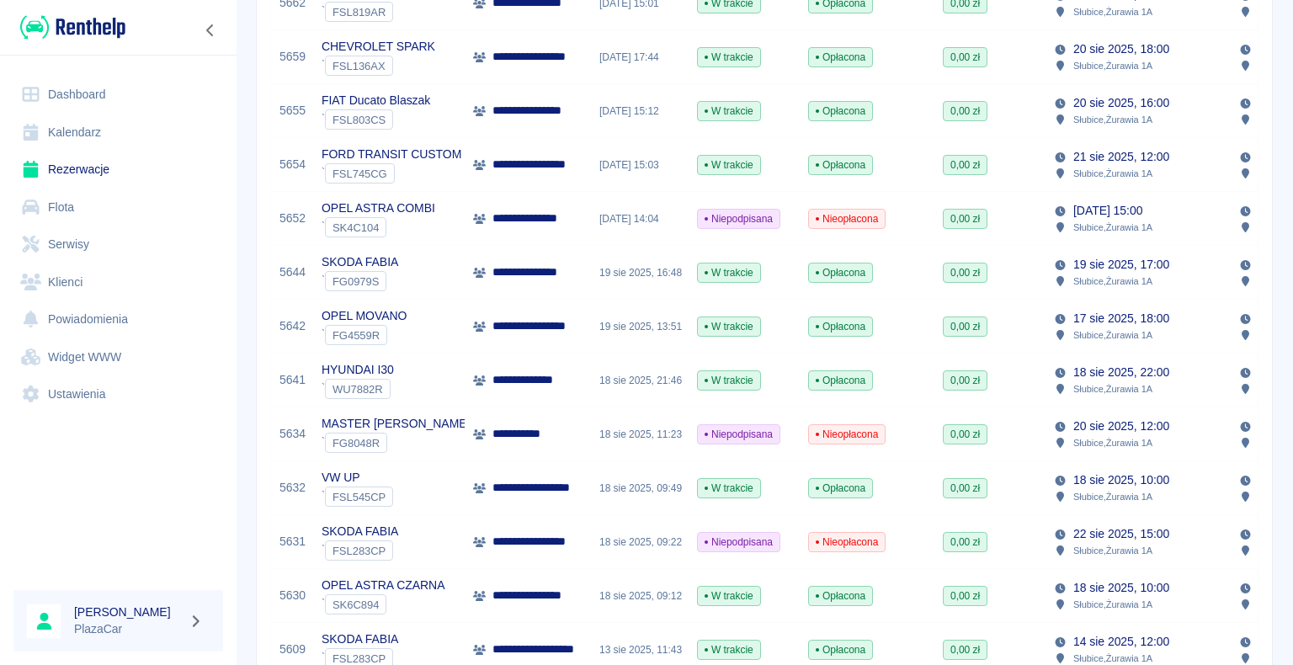
scroll to position [1010, 0]
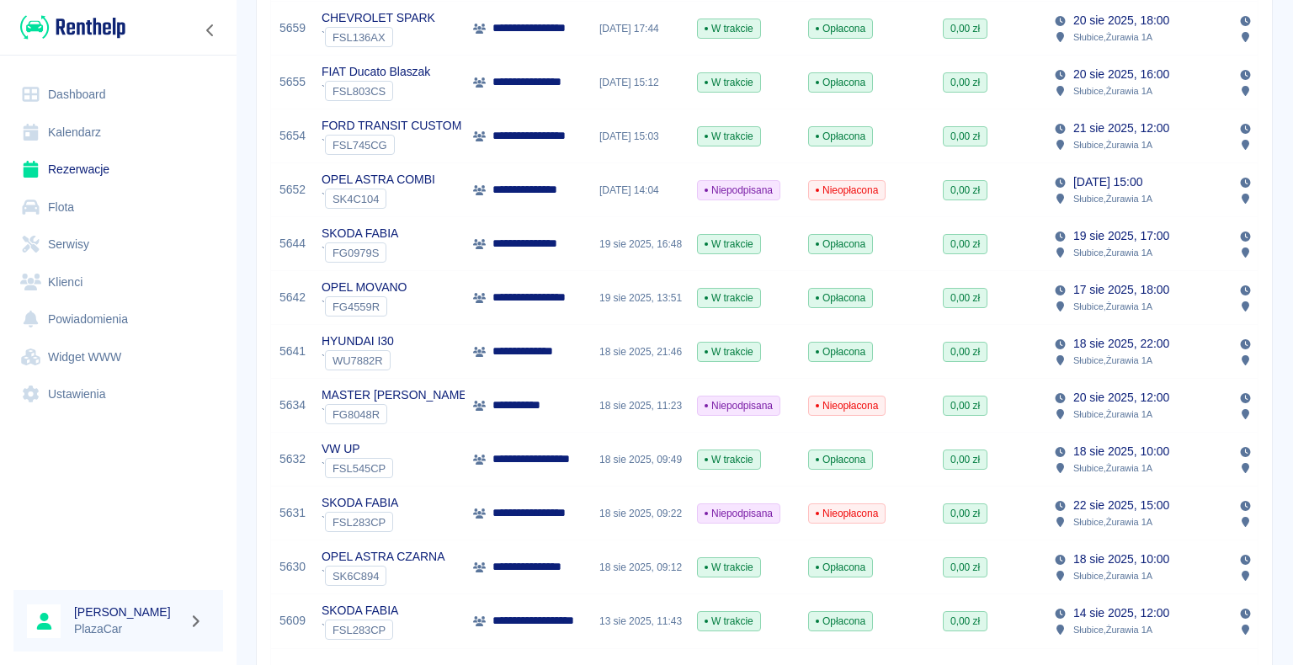
click at [445, 504] on div "SKODA FABIA ` FSL283CP" at bounding box center [389, 514] width 152 height 54
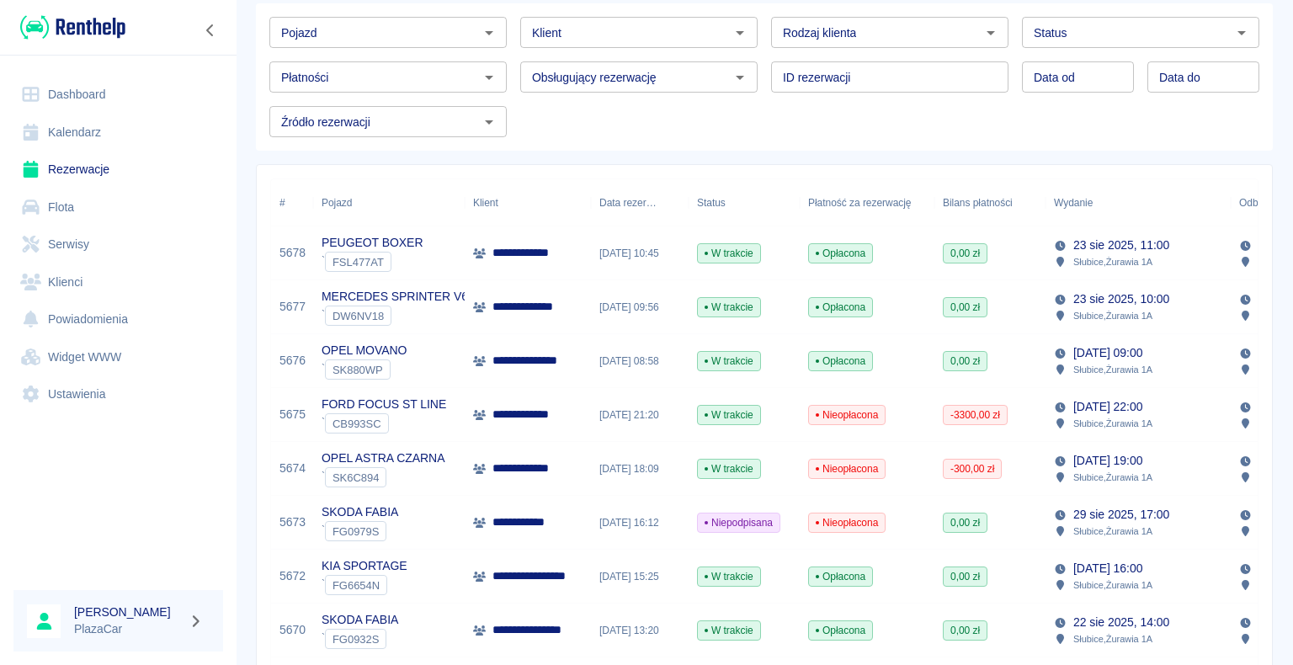
scroll to position [168, 0]
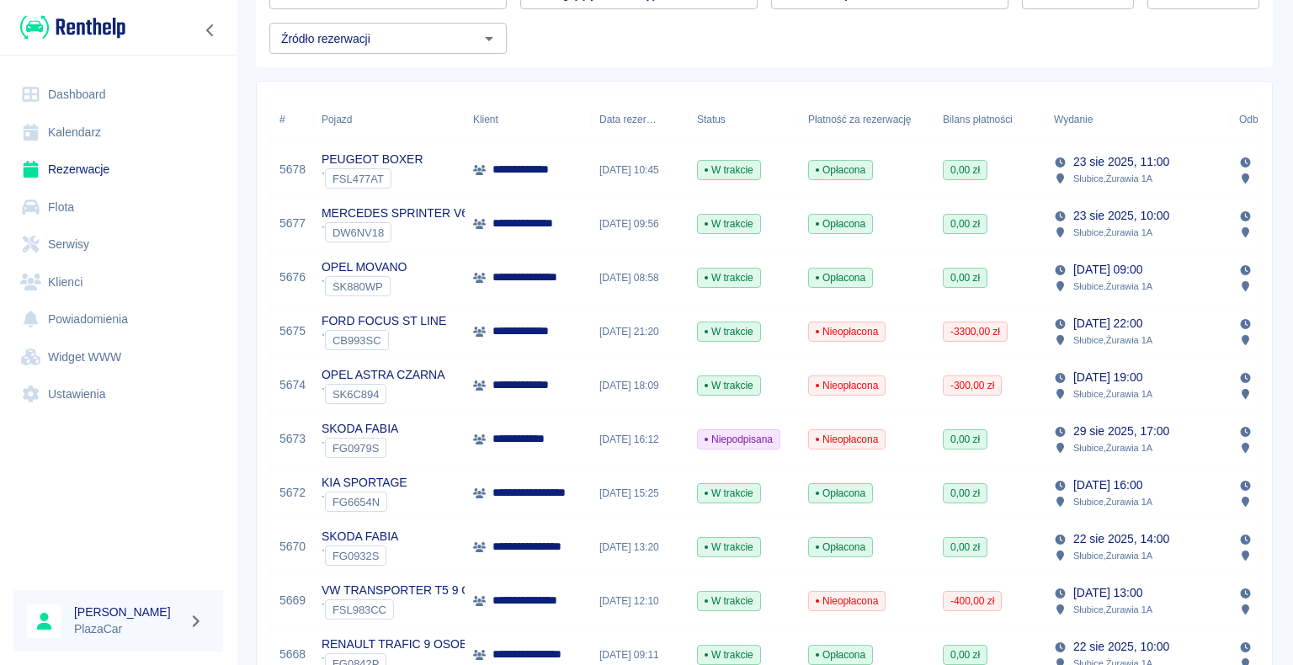
click at [497, 488] on p "**********" at bounding box center [542, 493] width 98 height 18
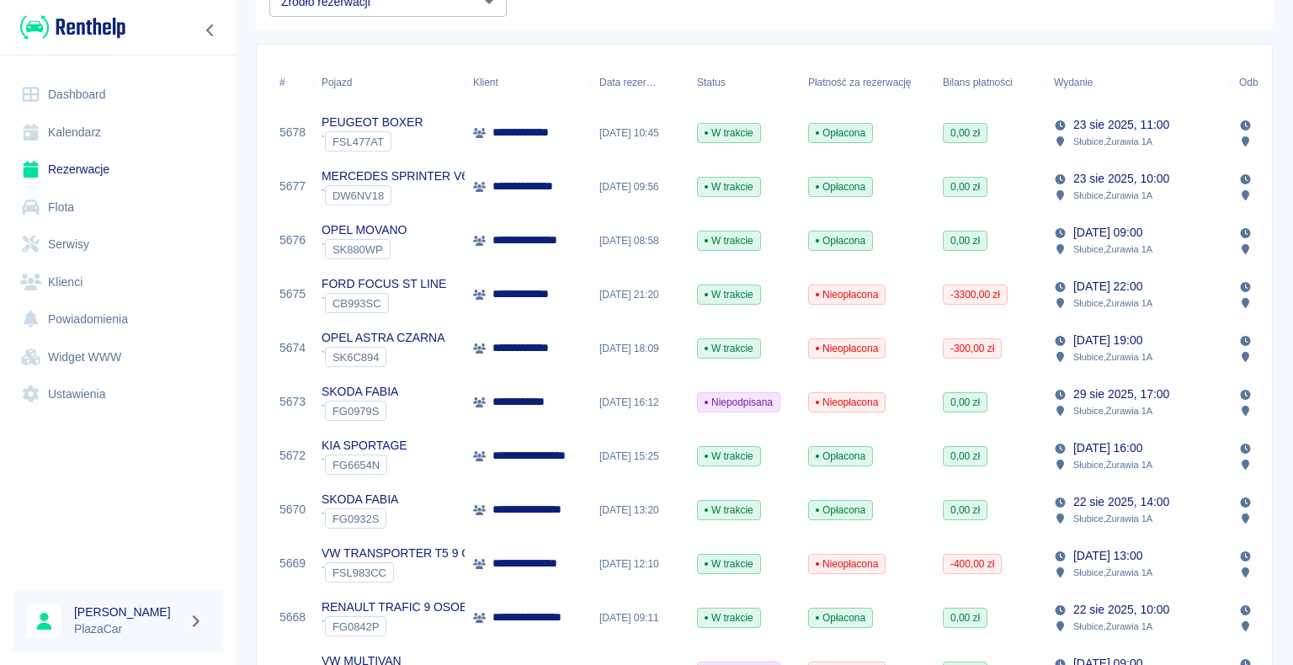
scroll to position [168, 0]
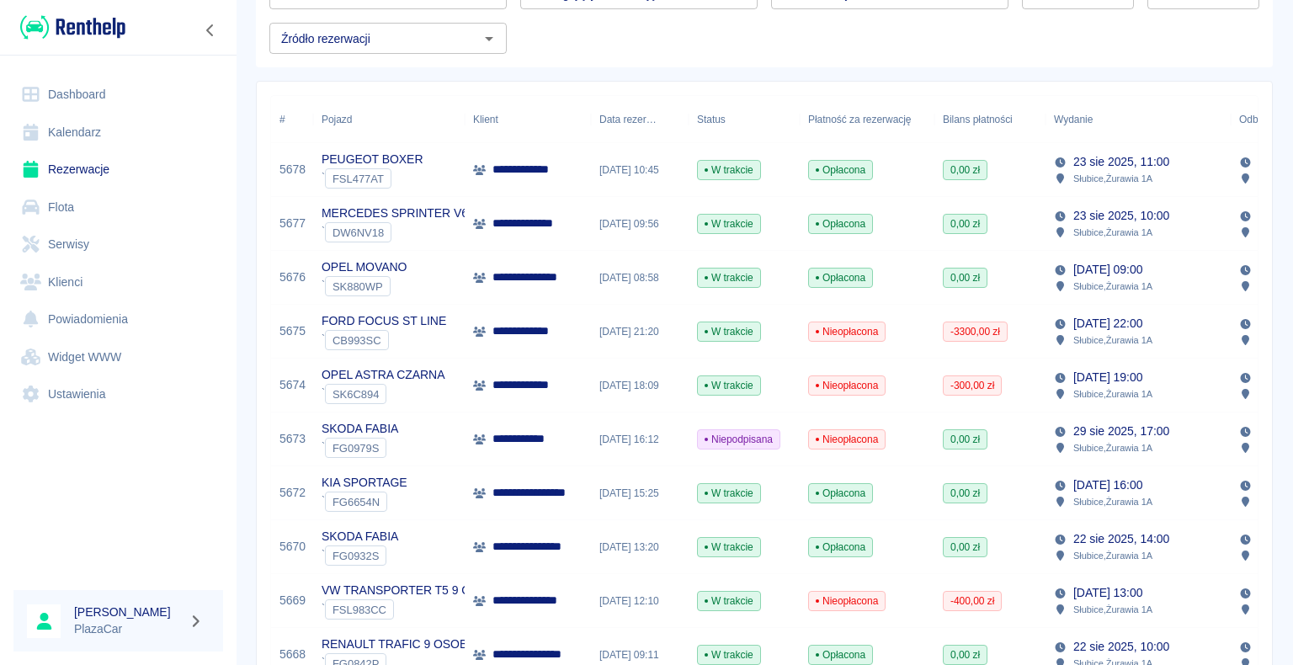
click at [510, 493] on p "**********" at bounding box center [542, 493] width 98 height 18
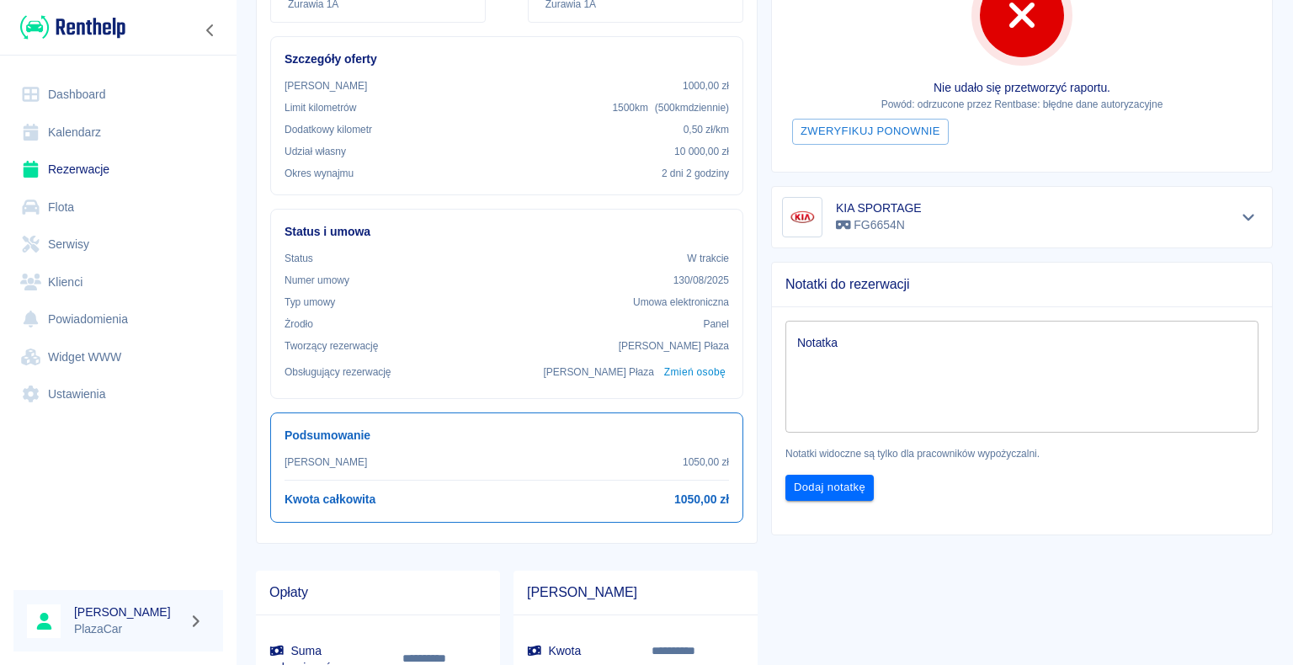
scroll to position [337, 0]
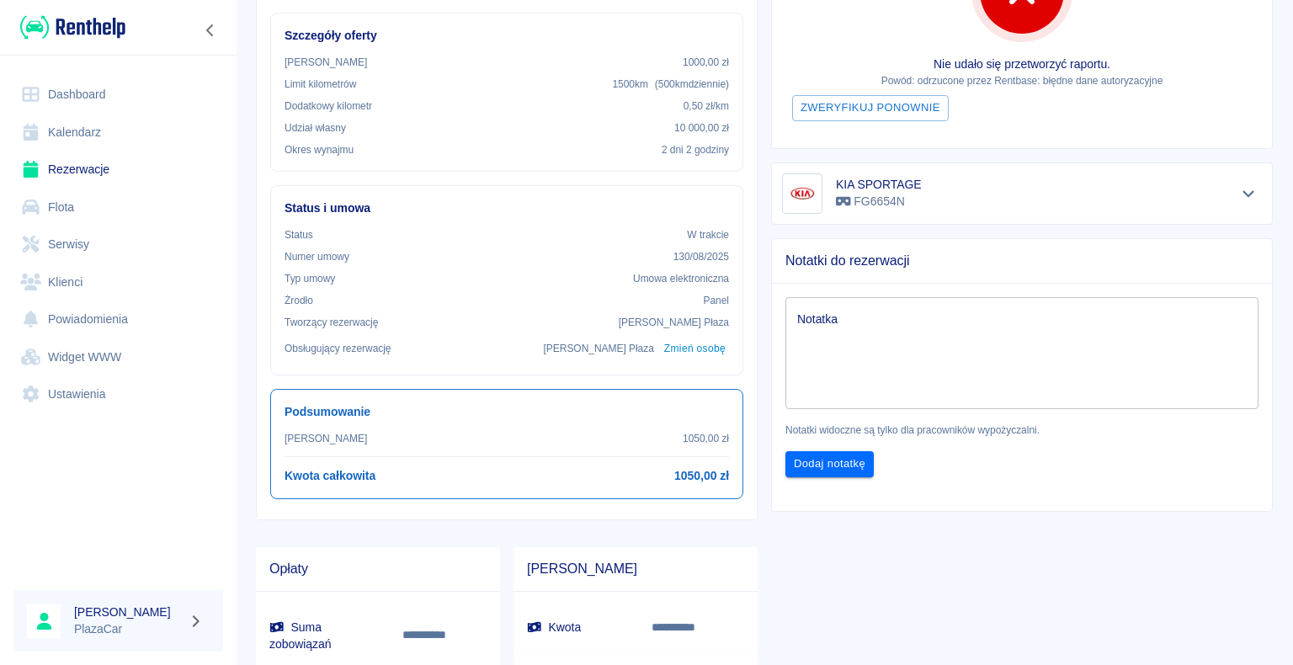
click at [835, 318] on textarea "Notatka" at bounding box center [1022, 353] width 450 height 84
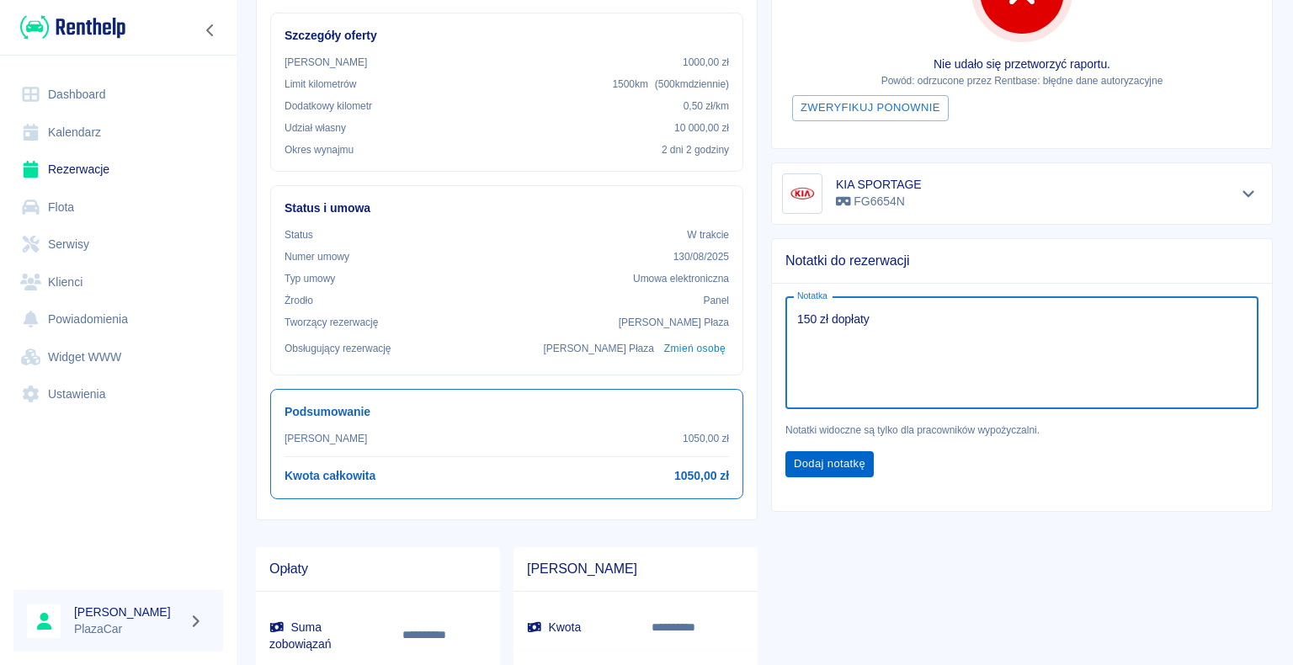
type textarea "150 zł dopłaty"
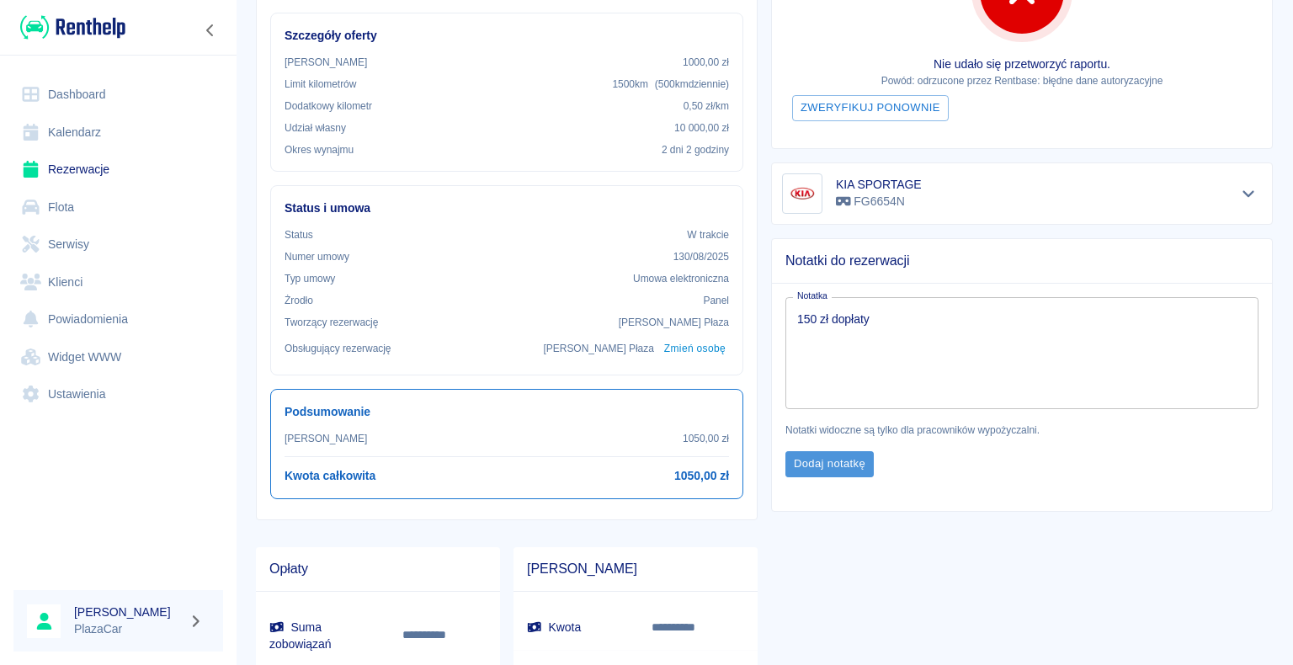
click at [820, 451] on button "Dodaj notatkę" at bounding box center [830, 464] width 88 height 26
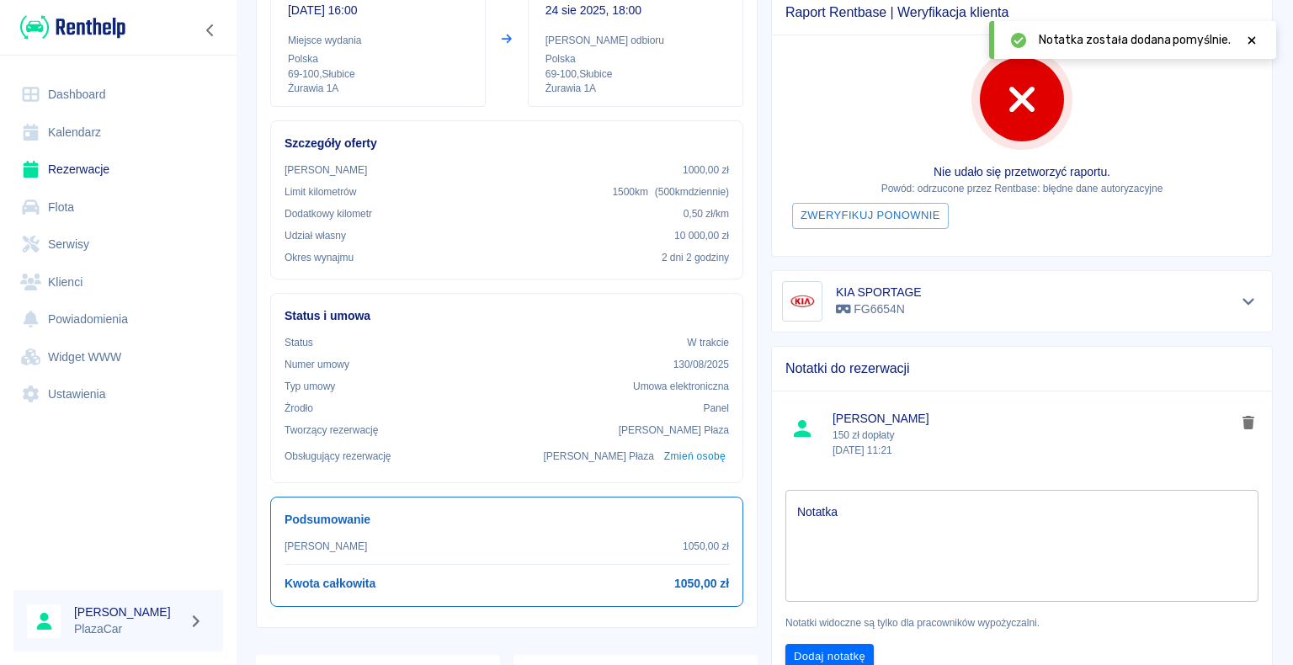
scroll to position [0, 0]
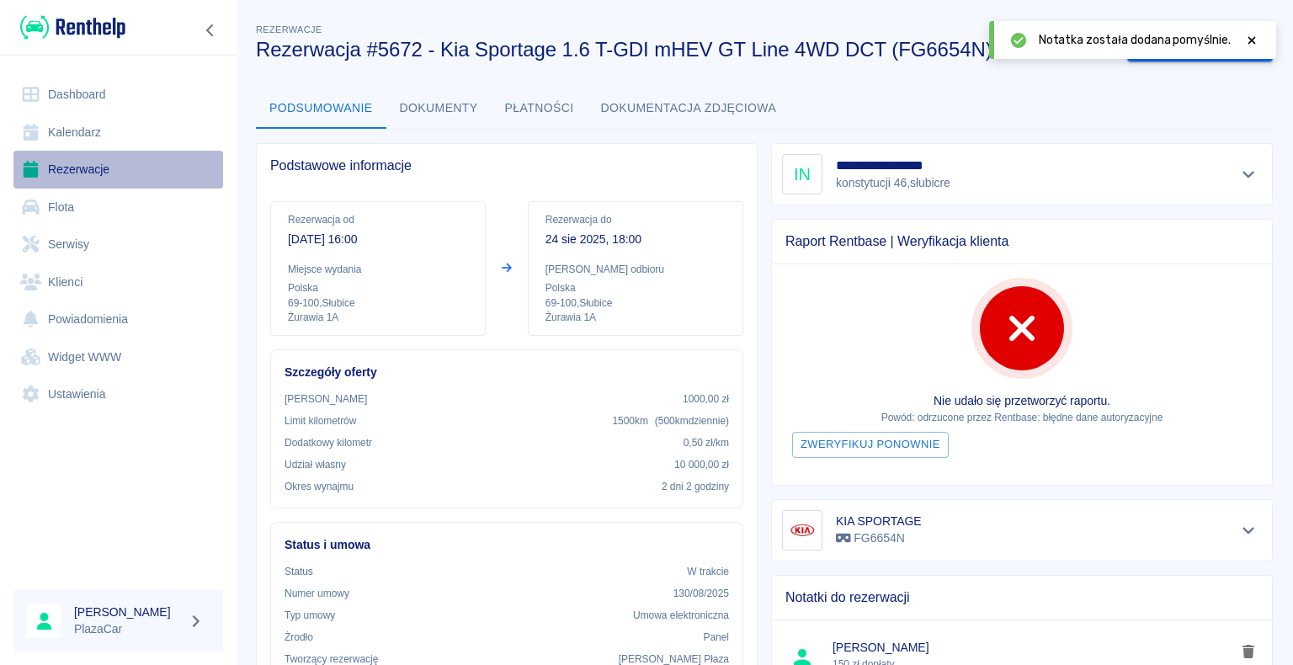
click at [102, 175] on link "Rezerwacje" at bounding box center [118, 170] width 210 height 38
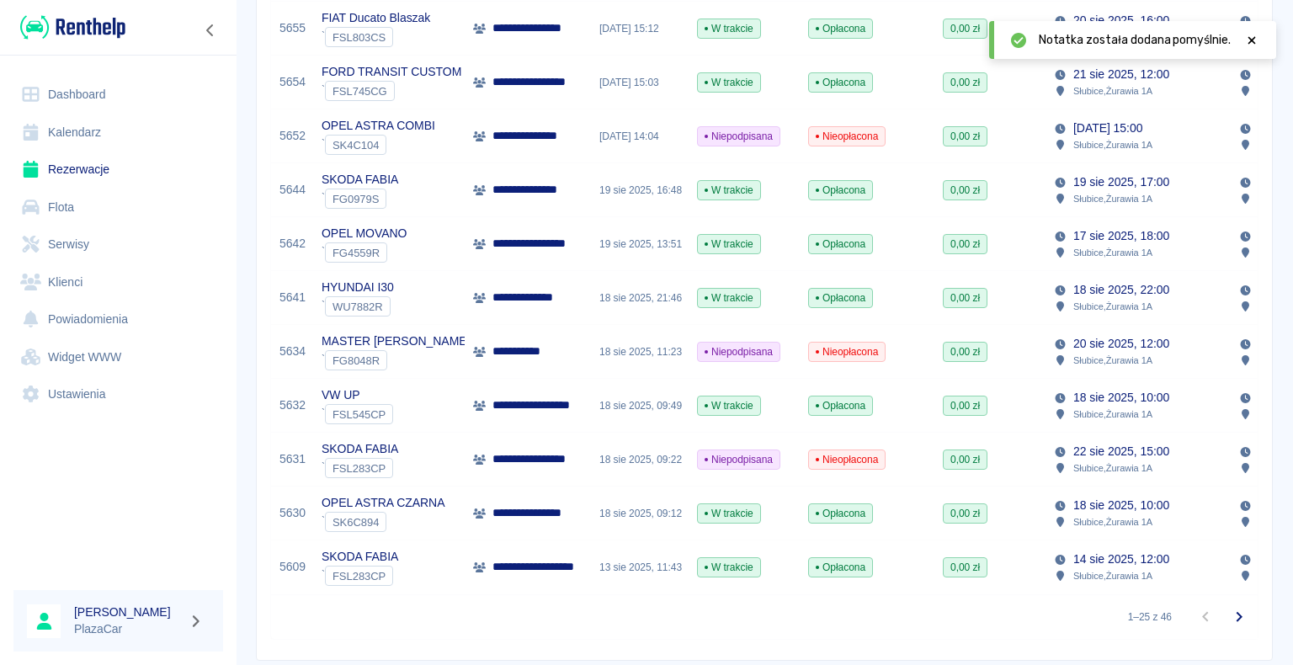
scroll to position [1121, 0]
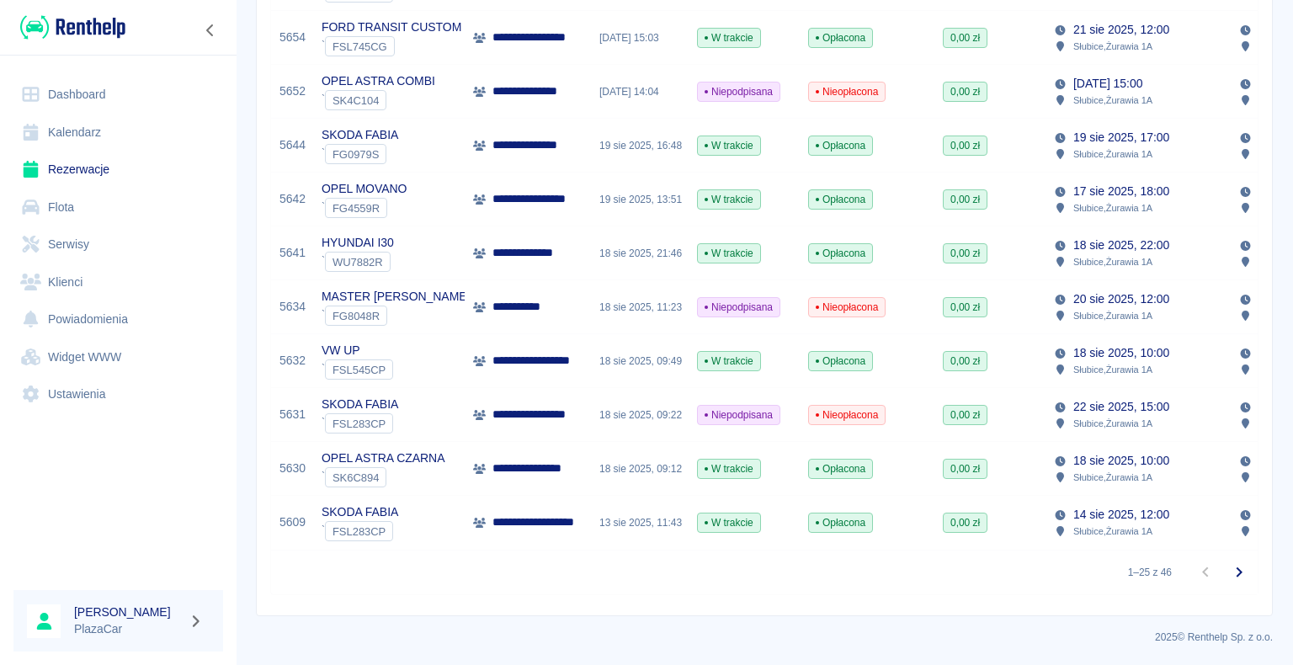
click at [573, 406] on p "**********" at bounding box center [542, 415] width 98 height 18
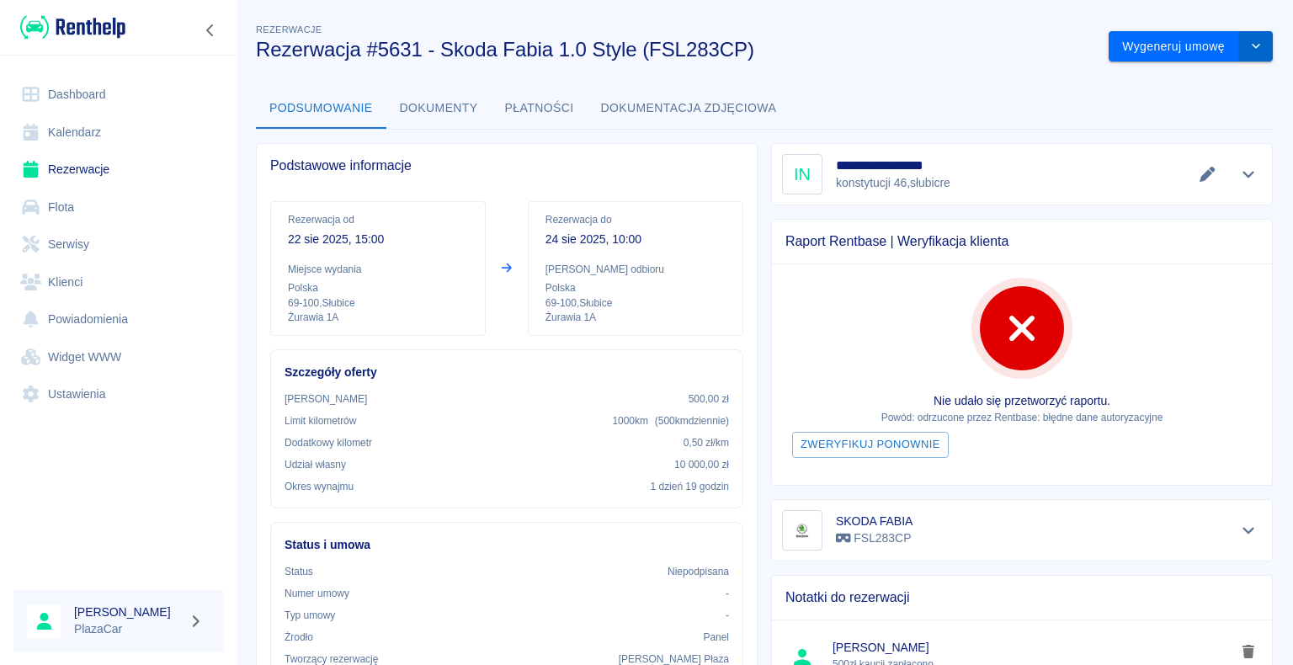
click at [1239, 46] on button "drop-down" at bounding box center [1256, 46] width 34 height 31
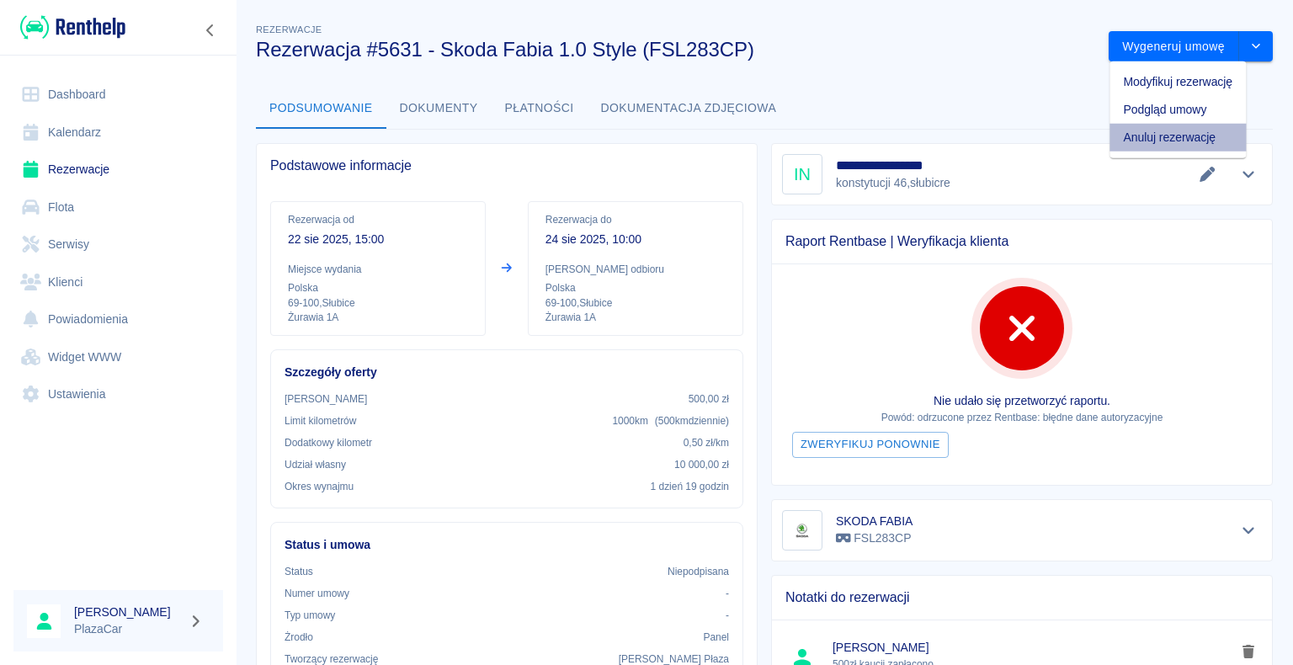
click at [1193, 136] on li "Anuluj rezerwację" at bounding box center [1178, 138] width 136 height 28
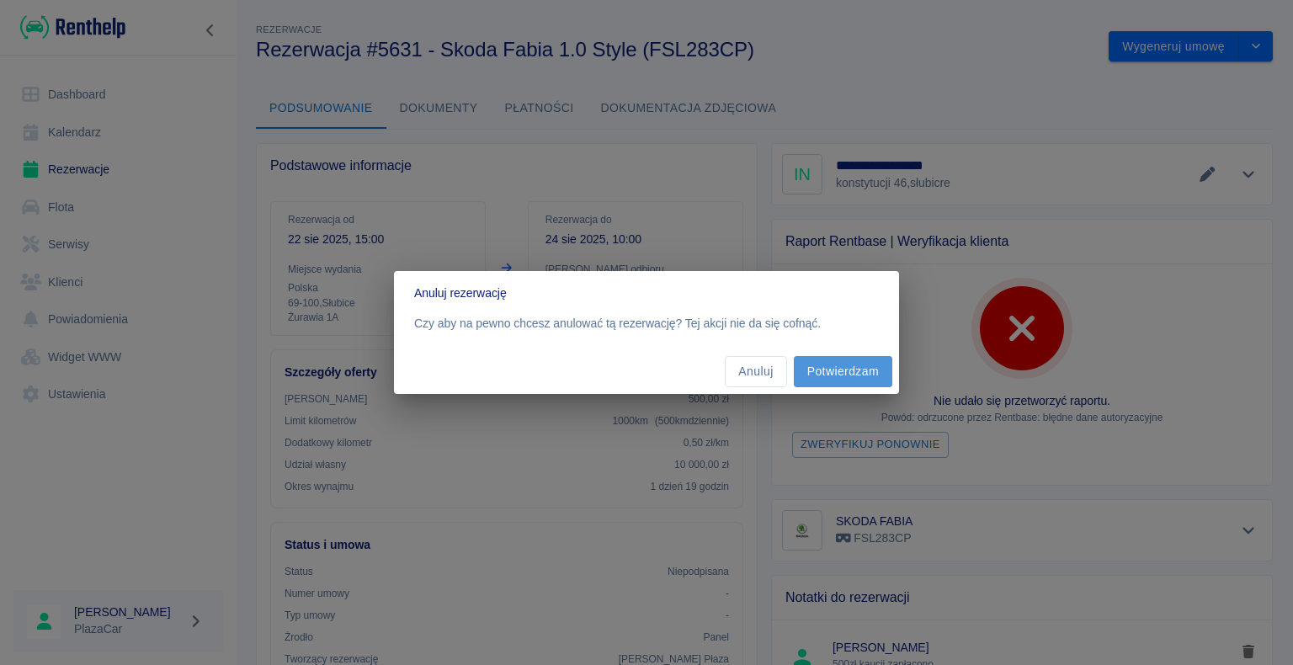
click at [850, 372] on button "Potwierdzam" at bounding box center [843, 371] width 99 height 31
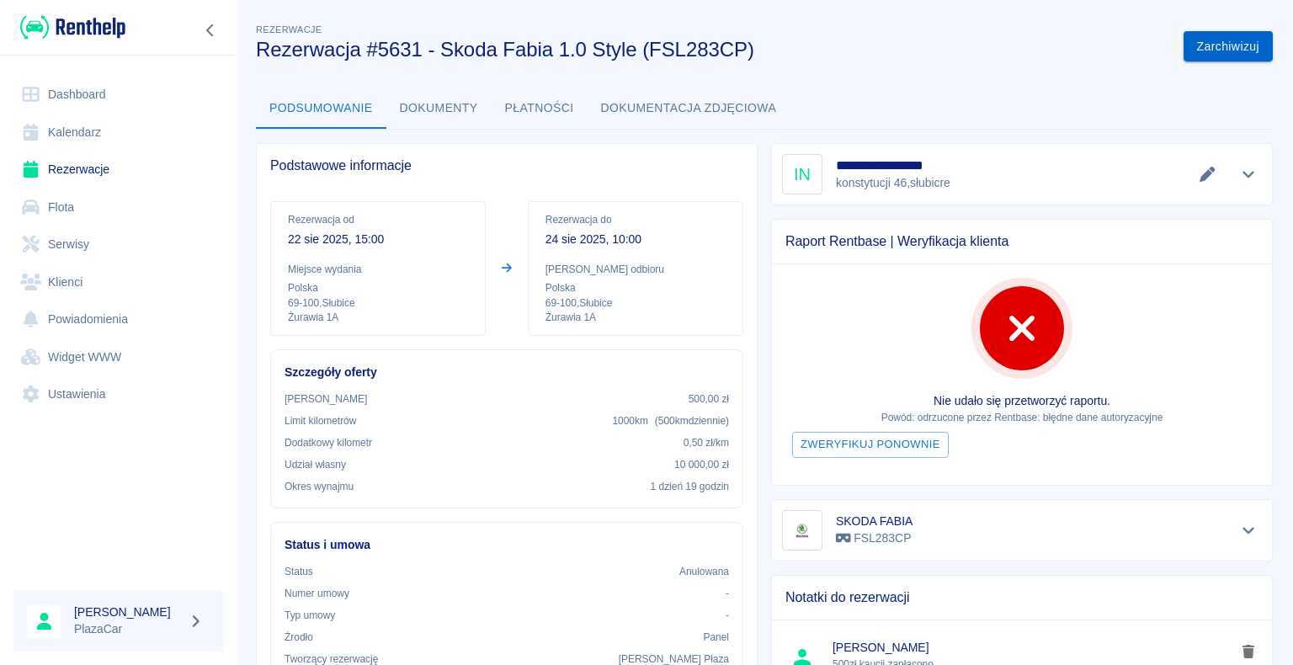
click at [1212, 44] on button "Zarchiwizuj" at bounding box center [1228, 46] width 89 height 31
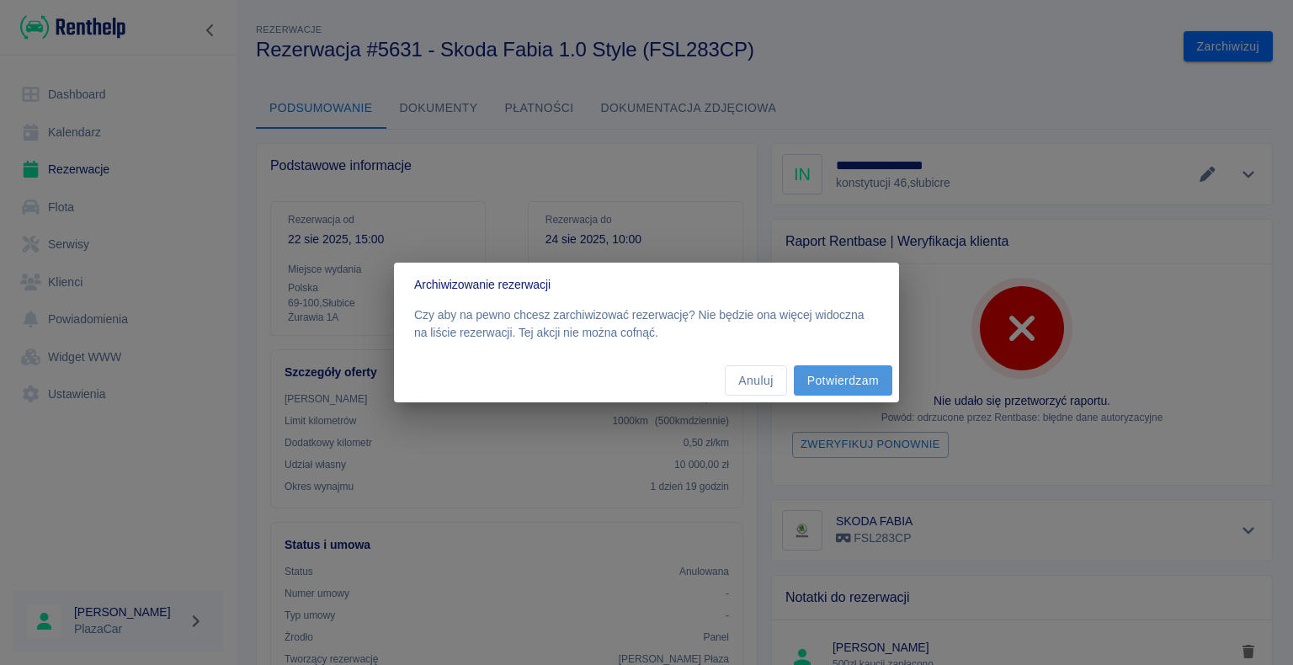
click at [845, 374] on button "Potwierdzam" at bounding box center [843, 380] width 99 height 31
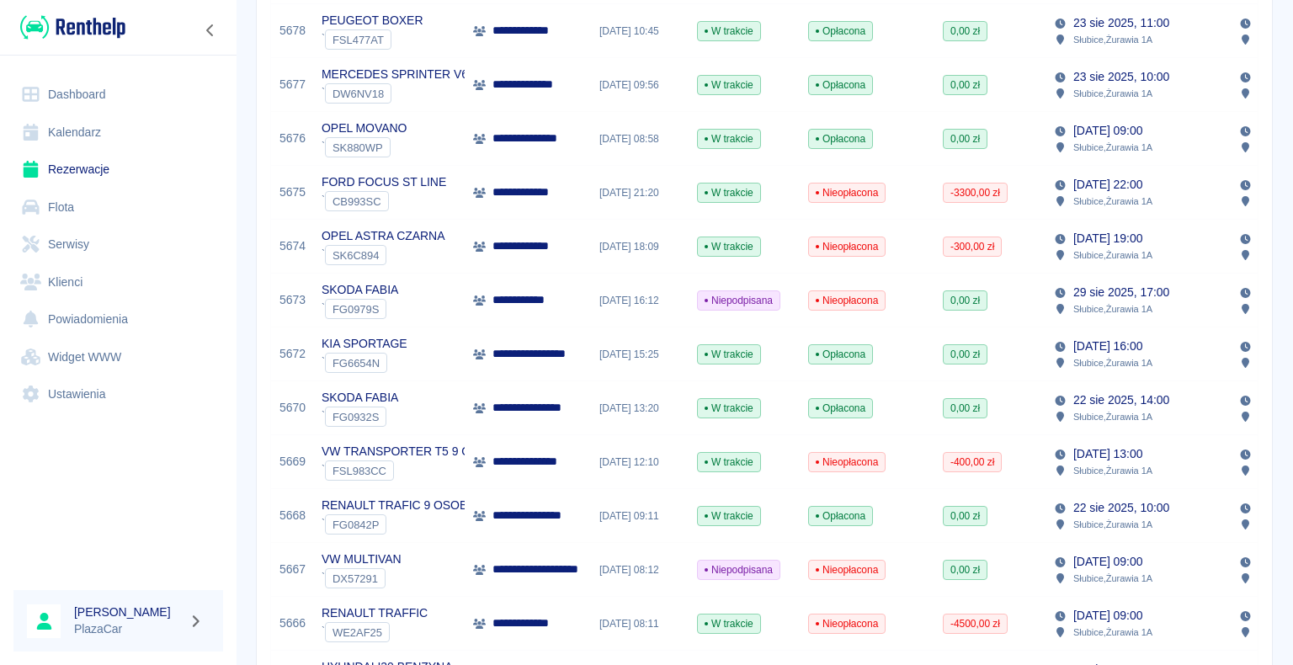
scroll to position [337, 0]
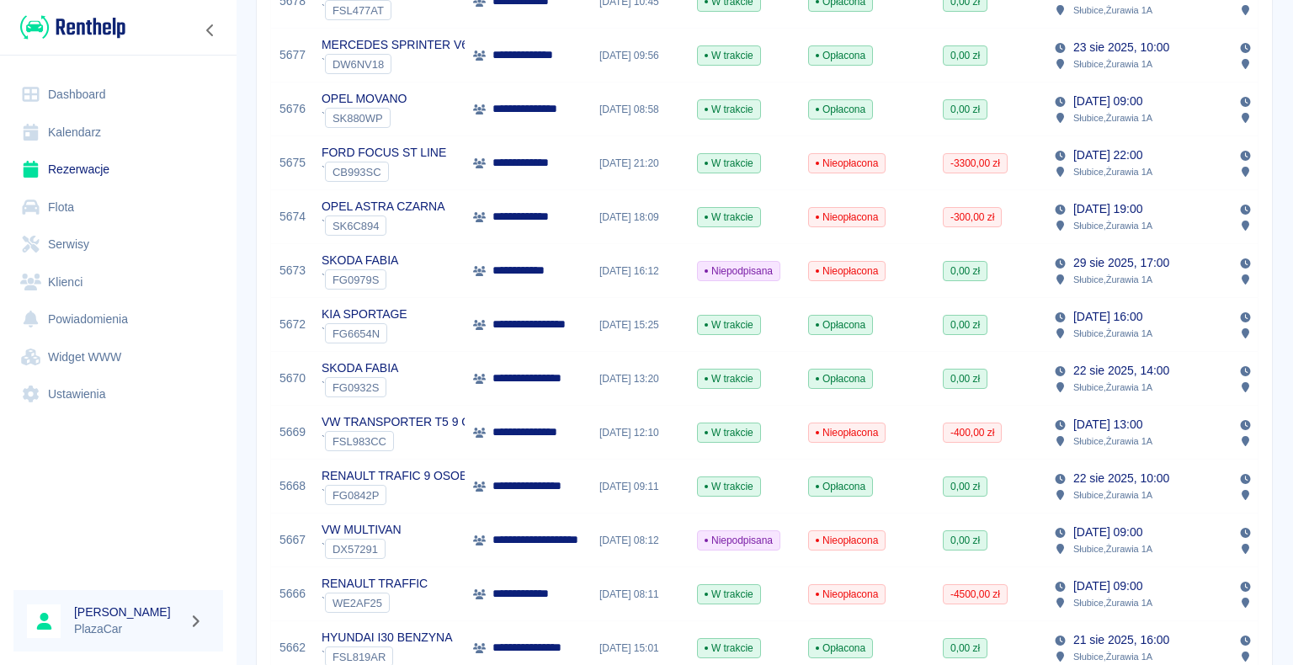
click at [452, 429] on p "VW TRANSPORTER T5 9 OS" at bounding box center [400, 422] width 157 height 18
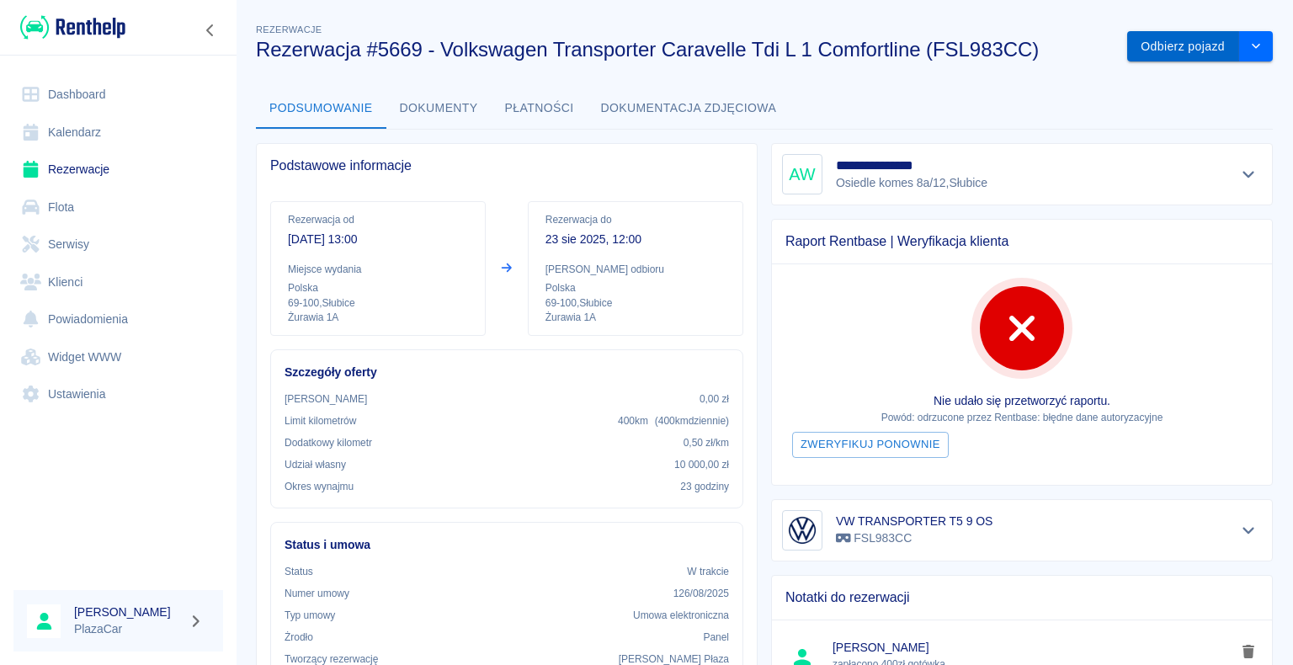
click at [1153, 44] on button "Odbierz pojazd" at bounding box center [1183, 46] width 112 height 31
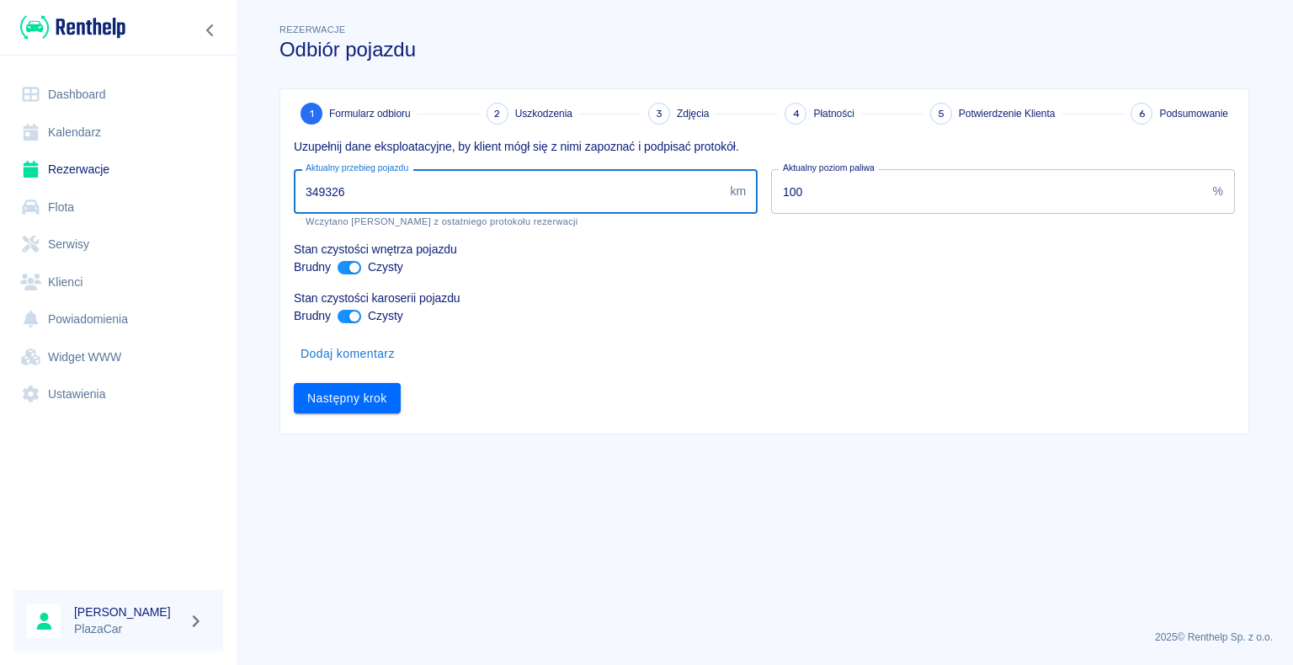
click at [348, 191] on input "349326" at bounding box center [508, 191] width 429 height 45
type input "358728"
click at [347, 396] on button "Następny krok" at bounding box center [347, 398] width 107 height 31
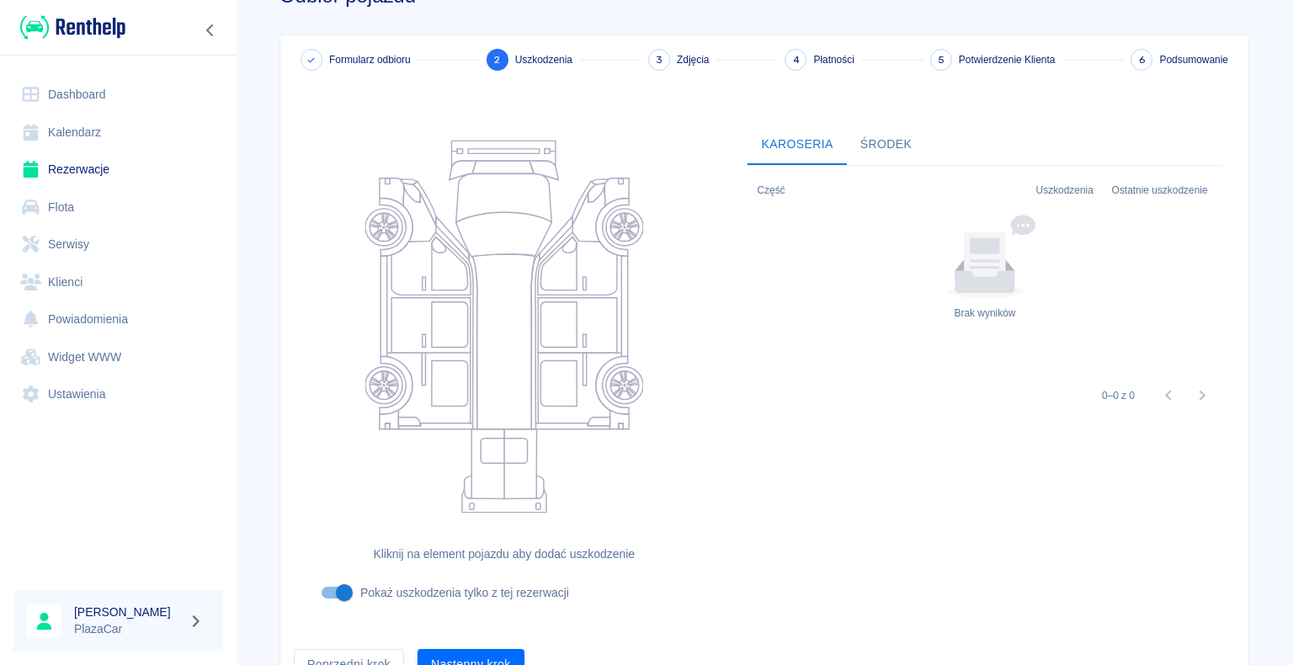
scroll to position [138, 0]
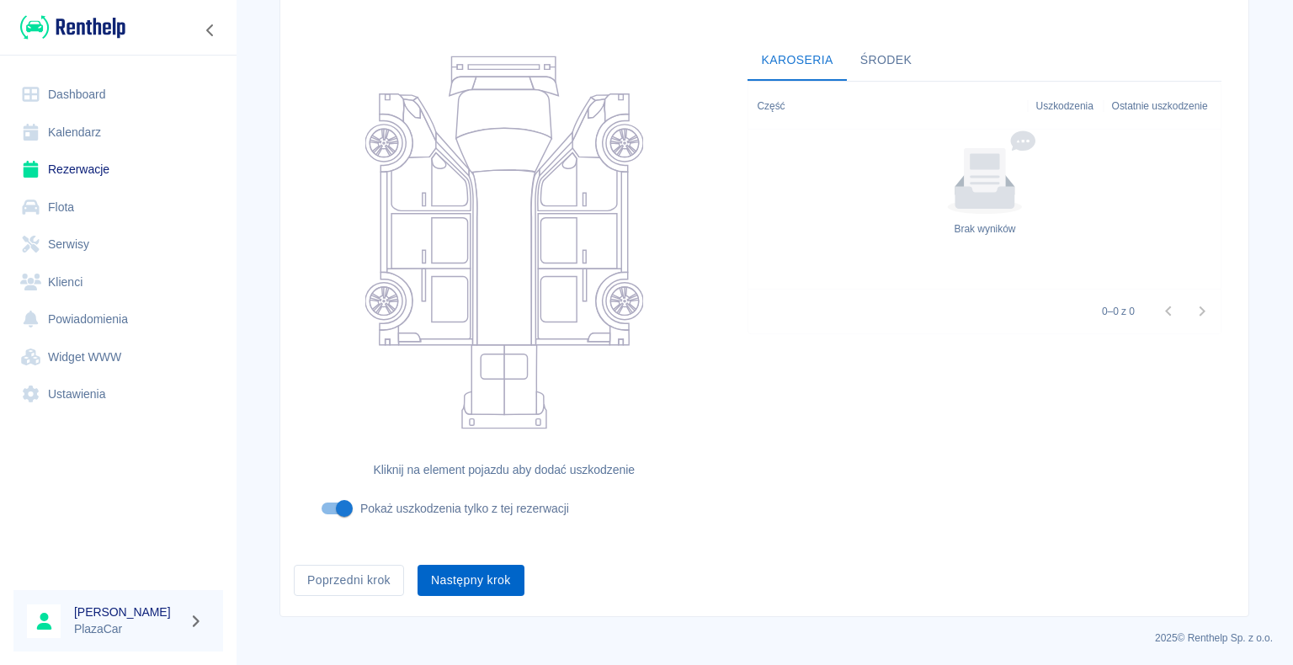
click at [472, 576] on button "Następny krok" at bounding box center [471, 580] width 107 height 31
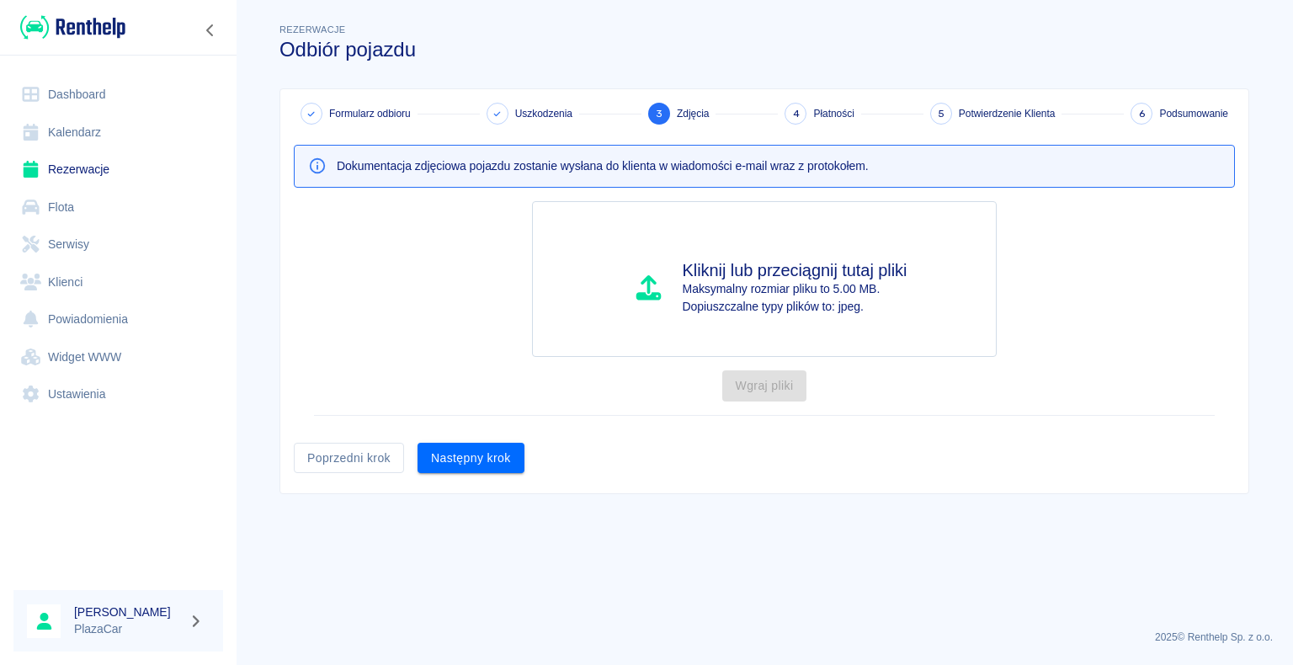
scroll to position [0, 0]
click at [472, 459] on button "Następny krok" at bounding box center [471, 458] width 107 height 31
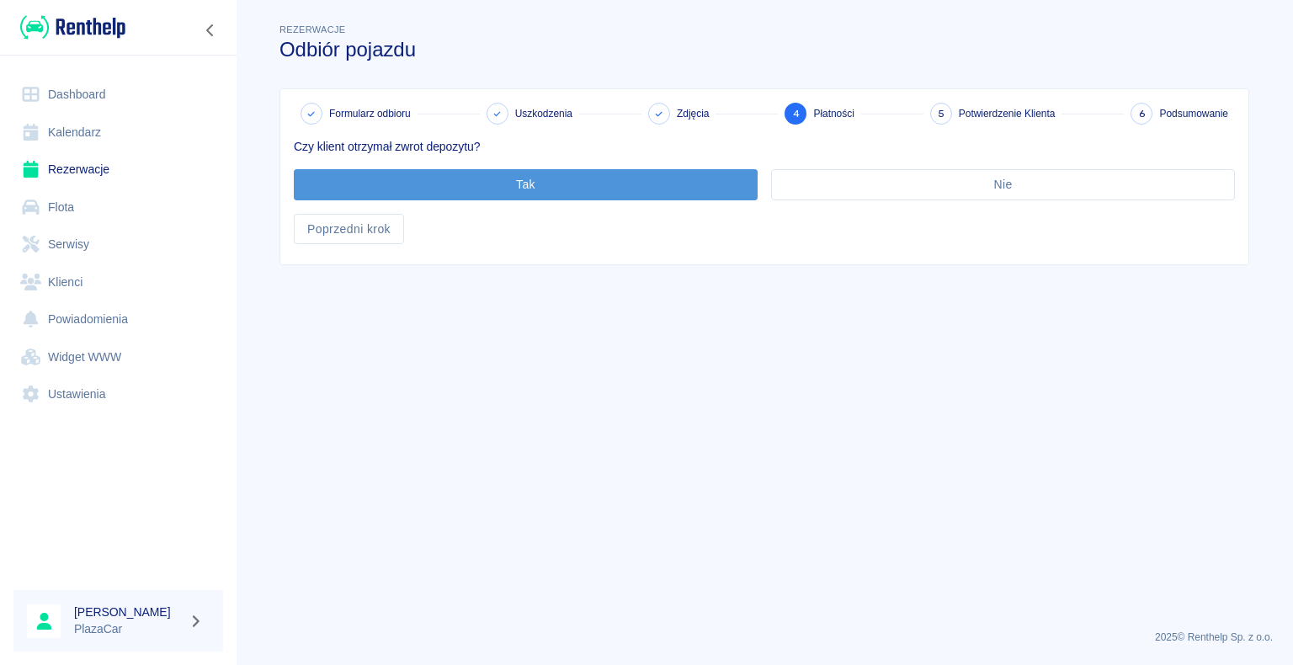
click at [515, 184] on button "Tak" at bounding box center [526, 184] width 464 height 31
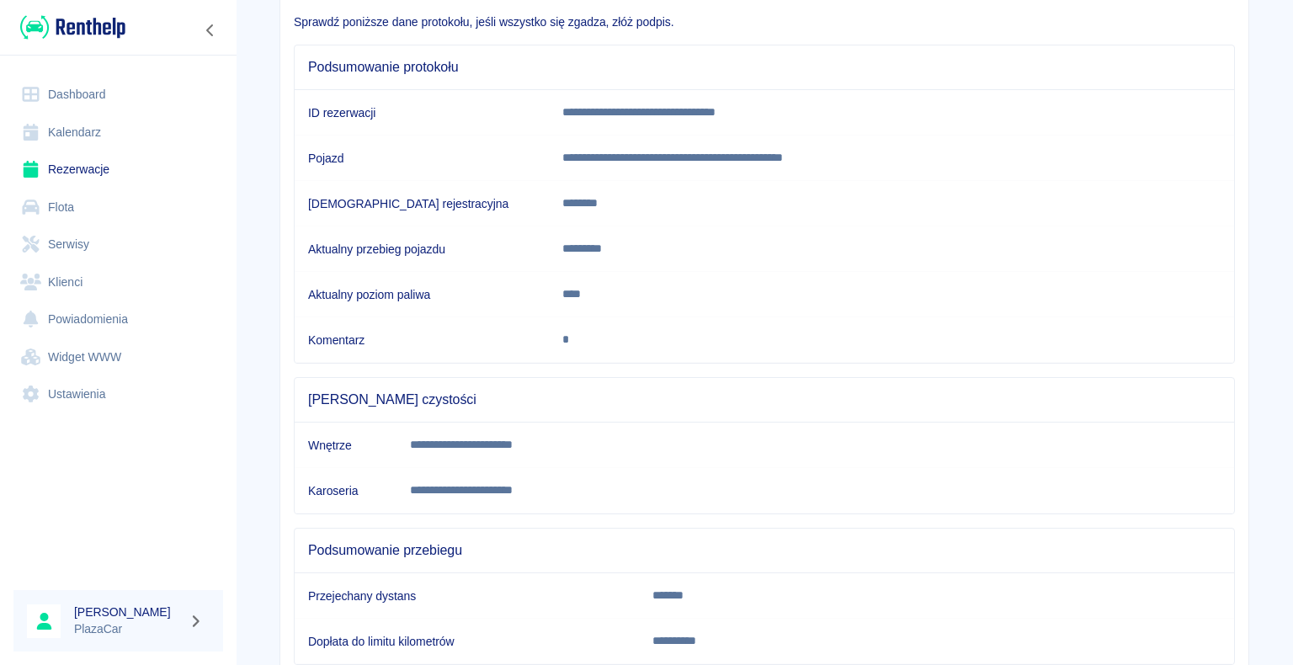
scroll to position [235, 0]
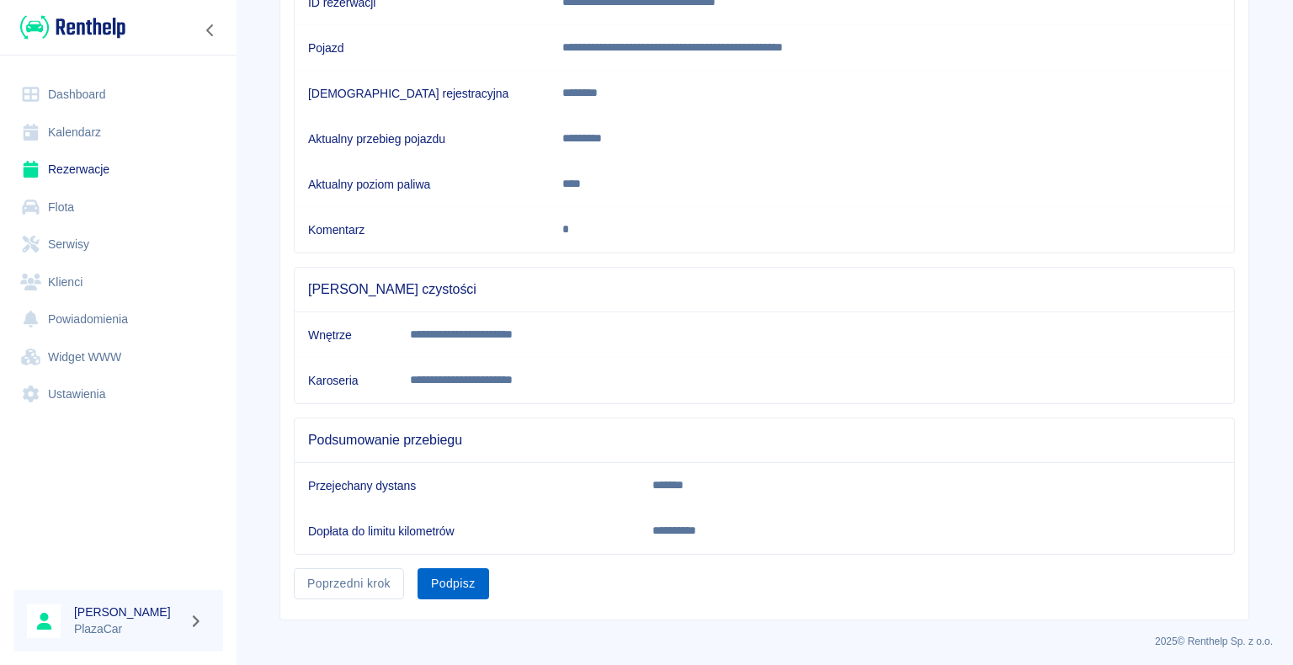
click at [443, 581] on button "Podpisz" at bounding box center [454, 583] width 72 height 31
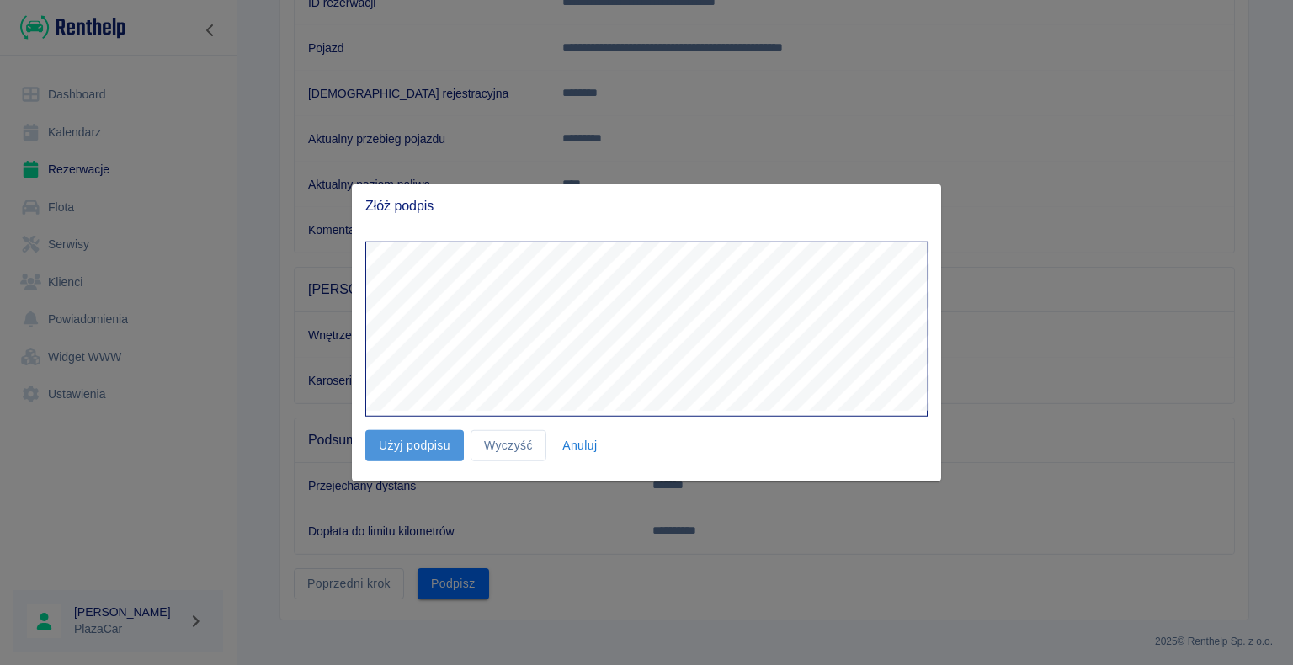
click at [413, 443] on button "Użyj podpisu" at bounding box center [414, 445] width 99 height 31
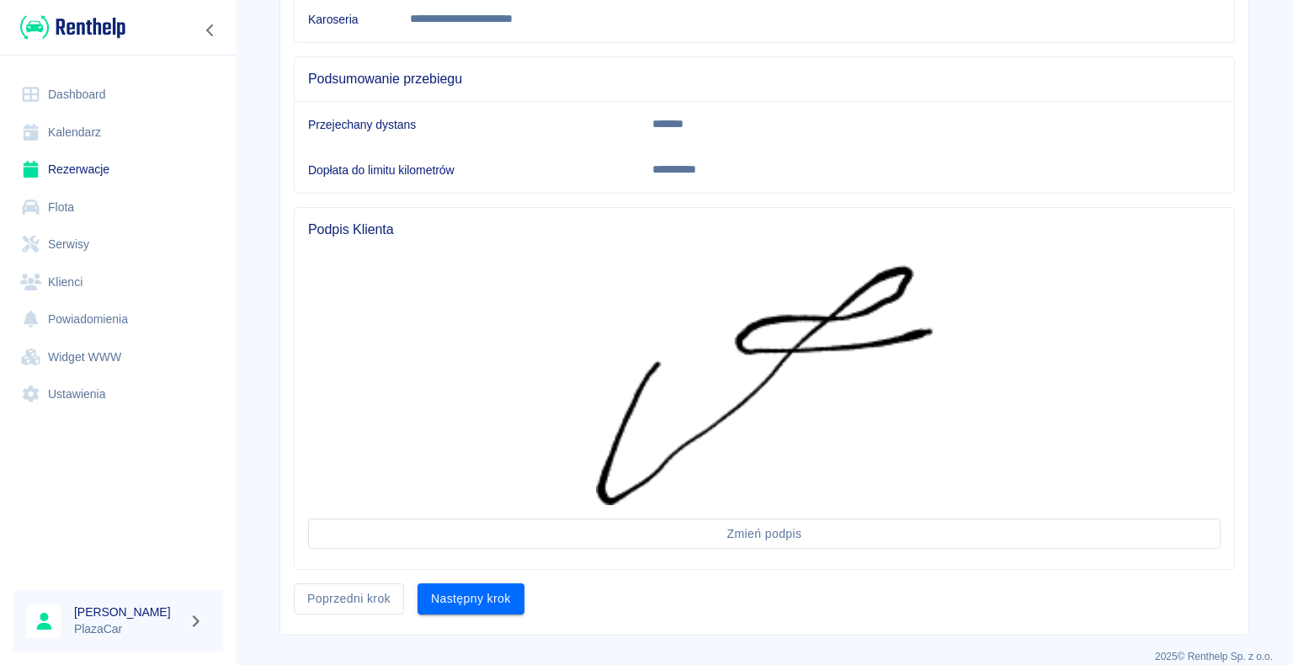
scroll to position [610, 0]
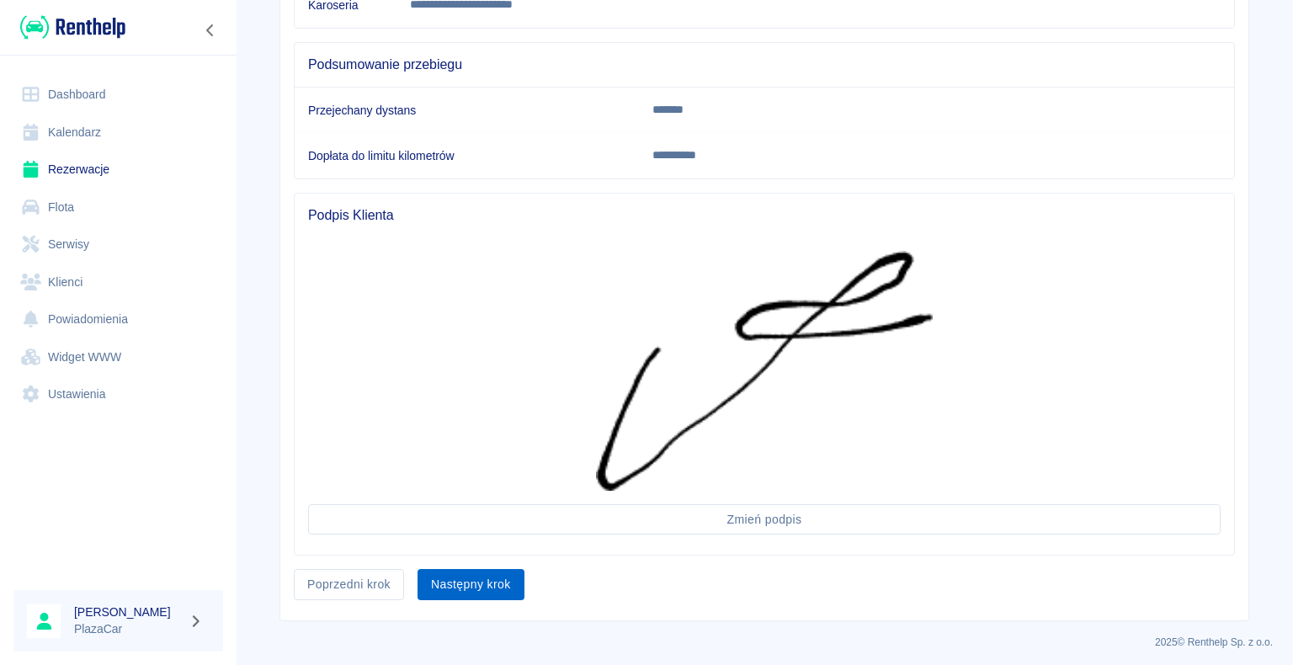
click at [470, 576] on button "Następny krok" at bounding box center [471, 584] width 107 height 31
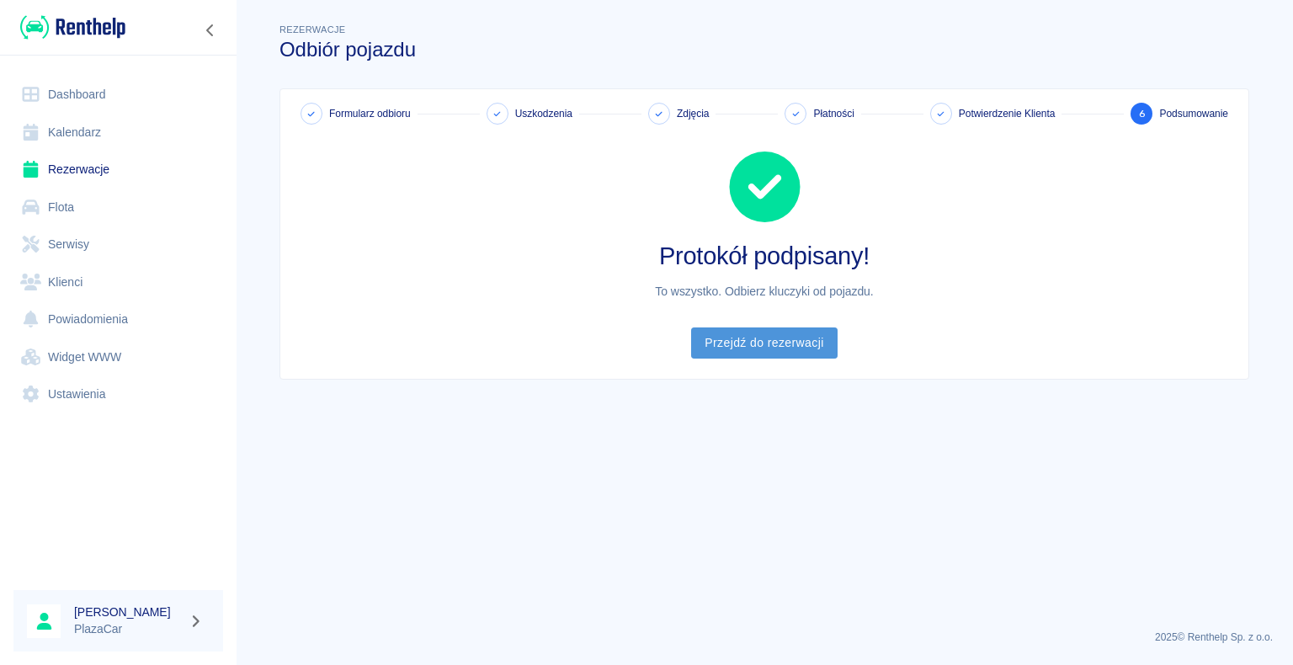
click at [754, 342] on link "Przejdź do rezerwacji" at bounding box center [764, 343] width 146 height 31
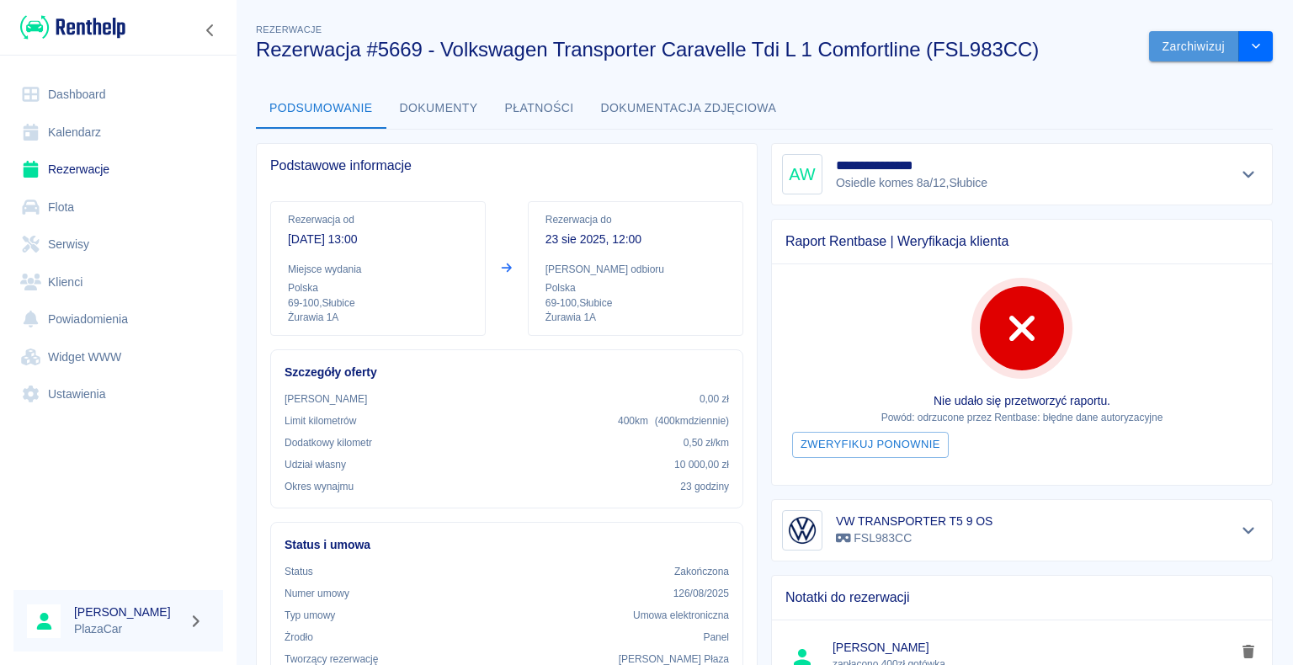
click at [1186, 39] on button "Zarchiwizuj" at bounding box center [1194, 46] width 90 height 31
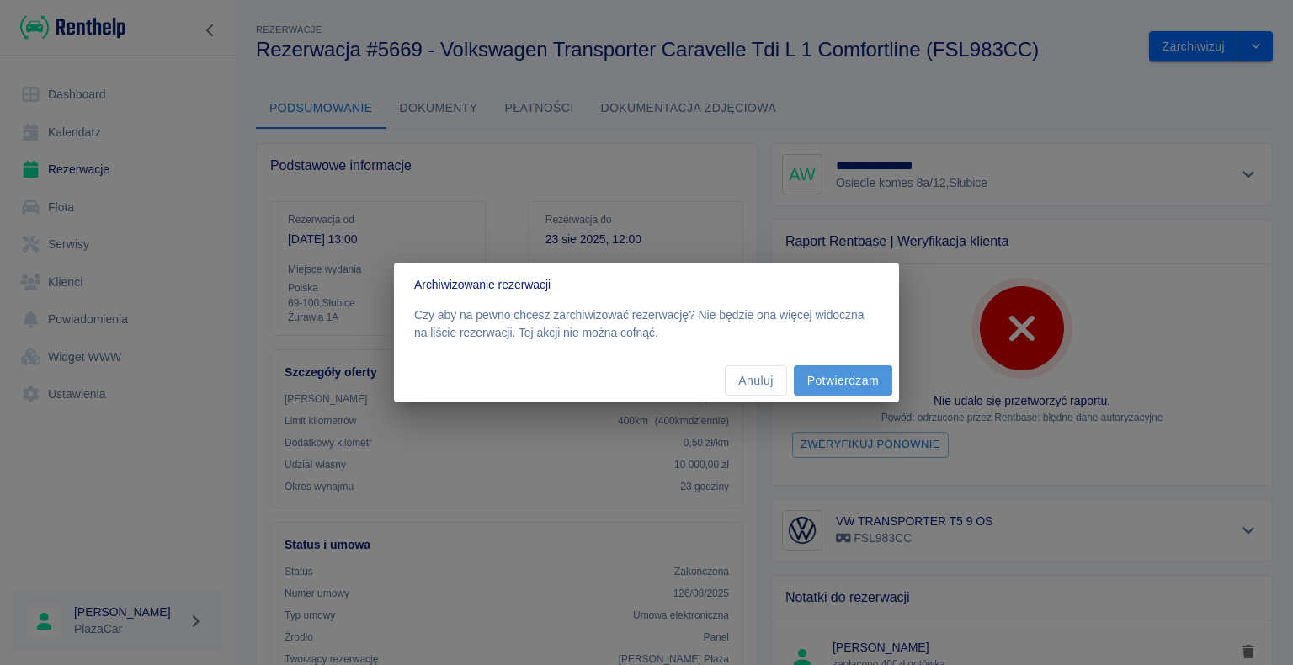
click at [839, 380] on button "Potwierdzam" at bounding box center [843, 380] width 99 height 31
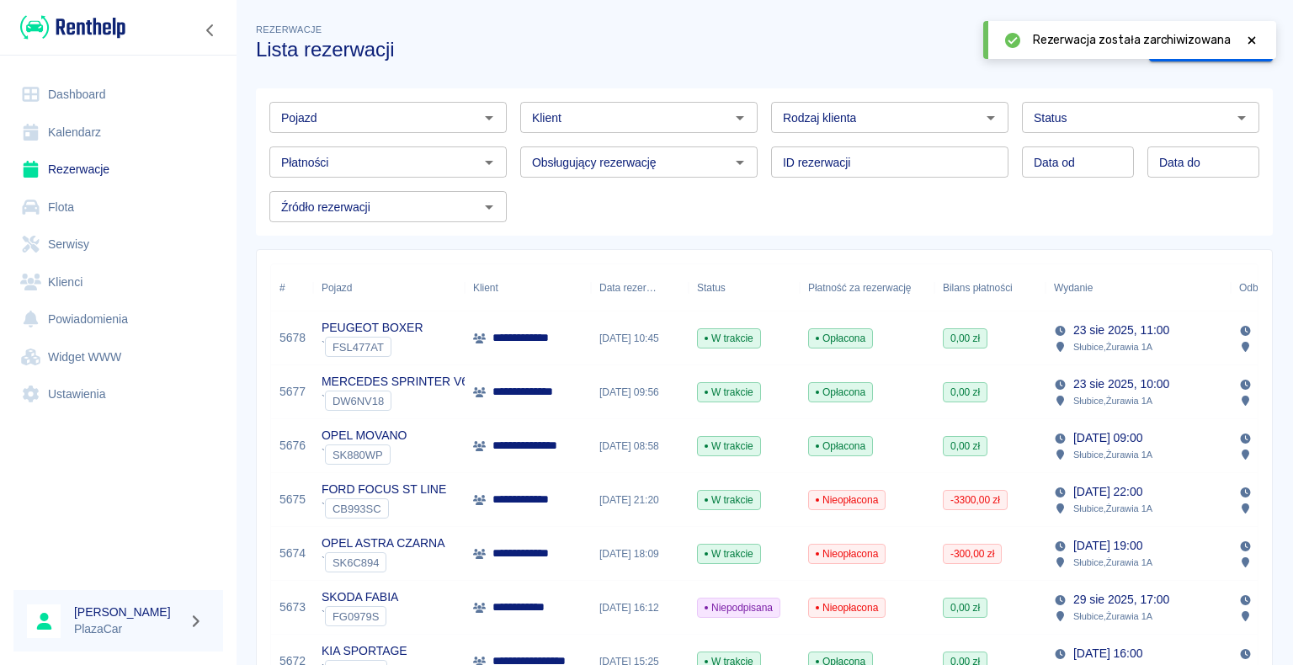
click at [68, 88] on link "Dashboard" at bounding box center [118, 95] width 210 height 38
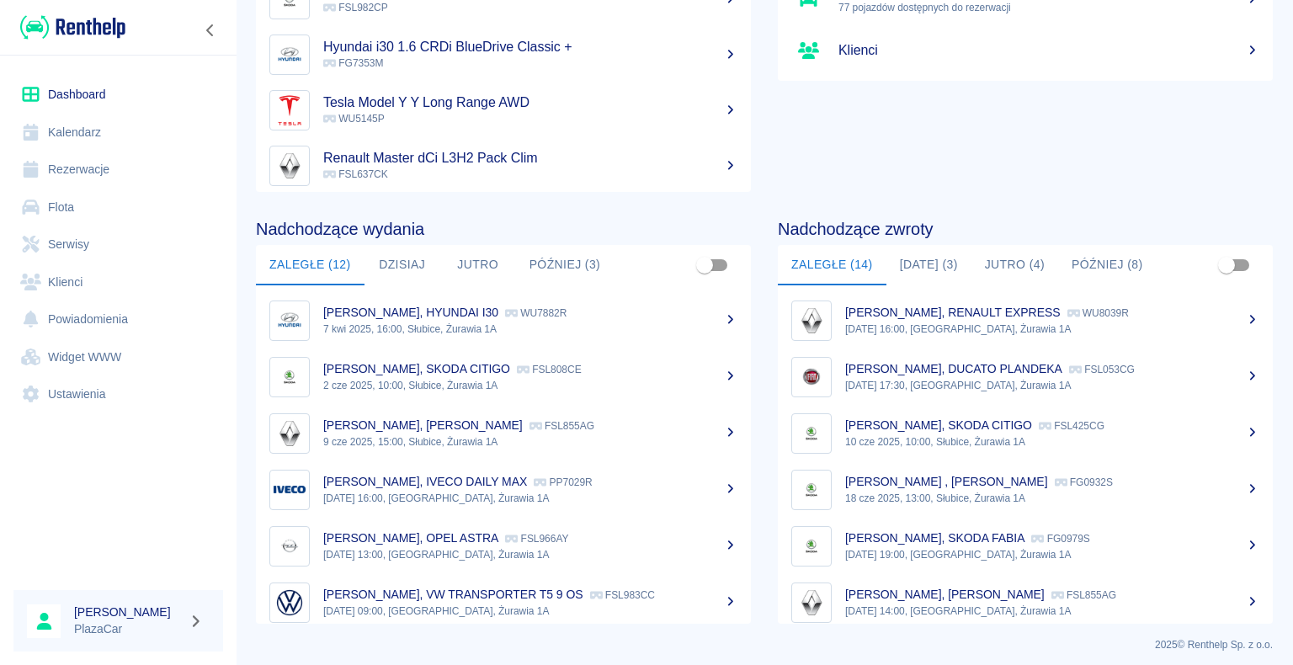
scroll to position [212, 0]
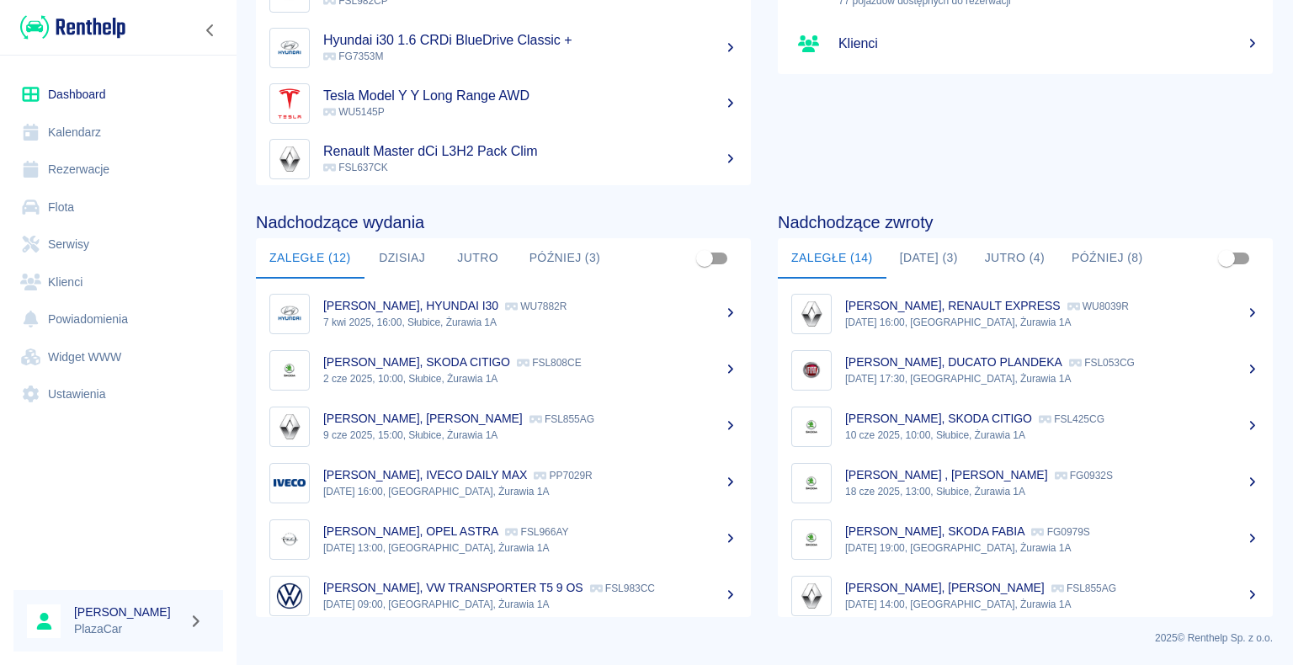
click at [926, 255] on button "[DATE] (3)" at bounding box center [929, 258] width 85 height 40
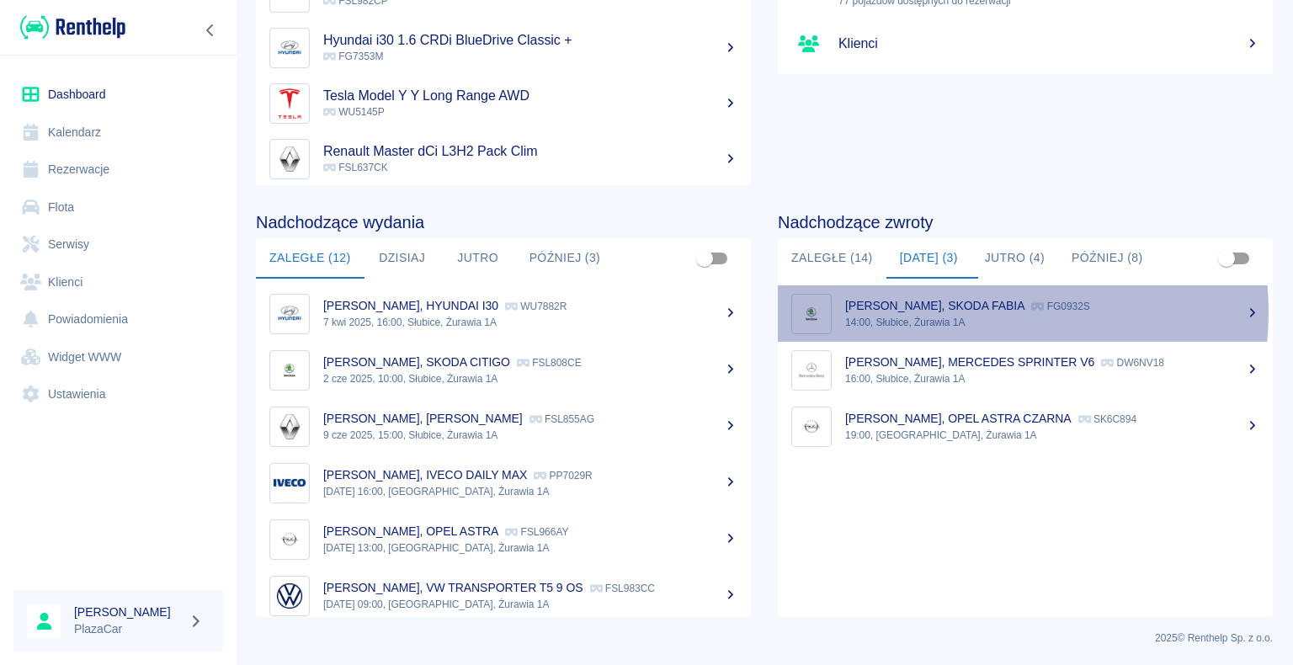
click at [945, 312] on p "Marcin Kozłowski, SKODA FABIA" at bounding box center [934, 305] width 179 height 13
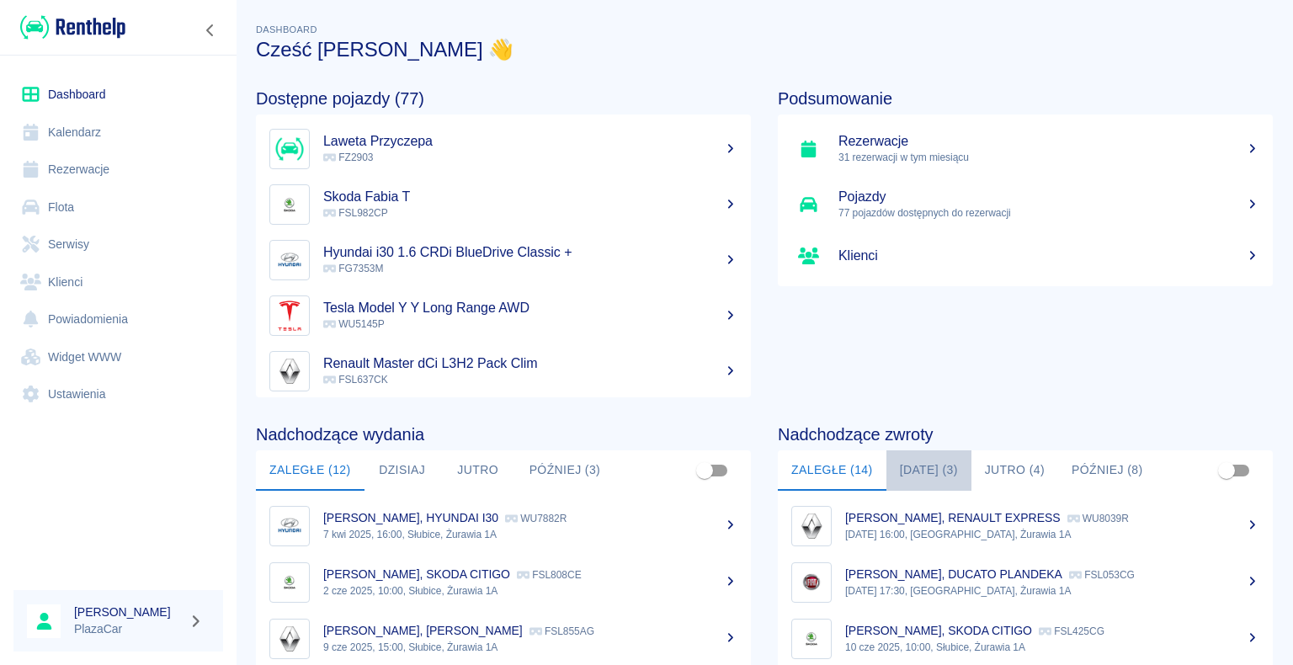
click at [927, 468] on button "[DATE] (3)" at bounding box center [929, 470] width 85 height 40
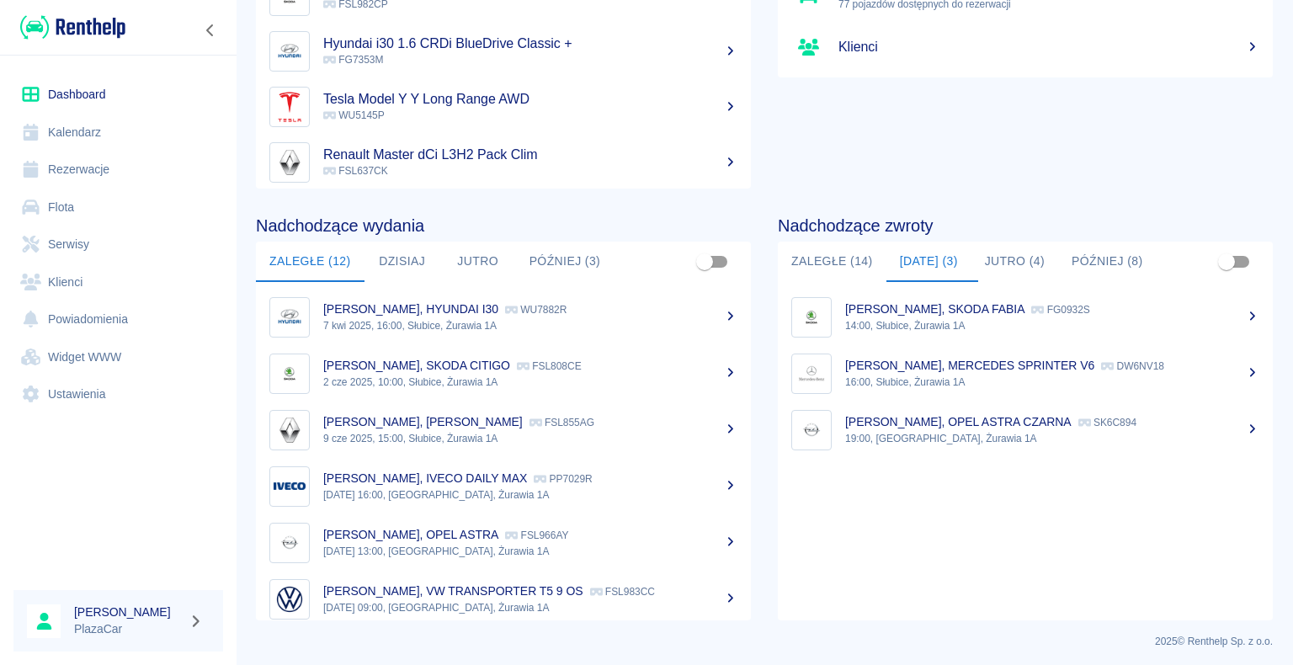
scroll to position [212, 0]
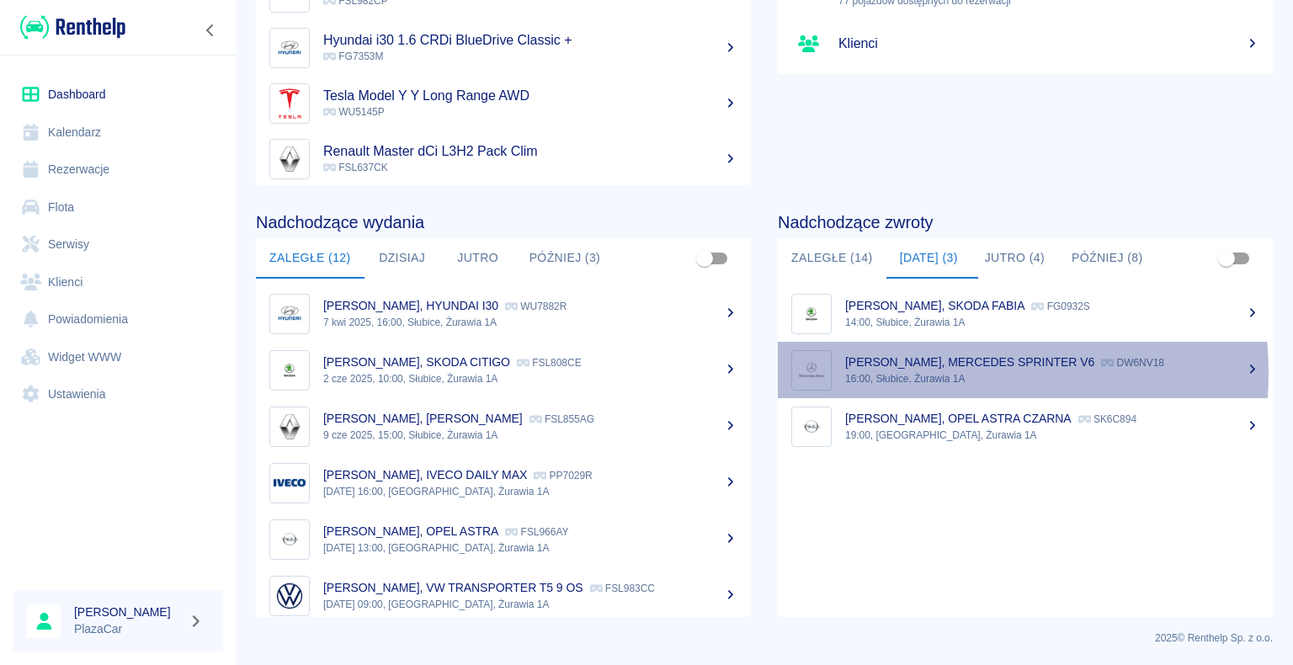
click at [923, 372] on p "16:00, Słubice, Żurawia 1A" at bounding box center [1052, 378] width 414 height 15
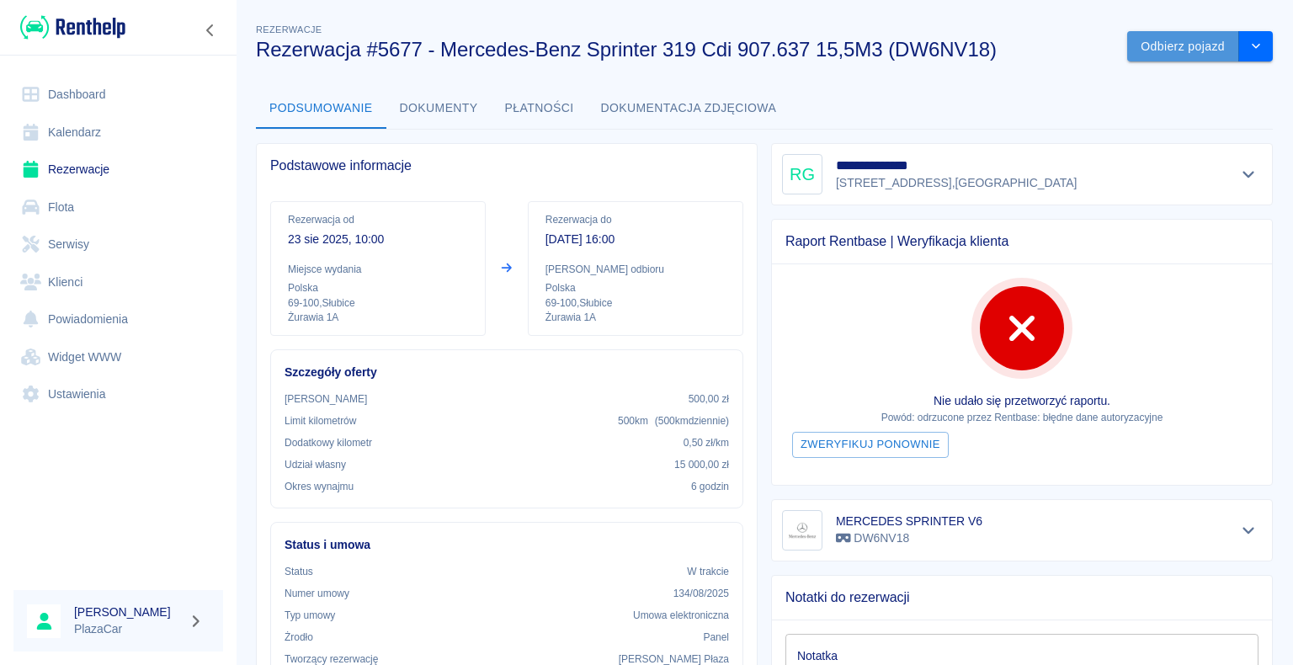
click at [1143, 45] on button "Odbierz pojazd" at bounding box center [1183, 46] width 112 height 31
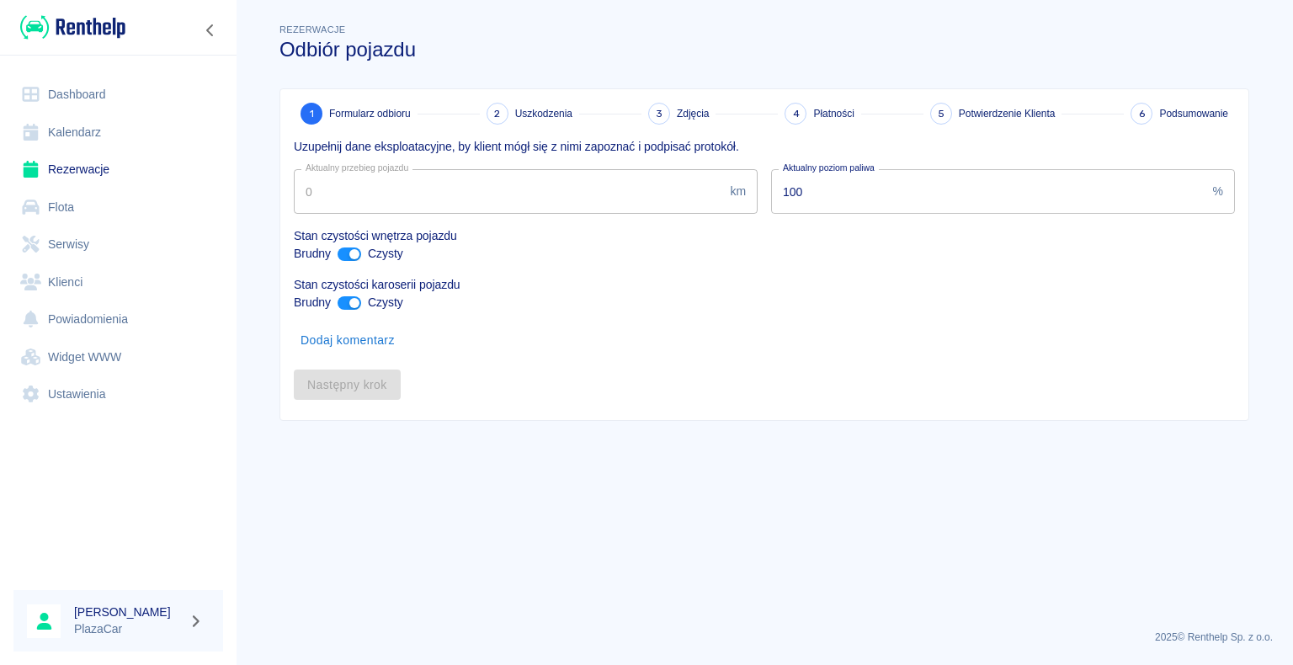
type input "327572"
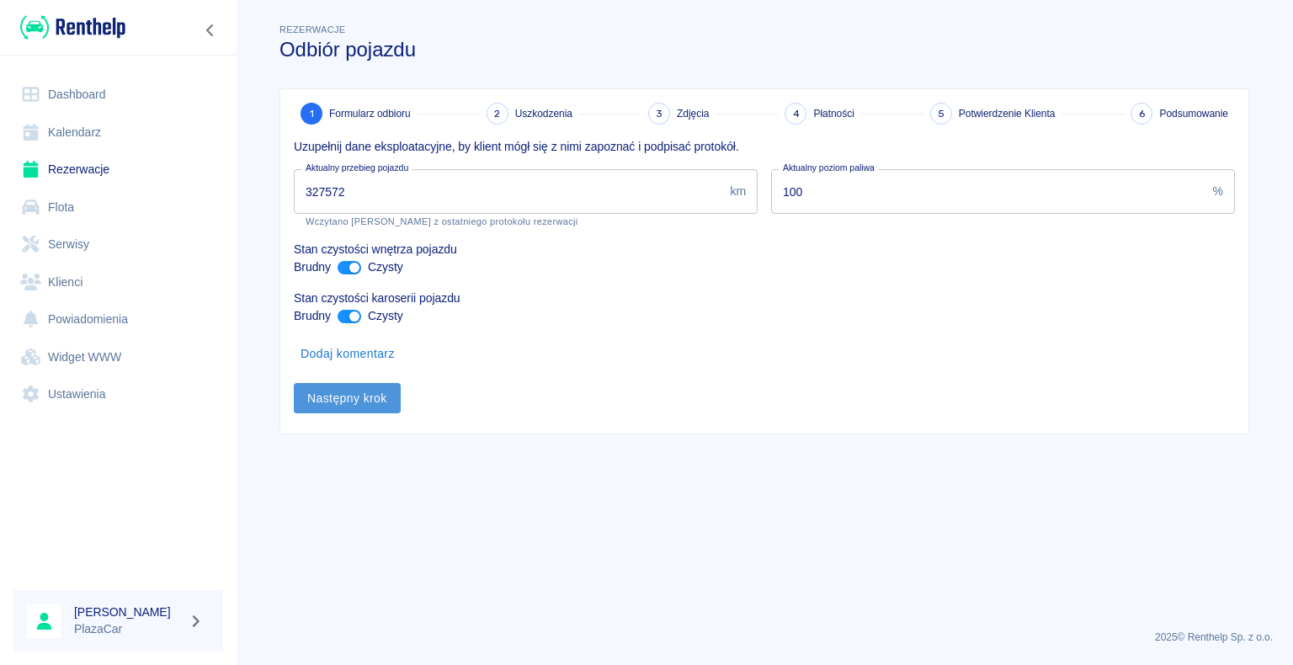
click at [351, 395] on button "Następny krok" at bounding box center [347, 398] width 107 height 31
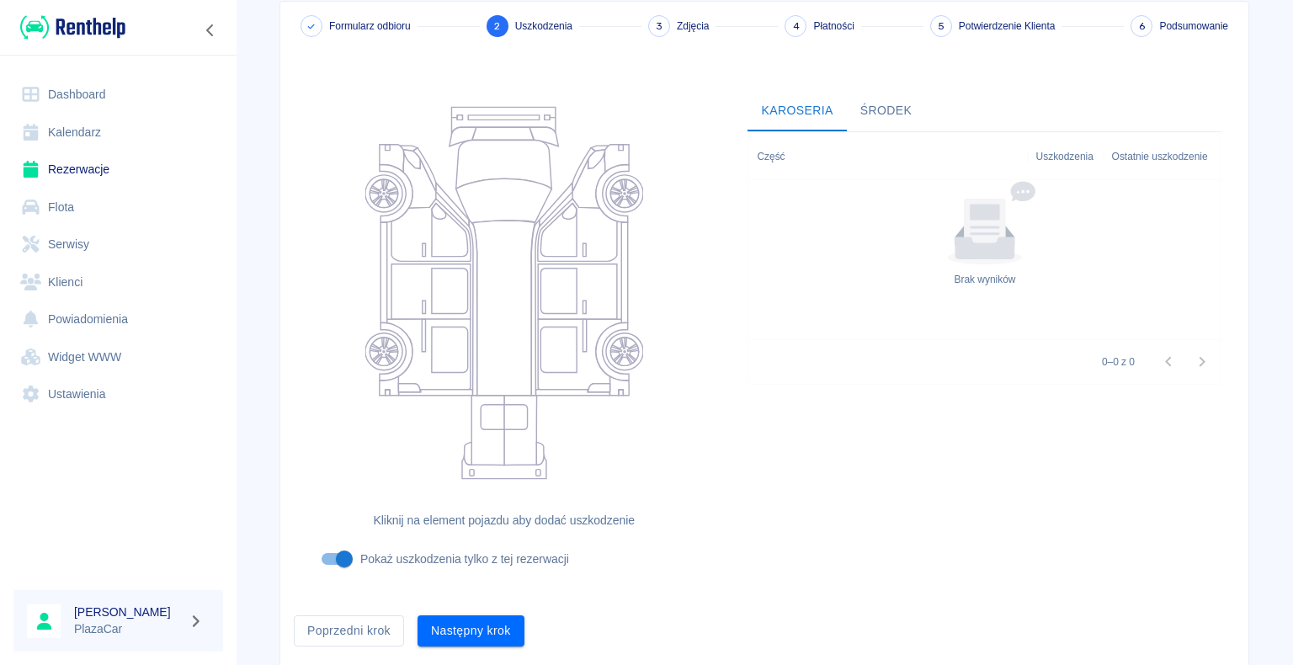
scroll to position [138, 0]
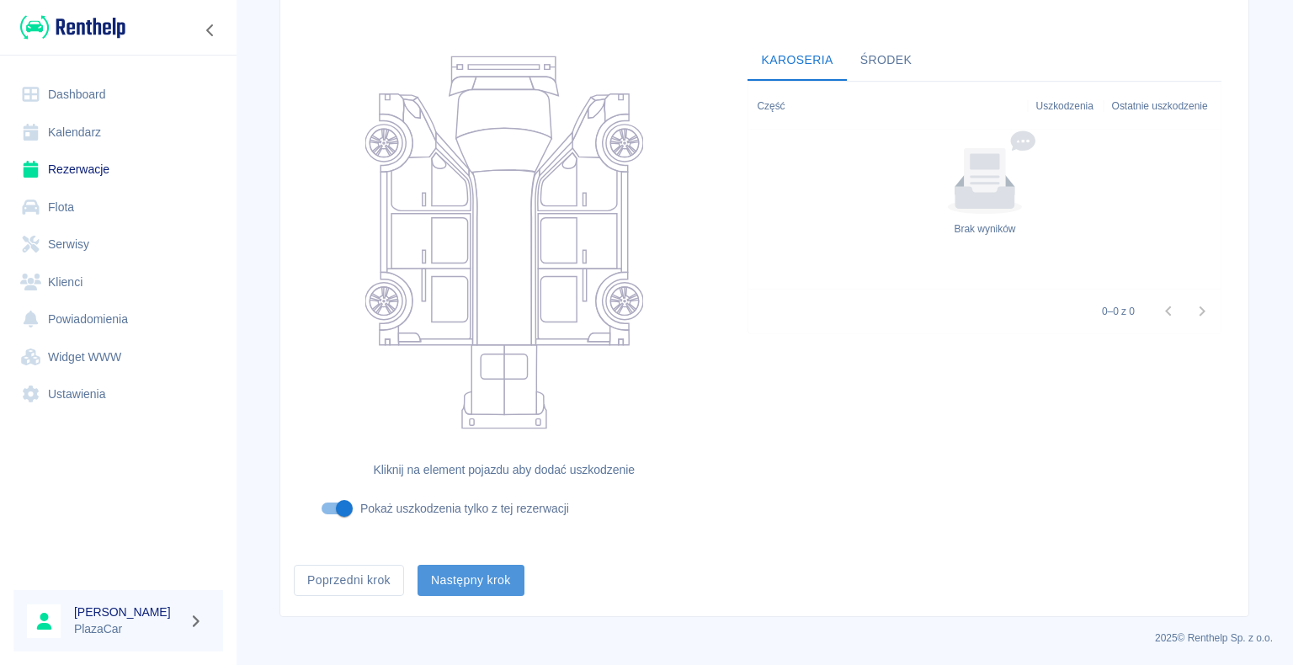
click at [469, 574] on button "Następny krok" at bounding box center [471, 580] width 107 height 31
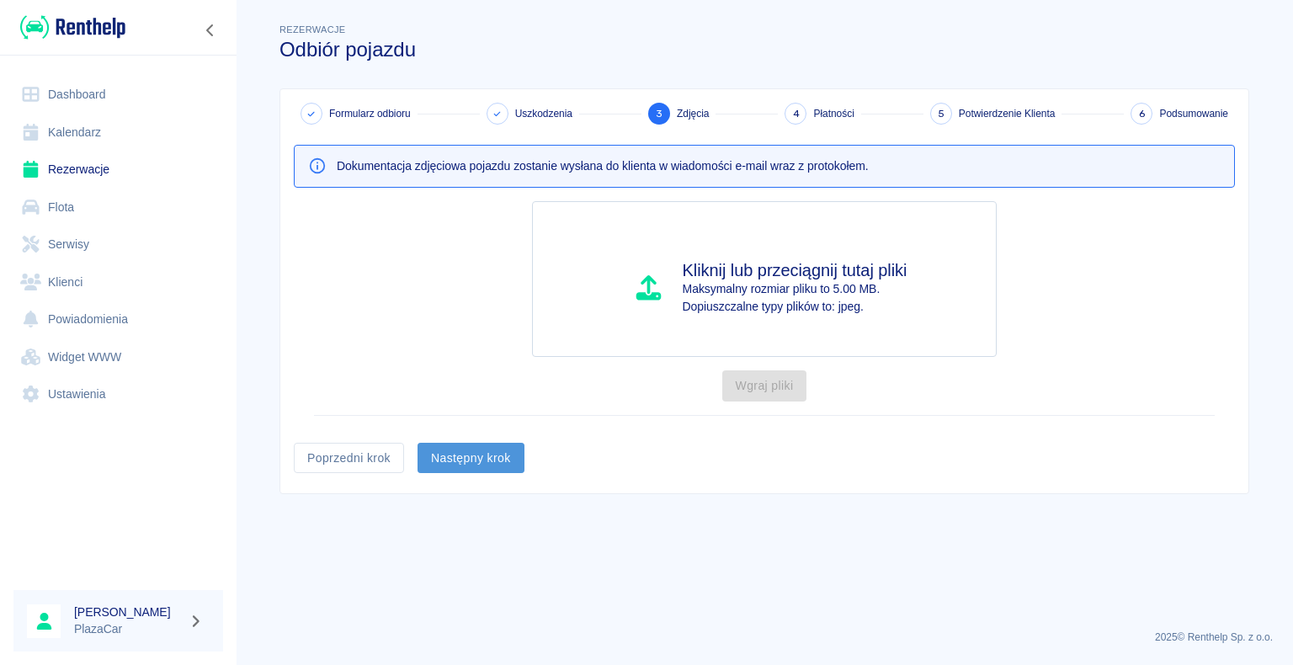
click at [476, 461] on button "Następny krok" at bounding box center [471, 458] width 107 height 31
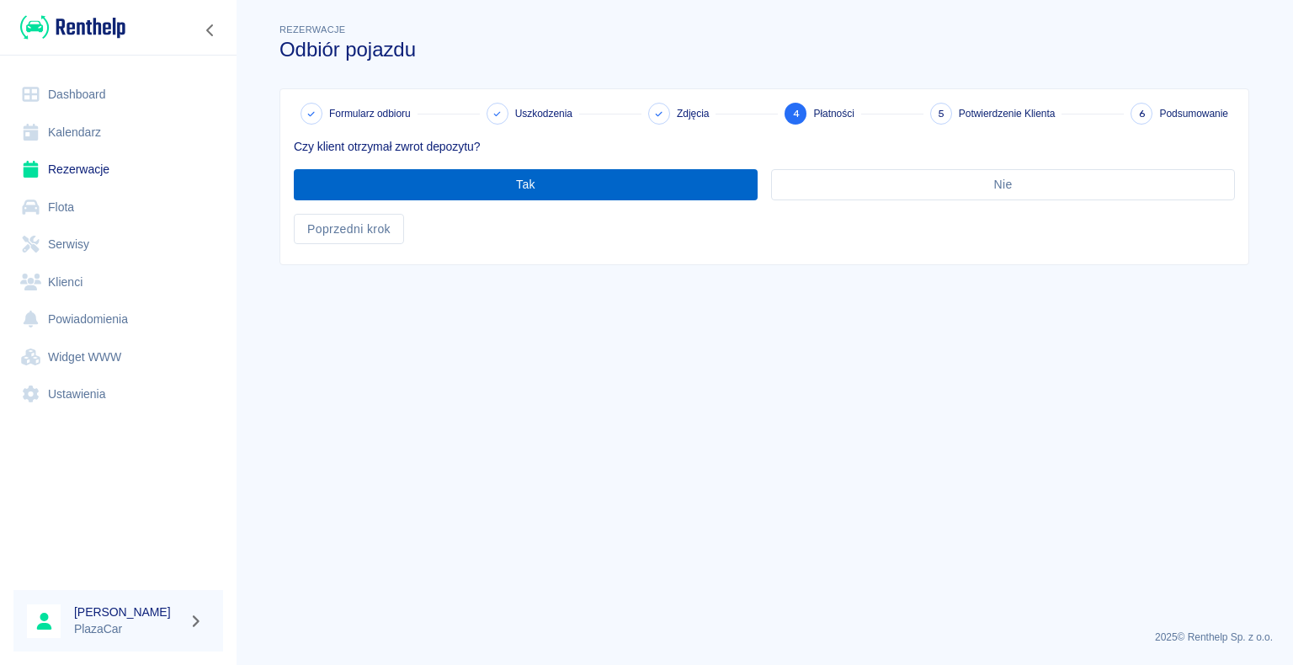
click at [525, 180] on button "Tak" at bounding box center [526, 184] width 464 height 31
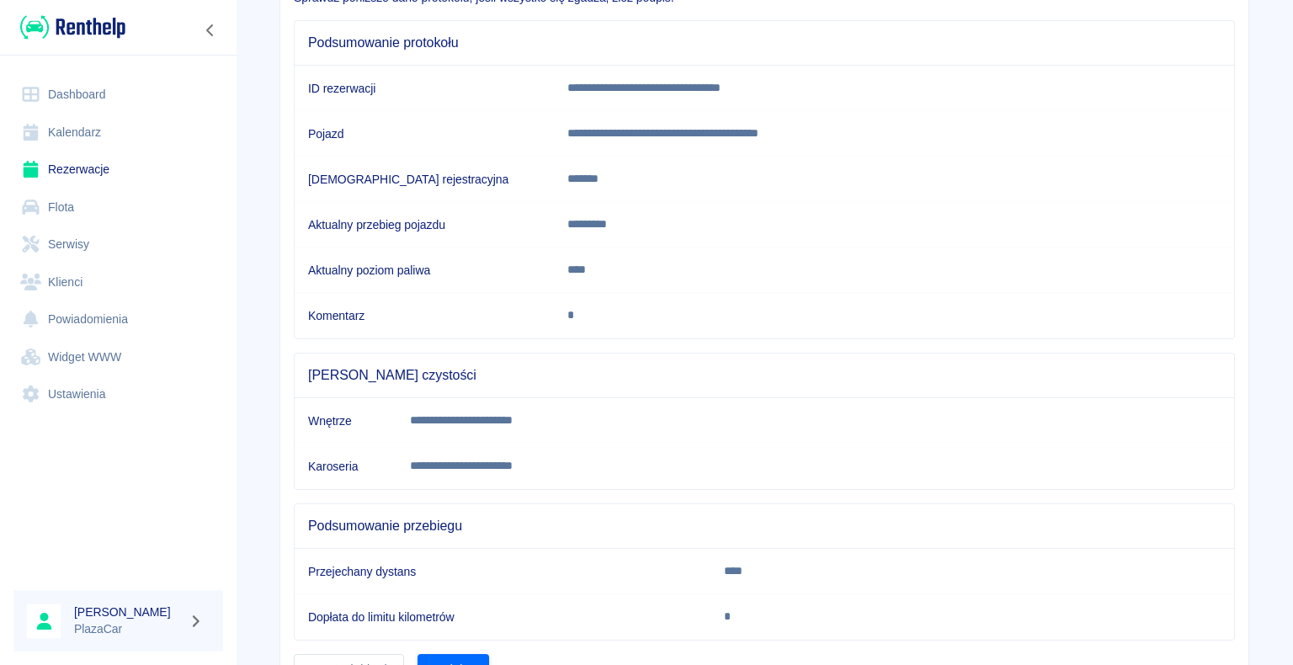
scroll to position [235, 0]
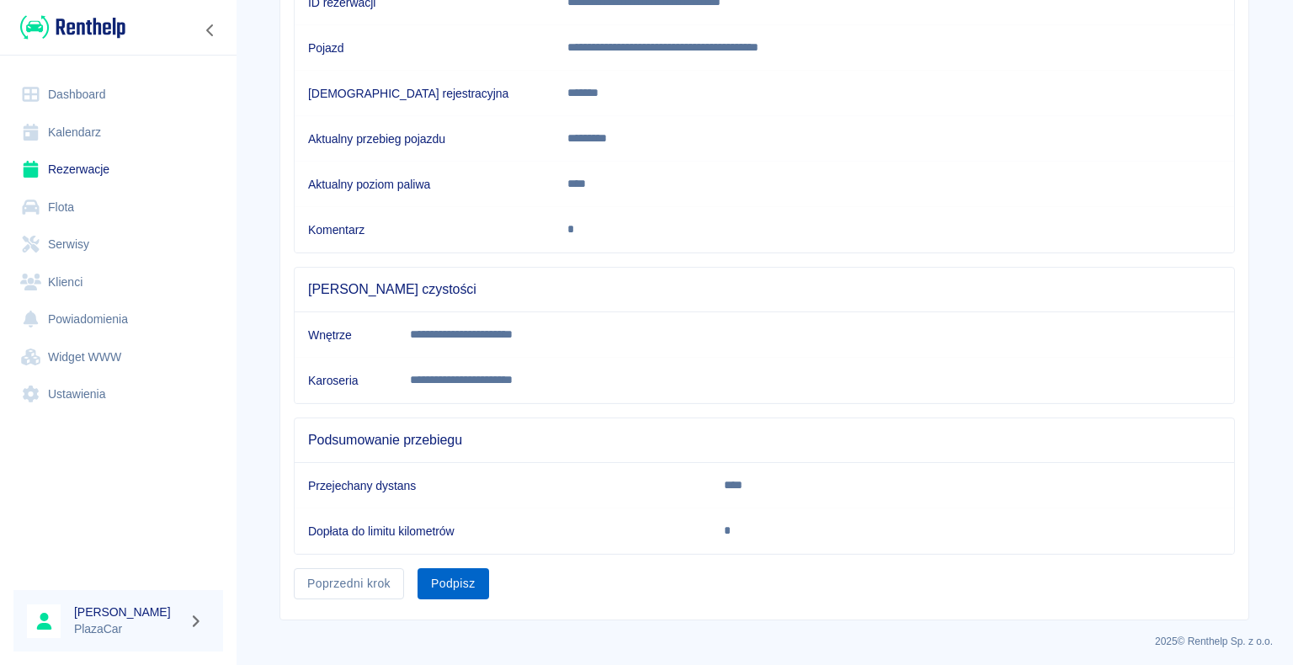
click at [447, 581] on button "Podpisz" at bounding box center [454, 583] width 72 height 31
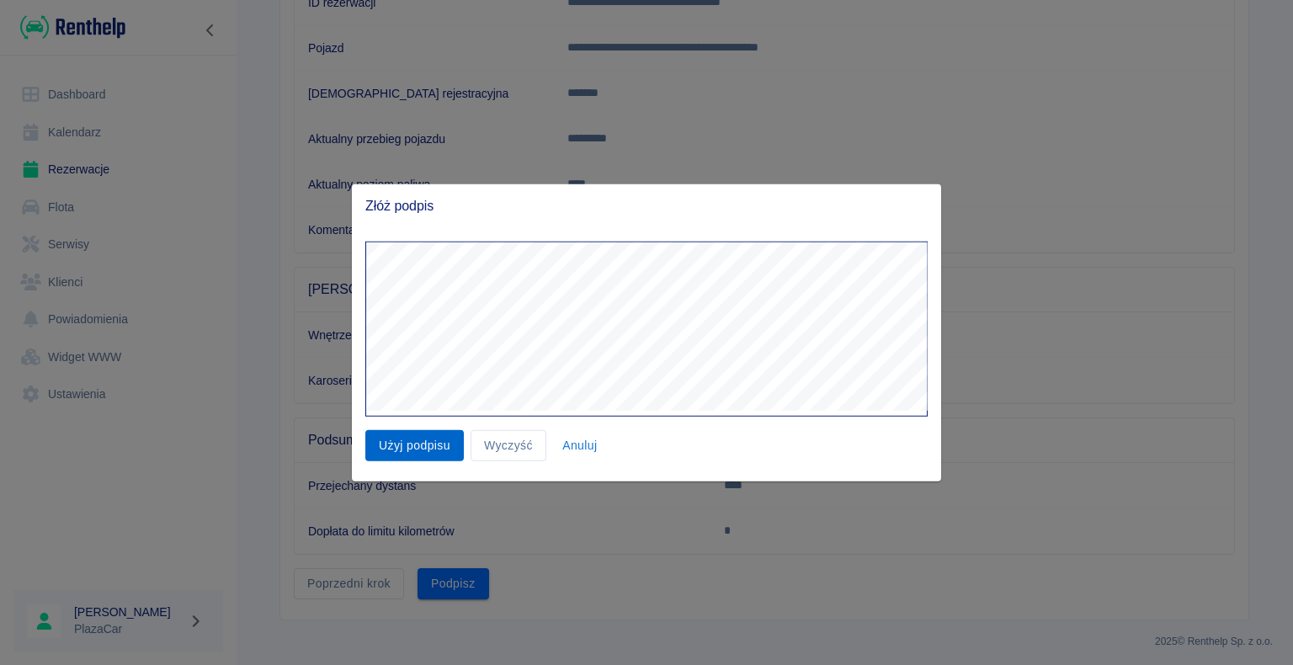
click at [421, 441] on button "Użyj podpisu" at bounding box center [414, 445] width 99 height 31
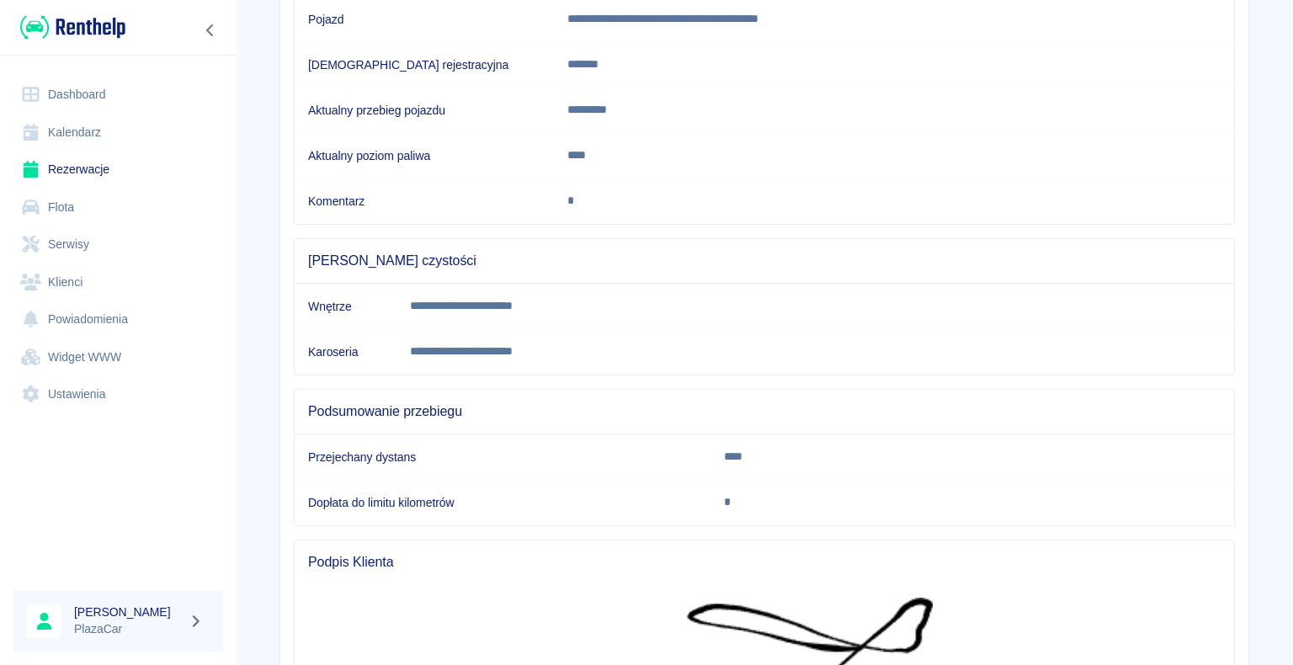
scroll to position [567, 0]
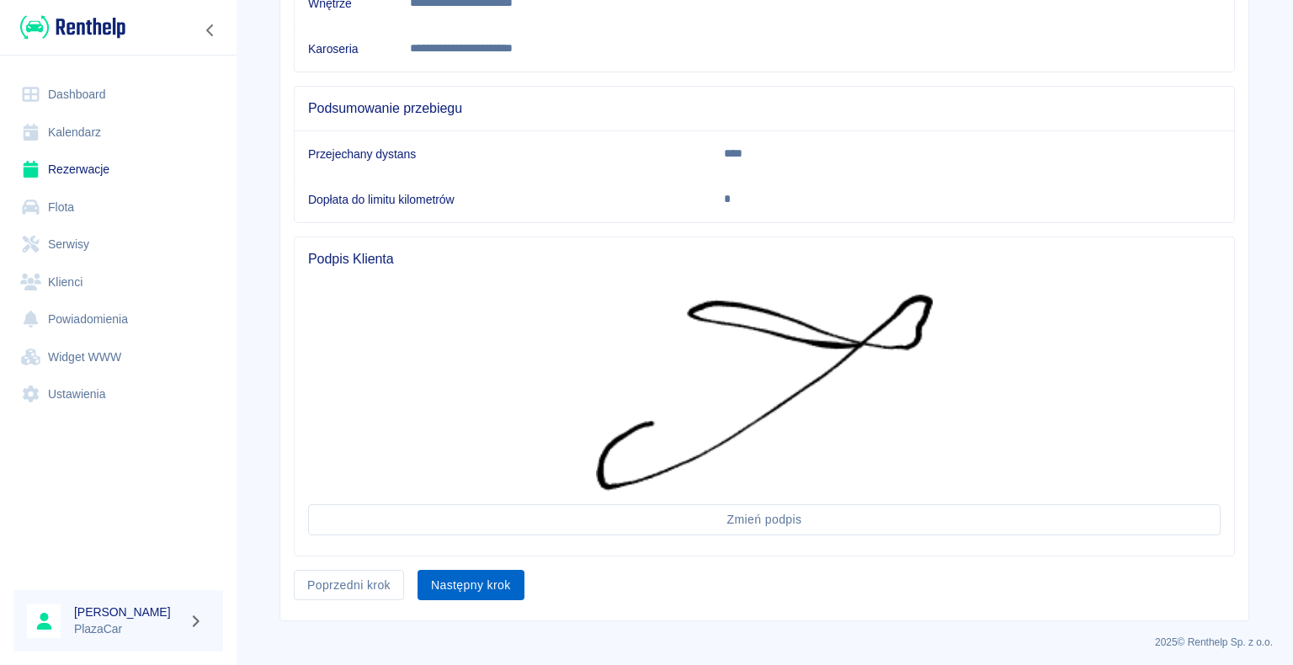
click at [475, 579] on button "Następny krok" at bounding box center [471, 585] width 107 height 31
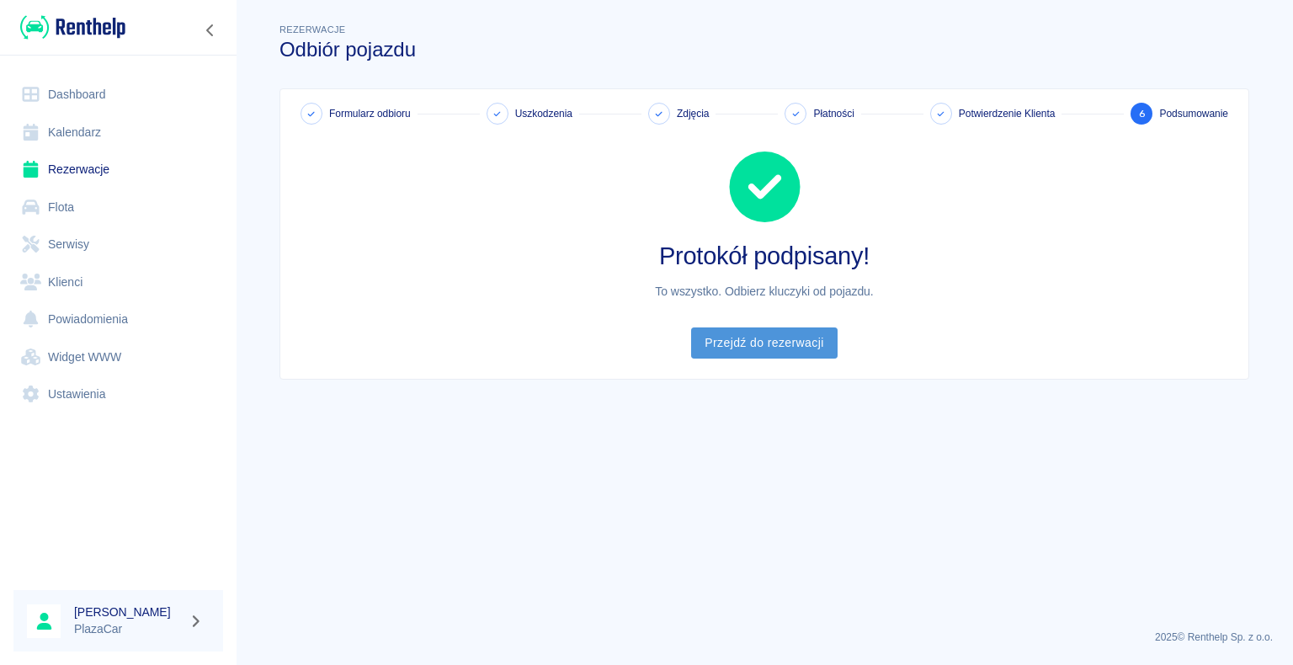
click at [758, 344] on link "Przejdź do rezerwacji" at bounding box center [764, 343] width 146 height 31
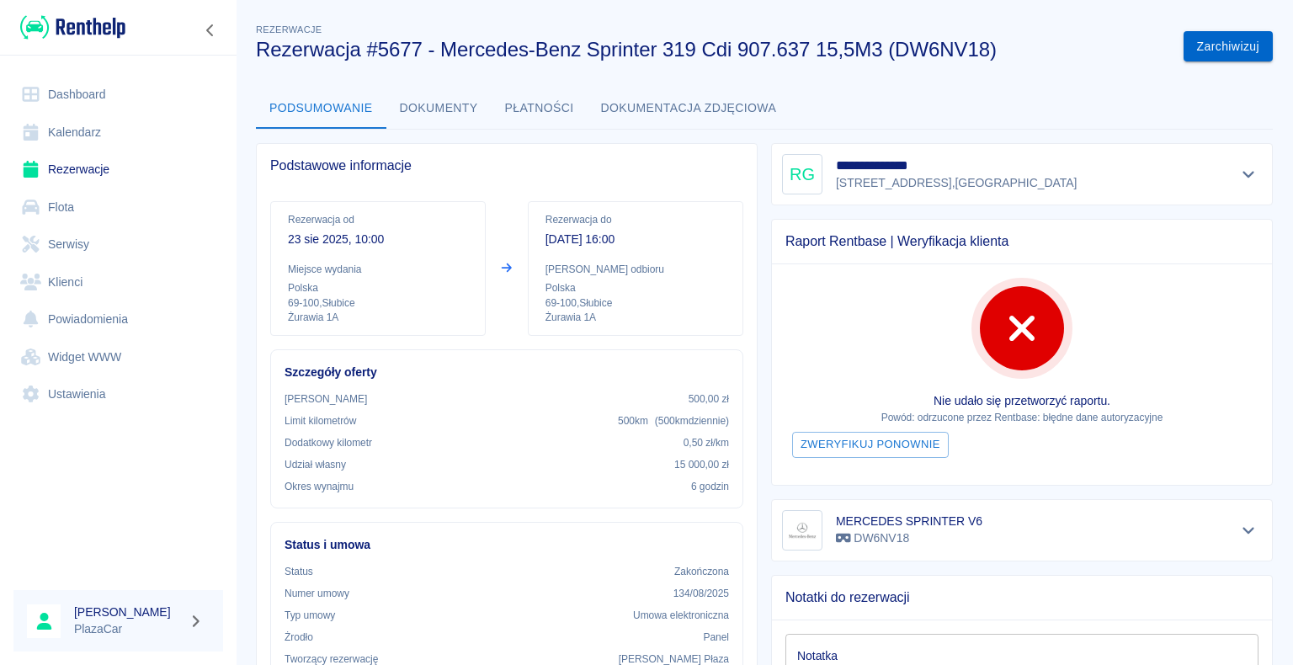
click at [1209, 40] on button "Zarchiwizuj" at bounding box center [1228, 46] width 89 height 31
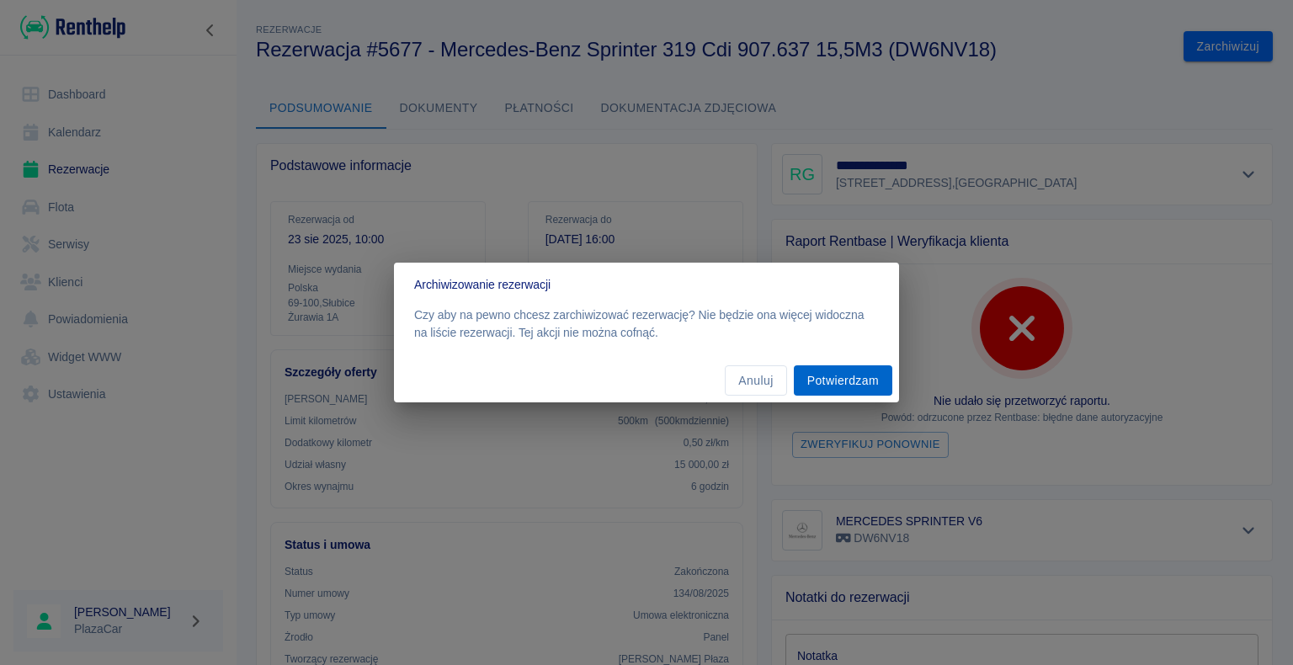
click at [845, 376] on button "Potwierdzam" at bounding box center [843, 380] width 99 height 31
